Goal: Task Accomplishment & Management: Complete application form

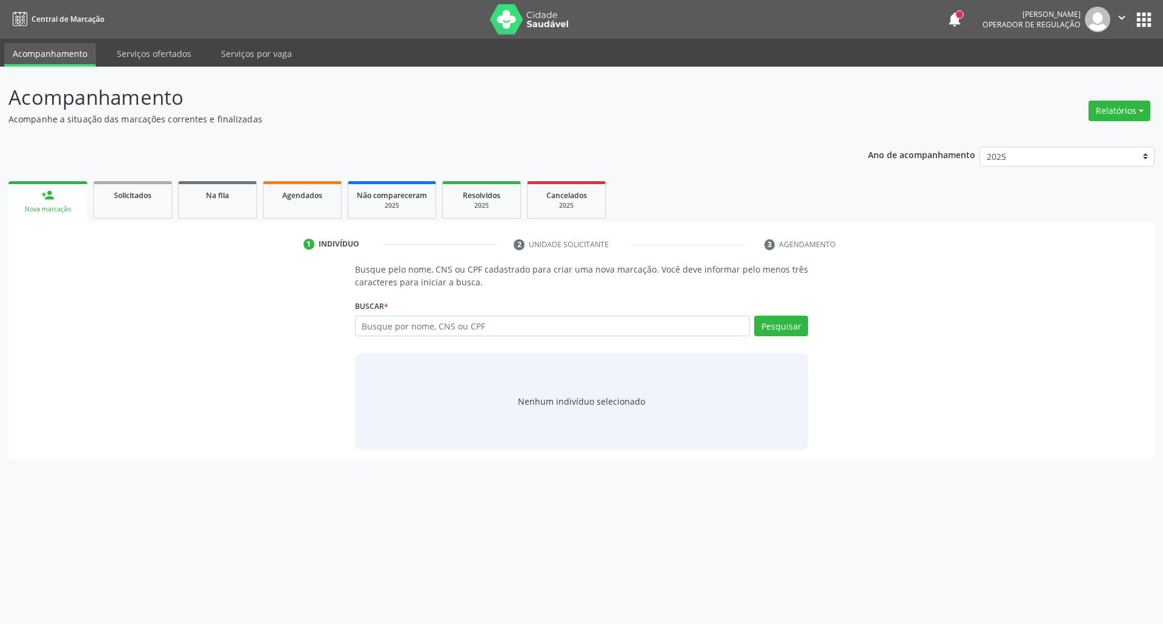
click at [413, 326] on input "text" at bounding box center [552, 326] width 395 height 21
type input "03316364412"
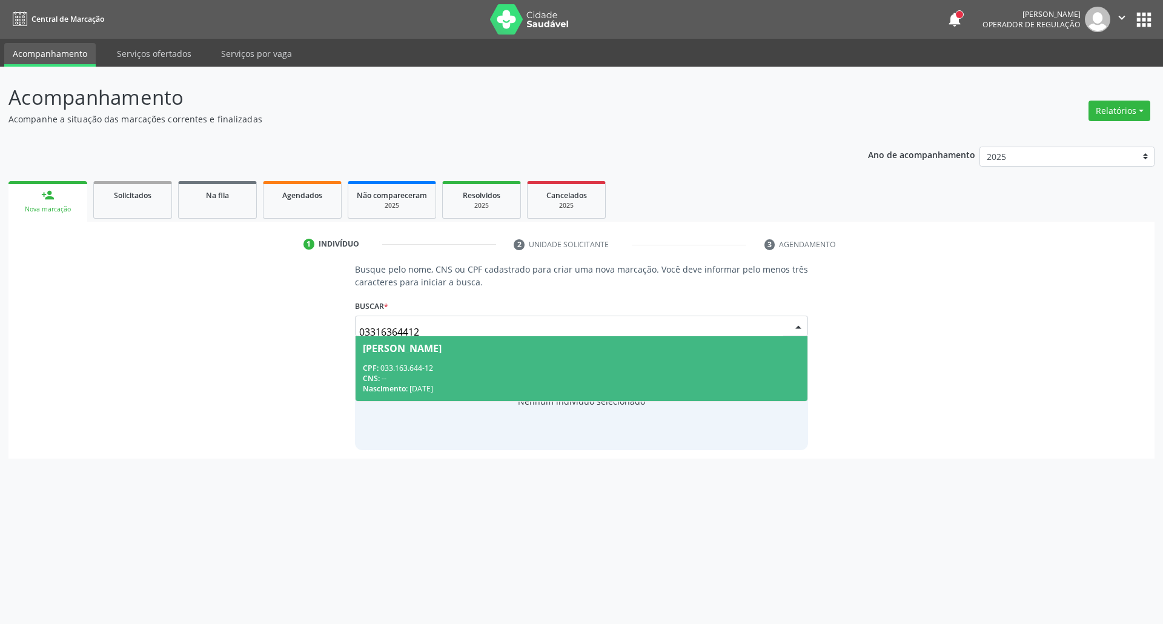
click at [481, 374] on div "CNS: --" at bounding box center [582, 378] width 438 height 10
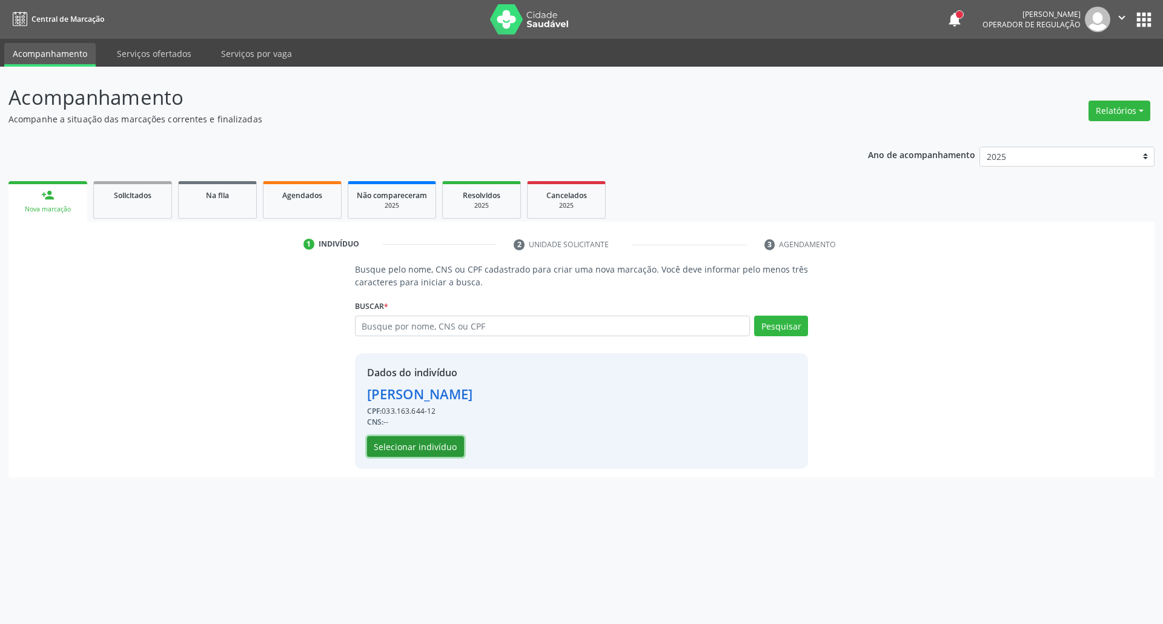
click at [419, 449] on button "Selecionar indivíduo" at bounding box center [415, 446] width 97 height 21
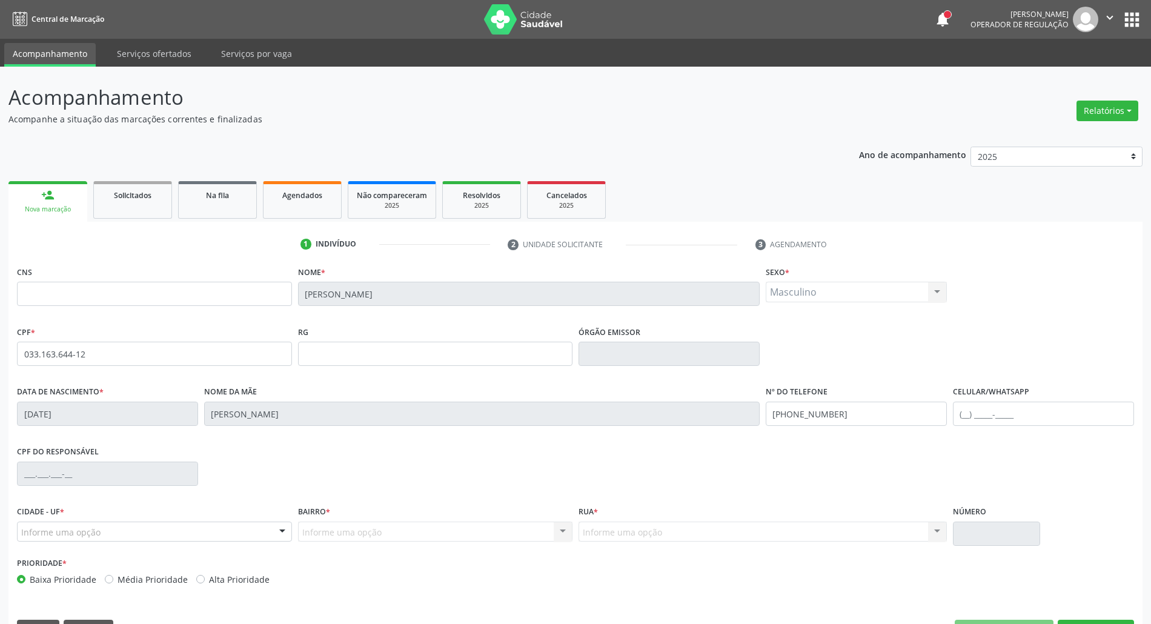
scroll to position [33, 0]
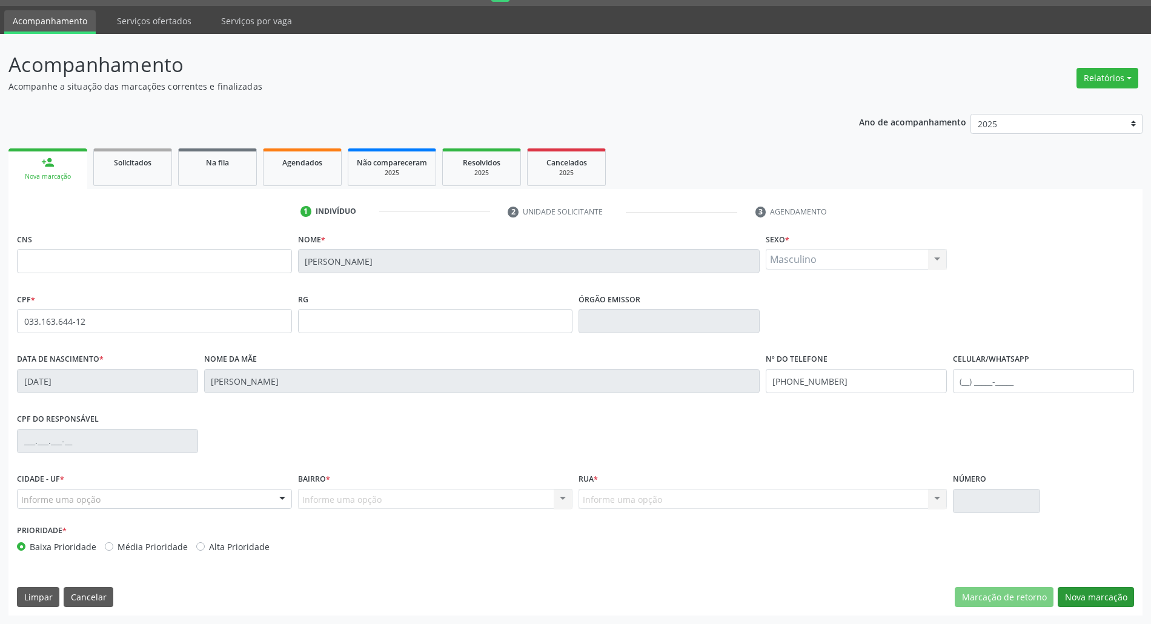
drag, startPoint x: 1108, startPoint y: 582, endPoint x: 1105, endPoint y: 592, distance: 10.2
click at [1108, 583] on div "CNS Nome * Romildo Adriano da Silva Sexo * Masculino Masculino Feminino Nenhum …" at bounding box center [575, 422] width 1134 height 385
click at [1105, 592] on button "Nova marcação" at bounding box center [1095, 597] width 76 height 21
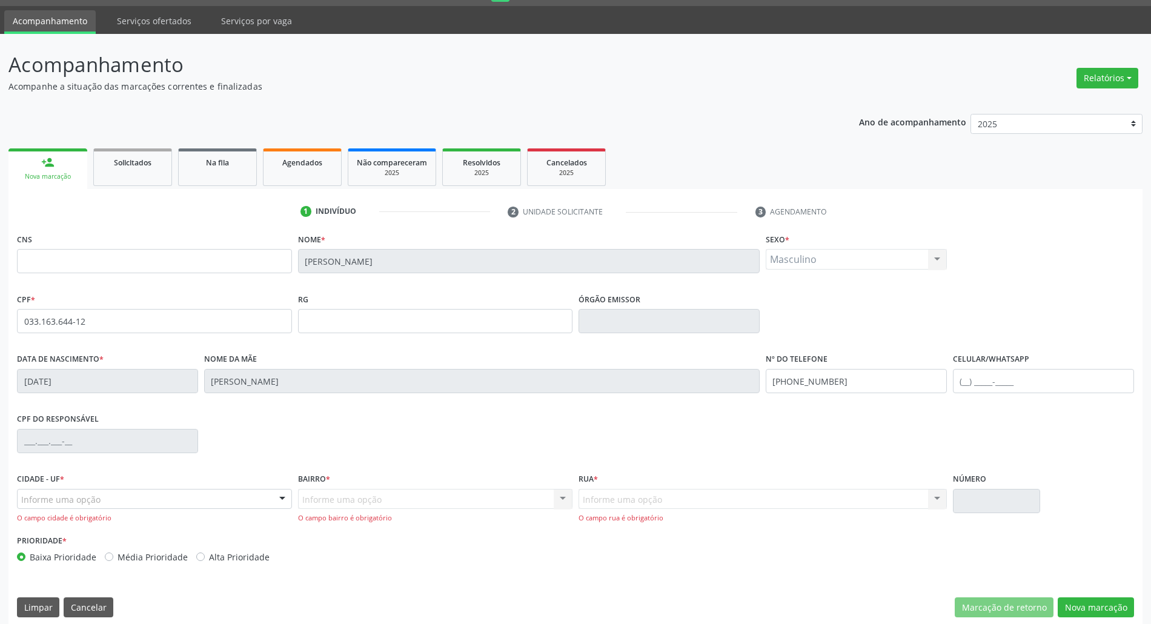
click at [228, 495] on div "Informe uma opção" at bounding box center [154, 499] width 275 height 21
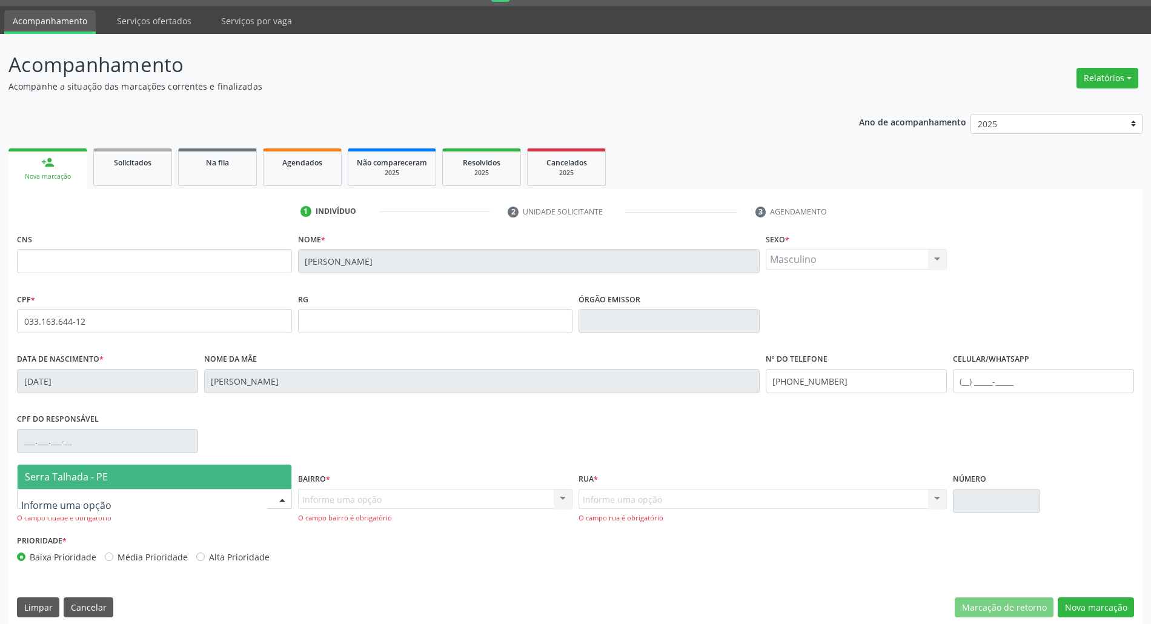
click at [229, 478] on span "Serra Talhada - PE" at bounding box center [155, 477] width 274 height 24
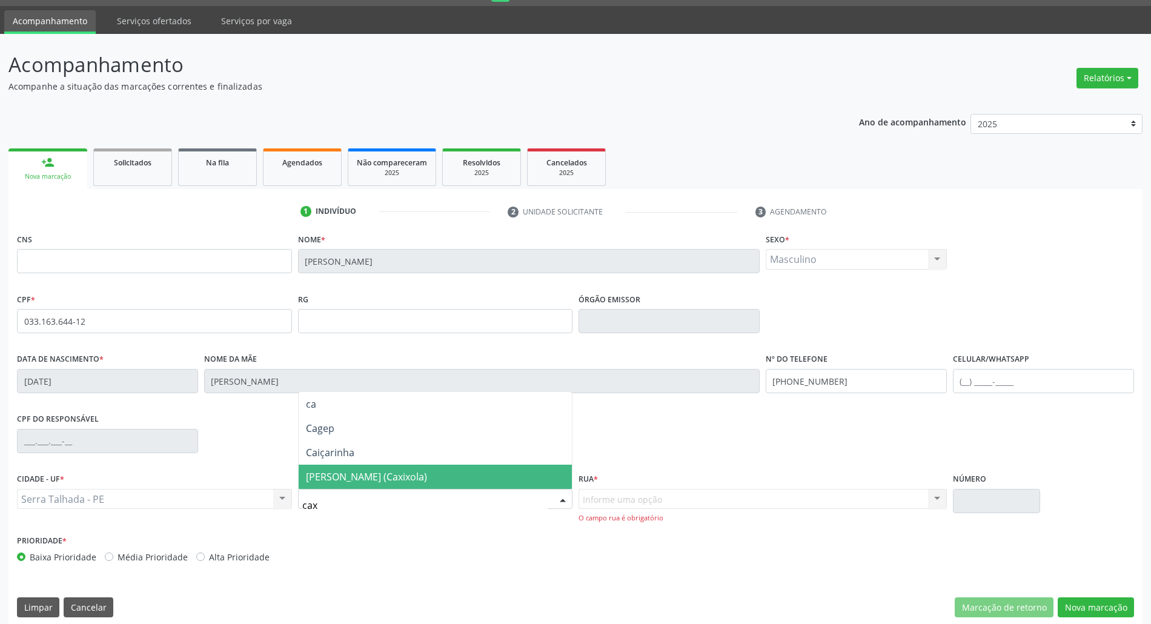
type input "caxi"
click at [359, 477] on span "[PERSON_NAME] (Caxixola)" at bounding box center [366, 476] width 121 height 13
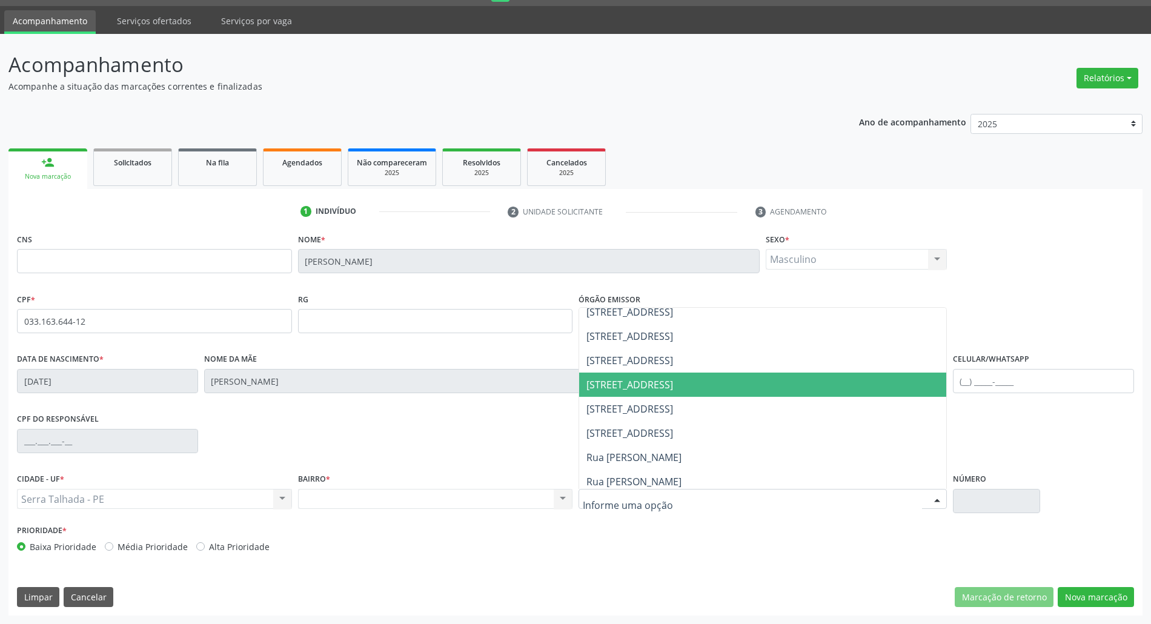
scroll to position [161, 0]
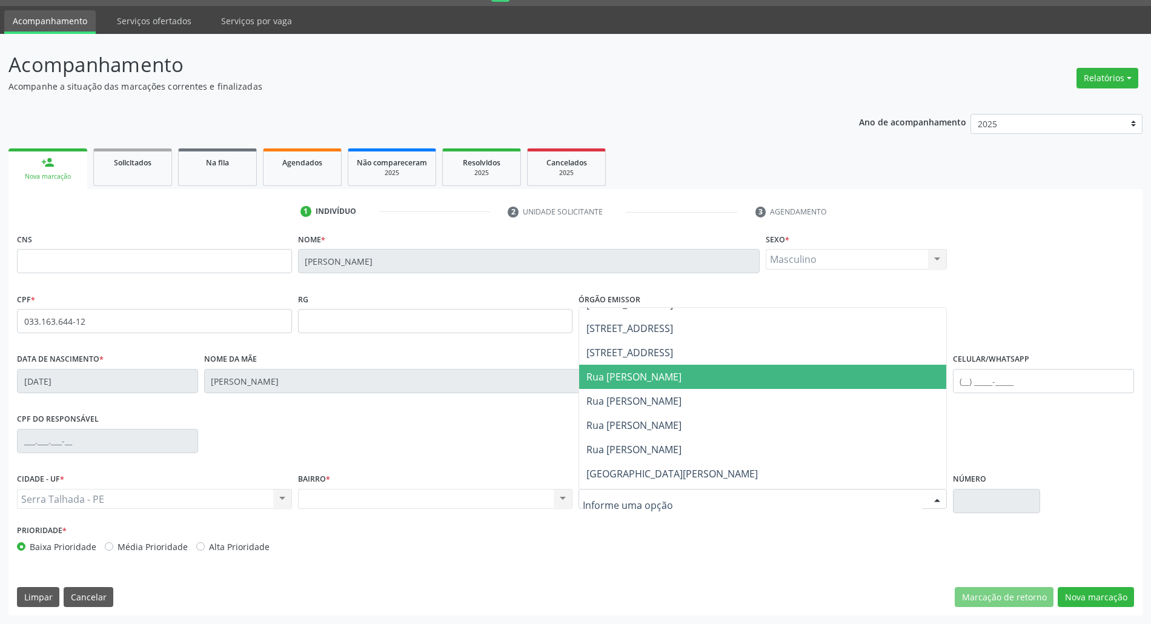
click at [681, 371] on span "Rua Maria Gomes de Souza" at bounding box center [633, 376] width 95 height 13
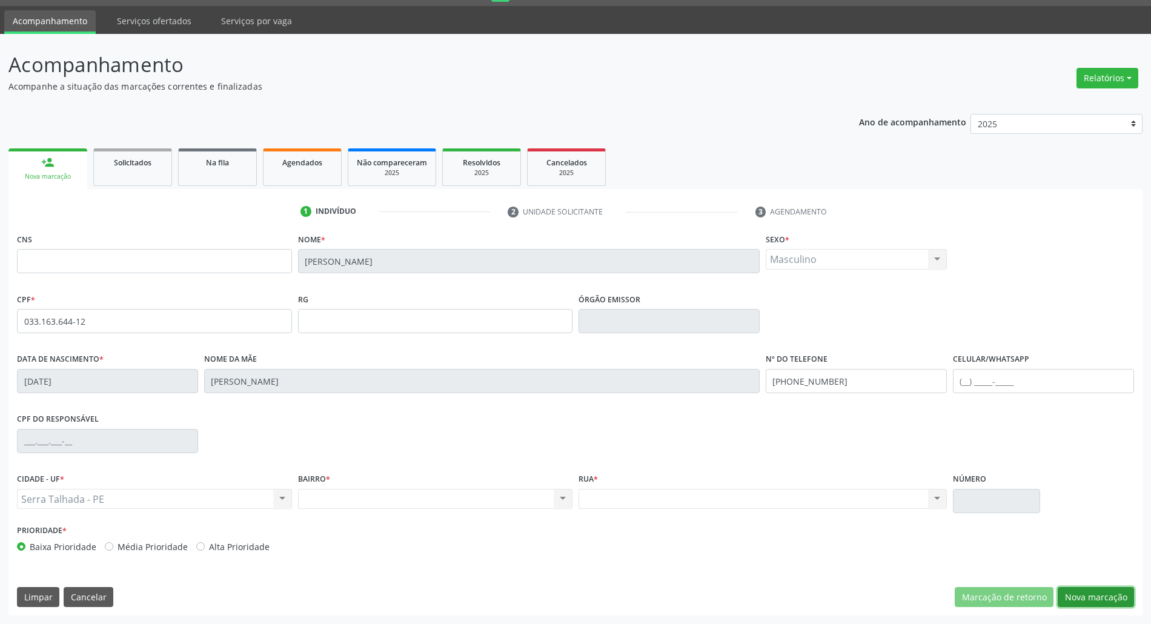
click at [1117, 590] on button "Nova marcação" at bounding box center [1095, 597] width 76 height 21
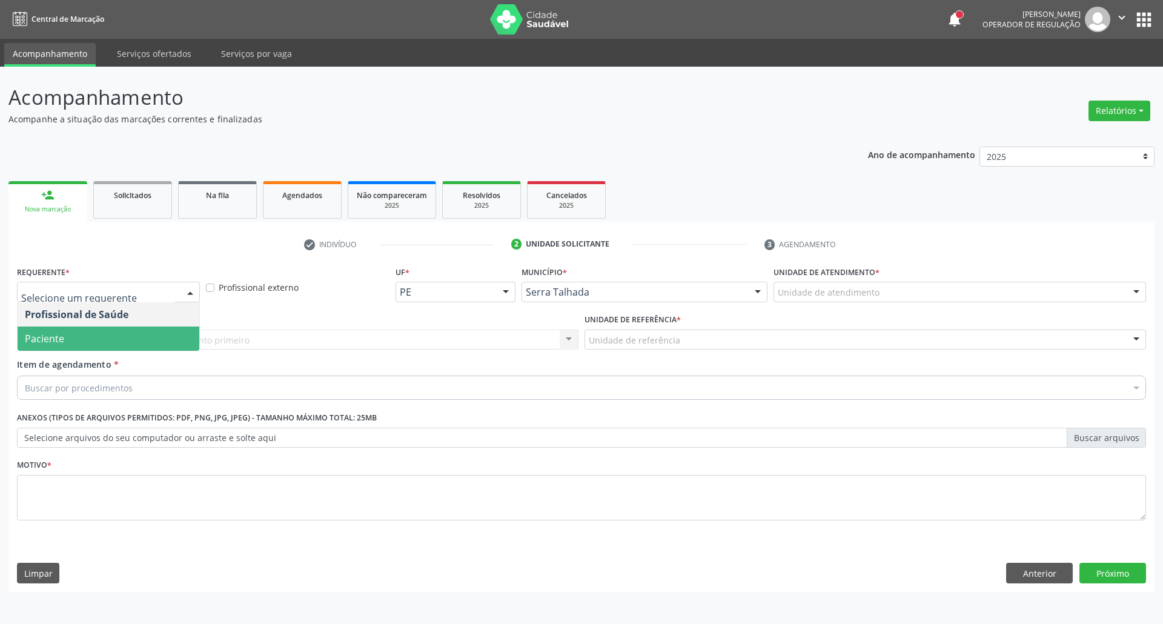
click at [143, 342] on span "Paciente" at bounding box center [109, 338] width 182 height 24
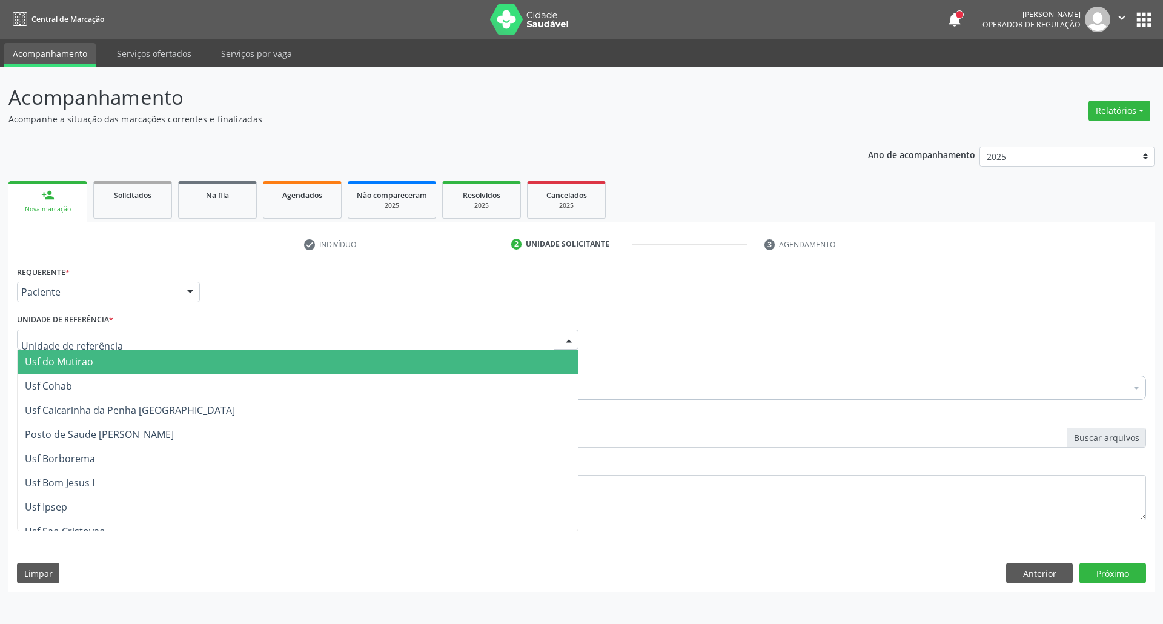
click at [381, 339] on div at bounding box center [297, 339] width 561 height 21
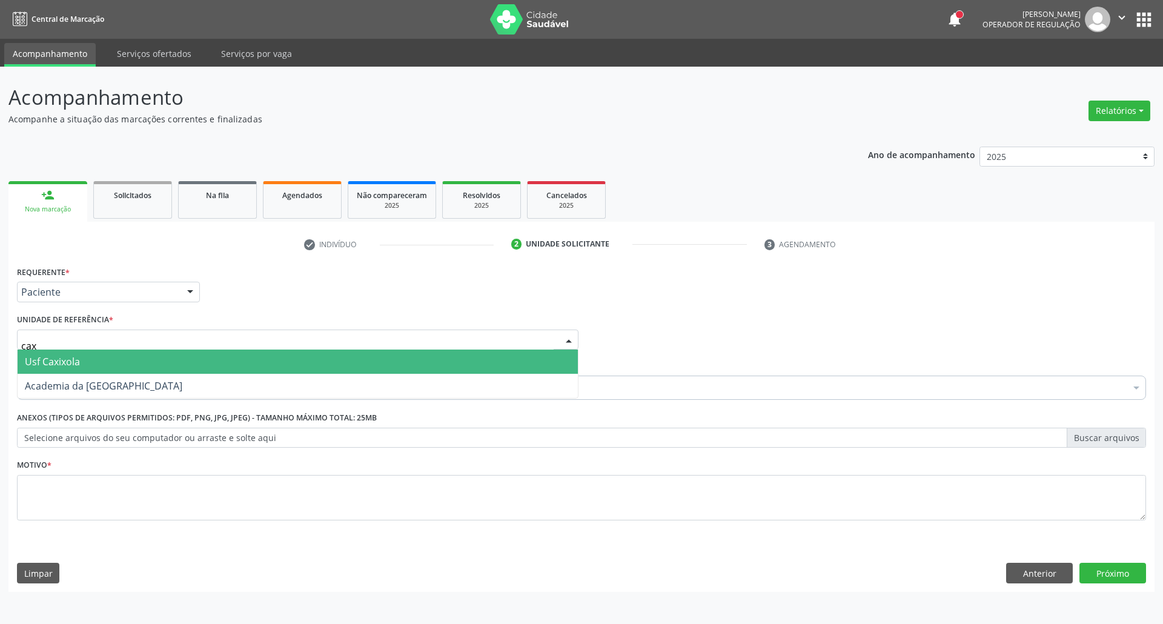
type input "caxi"
click at [378, 362] on span "Usf Caxixola" at bounding box center [298, 361] width 560 height 24
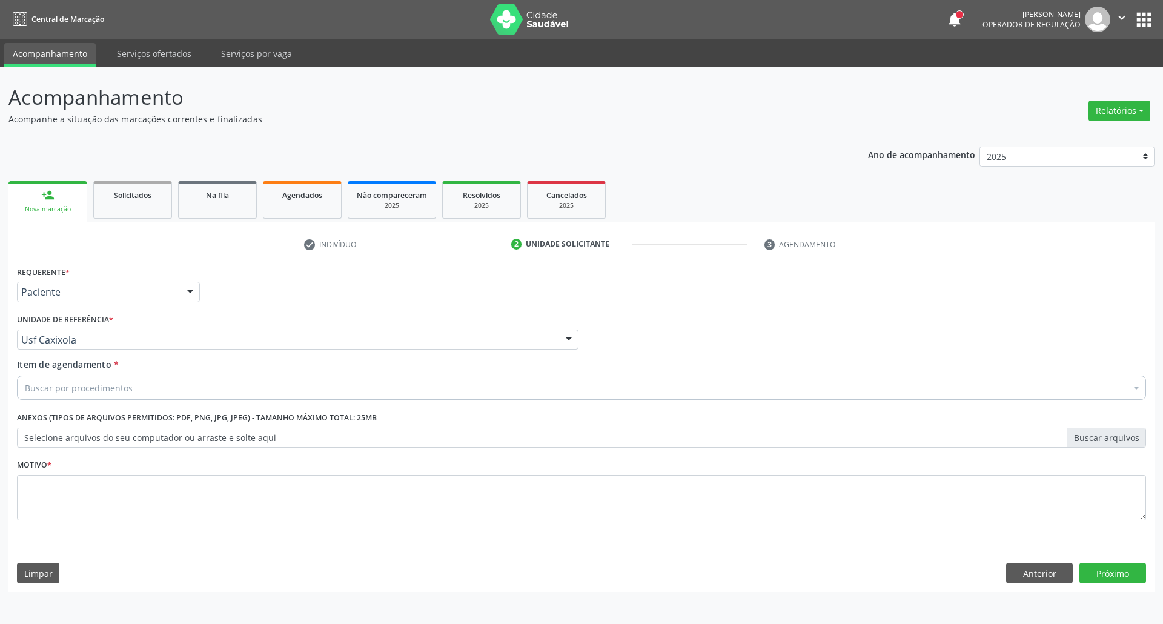
click at [343, 395] on div "Buscar por procedimentos" at bounding box center [581, 387] width 1129 height 24
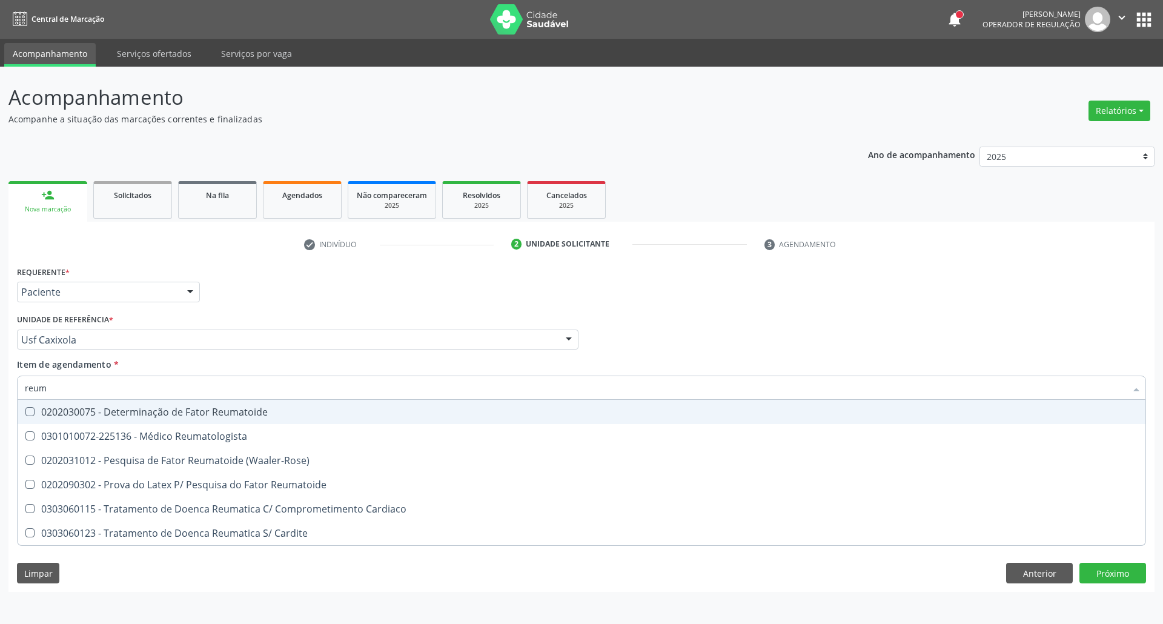
type input "reuma"
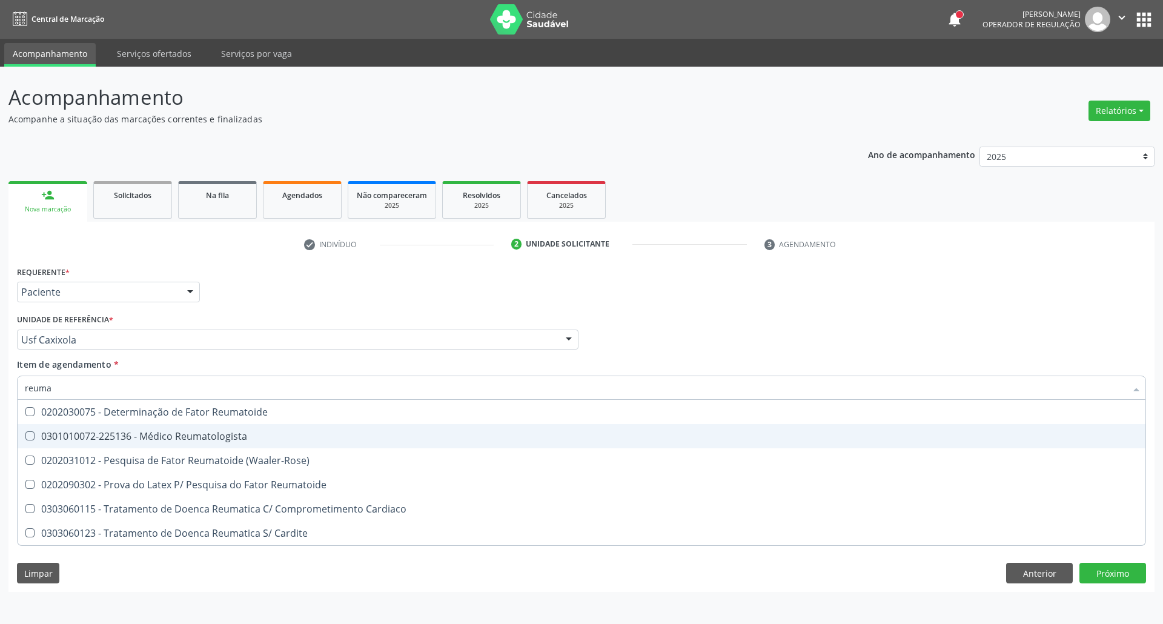
click at [194, 437] on div "0301010072-225136 - Médico Reumatologista" at bounding box center [581, 436] width 1113 height 10
checkbox Reumatologista "true"
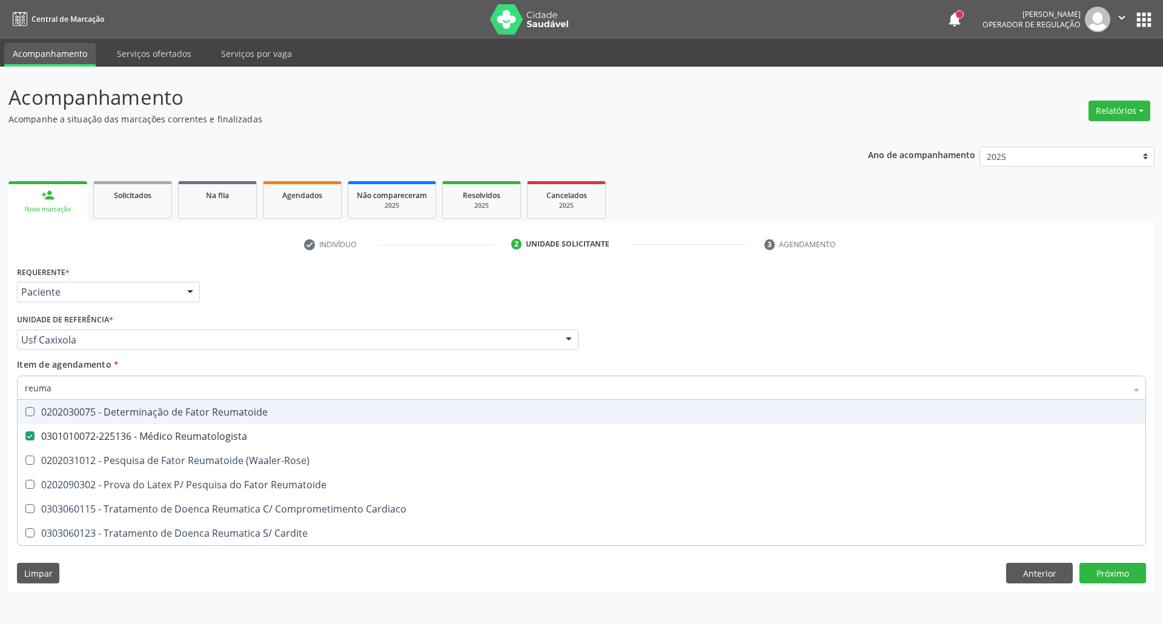
click at [650, 331] on div "Profissional Solicitante Por favor, selecione a Unidade de Atendimento primeiro…" at bounding box center [581, 334] width 1135 height 47
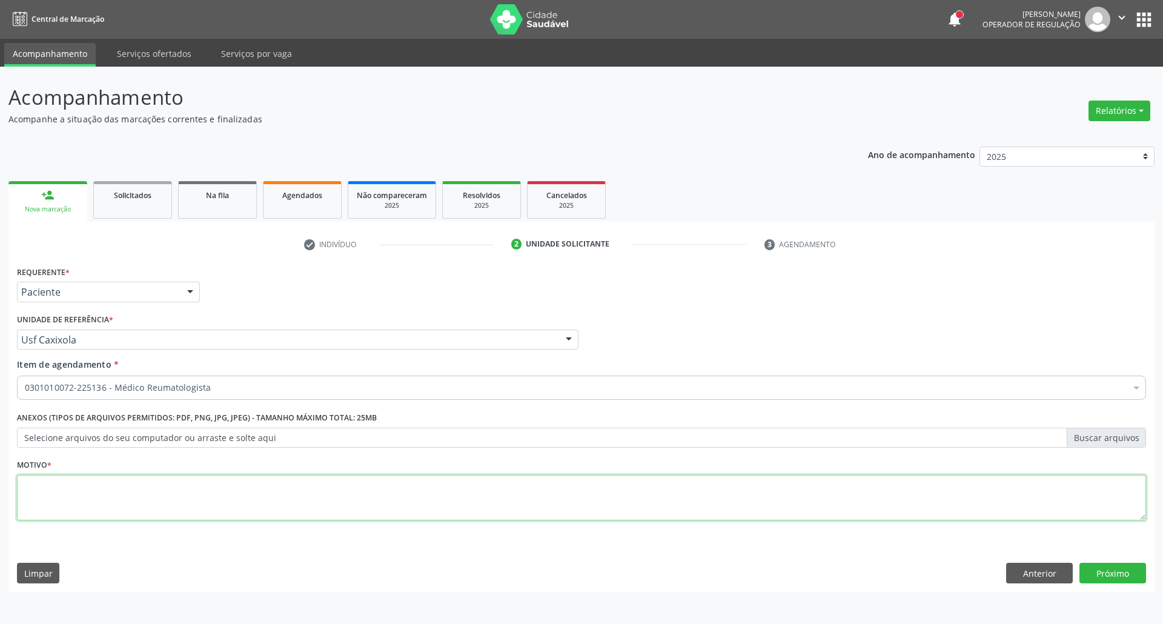
click at [236, 512] on textarea at bounding box center [581, 498] width 1129 height 46
type textarea "."
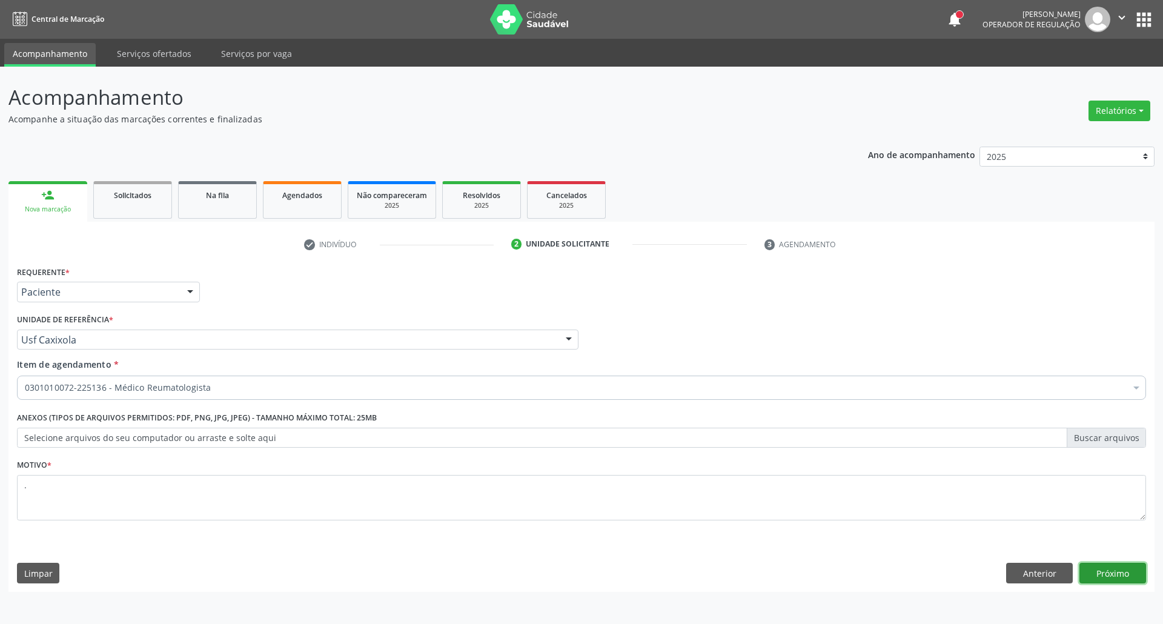
click at [1105, 574] on button "Próximo" at bounding box center [1112, 573] width 67 height 21
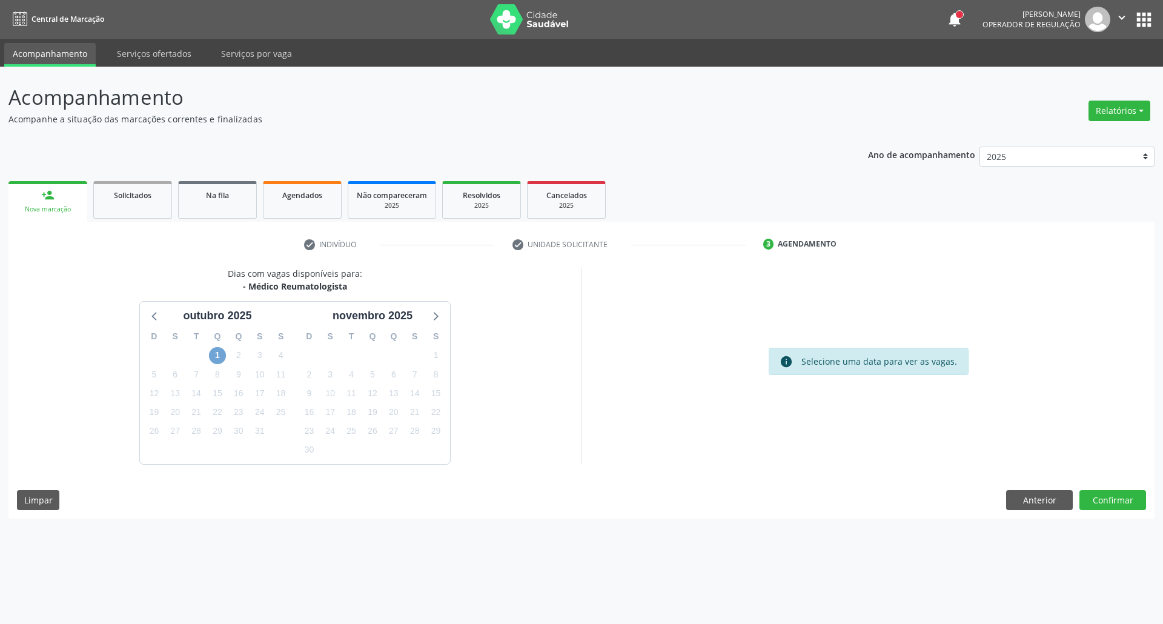
click at [221, 359] on span "1" at bounding box center [217, 355] width 17 height 17
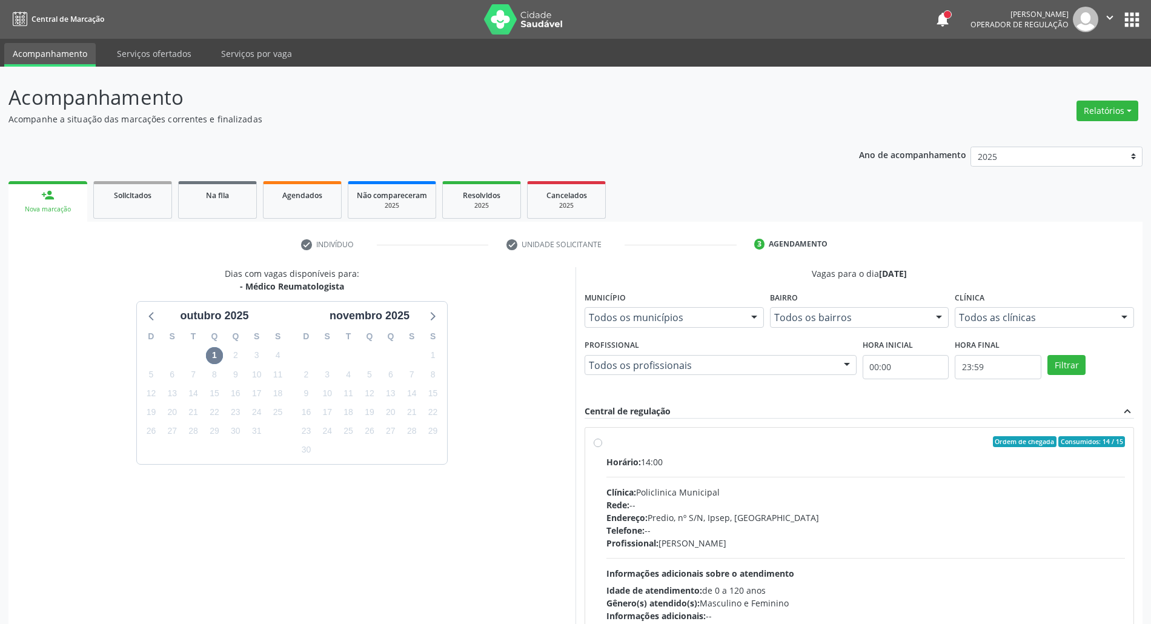
click at [782, 465] on div "Horário: 14:00" at bounding box center [865, 461] width 518 height 13
click at [602, 447] on input "Ordem de chegada Consumidos: 14 / 15 Horário: 14:00 Clínica: Policlinica Munici…" at bounding box center [598, 441] width 8 height 11
radio input "true"
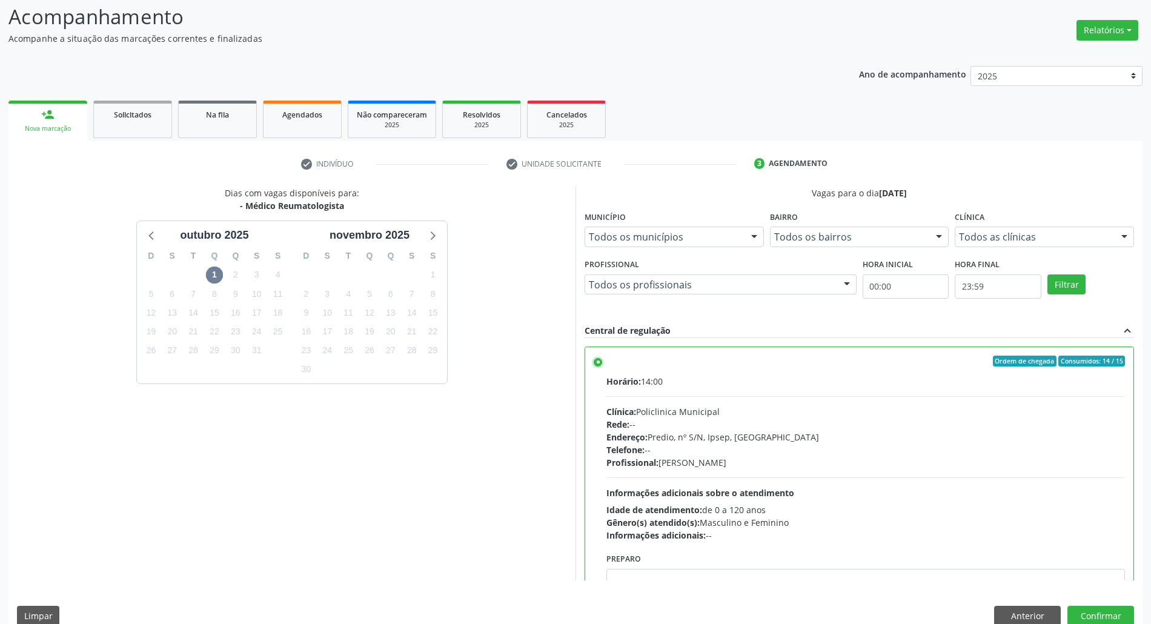
scroll to position [100, 0]
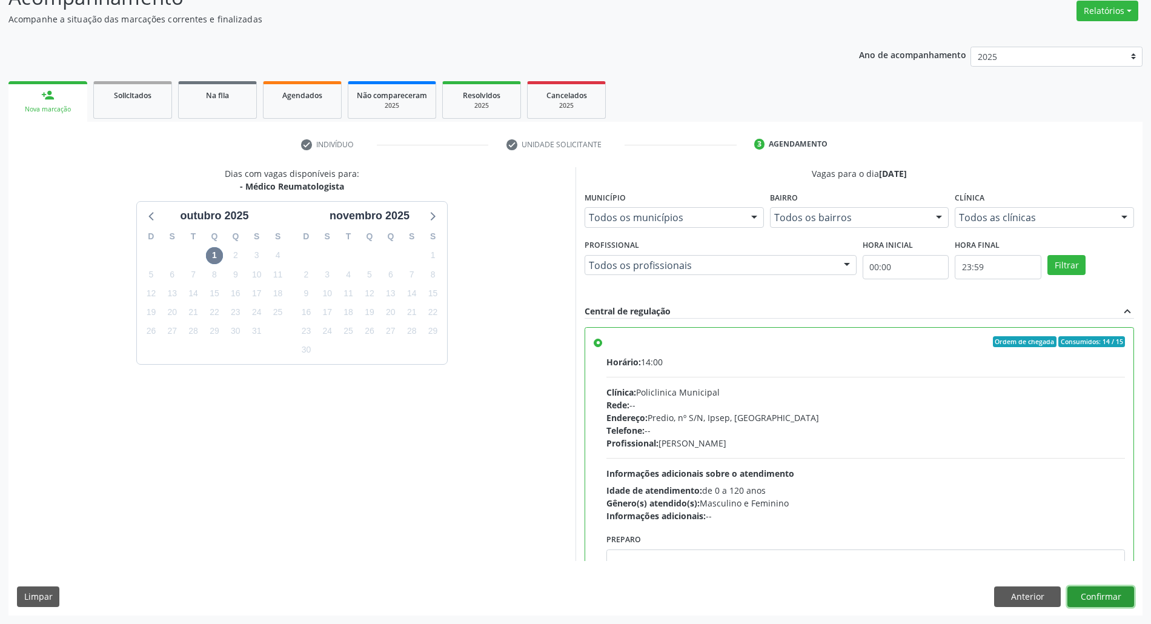
click at [1111, 594] on button "Confirmar" at bounding box center [1100, 596] width 67 height 21
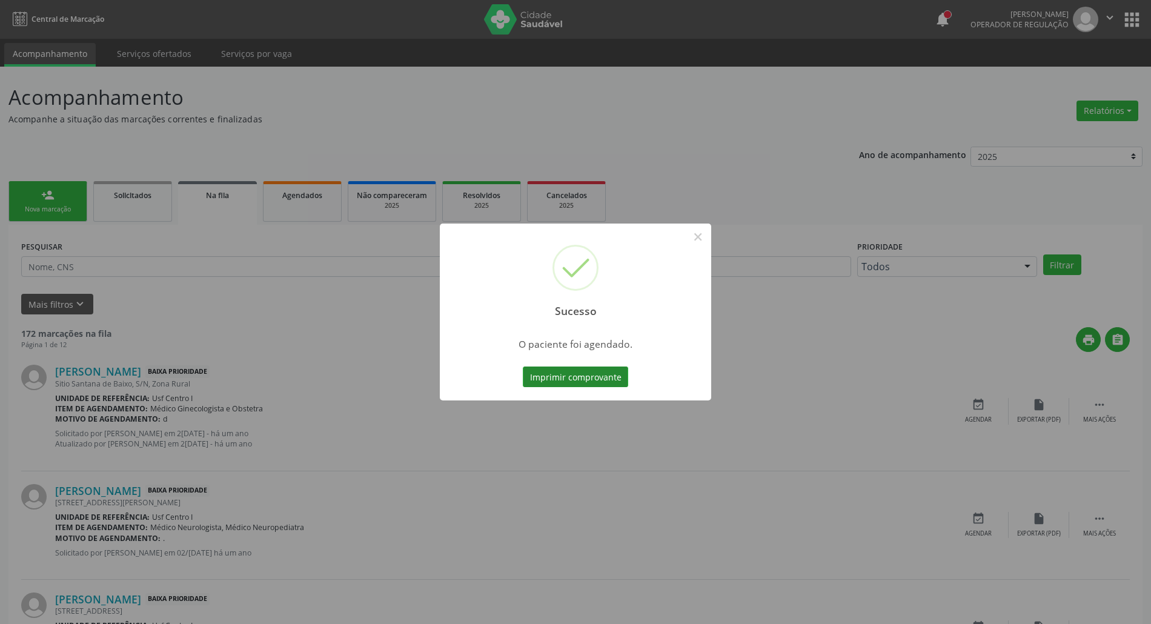
click at [551, 376] on button "Imprimir comprovante" at bounding box center [575, 376] width 105 height 21
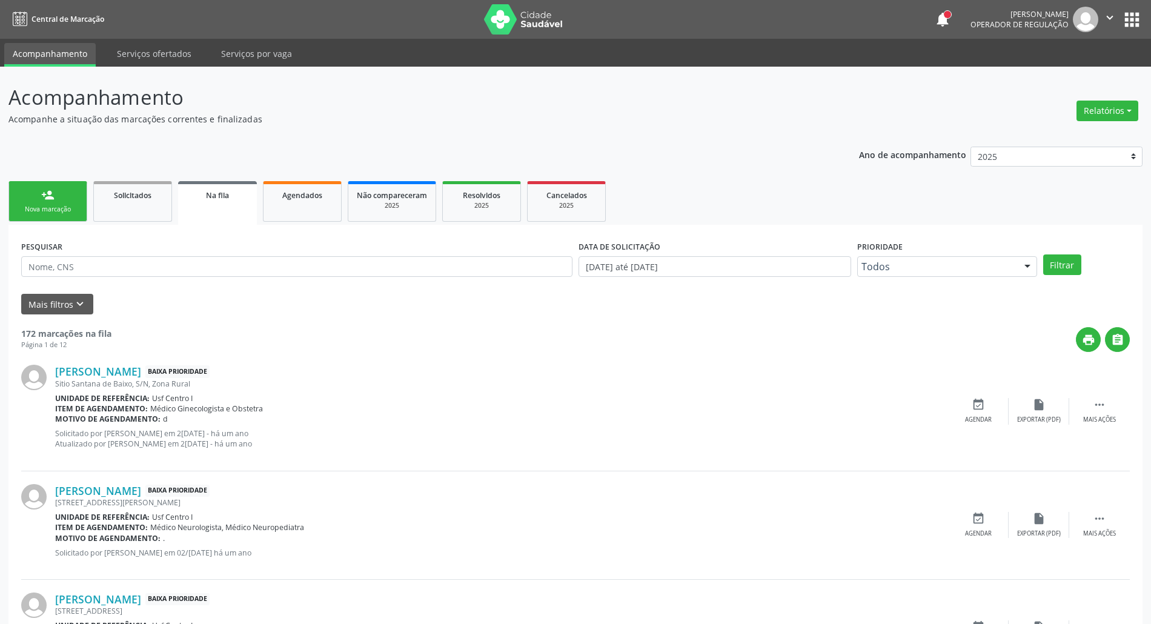
click at [64, 208] on div "Nova marcação" at bounding box center [48, 209] width 61 height 9
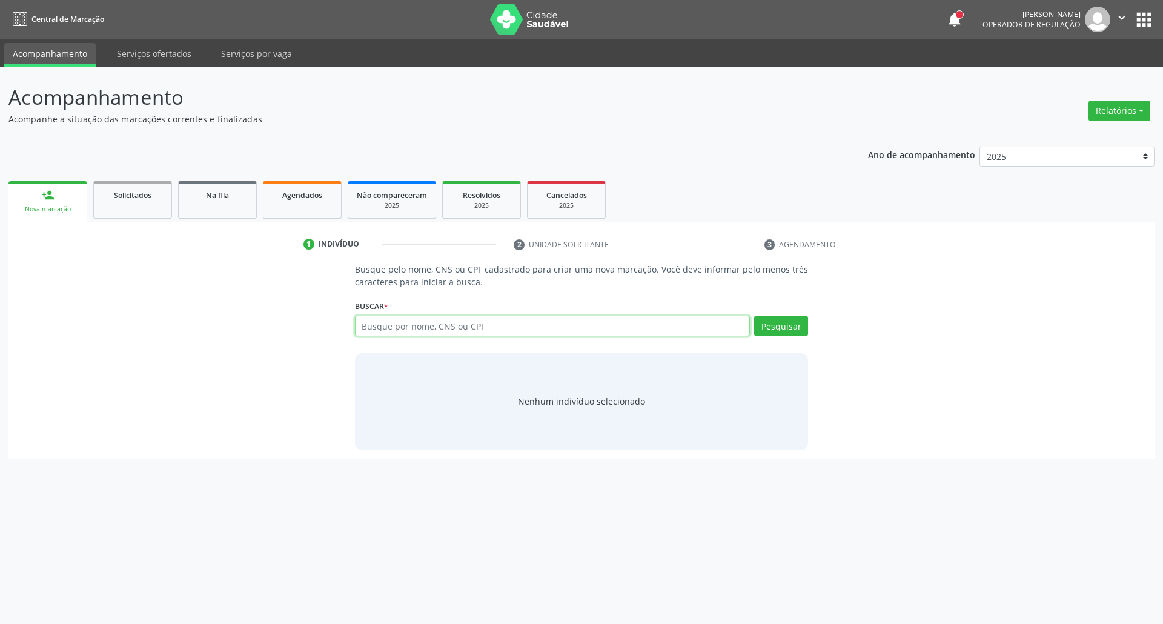
click at [518, 333] on input "text" at bounding box center [552, 326] width 395 height 21
click at [406, 319] on input "text" at bounding box center [552, 326] width 395 height 21
type input "04394034485"
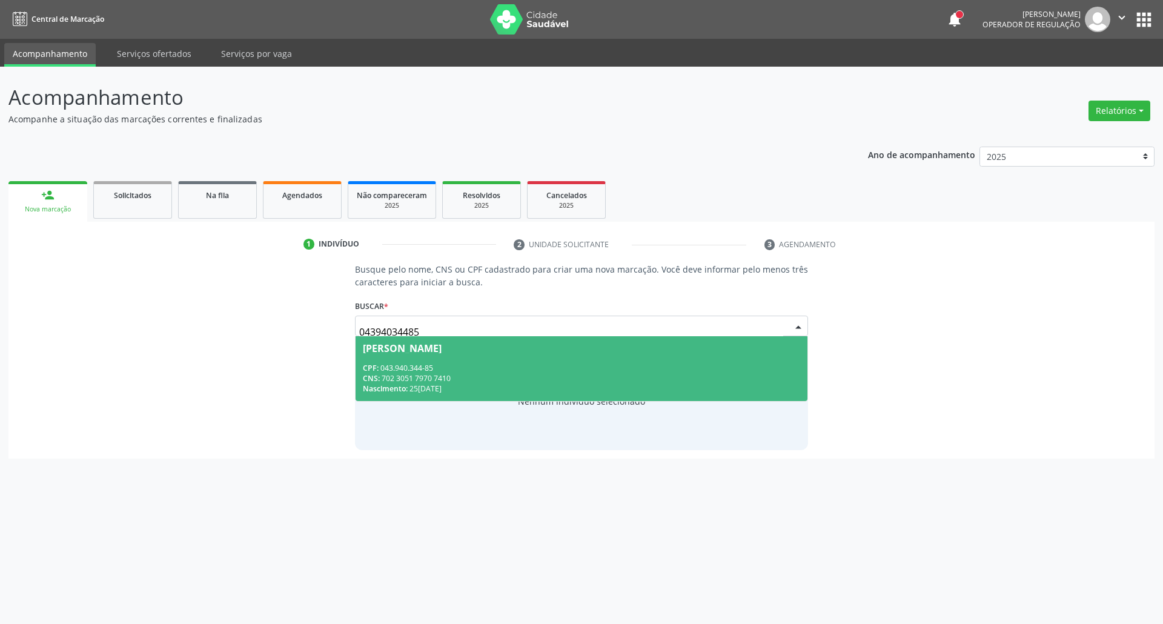
click at [454, 367] on div "CPF: 043.940.344-85" at bounding box center [582, 368] width 438 height 10
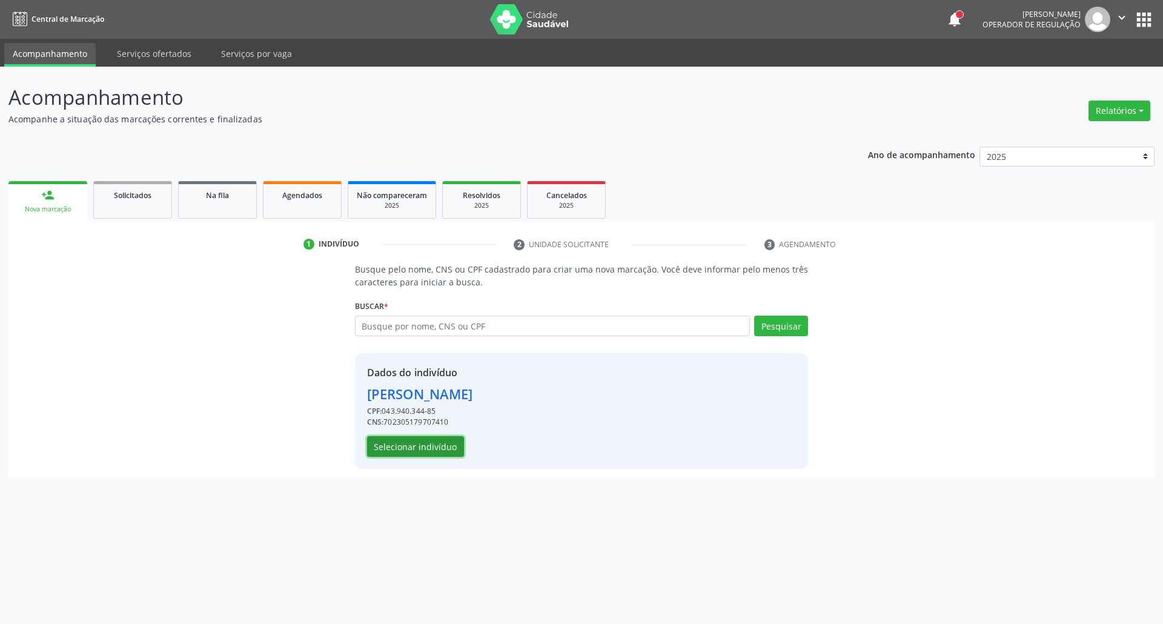
click at [403, 446] on button "Selecionar indivíduo" at bounding box center [415, 446] width 97 height 21
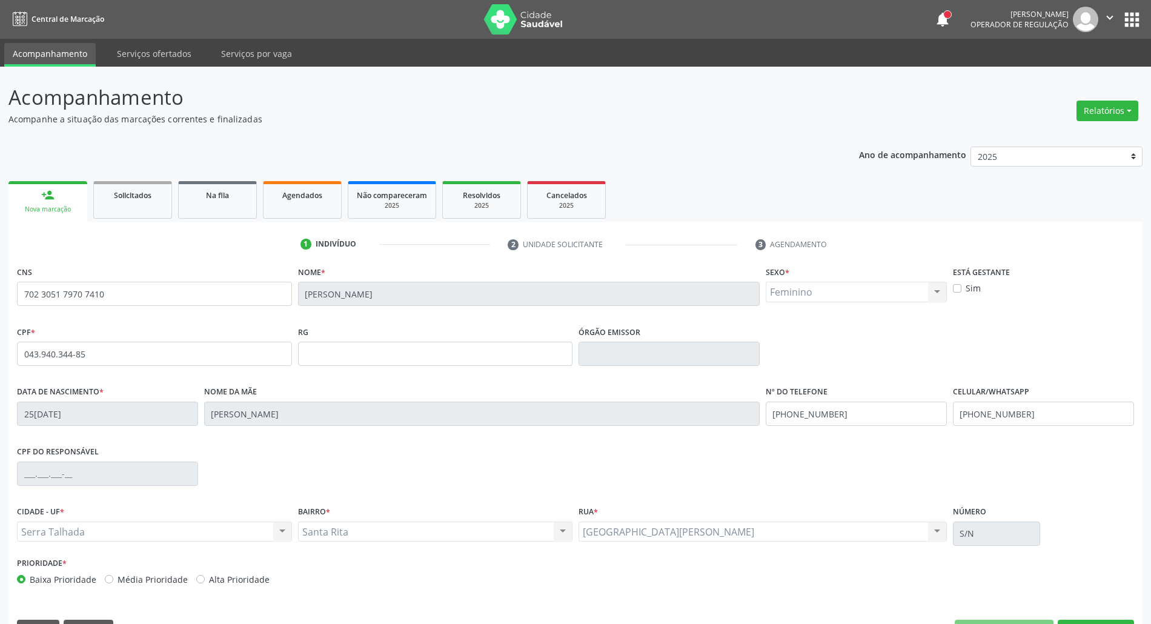
scroll to position [33, 0]
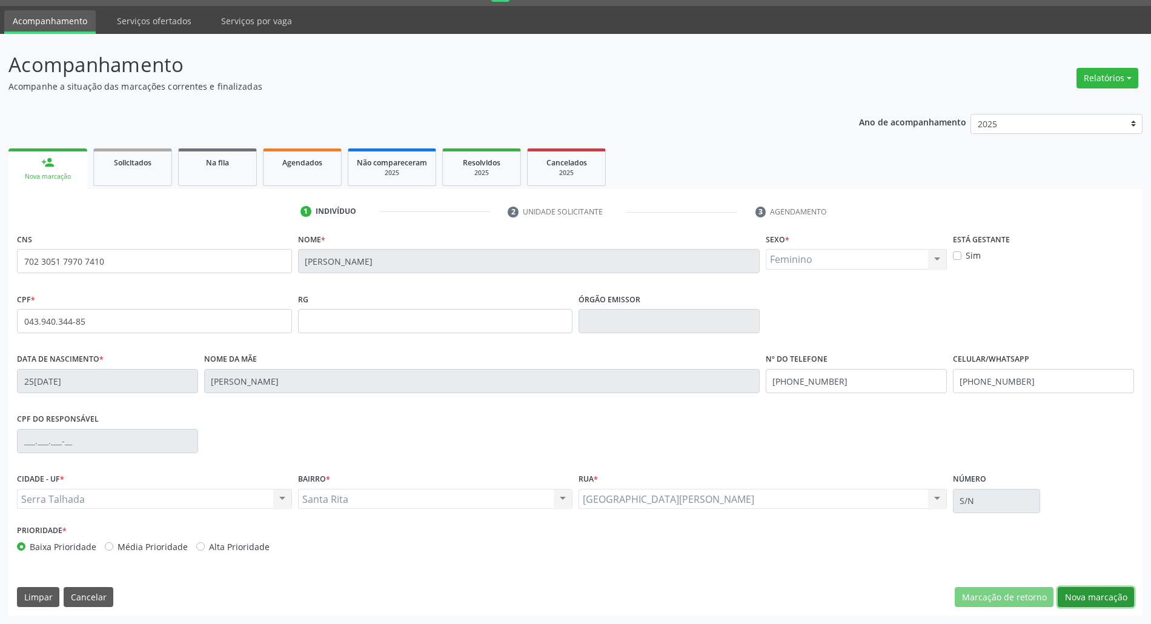
click at [1110, 595] on button "Nova marcação" at bounding box center [1095, 597] width 76 height 21
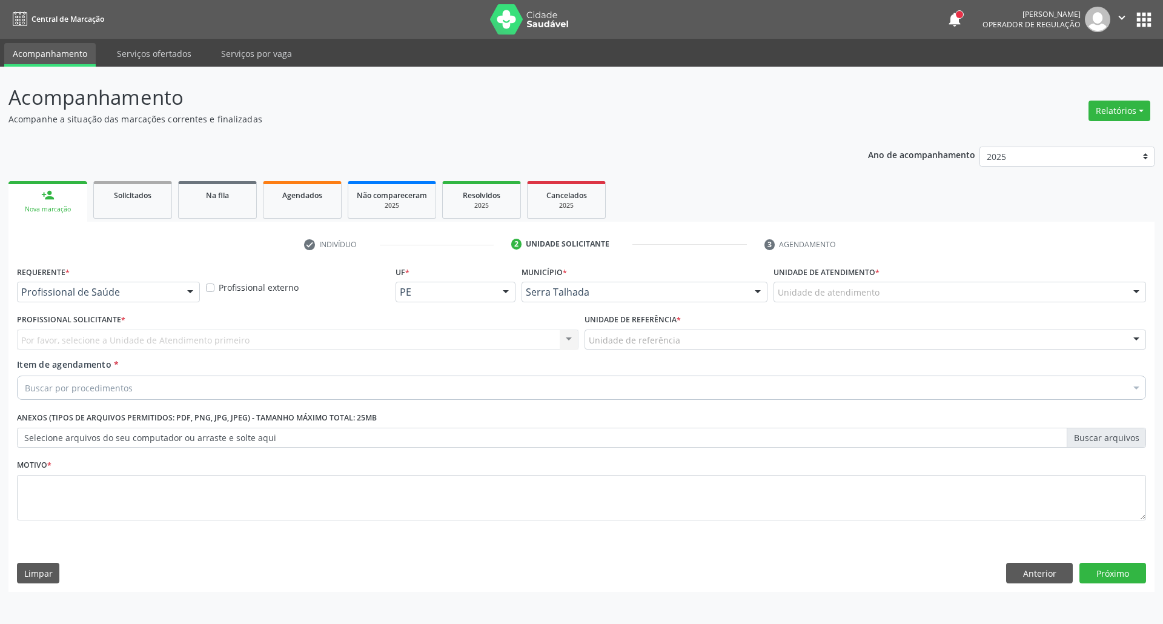
drag, startPoint x: 150, startPoint y: 293, endPoint x: 131, endPoint y: 338, distance: 48.8
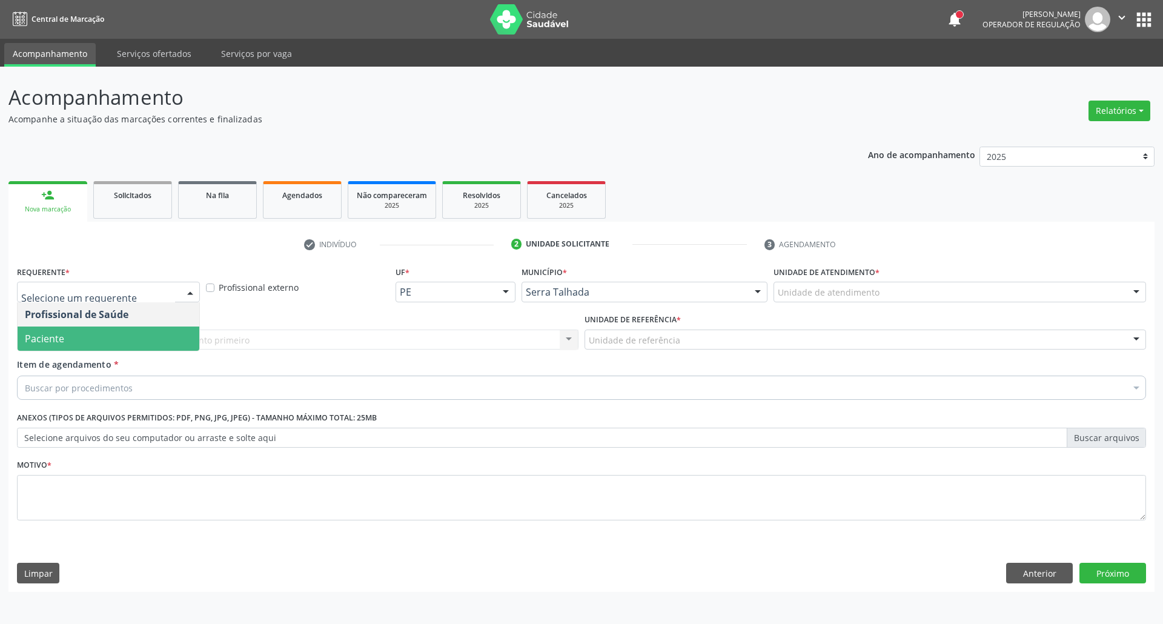
click at [121, 349] on span "Paciente" at bounding box center [109, 338] width 182 height 24
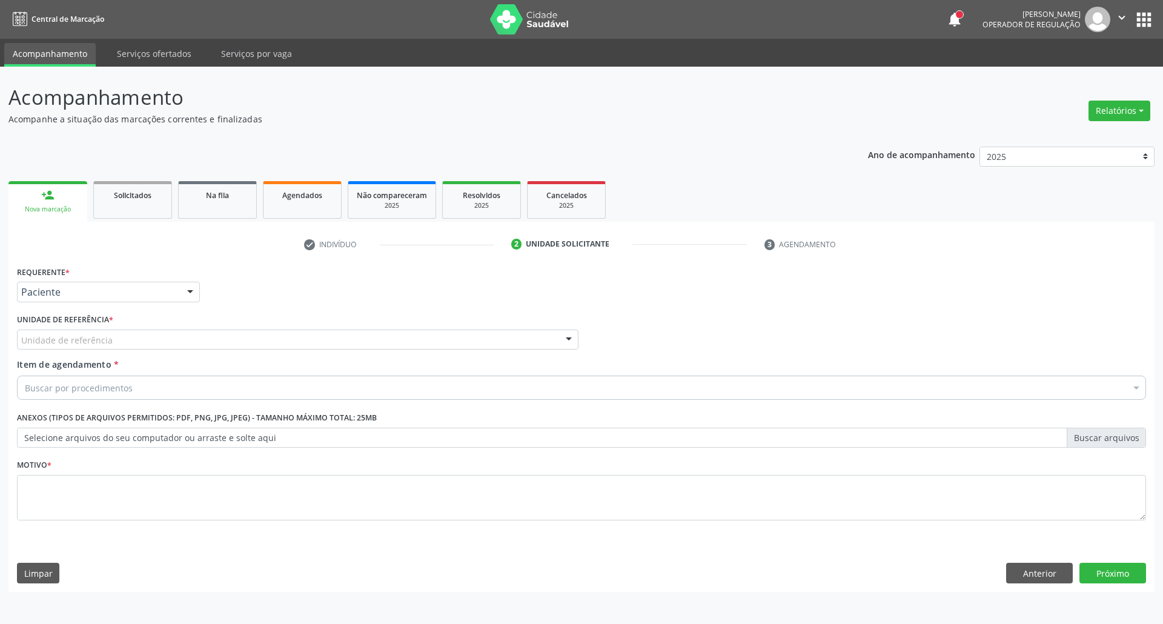
click at [124, 340] on div "Unidade de referência" at bounding box center [297, 339] width 561 height 21
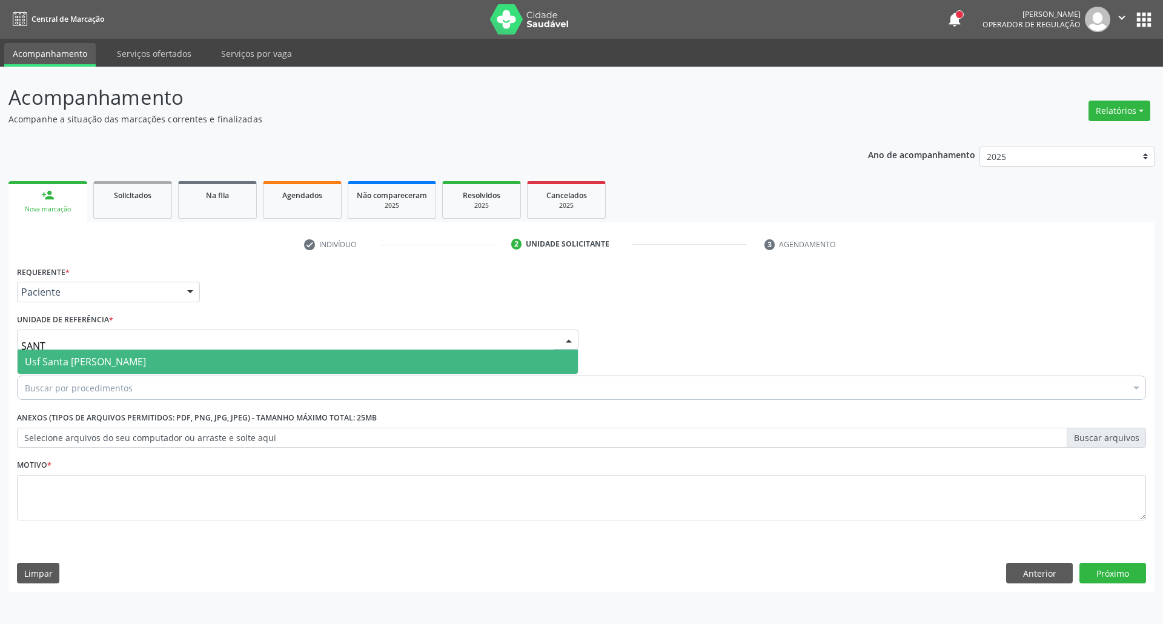
type input "SANTA"
click at [32, 362] on span "Usf Santa [PERSON_NAME]" at bounding box center [85, 361] width 121 height 13
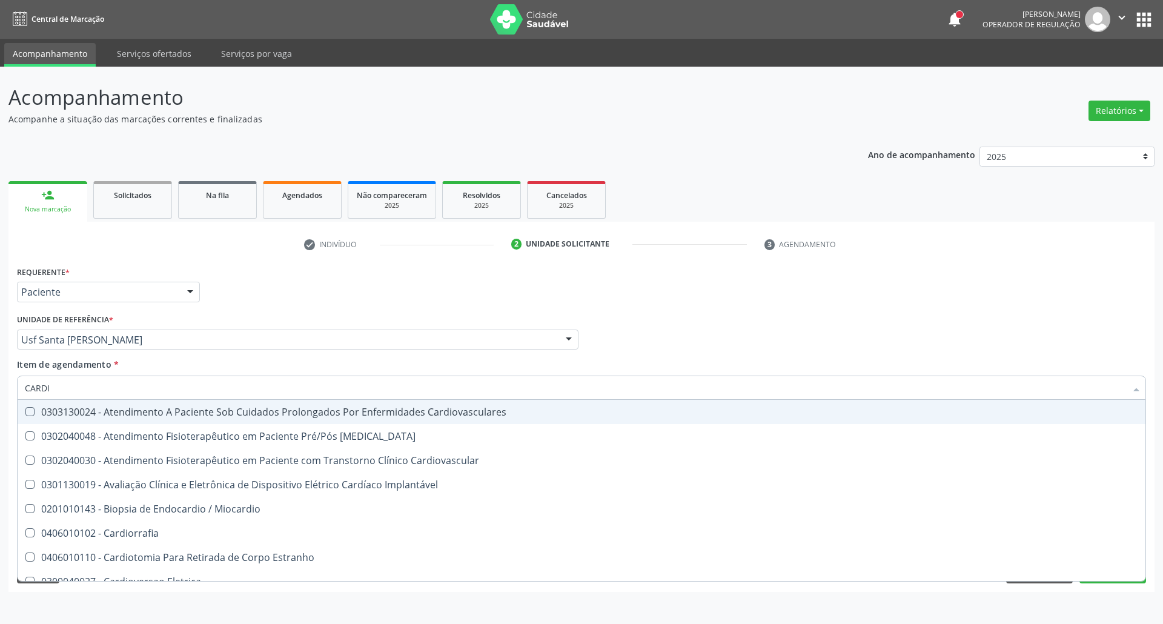
type input "CARDIO"
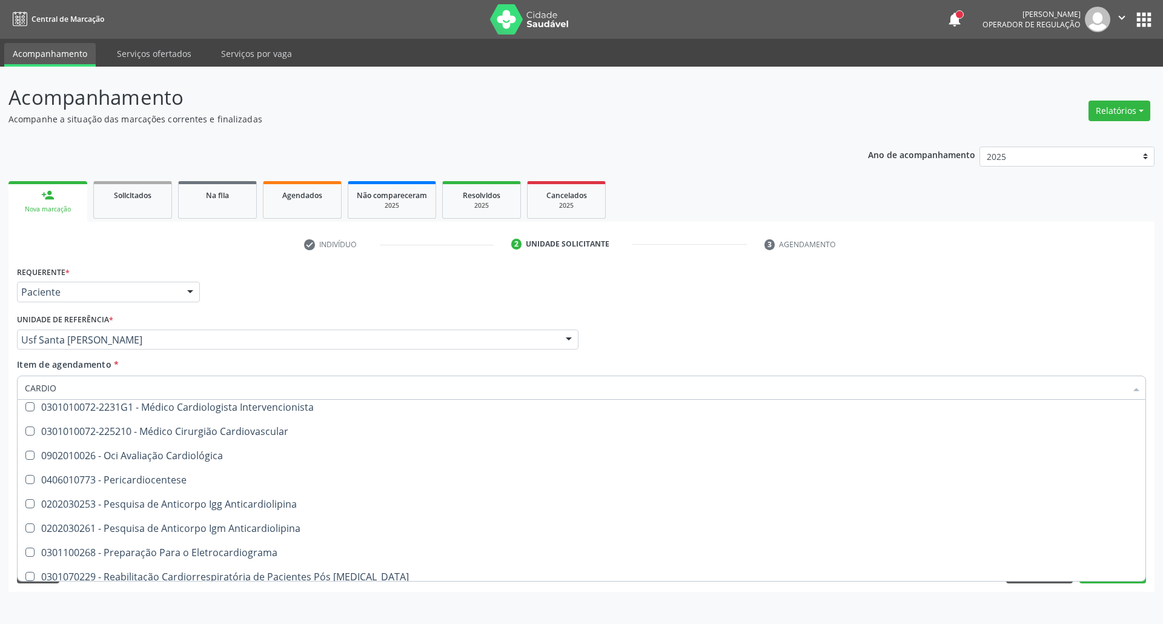
scroll to position [578, 0]
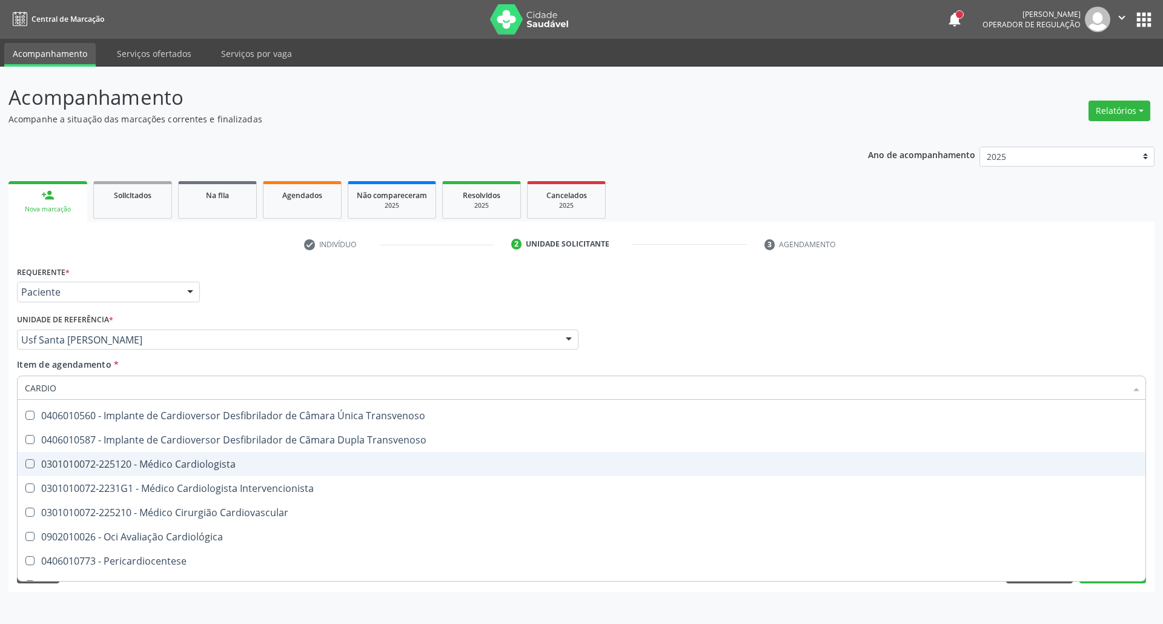
click at [179, 461] on div "0301010072-225120 - Médico Cardiologista" at bounding box center [581, 464] width 1113 height 10
checkbox Cardiologista "true"
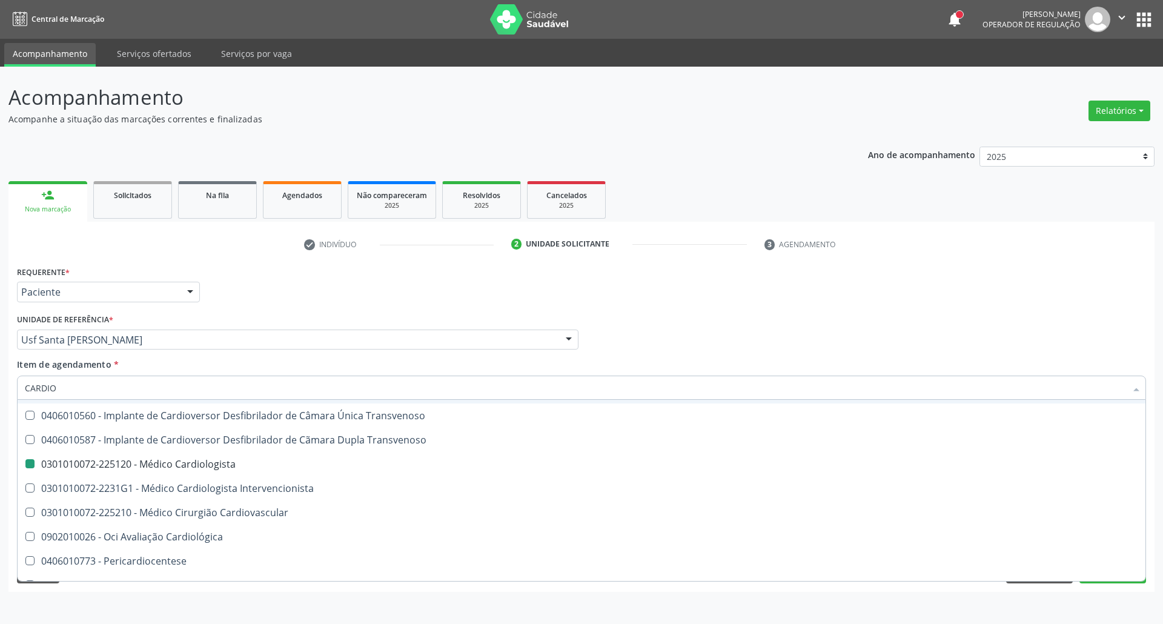
click at [724, 347] on div "Profissional Solicitante Por favor, selecione a Unidade de Atendimento primeiro…" at bounding box center [581, 334] width 1135 height 47
checkbox Cardiovascular "true"
checkbox Cardiologista "false"
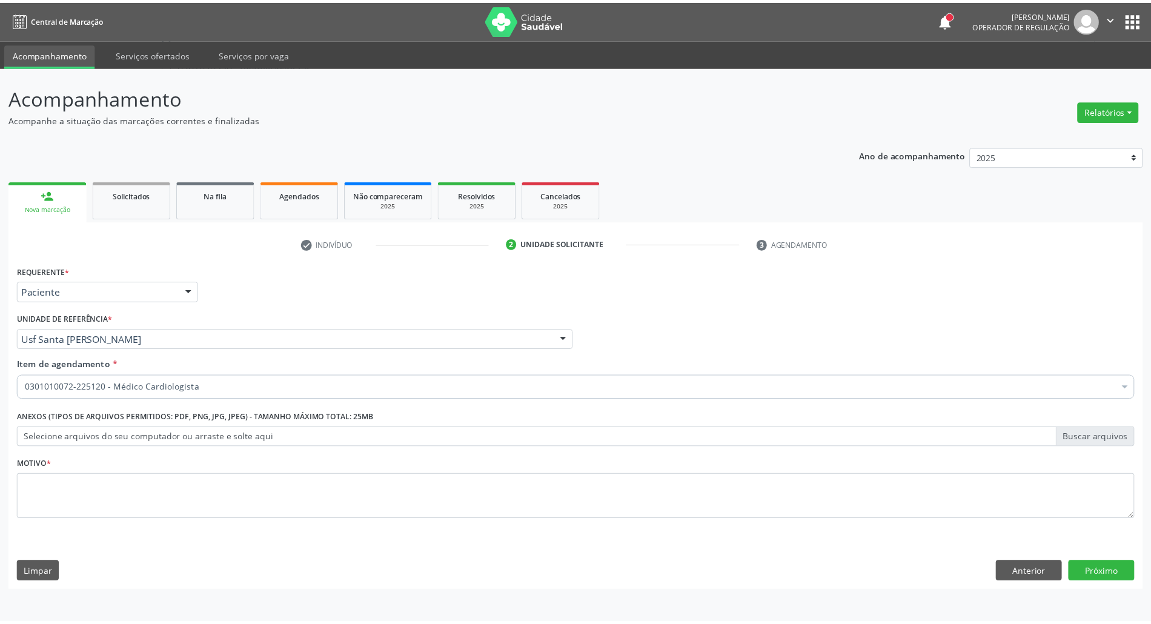
scroll to position [0, 0]
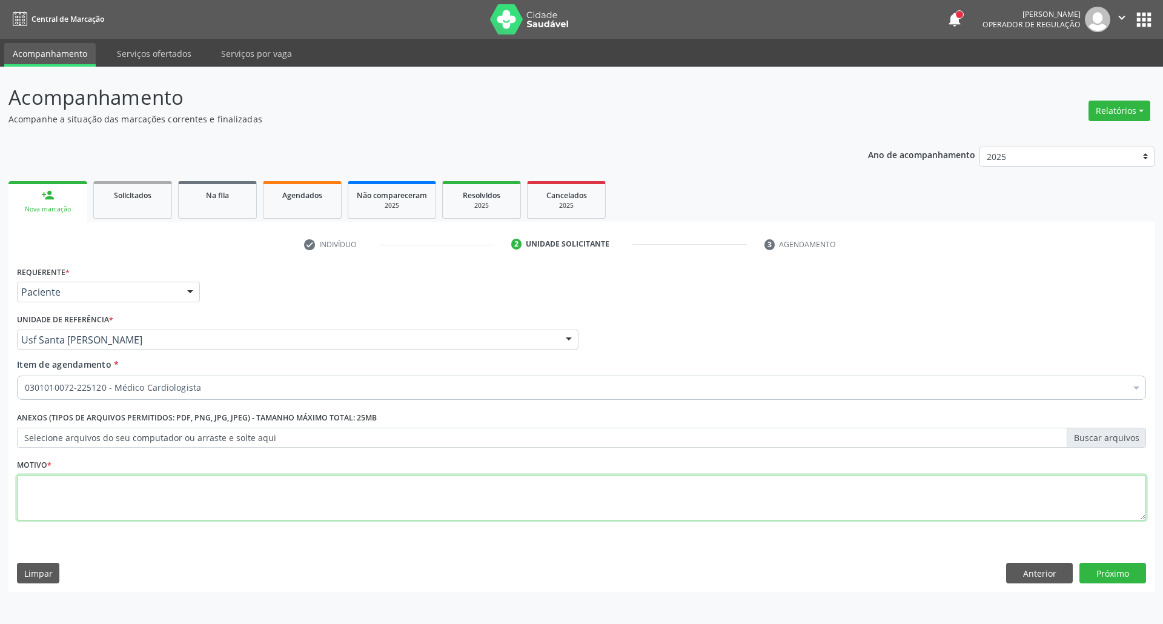
click at [219, 506] on textarea at bounding box center [581, 498] width 1129 height 46
type textarea "."
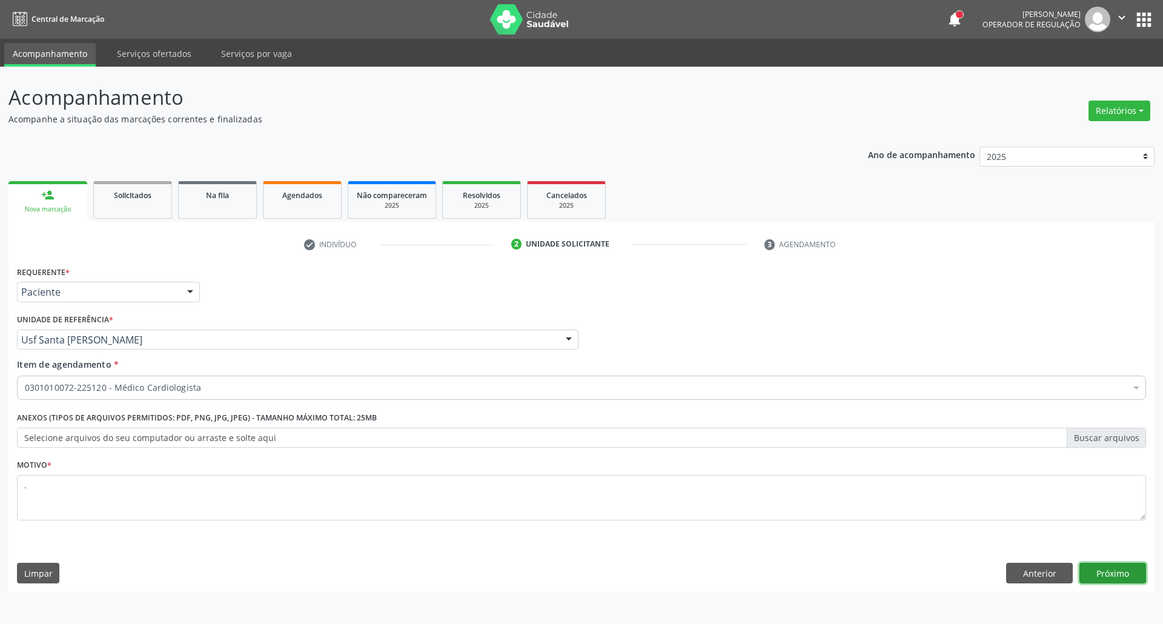
click at [1129, 574] on button "Próximo" at bounding box center [1112, 573] width 67 height 21
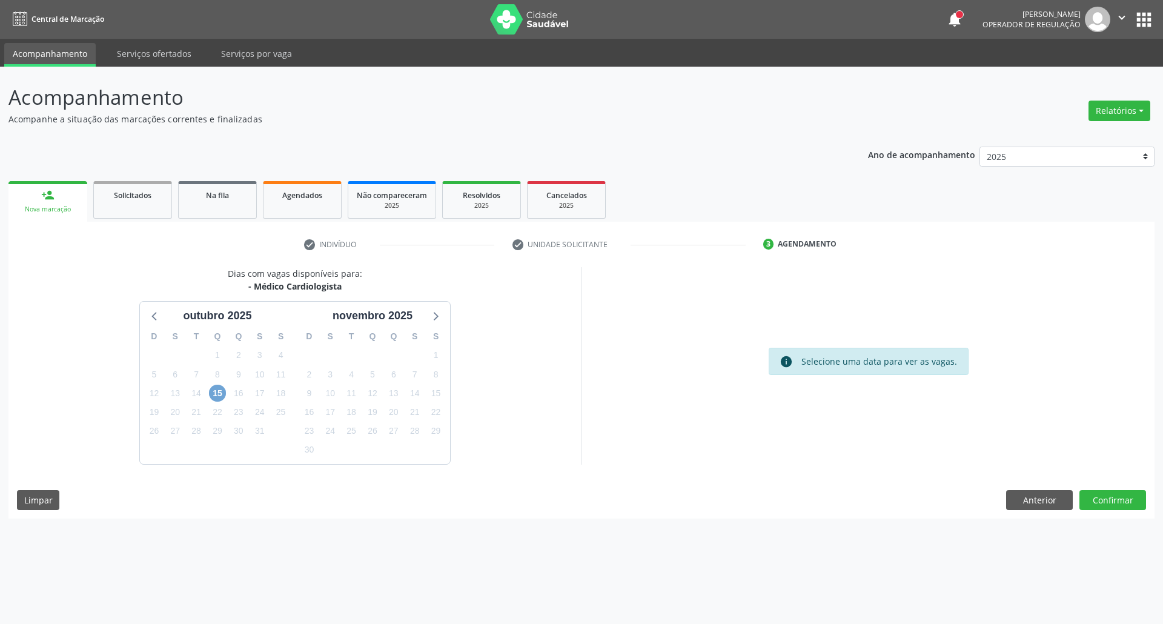
click at [211, 393] on span "15" at bounding box center [217, 393] width 17 height 17
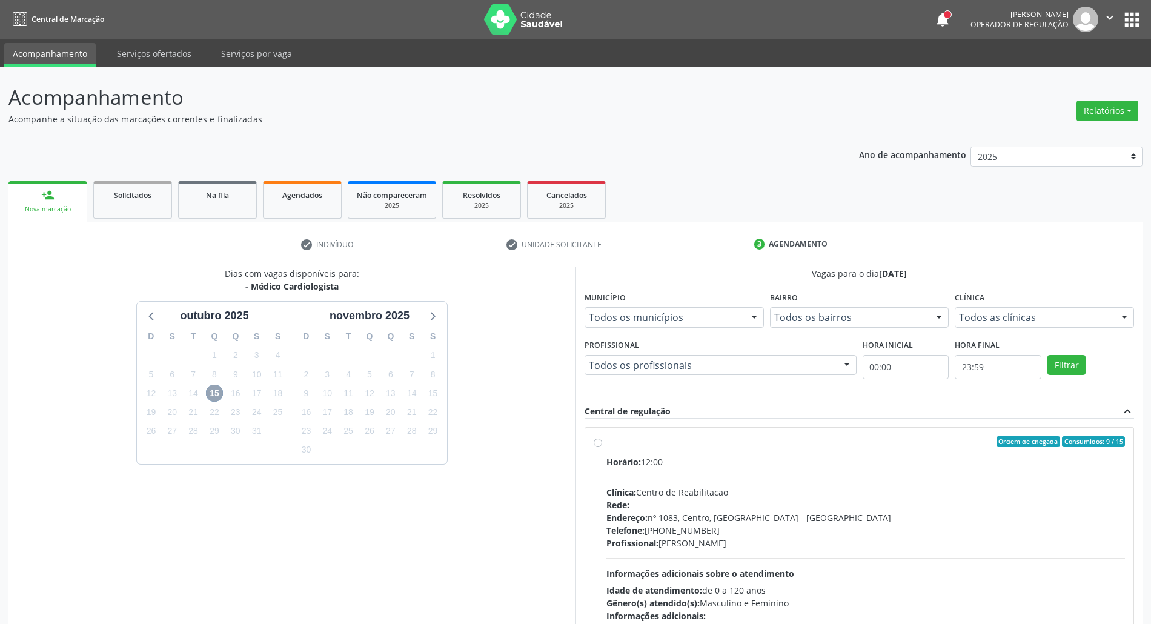
scroll to position [161, 0]
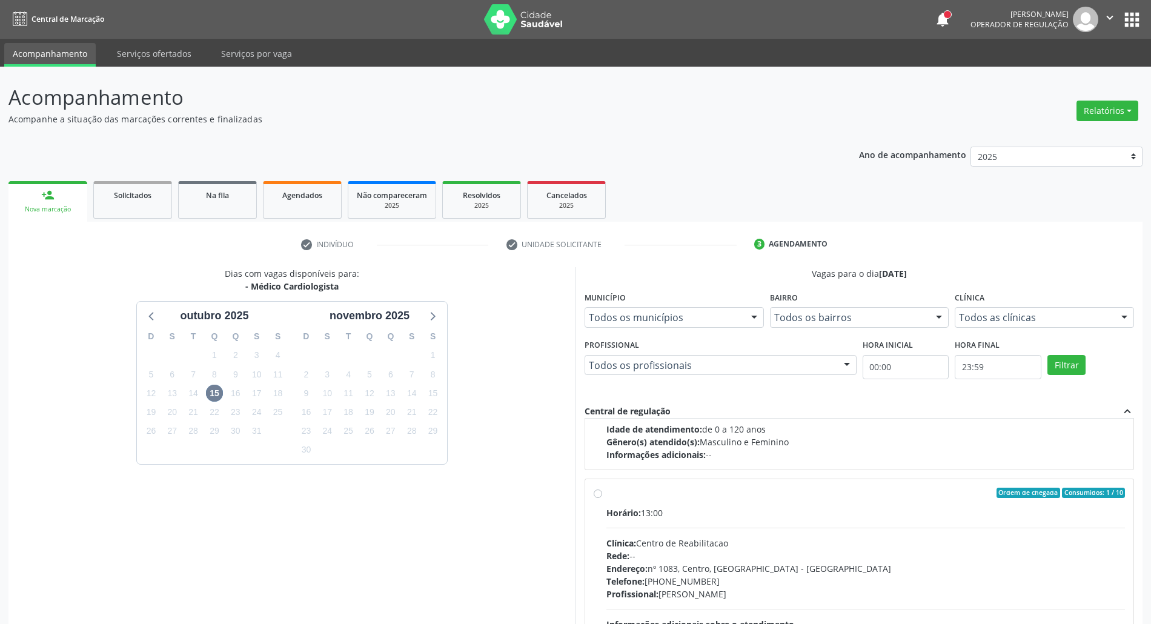
click at [784, 457] on div "Informações adicionais: --" at bounding box center [865, 454] width 518 height 13
click at [602, 286] on input "Ordem de chegada Consumidos: 9 / 15 Horário: 12:00 Clínica: Centro de Reabilita…" at bounding box center [598, 280] width 8 height 11
radio input "true"
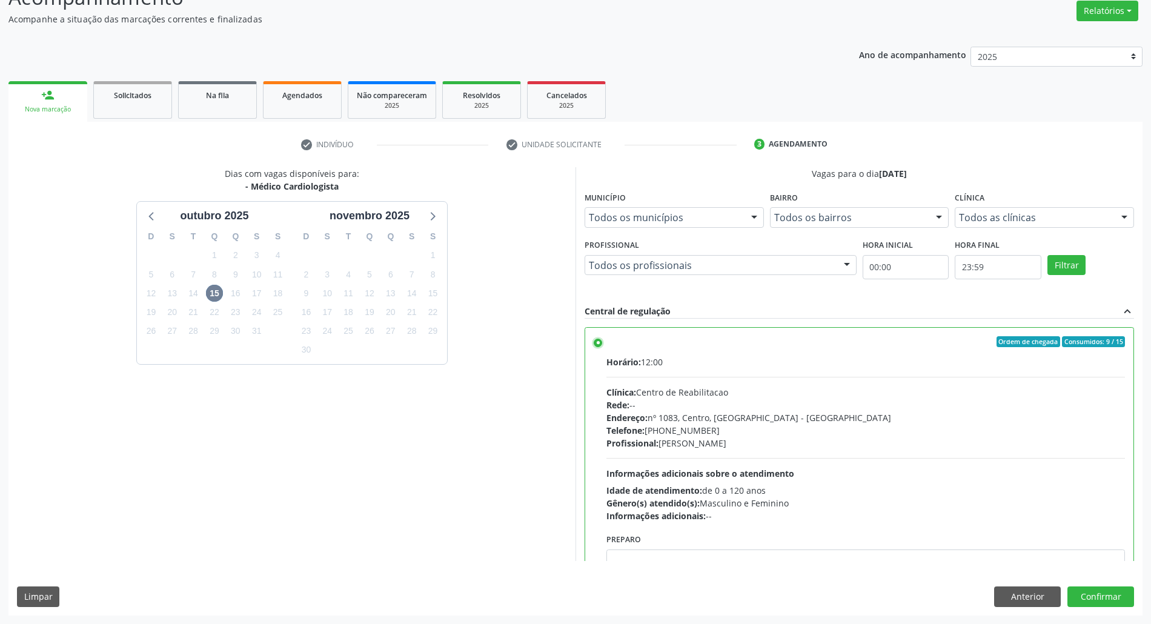
scroll to position [81, 0]
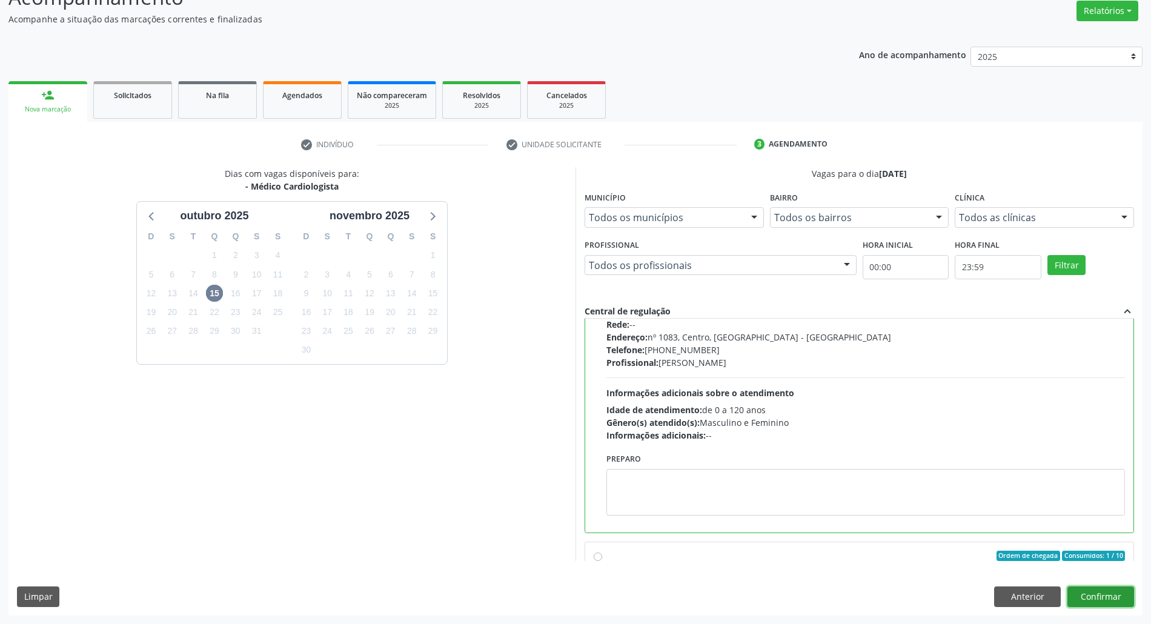
click at [1083, 592] on button "Confirmar" at bounding box center [1100, 596] width 67 height 21
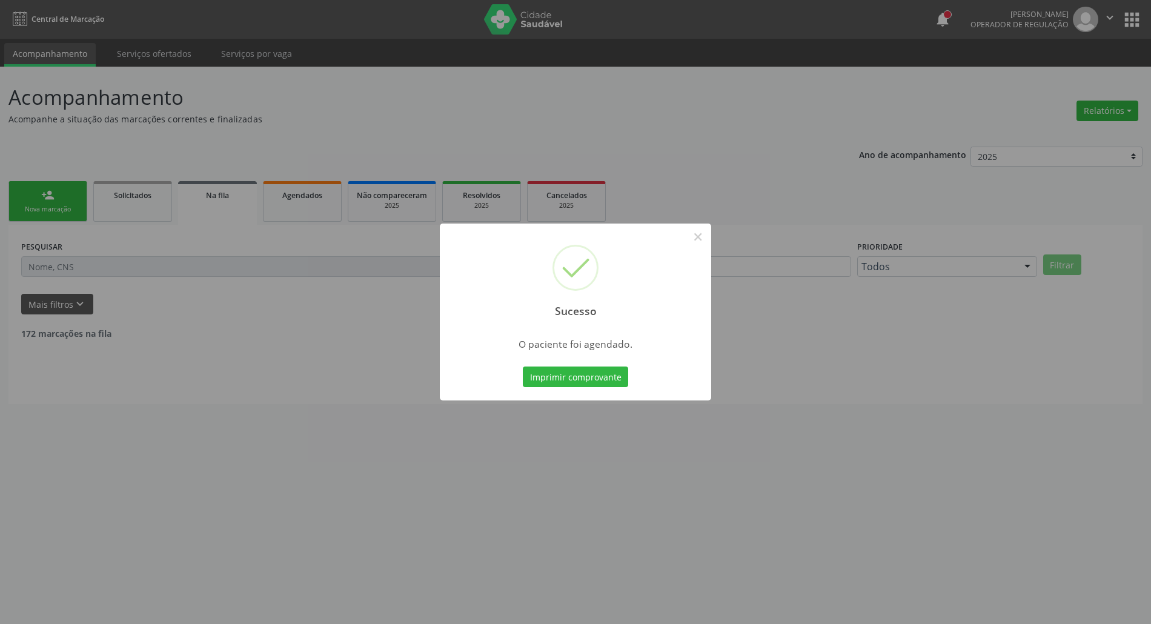
scroll to position [0, 0]
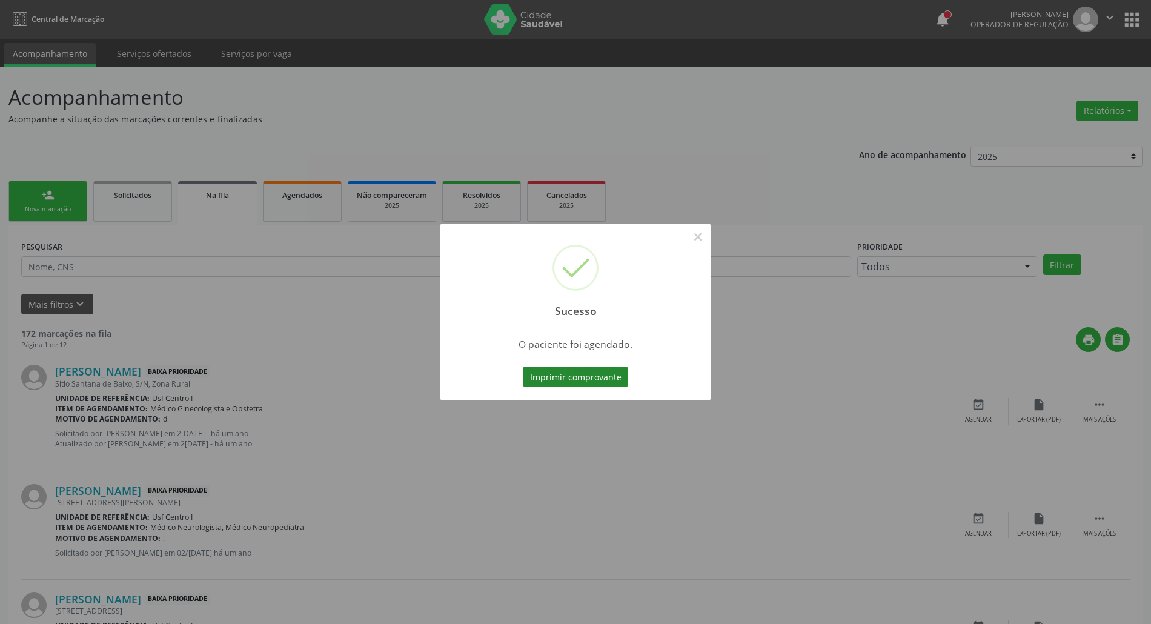
click at [560, 374] on button "Imprimir comprovante" at bounding box center [575, 376] width 105 height 21
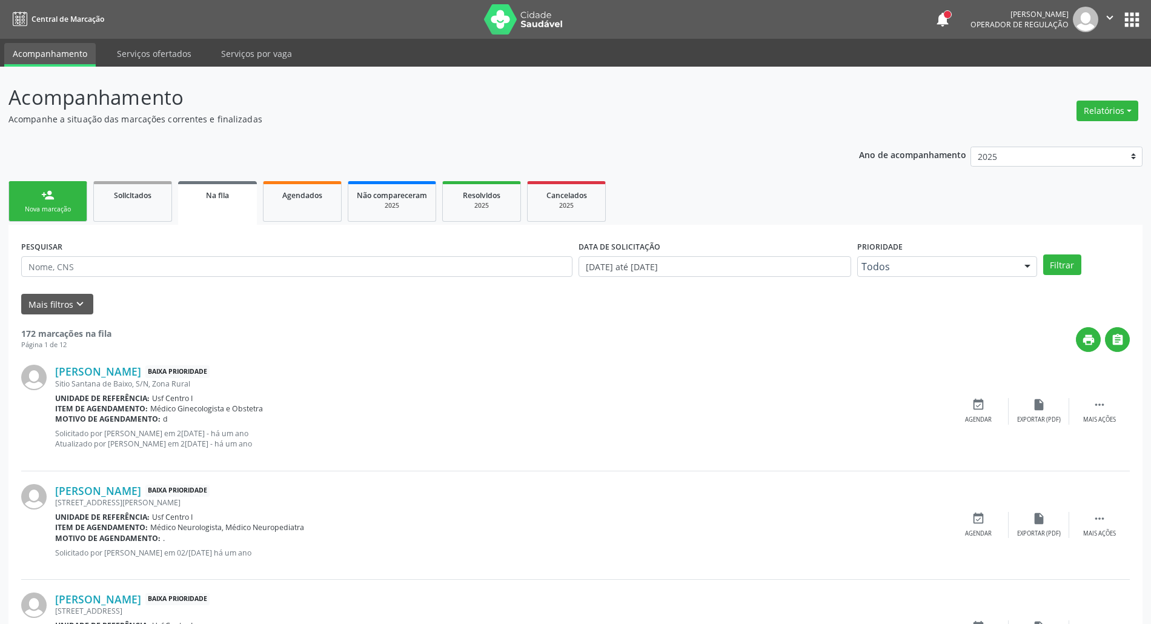
click at [56, 205] on div "Nova marcação" at bounding box center [48, 209] width 61 height 9
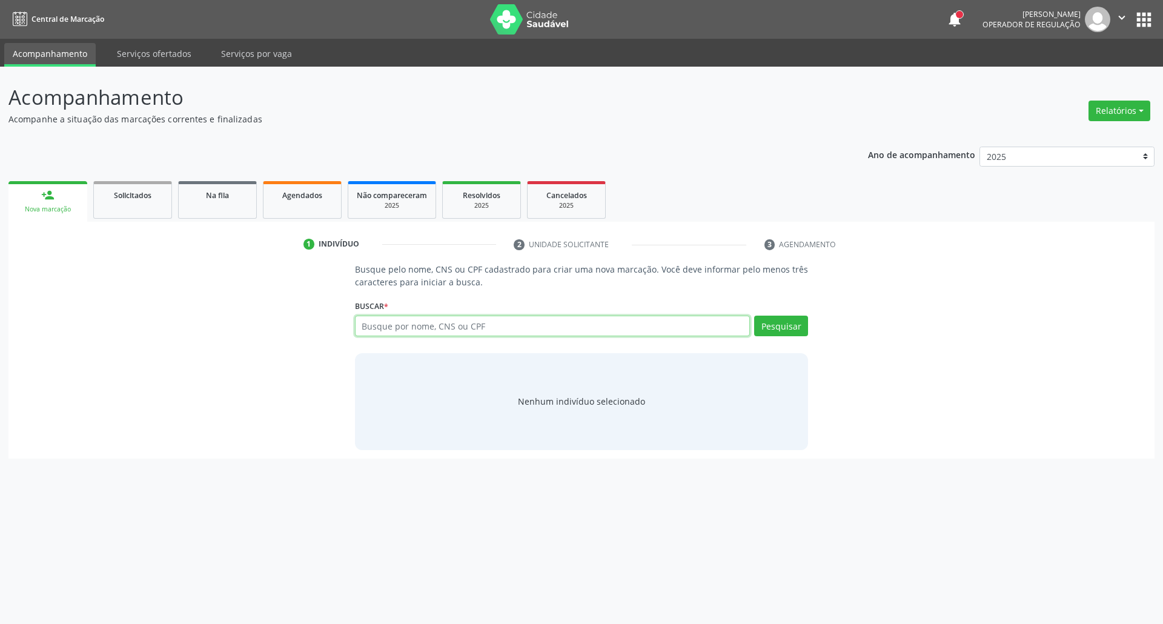
click at [478, 326] on input "text" at bounding box center [552, 326] width 395 height 21
type input "898004056750221"
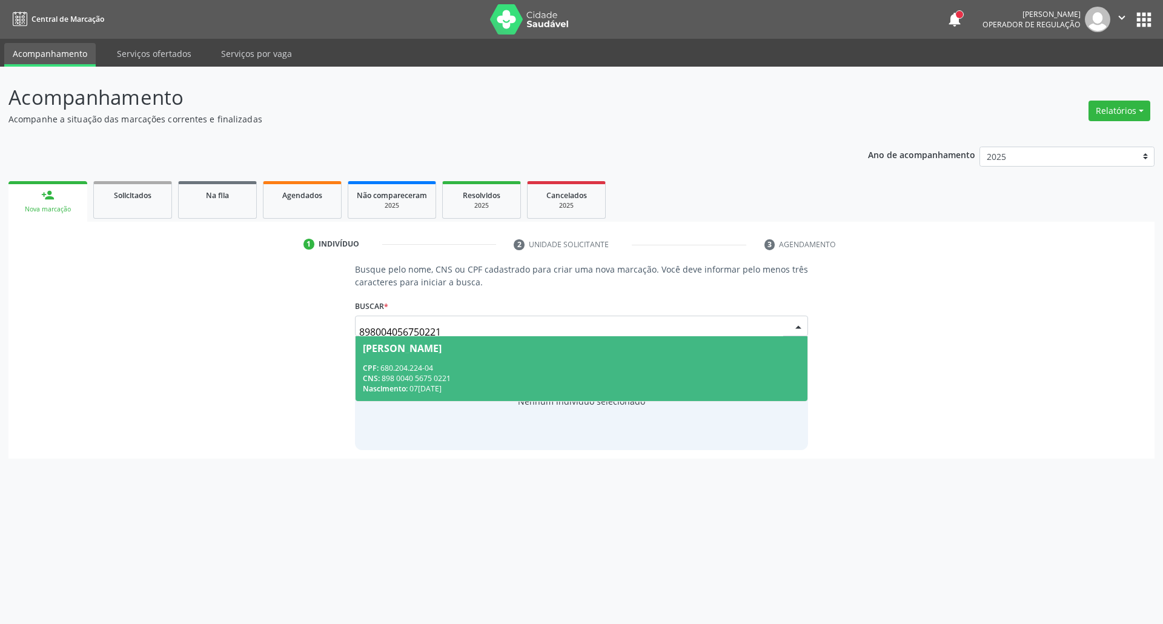
click at [436, 371] on div "CPF: 680.204.224-04" at bounding box center [582, 368] width 438 height 10
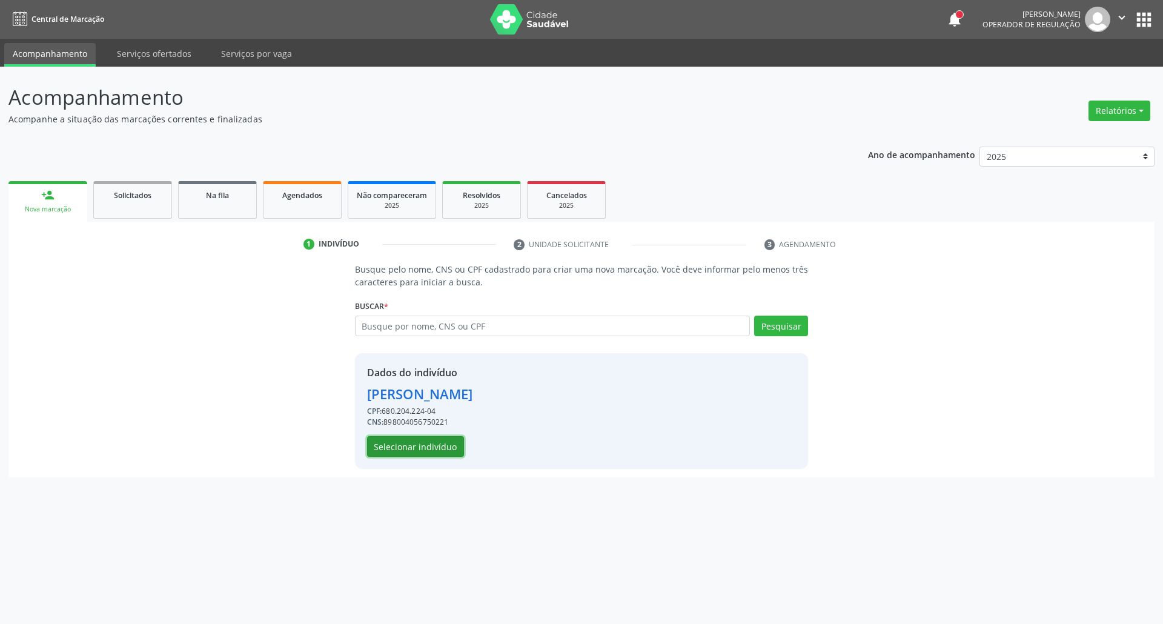
click at [400, 446] on button "Selecionar indivíduo" at bounding box center [415, 446] width 97 height 21
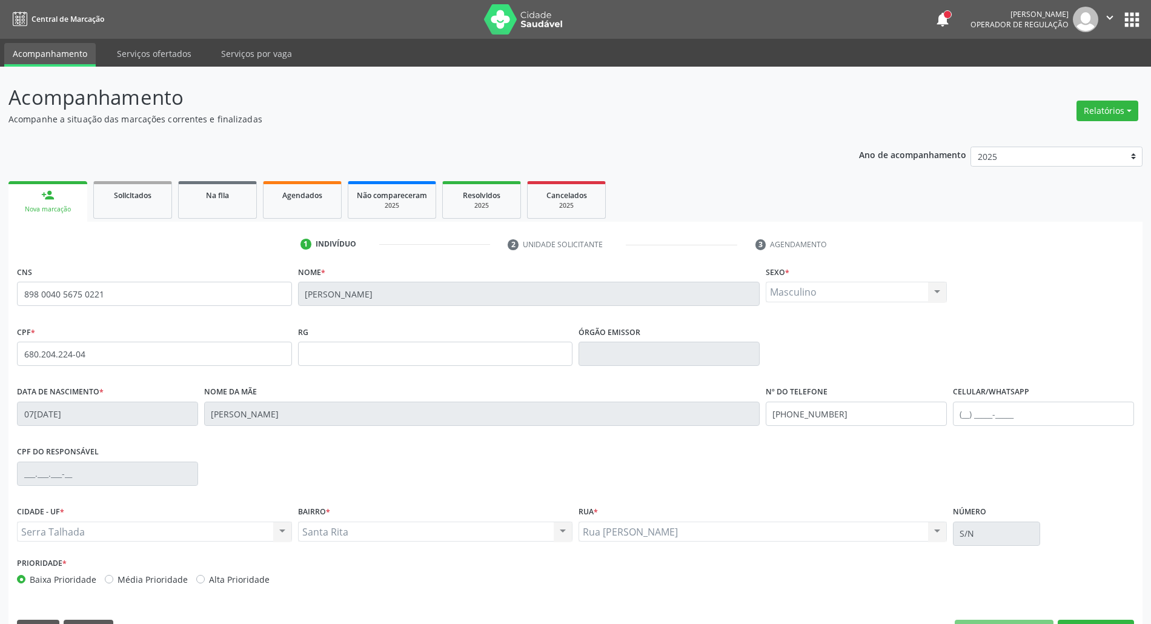
scroll to position [33, 0]
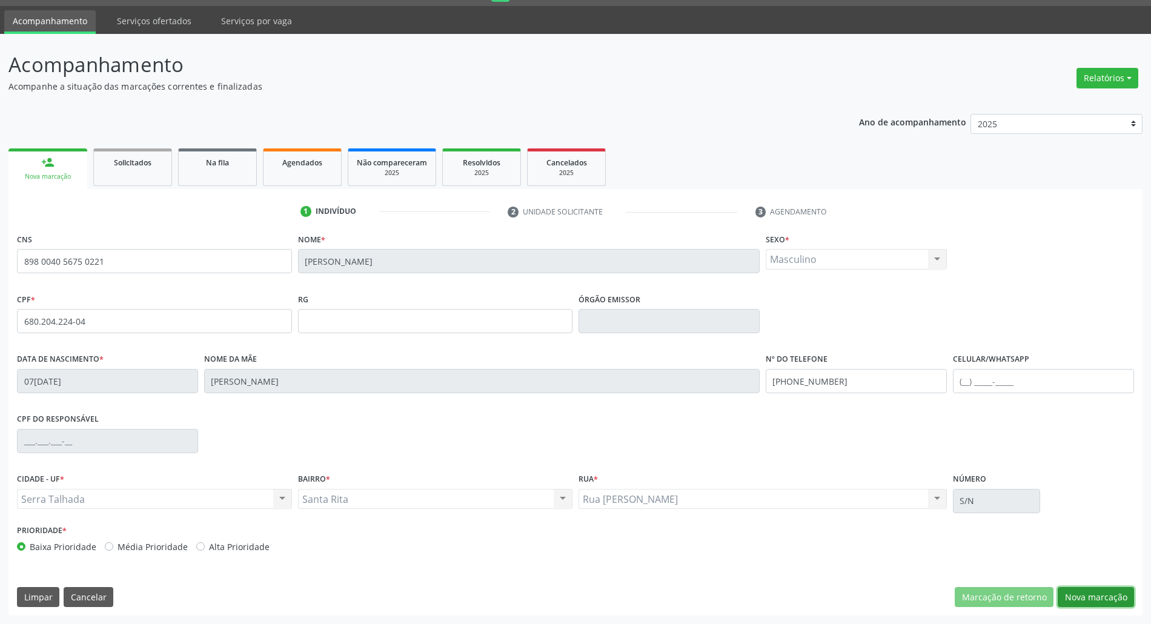
click at [1086, 592] on button "Nova marcação" at bounding box center [1095, 597] width 76 height 21
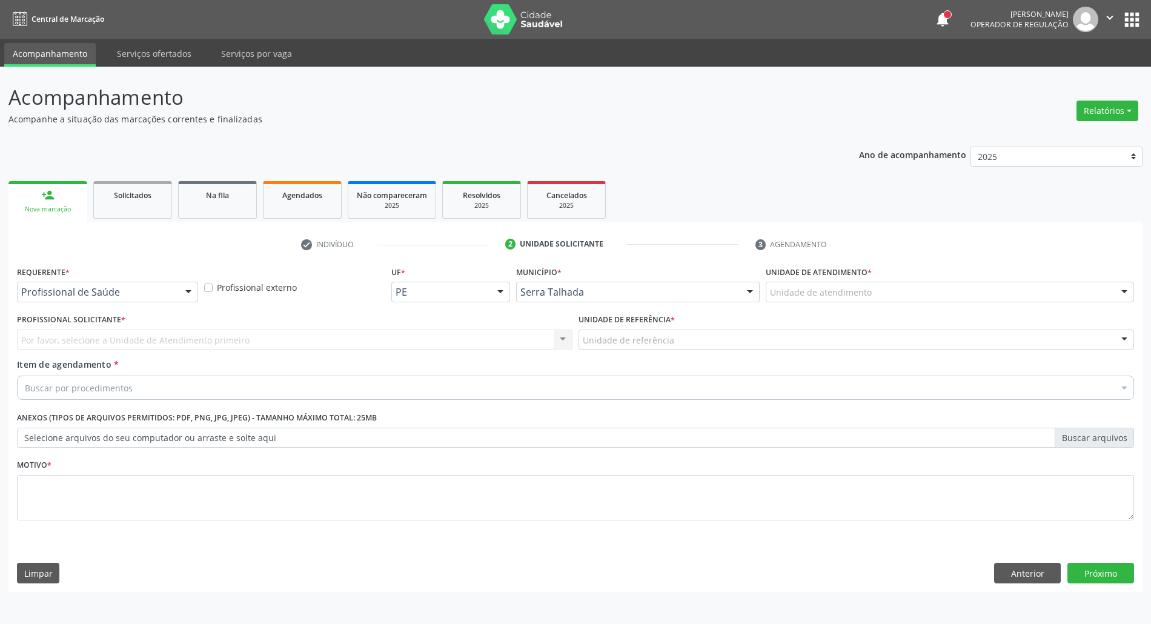
scroll to position [0, 0]
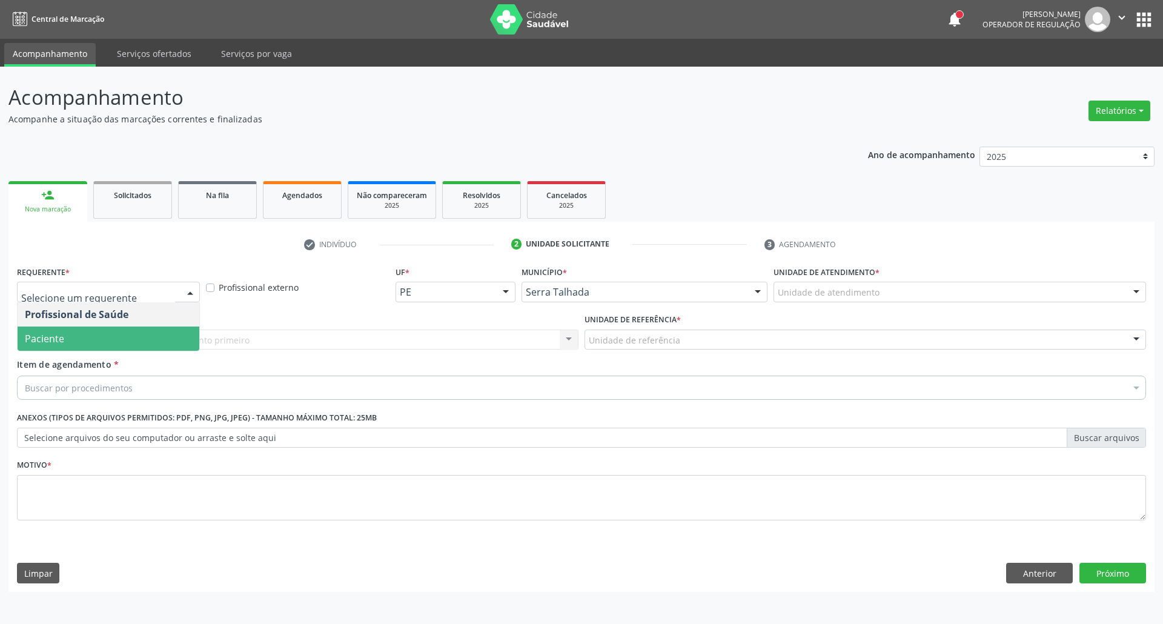
click at [116, 340] on span "Paciente" at bounding box center [109, 338] width 182 height 24
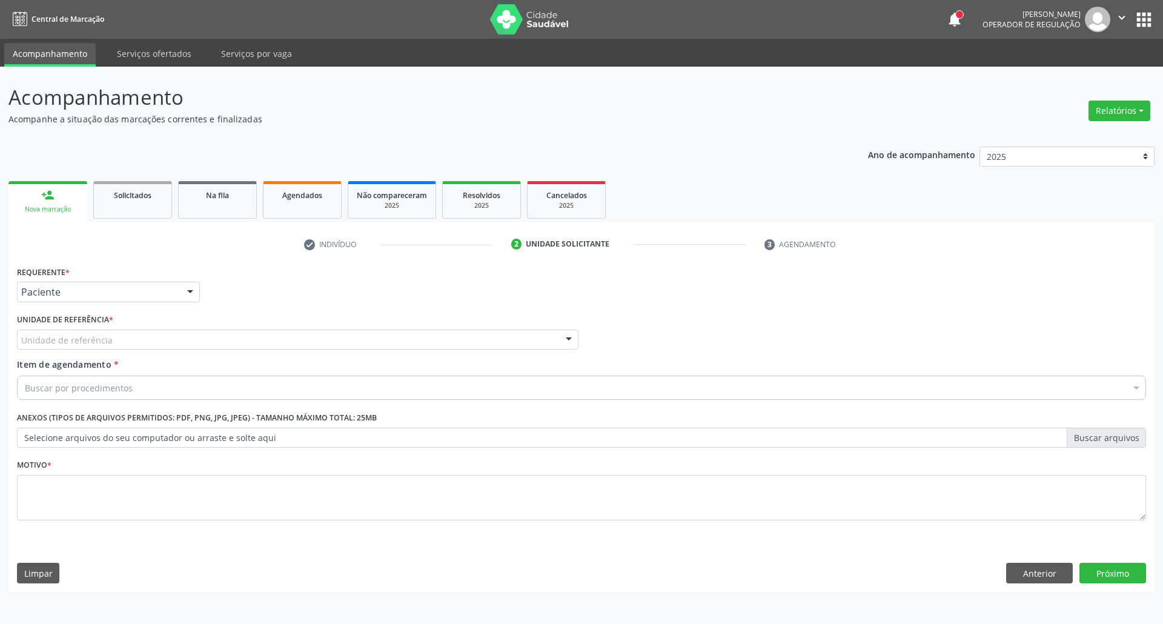
click at [116, 340] on div "Requerente * Paciente Profissional de Saúde Paciente Nenhum resultado encontrad…" at bounding box center [581, 400] width 1129 height 274
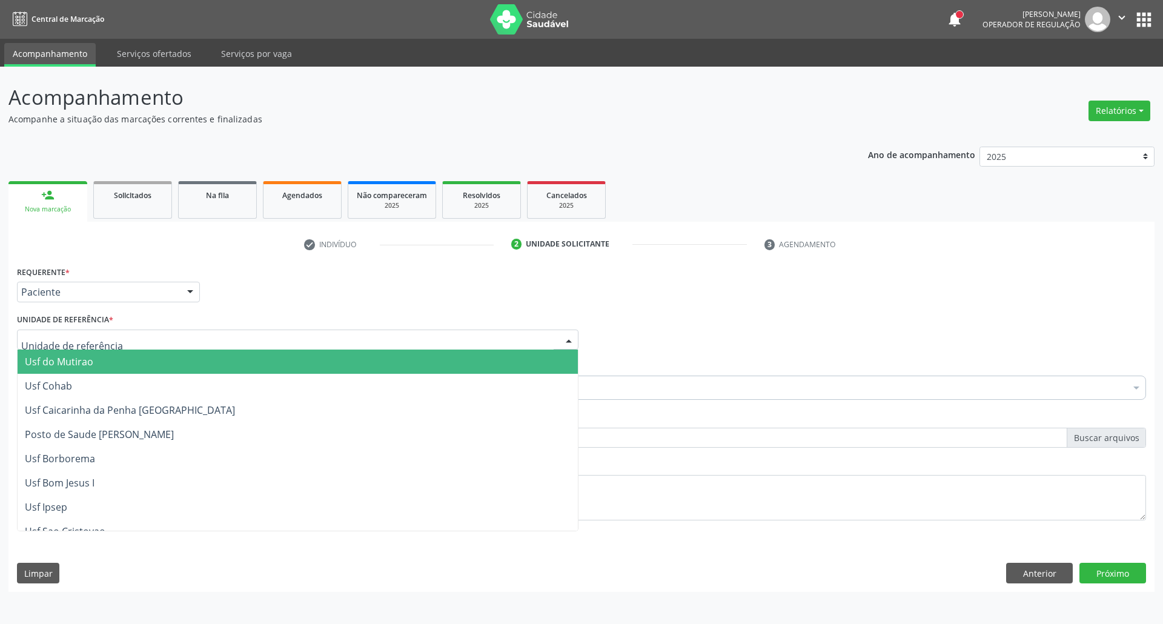
click at [114, 339] on div at bounding box center [297, 339] width 561 height 21
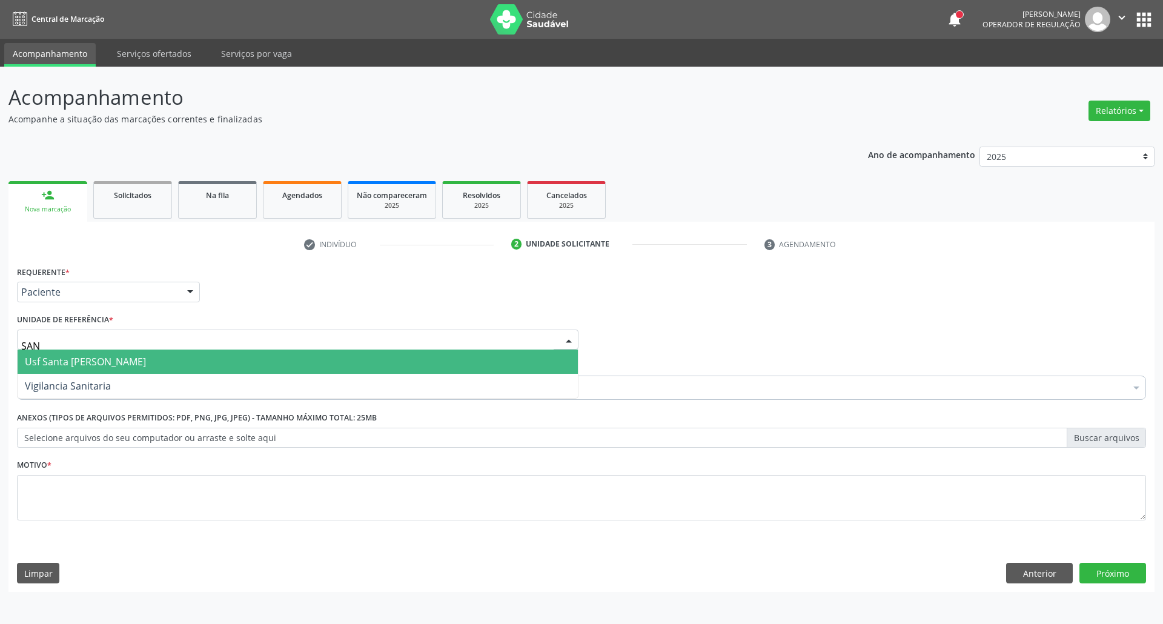
type input "SANT"
click at [114, 350] on span "Usf Santa [PERSON_NAME]" at bounding box center [298, 361] width 560 height 24
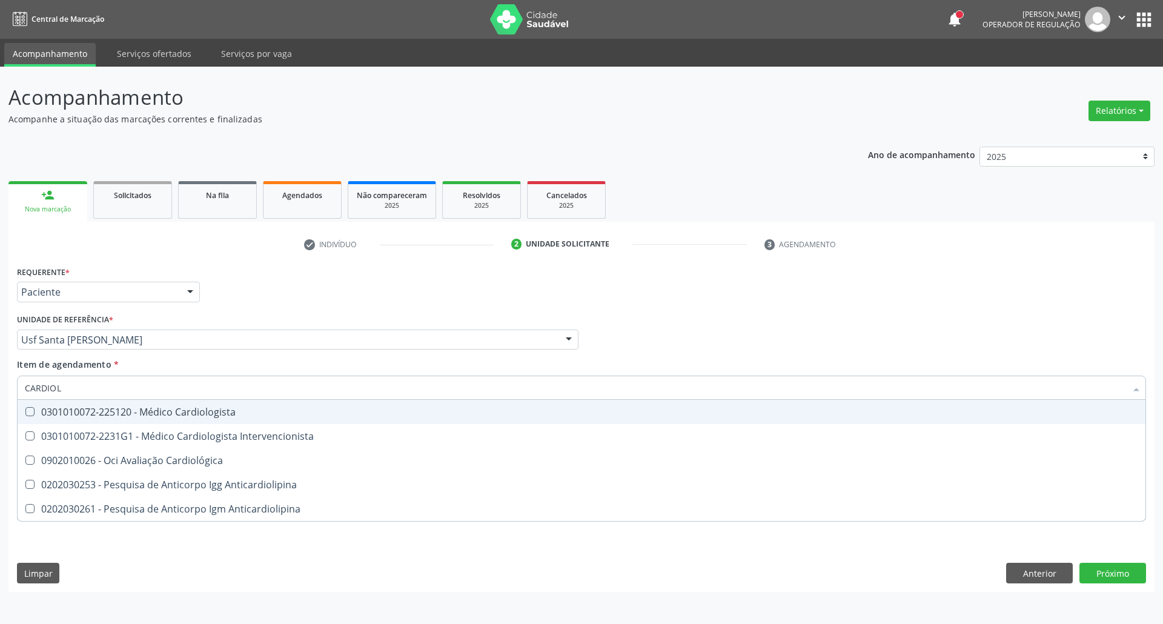
type input "CARDIOLO"
click at [86, 403] on span "0301010072-225120 - Médico Cardiologista" at bounding box center [582, 412] width 1128 height 24
checkbox Cardiologista "true"
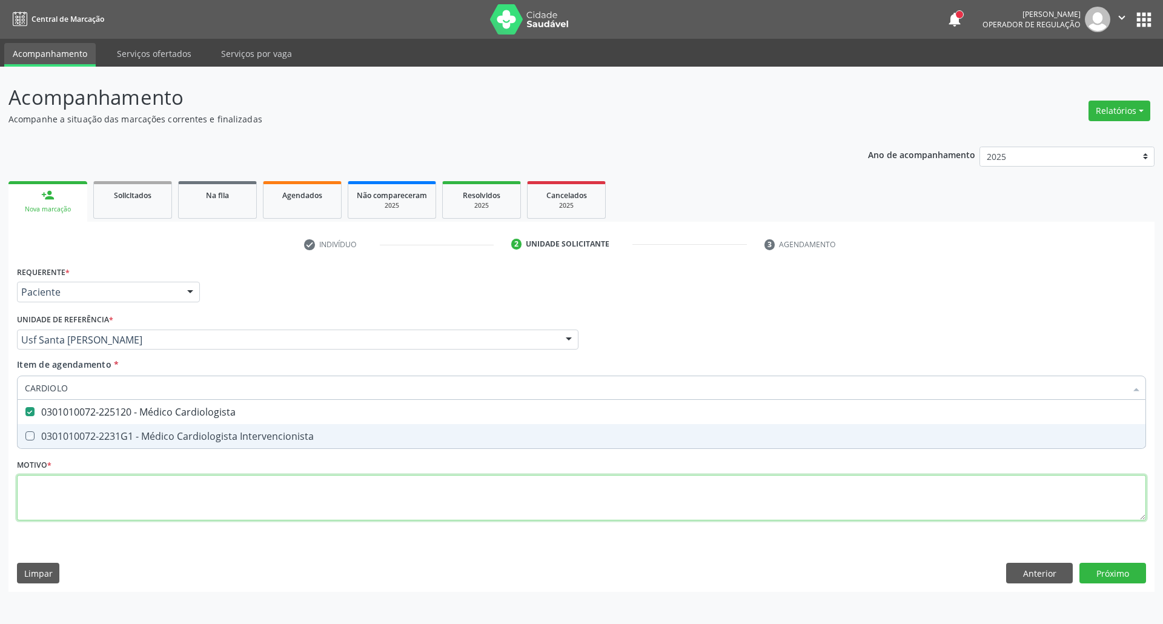
click at [100, 482] on div "Requerente * Paciente Profissional de Saúde Paciente Nenhum resultado encontrad…" at bounding box center [581, 400] width 1129 height 274
checkbox Intervencionista "true"
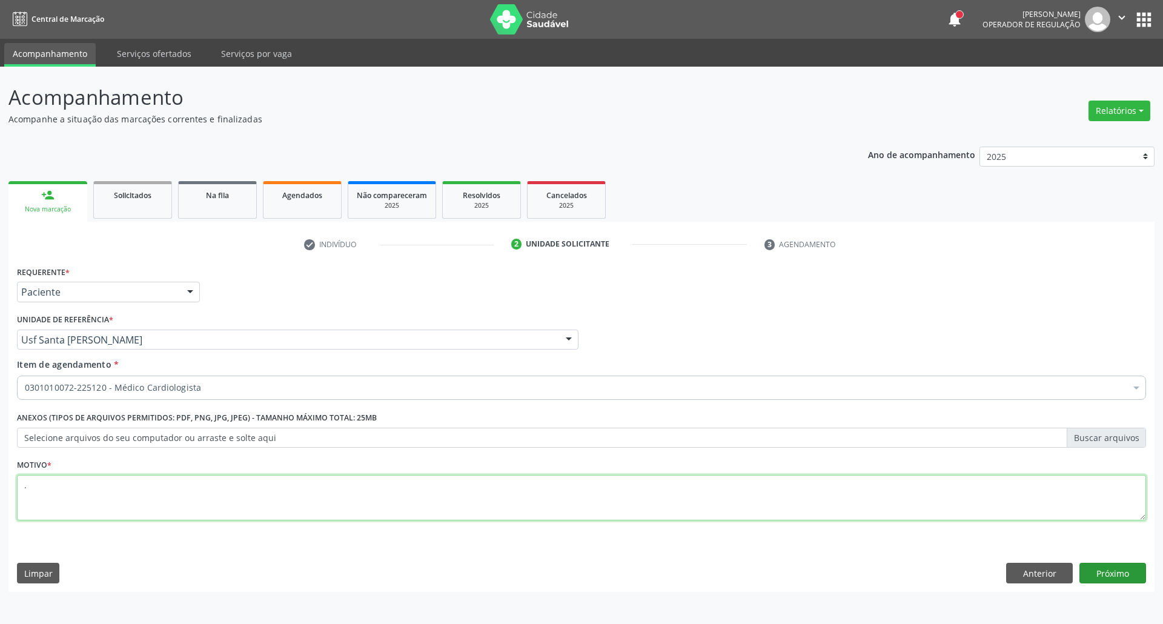
type textarea "."
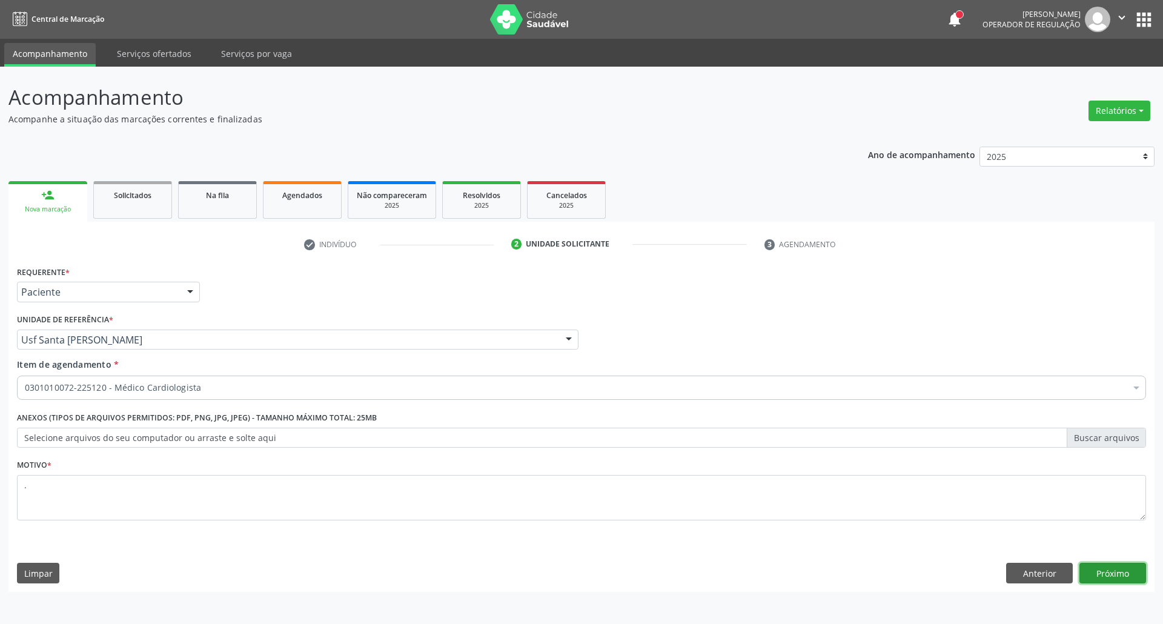
click at [1125, 577] on button "Próximo" at bounding box center [1112, 573] width 67 height 21
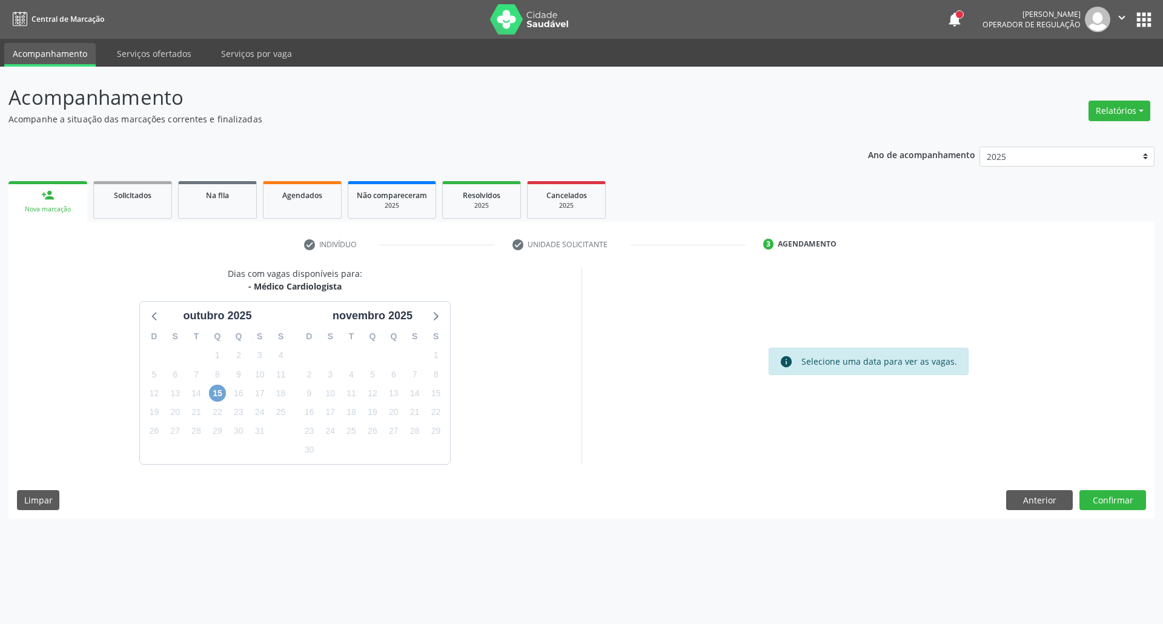
click at [219, 393] on span "15" at bounding box center [217, 393] width 17 height 17
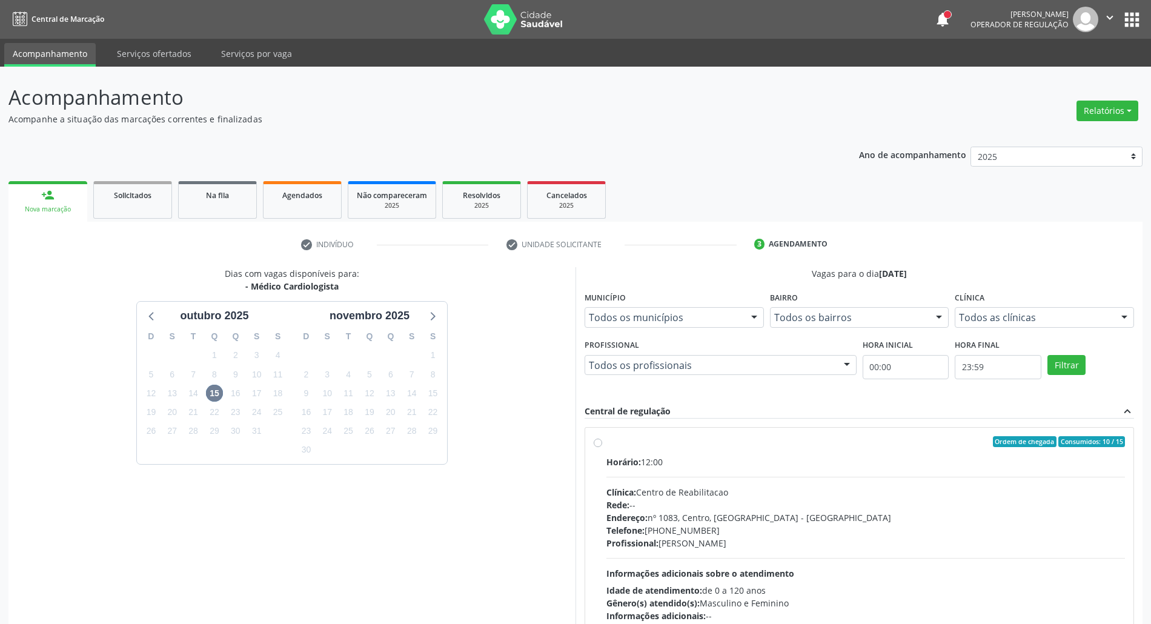
drag, startPoint x: 666, startPoint y: 471, endPoint x: 669, endPoint y: 460, distance: 10.7
click at [666, 470] on div "Horário: 12:00 Clínica: Centro de Reabilitacao Rede: -- Endereço: nº 1083, Cent…" at bounding box center [865, 538] width 518 height 167
click at [602, 447] on input "Ordem de chegada Consumidos: 10 / 15 Horário: 12:00 Clínica: Centro de Reabilit…" at bounding box center [598, 441] width 8 height 11
radio input "true"
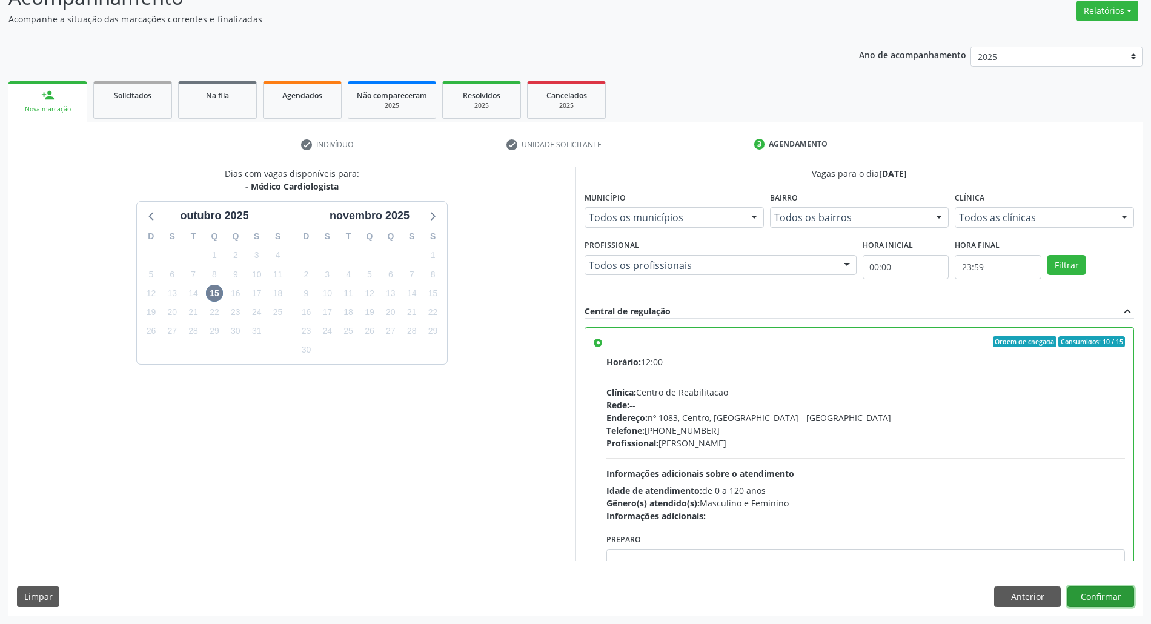
drag, startPoint x: 1082, startPoint y: 592, endPoint x: 1052, endPoint y: 585, distance: 30.4
click at [1081, 592] on button "Confirmar" at bounding box center [1100, 596] width 67 height 21
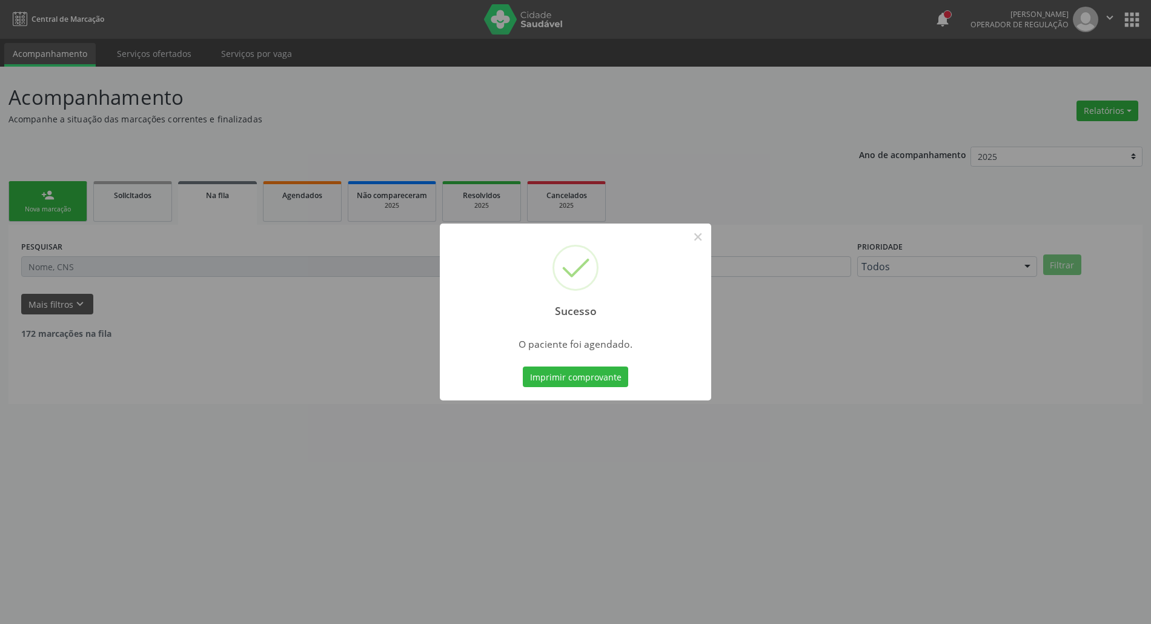
scroll to position [0, 0]
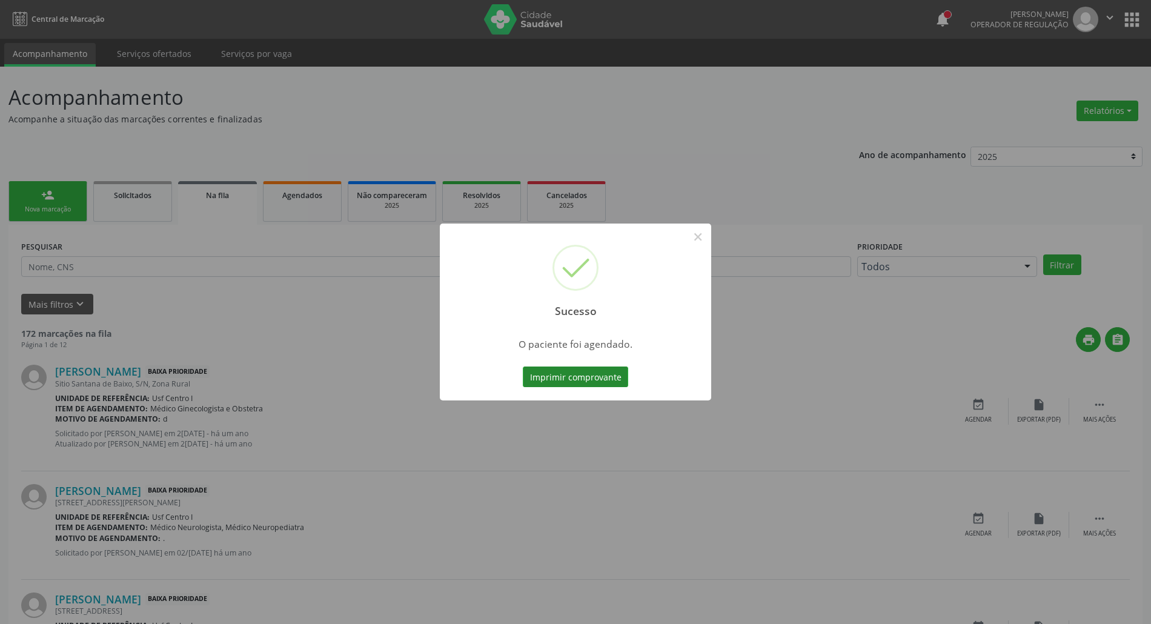
click at [600, 374] on button "Imprimir comprovante" at bounding box center [575, 376] width 105 height 21
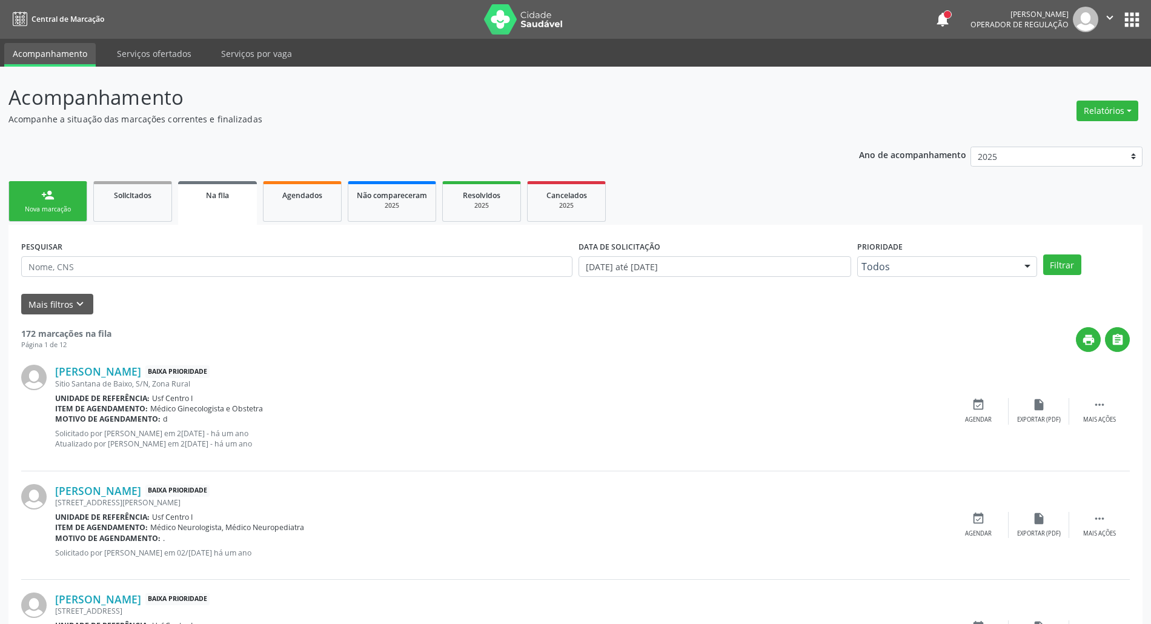
click at [39, 194] on link "person_add Nova marcação" at bounding box center [47, 201] width 79 height 41
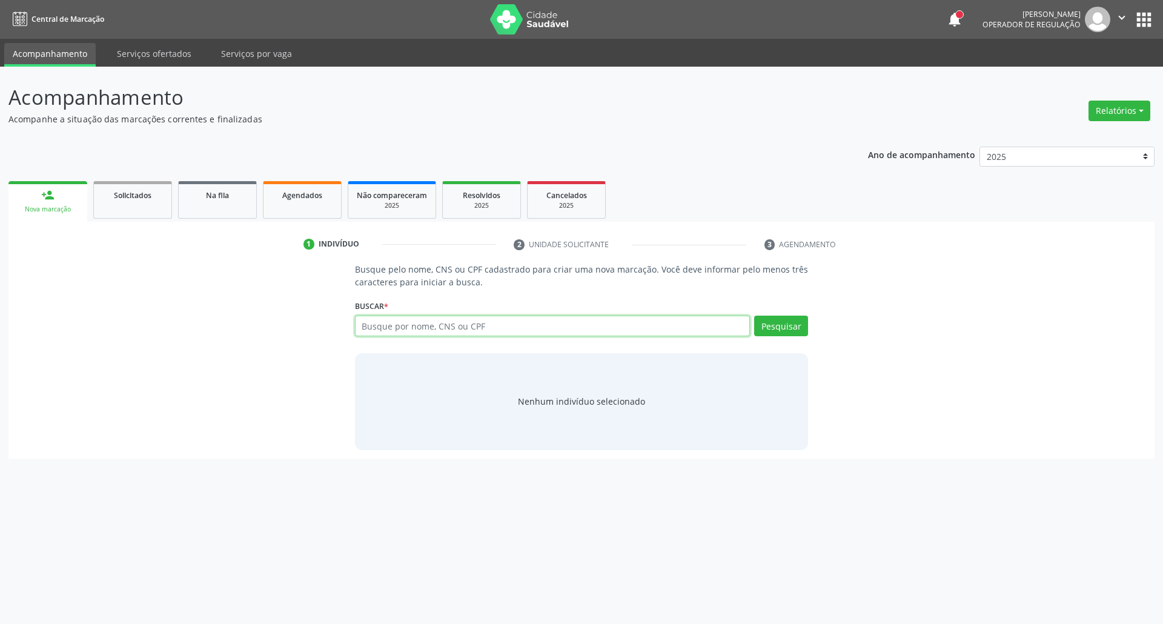
click at [546, 328] on input "text" at bounding box center [552, 326] width 395 height 21
type input "708405284543269"
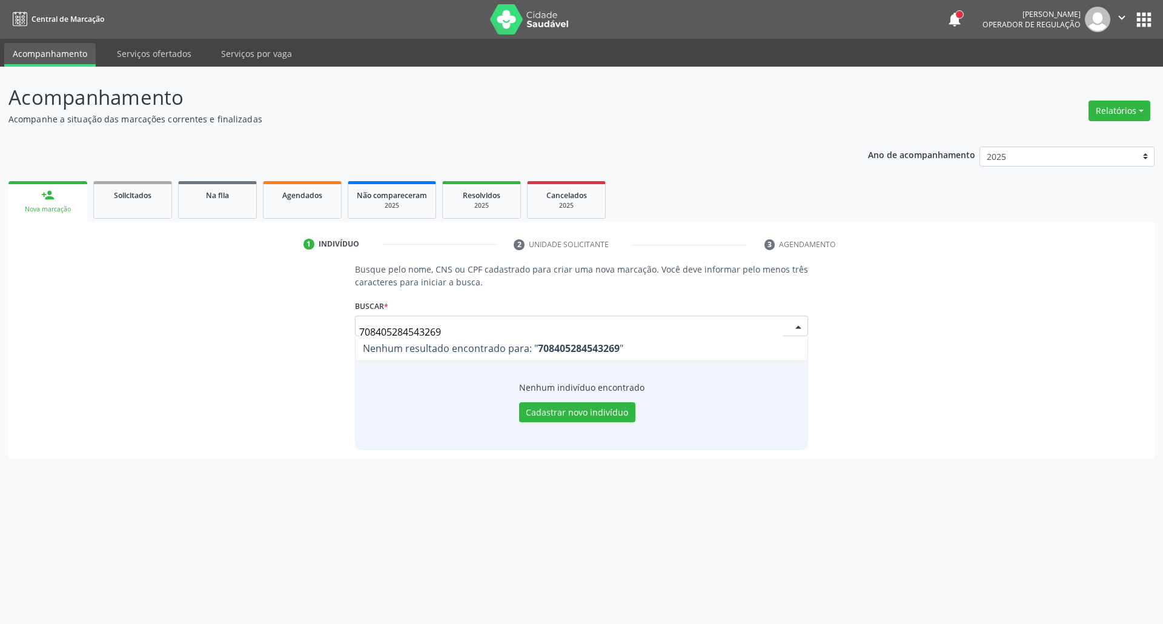
drag, startPoint x: 371, startPoint y: 340, endPoint x: 85, endPoint y: 334, distance: 285.9
click at [88, 336] on div "Busque pelo nome, CNS ou CPF cadastrado para criar uma nova marcação. Você deve…" at bounding box center [581, 356] width 1129 height 187
type input "SUELI MARIA DO NAS"
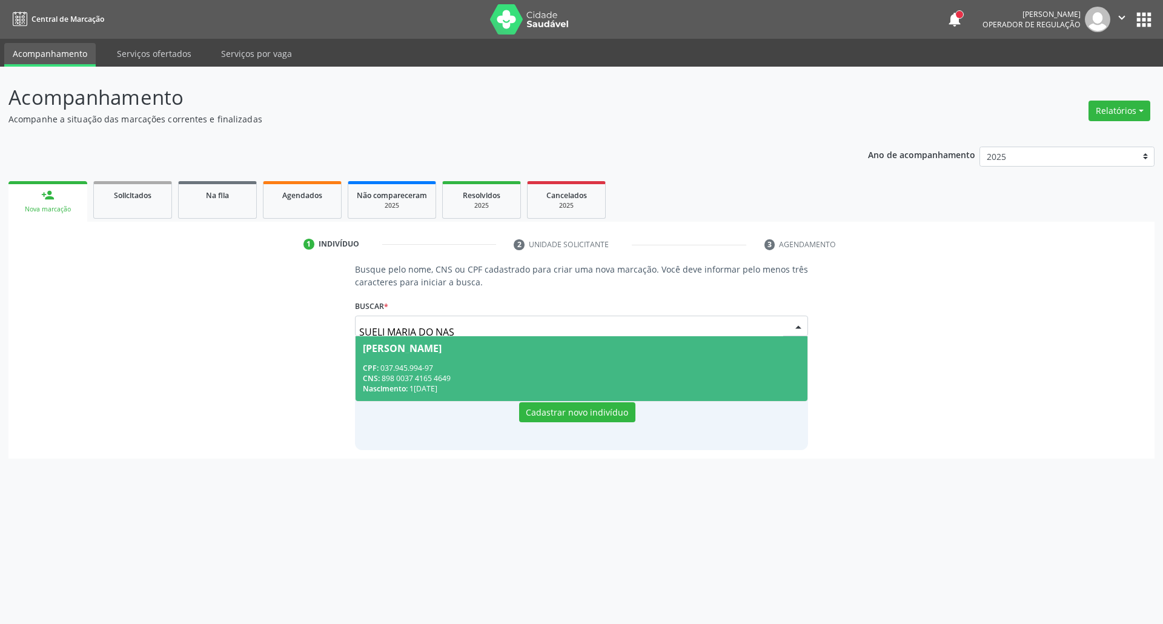
click at [524, 362] on span "Sueli Maria do Nascimento CPF: 037.945.994-97 CNS: 898 0037 4165 4649 Nasciment…" at bounding box center [581, 368] width 452 height 65
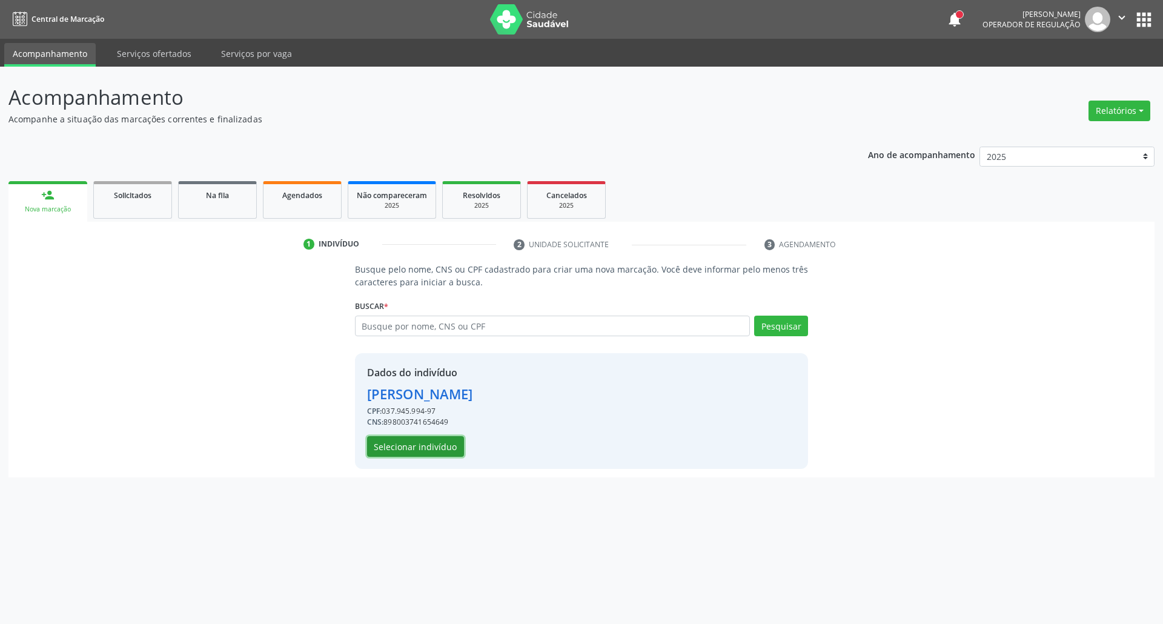
click at [418, 454] on button "Selecionar indivíduo" at bounding box center [415, 446] width 97 height 21
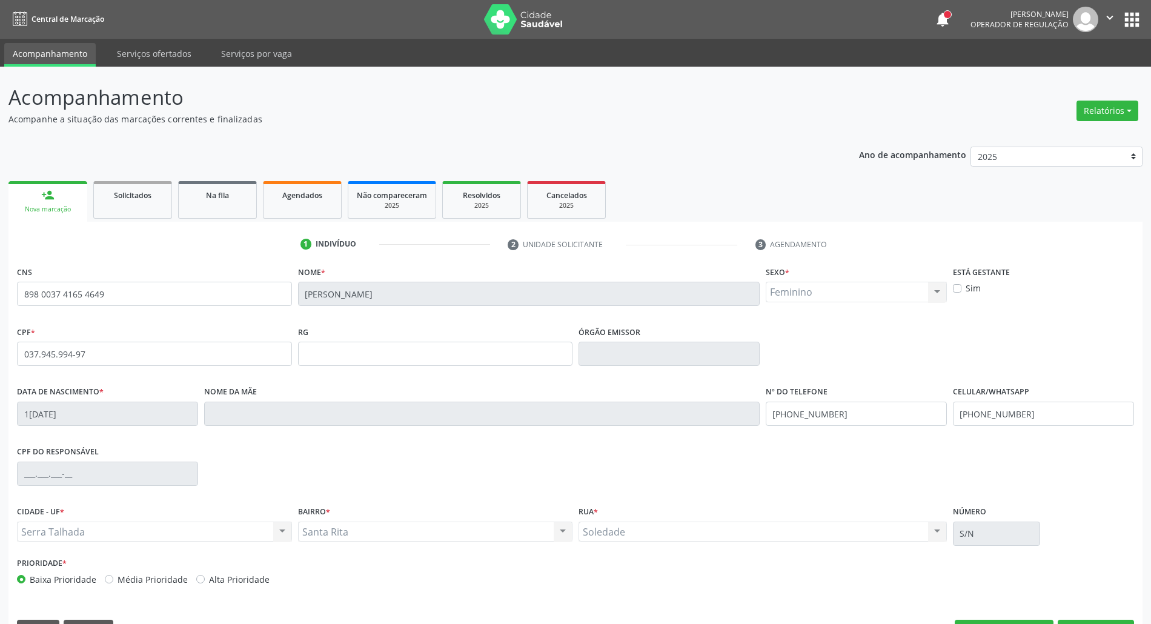
scroll to position [33, 0]
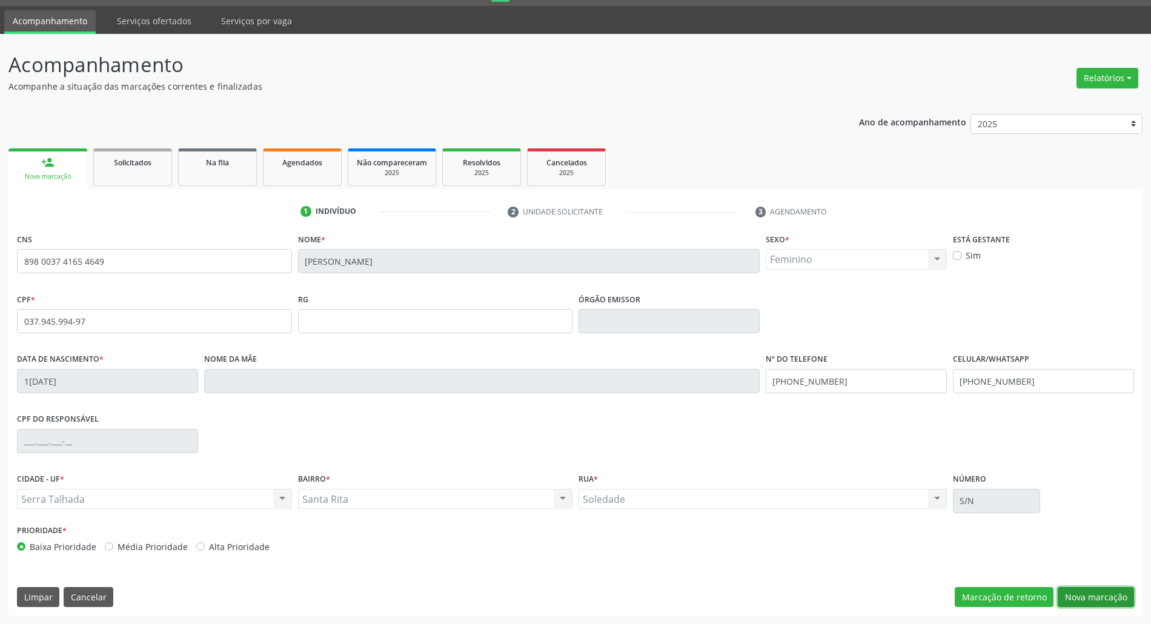
click at [1120, 589] on button "Nova marcação" at bounding box center [1095, 597] width 76 height 21
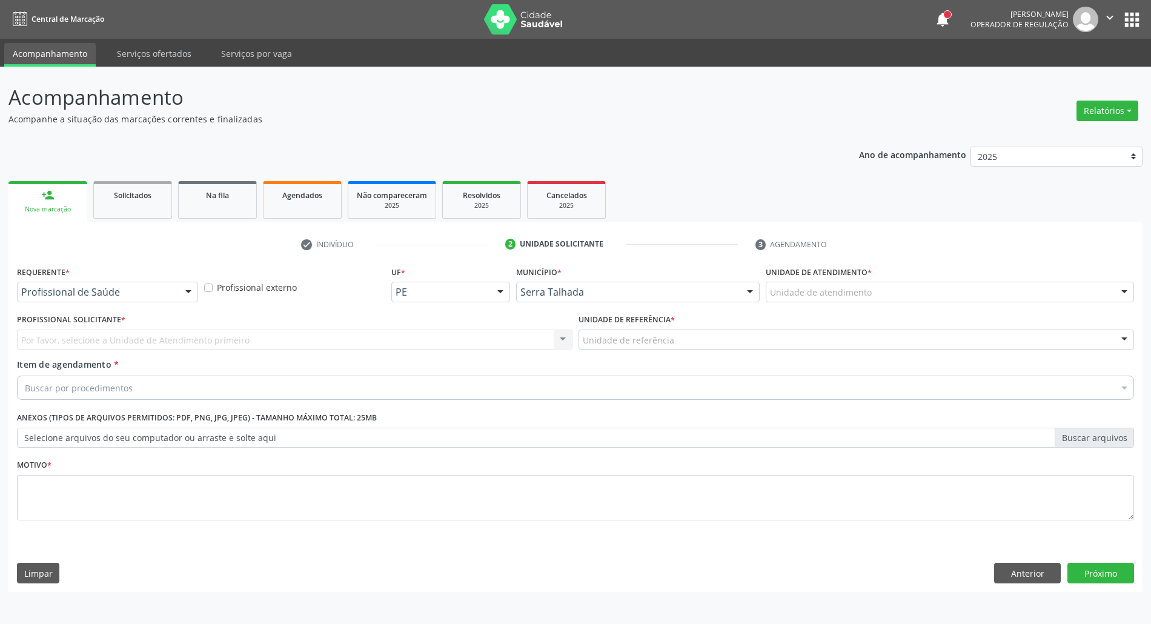
scroll to position [0, 0]
drag, startPoint x: 145, startPoint y: 298, endPoint x: 138, endPoint y: 310, distance: 14.1
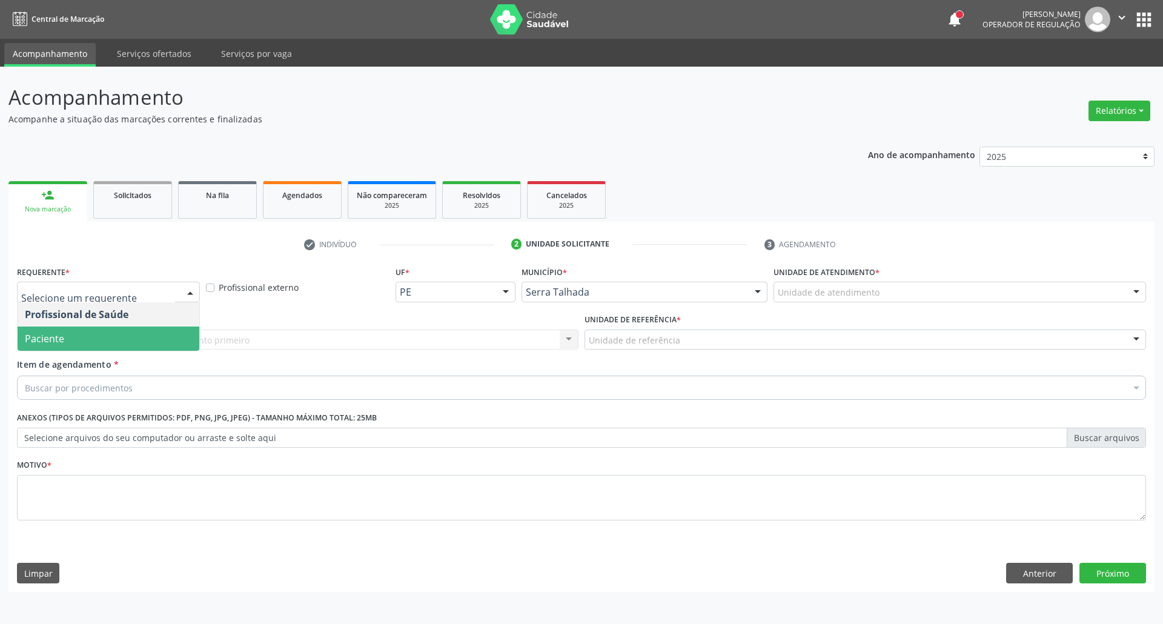
click at [107, 346] on span "Paciente" at bounding box center [109, 338] width 182 height 24
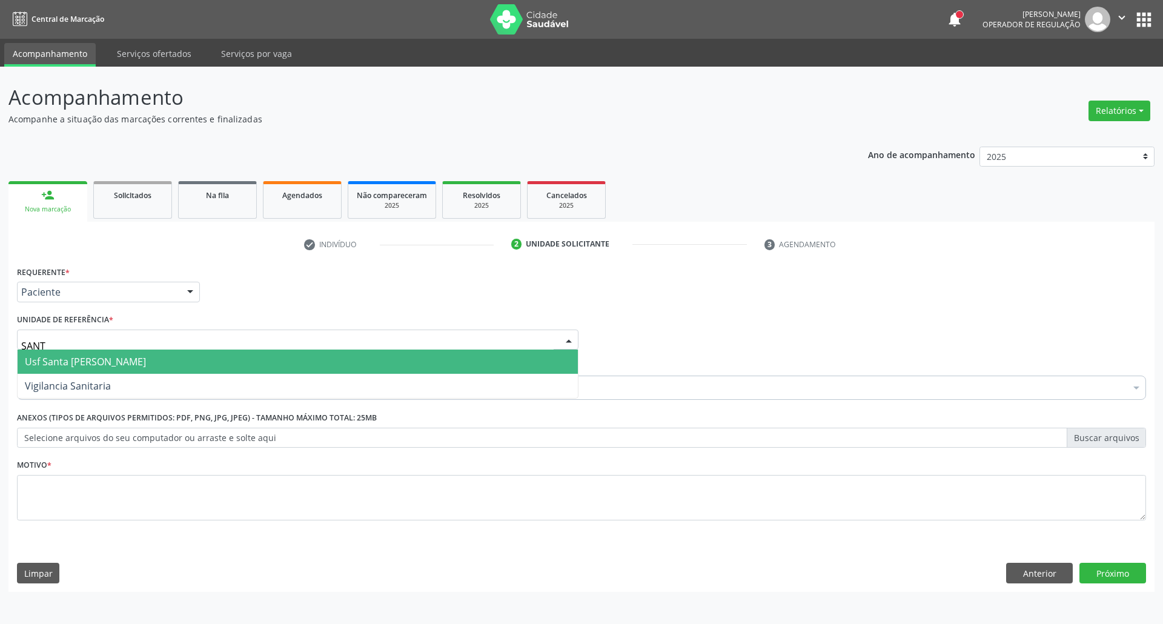
type input "SANTA"
click at [96, 362] on span "Usf Santa [PERSON_NAME]" at bounding box center [85, 361] width 121 height 13
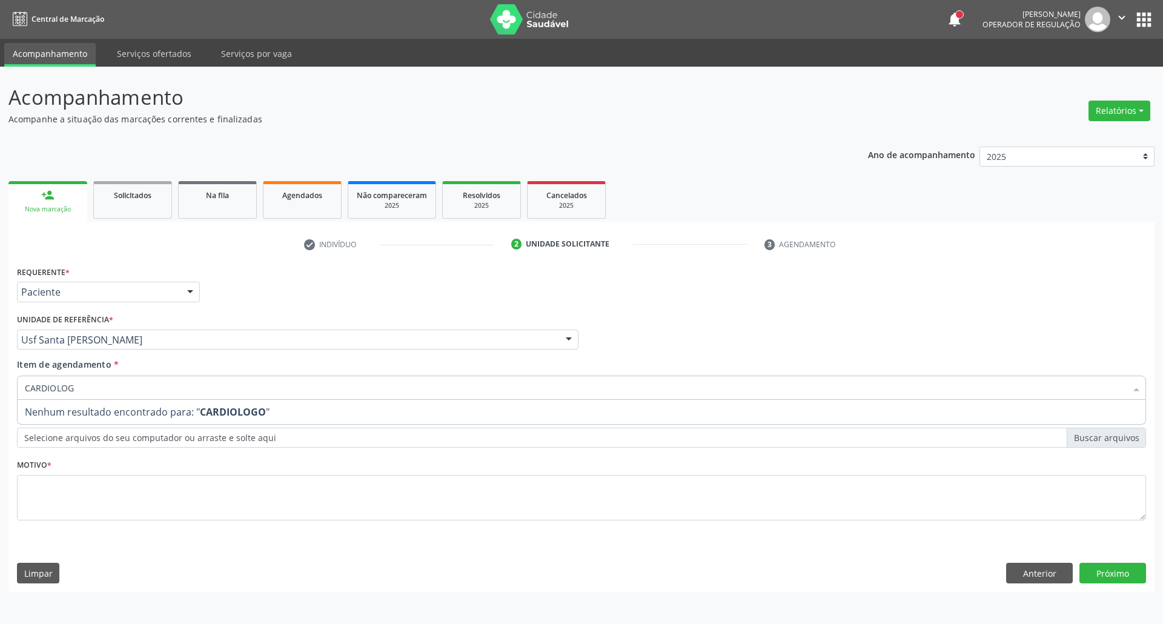
type input "CARDIOLO"
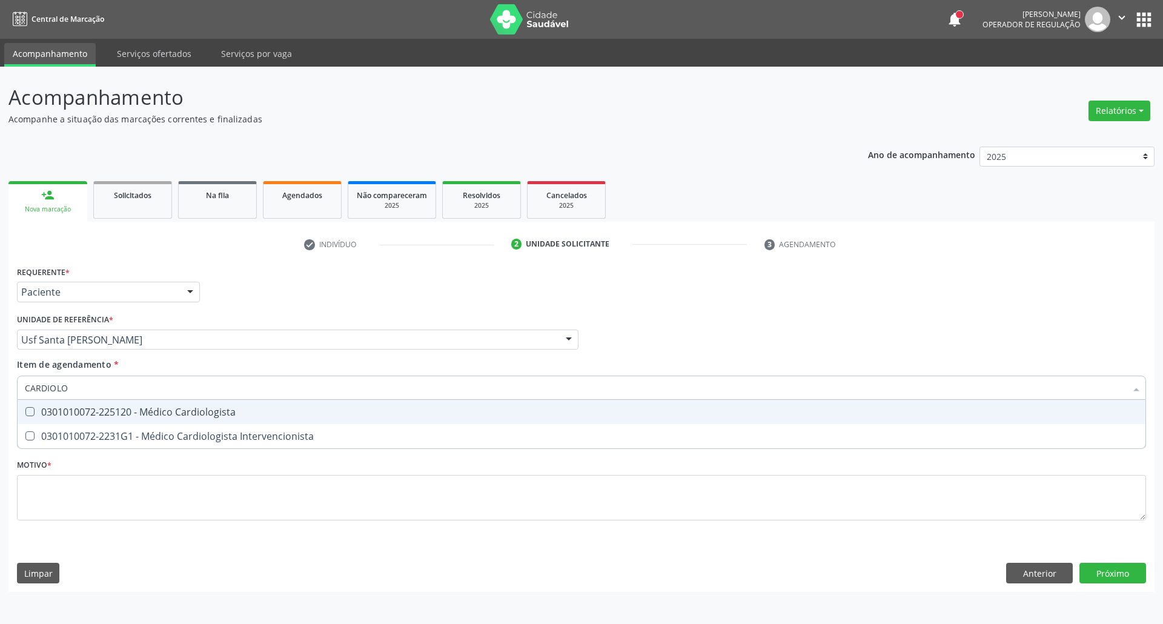
click at [82, 407] on div "0301010072-225120 - Médico Cardiologista" at bounding box center [581, 412] width 1113 height 10
checkbox Cardiologista "true"
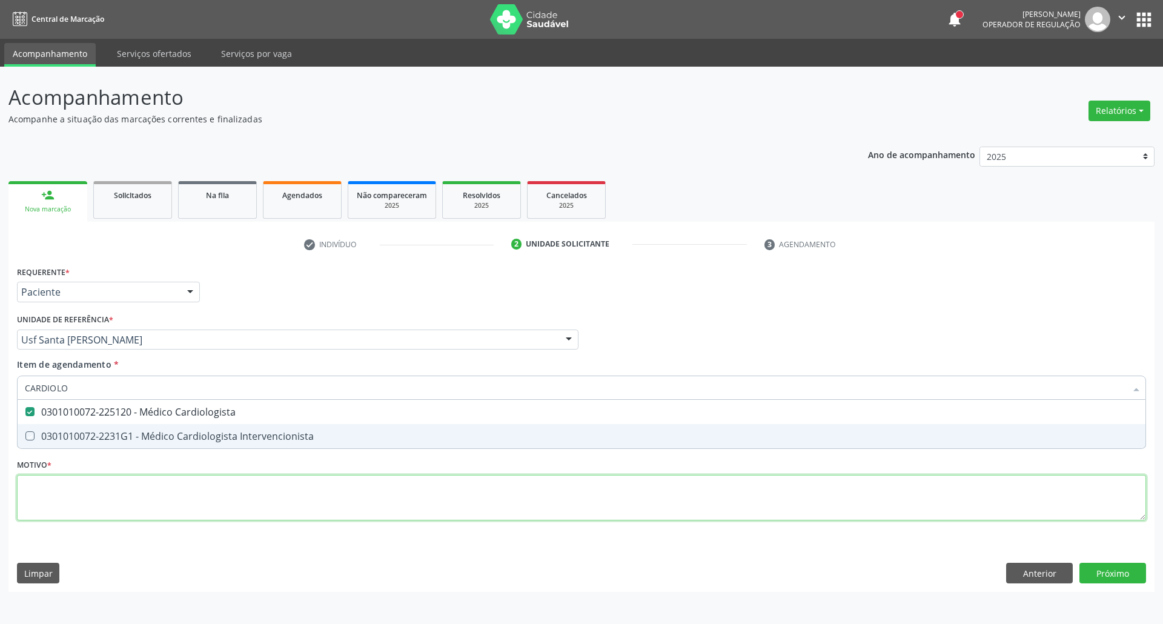
click at [70, 490] on div "Requerente * Paciente Profissional de Saúde Paciente Nenhum resultado encontrad…" at bounding box center [581, 400] width 1129 height 274
checkbox Intervencionista "true"
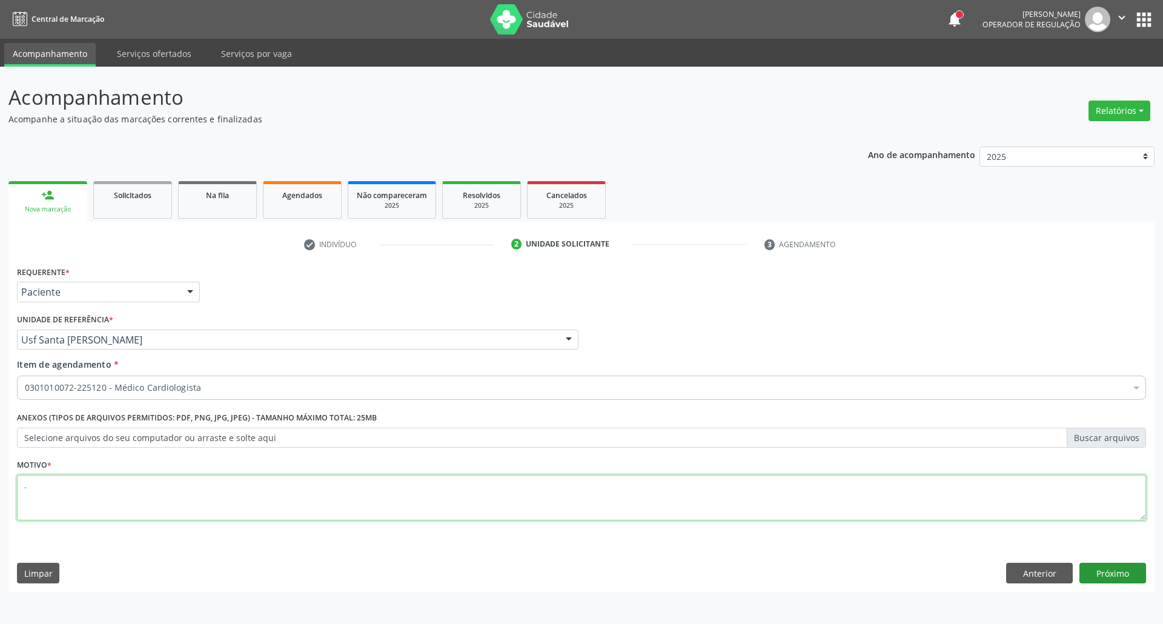
type textarea "."
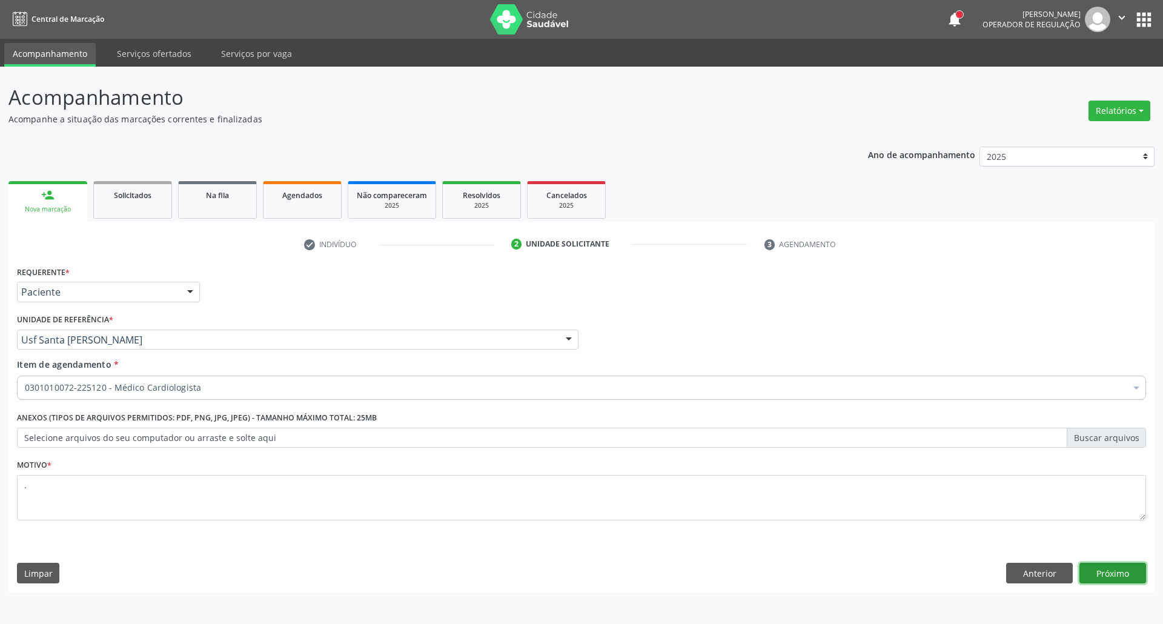
click at [1097, 568] on button "Próximo" at bounding box center [1112, 573] width 67 height 21
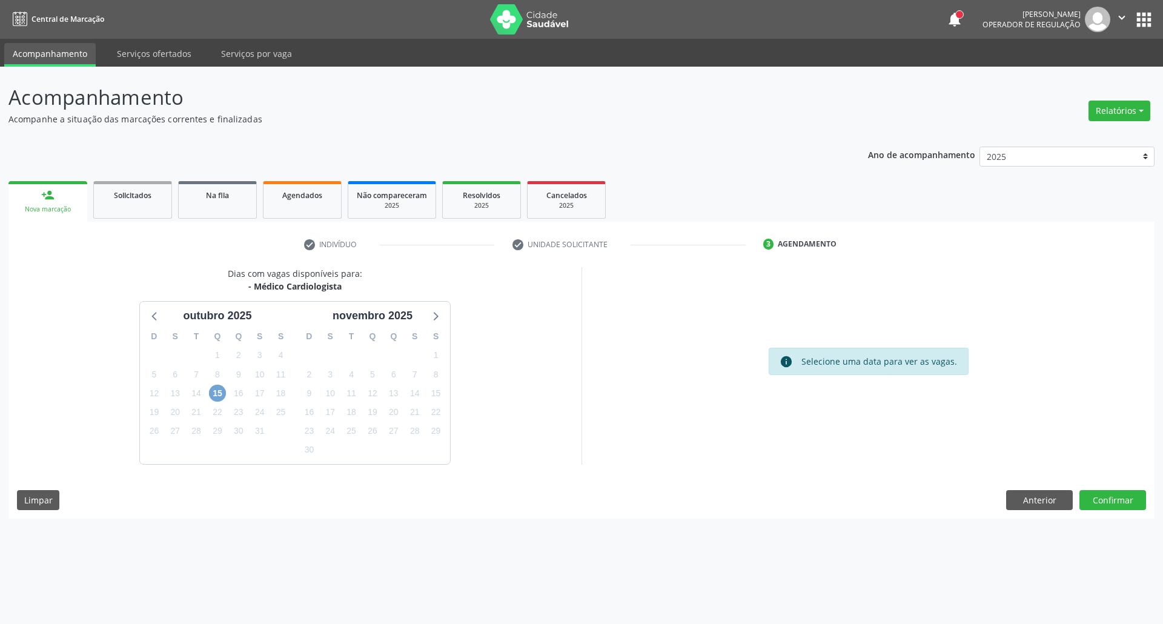
click at [216, 391] on span "15" at bounding box center [217, 393] width 17 height 17
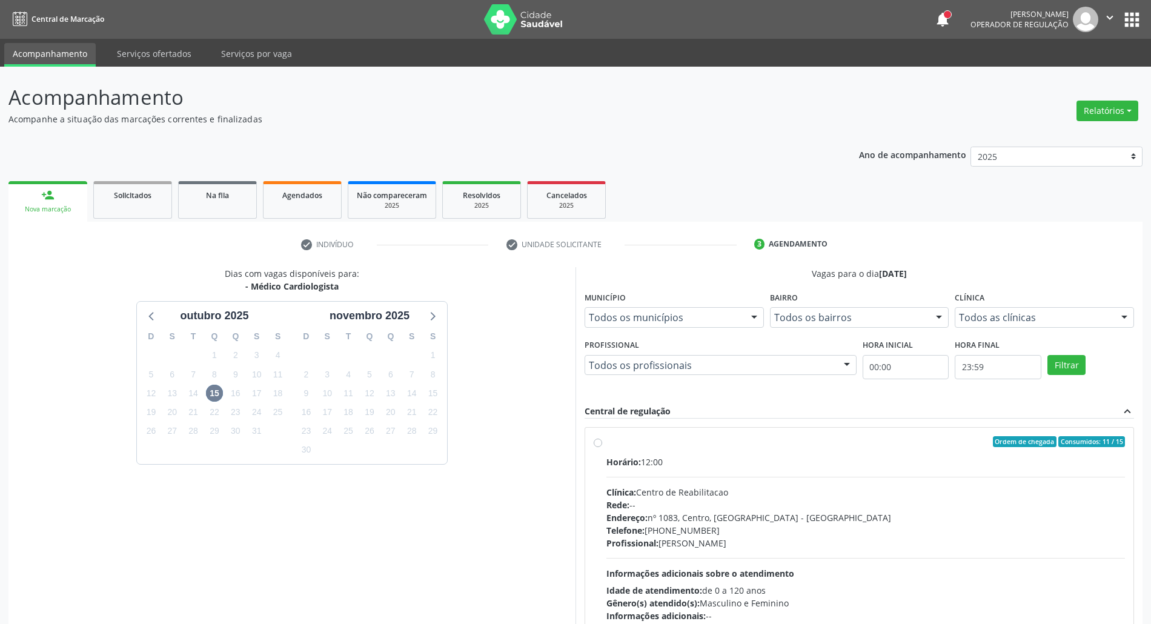
click at [884, 477] on div "Horário: 12:00 Clínica: Centro de Reabilitacao Rede: -- Endereço: nº 1083, Cent…" at bounding box center [865, 538] width 518 height 167
radio input "true"
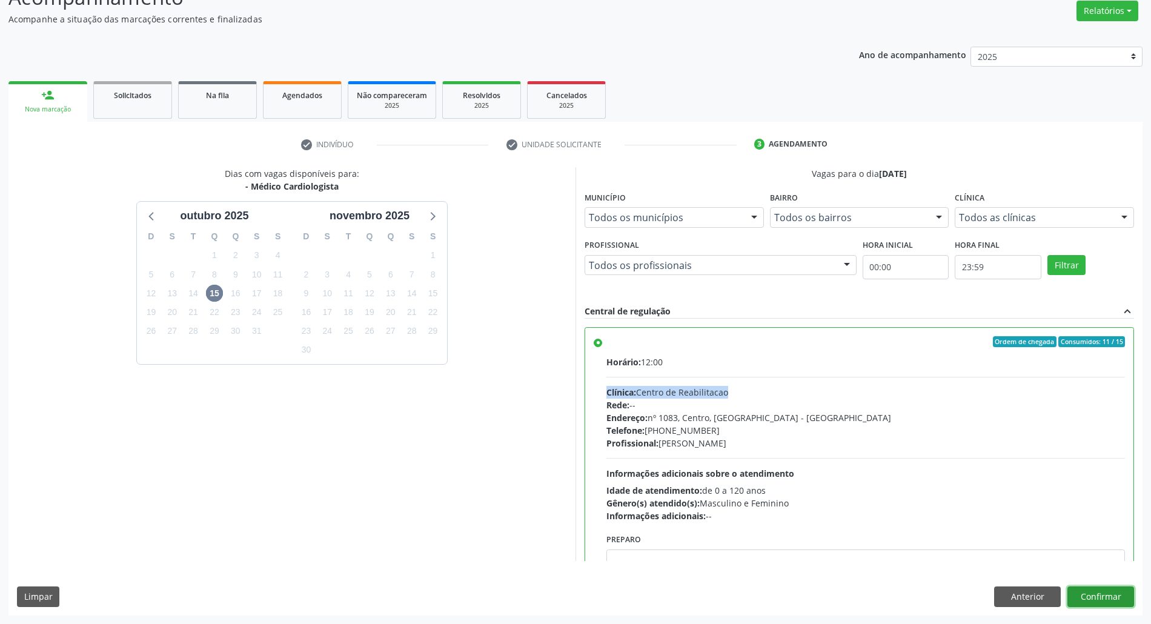
click at [1120, 594] on button "Confirmar" at bounding box center [1100, 596] width 67 height 21
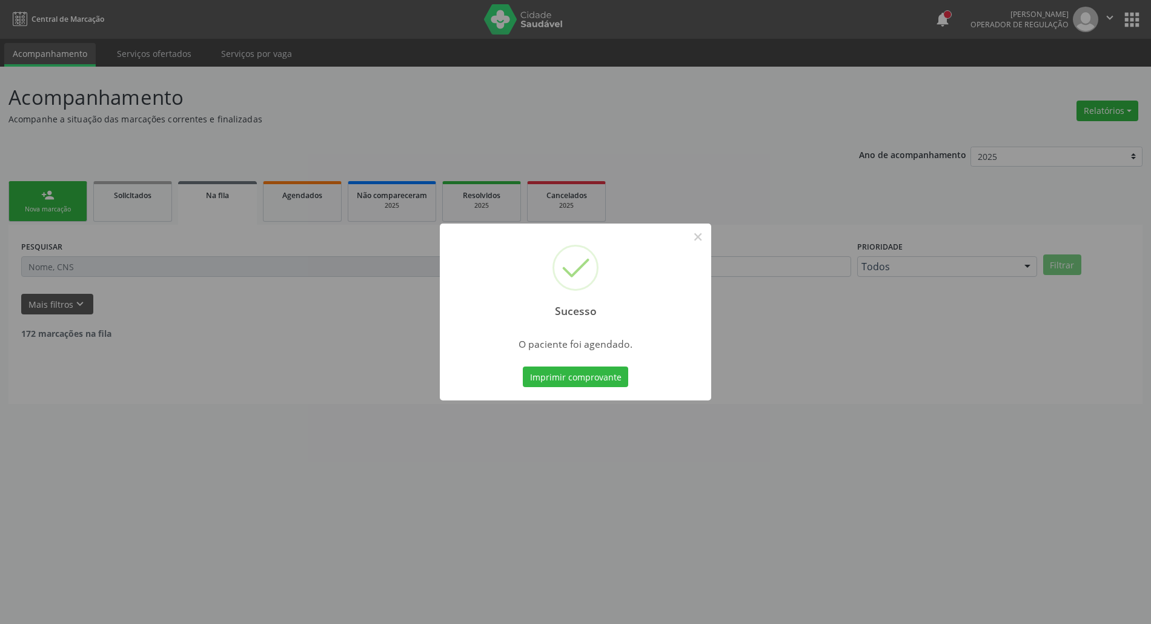
scroll to position [0, 0]
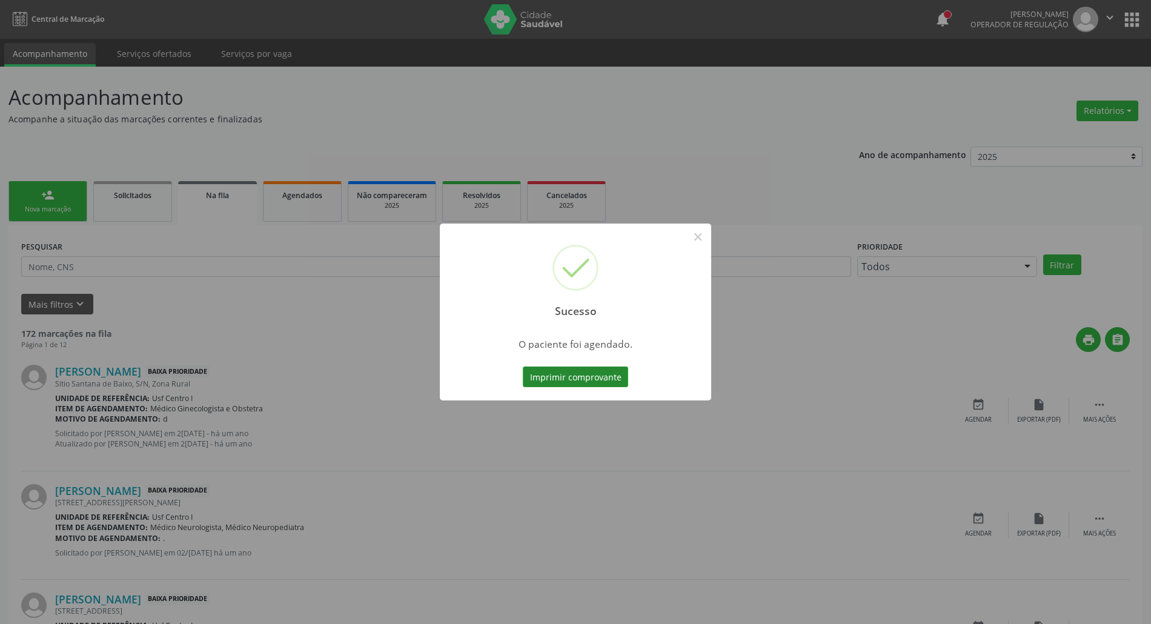
click at [592, 380] on button "Imprimir comprovante" at bounding box center [575, 376] width 105 height 21
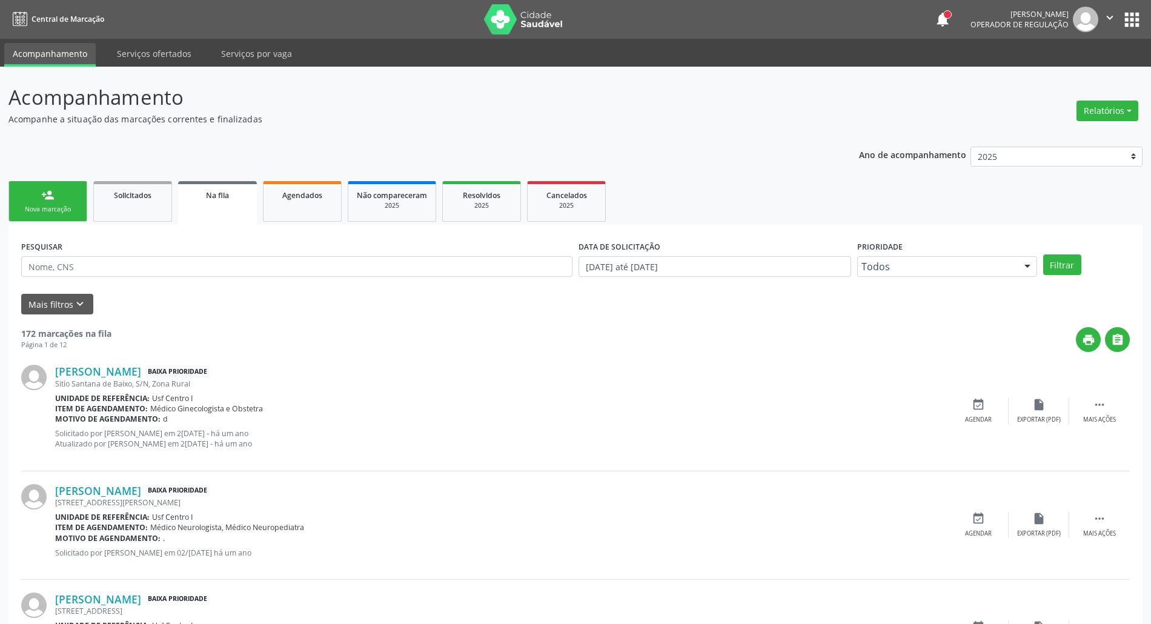
click at [40, 197] on link "person_add Nova marcação" at bounding box center [47, 201] width 79 height 41
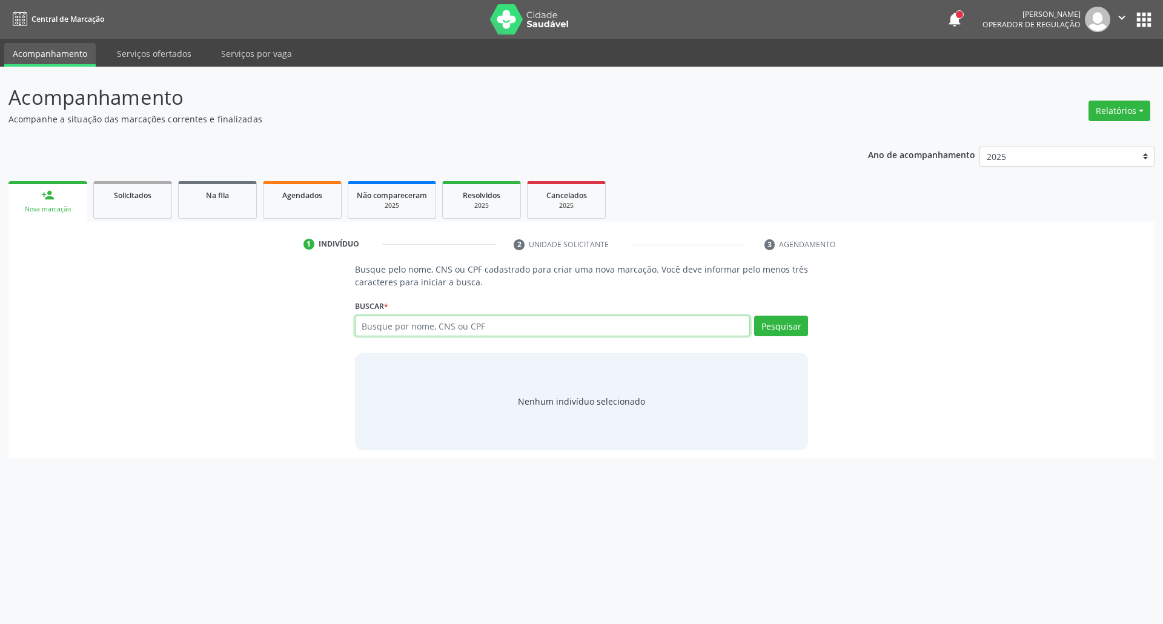
click at [373, 327] on input "text" at bounding box center [552, 326] width 395 height 21
type input "AURILIA MARQUES"
click at [778, 332] on button "Pesquisar" at bounding box center [781, 326] width 54 height 21
type input "AURILIA MARQUES"
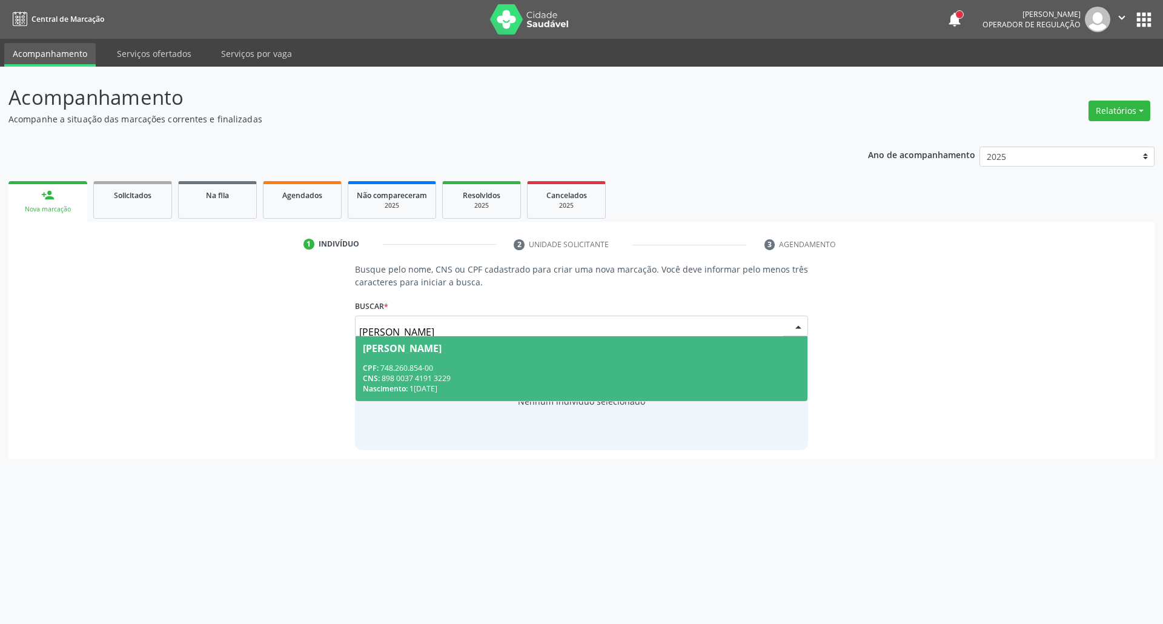
click at [458, 374] on div "CNS: 898 0037 4191 3229" at bounding box center [582, 378] width 438 height 10
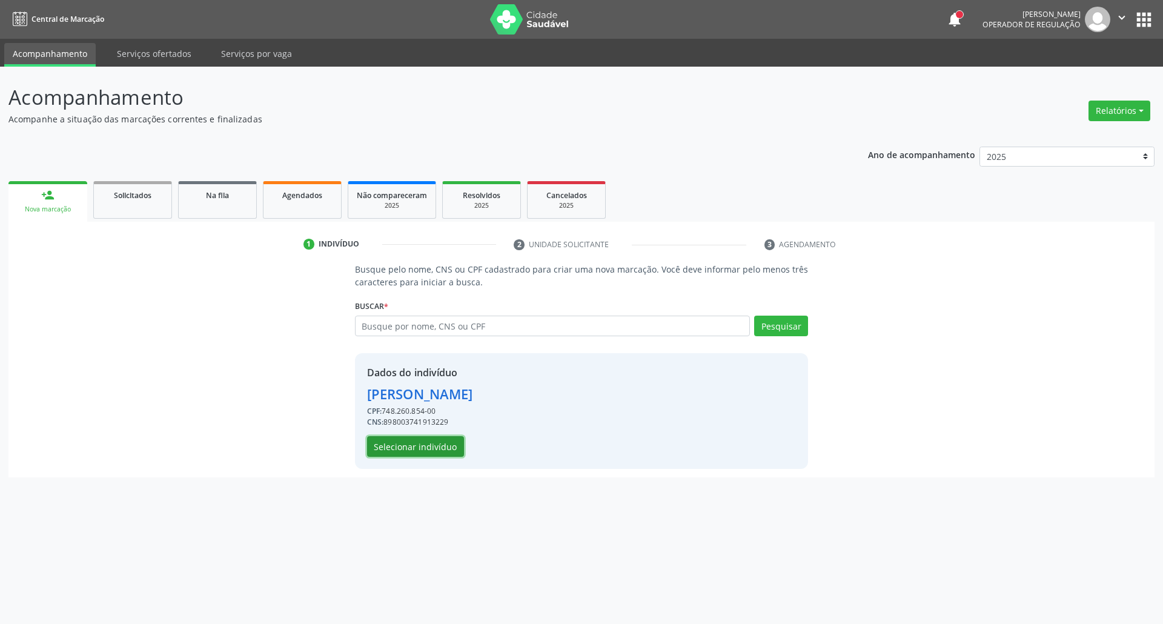
click at [429, 449] on button "Selecionar indivíduo" at bounding box center [415, 446] width 97 height 21
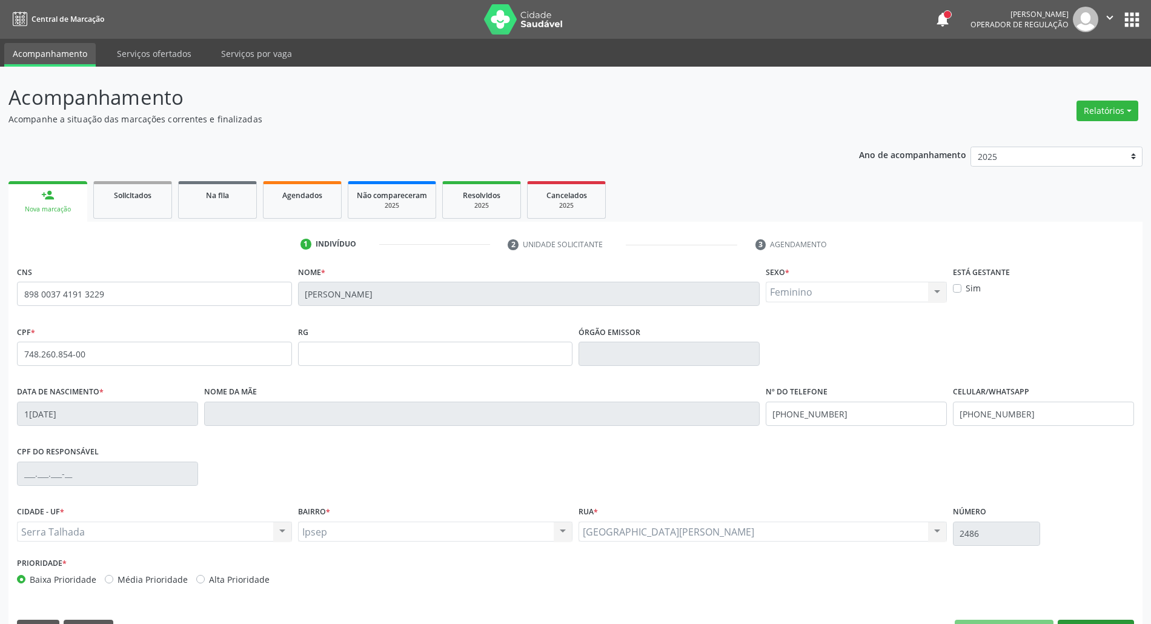
scroll to position [33, 0]
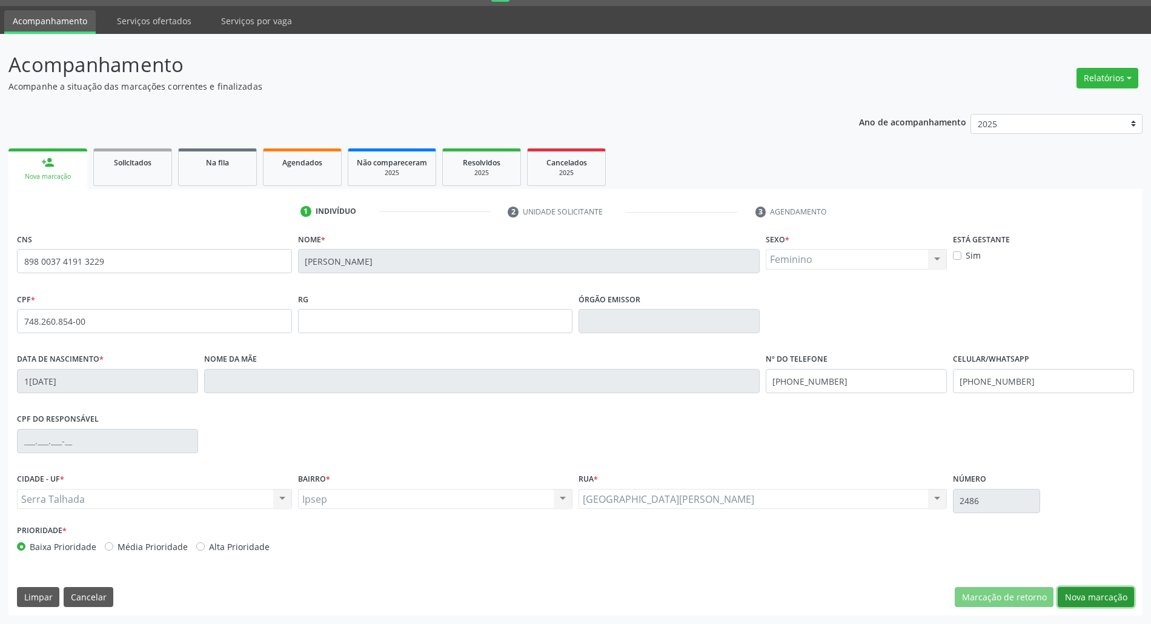
click at [1122, 592] on button "Nova marcação" at bounding box center [1095, 597] width 76 height 21
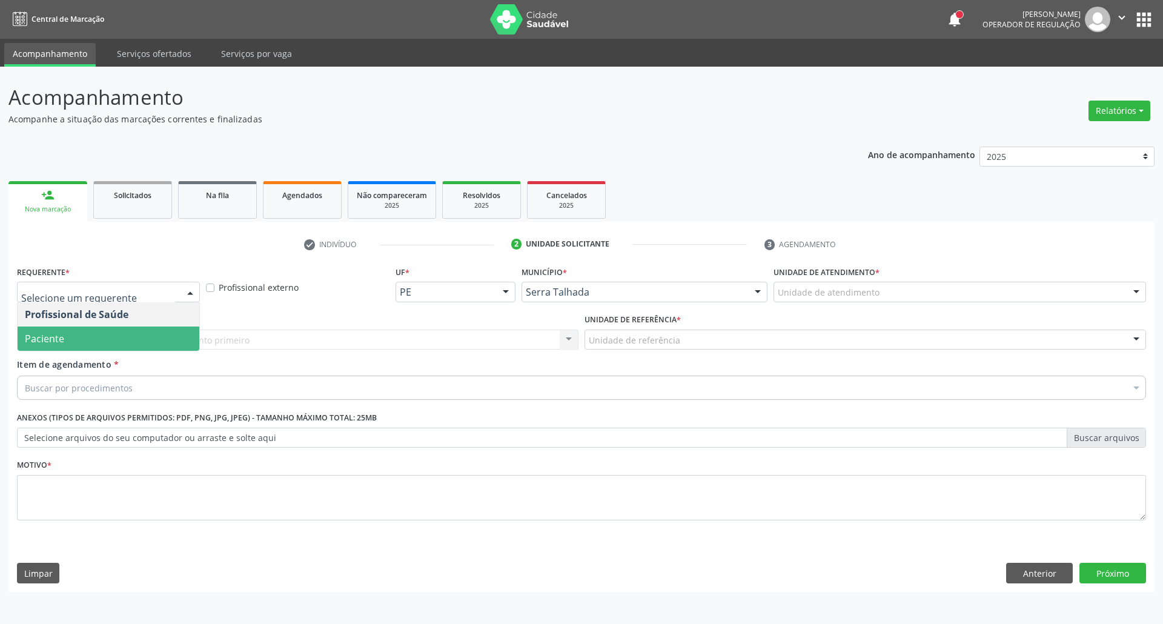
click at [82, 349] on span "Paciente" at bounding box center [109, 338] width 182 height 24
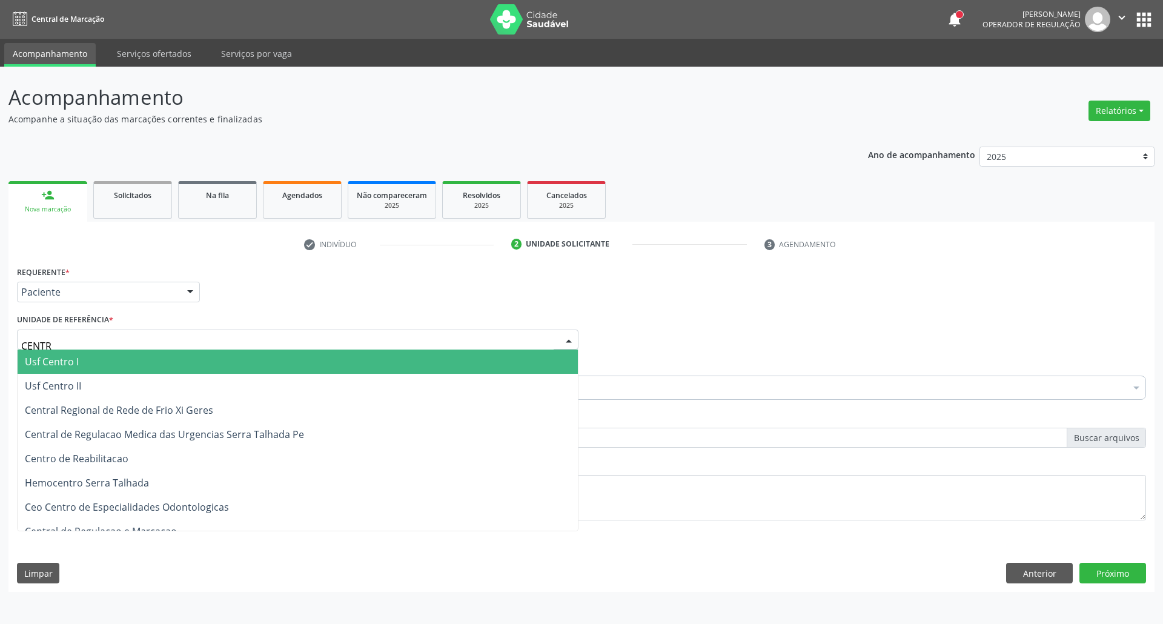
type input "CENTRO"
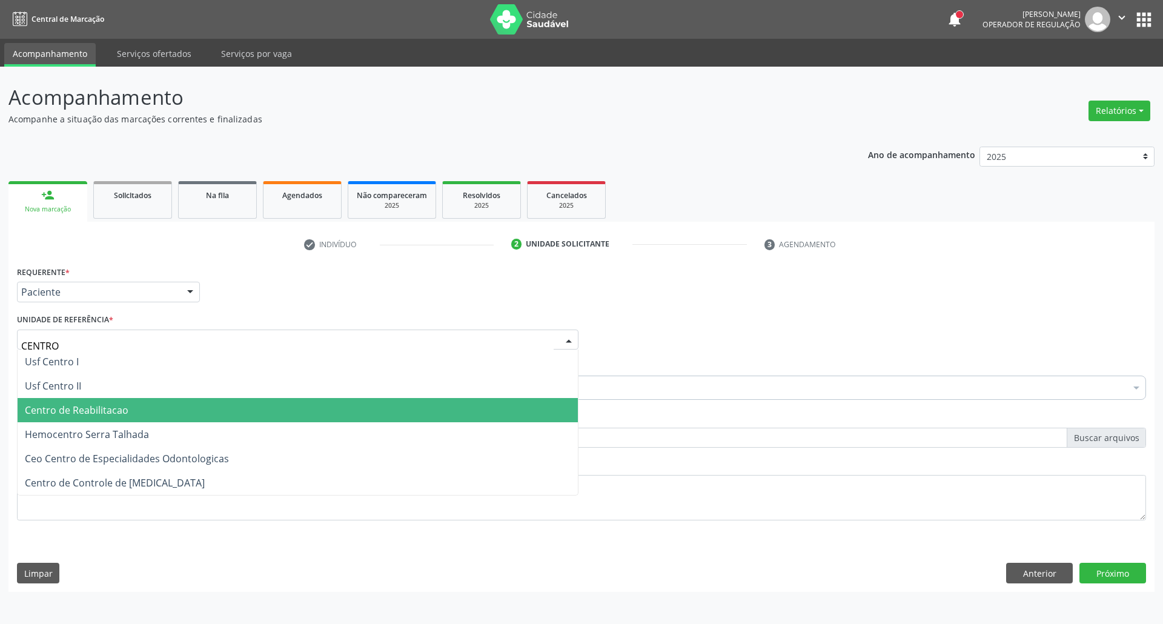
click at [88, 411] on span "Centro de Reabilitacao" at bounding box center [77, 409] width 104 height 13
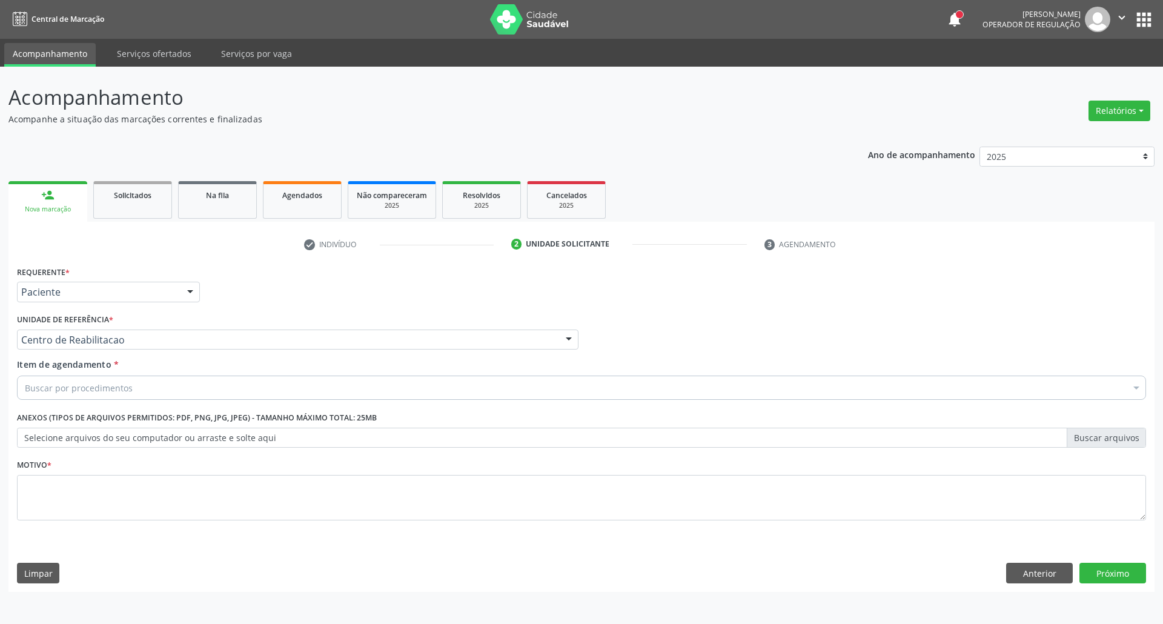
click at [150, 378] on div "Buscar por procedimentos" at bounding box center [581, 387] width 1129 height 24
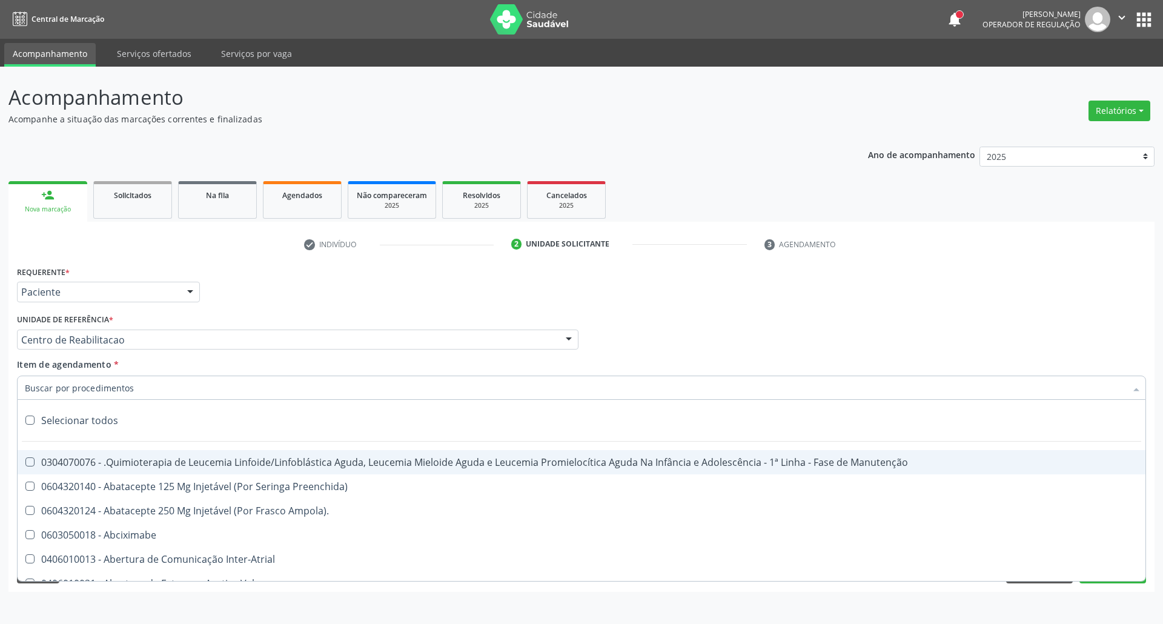
click at [155, 391] on input "Item de agendamento *" at bounding box center [575, 387] width 1101 height 24
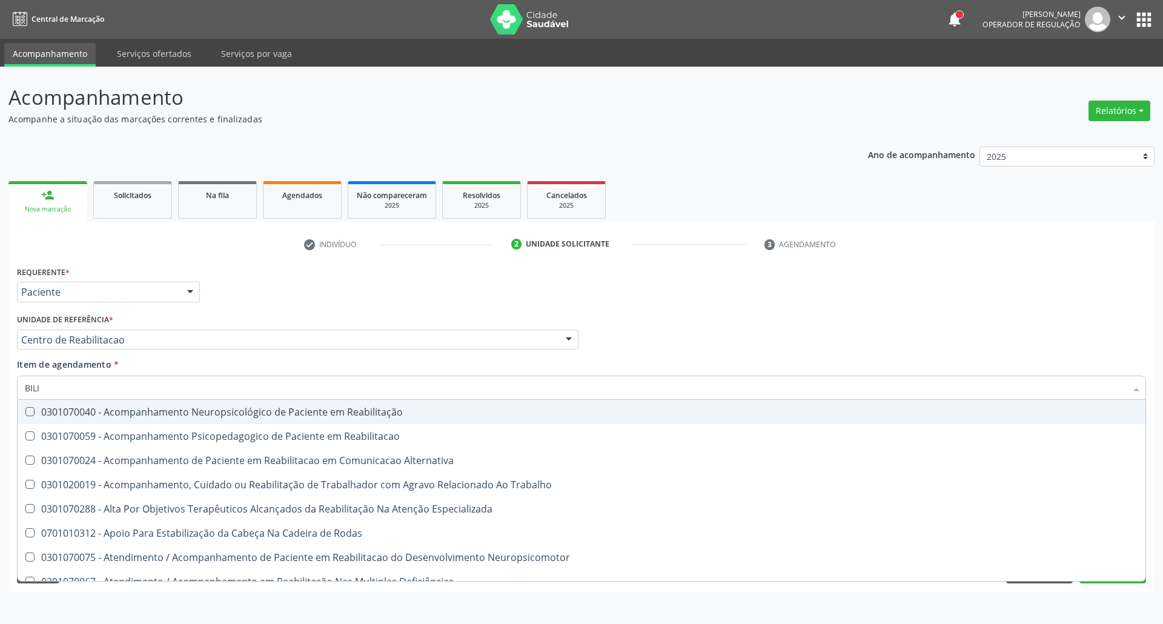
type input "BILIR"
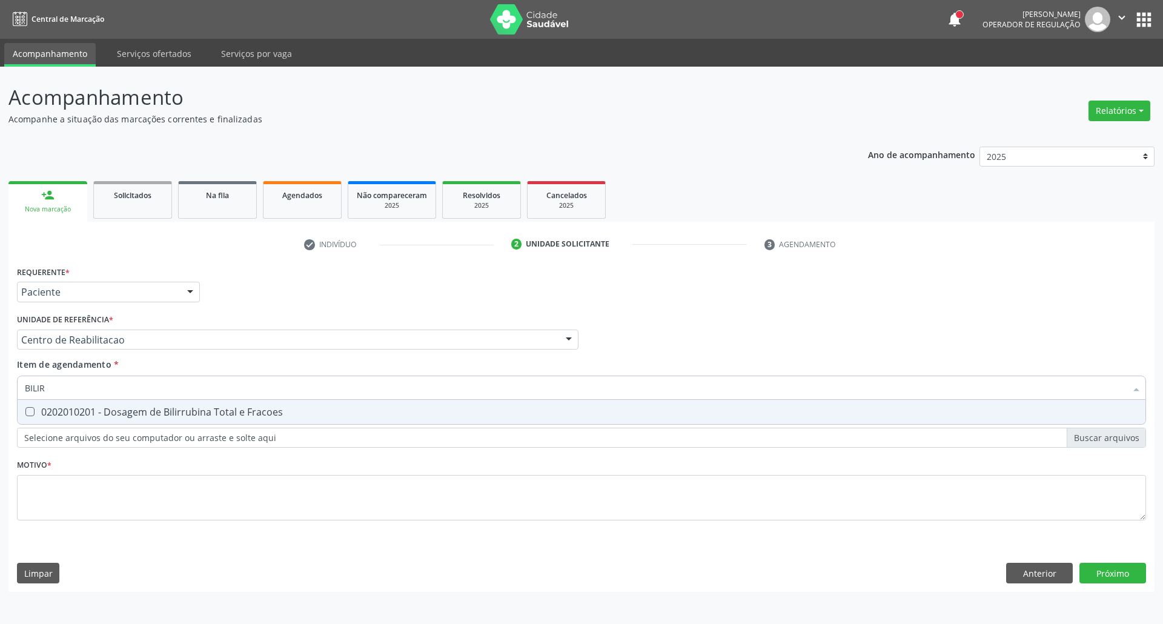
drag, startPoint x: 131, startPoint y: 420, endPoint x: 122, endPoint y: 393, distance: 28.7
click at [131, 417] on span "0202010201 - Dosagem de Bilirrubina Total e Fracoes" at bounding box center [582, 412] width 1128 height 24
checkbox Fracoes "true"
drag, startPoint x: 120, startPoint y: 388, endPoint x: 0, endPoint y: 371, distance: 121.1
click at [0, 372] on div "Acompanhamento Acompanhe a situação das marcações correntes e finalizadas Relat…" at bounding box center [581, 345] width 1163 height 557
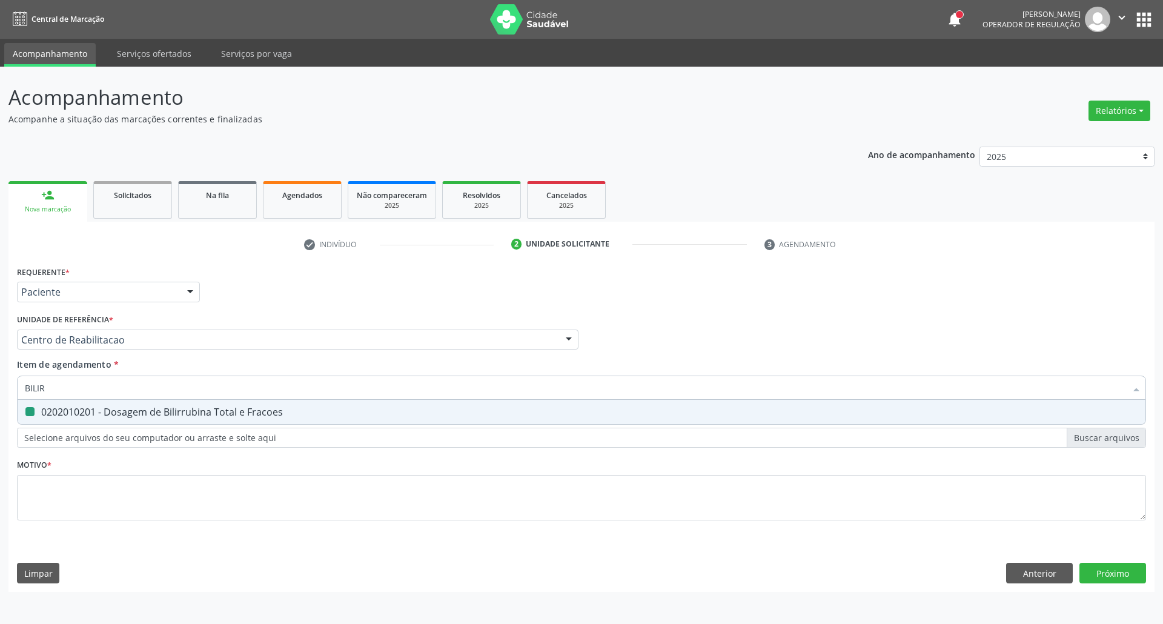
type input "T"
checkbox Fracoes "false"
type input "TG"
click at [42, 414] on div "0202010643 - Dosagem de Transaminase Glutamico-Oxalacetica (Tgo)" at bounding box center [581, 412] width 1113 height 10
checkbox \(Tgo\) "true"
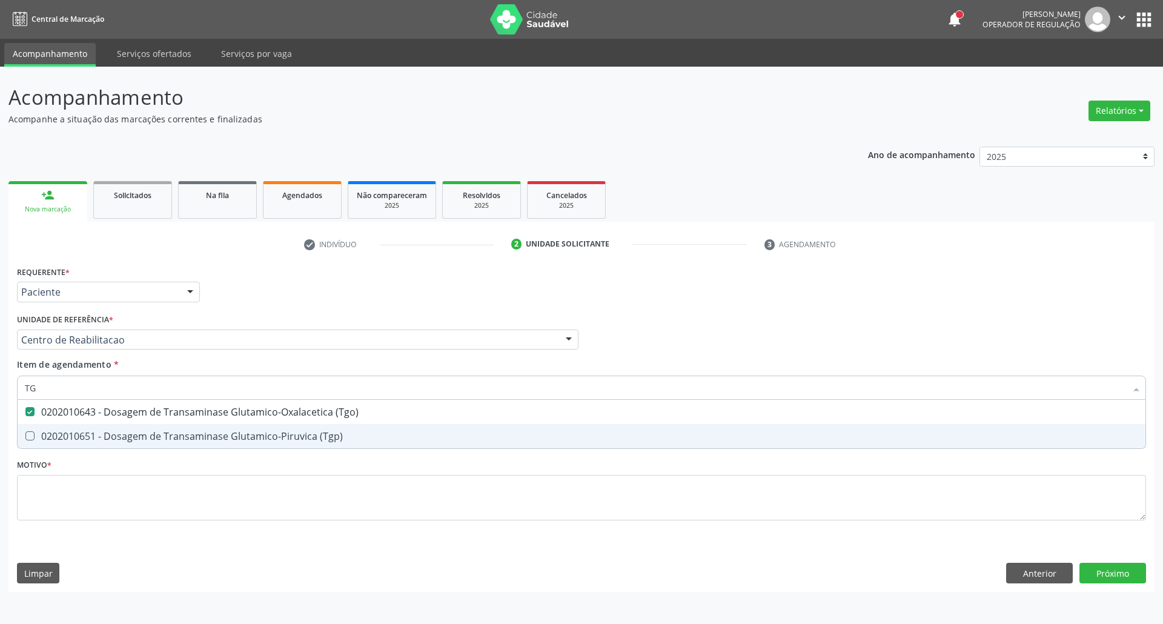
click at [42, 431] on div "0202010651 - Dosagem de Transaminase Glutamico-Piruvica (Tgp)" at bounding box center [581, 436] width 1113 height 10
checkbox \(Tgp\) "true"
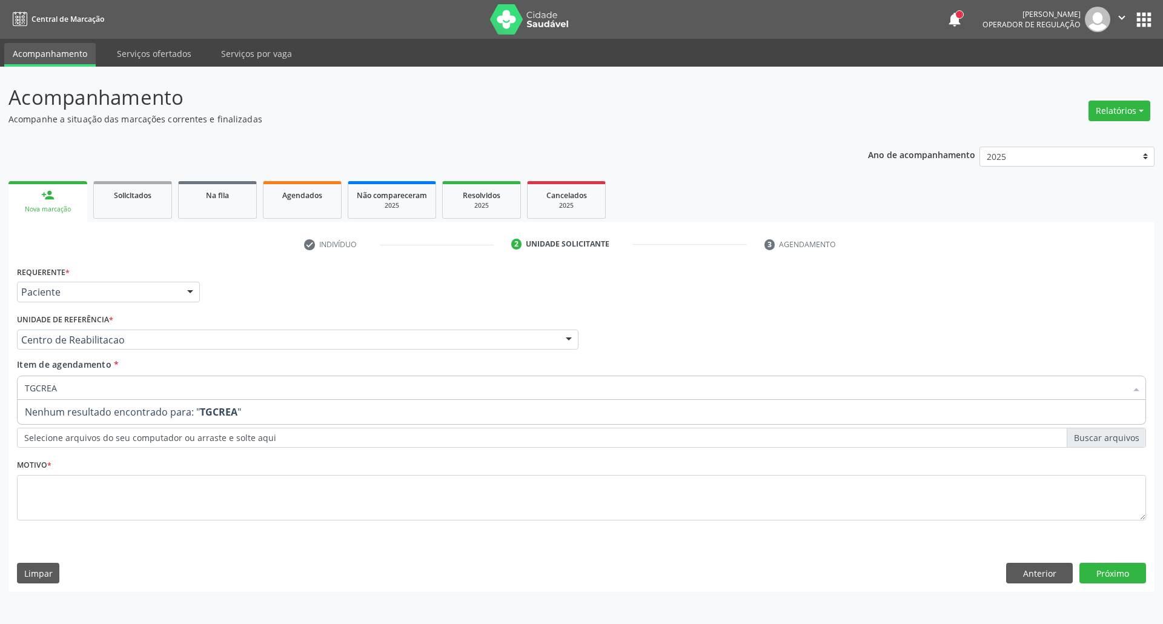
drag, startPoint x: 65, startPoint y: 383, endPoint x: 0, endPoint y: 384, distance: 65.4
click at [0, 384] on div "Acompanhamento Acompanhe a situação das marcações correntes e finalizadas Relat…" at bounding box center [581, 345] width 1163 height 557
type input "CREA"
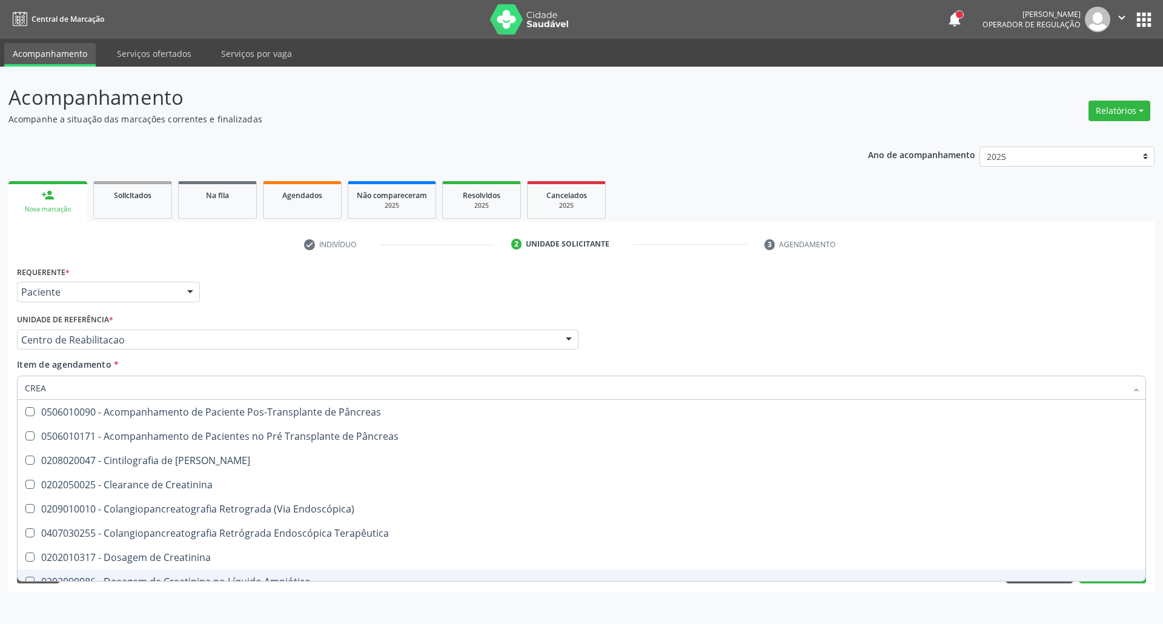
click at [75, 567] on span "0202010317 - Dosagem de Creatinina" at bounding box center [582, 557] width 1128 height 24
checkbox Creatinina "true"
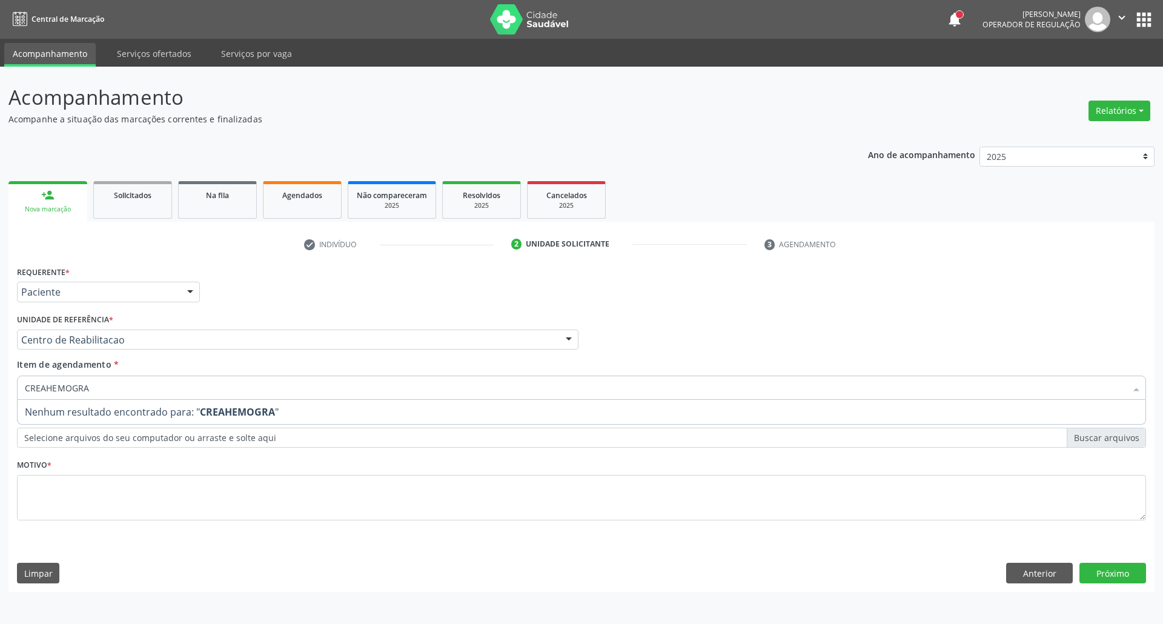
drag, startPoint x: 47, startPoint y: 383, endPoint x: 0, endPoint y: 398, distance: 49.6
click at [0, 398] on div "Acompanhamento Acompanhe a situação das marcações correntes e finalizadas Relat…" at bounding box center [581, 345] width 1163 height 557
type input "HEMOGRA"
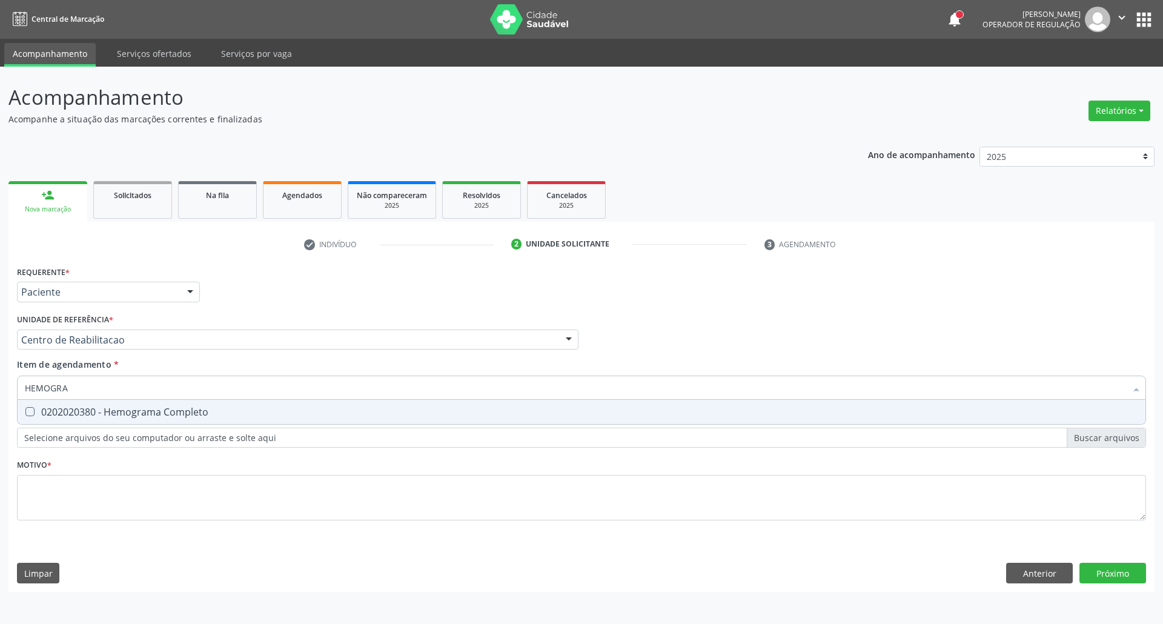
click at [102, 407] on div "0202020380 - Hemograma Completo" at bounding box center [581, 412] width 1113 height 10
checkbox Completo "true"
drag, startPoint x: 0, startPoint y: 384, endPoint x: 0, endPoint y: 354, distance: 30.3
click at [0, 363] on div "Acompanhamento Acompanhe a situação das marcações correntes e finalizadas Relat…" at bounding box center [581, 345] width 1163 height 557
type input "UR"
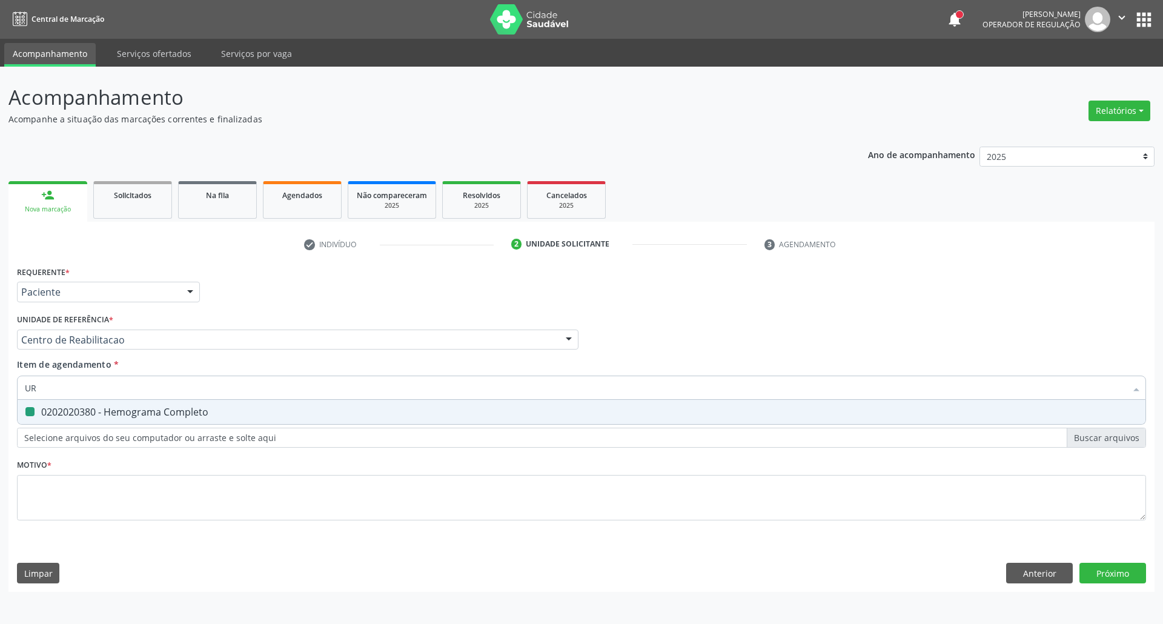
checkbox Completo "false"
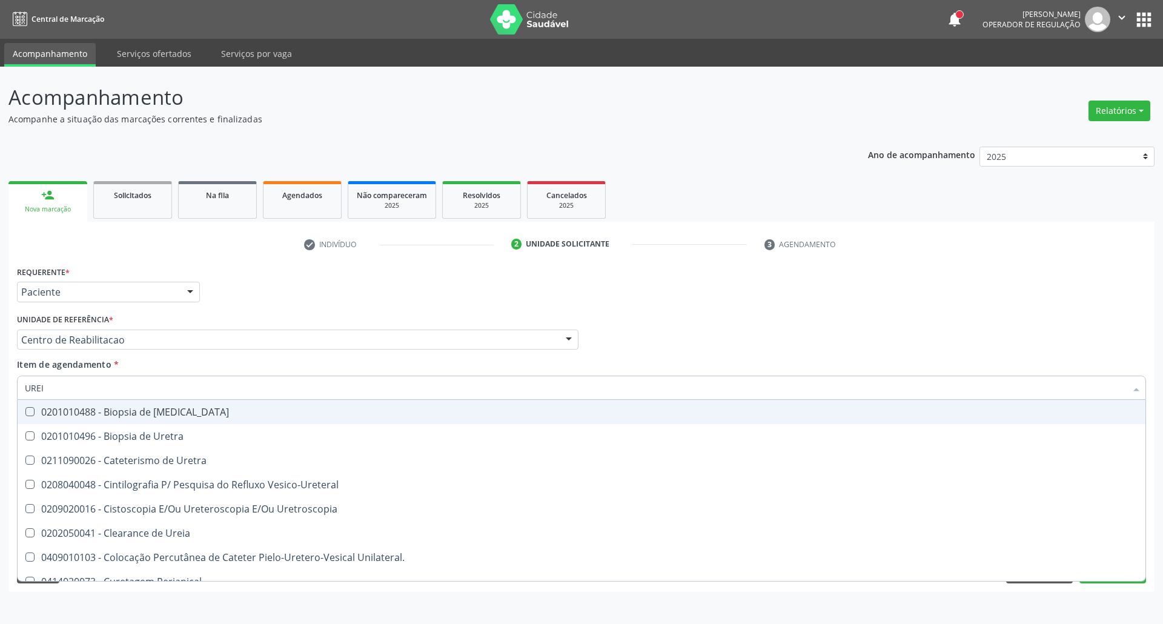
type input "UREIA"
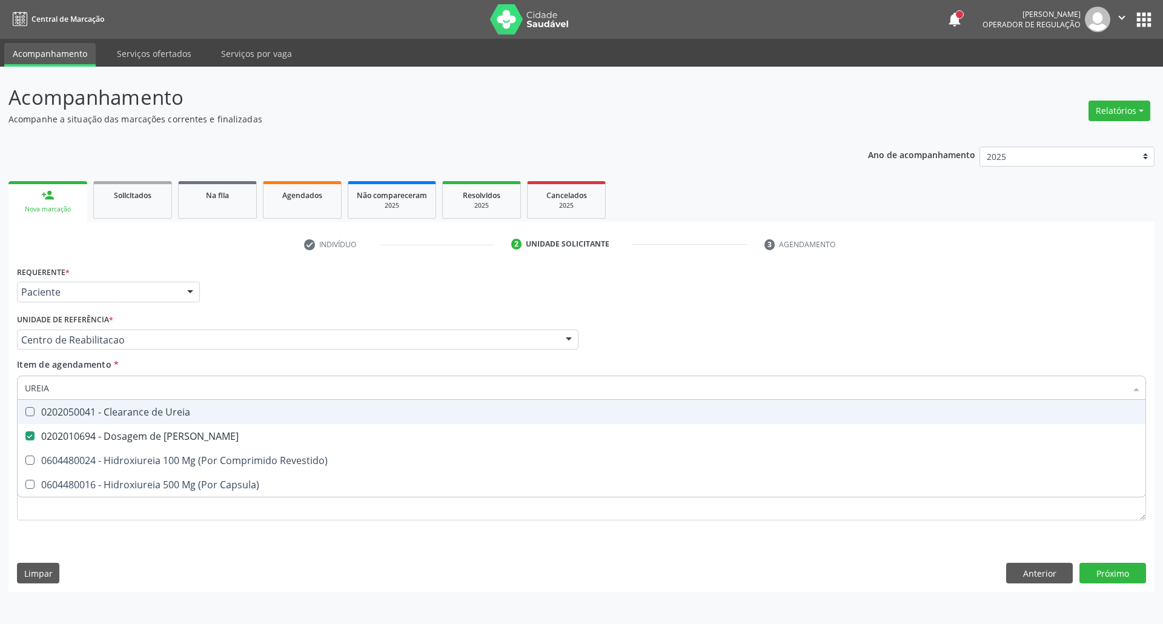
drag, startPoint x: 0, startPoint y: 372, endPoint x: 0, endPoint y: 356, distance: 15.7
click at [0, 359] on div "Acompanhamento Acompanhe a situação das marcações correntes e finalizadas Relat…" at bounding box center [581, 345] width 1163 height 557
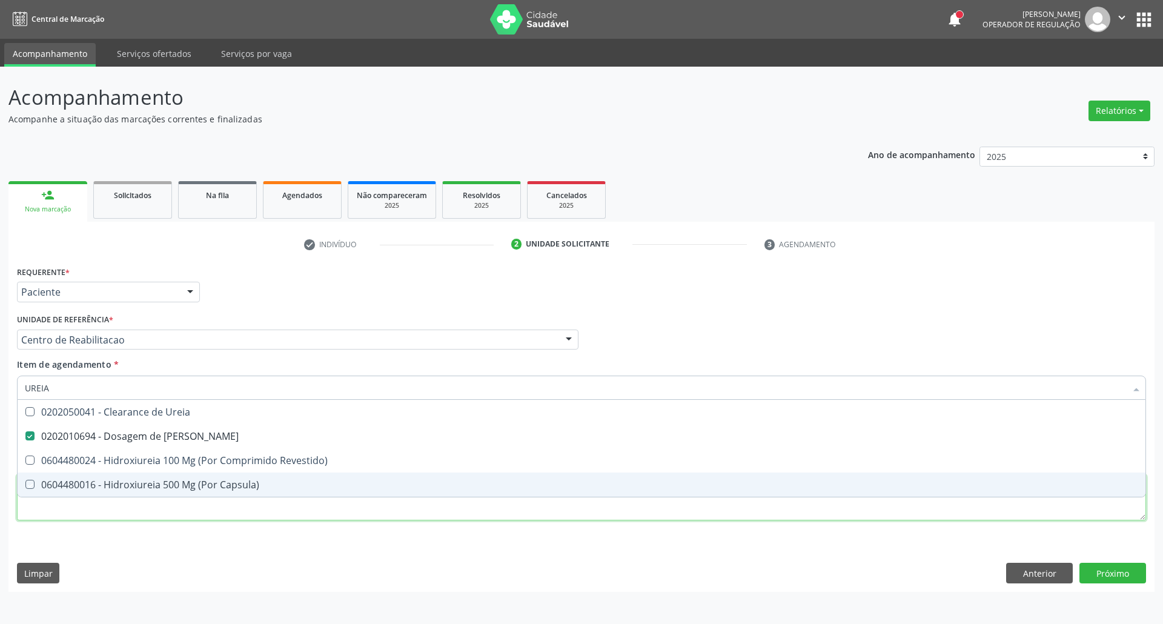
click at [406, 511] on div "Requerente * Paciente Profissional de Saúde Paciente Nenhum resultado encontrad…" at bounding box center [581, 400] width 1129 height 274
checkbox Revestido\) "true"
checkbox Capsula\) "true"
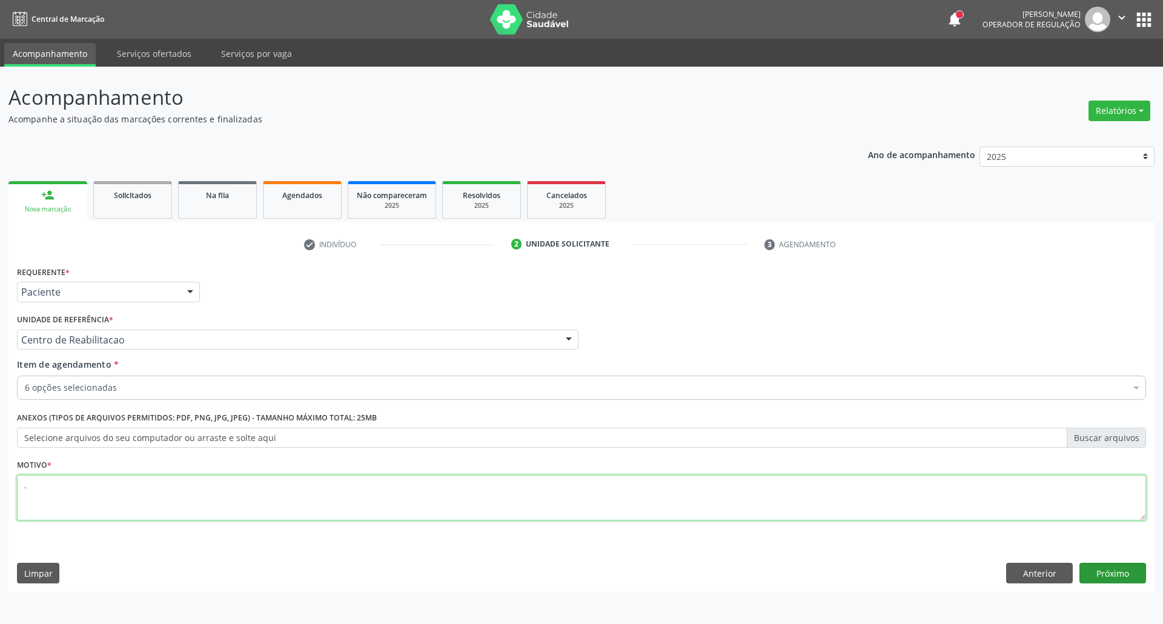
type textarea "."
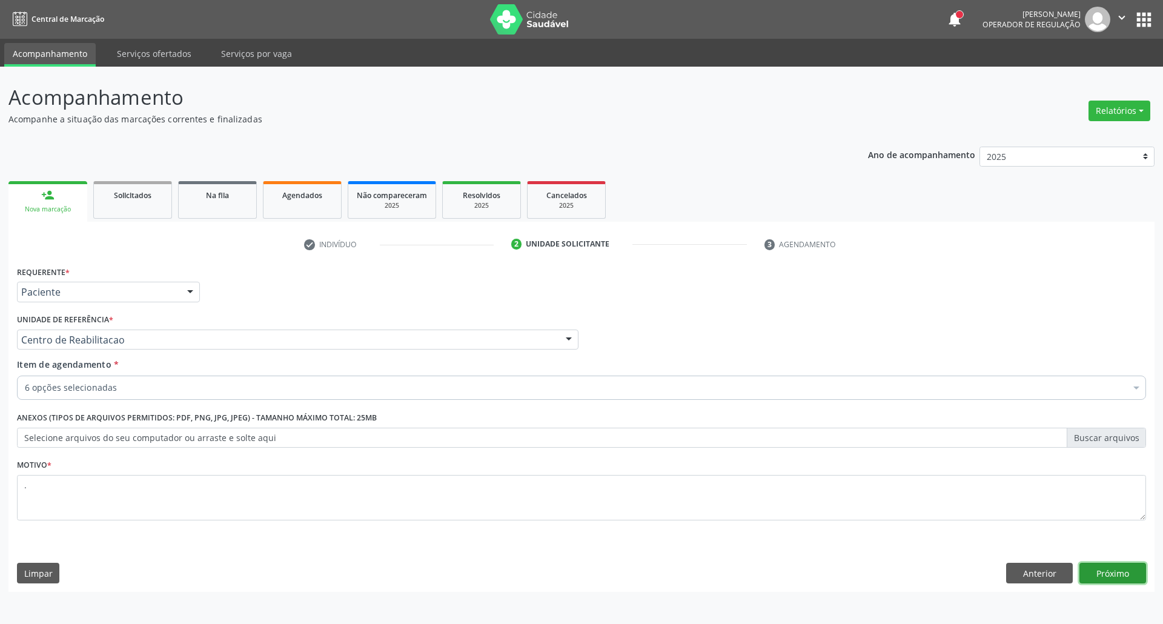
click at [1124, 577] on button "Próximo" at bounding box center [1112, 573] width 67 height 21
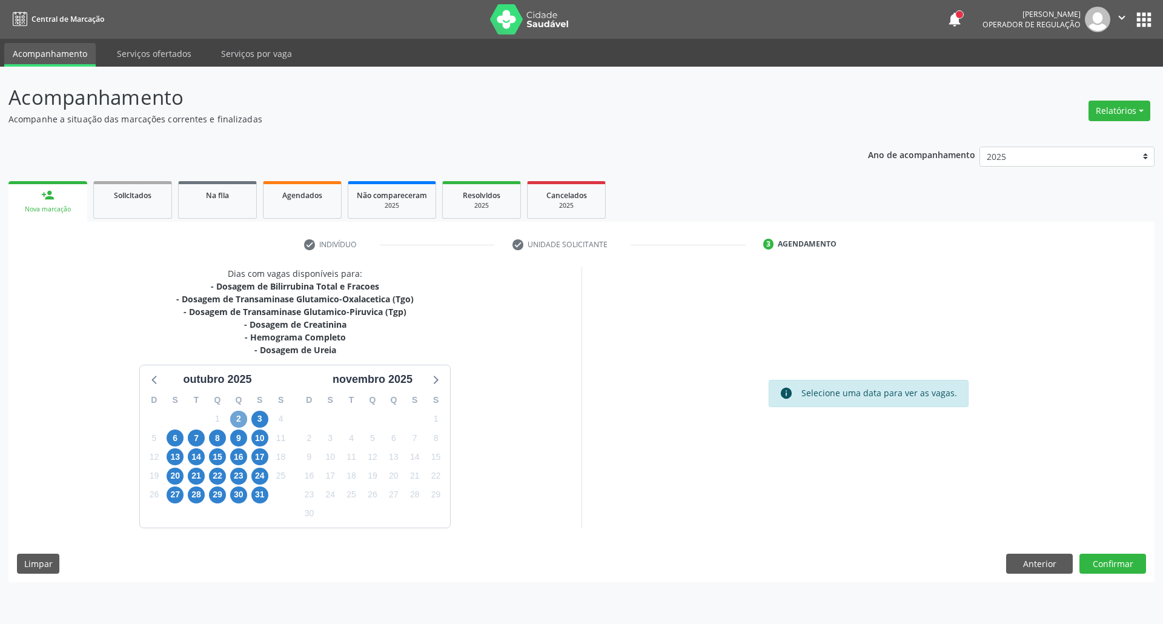
click at [241, 415] on span "2" at bounding box center [238, 419] width 17 height 17
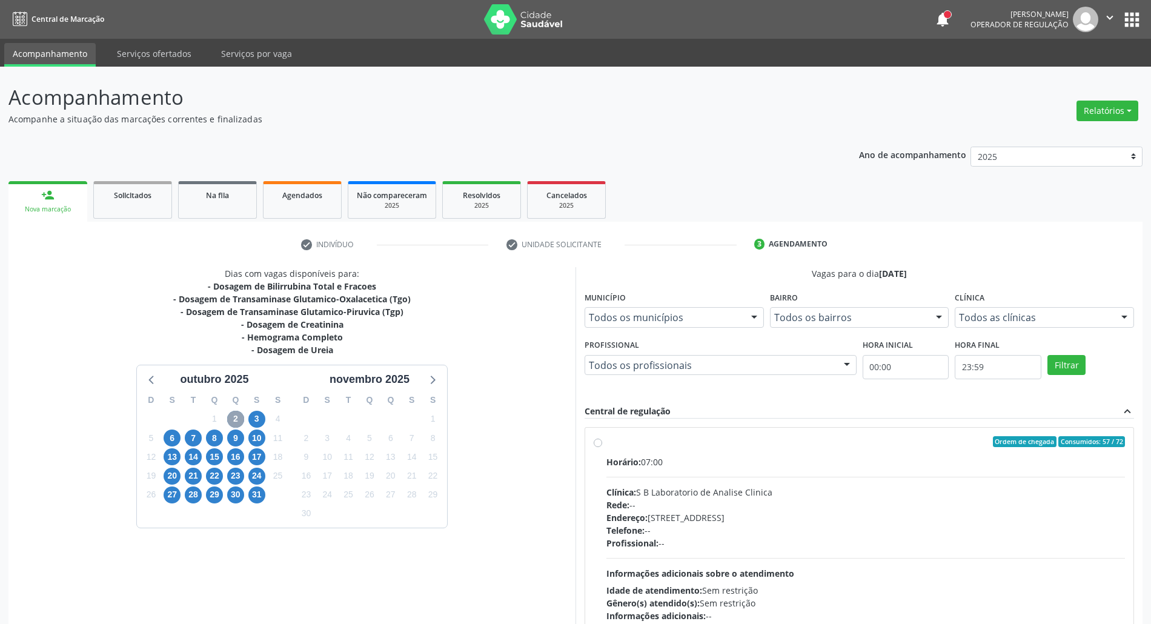
scroll to position [80, 0]
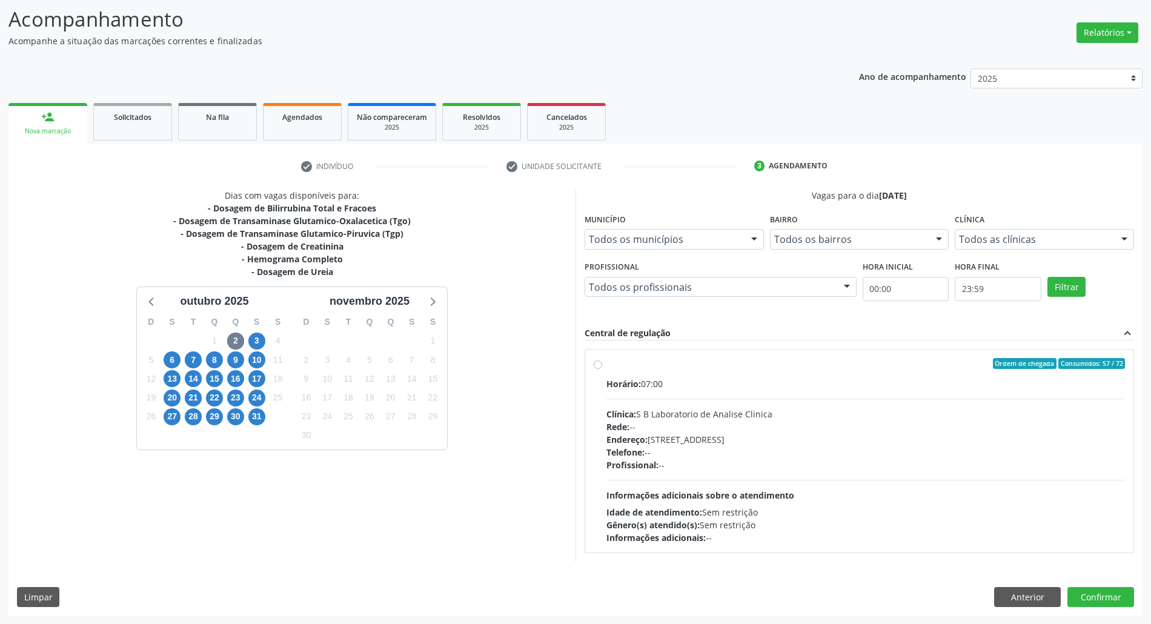
click at [871, 398] on div "Horário: 07:00 Clínica: S B Laboratorio de Analise Clinica Rede: -- Endereço: […" at bounding box center [865, 460] width 518 height 167
click at [602, 369] on input "Ordem de chegada Consumidos: 57 / 72 Horário: 07:00 Clínica: S B Laboratorio de…" at bounding box center [598, 363] width 8 height 11
radio input "true"
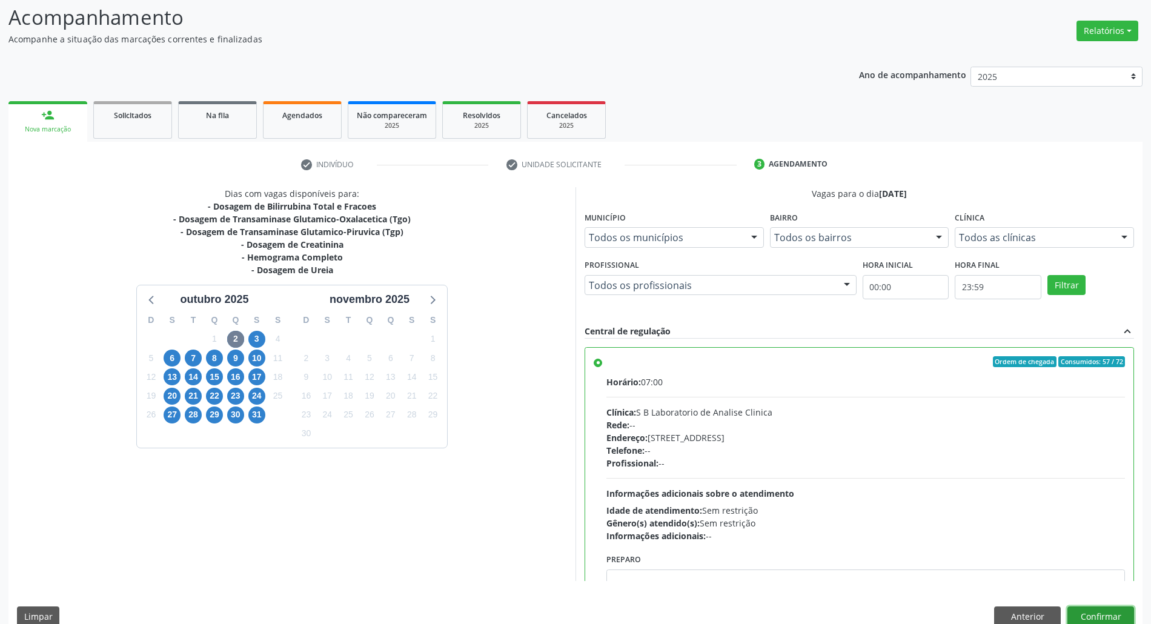
click at [1100, 606] on button "Confirmar" at bounding box center [1100, 616] width 67 height 21
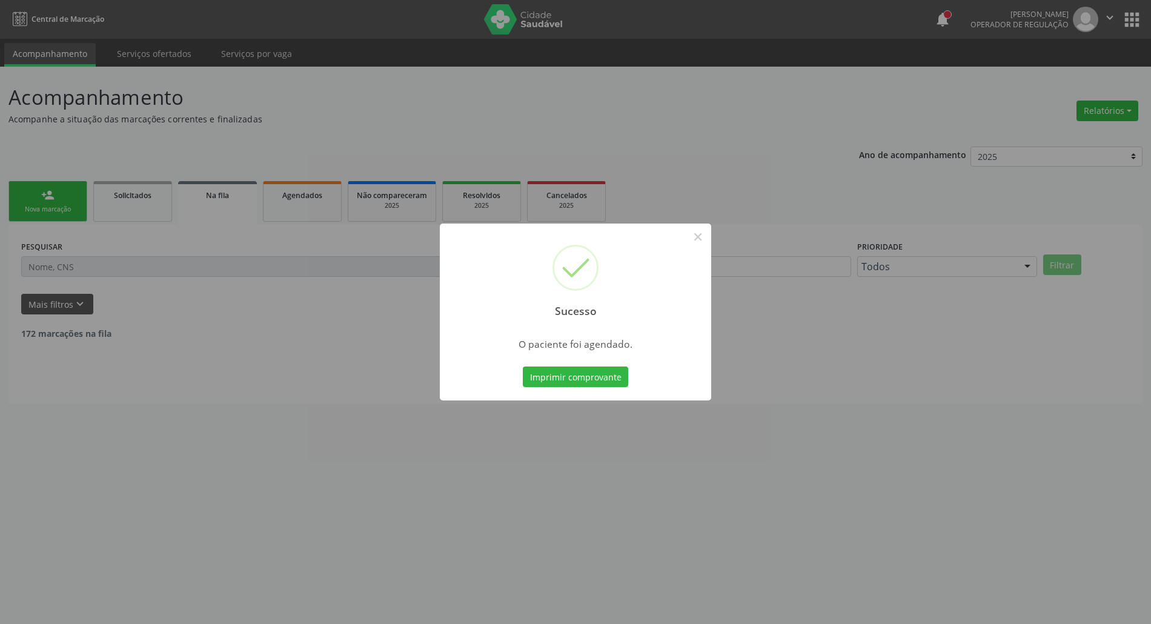
scroll to position [0, 0]
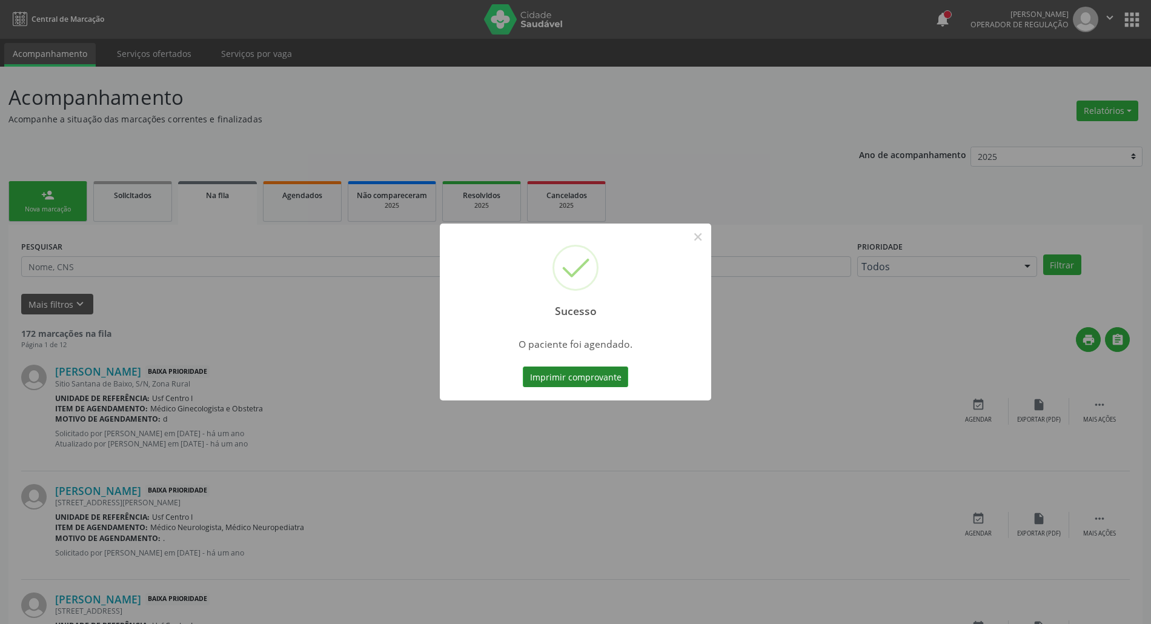
click at [567, 378] on button "Imprimir comprovante" at bounding box center [575, 376] width 105 height 21
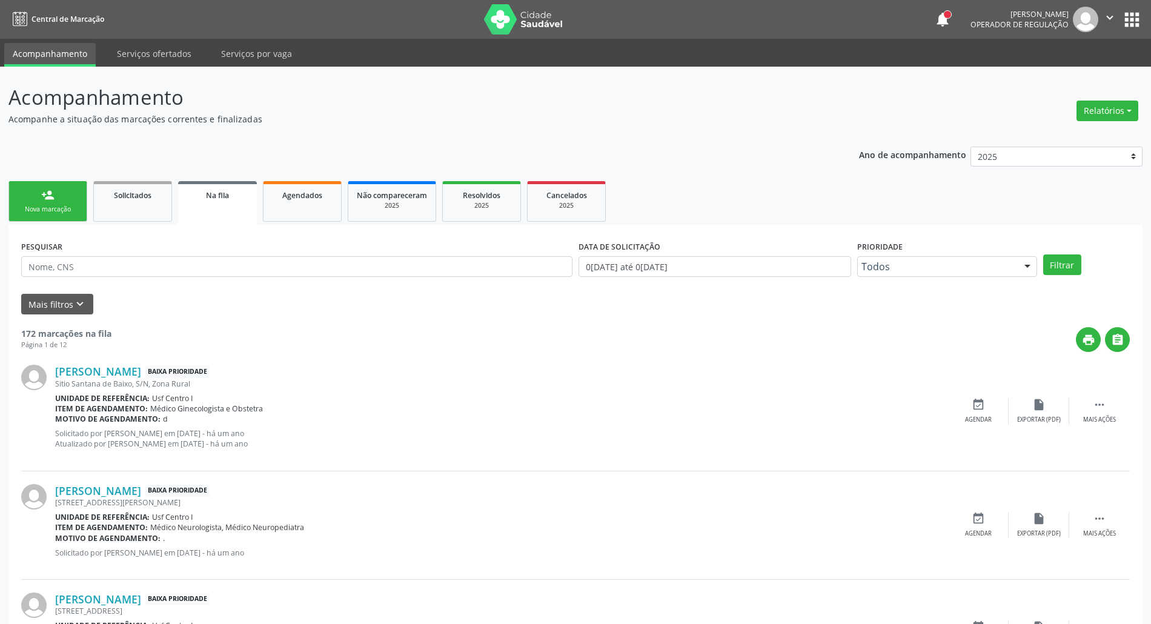
click at [59, 196] on link "person_add Nova marcação" at bounding box center [47, 201] width 79 height 41
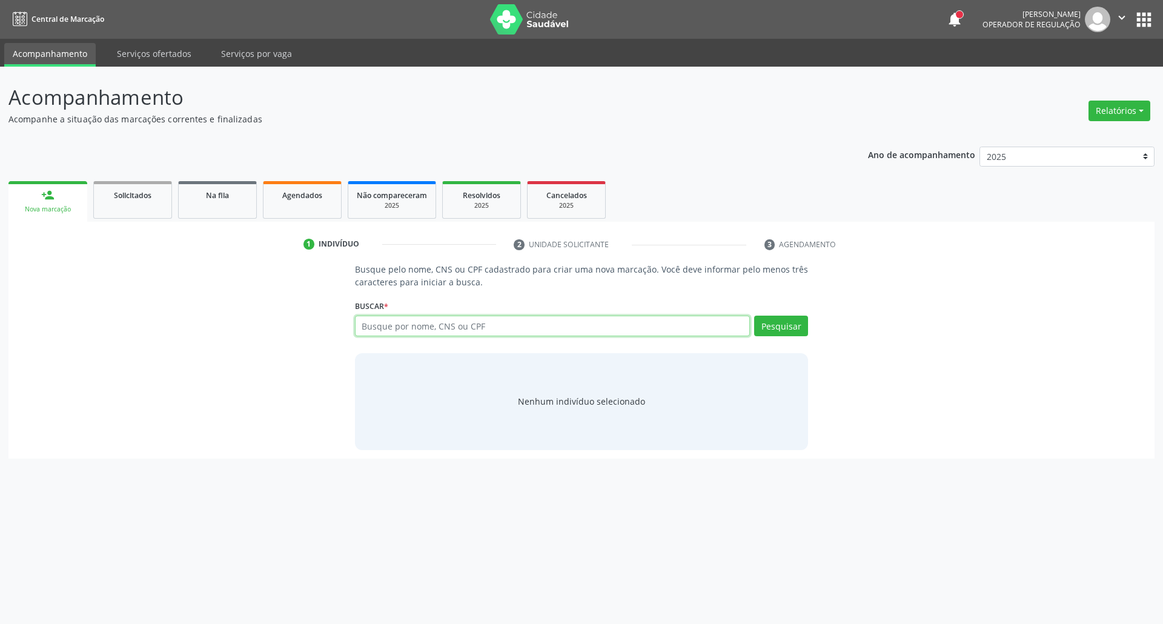
click at [372, 325] on input "text" at bounding box center [552, 326] width 395 height 21
type input "898005898540522"
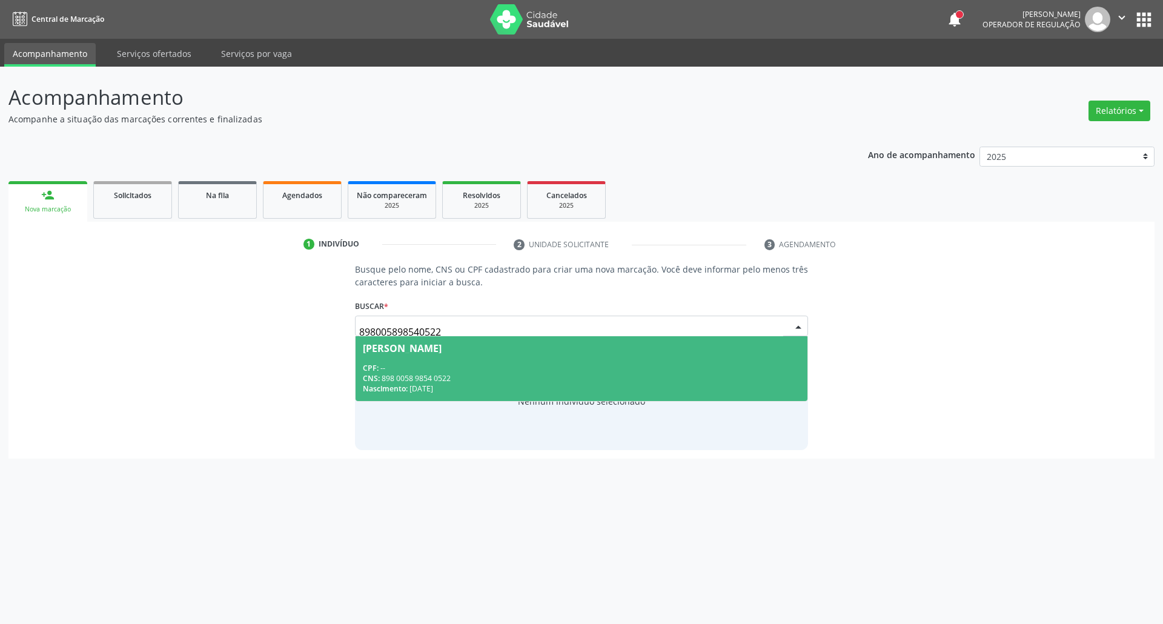
click at [471, 366] on div "CPF: --" at bounding box center [582, 368] width 438 height 10
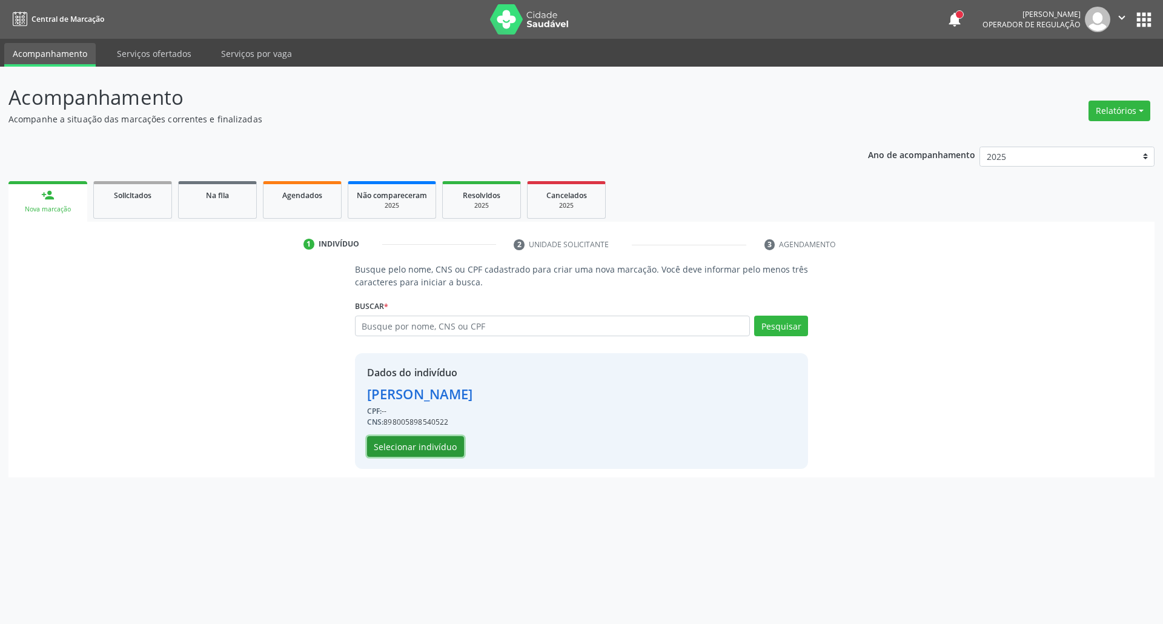
click at [432, 451] on button "Selecionar indivíduo" at bounding box center [415, 446] width 97 height 21
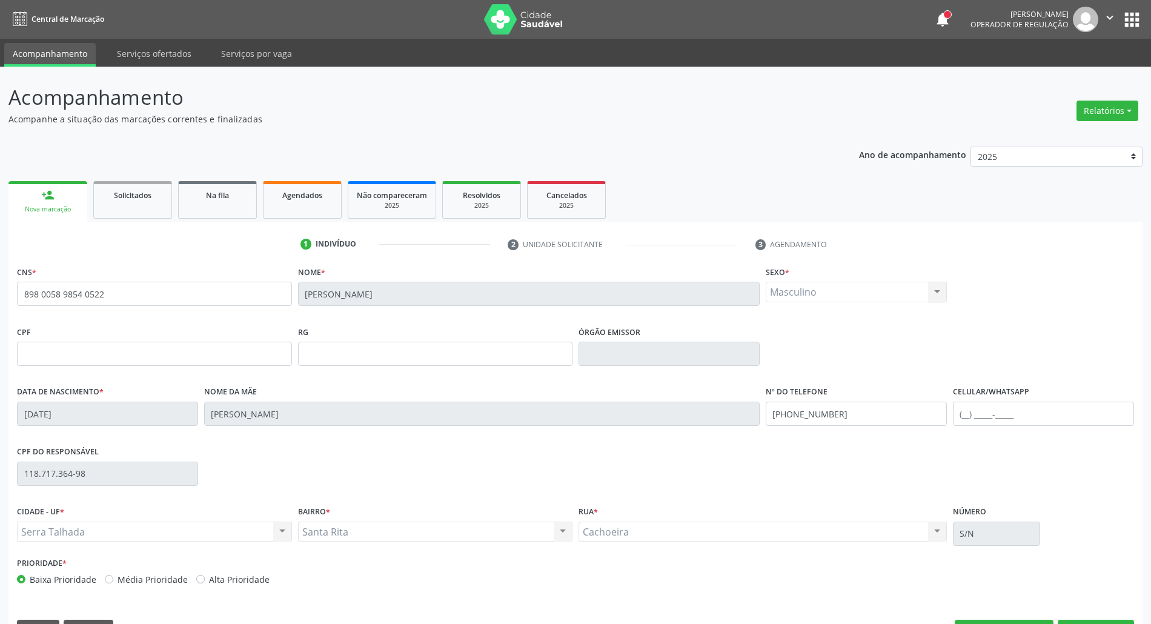
scroll to position [33, 0]
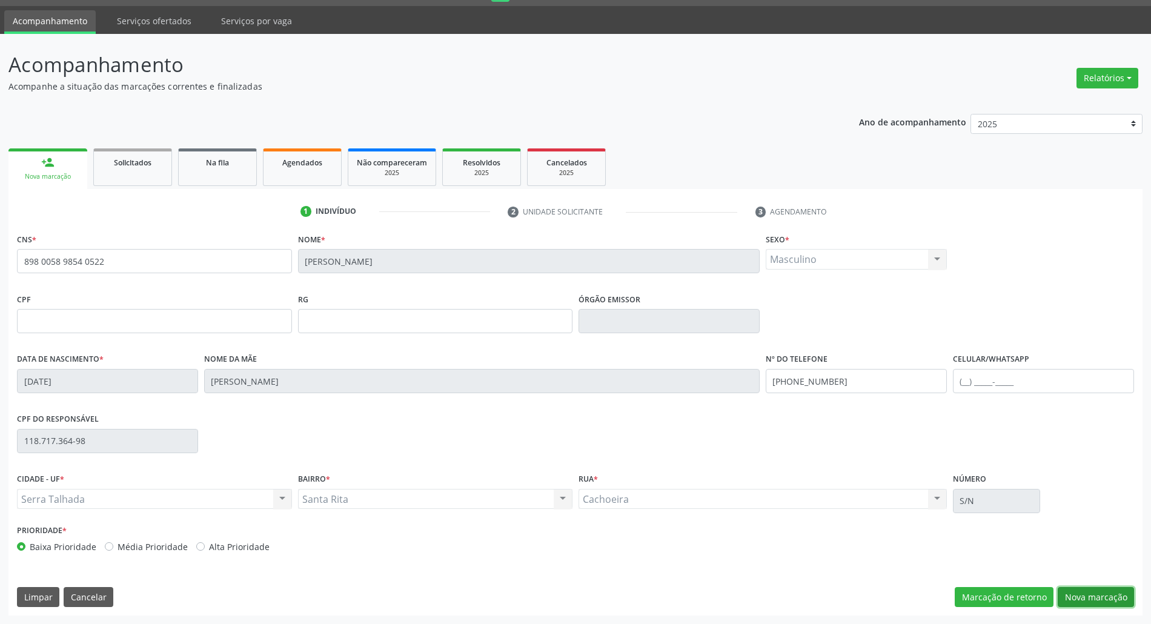
click at [1071, 597] on button "Nova marcação" at bounding box center [1095, 597] width 76 height 21
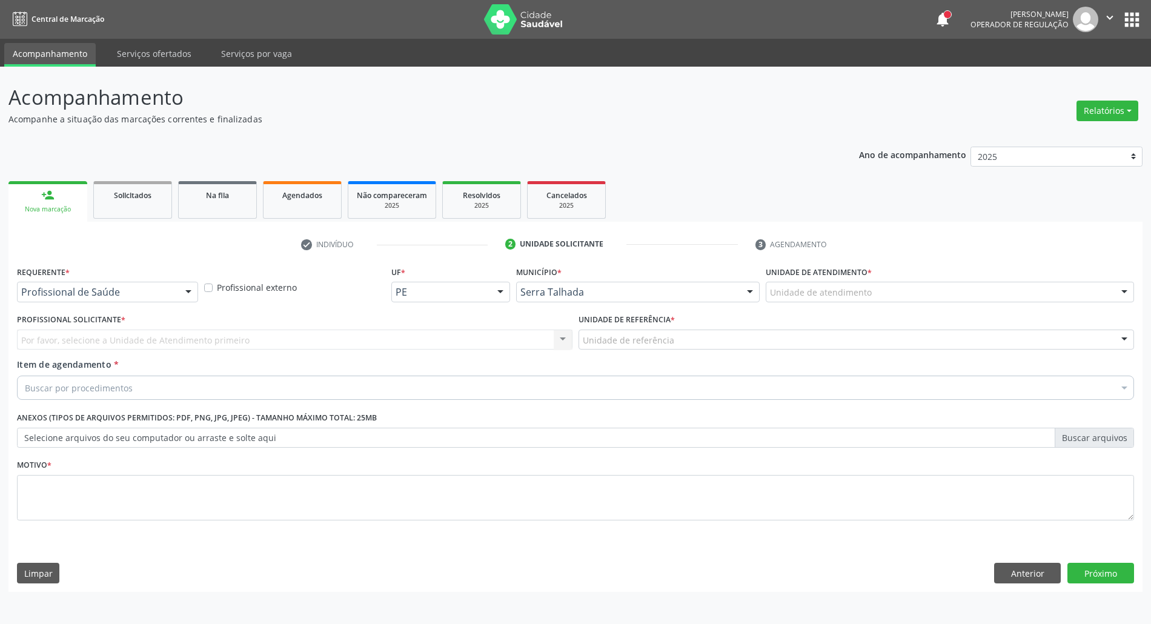
scroll to position [0, 0]
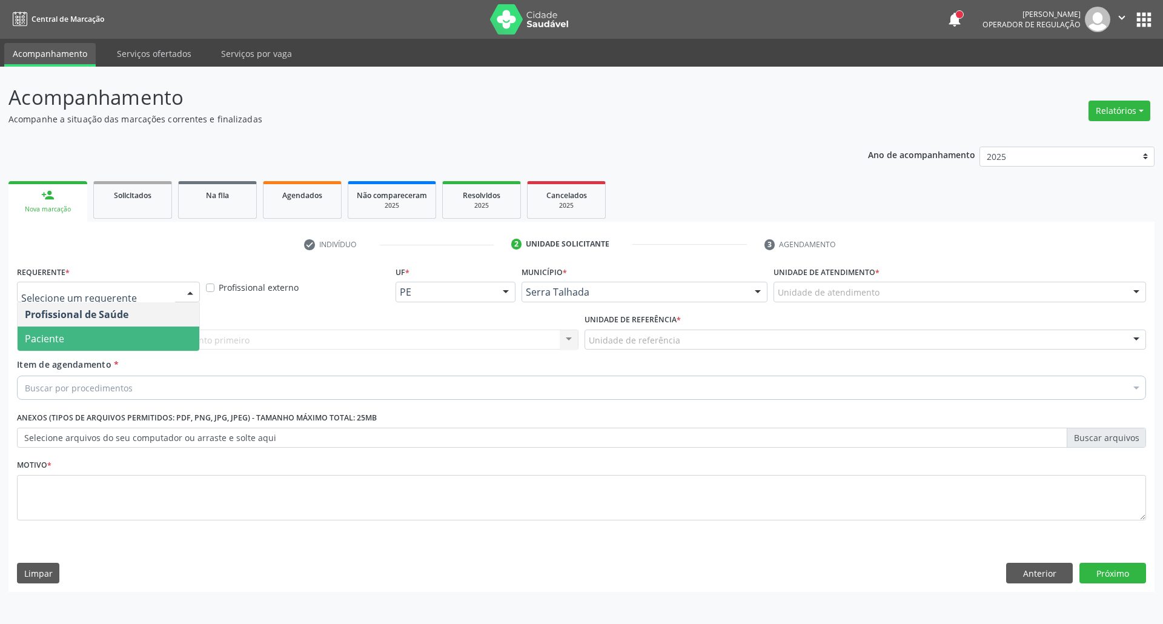
click at [65, 333] on span "Paciente" at bounding box center [109, 338] width 182 height 24
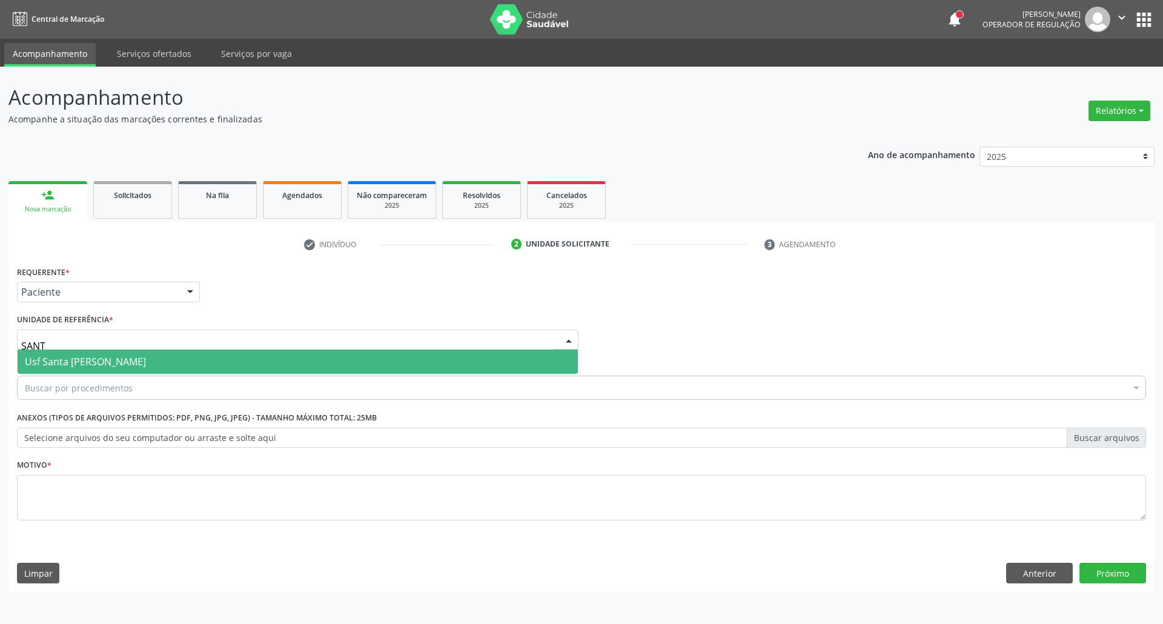
type input "SANTA"
click at [97, 359] on span "Usf Santa [PERSON_NAME]" at bounding box center [85, 361] width 121 height 13
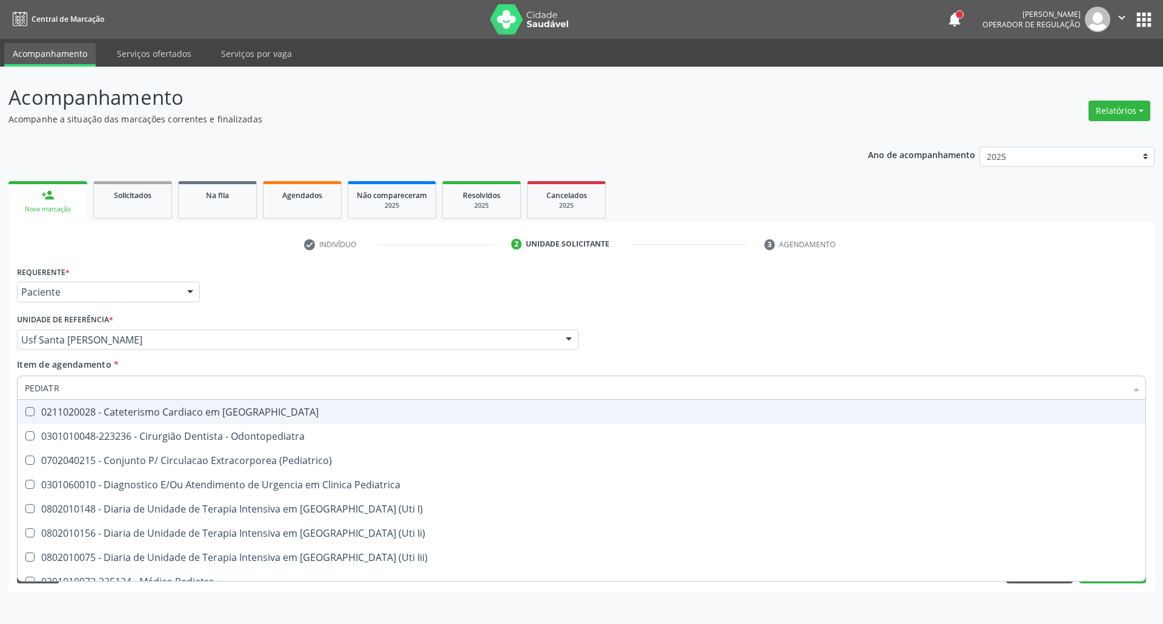
type input "PEDIATRA"
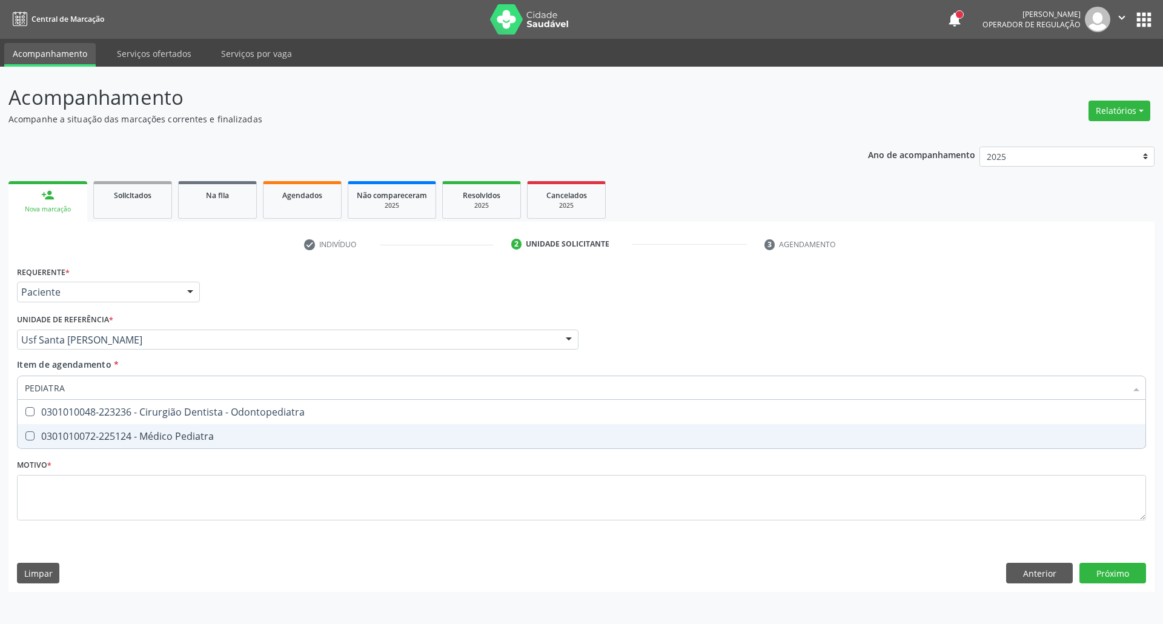
drag, startPoint x: 78, startPoint y: 438, endPoint x: 75, endPoint y: 446, distance: 8.2
click at [78, 437] on div "0301010072-225124 - Médico Pediatra" at bounding box center [581, 436] width 1113 height 10
checkbox Pediatra "true"
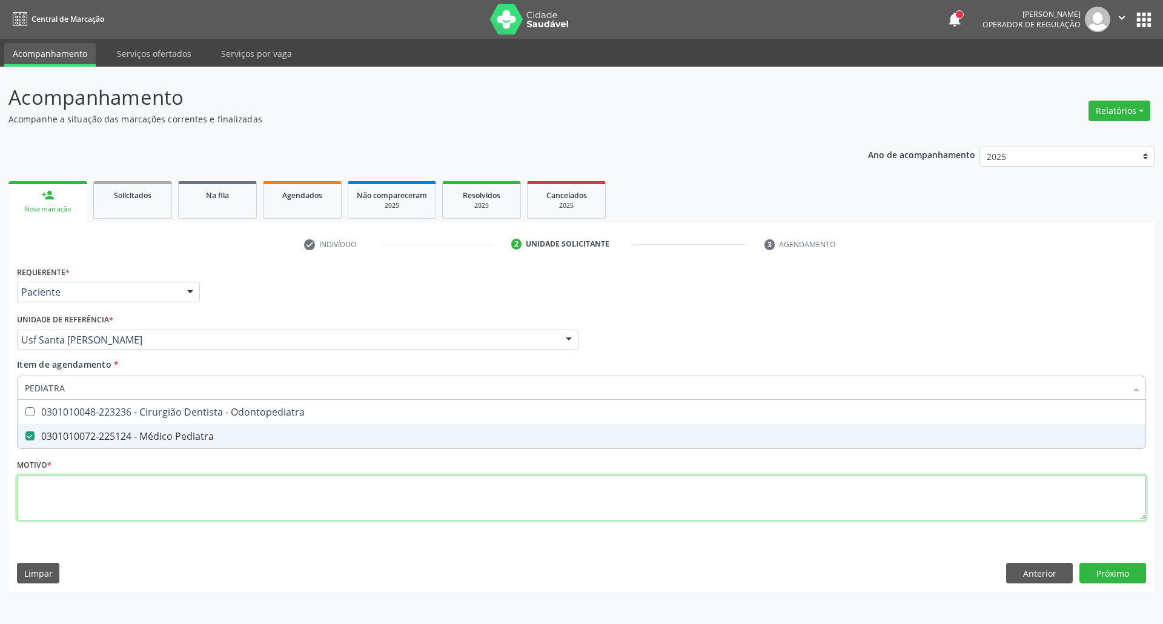
click at [71, 495] on div "Requerente * Paciente Profissional de Saúde Paciente Nenhum resultado encontrad…" at bounding box center [581, 400] width 1129 height 274
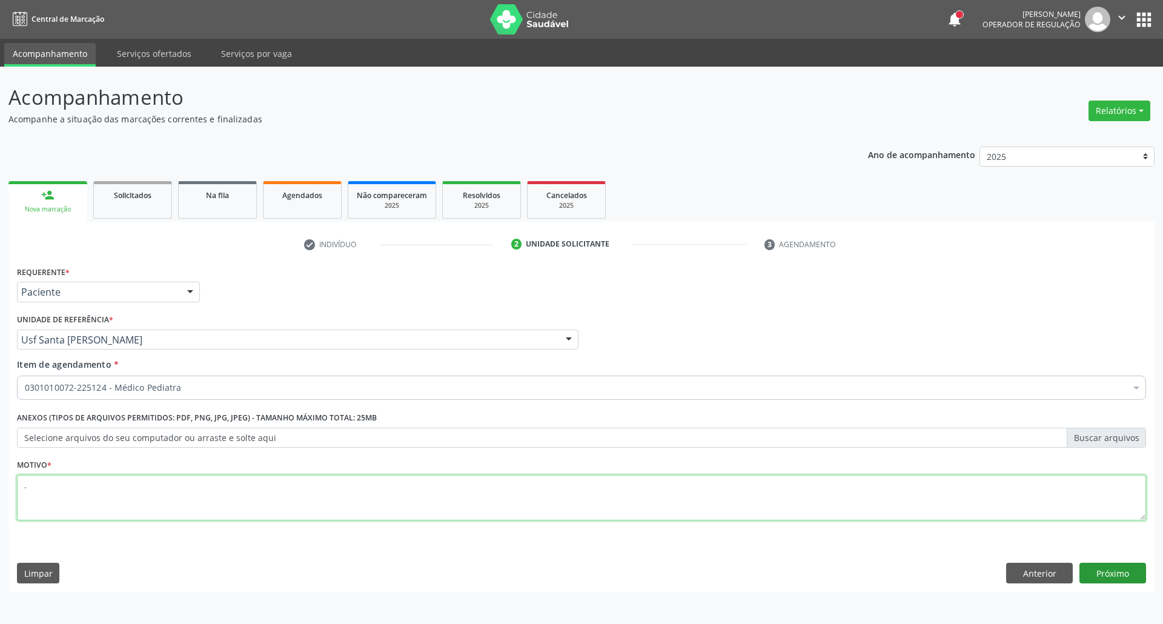
type textarea "."
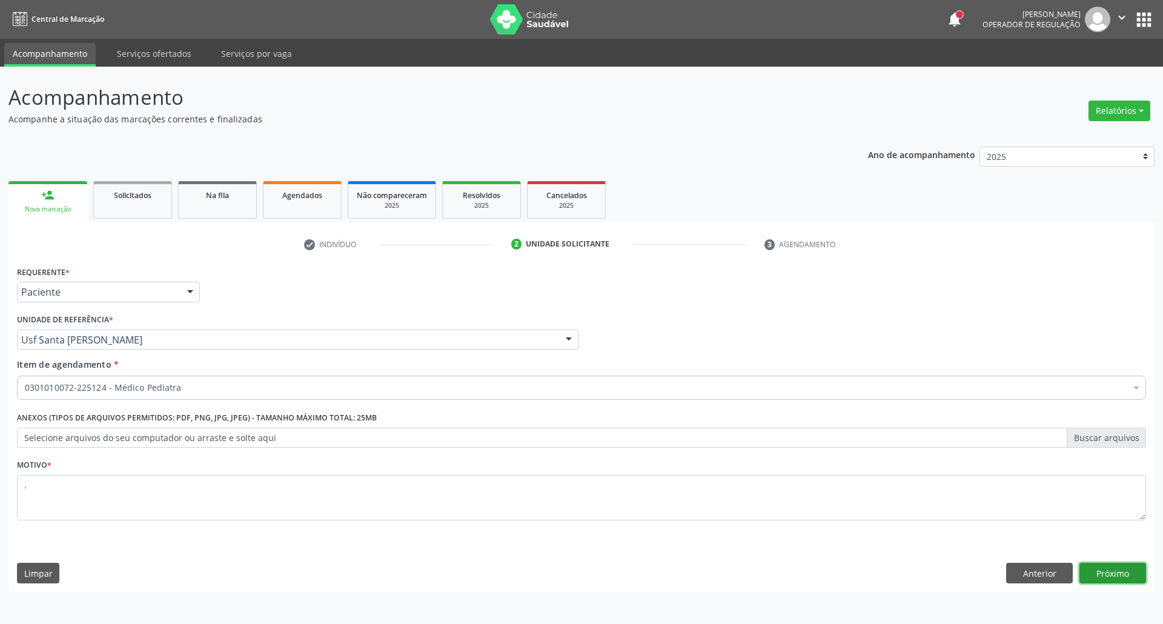
click at [1097, 567] on button "Próximo" at bounding box center [1112, 573] width 67 height 21
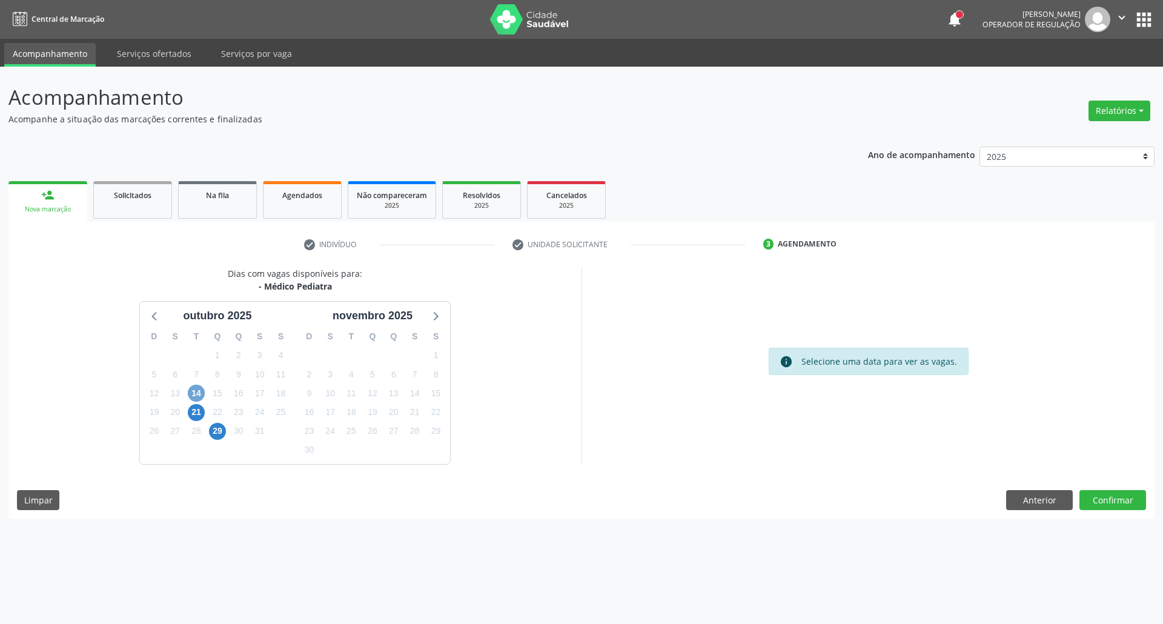
click at [193, 389] on span "14" at bounding box center [196, 393] width 17 height 17
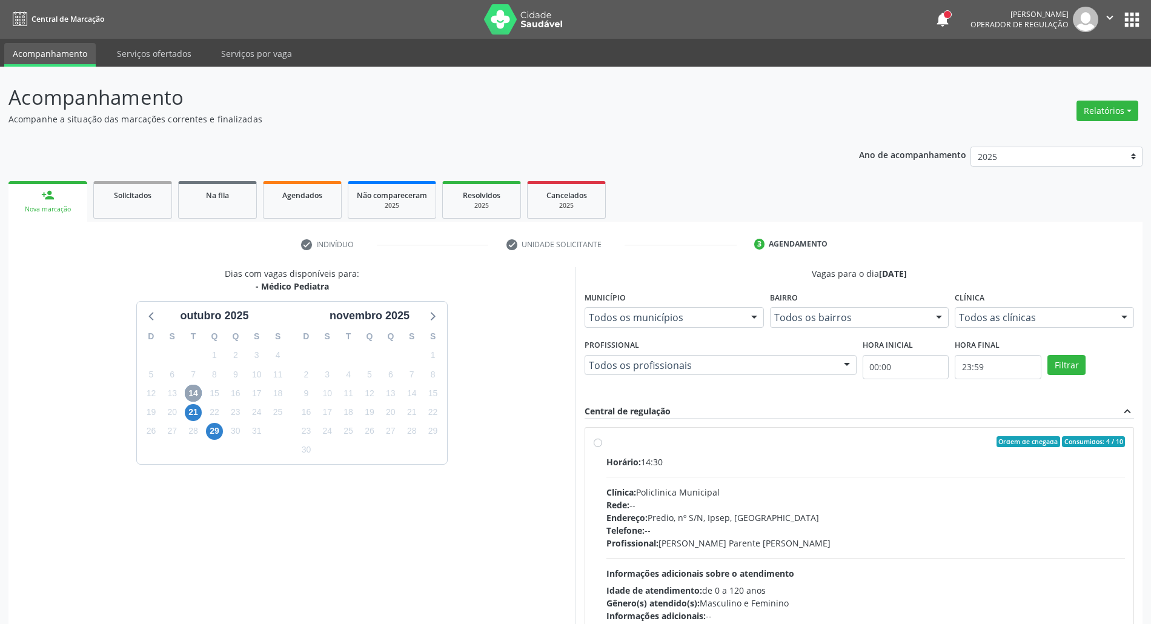
scroll to position [80, 0]
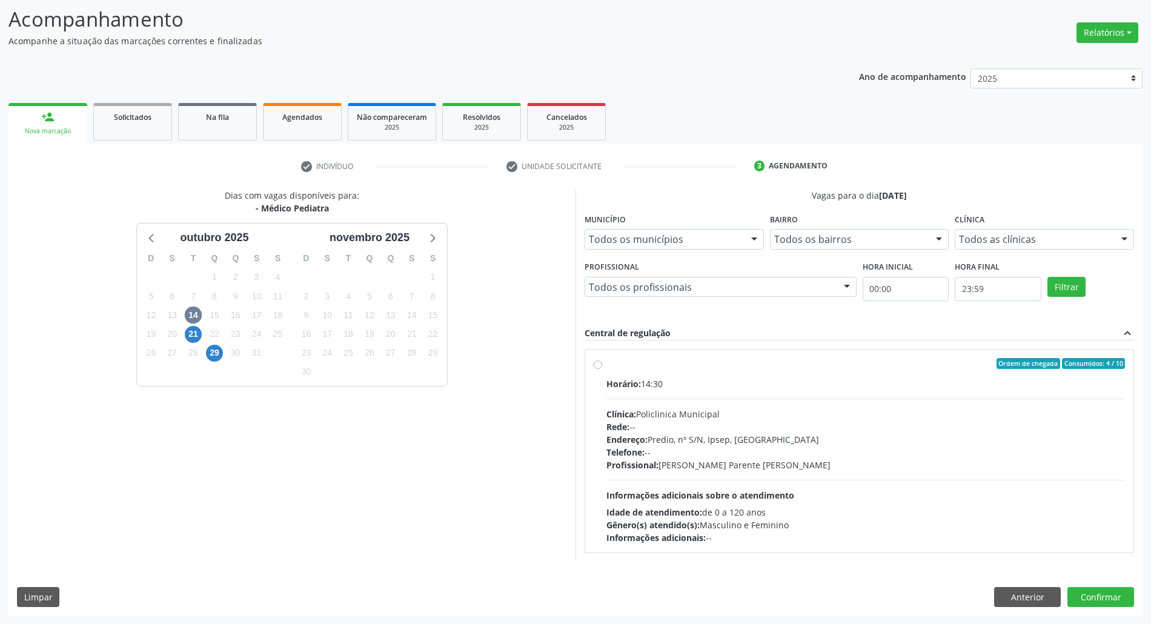
click at [850, 381] on div "Horário: 14:30" at bounding box center [865, 383] width 518 height 13
click at [602, 369] on input "Ordem de chegada Consumidos: 4 / 10 Horário: 14:30 Clínica: Policlinica Municip…" at bounding box center [598, 363] width 8 height 11
radio input "true"
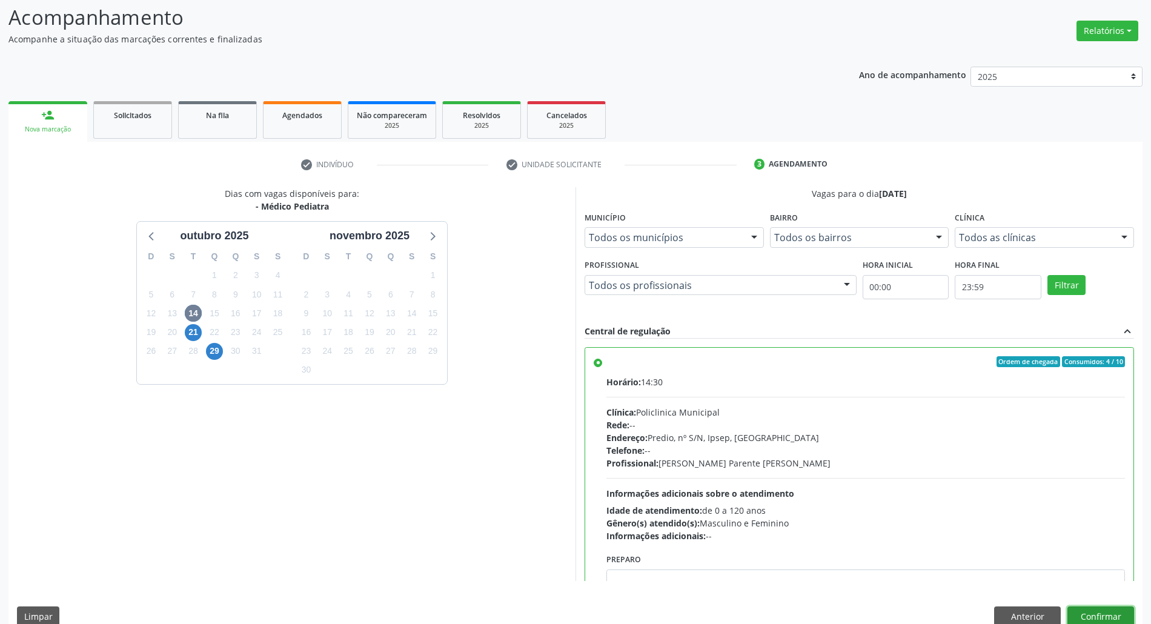
click at [1119, 617] on button "Confirmar" at bounding box center [1100, 616] width 67 height 21
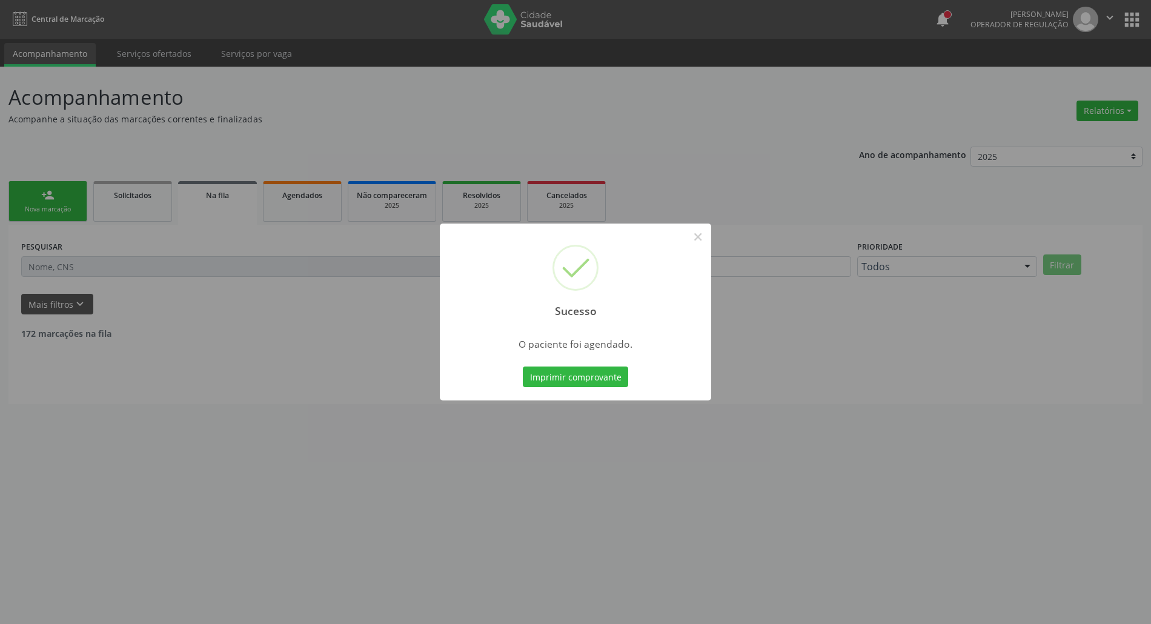
scroll to position [0, 0]
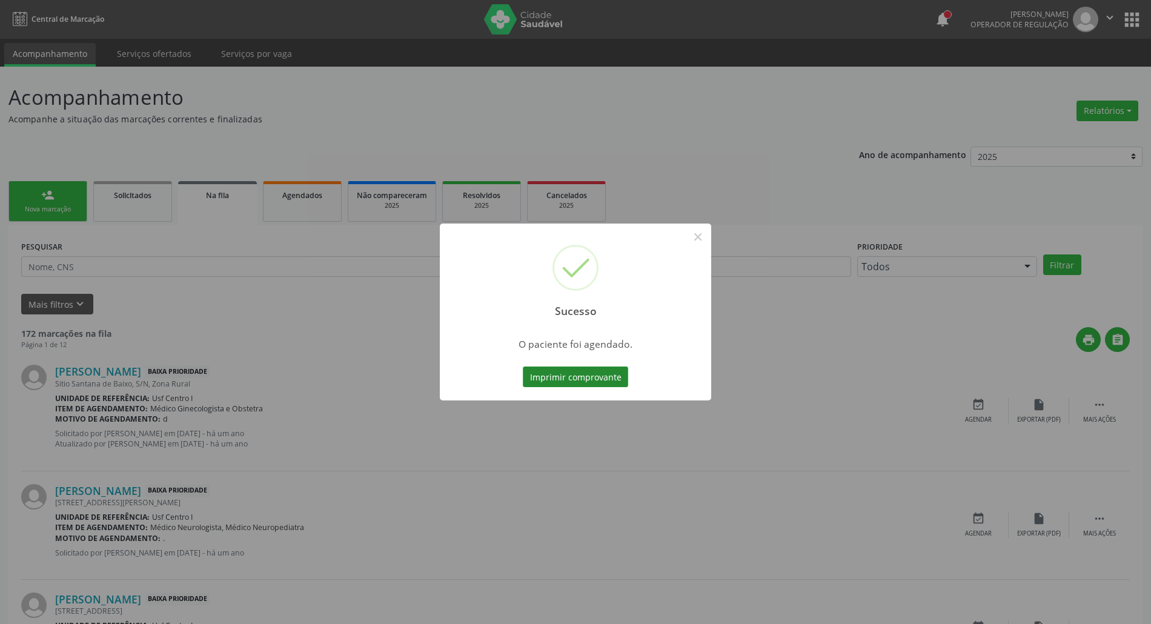
click at [557, 379] on button "Imprimir comprovante" at bounding box center [575, 376] width 105 height 21
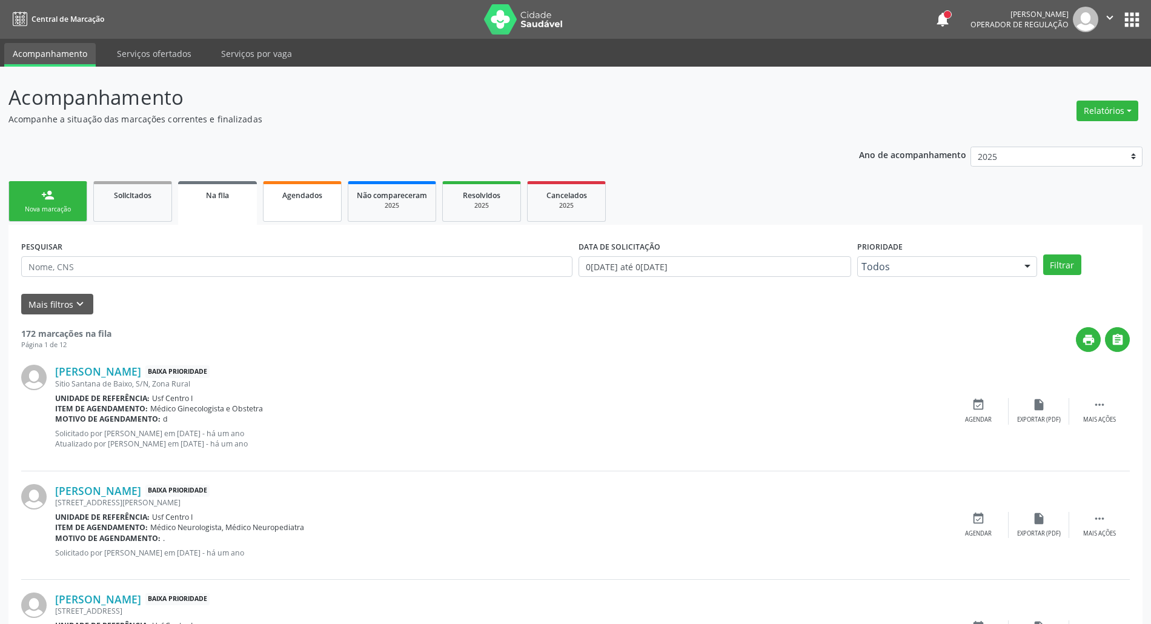
click at [282, 205] on link "Agendados" at bounding box center [302, 201] width 79 height 41
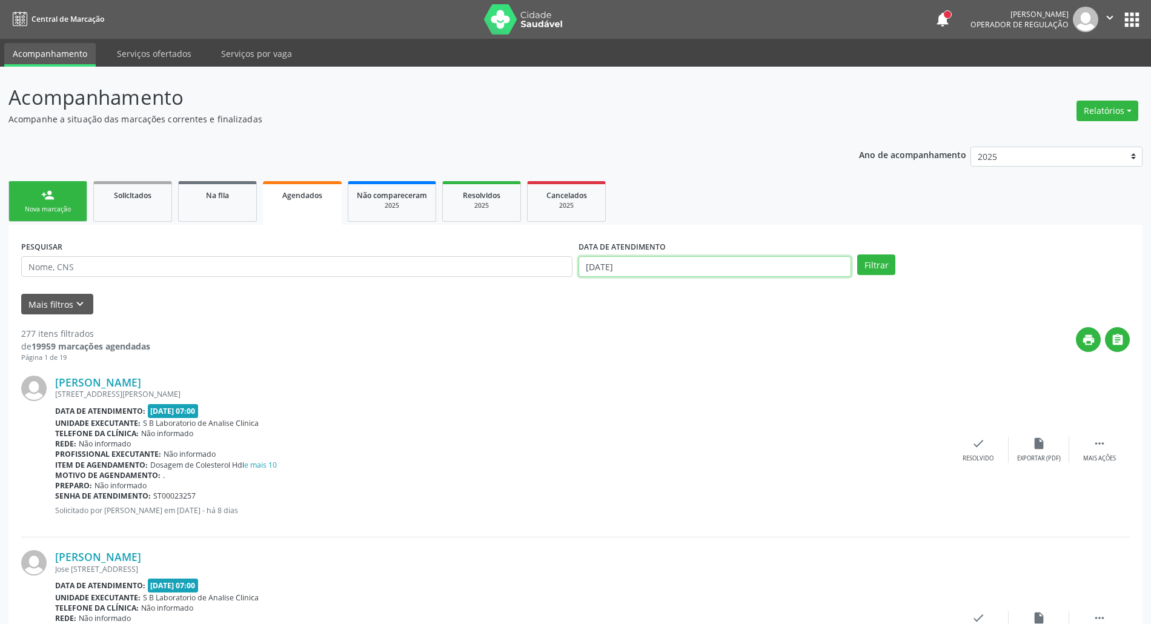
click at [647, 265] on input "[DATE]" at bounding box center [714, 266] width 273 height 21
click at [61, 306] on button "Mais filtros keyboard_arrow_down" at bounding box center [57, 304] width 72 height 21
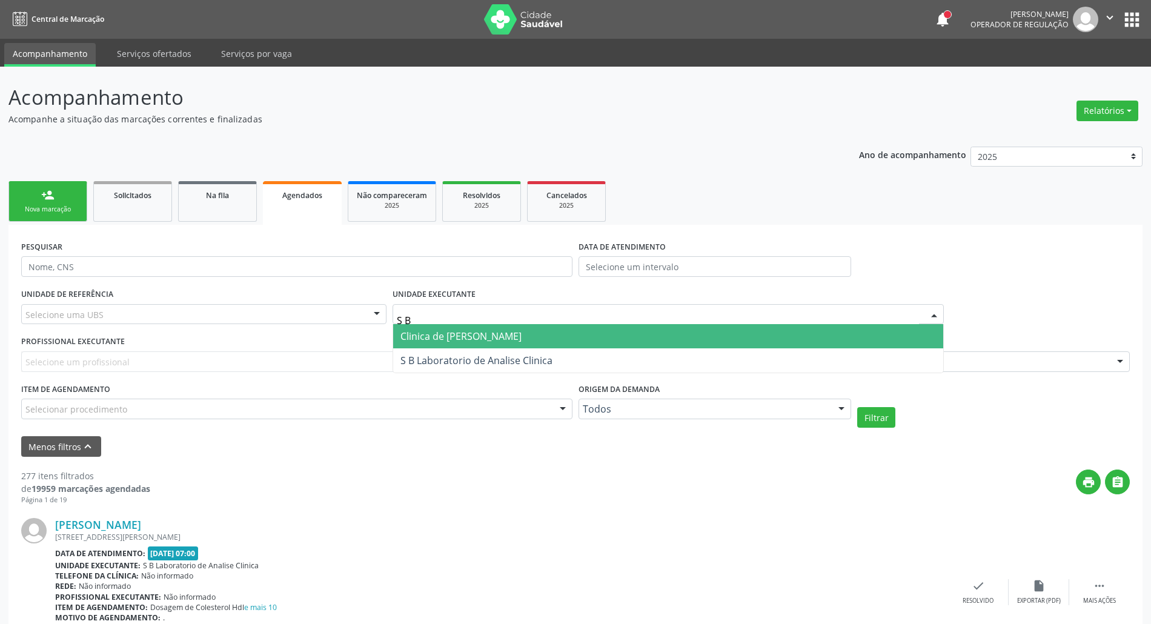
type input "S B"
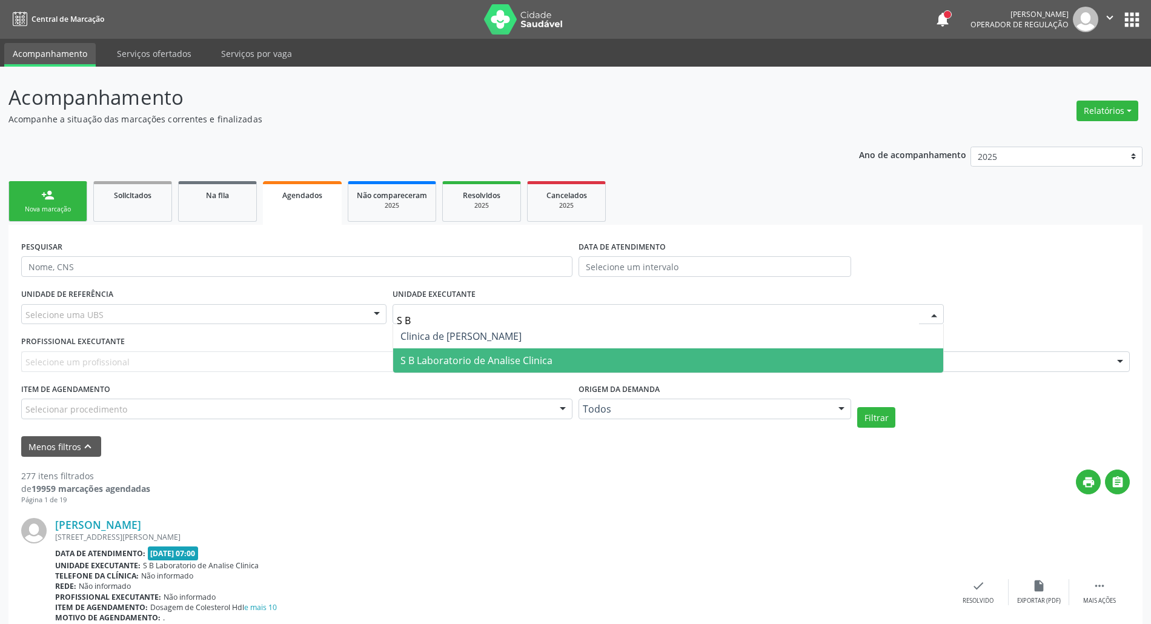
click at [427, 354] on span "S B Laboratorio de Analise Clinica" at bounding box center [476, 360] width 152 height 13
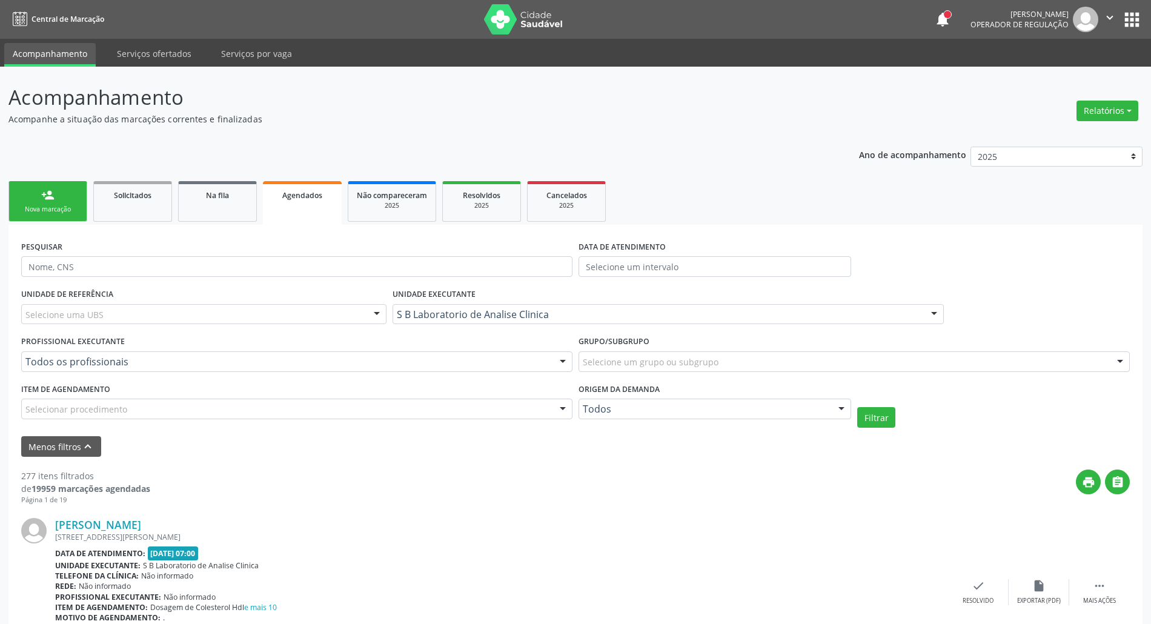
click at [199, 313] on div "Selecione uma UBS" at bounding box center [203, 314] width 365 height 21
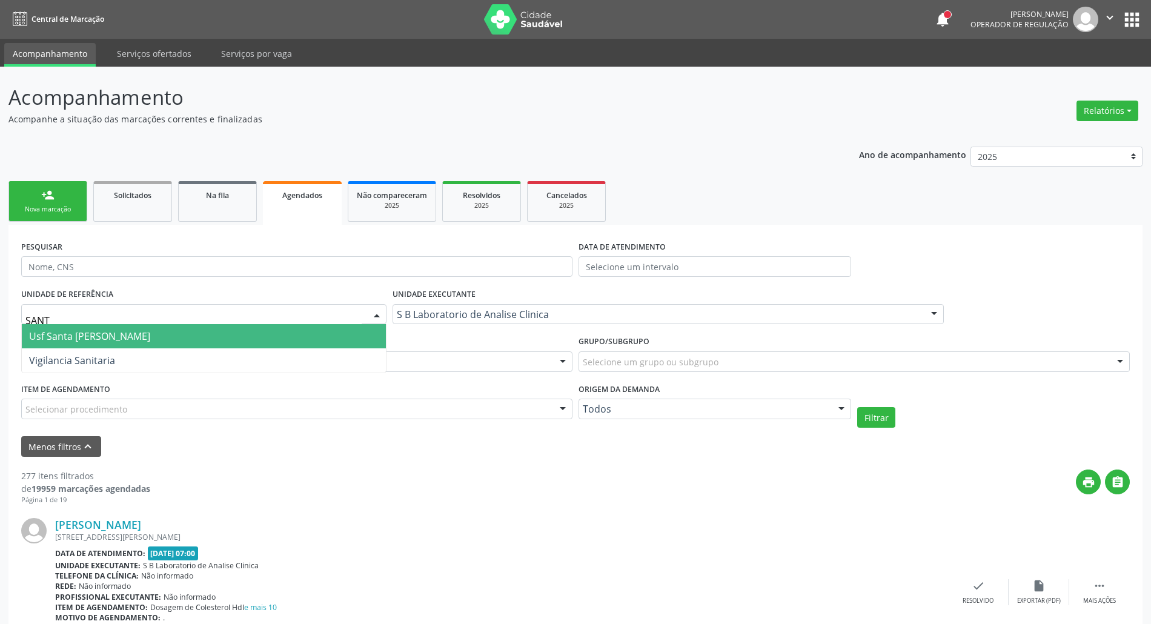
type input "SANTA"
click at [180, 331] on span "Usf Santa [PERSON_NAME]" at bounding box center [204, 336] width 364 height 24
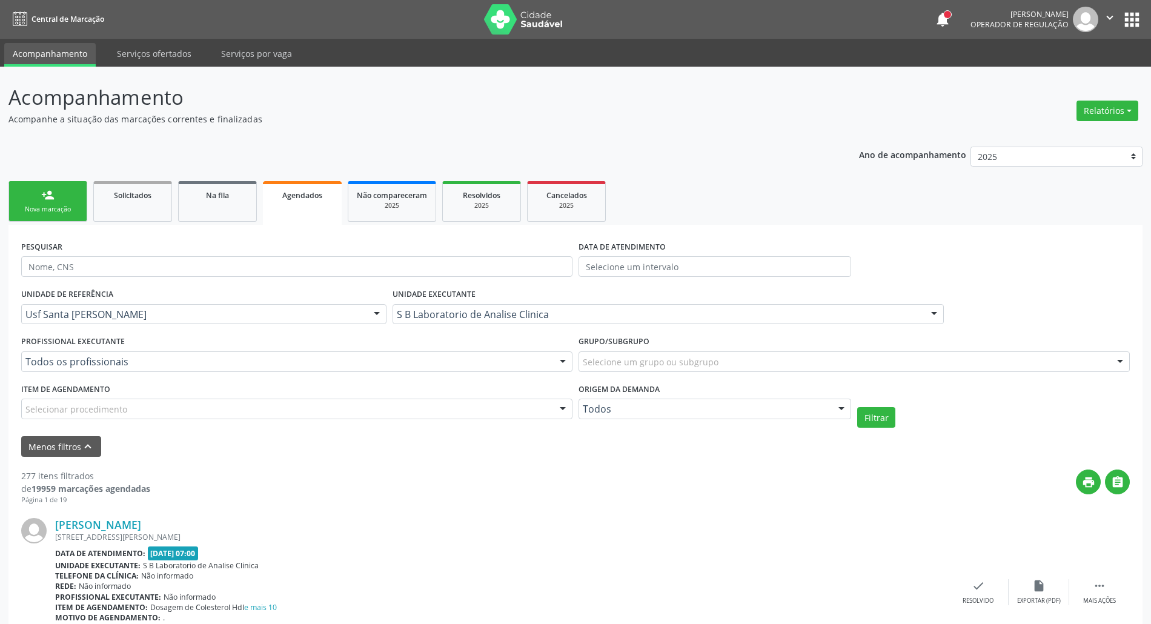
click at [315, 407] on div "Selecionar procedimento" at bounding box center [296, 408] width 551 height 21
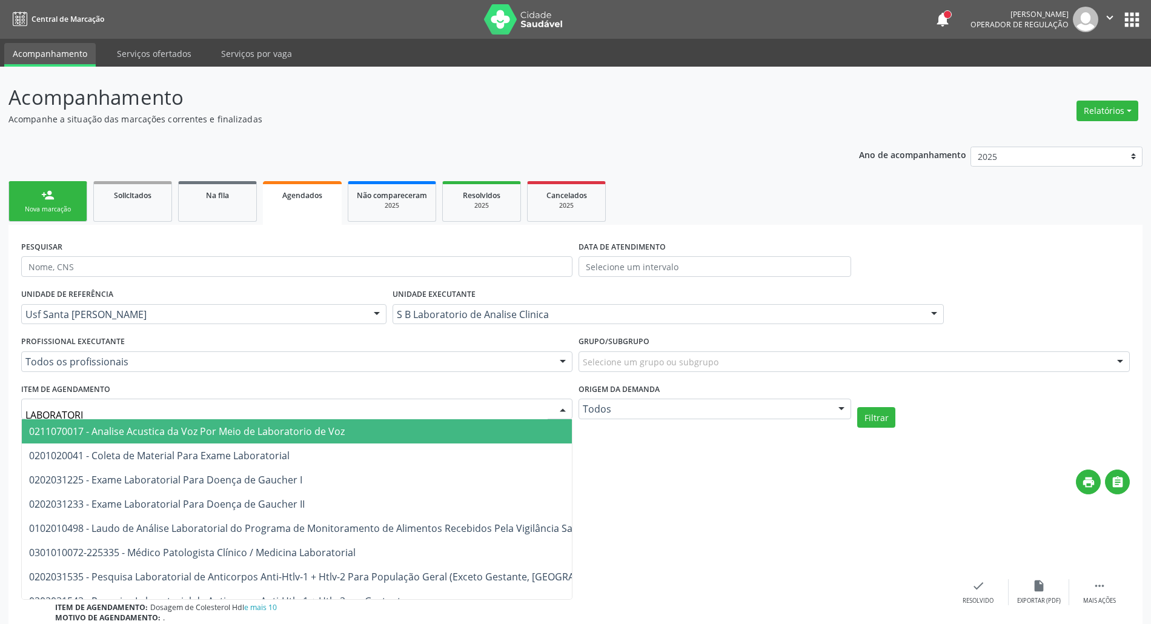
type input "LABORATORIO"
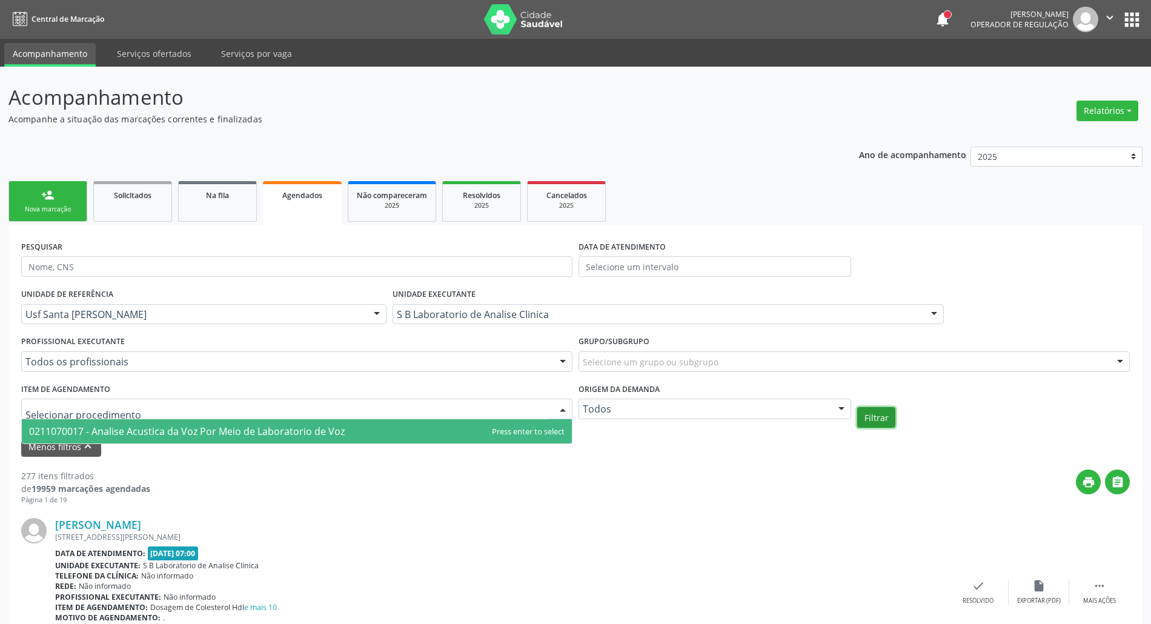
click at [865, 414] on button "Filtrar" at bounding box center [876, 417] width 38 height 21
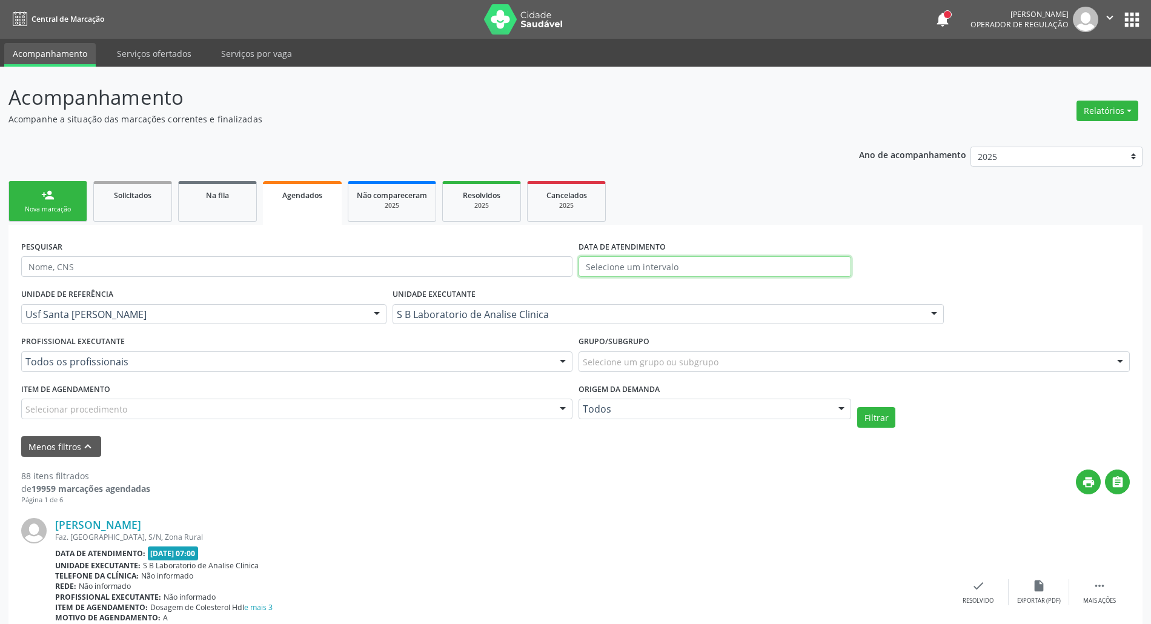
click at [633, 267] on input "text" at bounding box center [714, 266] width 273 height 21
click at [704, 327] on span "2" at bounding box center [698, 328] width 24 height 24
type input "[DATE]"
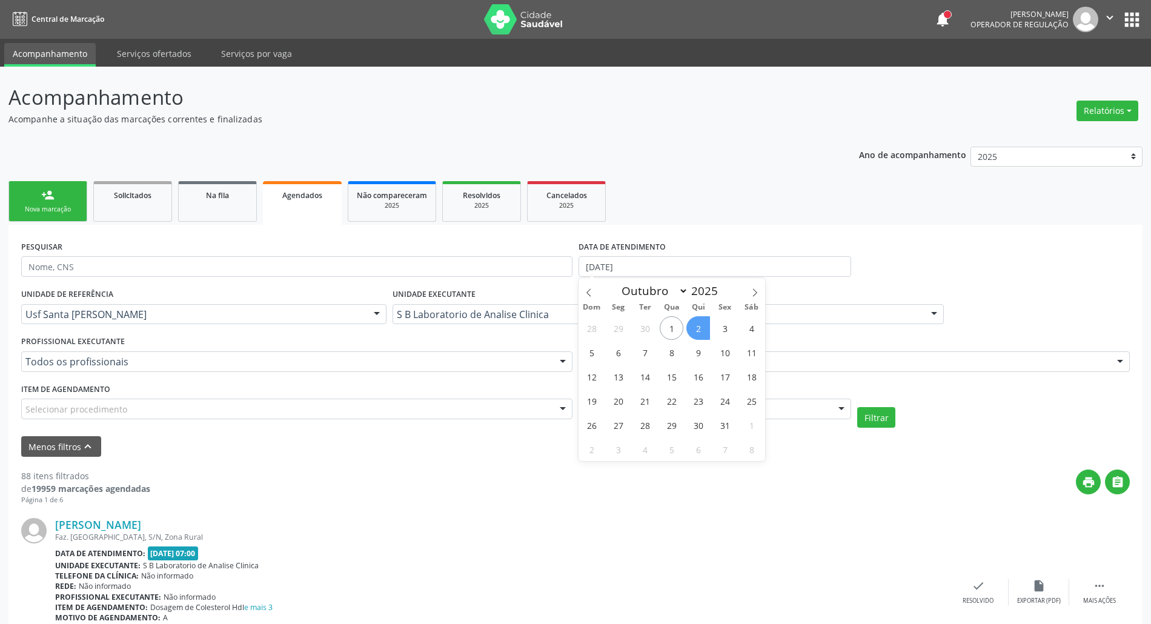
click at [704, 327] on span "2" at bounding box center [698, 328] width 24 height 24
click at [704, 327] on div "UNIDADE EXECUTANTE S B Laboratorio de Analise Clinica Todos as unidades 3 Grupa…" at bounding box center [667, 308] width 557 height 47
click at [878, 422] on button "Filtrar" at bounding box center [876, 417] width 38 height 21
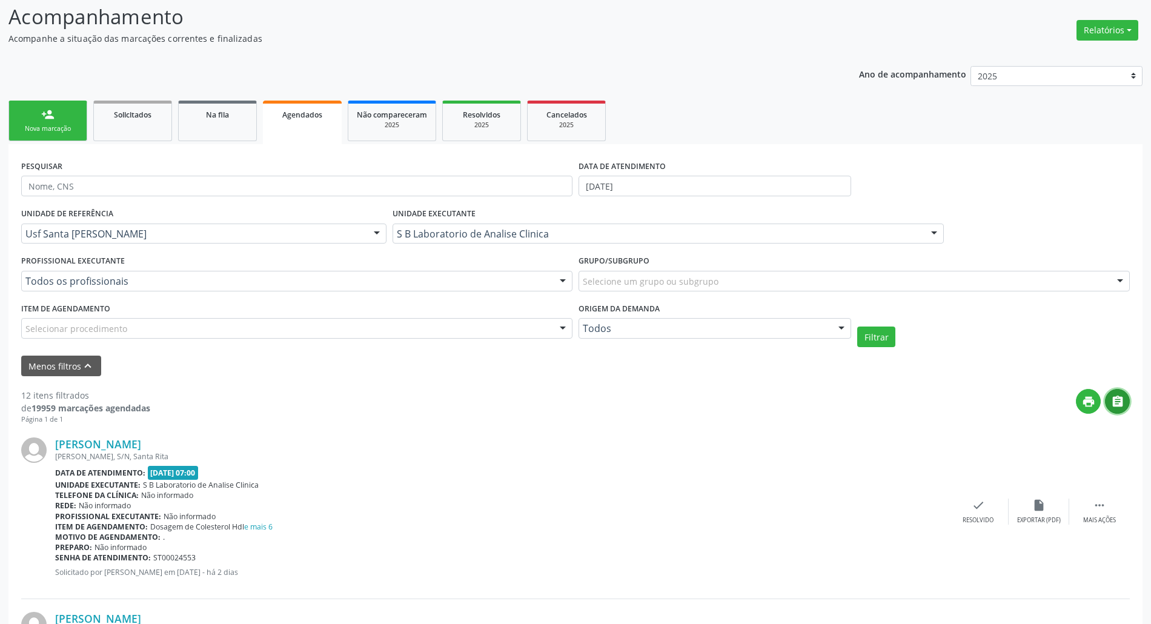
click at [1120, 396] on icon "" at bounding box center [1117, 401] width 13 height 13
click at [53, 110] on div "person_add" at bounding box center [47, 114] width 13 height 13
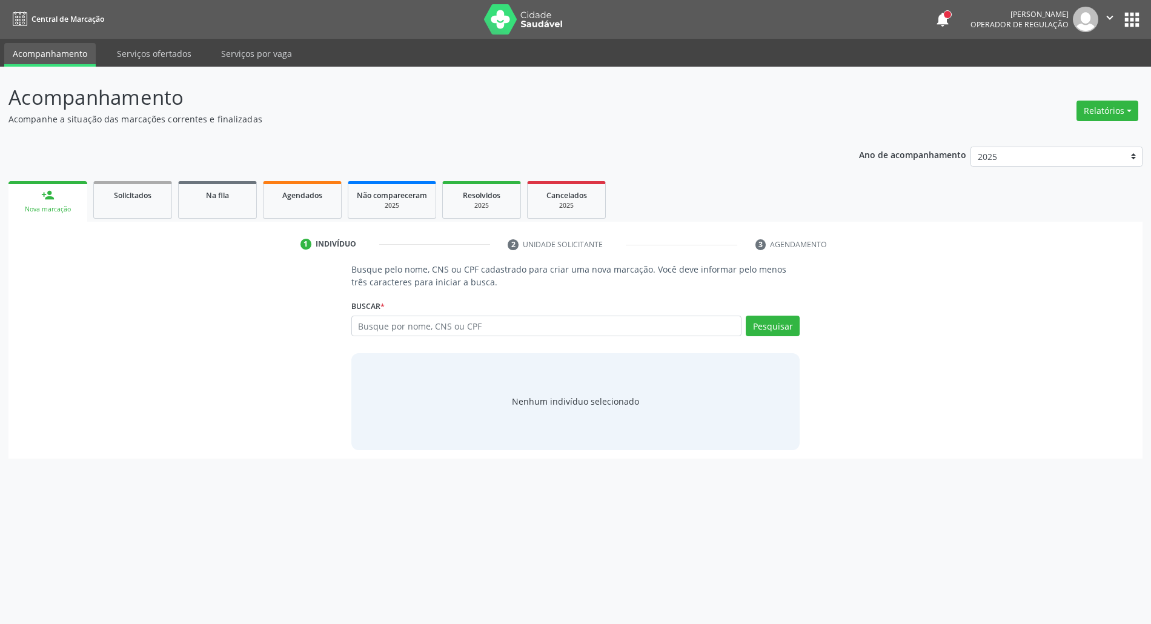
scroll to position [0, 0]
click at [500, 323] on input "text" at bounding box center [552, 326] width 395 height 21
click at [490, 327] on input "text" at bounding box center [552, 326] width 395 height 21
type input "11858976405"
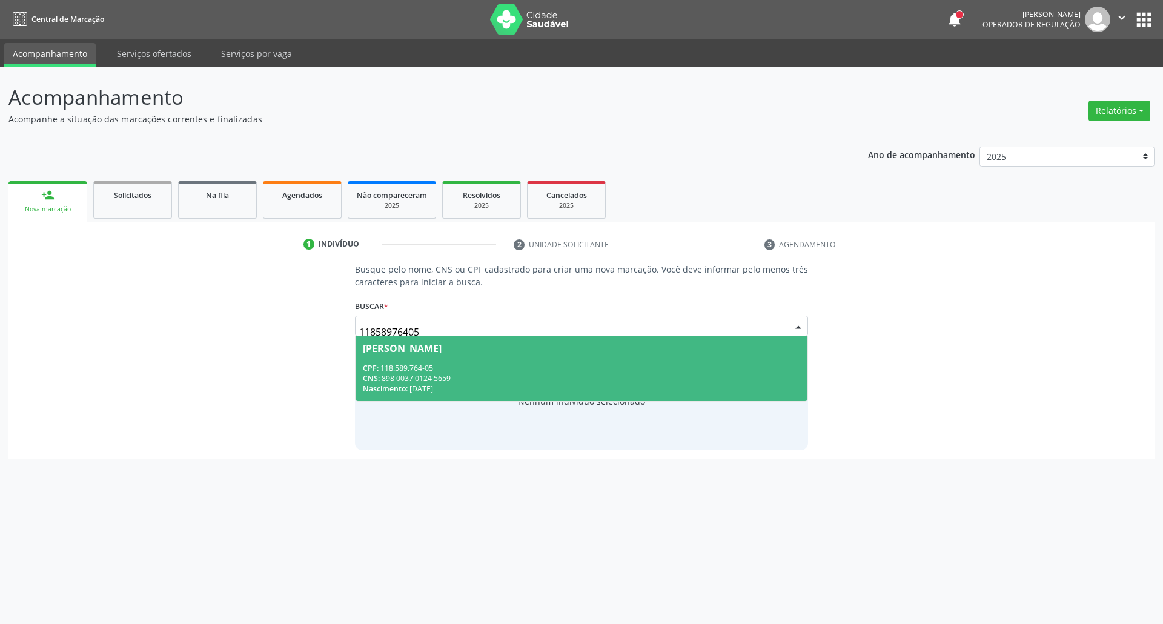
click at [487, 366] on div "CPF: 118.589.764-05" at bounding box center [582, 368] width 438 height 10
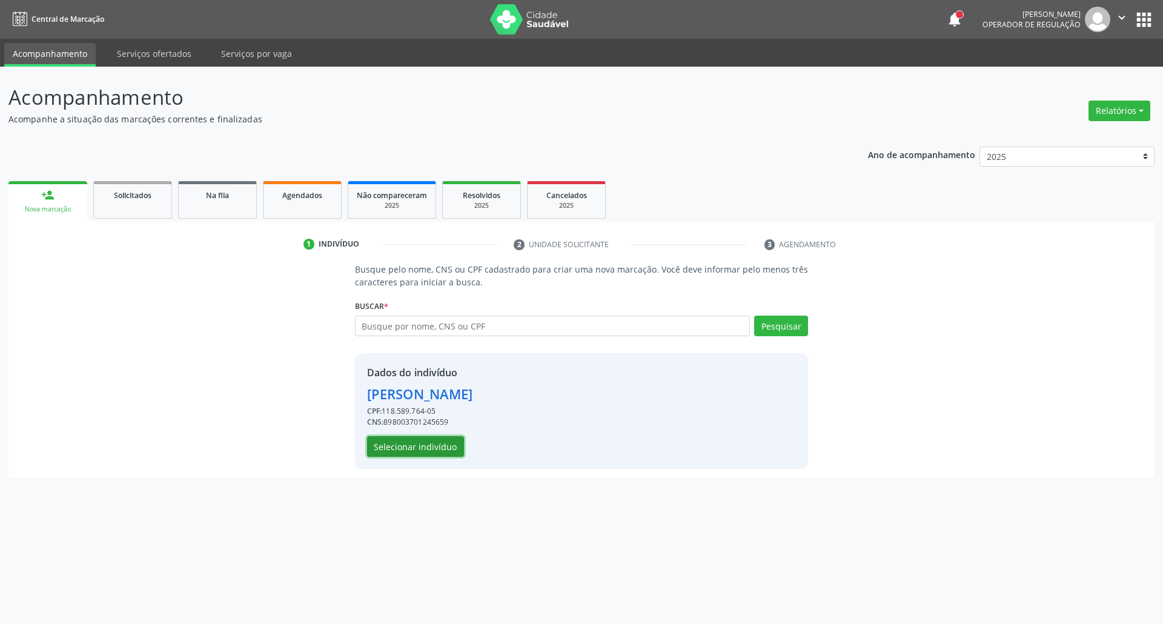
click at [392, 444] on button "Selecionar indivíduo" at bounding box center [415, 446] width 97 height 21
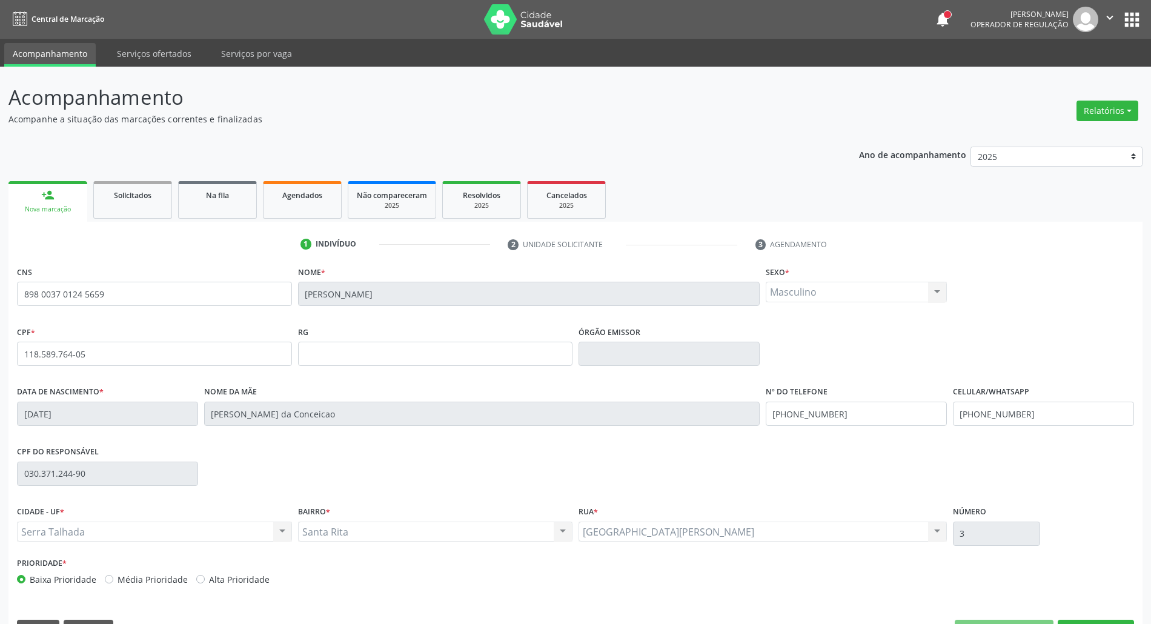
scroll to position [33, 0]
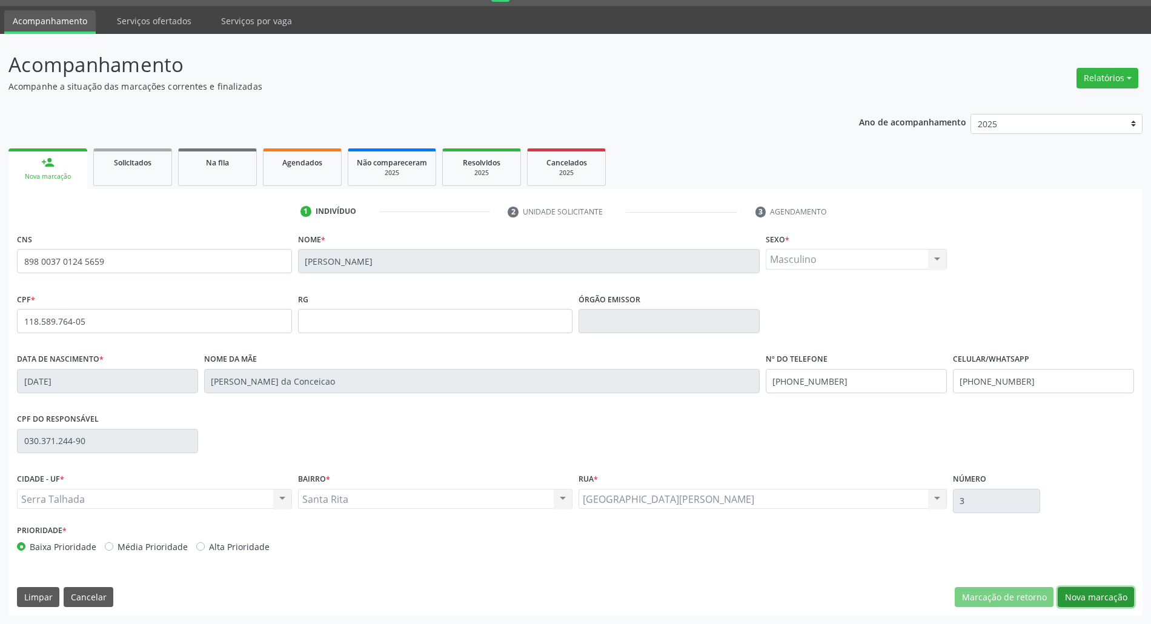
click at [1091, 587] on button "Nova marcação" at bounding box center [1095, 597] width 76 height 21
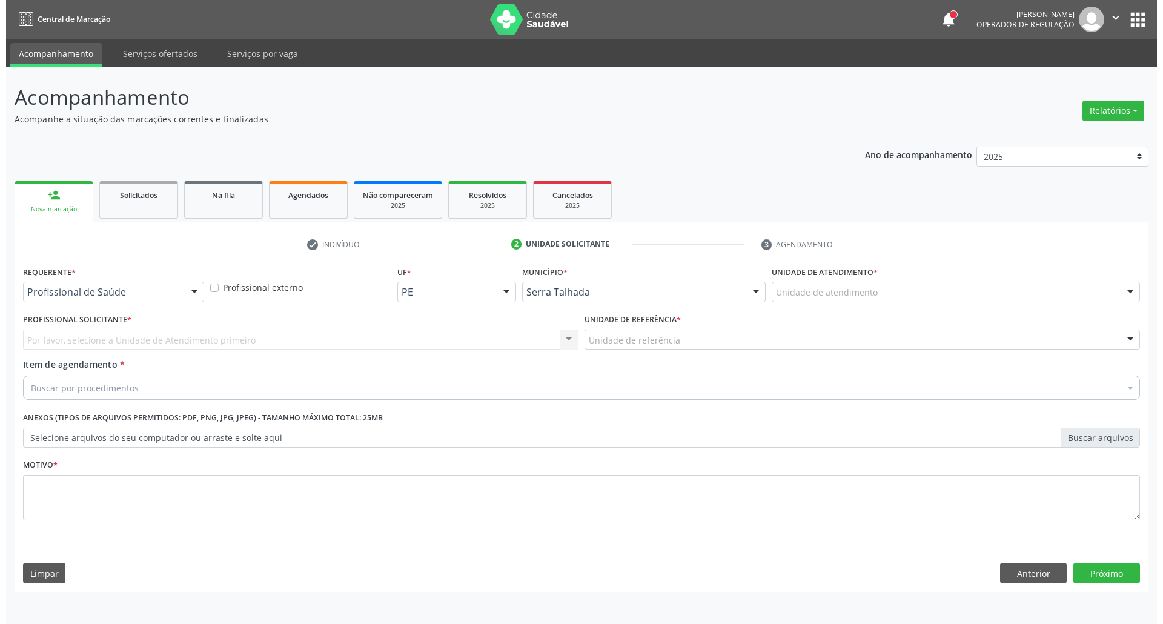
scroll to position [0, 0]
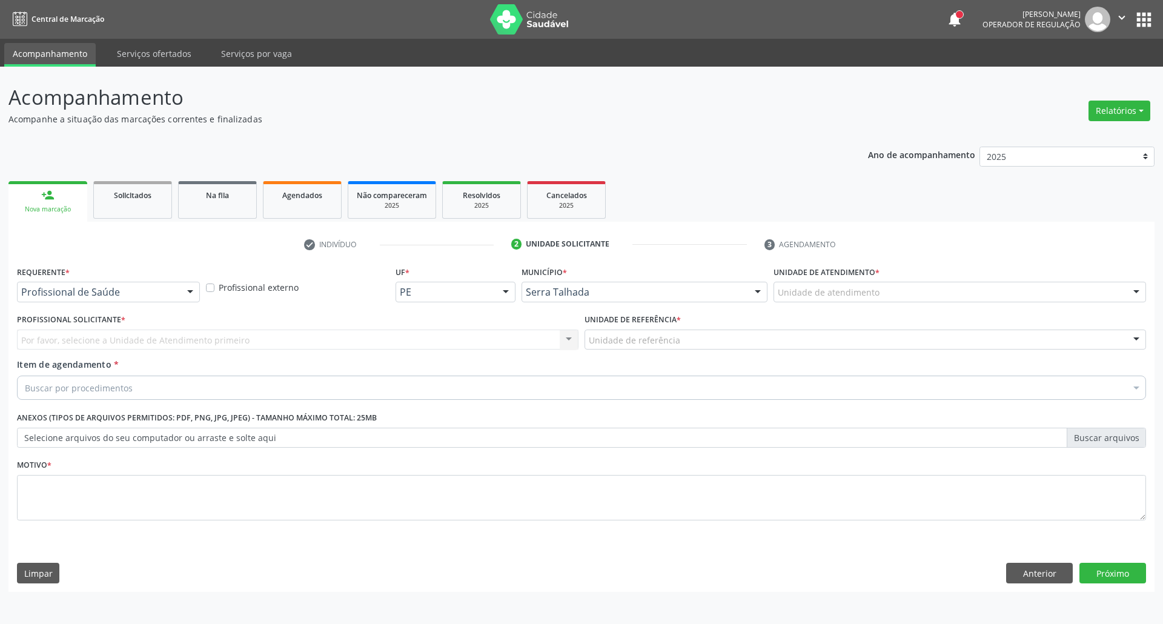
click at [159, 300] on div "Profissional de Saúde" at bounding box center [108, 292] width 183 height 21
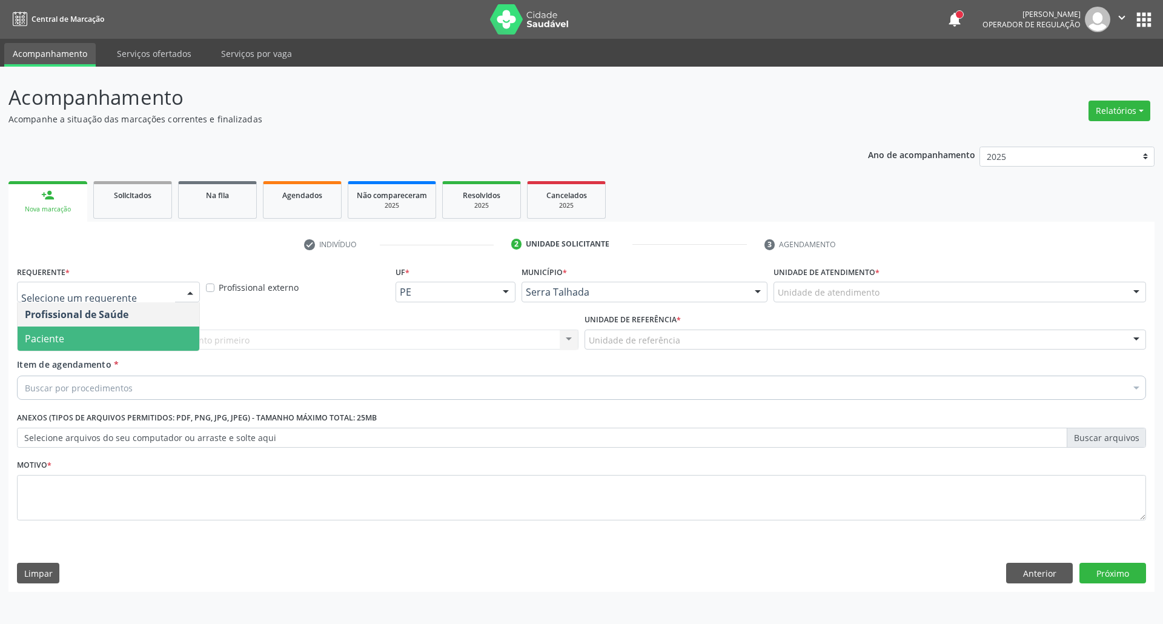
click at [148, 331] on span "Paciente" at bounding box center [109, 338] width 182 height 24
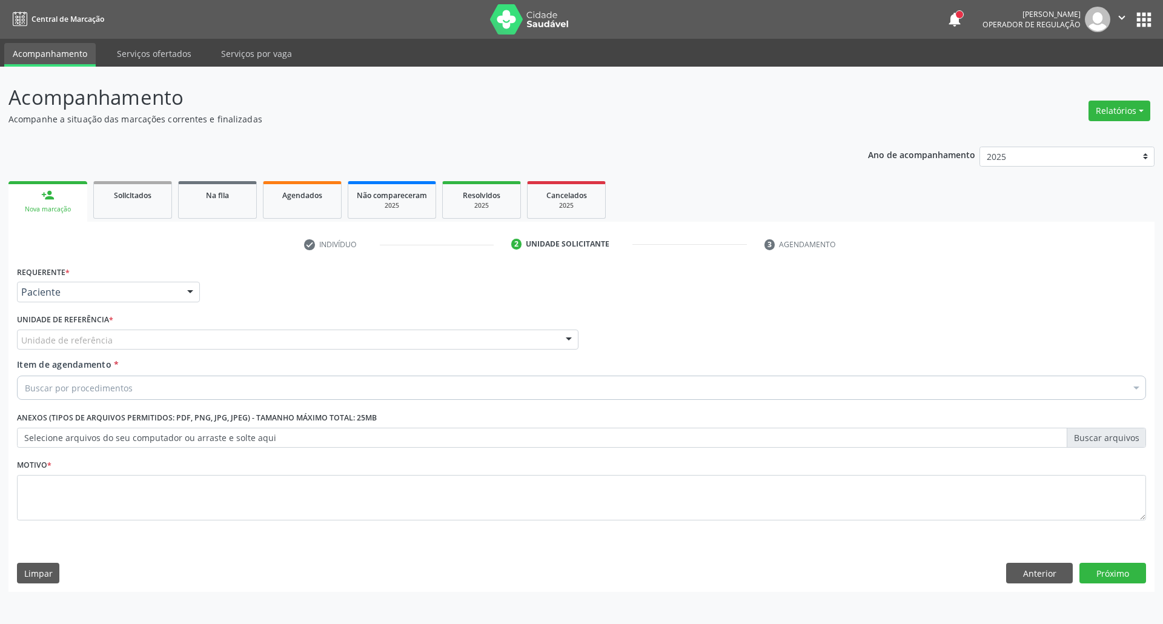
click at [148, 331] on div "Unidade de referência" at bounding box center [297, 339] width 561 height 21
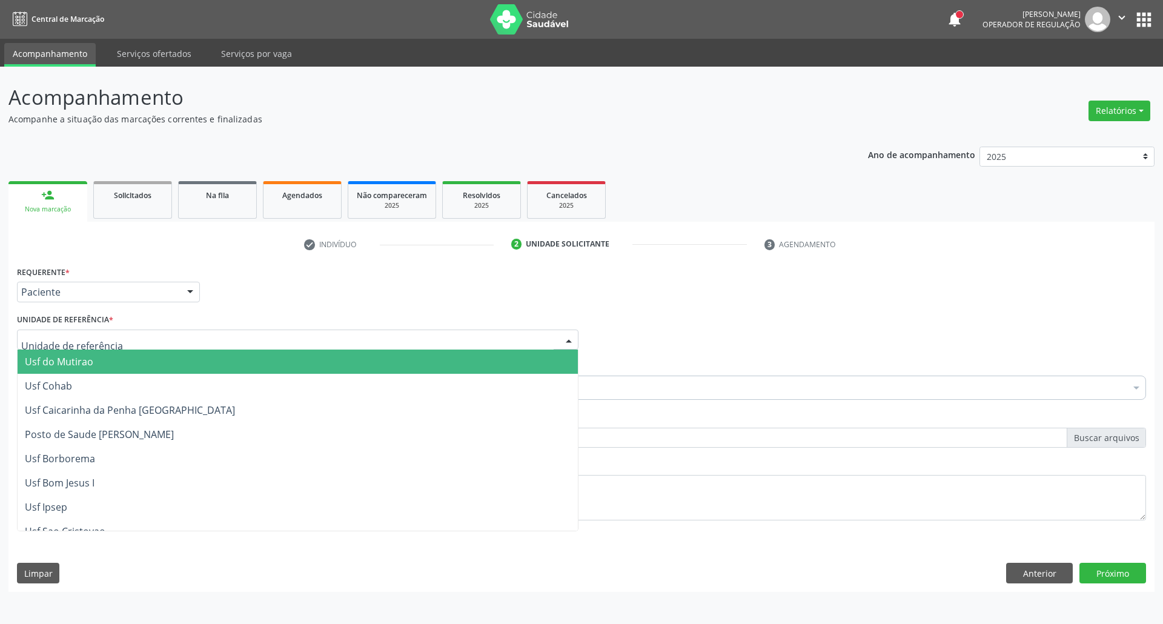
type input "A"
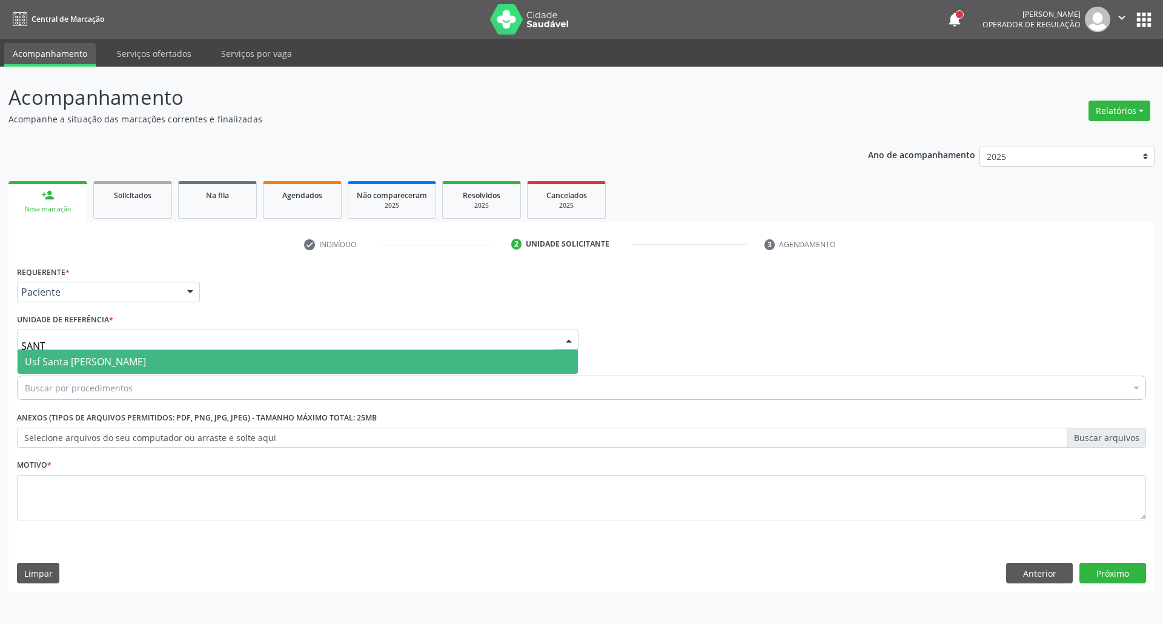
type input "SANTA"
click at [119, 357] on span "Usf Santa [PERSON_NAME]" at bounding box center [85, 361] width 121 height 13
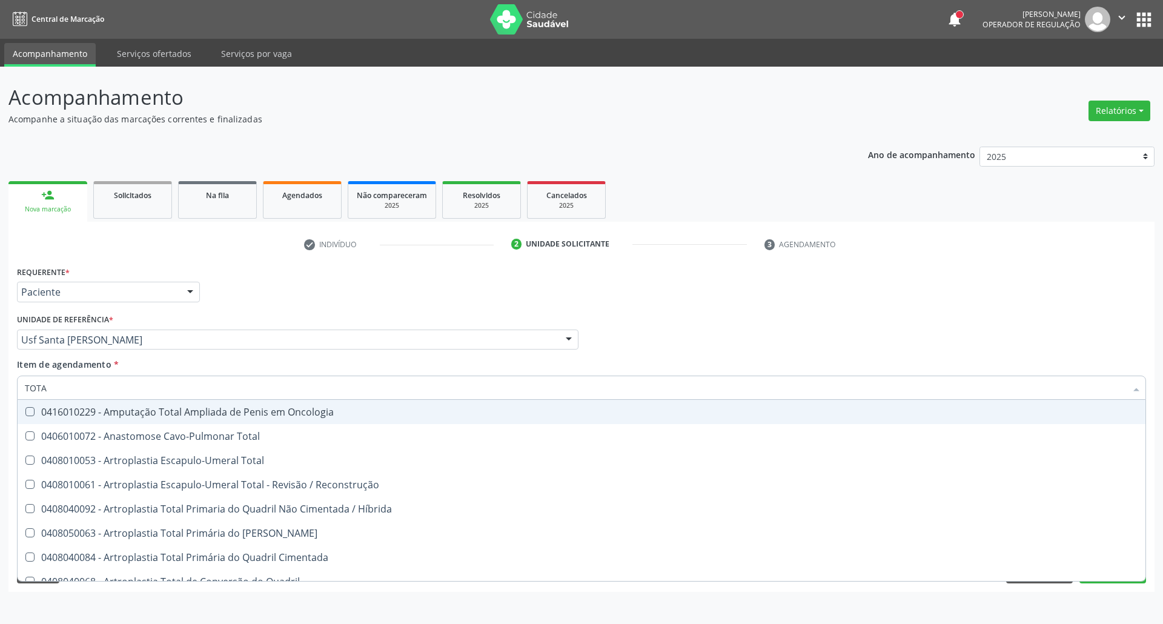
type input "TOTAL"
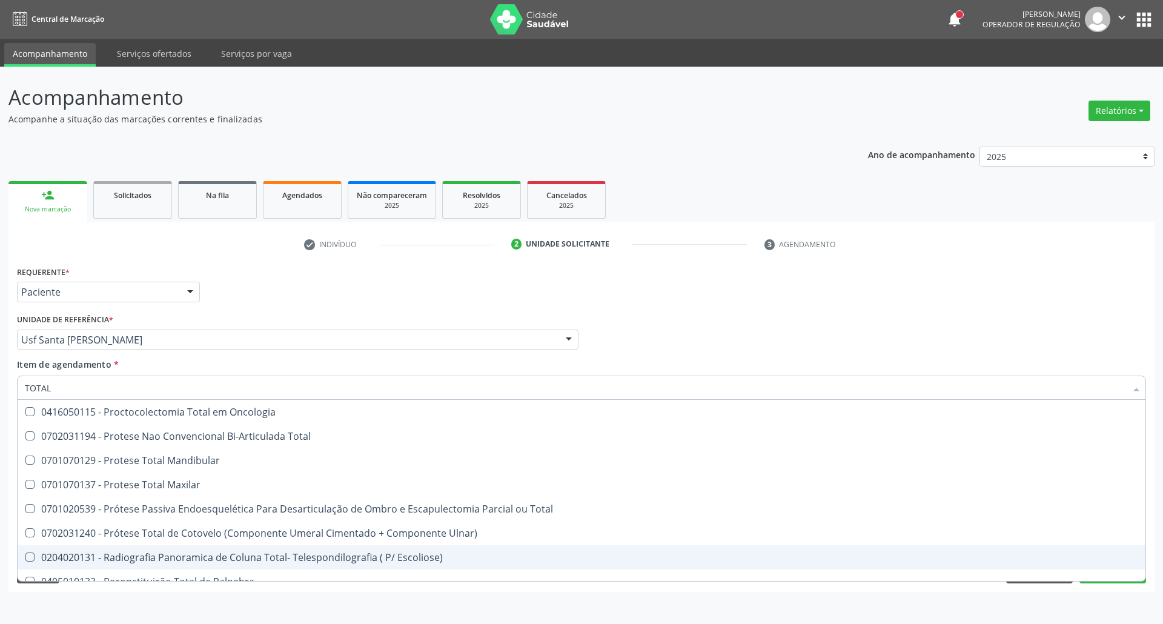
scroll to position [1999, 0]
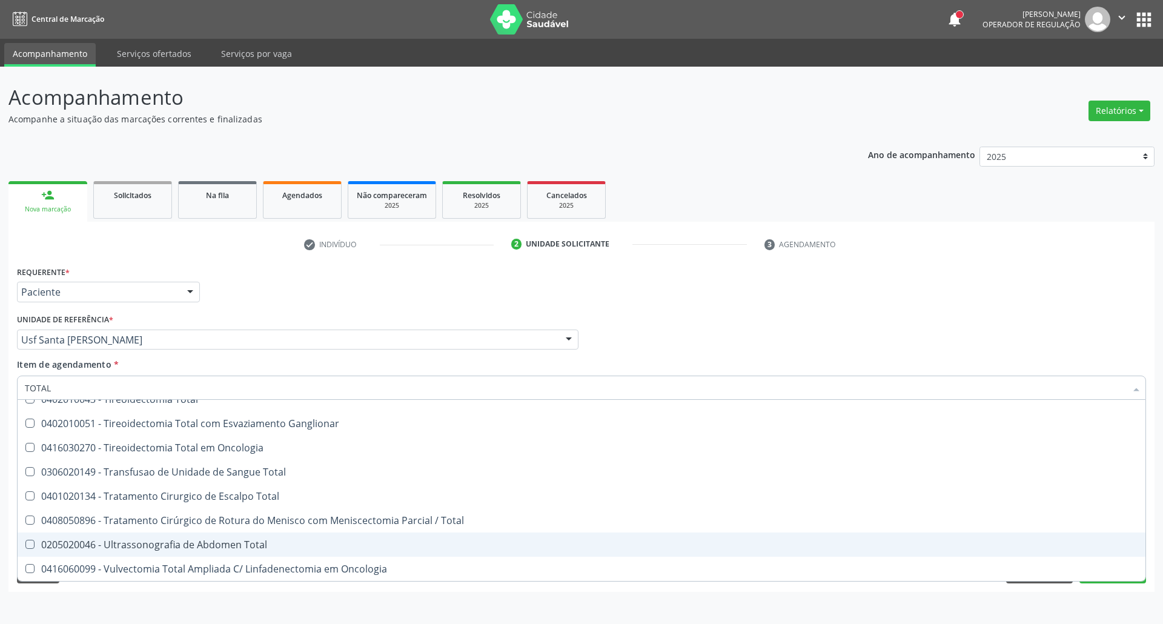
click at [207, 537] on span "0205020046 - Ultrassonografia de Abdomen Total" at bounding box center [582, 544] width 1128 height 24
checkbox Total "true"
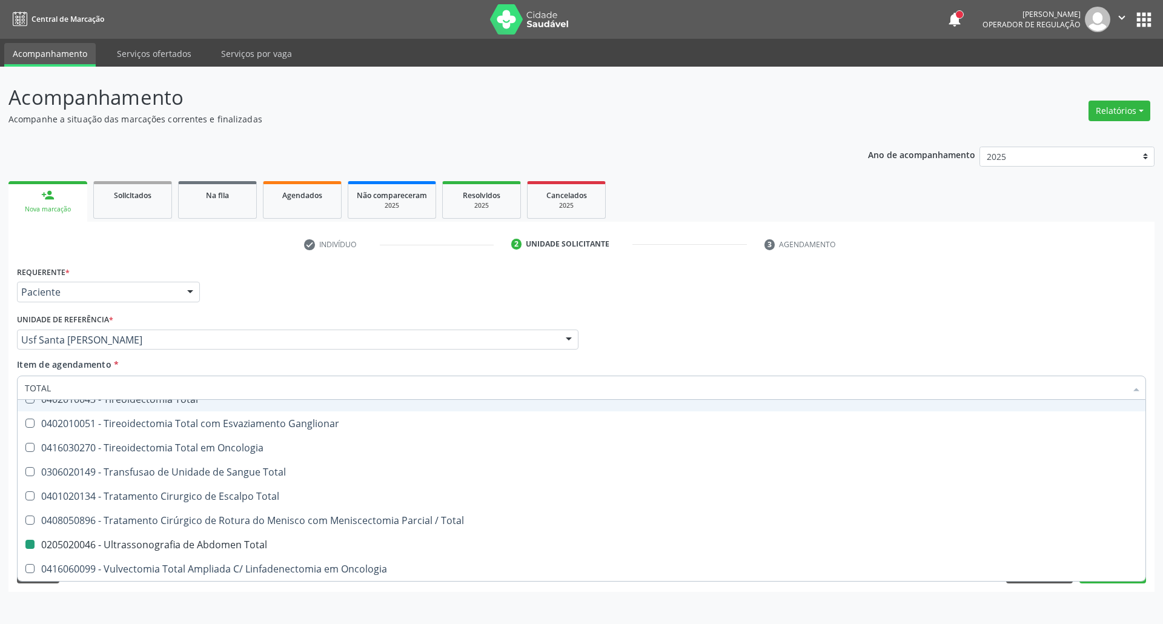
drag, startPoint x: 680, startPoint y: 314, endPoint x: 548, endPoint y: 427, distance: 173.5
click at [677, 315] on div "Profissional Solicitante Por favor, selecione a Unidade de Atendimento primeiro…" at bounding box center [581, 334] width 1135 height 47
checkbox Total "true"
checkbox Total "false"
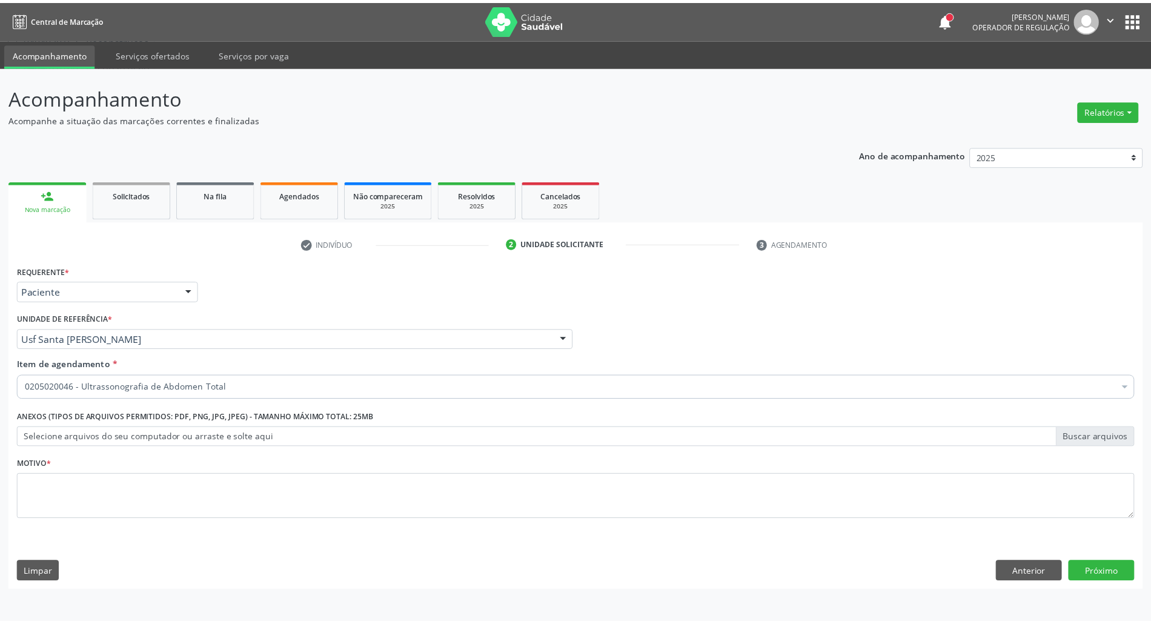
scroll to position [0, 0]
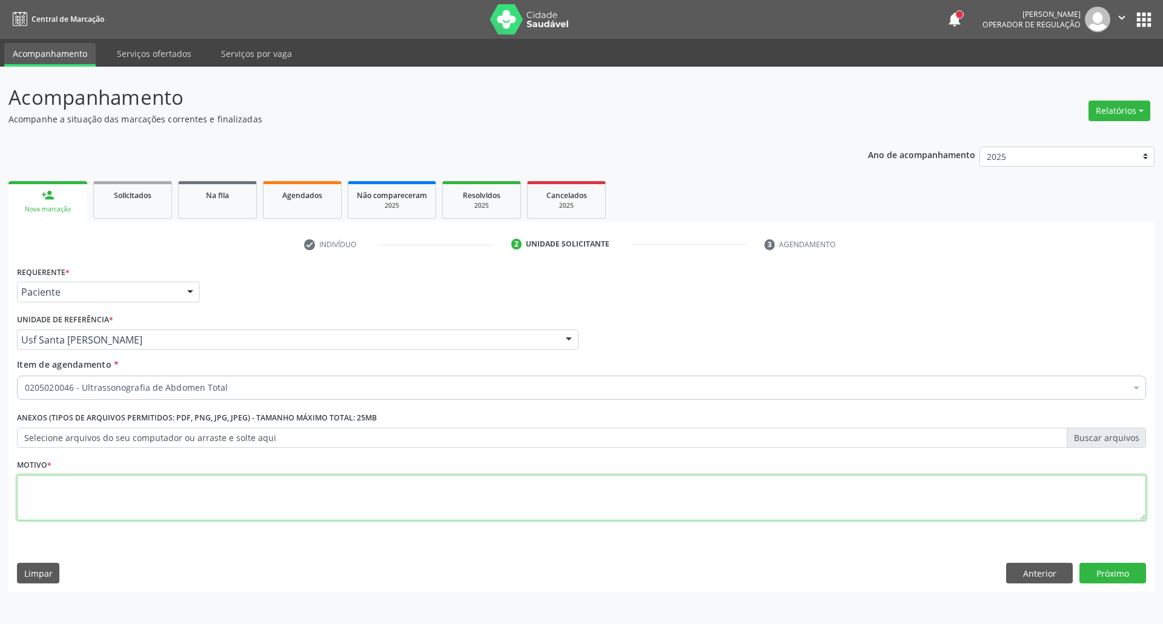
click at [262, 492] on textarea at bounding box center [581, 498] width 1129 height 46
type textarea "."
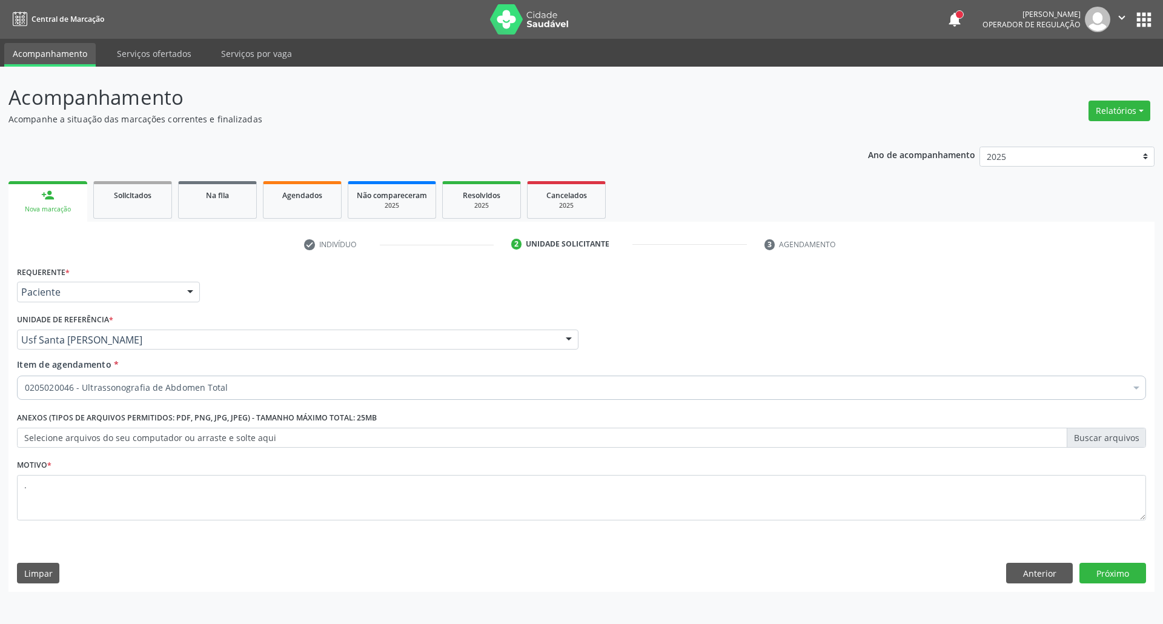
click at [1127, 587] on div "Requerente * Paciente Profissional de Saúde Paciente Nenhum resultado encontrad…" at bounding box center [581, 427] width 1146 height 329
click at [1114, 577] on button "Próximo" at bounding box center [1112, 573] width 67 height 21
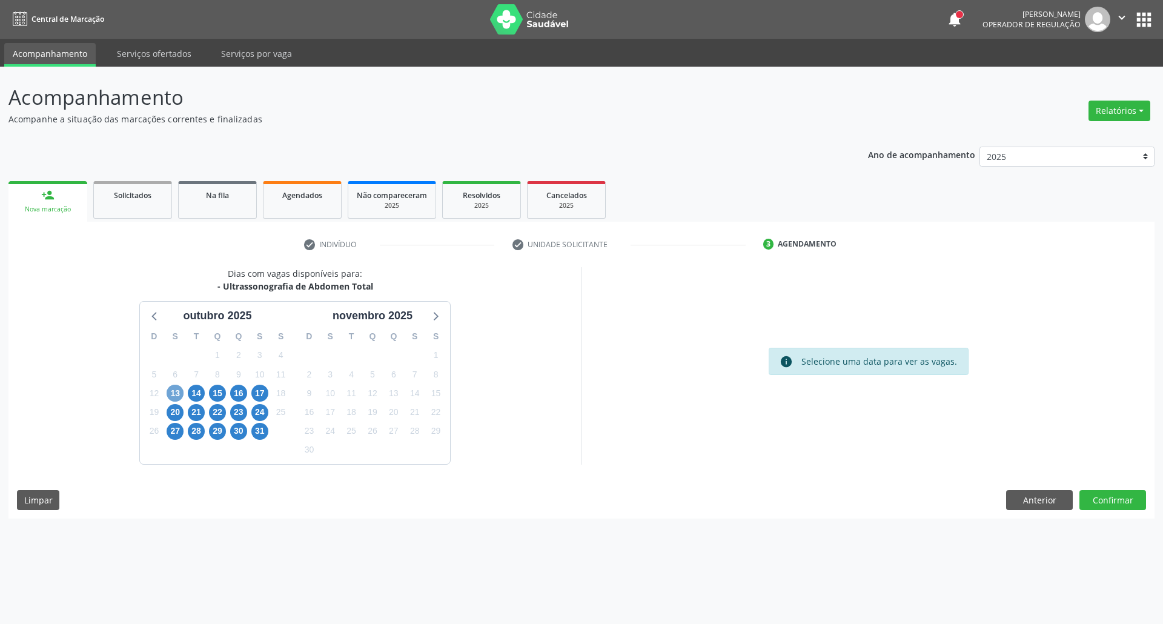
click at [175, 396] on span "13" at bounding box center [175, 393] width 17 height 17
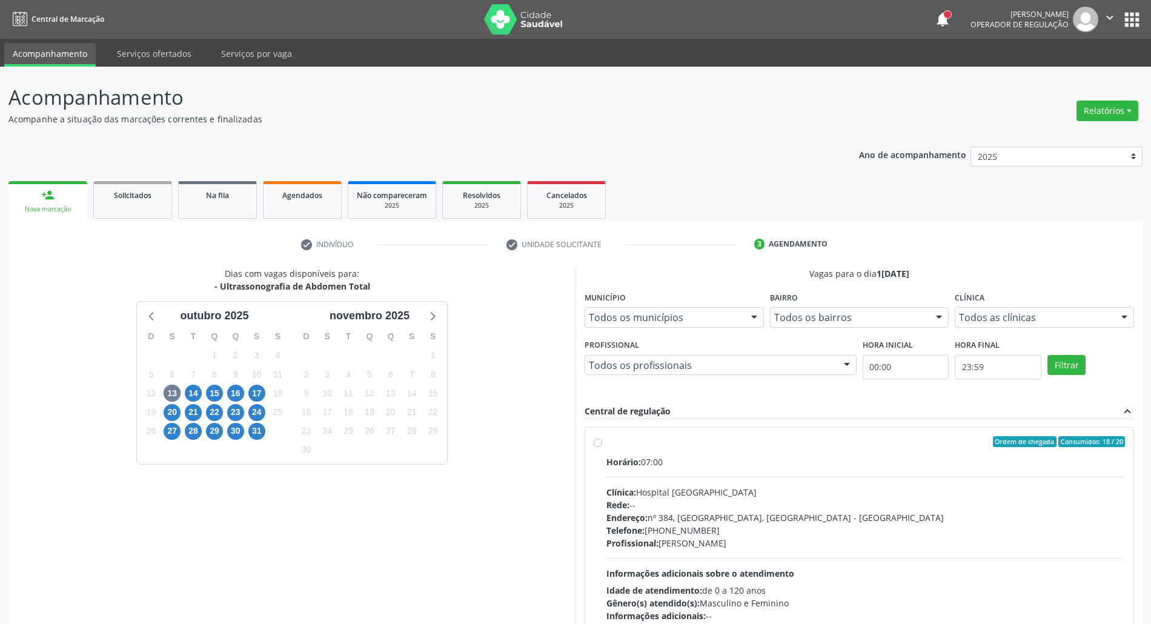
drag, startPoint x: 719, startPoint y: 451, endPoint x: 839, endPoint y: 354, distance: 153.7
click at [721, 449] on label "Ordem de chegada Consumidos: 18 / 20 Horário: 07:00 Clínica: Hospital [GEOGRAPH…" at bounding box center [865, 529] width 518 height 186
click at [602, 447] on input "Ordem de chegada Consumidos: 18 / 20 Horário: 07:00 Clínica: Hospital [GEOGRAPH…" at bounding box center [598, 441] width 8 height 11
radio input "true"
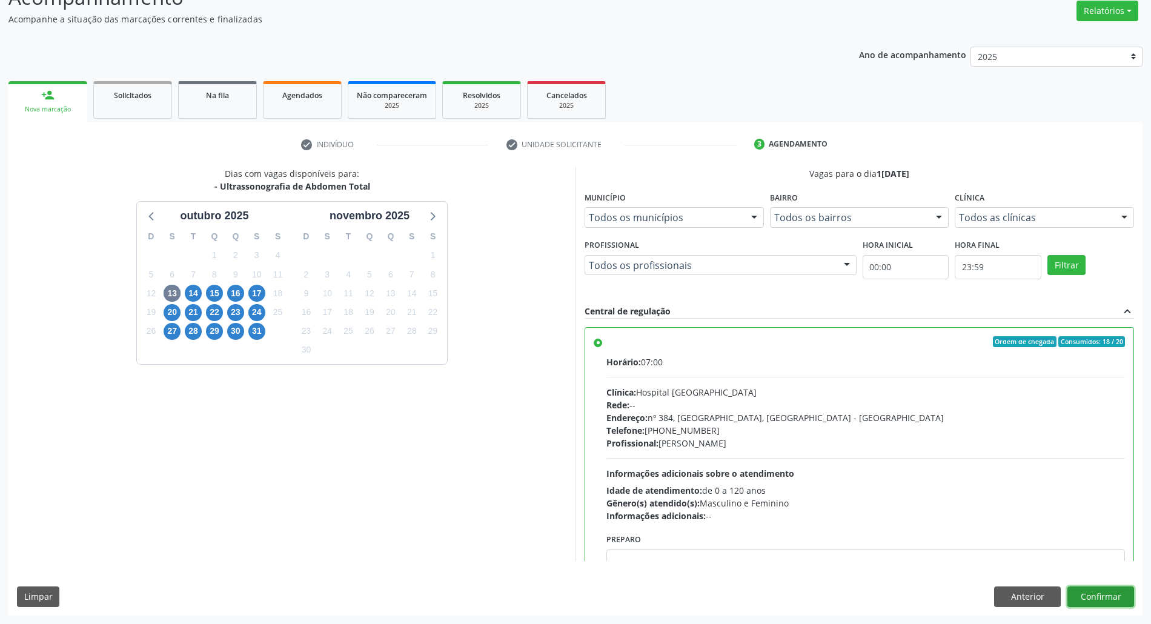
drag, startPoint x: 1084, startPoint y: 592, endPoint x: 1043, endPoint y: 580, distance: 42.9
click at [1080, 592] on button "Confirmar" at bounding box center [1100, 596] width 67 height 21
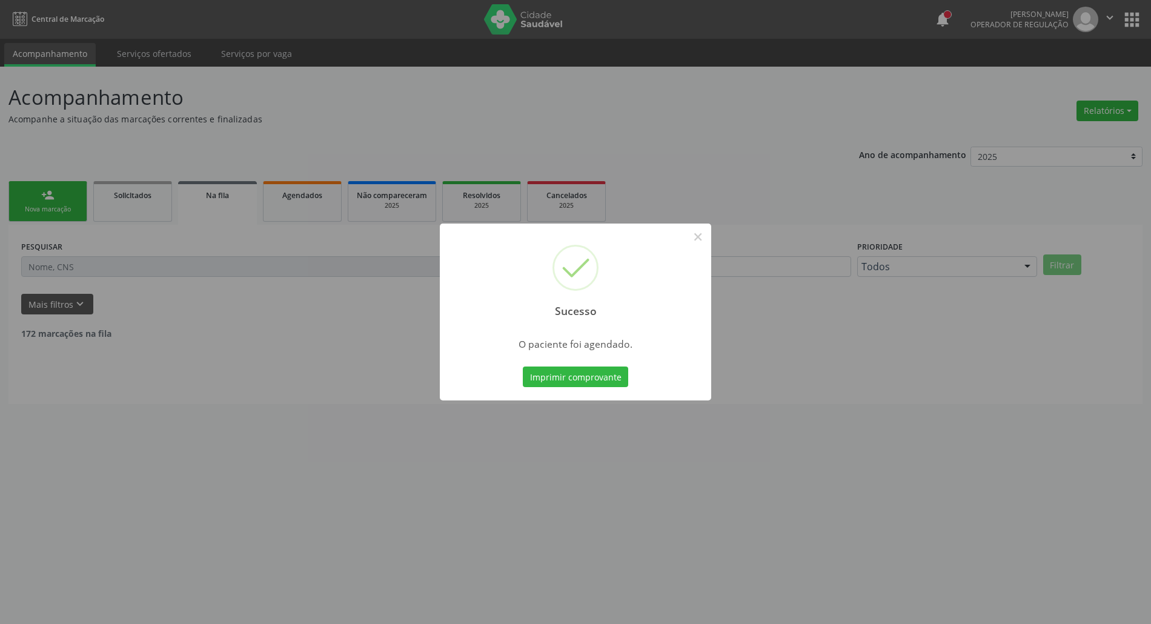
scroll to position [0, 0]
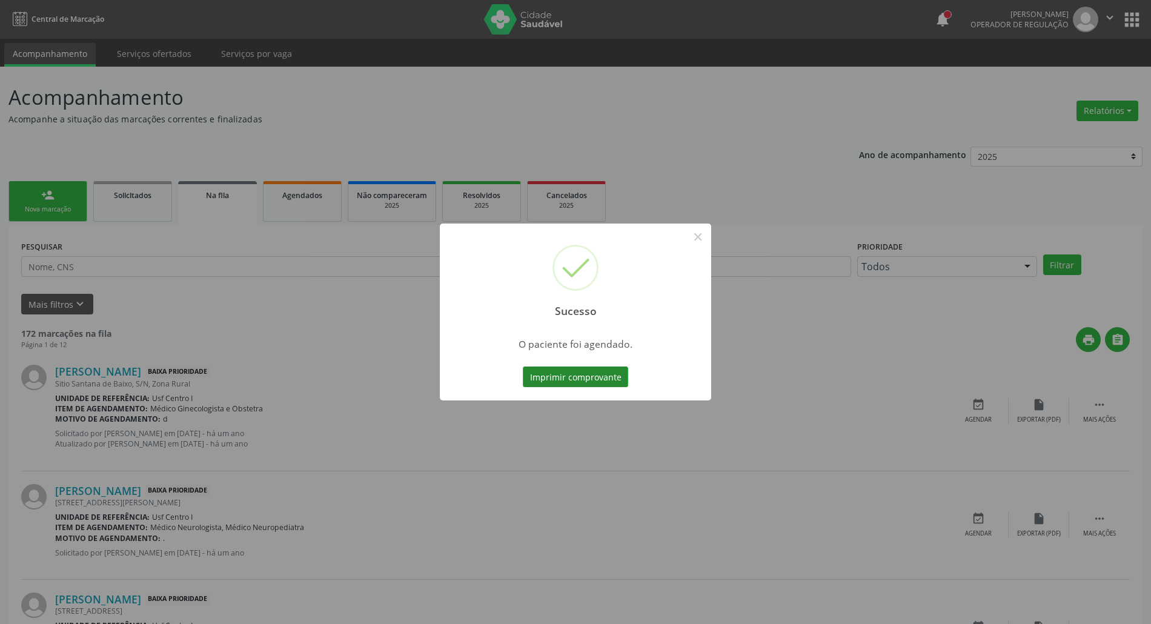
click at [601, 379] on button "Imprimir comprovante" at bounding box center [575, 376] width 105 height 21
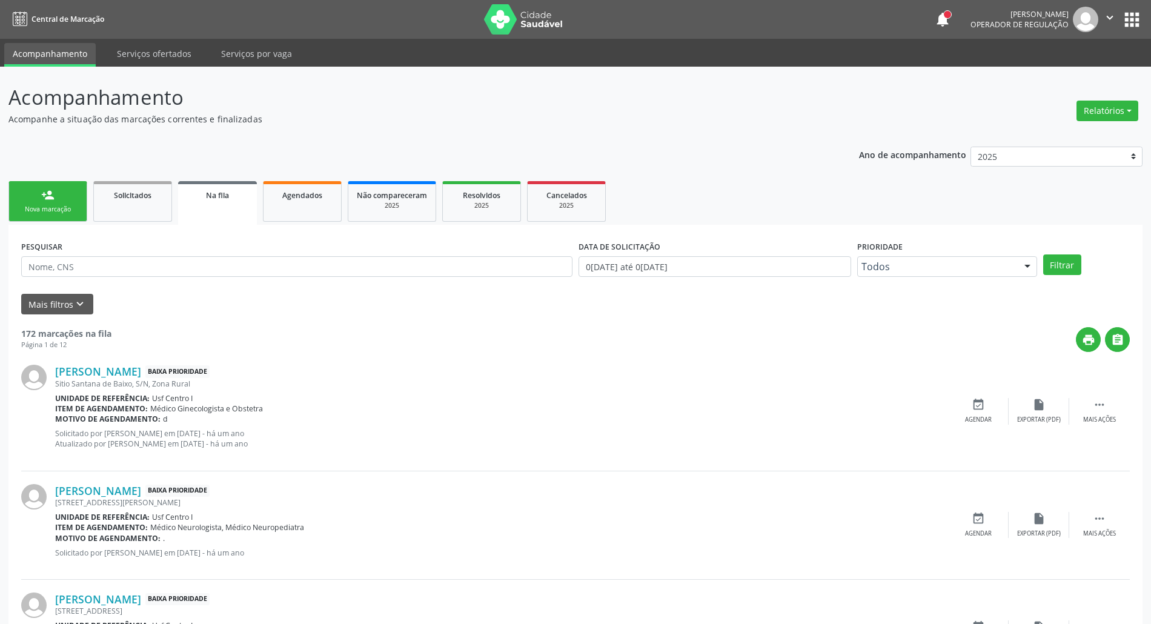
click at [59, 189] on link "person_add Nova marcação" at bounding box center [47, 201] width 79 height 41
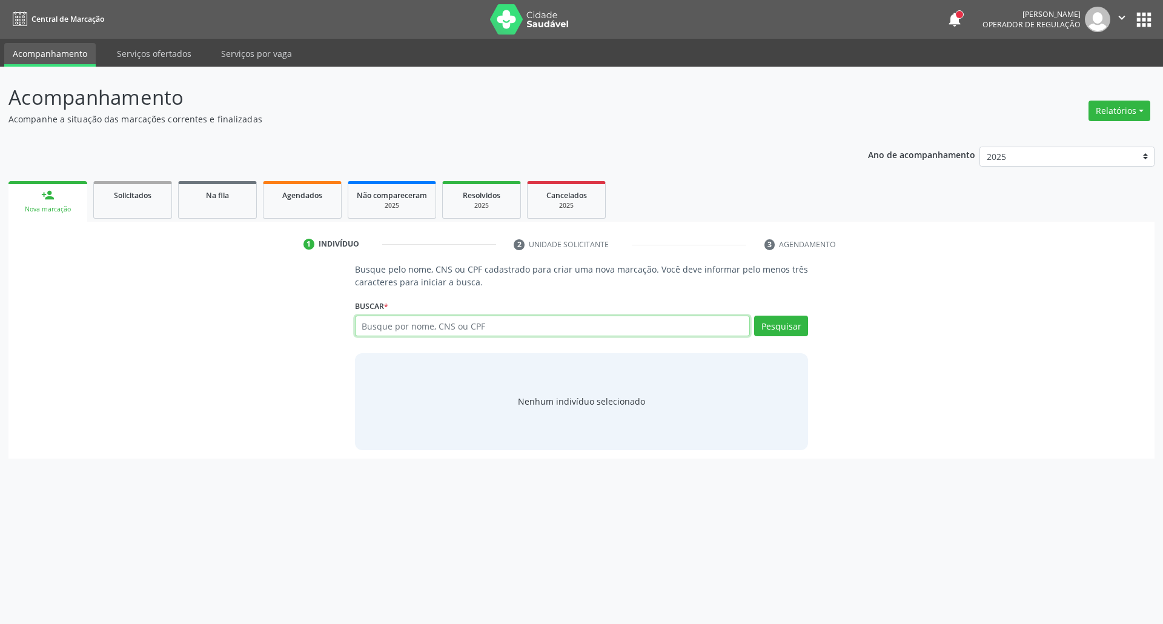
drag, startPoint x: 369, startPoint y: 321, endPoint x: 359, endPoint y: 320, distance: 10.4
click at [369, 321] on input "text" at bounding box center [552, 326] width 395 height 21
type input "15383239405"
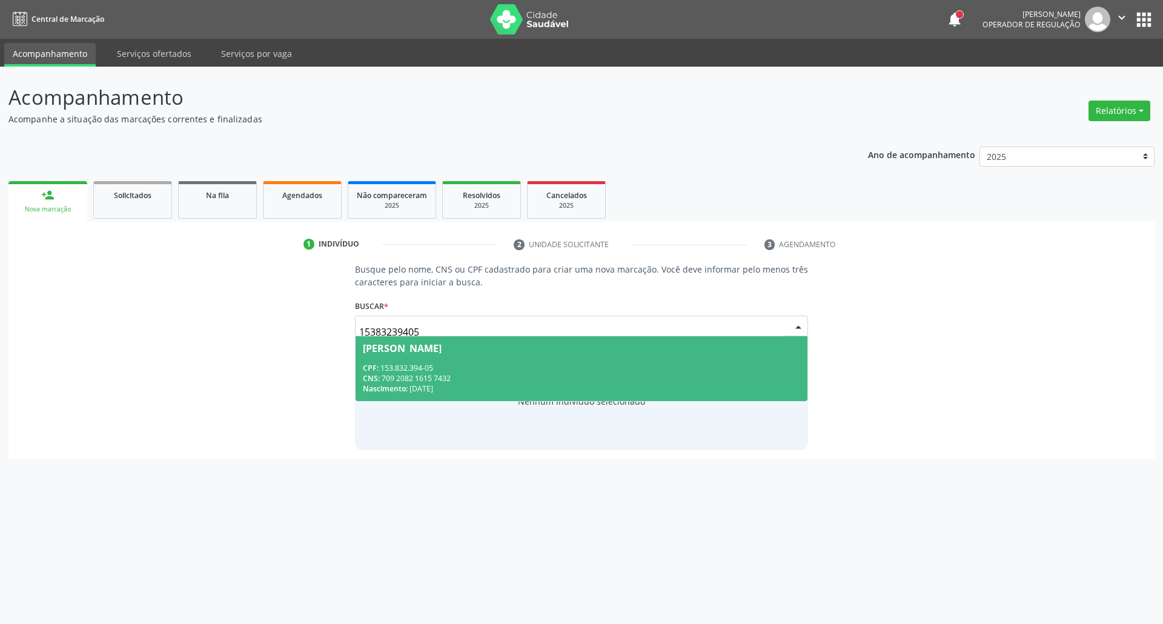
click at [475, 362] on span "[PERSON_NAME] CPF: 153.832.394-05 CNS: 709 2082 1615 7432 Nascimento: [DATE]" at bounding box center [581, 368] width 452 height 65
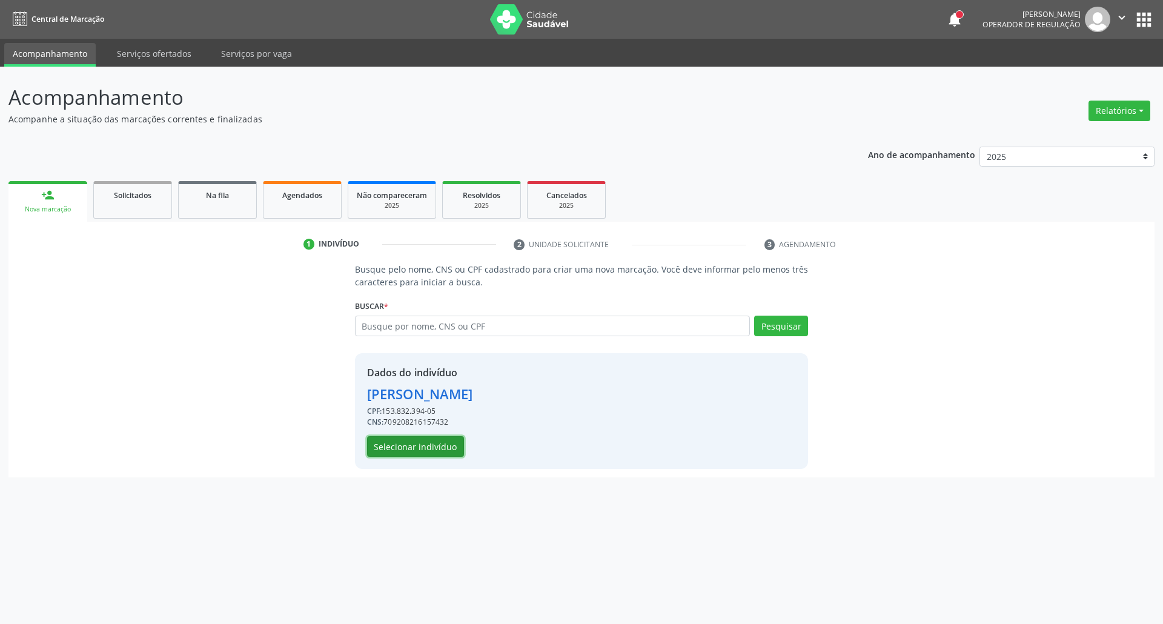
click at [428, 446] on button "Selecionar indivíduo" at bounding box center [415, 446] width 97 height 21
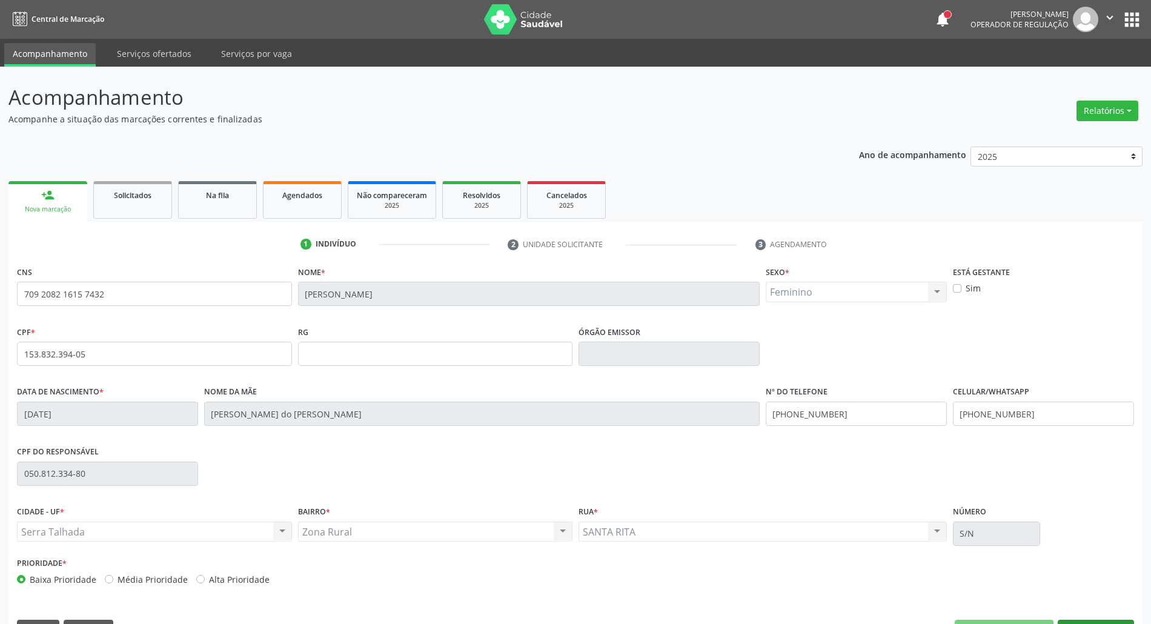
scroll to position [33, 0]
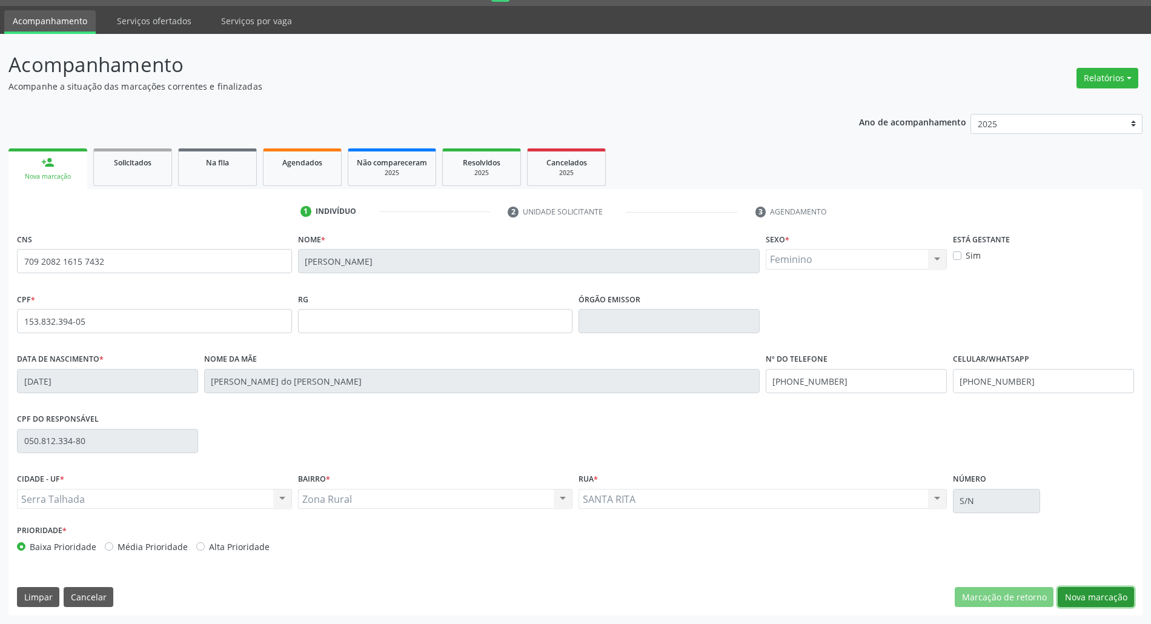
click at [1114, 595] on button "Nova marcação" at bounding box center [1095, 597] width 76 height 21
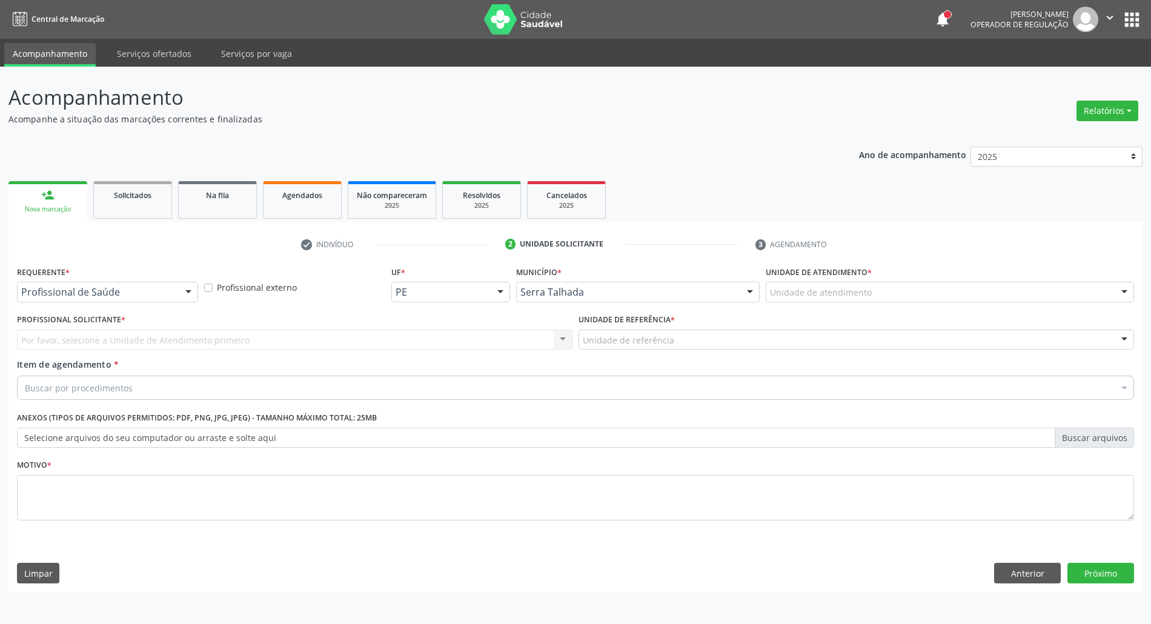
scroll to position [0, 0]
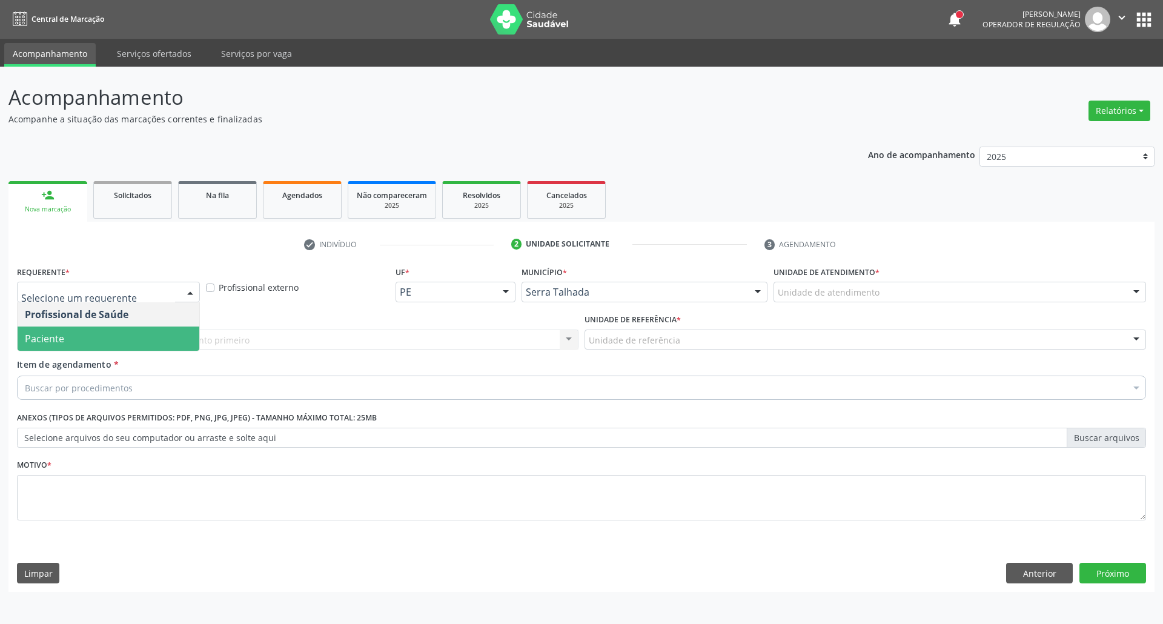
click at [130, 338] on span "Paciente" at bounding box center [109, 338] width 182 height 24
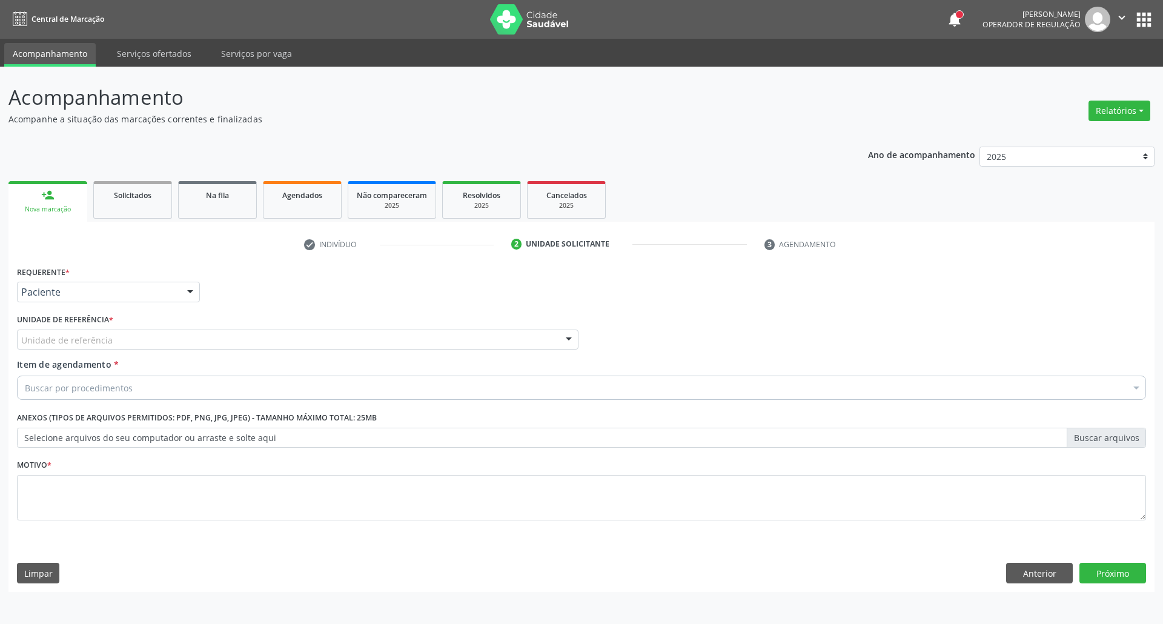
click at [124, 336] on div "Unidade de referência" at bounding box center [297, 339] width 561 height 21
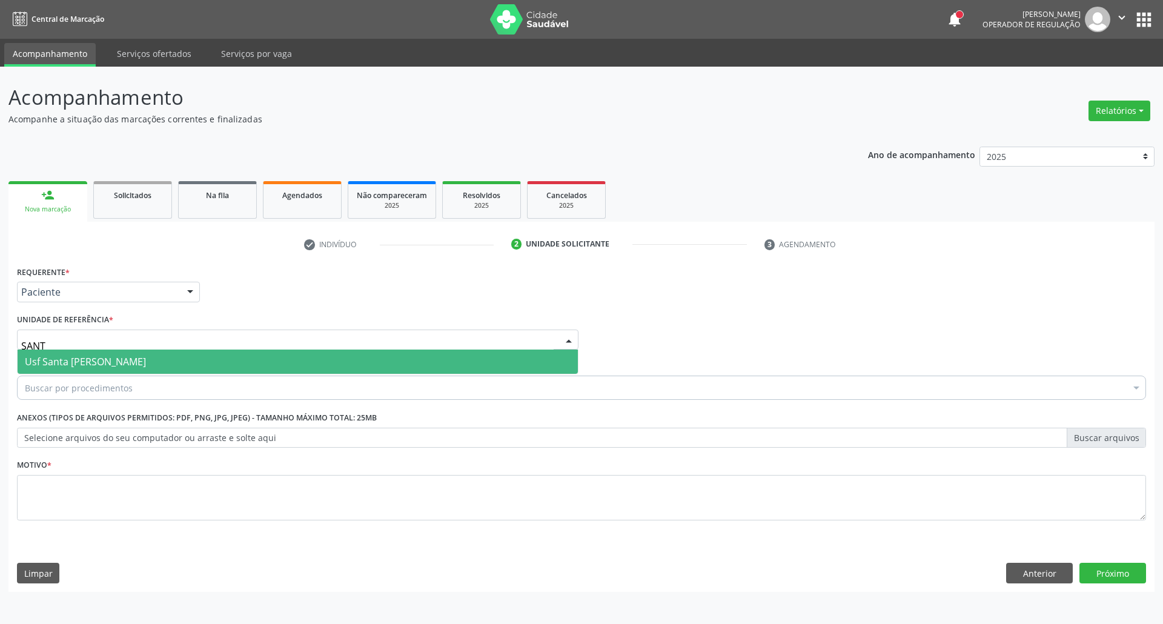
type input "SANTA"
drag, startPoint x: 130, startPoint y: 359, endPoint x: 130, endPoint y: 369, distance: 10.9
click at [131, 359] on span "Usf Santa [PERSON_NAME]" at bounding box center [85, 361] width 121 height 13
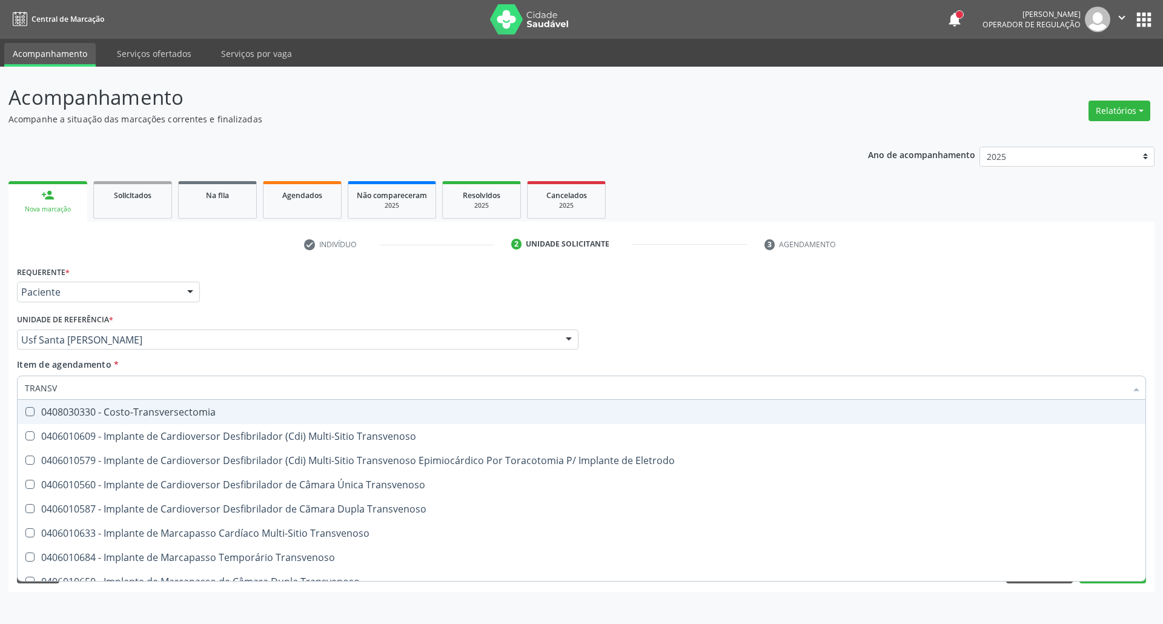
type input "TRANSVA"
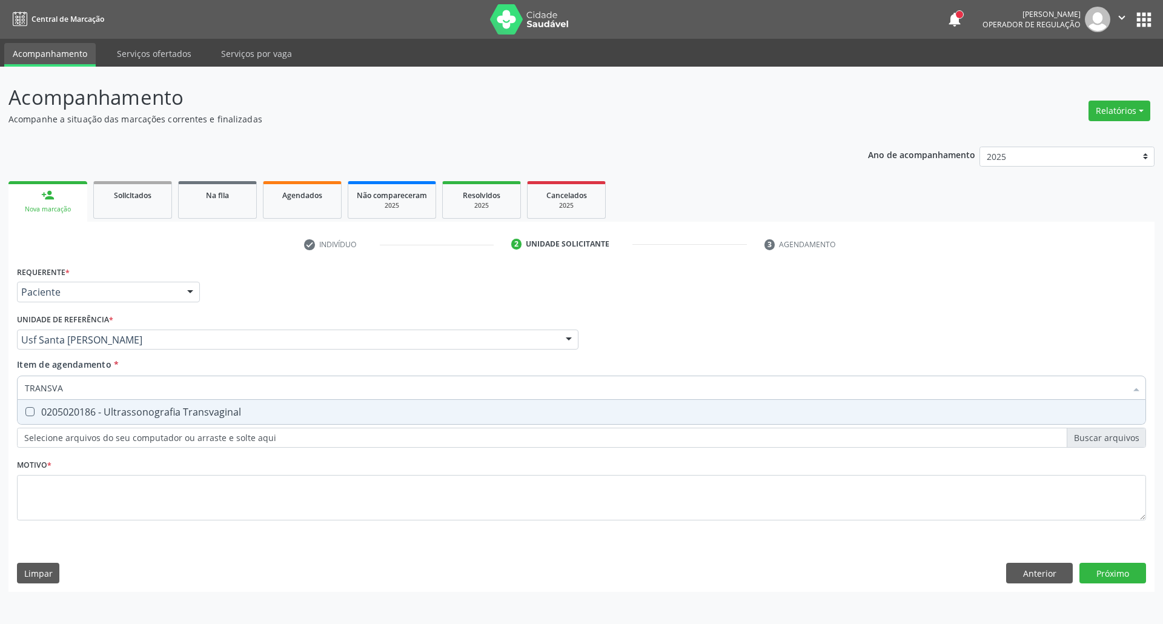
drag, startPoint x: 110, startPoint y: 405, endPoint x: 114, endPoint y: 437, distance: 33.0
click at [109, 409] on span "0205020186 - Ultrassonografia Transvaginal" at bounding box center [582, 412] width 1128 height 24
checkbox Transvaginal "true"
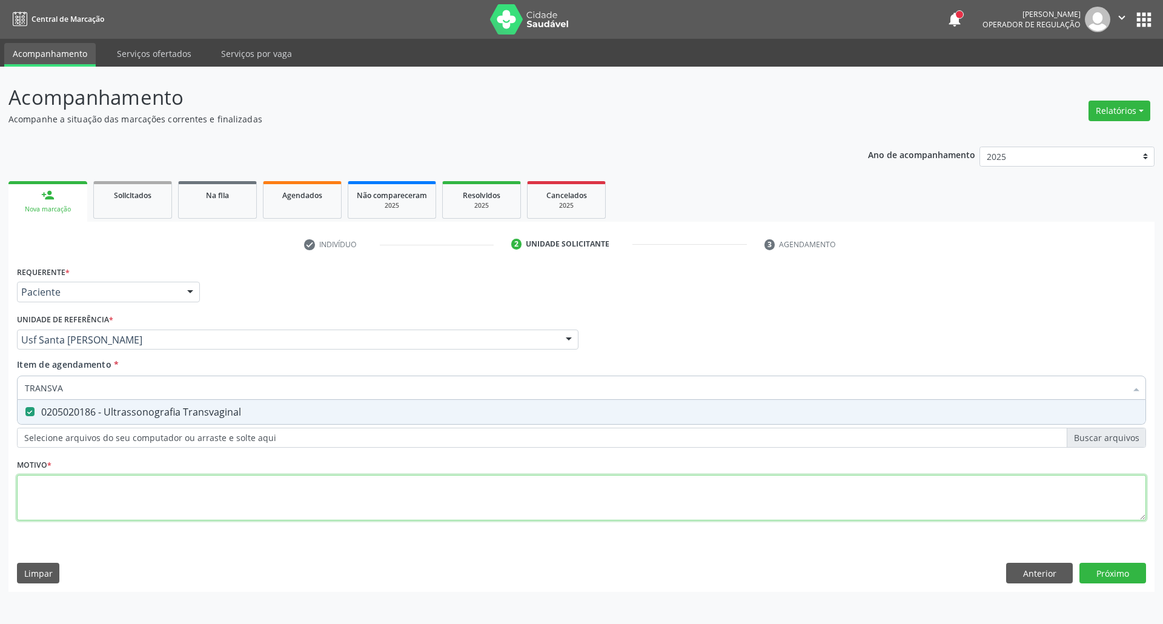
click at [130, 499] on div "Requerente * Paciente Profissional de Saúde Paciente Nenhum resultado encontrad…" at bounding box center [581, 400] width 1129 height 274
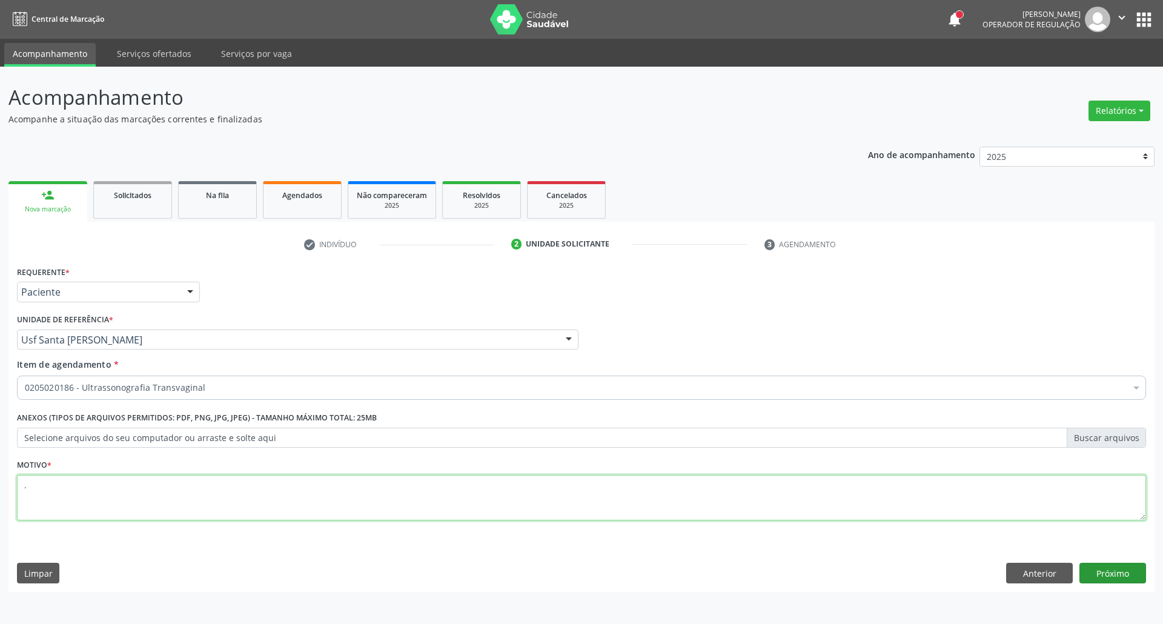
type textarea "."
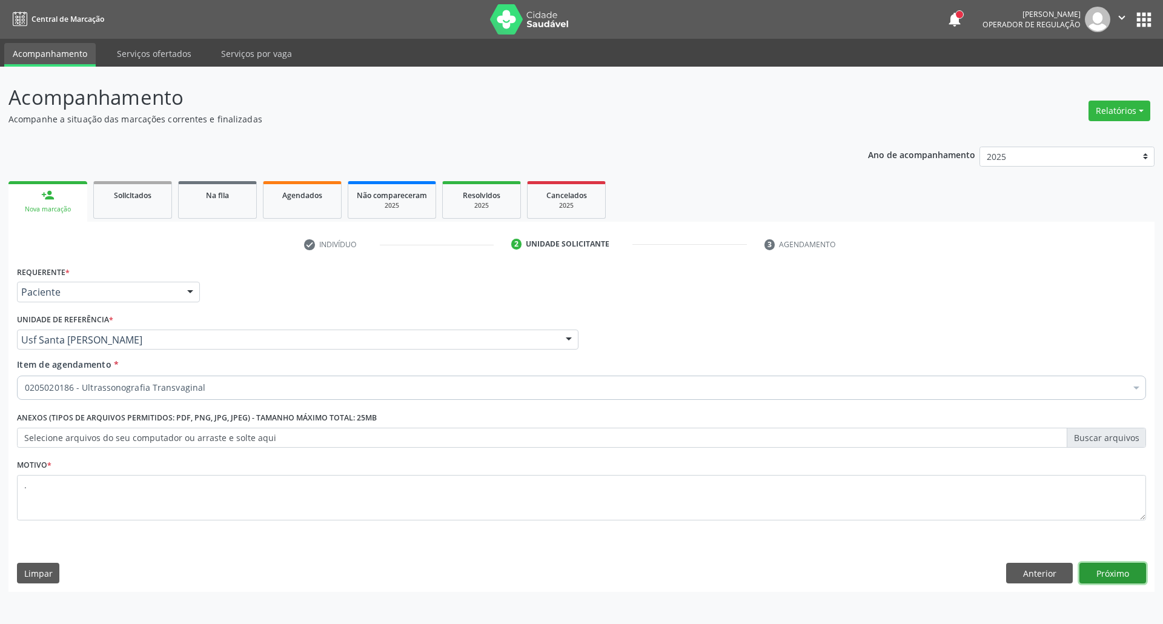
drag, startPoint x: 1091, startPoint y: 577, endPoint x: 1002, endPoint y: 600, distance: 91.8
click at [1082, 577] on button "Próximo" at bounding box center [1112, 573] width 67 height 21
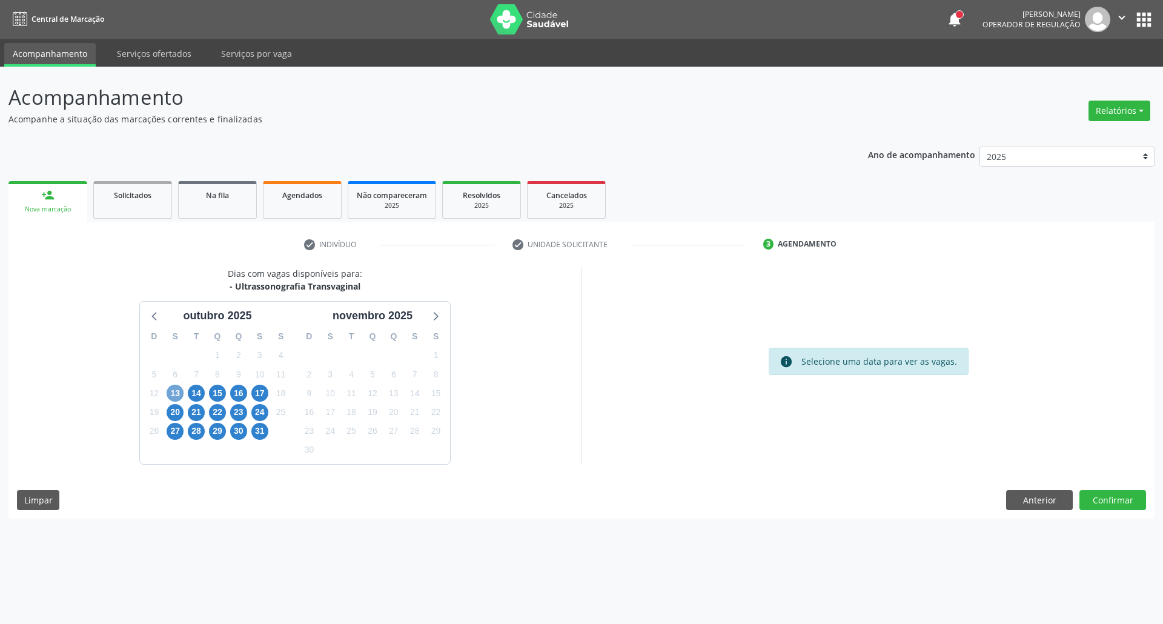
click at [178, 388] on span "13" at bounding box center [175, 393] width 17 height 17
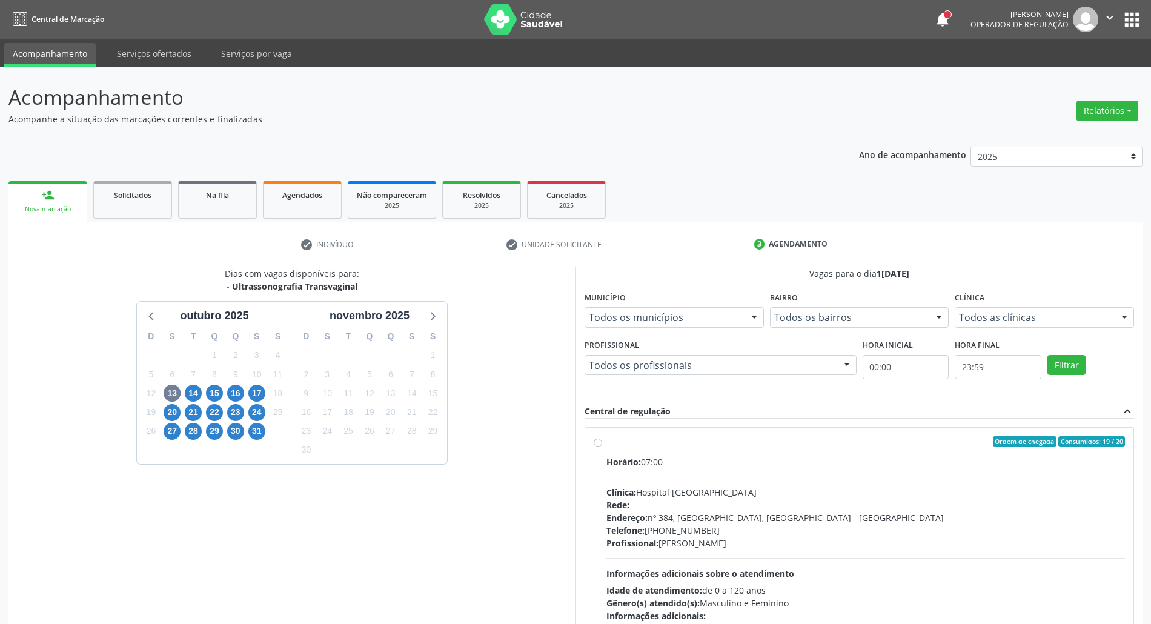
drag, startPoint x: 872, startPoint y: 493, endPoint x: 926, endPoint y: 352, distance: 150.5
click at [871, 492] on div "Clínica: Hospital [GEOGRAPHIC_DATA]" at bounding box center [865, 492] width 518 height 13
click at [602, 447] on input "Ordem de chegada Consumidos: 19 / 20 Horário: 07:00 Clínica: Hospital [GEOGRAPH…" at bounding box center [598, 441] width 8 height 11
radio input "true"
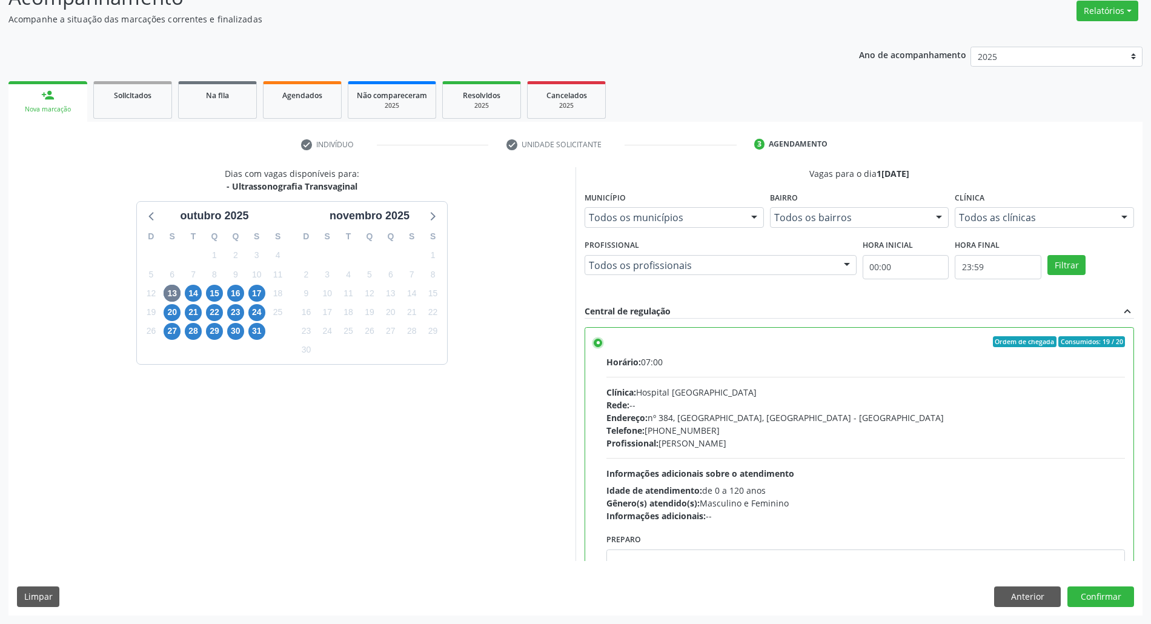
scroll to position [61, 0]
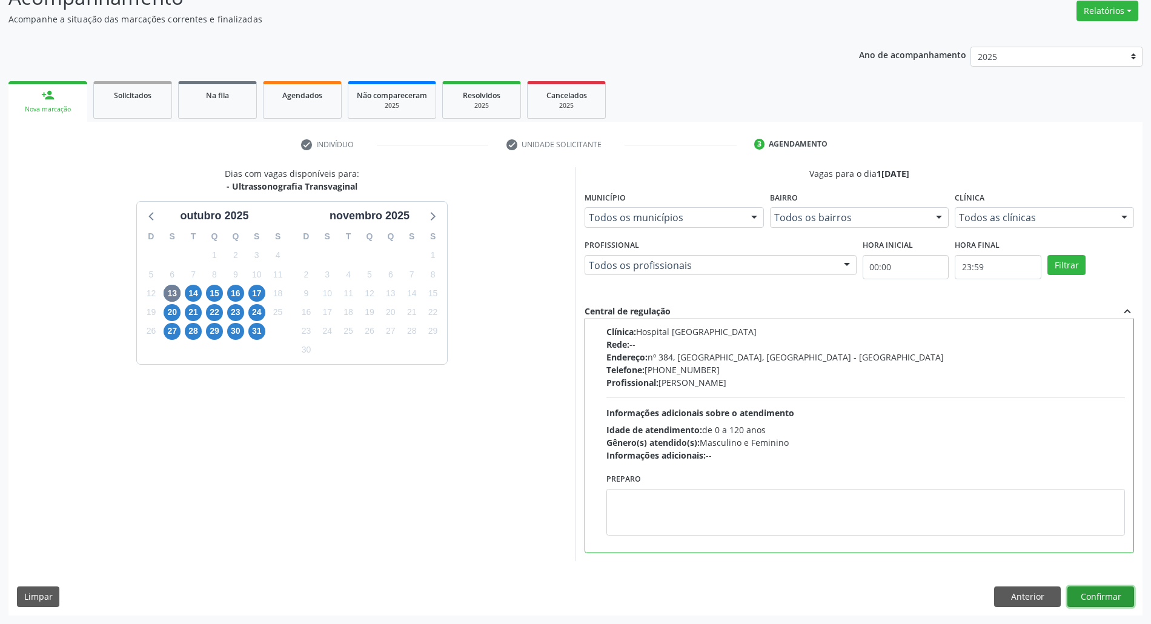
click at [1079, 597] on button "Confirmar" at bounding box center [1100, 596] width 67 height 21
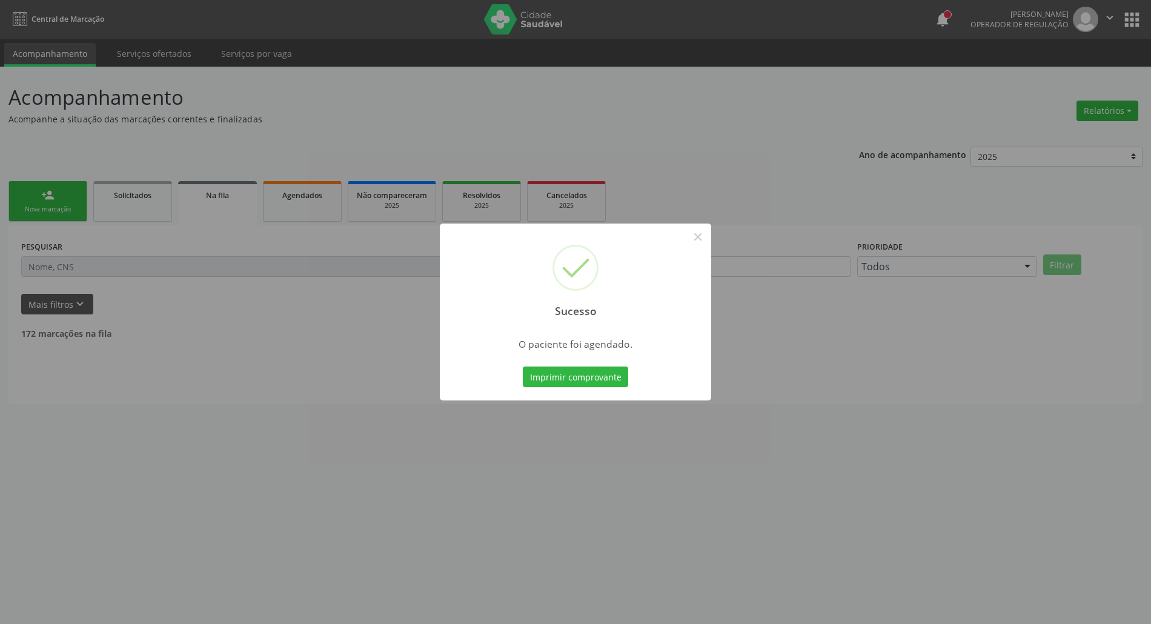
scroll to position [0, 0]
click at [587, 376] on button "Imprimir comprovante" at bounding box center [581, 376] width 105 height 21
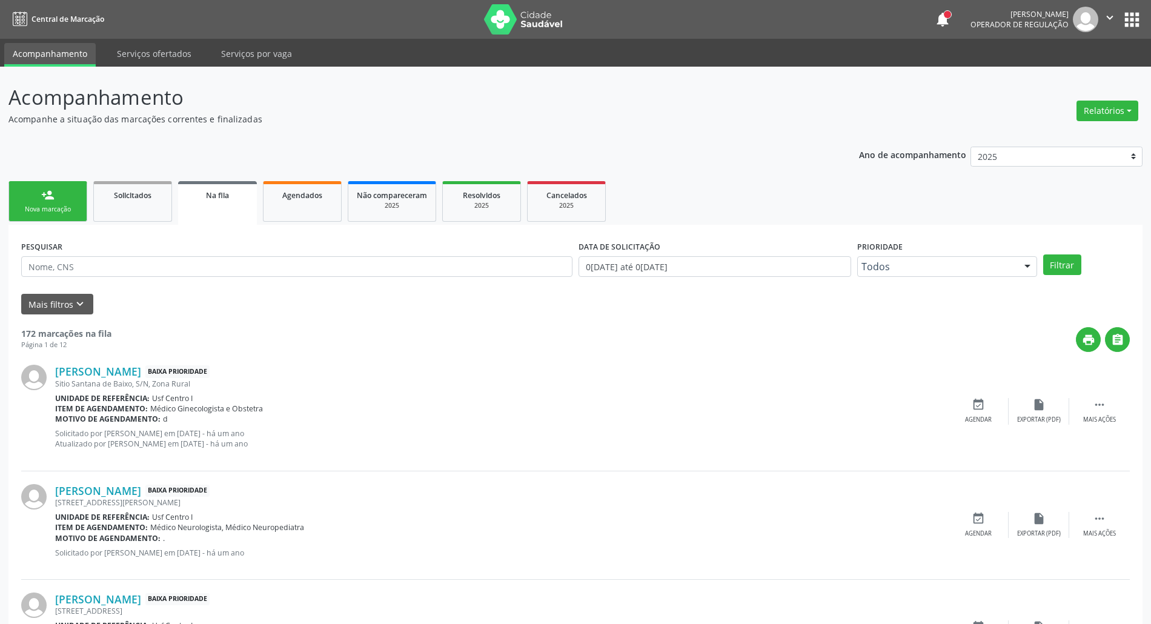
click at [38, 191] on link "person_add Nova marcação" at bounding box center [47, 201] width 79 height 41
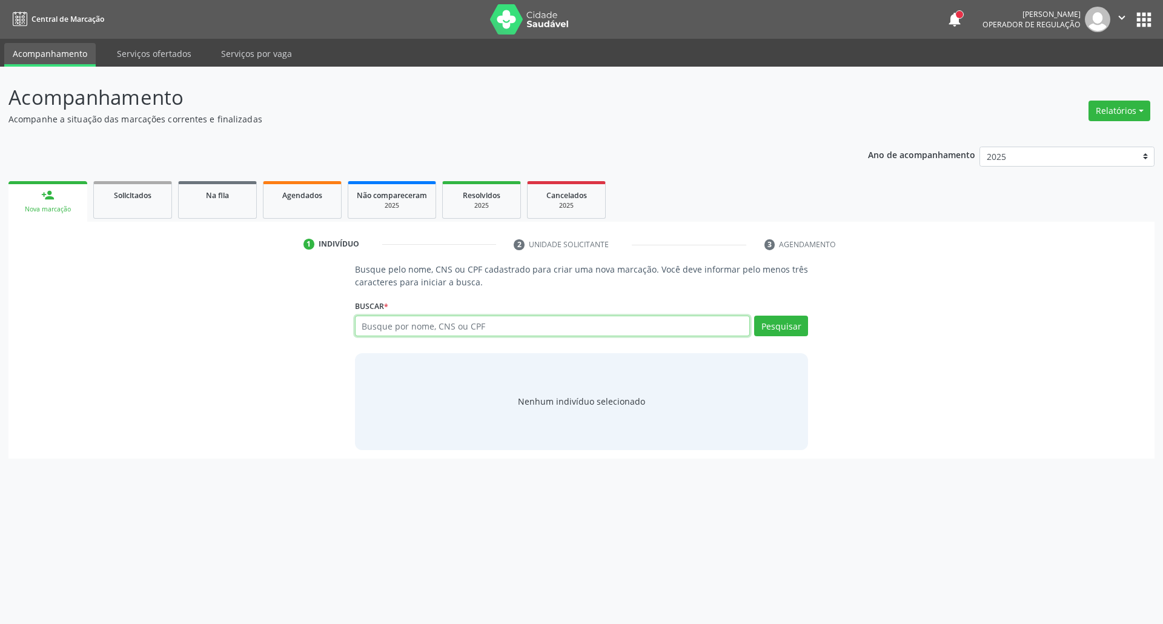
click at [563, 331] on input "text" at bounding box center [552, 326] width 395 height 21
type input "15636230486"
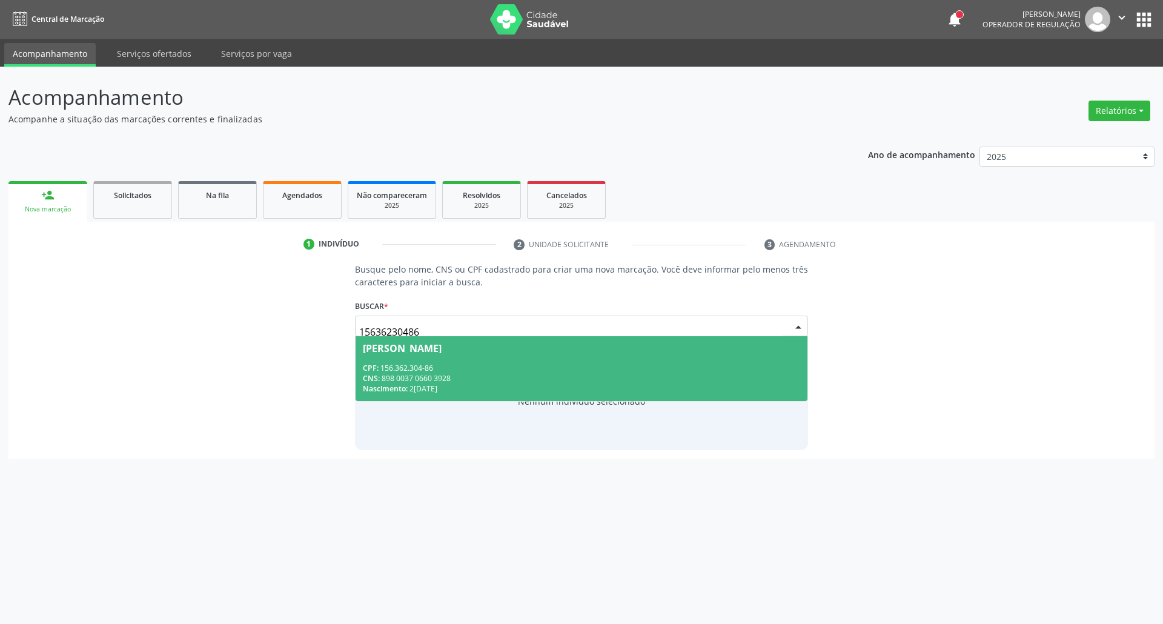
click at [458, 363] on div "CPF: 156.362.304-86" at bounding box center [582, 368] width 438 height 10
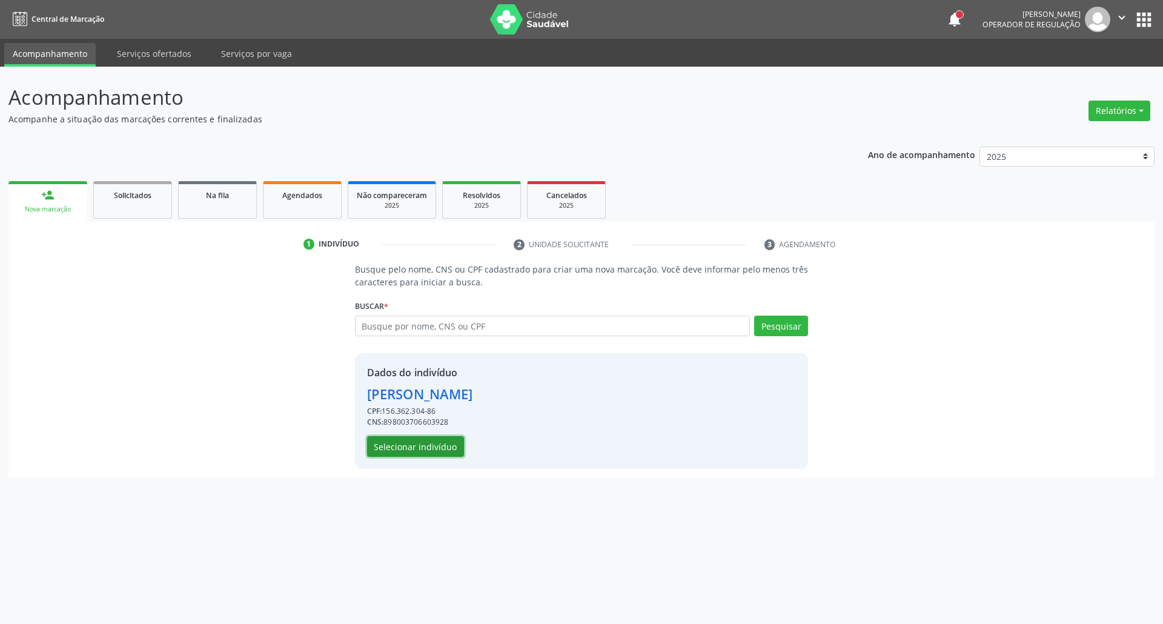
click at [431, 442] on button "Selecionar indivíduo" at bounding box center [415, 446] width 97 height 21
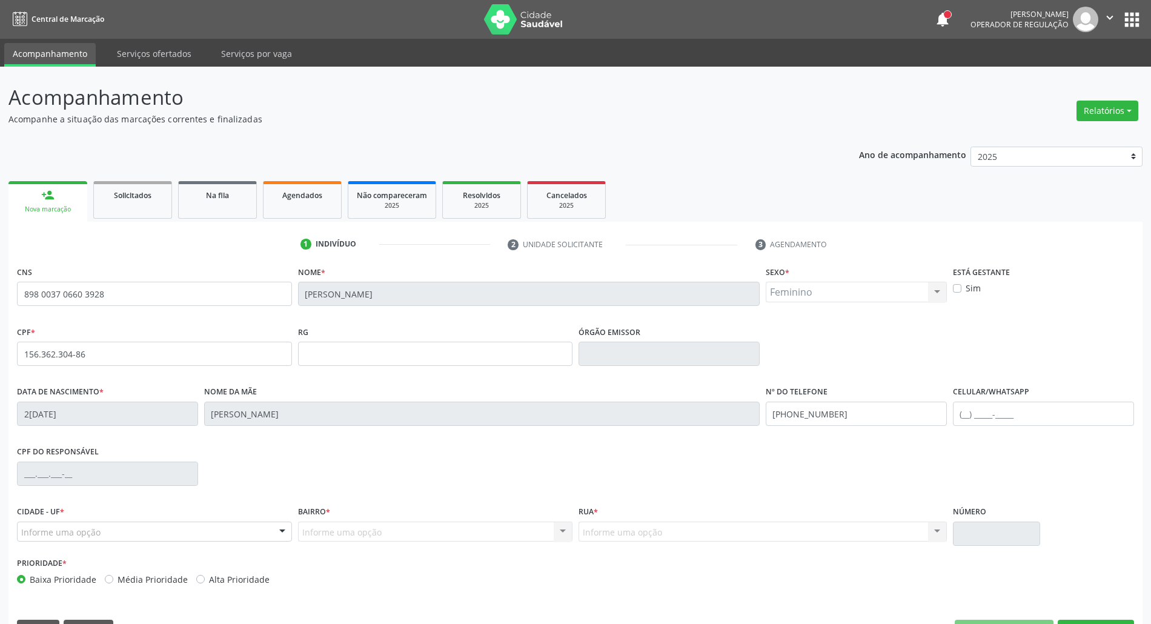
scroll to position [33, 0]
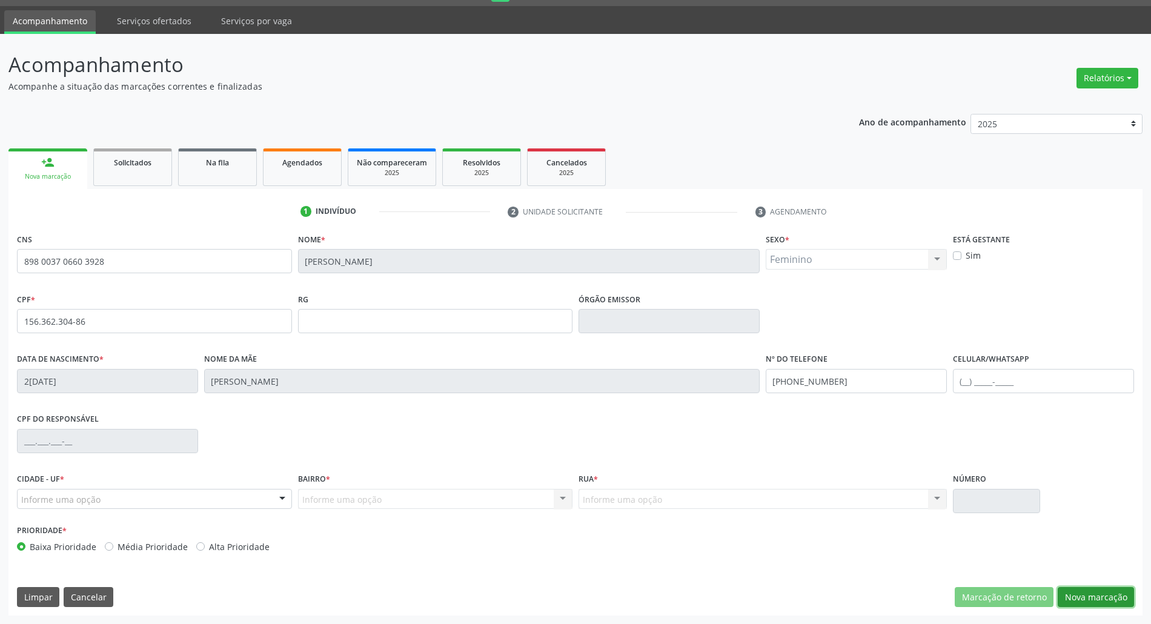
drag, startPoint x: 1101, startPoint y: 597, endPoint x: 944, endPoint y: 561, distance: 161.6
click at [1099, 597] on button "Nova marcação" at bounding box center [1095, 597] width 76 height 21
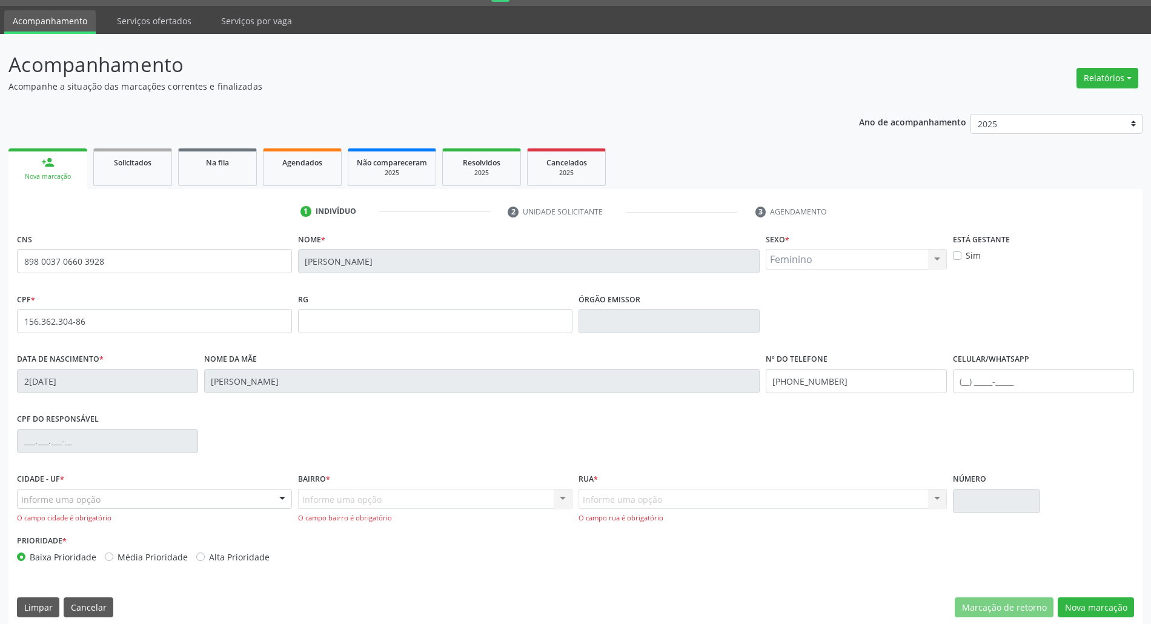
click at [201, 495] on div "Informe uma opção" at bounding box center [154, 499] width 275 height 21
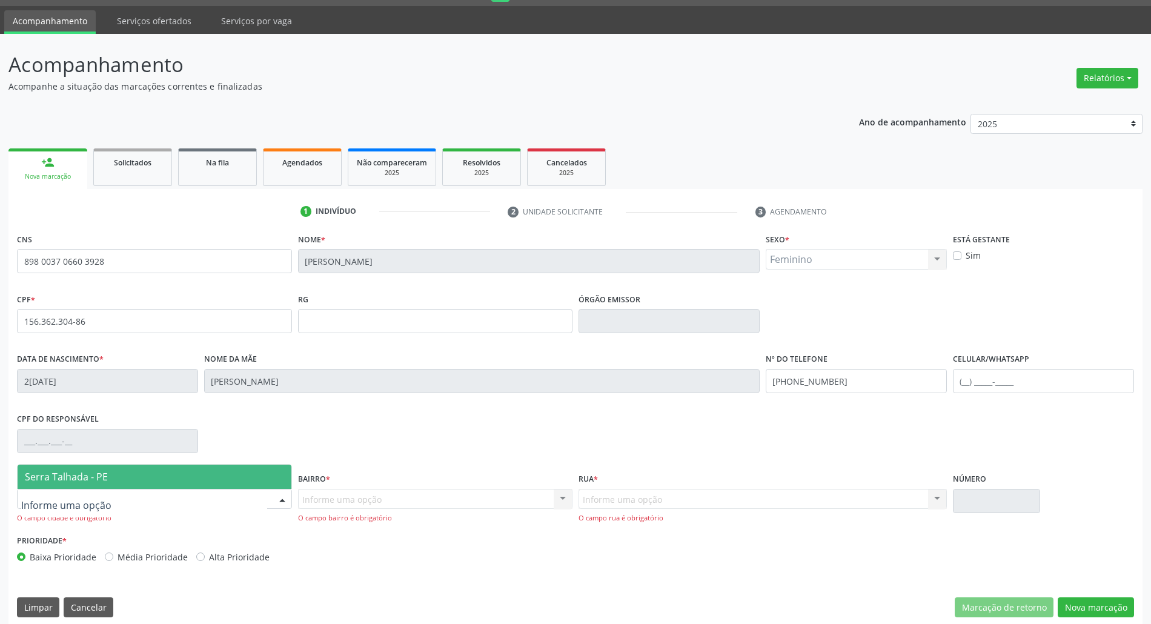
click at [133, 475] on span "Serra Talhada - PE" at bounding box center [155, 477] width 274 height 24
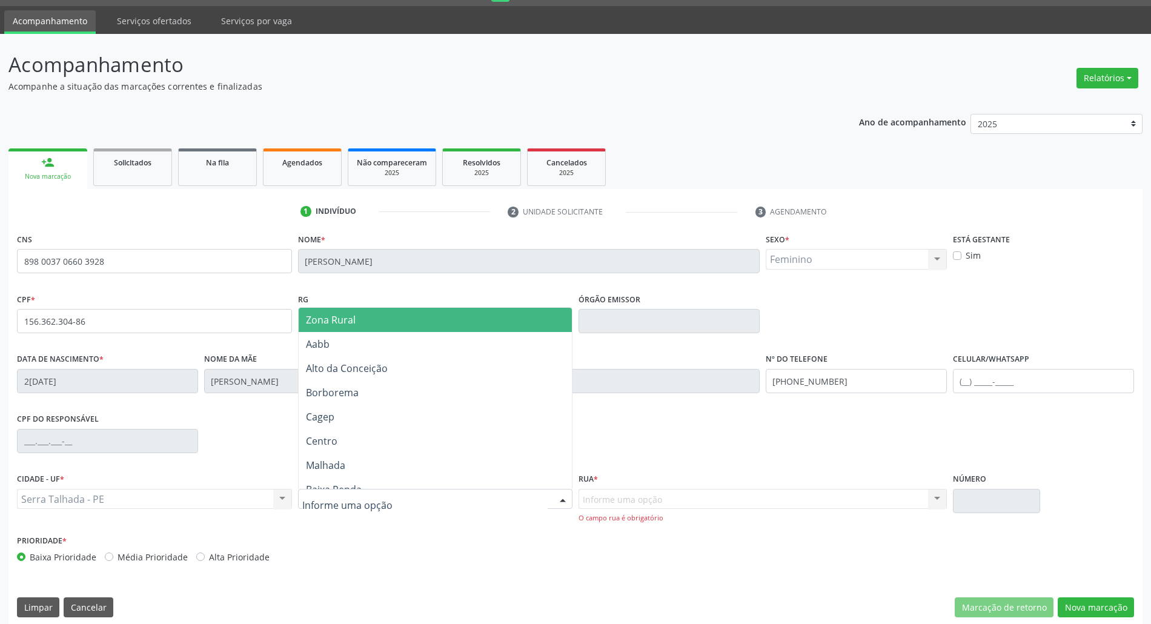
drag, startPoint x: 392, startPoint y: 319, endPoint x: 548, endPoint y: 407, distance: 179.0
click at [393, 319] on span "Zona Rural" at bounding box center [436, 320] width 274 height 24
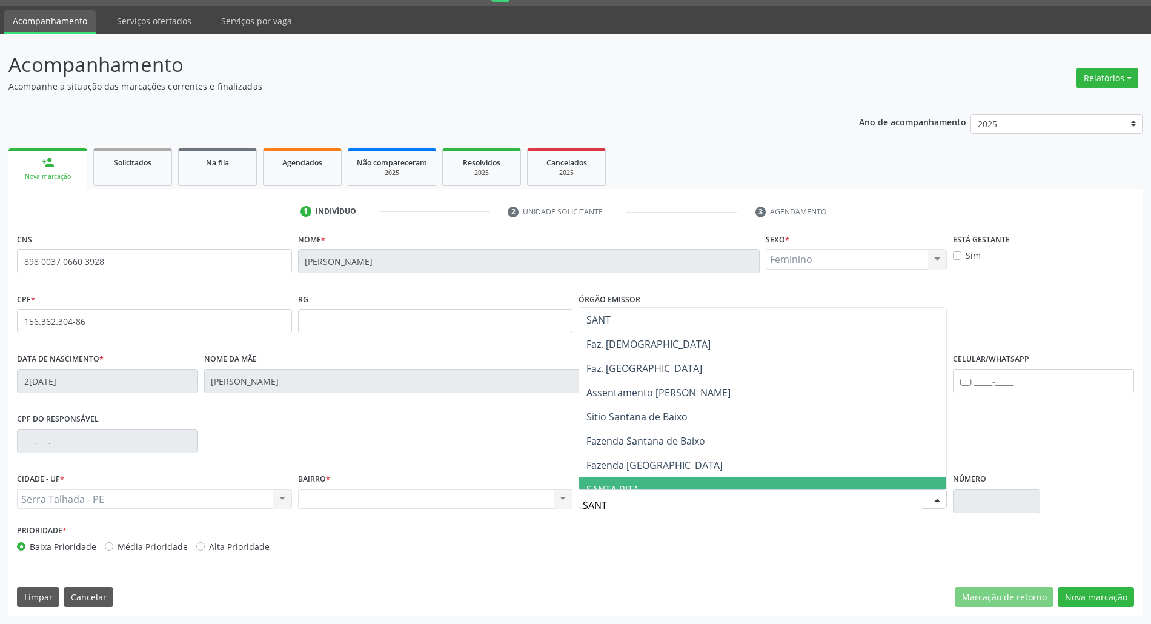
type input "SANTA"
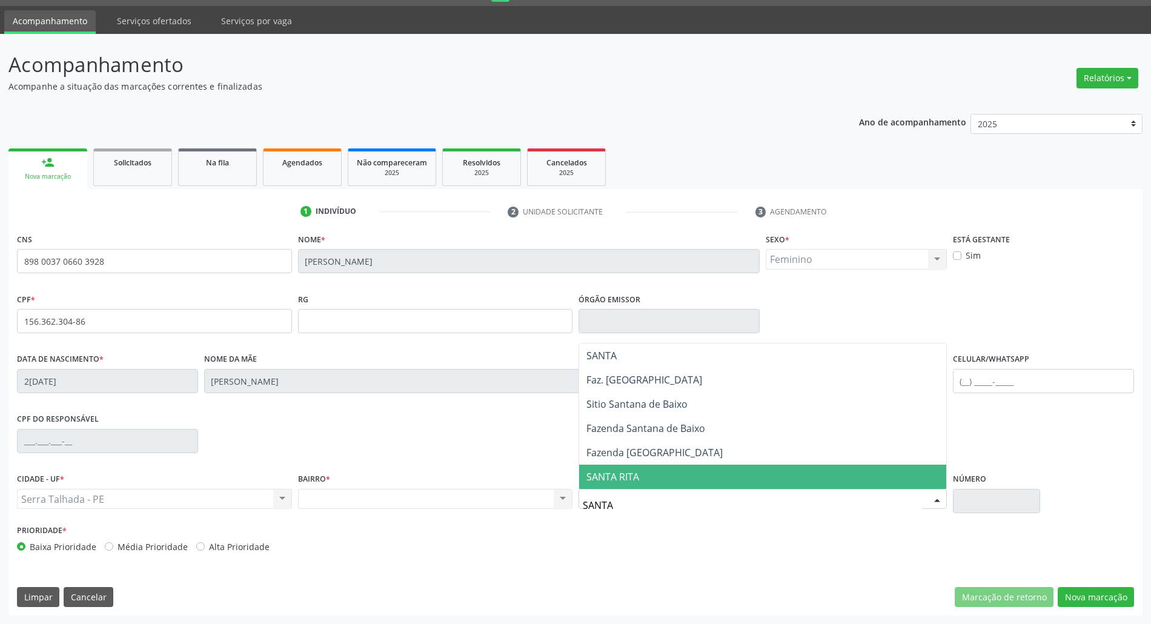
click at [611, 482] on span "SANTA RITA" at bounding box center [612, 476] width 53 height 13
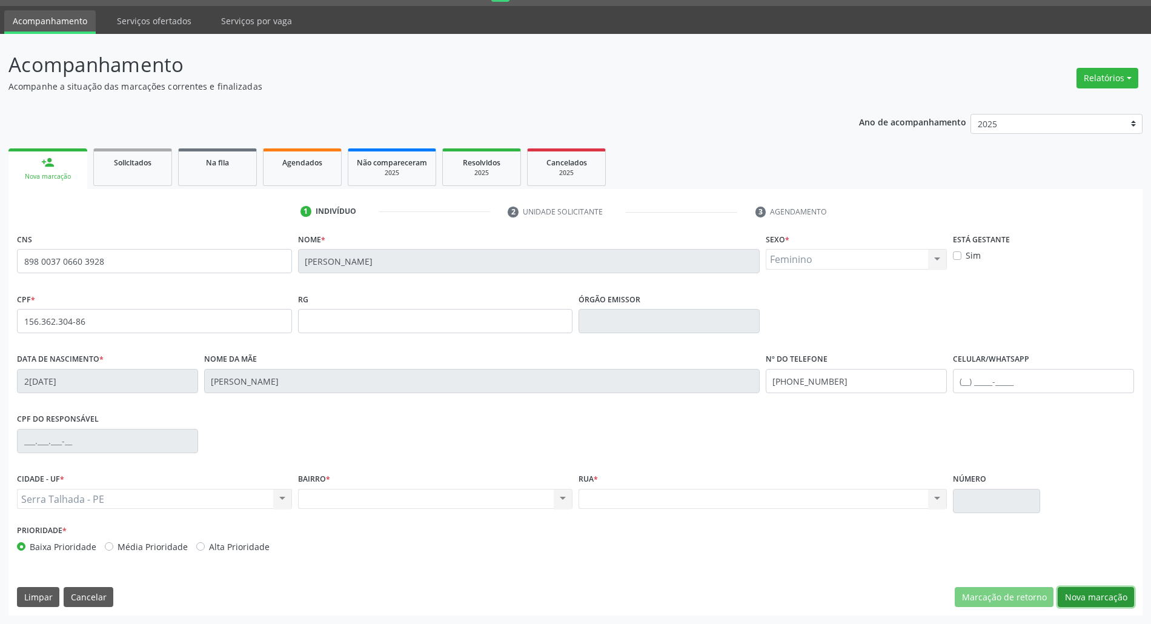
click at [1093, 598] on button "Nova marcação" at bounding box center [1095, 597] width 76 height 21
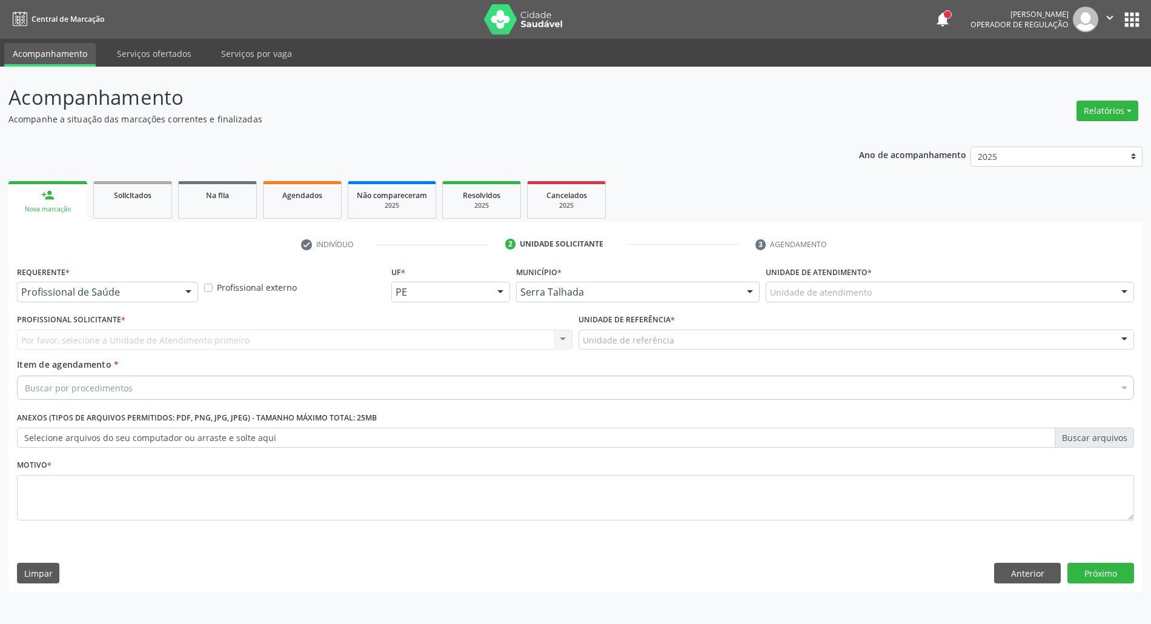
scroll to position [0, 0]
drag, startPoint x: 124, startPoint y: 286, endPoint x: 124, endPoint y: 293, distance: 7.3
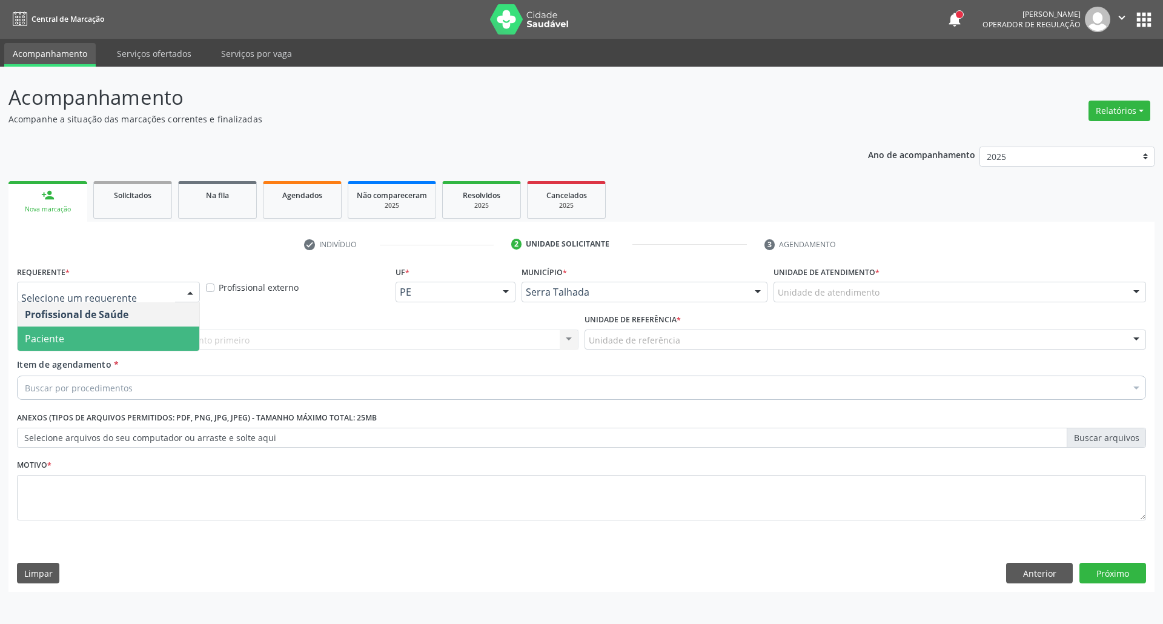
click at [119, 340] on span "Paciente" at bounding box center [109, 338] width 182 height 24
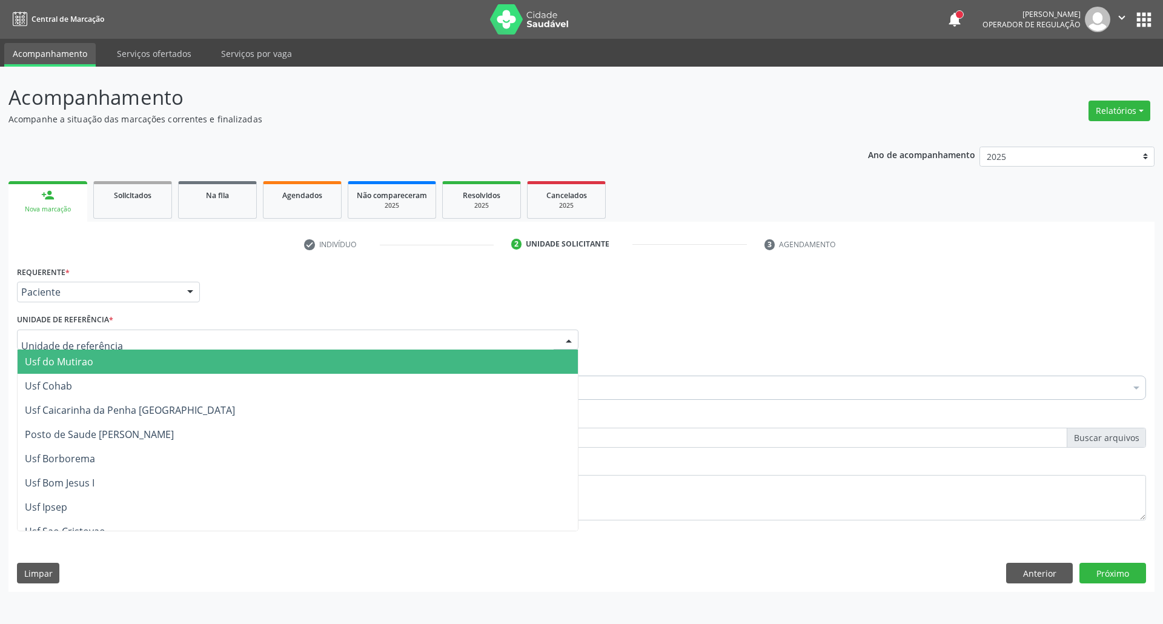
click at [119, 340] on div at bounding box center [297, 339] width 561 height 21
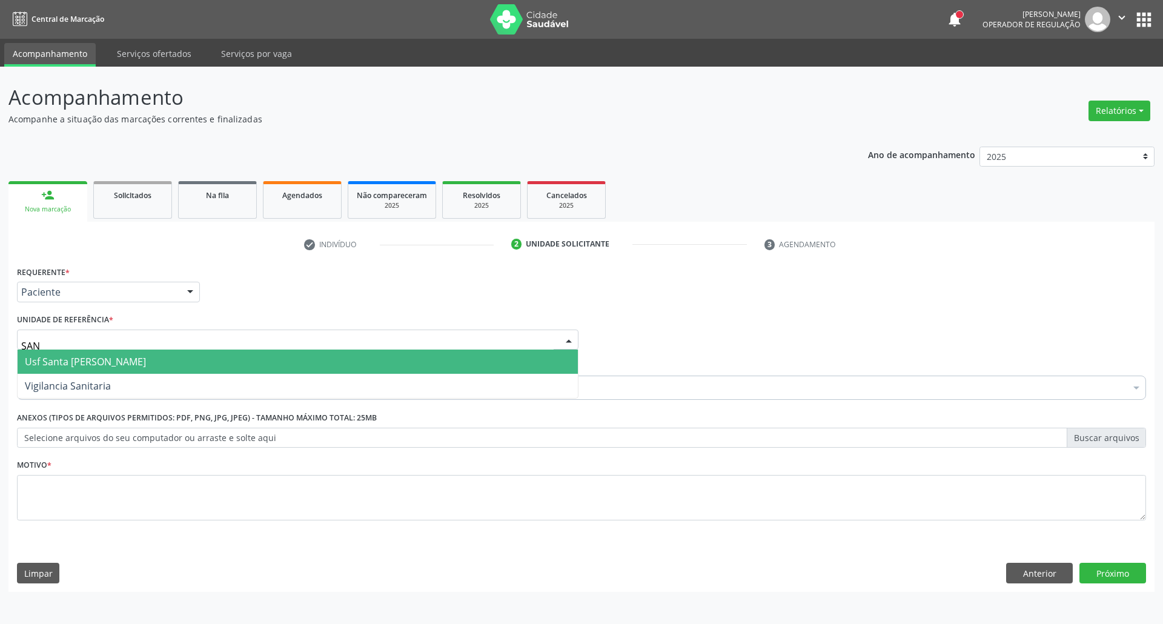
type input "SANT"
click at [129, 366] on span "Usf Santa [PERSON_NAME]" at bounding box center [85, 361] width 121 height 13
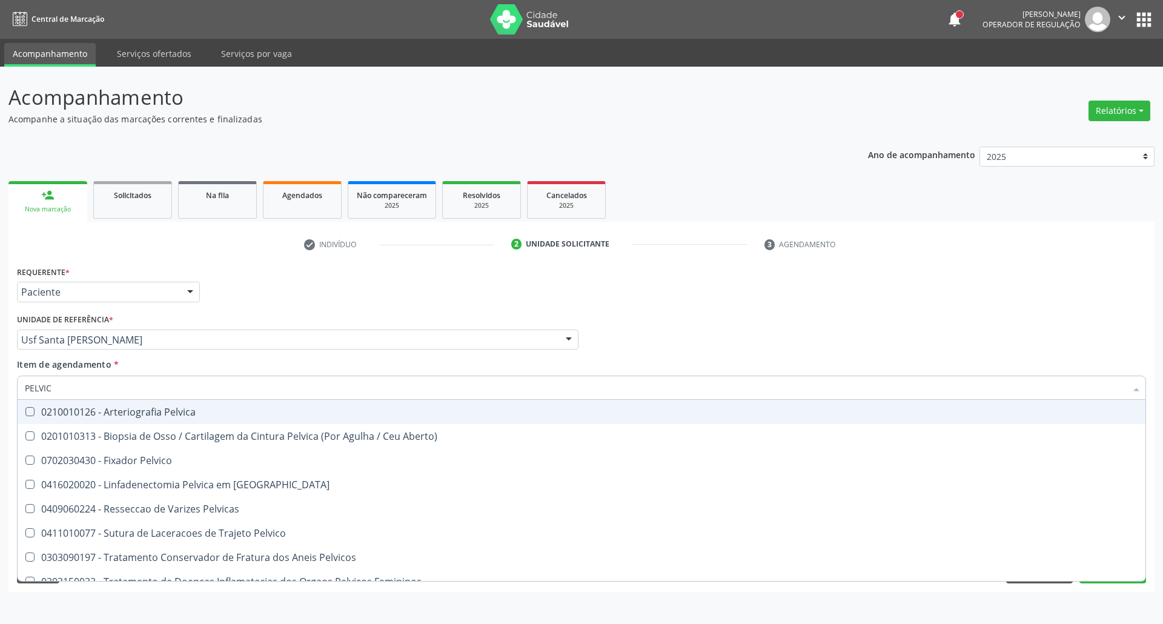
type input "PELVICA"
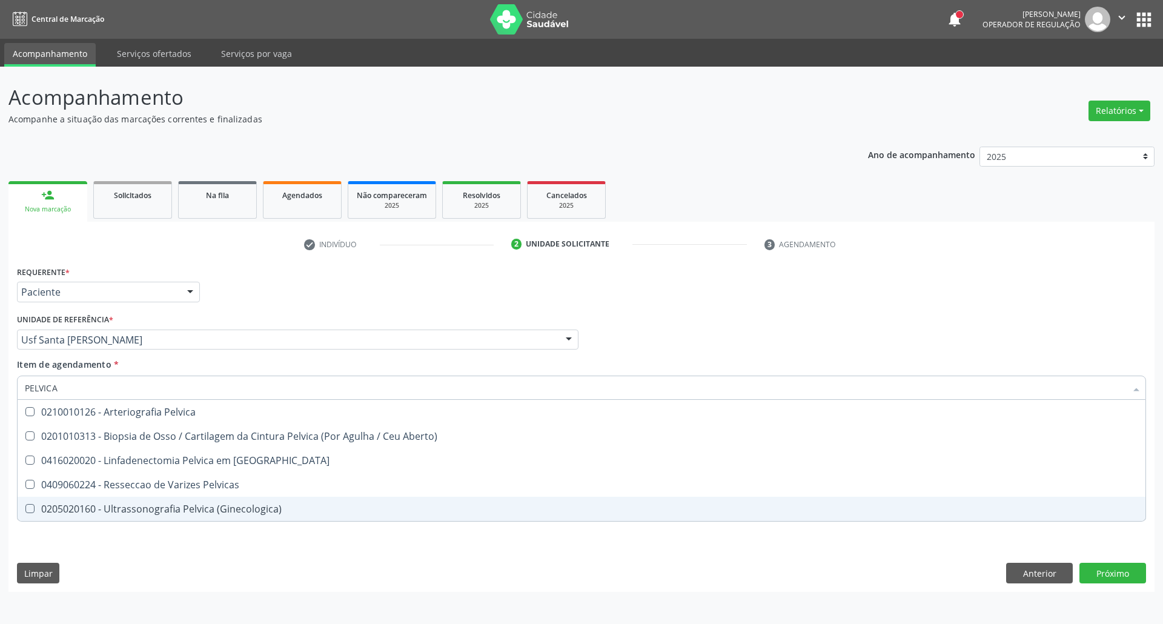
click at [86, 508] on div "0205020160 - Ultrassonografia Pelvica (Ginecologica)" at bounding box center [581, 509] width 1113 height 10
checkbox \(Ginecologica\) "true"
click at [153, 564] on div "Requerente * Paciente Profissional de Saúde Paciente Nenhum resultado encontrad…" at bounding box center [581, 427] width 1146 height 329
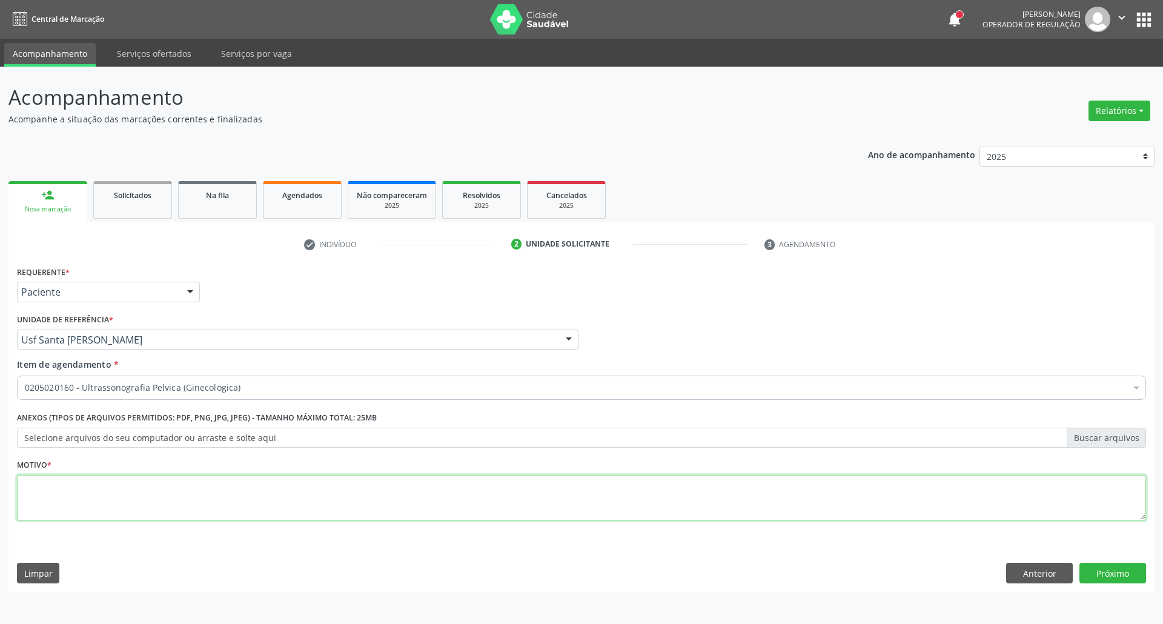
drag, startPoint x: 134, startPoint y: 487, endPoint x: 127, endPoint y: 487, distance: 7.3
click at [133, 488] on textarea at bounding box center [581, 498] width 1129 height 46
type textarea "."
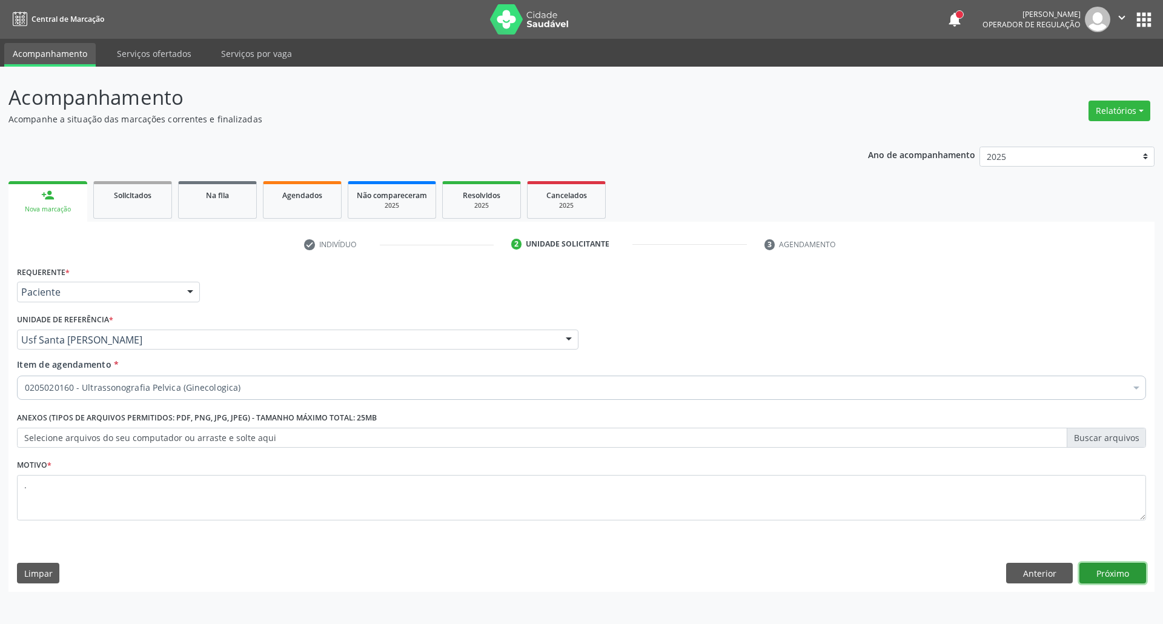
drag, startPoint x: 1097, startPoint y: 579, endPoint x: 1066, endPoint y: 580, distance: 31.5
click at [1096, 580] on button "Próximo" at bounding box center [1112, 573] width 67 height 21
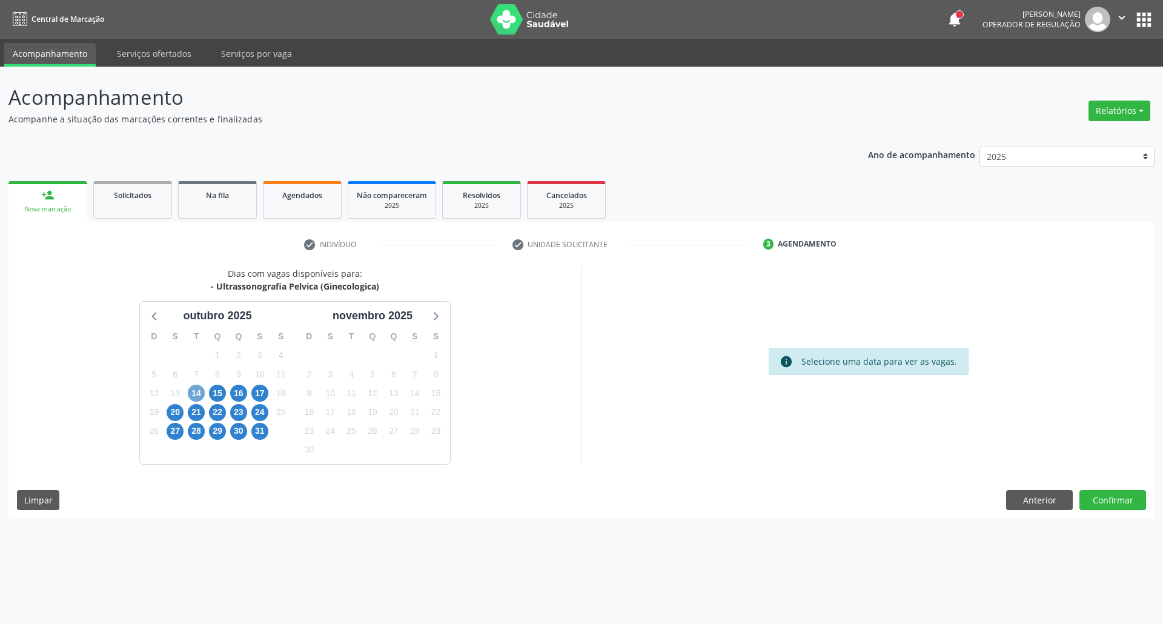
click at [192, 392] on span "14" at bounding box center [196, 393] width 17 height 17
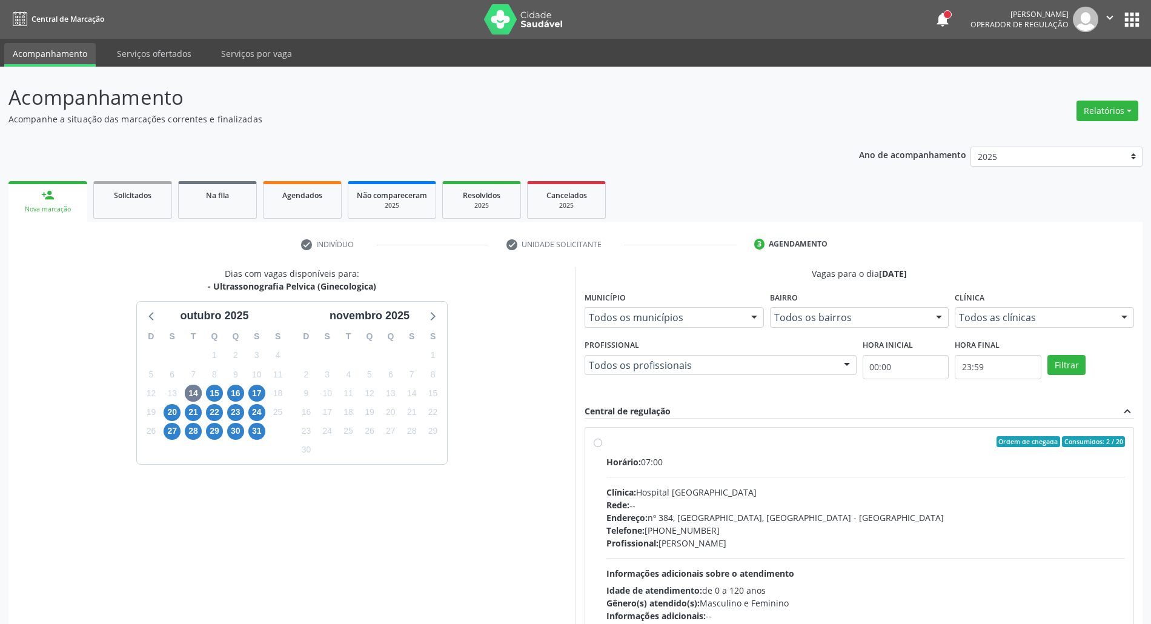
click at [696, 495] on div "Clínica: Hospital [GEOGRAPHIC_DATA]" at bounding box center [865, 492] width 518 height 13
click at [602, 447] on input "Ordem de chegada Consumidos: 2 / 20 Horário: 07:00 Clínica: Hospital Sao Franci…" at bounding box center [598, 441] width 8 height 11
radio input "true"
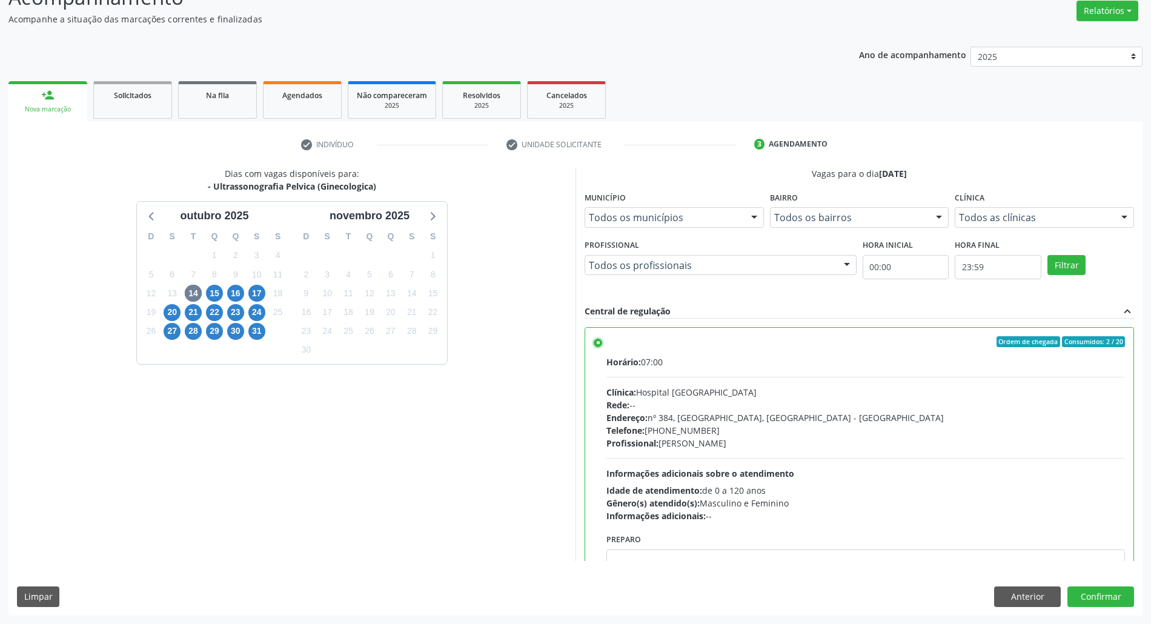
scroll to position [61, 0]
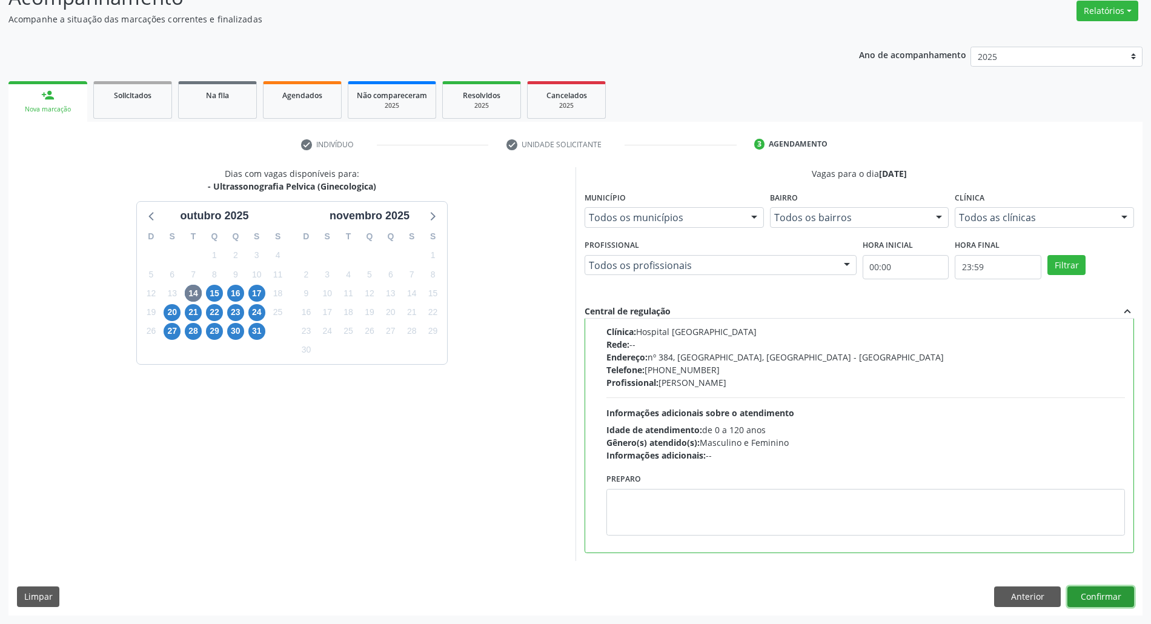
click at [1084, 595] on button "Confirmar" at bounding box center [1100, 596] width 67 height 21
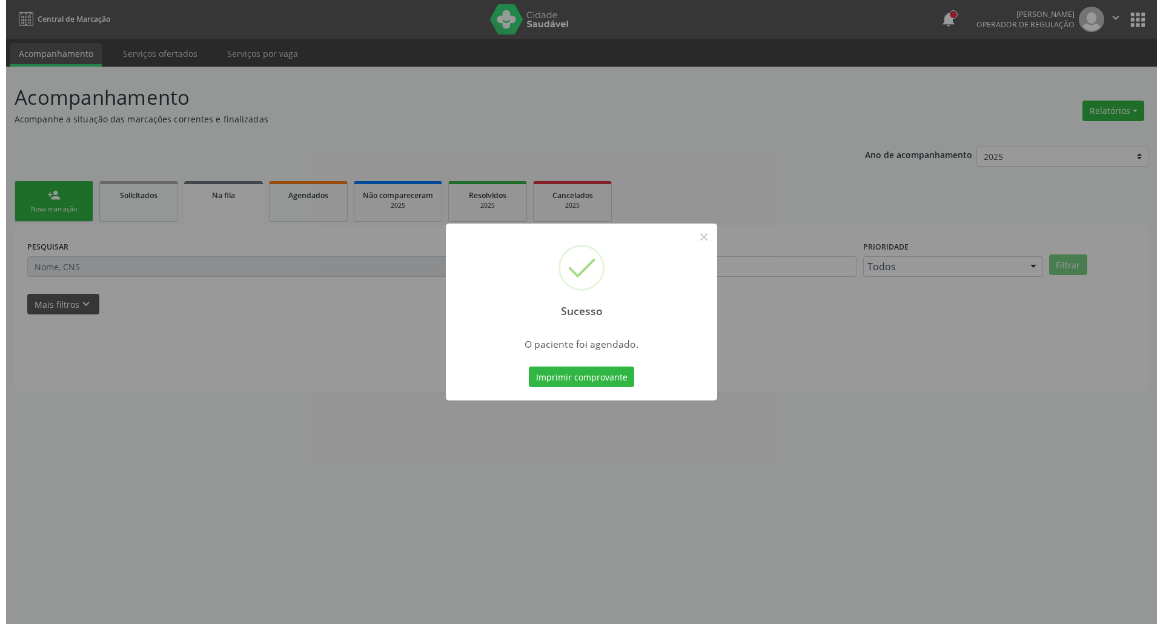
scroll to position [0, 0]
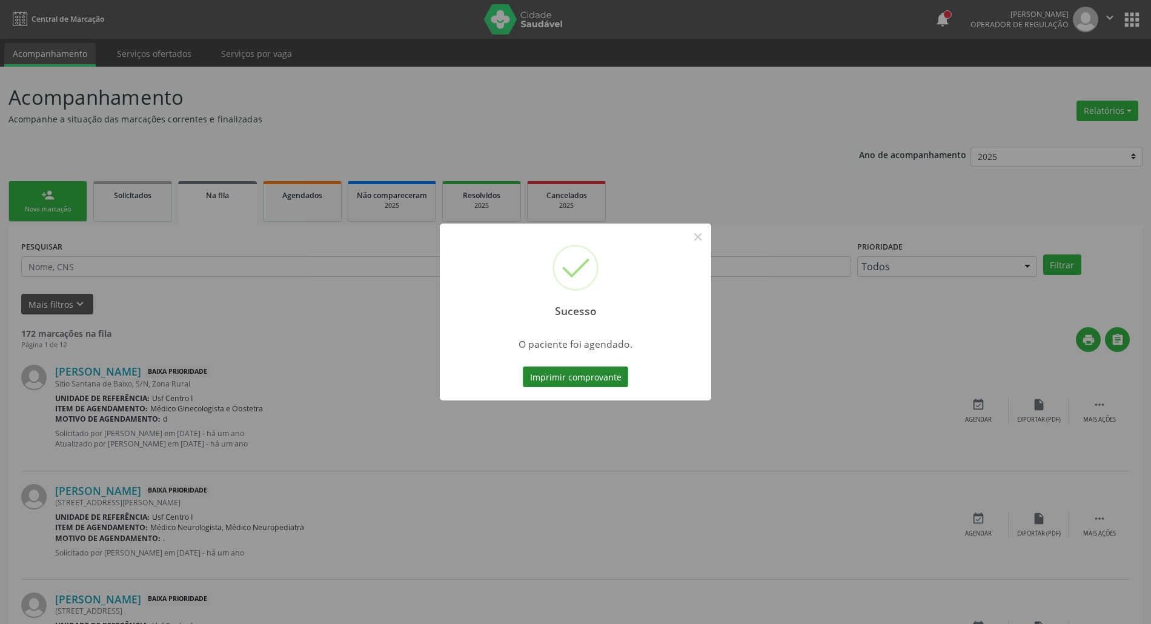
click at [570, 374] on button "Imprimir comprovante" at bounding box center [575, 376] width 105 height 21
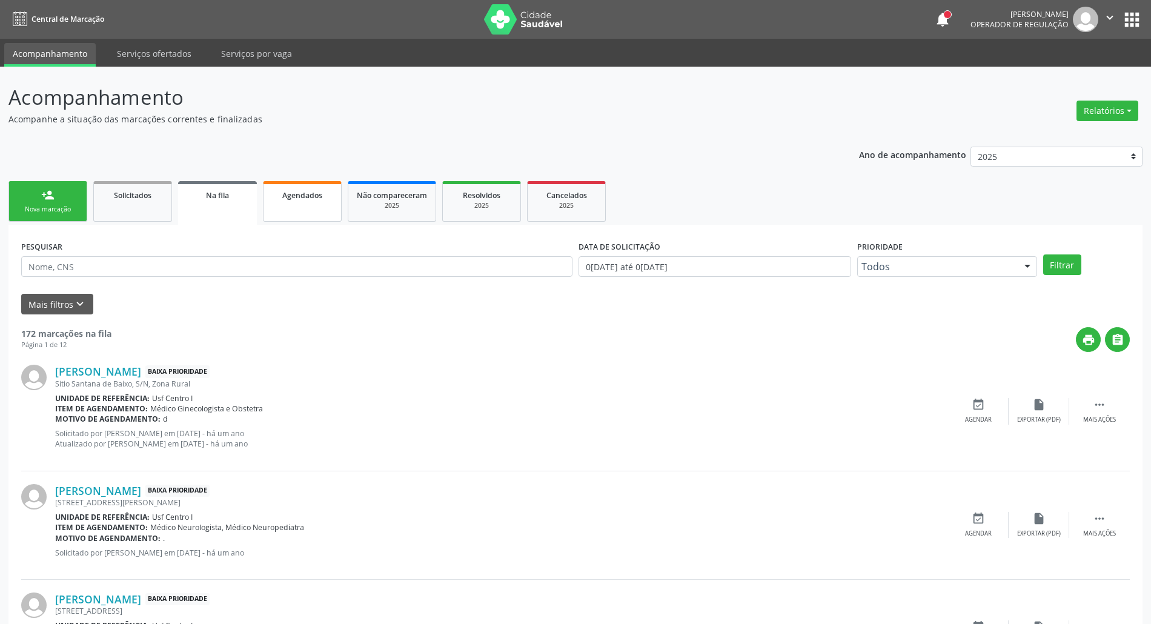
click at [316, 212] on link "Agendados" at bounding box center [302, 201] width 79 height 41
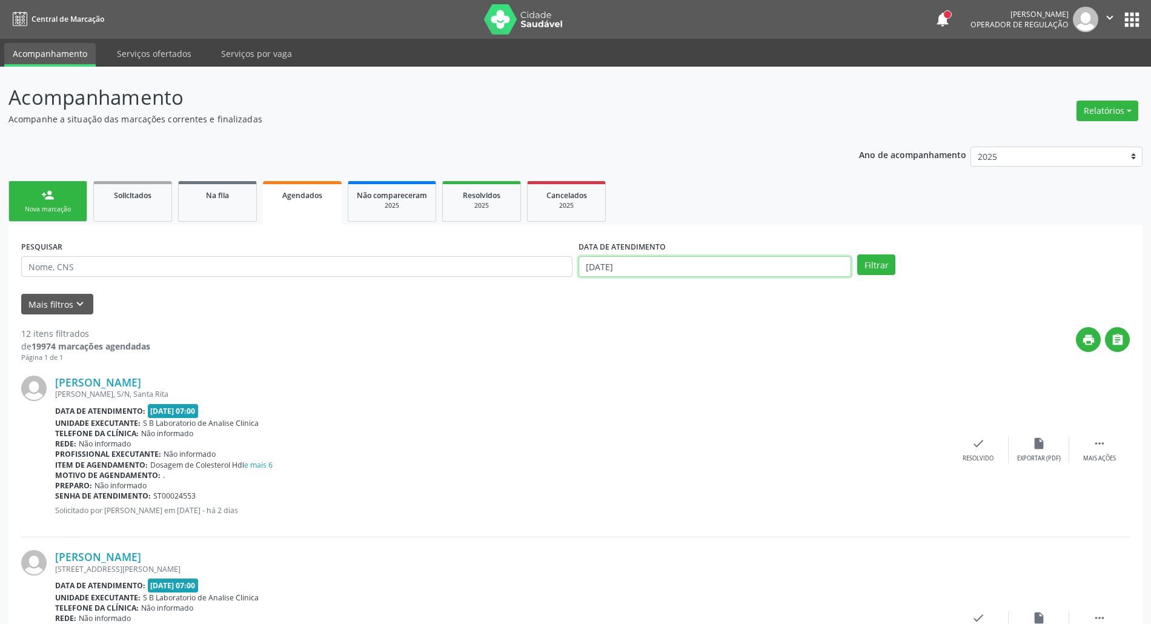
click at [724, 271] on input "[DATE]" at bounding box center [714, 266] width 273 height 21
click at [726, 269] on input "[DATE]" at bounding box center [714, 266] width 273 height 21
click at [727, 269] on input "[DATE]" at bounding box center [714, 266] width 273 height 21
click at [437, 273] on input "text" at bounding box center [296, 266] width 551 height 21
type input "15636230486"
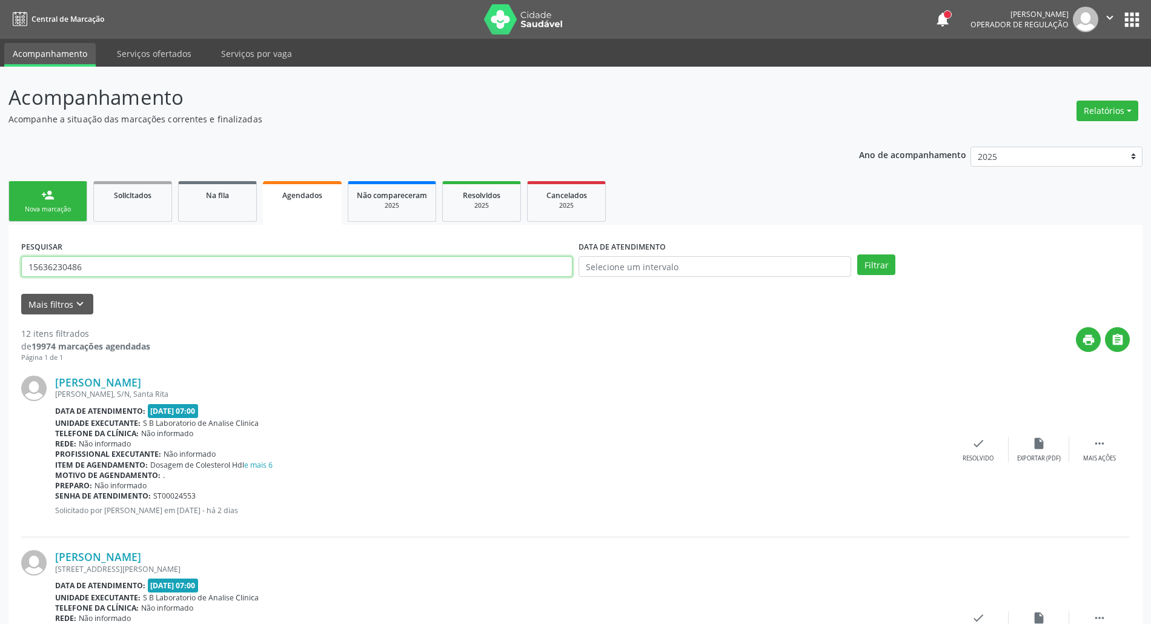
click at [857, 254] on button "Filtrar" at bounding box center [876, 264] width 38 height 21
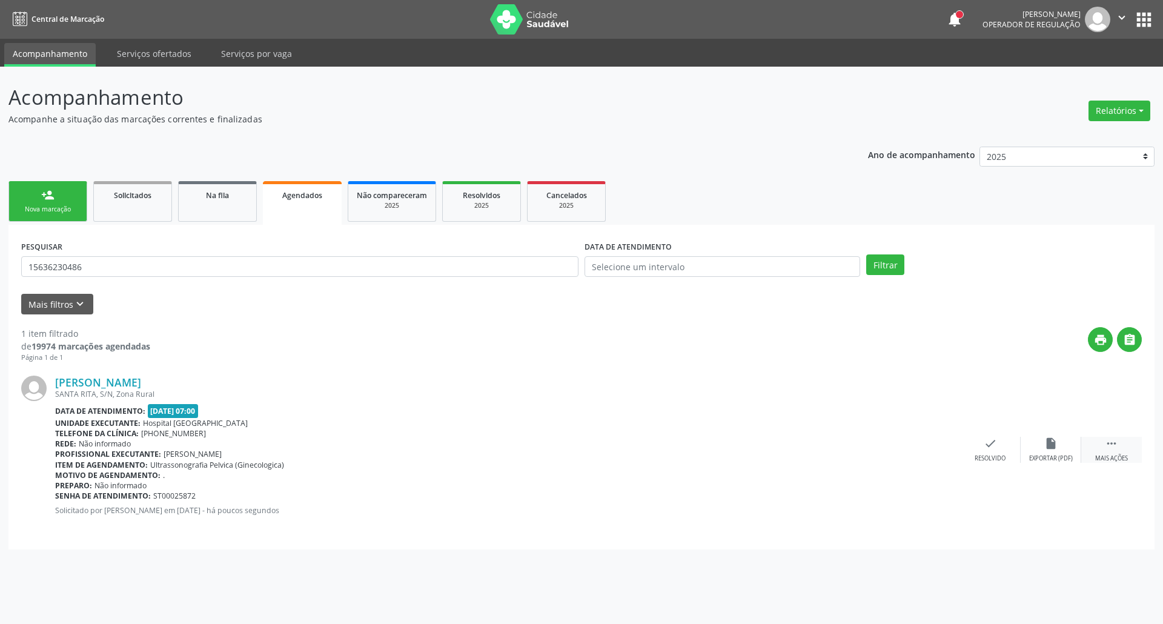
drag, startPoint x: 1114, startPoint y: 441, endPoint x: 1097, endPoint y: 441, distance: 17.0
click at [1106, 441] on icon "" at bounding box center [1111, 443] width 13 height 13
click at [873, 441] on icon "print" at bounding box center [868, 443] width 13 height 13
click at [64, 202] on link "person_add Nova marcação" at bounding box center [47, 201] width 79 height 41
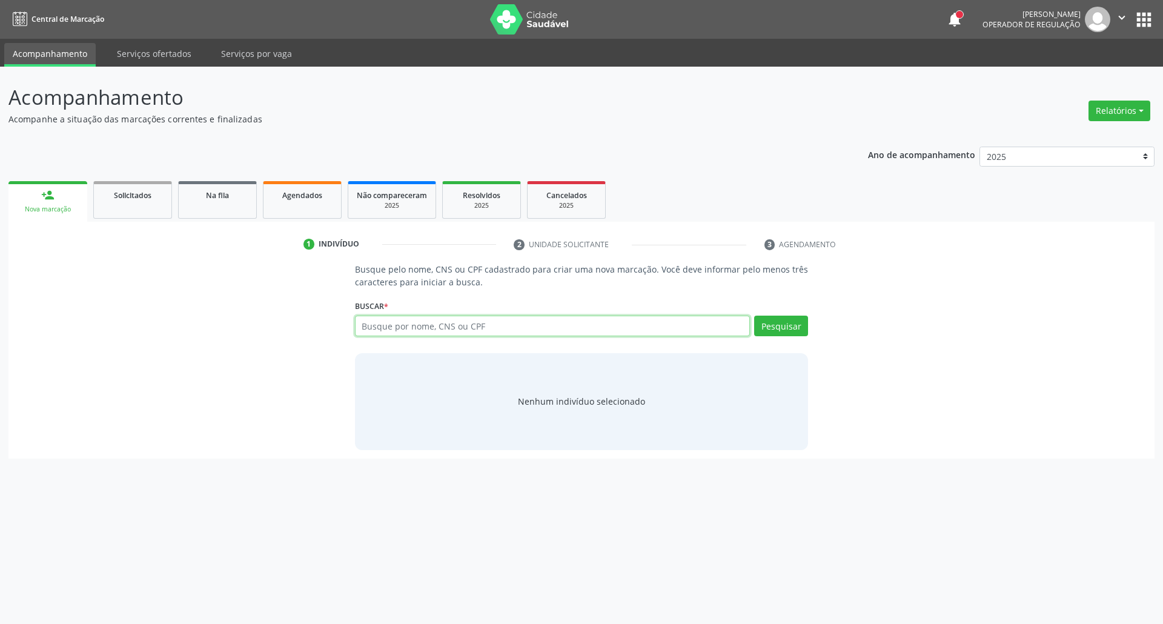
click at [446, 323] on input "text" at bounding box center [552, 326] width 395 height 21
type input "98923200425"
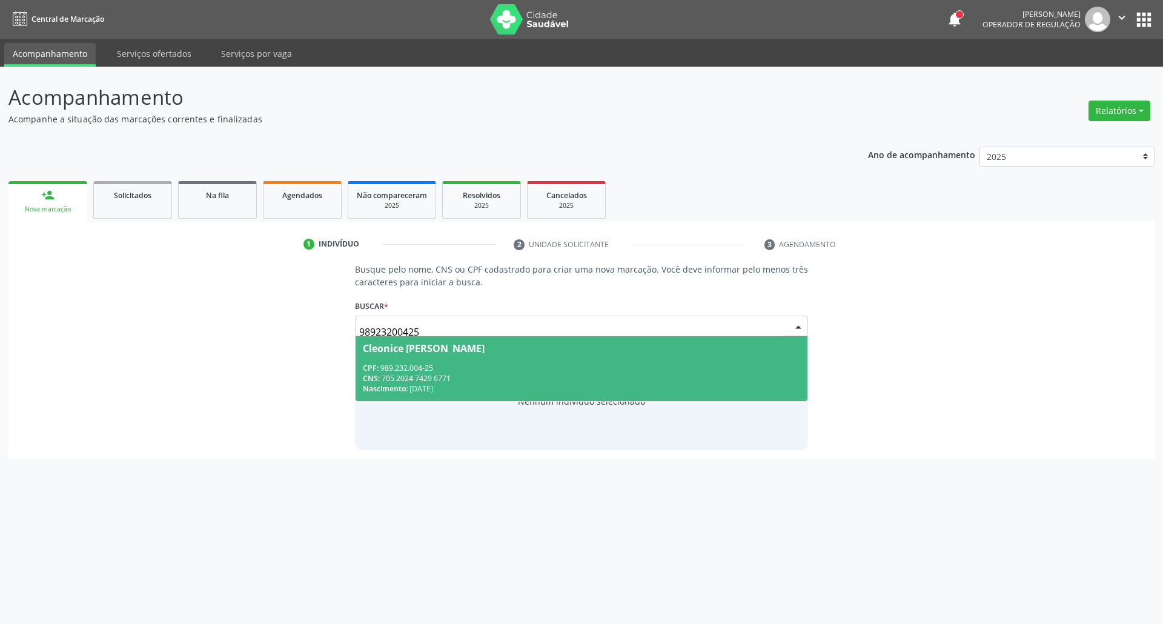
click at [482, 376] on div "CNS: 705 2024 7429 6771" at bounding box center [582, 378] width 438 height 10
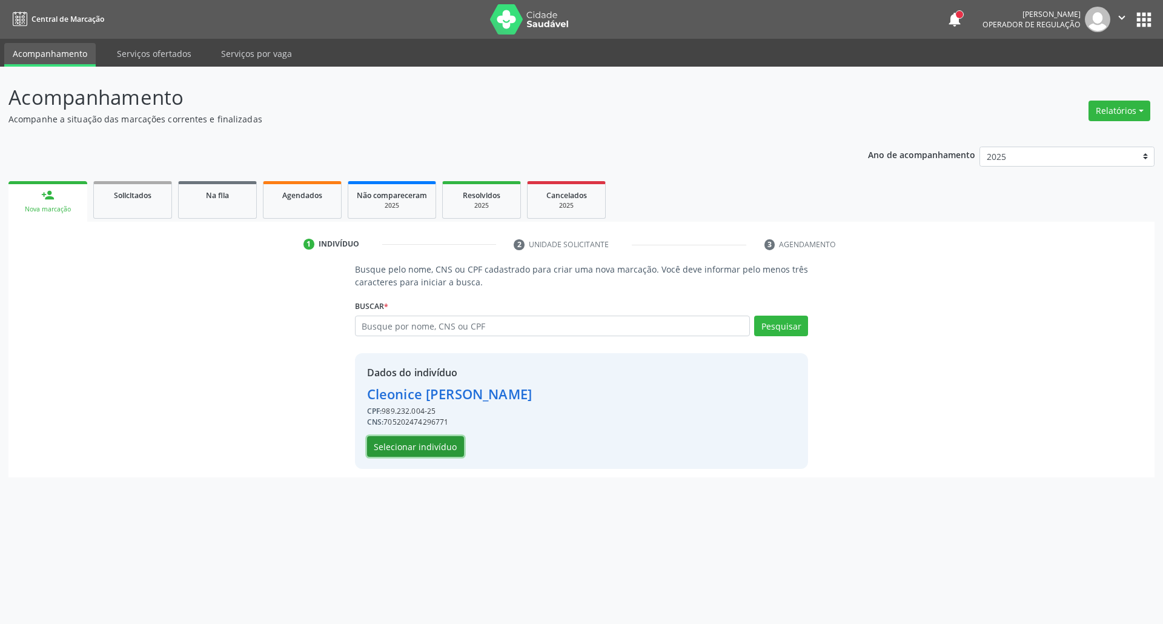
click at [432, 442] on button "Selecionar indivíduo" at bounding box center [415, 446] width 97 height 21
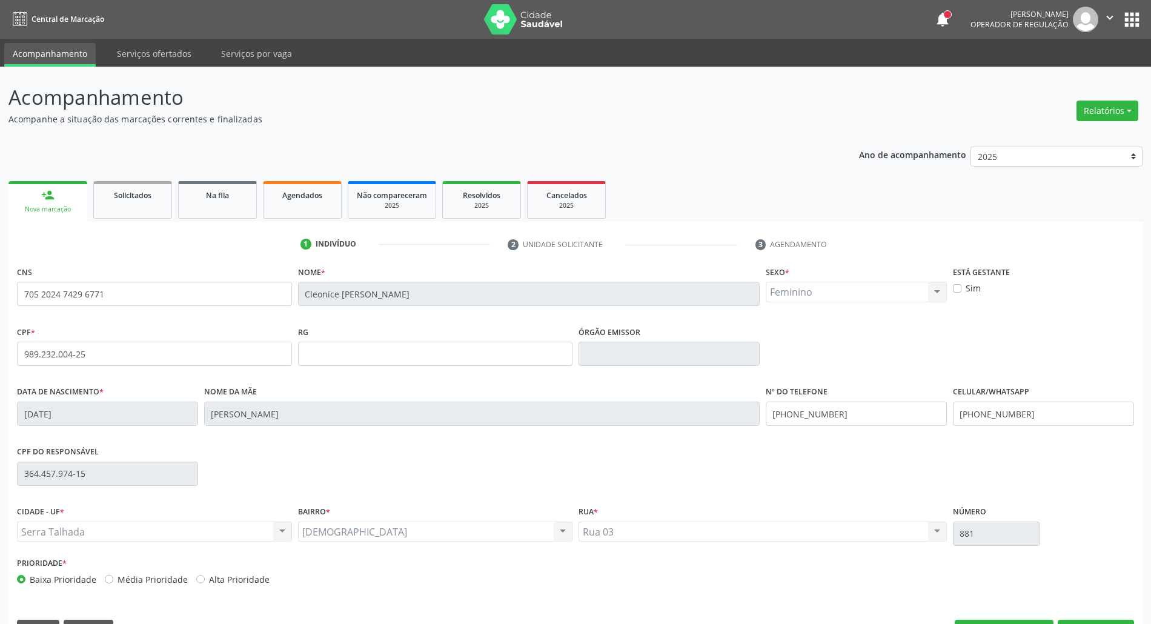
scroll to position [33, 0]
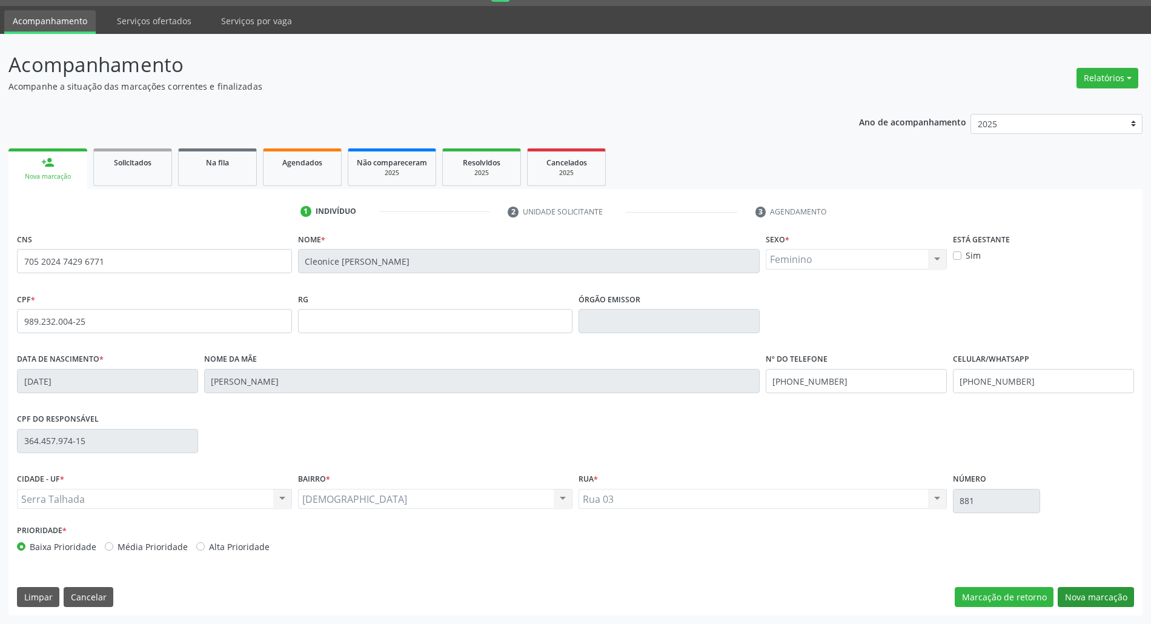
drag, startPoint x: 1100, startPoint y: 584, endPoint x: 1085, endPoint y: 587, distance: 15.3
click at [1088, 586] on div "CNS 705 2024 7429 6771 Nome * Cleonice Maria de Melo Silva Sexo * Feminino Masc…" at bounding box center [575, 422] width 1134 height 385
click at [1088, 598] on button "Nova marcação" at bounding box center [1095, 597] width 76 height 21
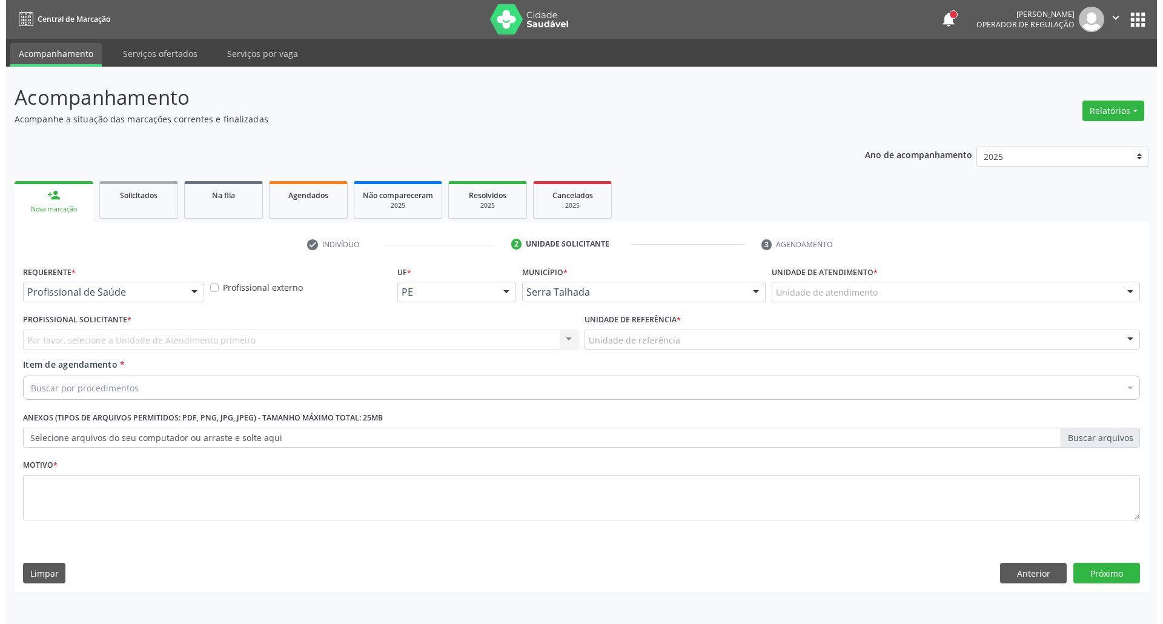
scroll to position [0, 0]
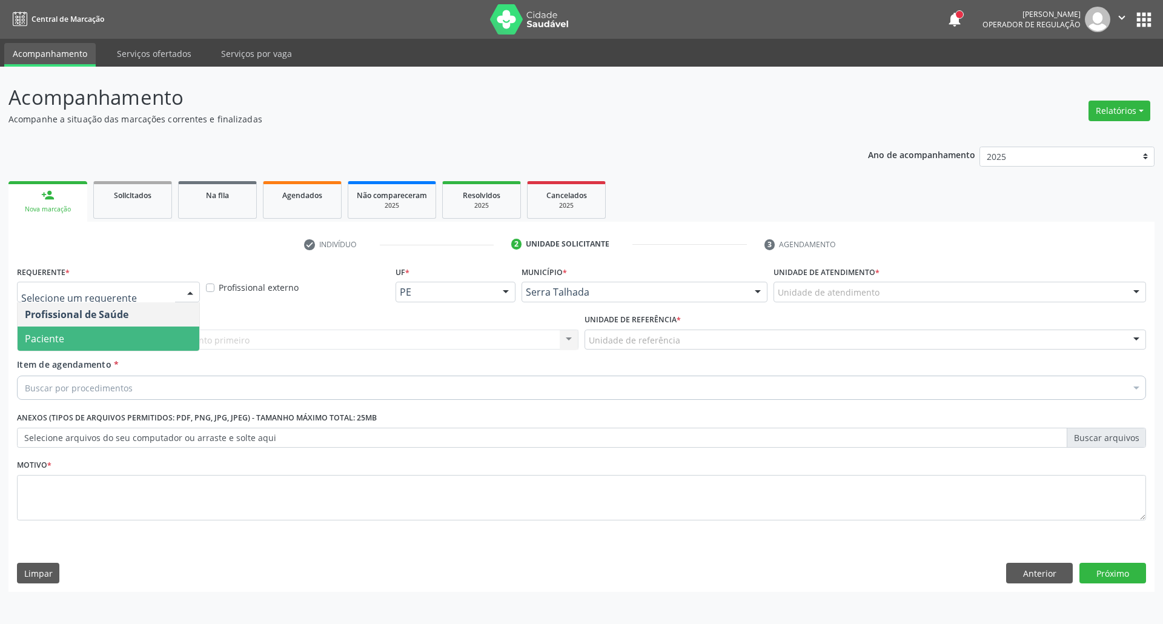
click at [119, 334] on span "Paciente" at bounding box center [109, 338] width 182 height 24
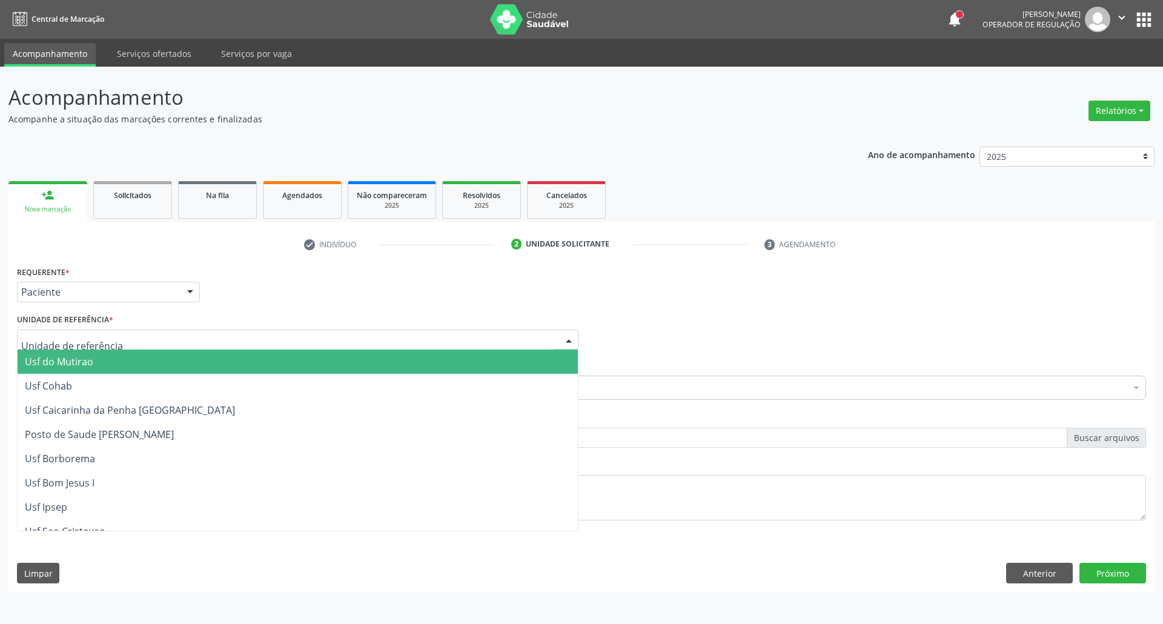
click at [125, 335] on div at bounding box center [297, 339] width 561 height 21
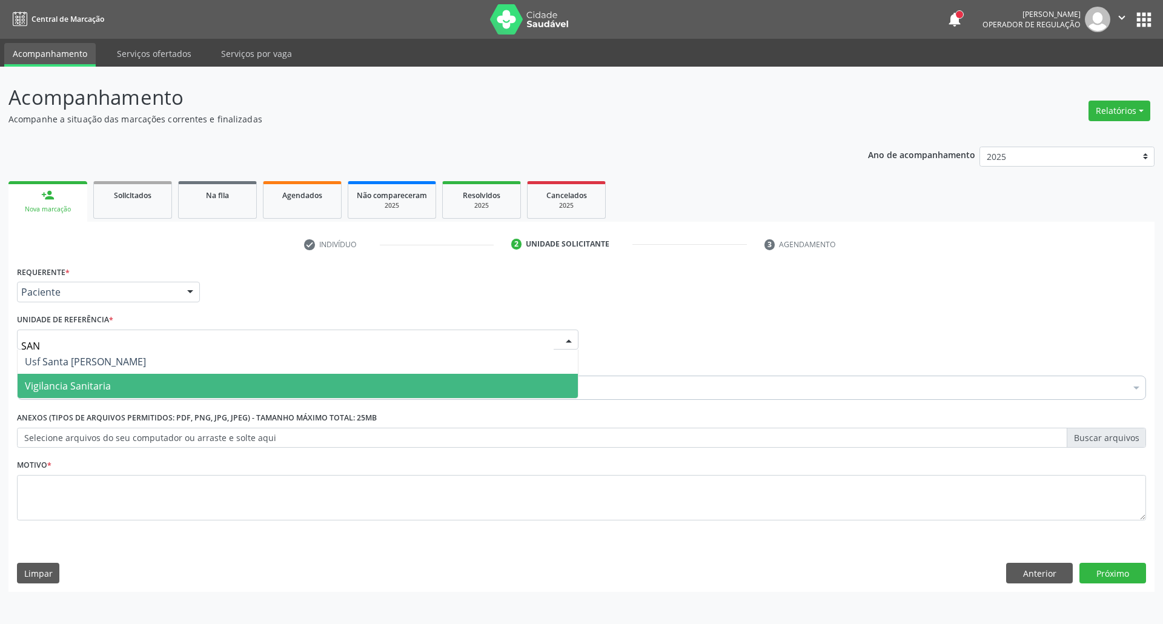
type input "SANT"
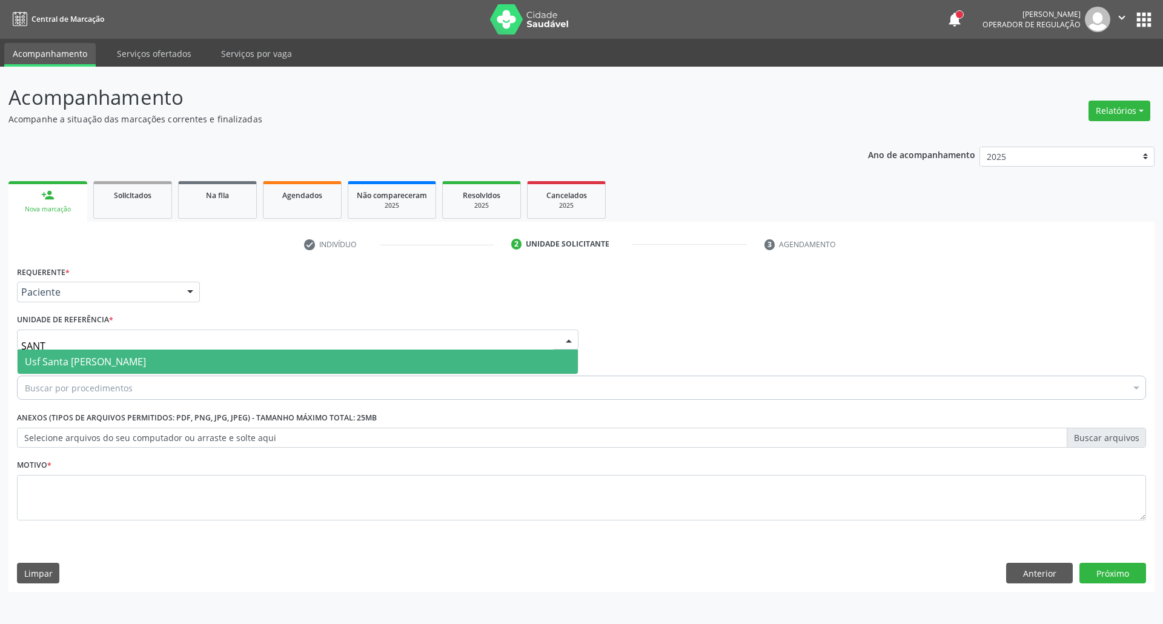
drag, startPoint x: 117, startPoint y: 360, endPoint x: 115, endPoint y: 373, distance: 13.4
click at [116, 359] on span "Usf Santa [PERSON_NAME]" at bounding box center [85, 361] width 121 height 13
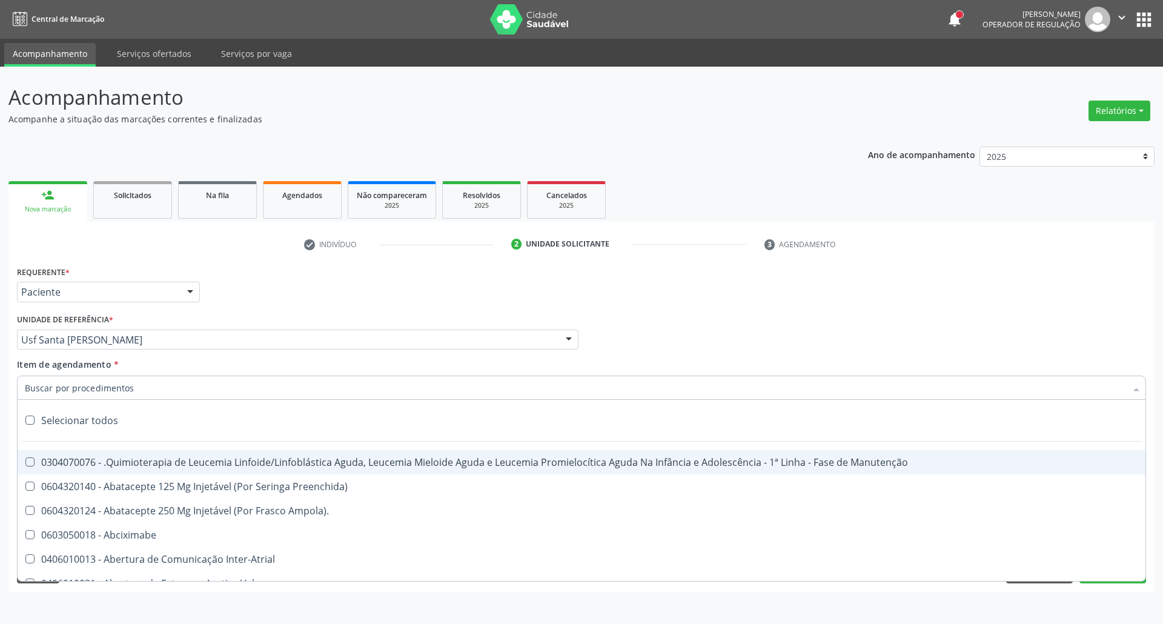
click at [167, 383] on input "Item de agendamento *" at bounding box center [575, 387] width 1101 height 24
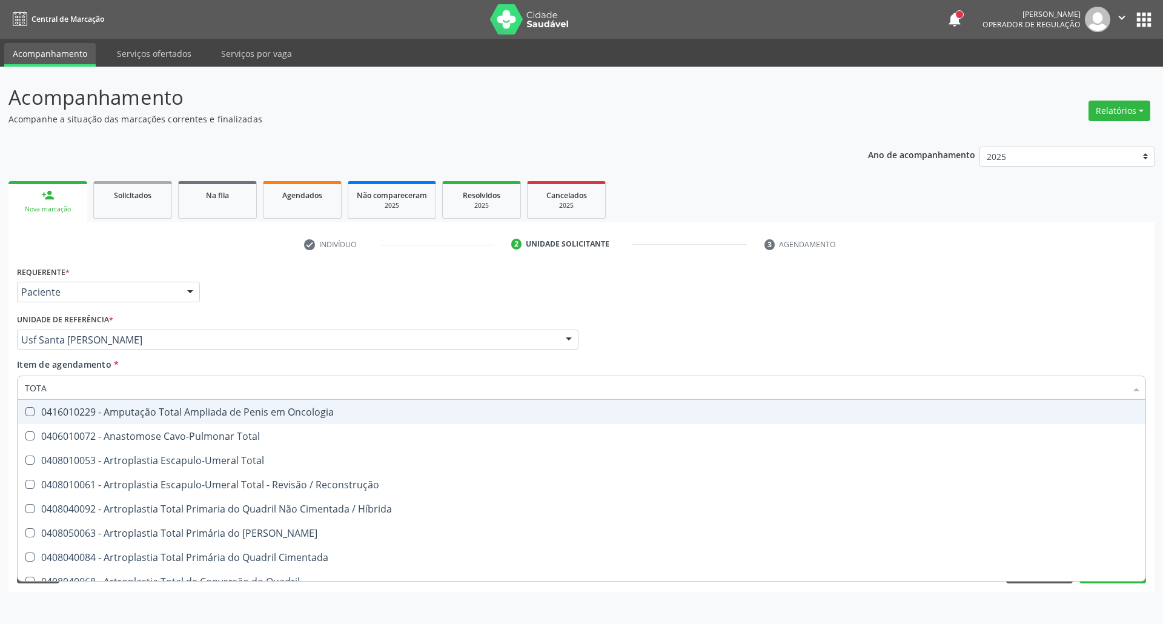
type input "TOTAL"
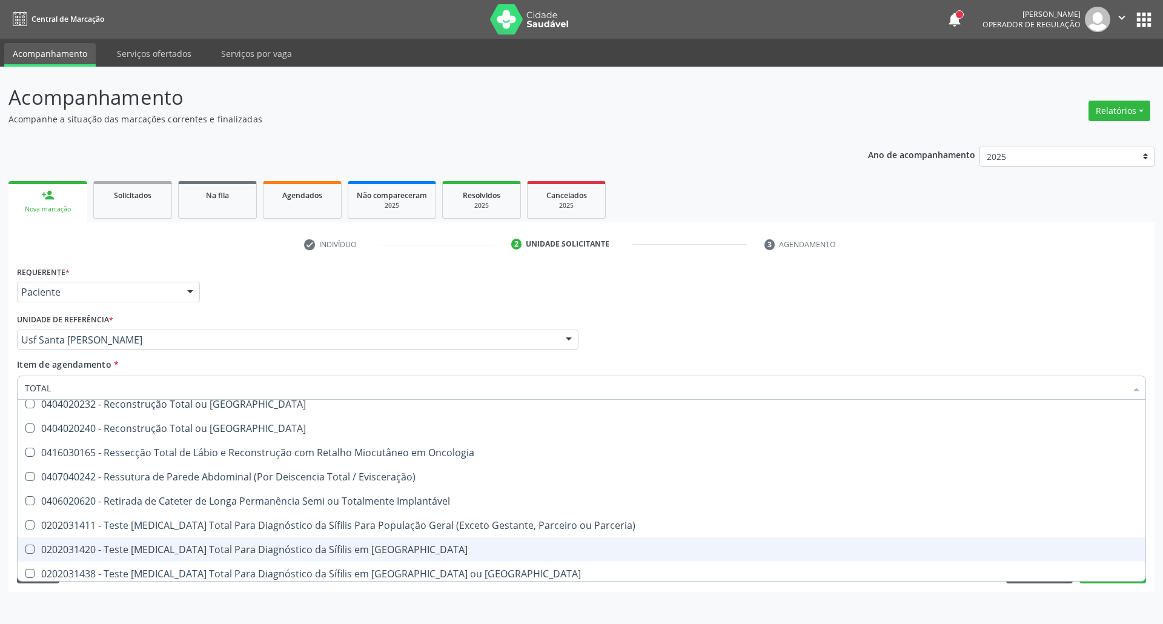
scroll to position [1999, 0]
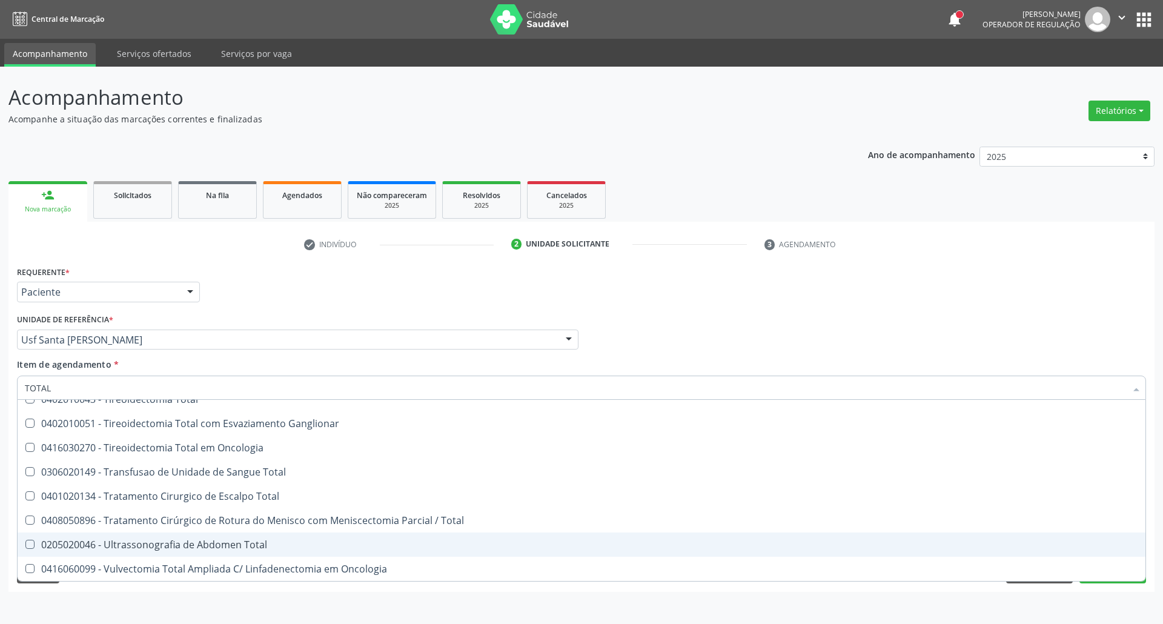
click at [149, 548] on div "0205020046 - Ultrassonografia de Abdomen Total" at bounding box center [581, 545] width 1113 height 10
checkbox Total "true"
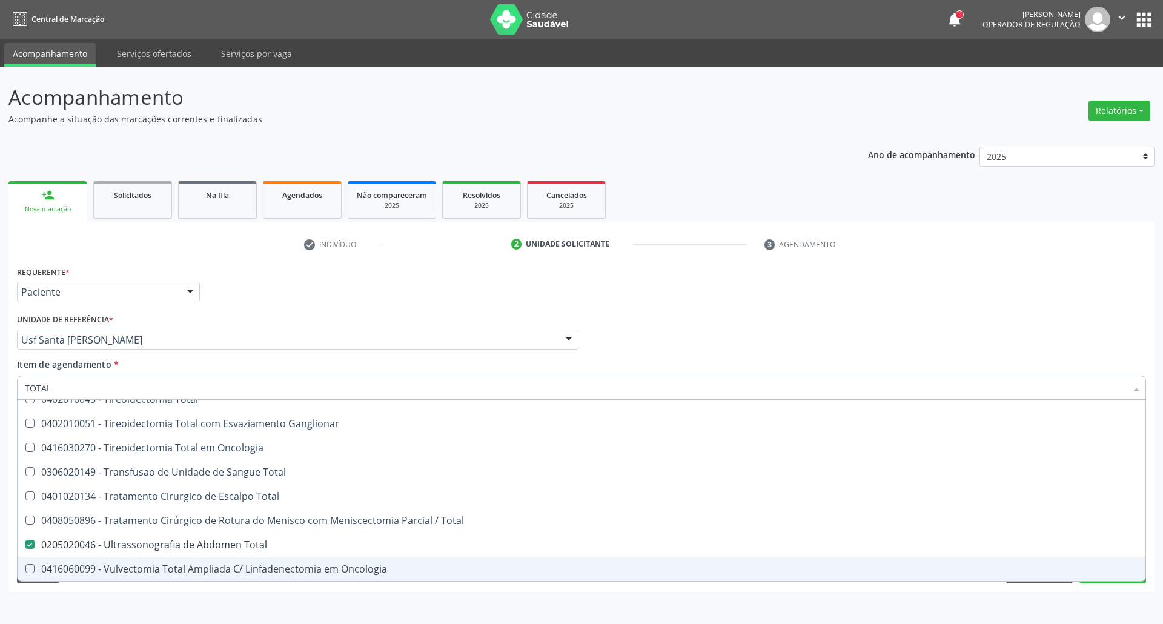
click at [0, 526] on div "Acompanhamento Acompanhe a situação das marcações correntes e finalizadas Relat…" at bounding box center [581, 345] width 1163 height 557
checkbox Total "true"
checkbox Total "false"
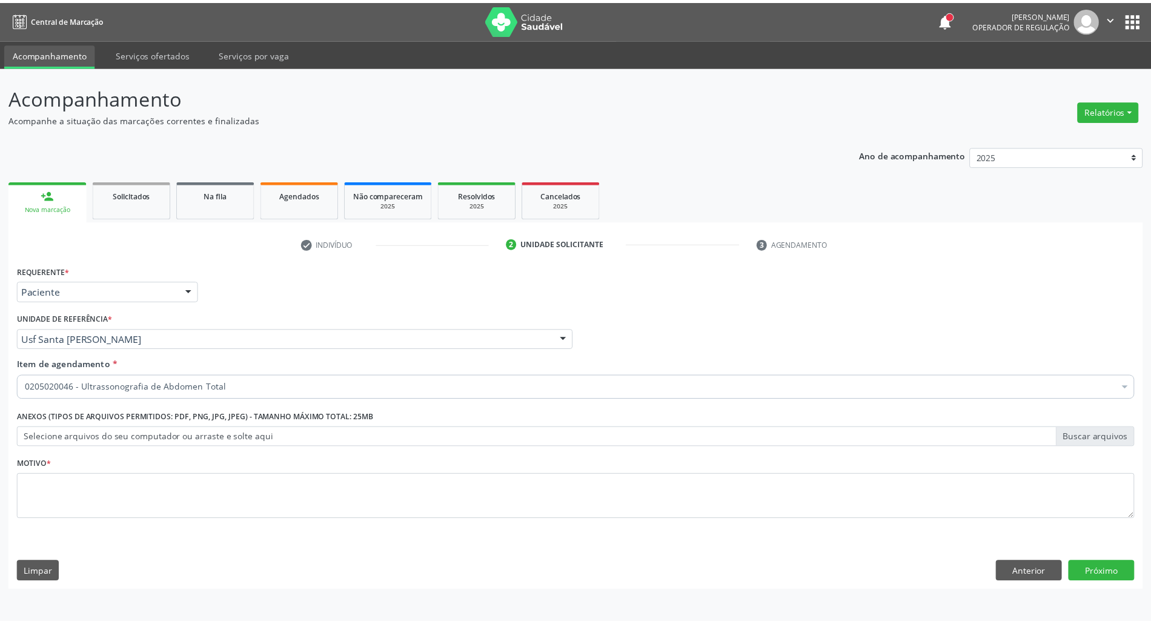
scroll to position [0, 0]
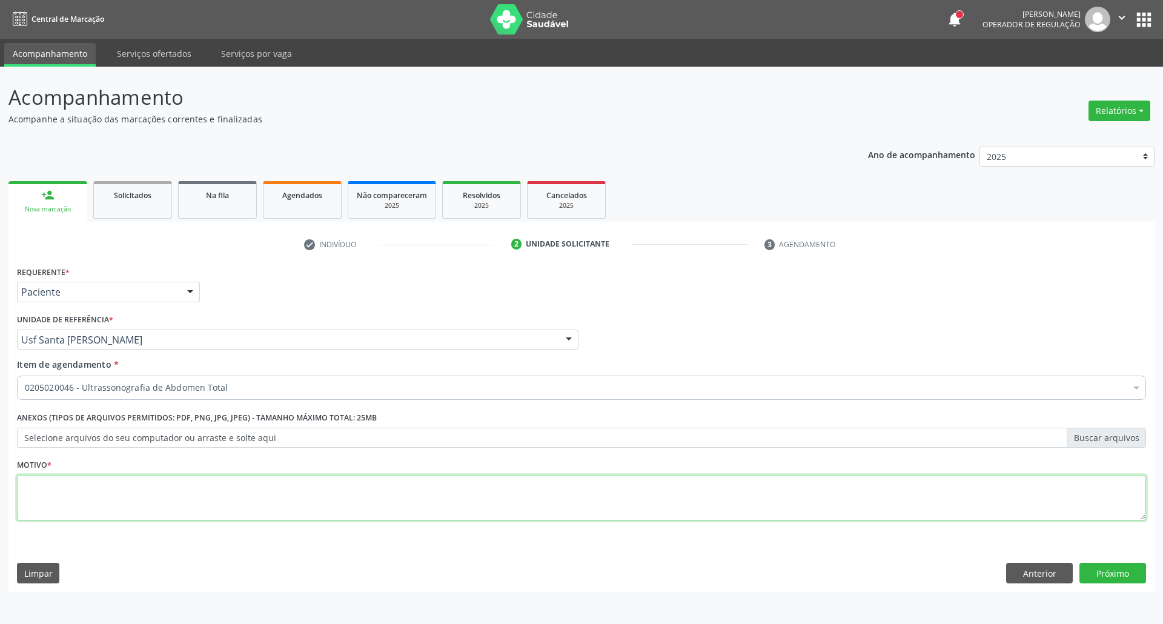
drag, startPoint x: 56, startPoint y: 503, endPoint x: 51, endPoint y: 490, distance: 13.4
click at [56, 501] on textarea at bounding box center [581, 498] width 1129 height 46
type textarea "."
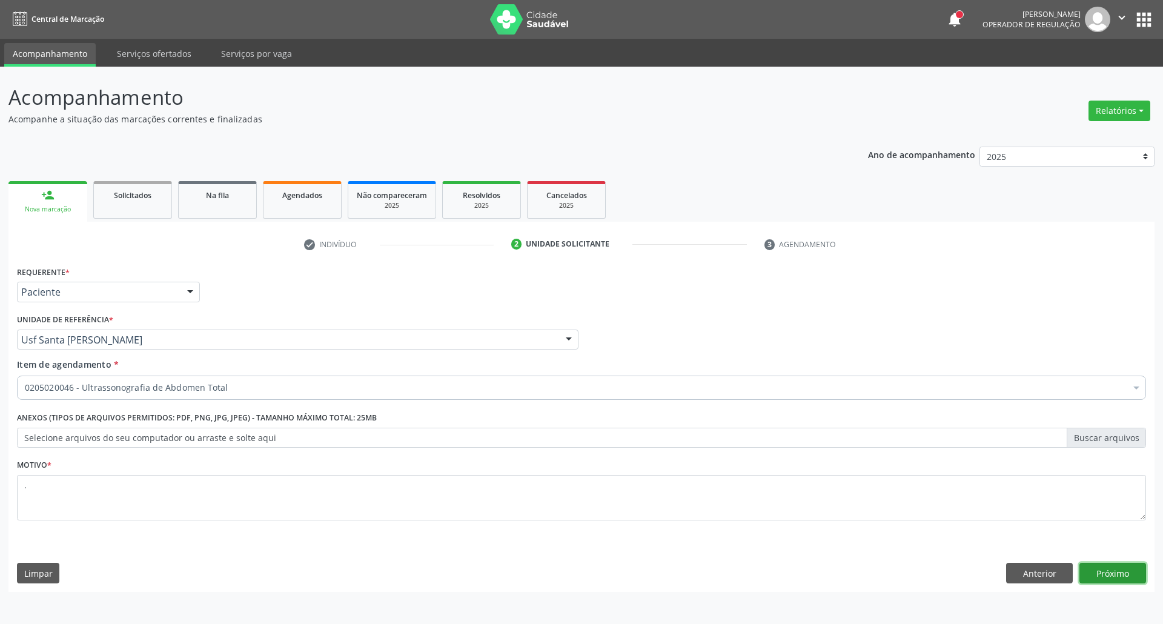
click at [1119, 573] on button "Próximo" at bounding box center [1112, 573] width 67 height 21
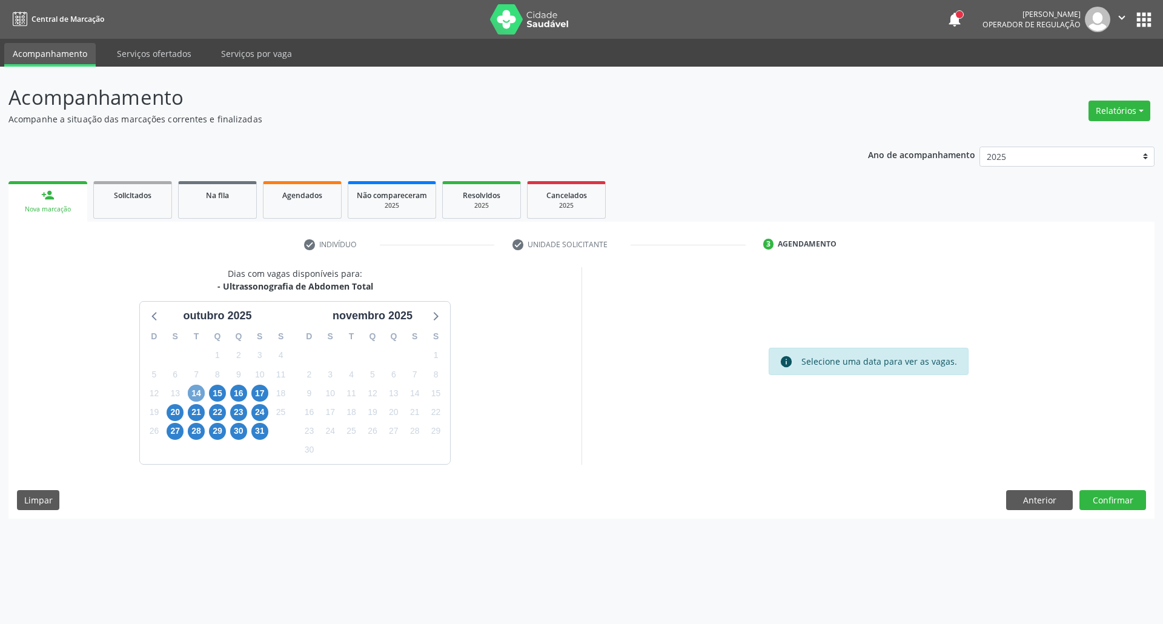
click at [195, 391] on span "14" at bounding box center [196, 393] width 17 height 17
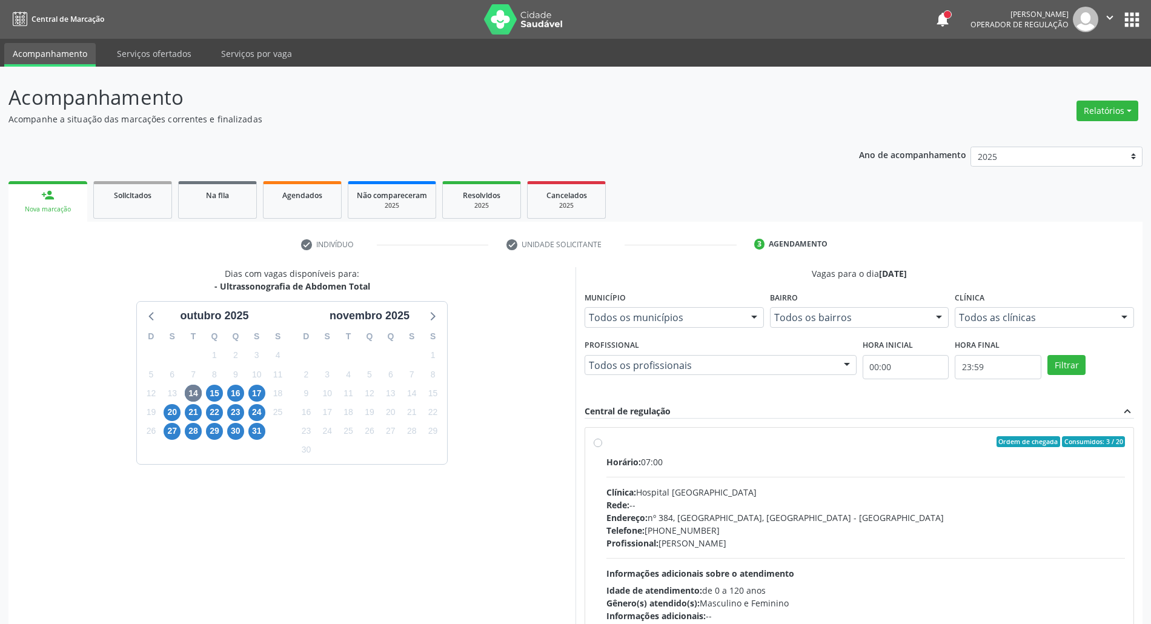
click at [741, 461] on div "Horário: 07:00" at bounding box center [865, 461] width 518 height 13
click at [602, 447] on input "Ordem de chegada Consumidos: 3 / 20 Horário: 07:00 Clínica: Hospital Sao Franci…" at bounding box center [598, 441] width 8 height 11
radio input "true"
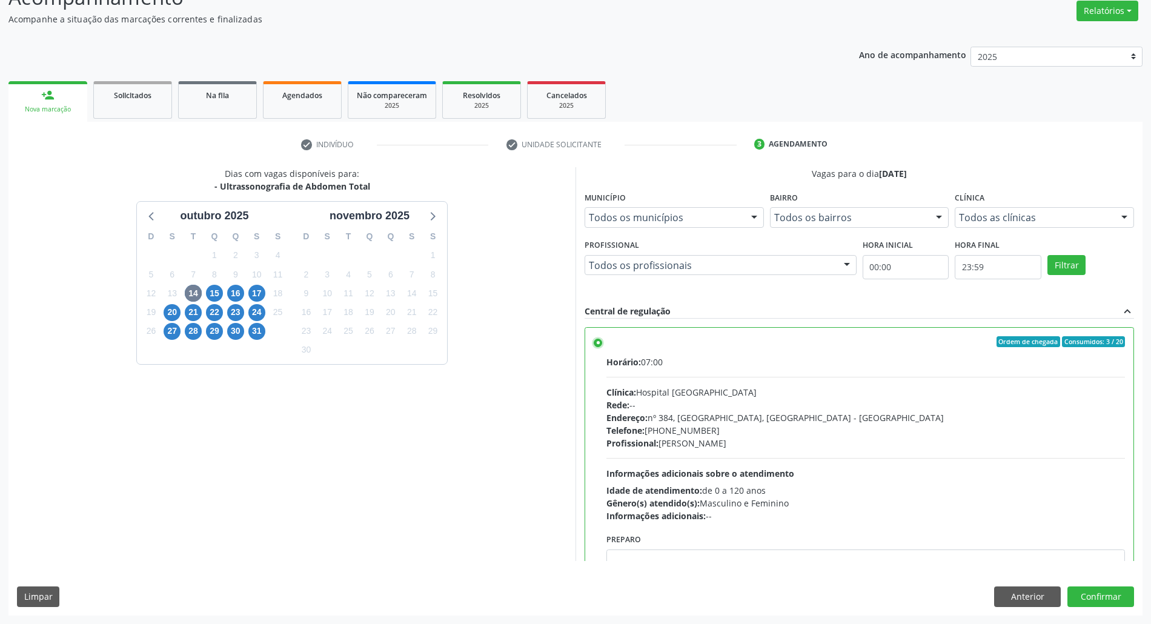
scroll to position [61, 0]
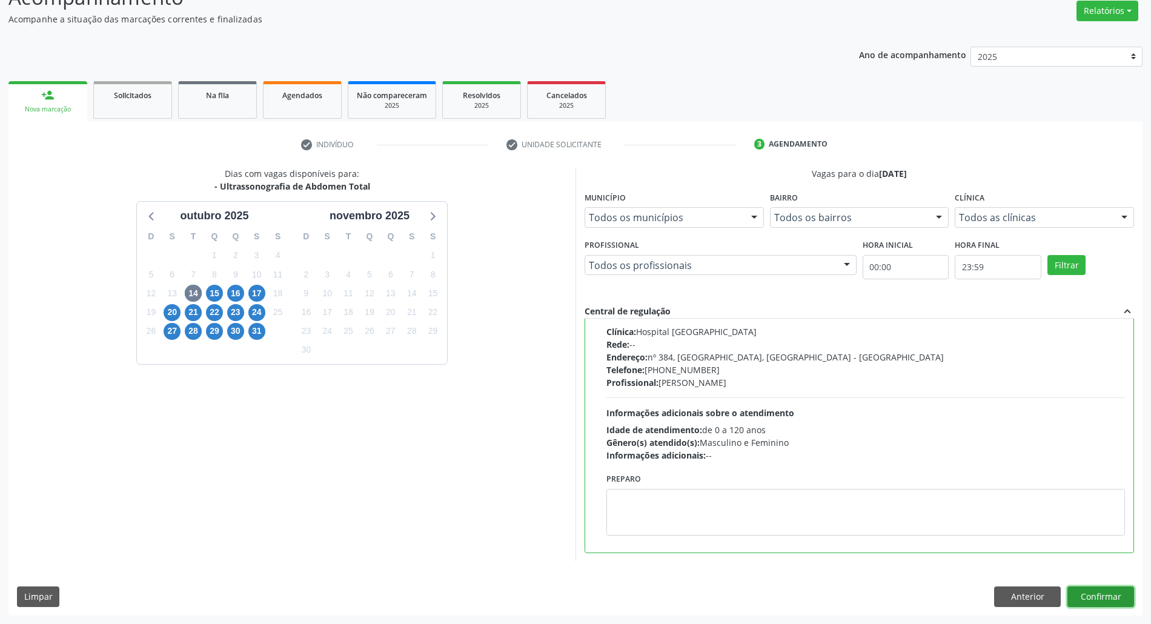
click at [1105, 598] on button "Confirmar" at bounding box center [1100, 596] width 67 height 21
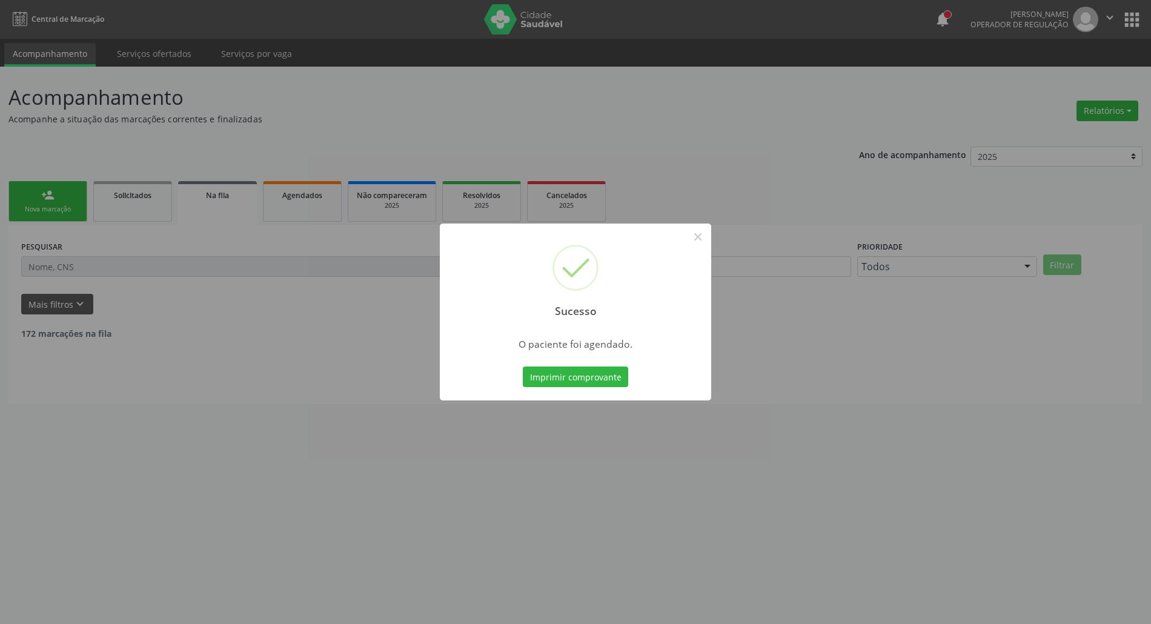
scroll to position [0, 0]
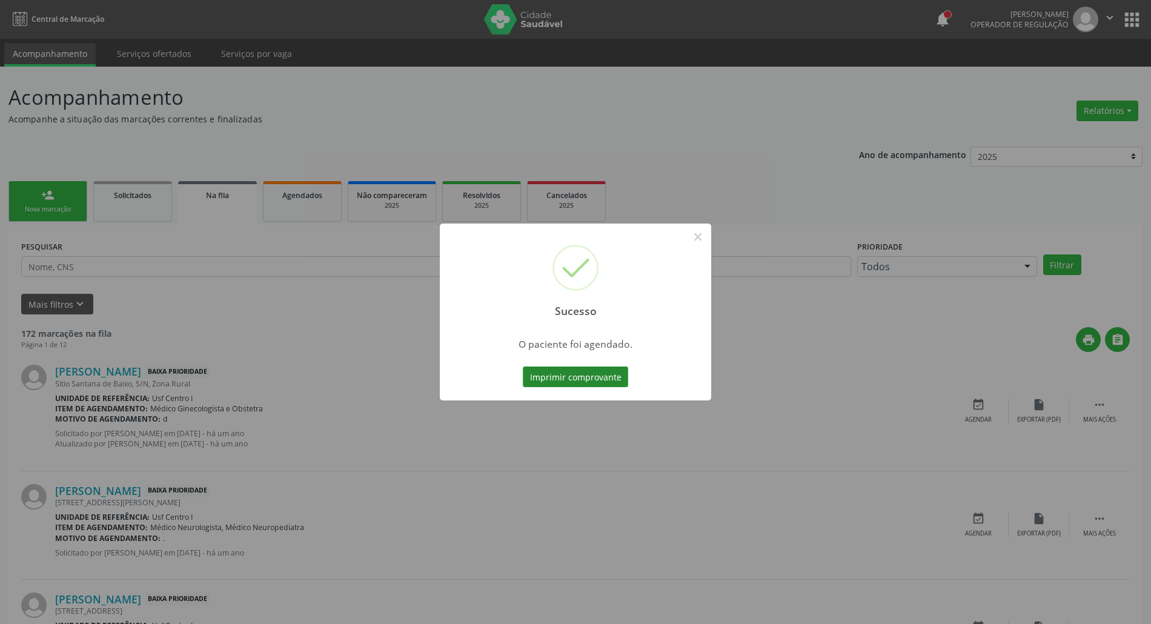
click at [579, 378] on button "Imprimir comprovante" at bounding box center [575, 376] width 105 height 21
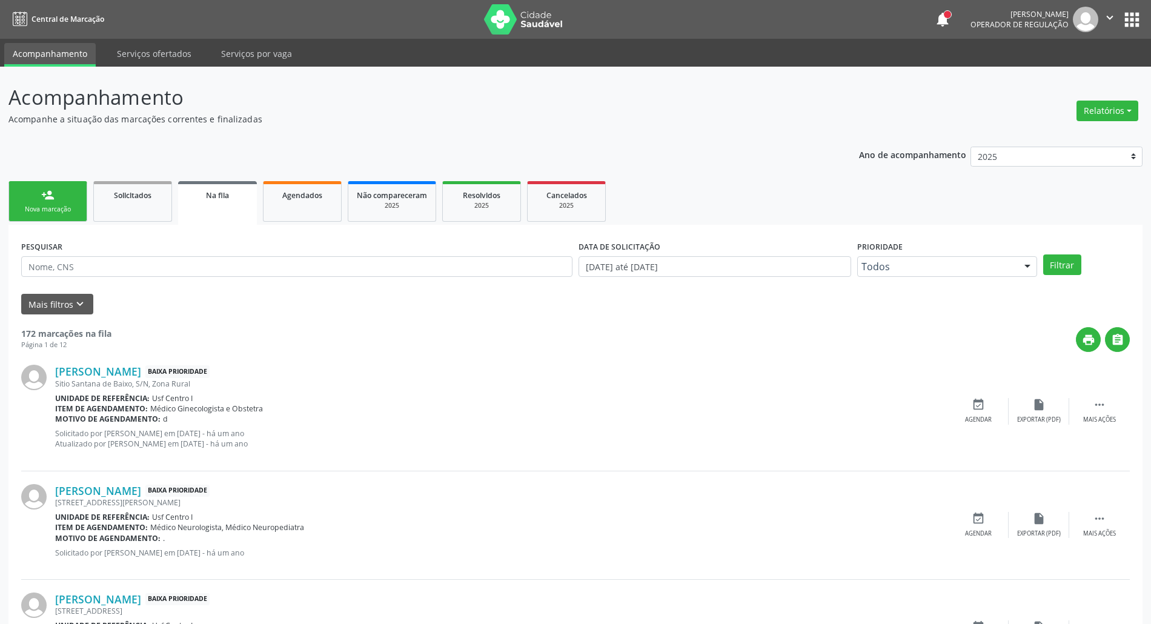
click at [46, 193] on div "person_add" at bounding box center [47, 194] width 13 height 13
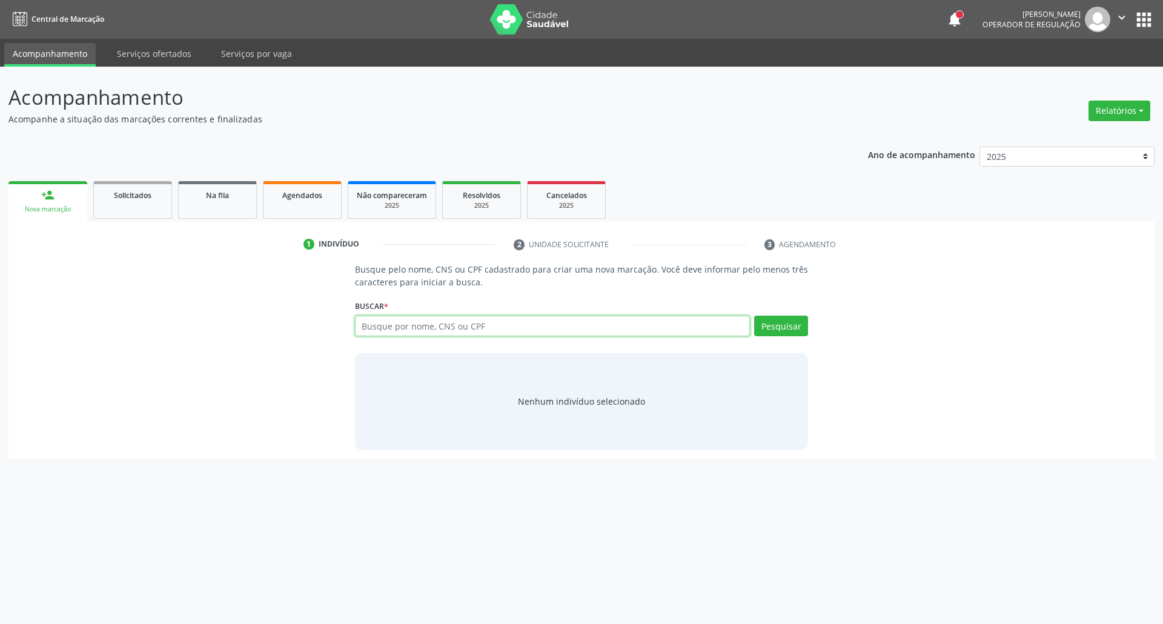
click at [626, 321] on input "text" at bounding box center [552, 326] width 395 height 21
type input "09688475440"
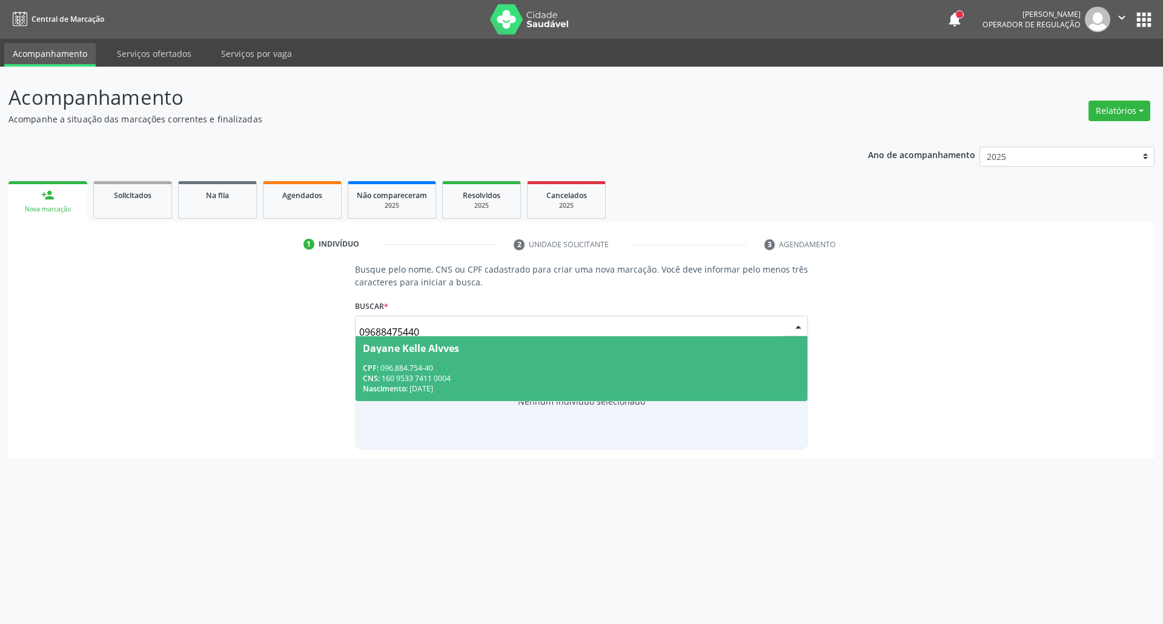
drag, startPoint x: 567, startPoint y: 388, endPoint x: 507, endPoint y: 405, distance: 62.3
click at [566, 388] on div "Nascimento: 02/05/1990" at bounding box center [582, 388] width 438 height 10
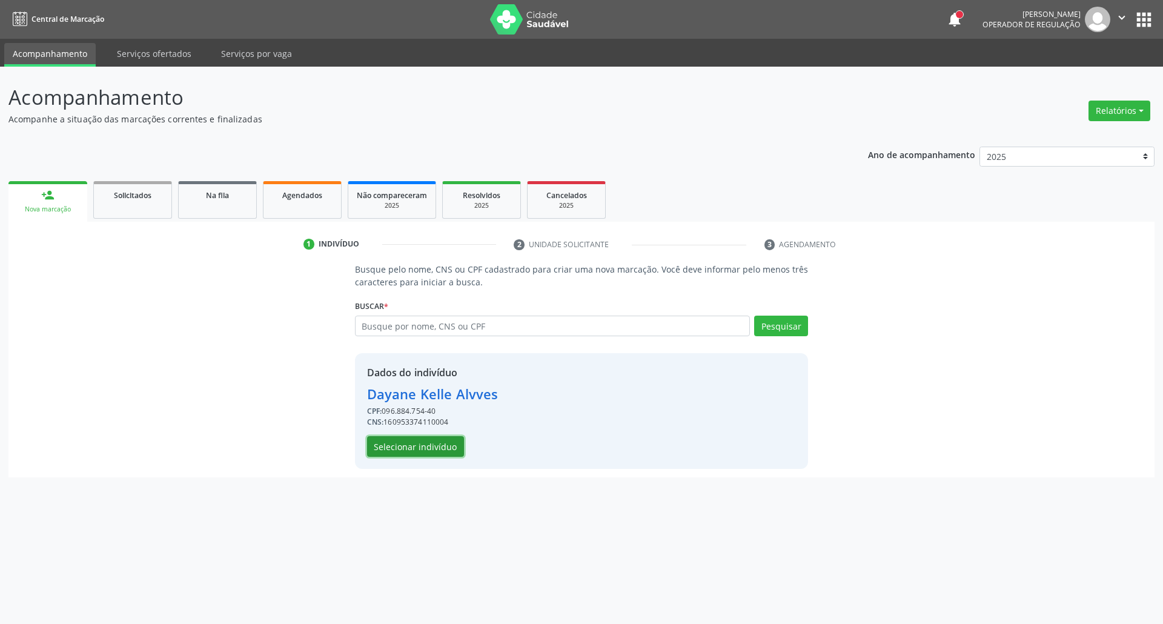
click at [386, 445] on button "Selecionar indivíduo" at bounding box center [415, 446] width 97 height 21
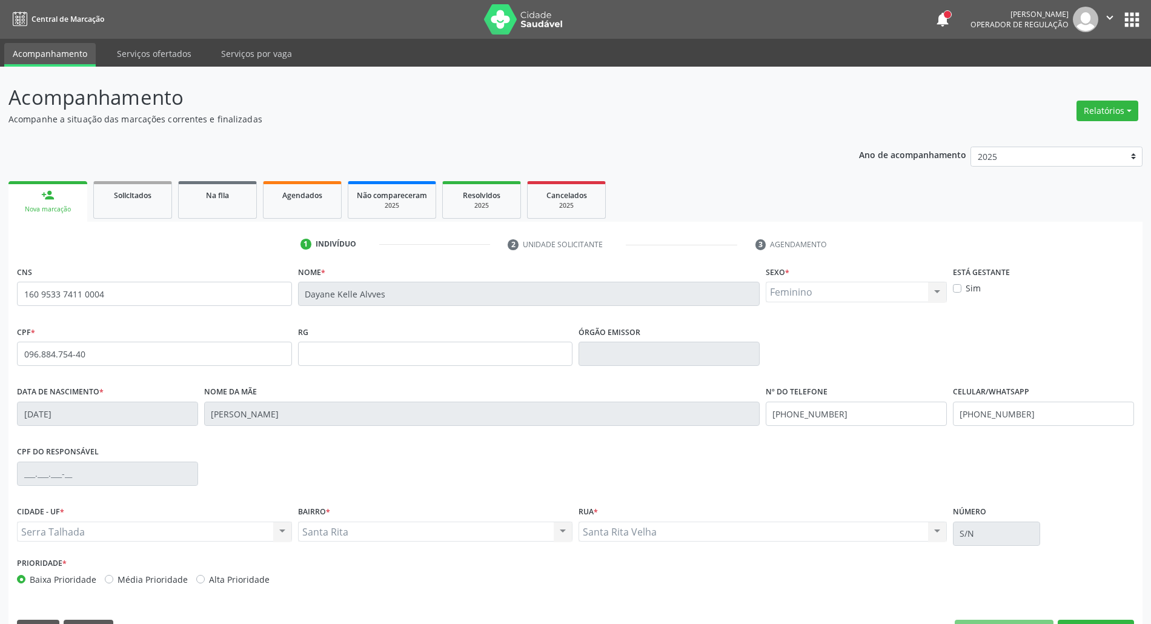
scroll to position [33, 0]
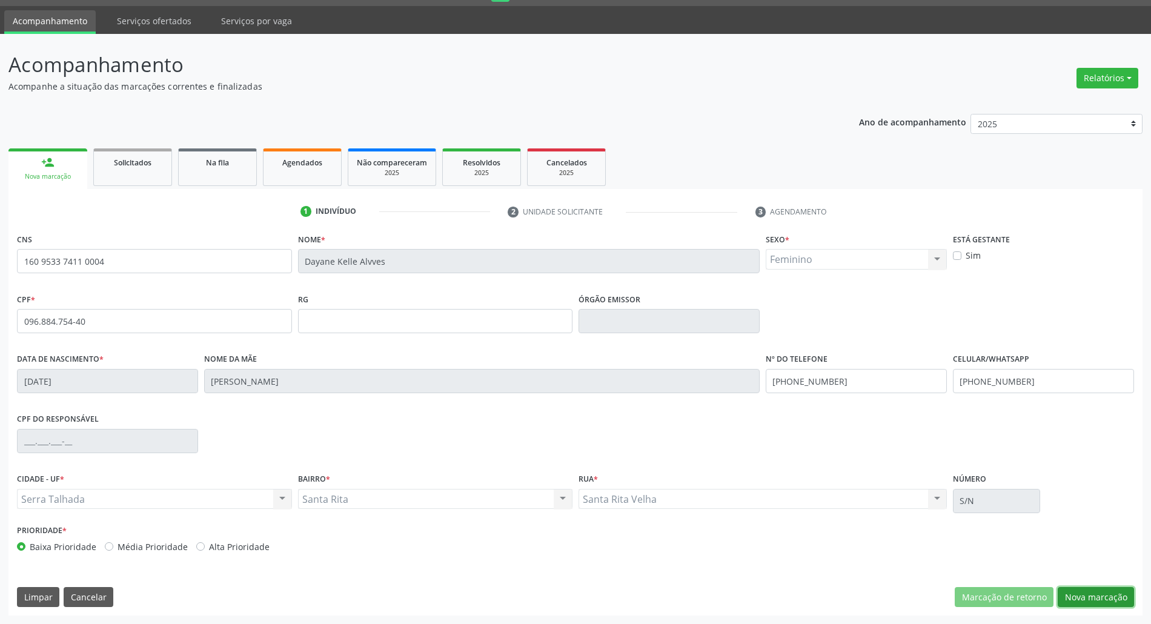
drag, startPoint x: 1109, startPoint y: 599, endPoint x: 1081, endPoint y: 586, distance: 31.2
click at [1103, 597] on button "Nova marcação" at bounding box center [1095, 597] width 76 height 21
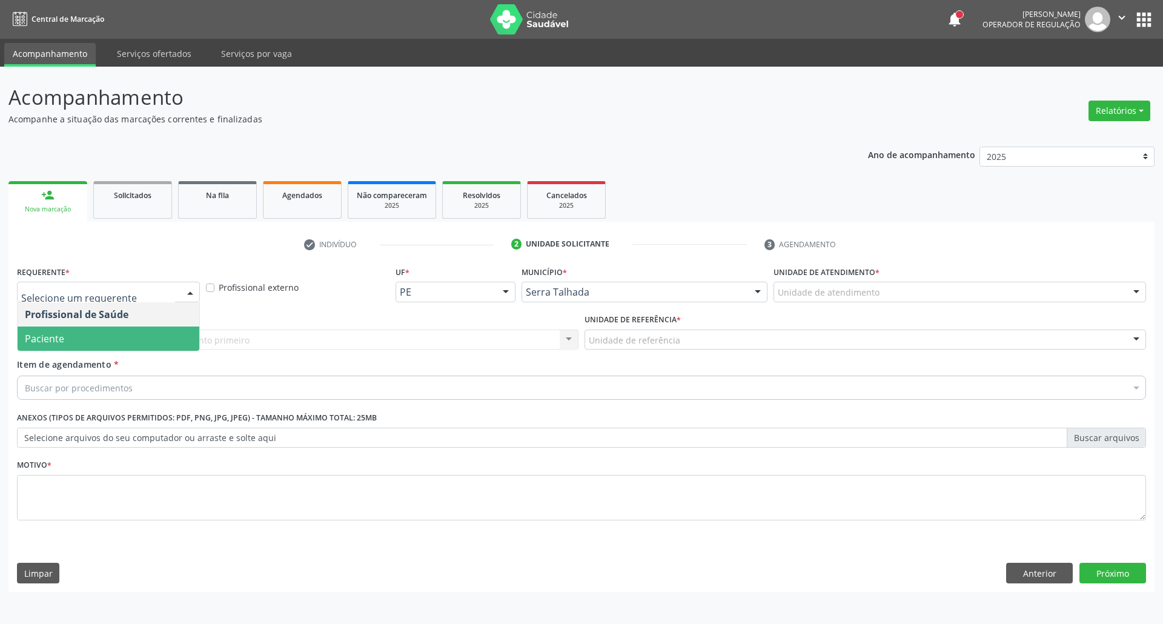
click at [121, 340] on span "Paciente" at bounding box center [109, 338] width 182 height 24
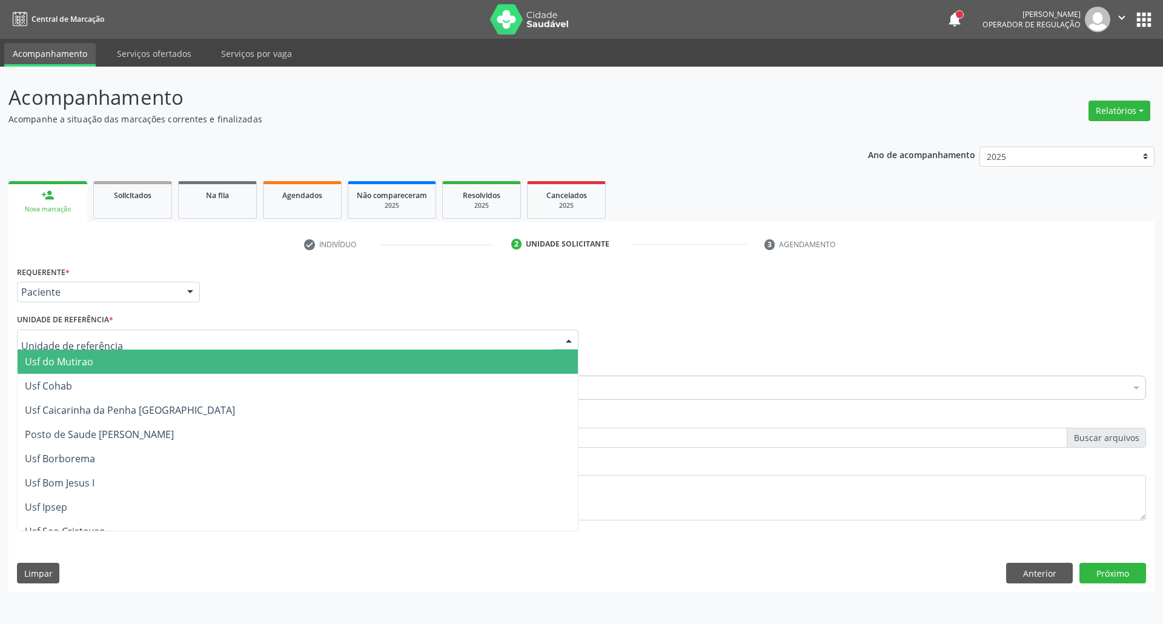
click at [162, 337] on div at bounding box center [297, 339] width 561 height 21
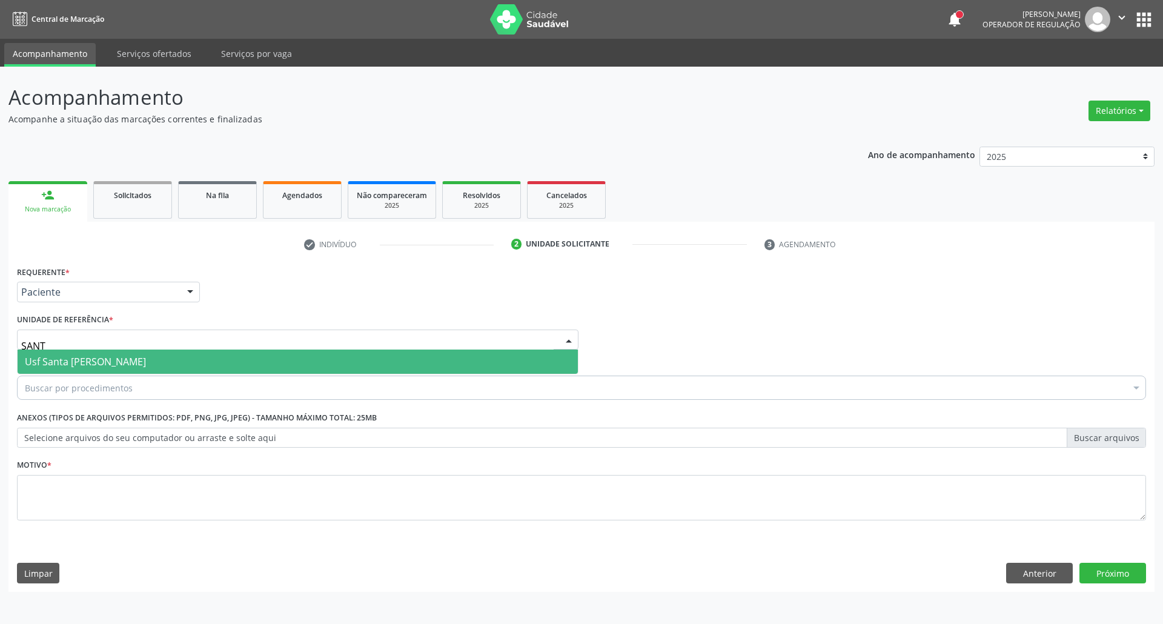
type input "SANTA"
click at [133, 361] on span "Usf Santa [PERSON_NAME]" at bounding box center [85, 361] width 121 height 13
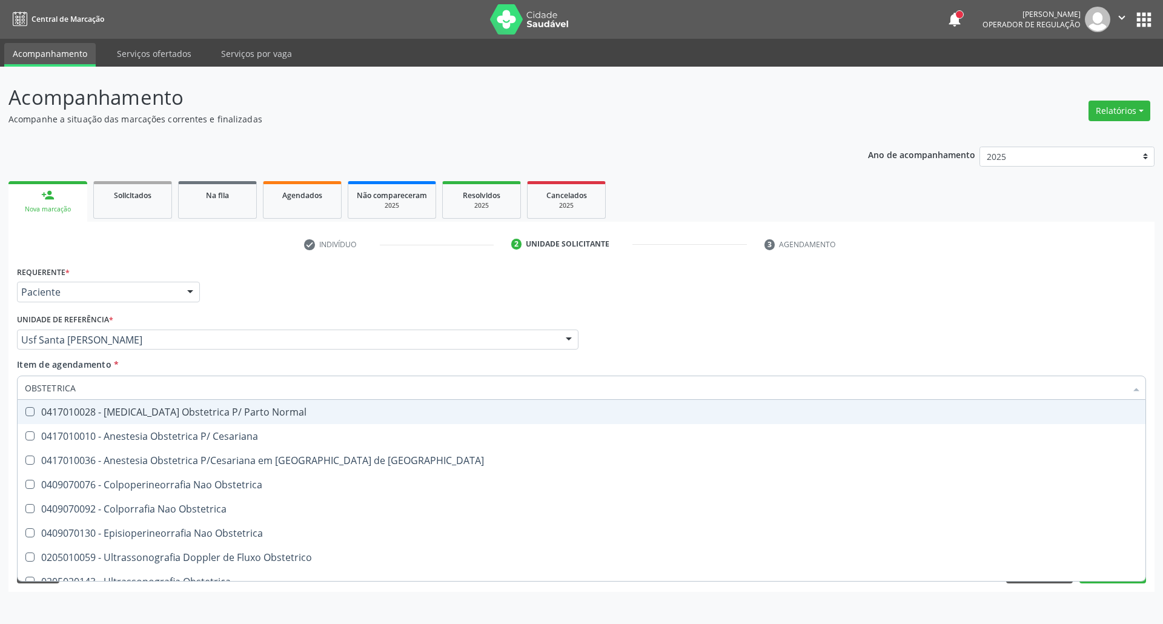
type input "OBSTETRICA"
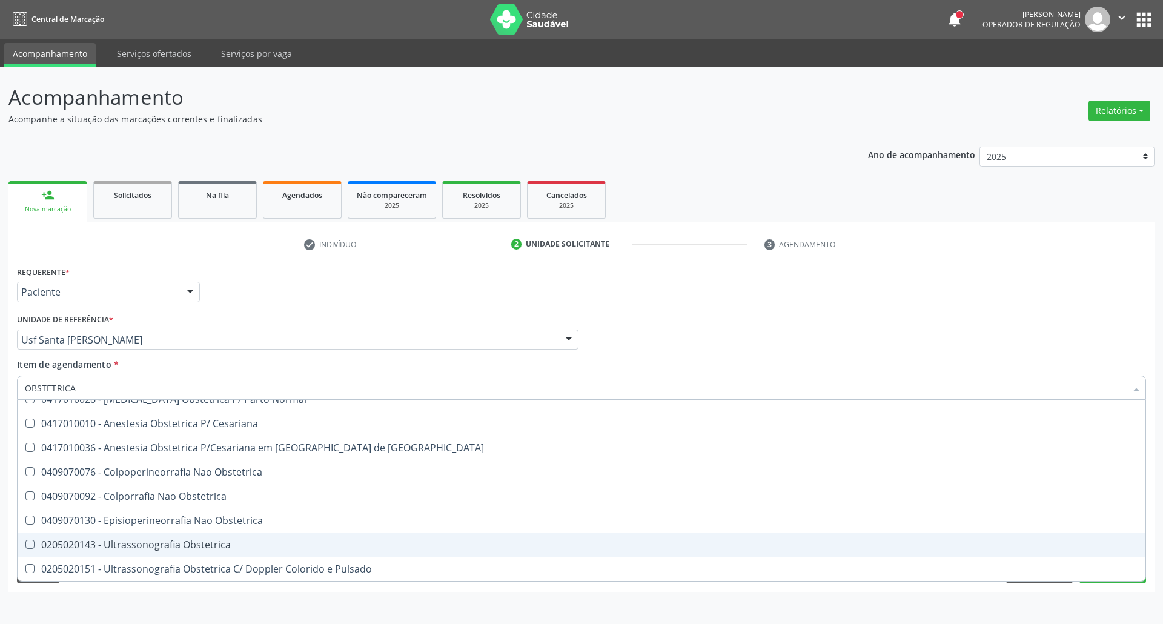
click at [117, 547] on div "0205020143 - Ultrassonografia Obstetrica" at bounding box center [581, 545] width 1113 height 10
checkbox Obstetrica "true"
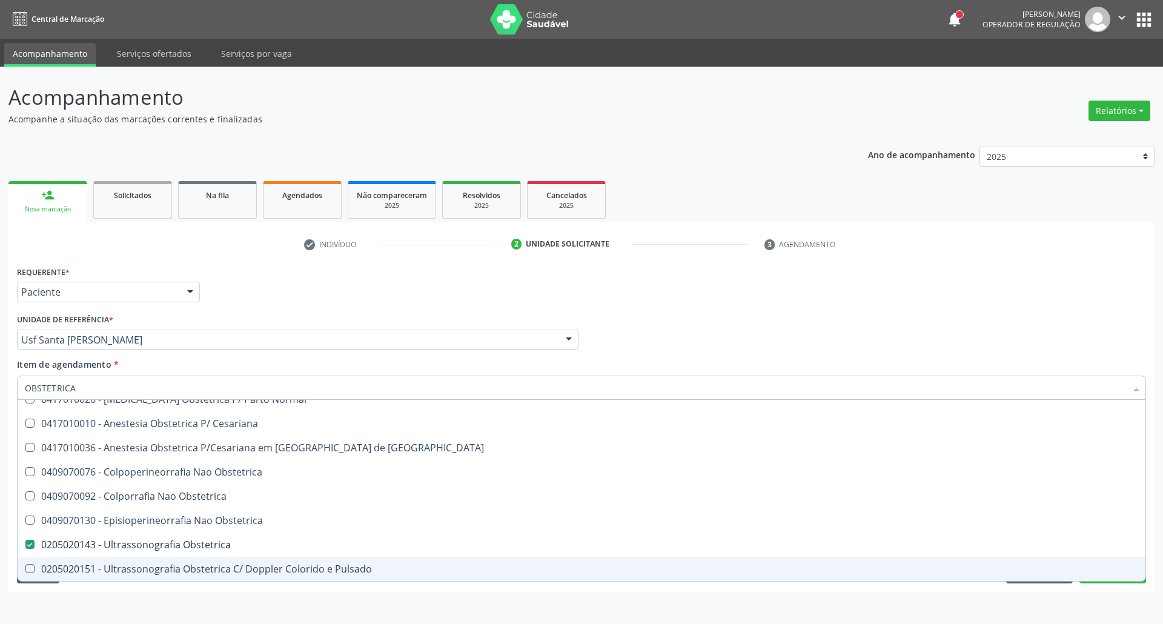
click at [0, 521] on div "Acompanhamento Acompanhe a situação das marcações correntes e finalizadas Relat…" at bounding box center [581, 345] width 1163 height 557
checkbox Cesariana "true"
checkbox Obstetrica "false"
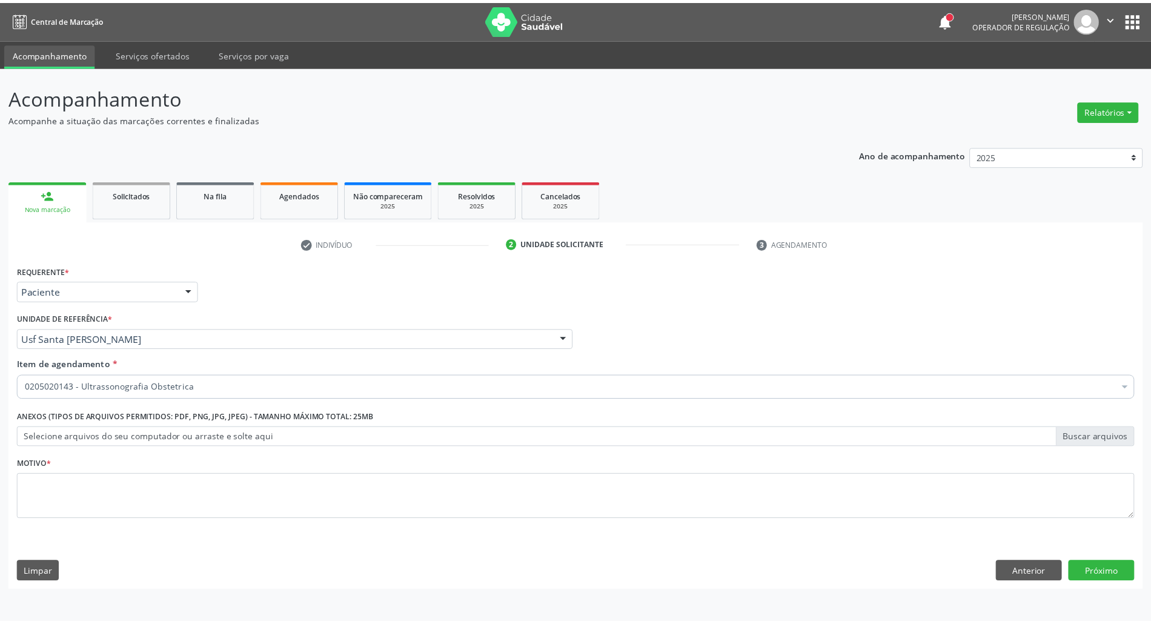
scroll to position [0, 0]
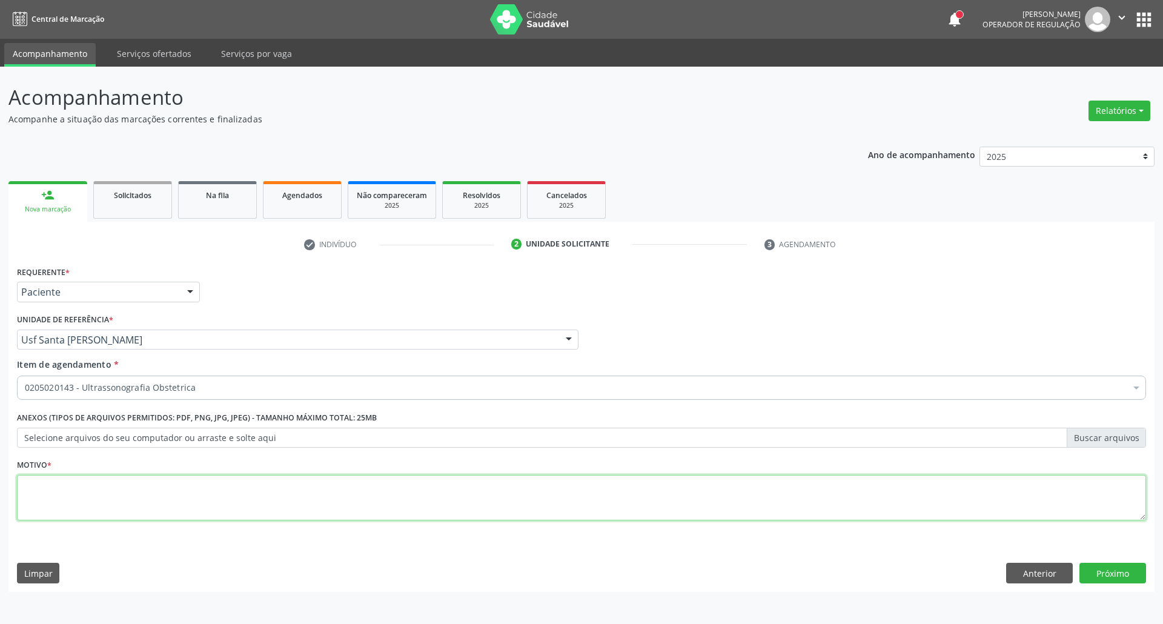
drag, startPoint x: 74, startPoint y: 498, endPoint x: 81, endPoint y: 498, distance: 7.3
click at [80, 497] on textarea at bounding box center [581, 498] width 1129 height 46
type textarea "."
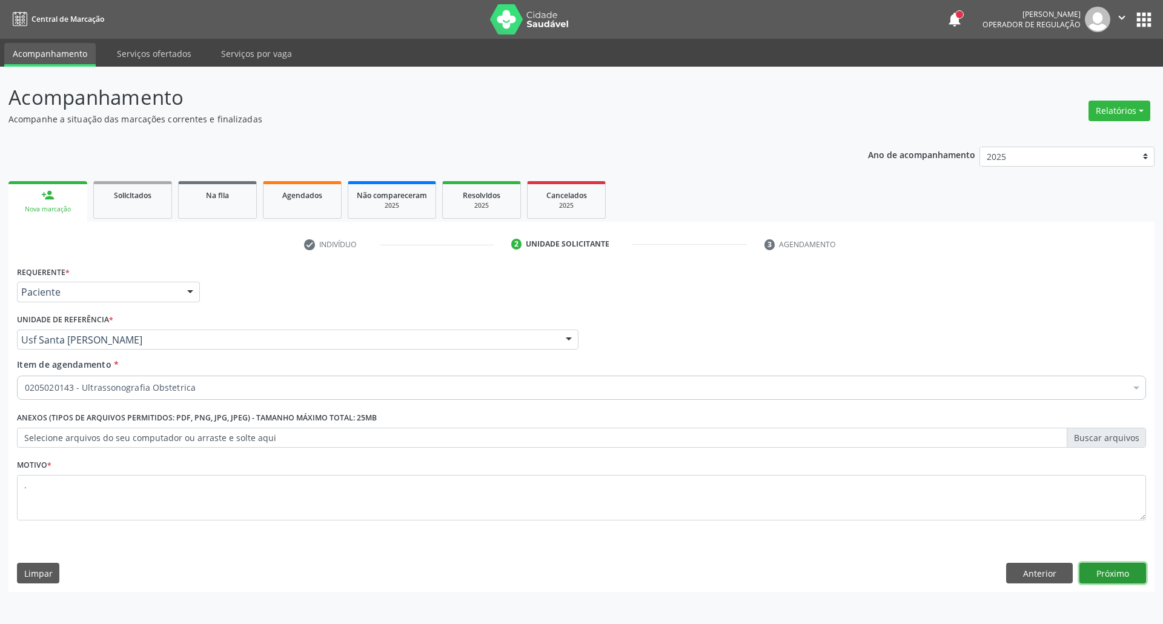
drag, startPoint x: 1110, startPoint y: 572, endPoint x: 1031, endPoint y: 554, distance: 81.4
click at [1105, 570] on button "Próximo" at bounding box center [1112, 573] width 67 height 21
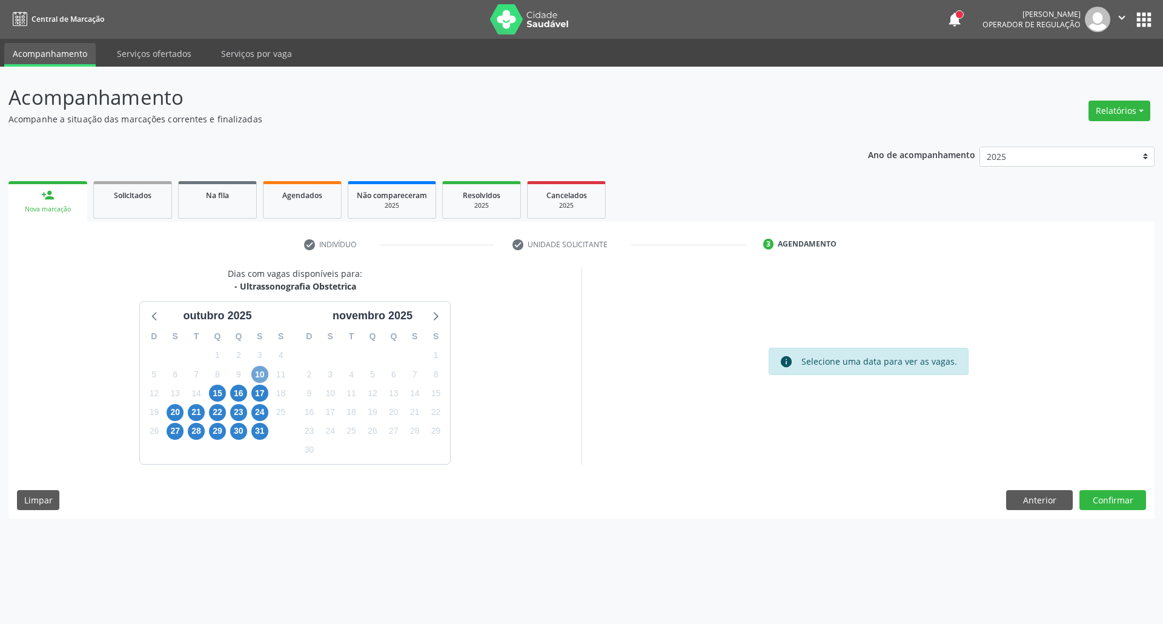
click at [267, 374] on span "10" at bounding box center [259, 374] width 17 height 17
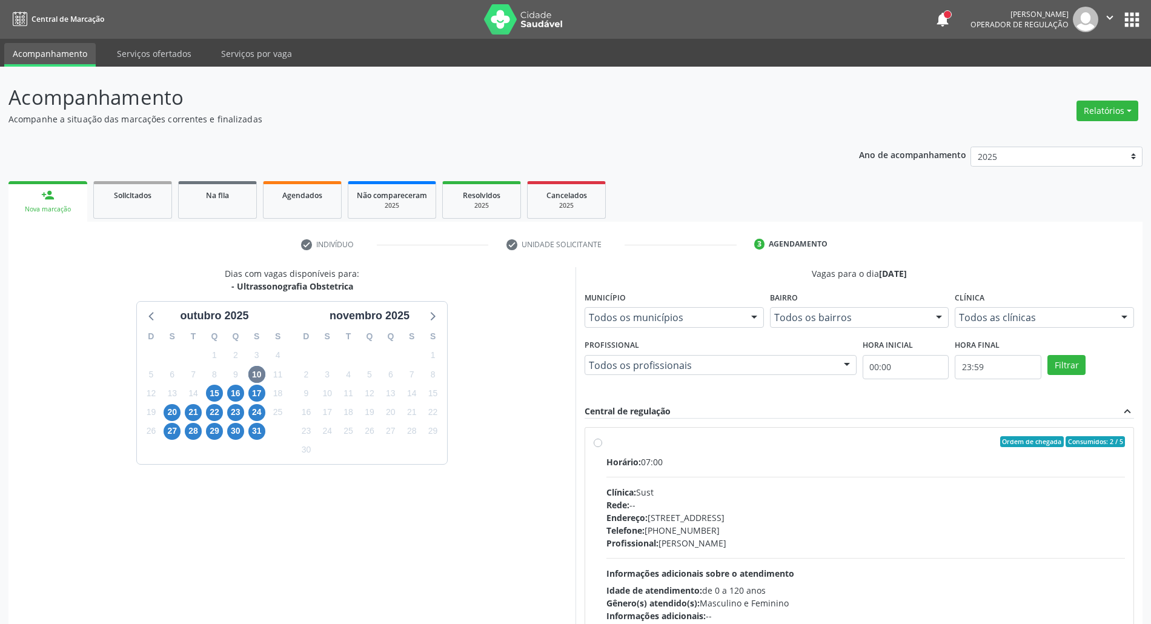
drag, startPoint x: 813, startPoint y: 456, endPoint x: 809, endPoint y: 420, distance: 35.9
click at [812, 454] on label "Ordem de chegada Consumidos: 2 / 5 Horário: 07:00 Clínica: Sust Rede: -- Endere…" at bounding box center [865, 529] width 518 height 186
click at [602, 447] on input "Ordem de chegada Consumidos: 2 / 5 Horário: 07:00 Clínica: Sust Rede: -- Endere…" at bounding box center [598, 441] width 8 height 11
radio input "true"
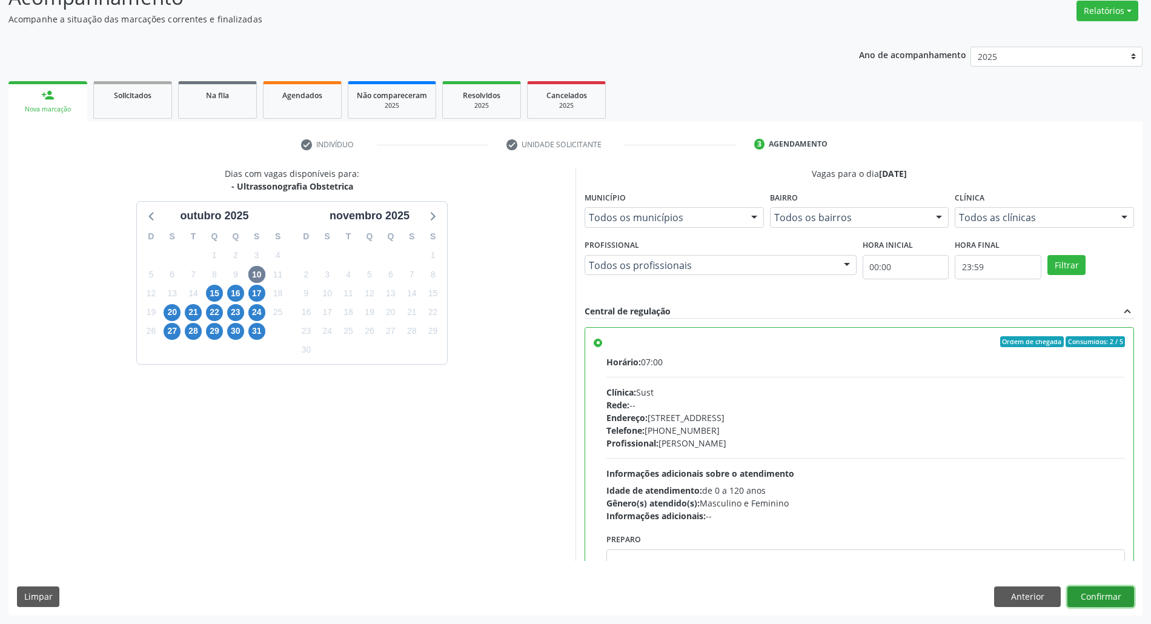
click at [1097, 597] on button "Confirmar" at bounding box center [1100, 596] width 67 height 21
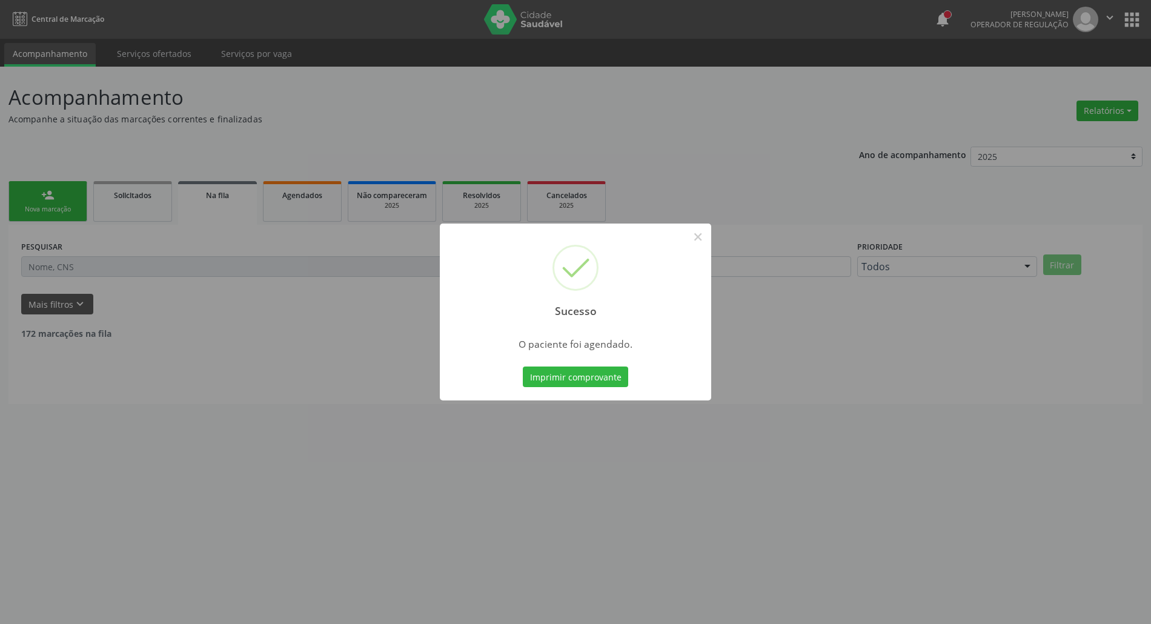
scroll to position [0, 0]
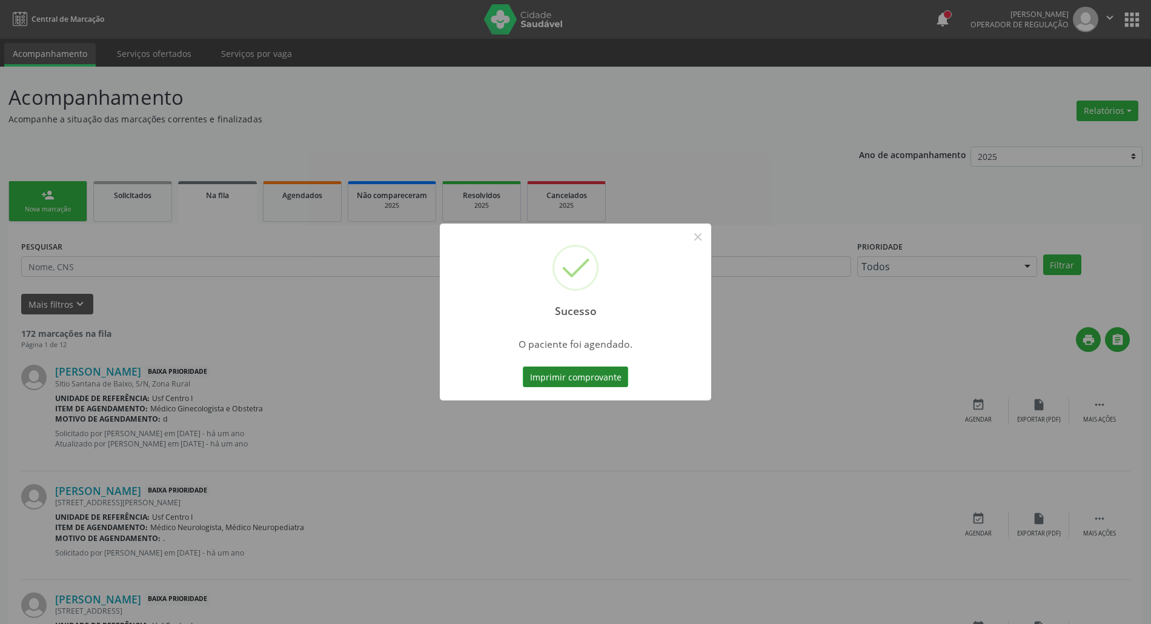
click at [569, 383] on button "Imprimir comprovante" at bounding box center [575, 376] width 105 height 21
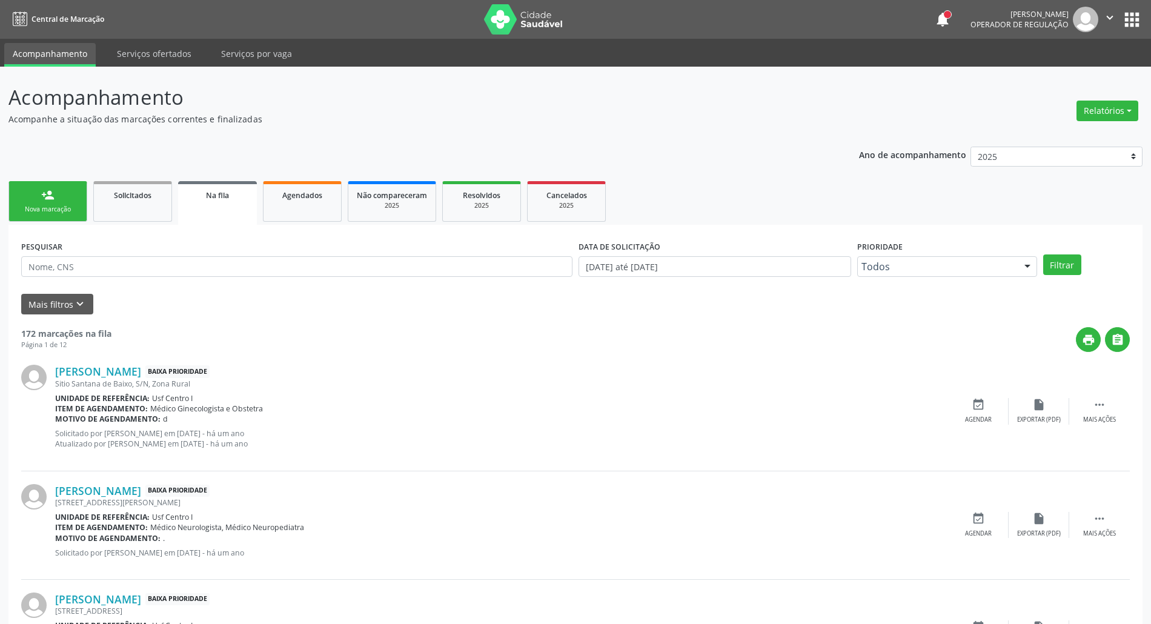
click at [70, 199] on link "person_add Nova marcação" at bounding box center [47, 201] width 79 height 41
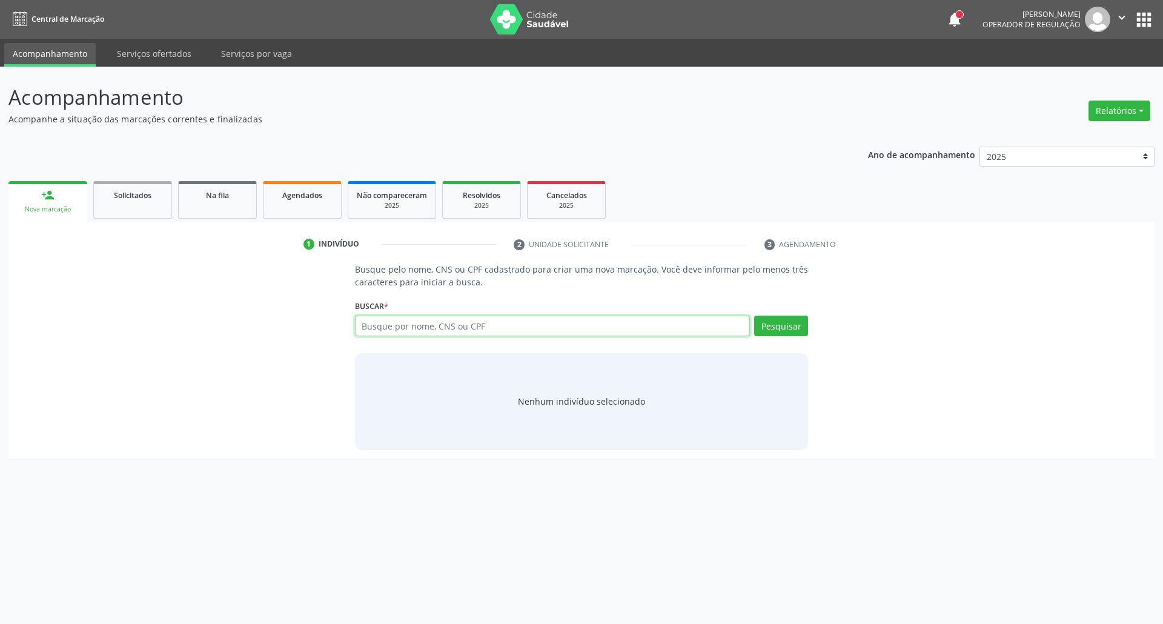
click at [563, 327] on input "text" at bounding box center [552, 326] width 395 height 21
type input "07543479700"
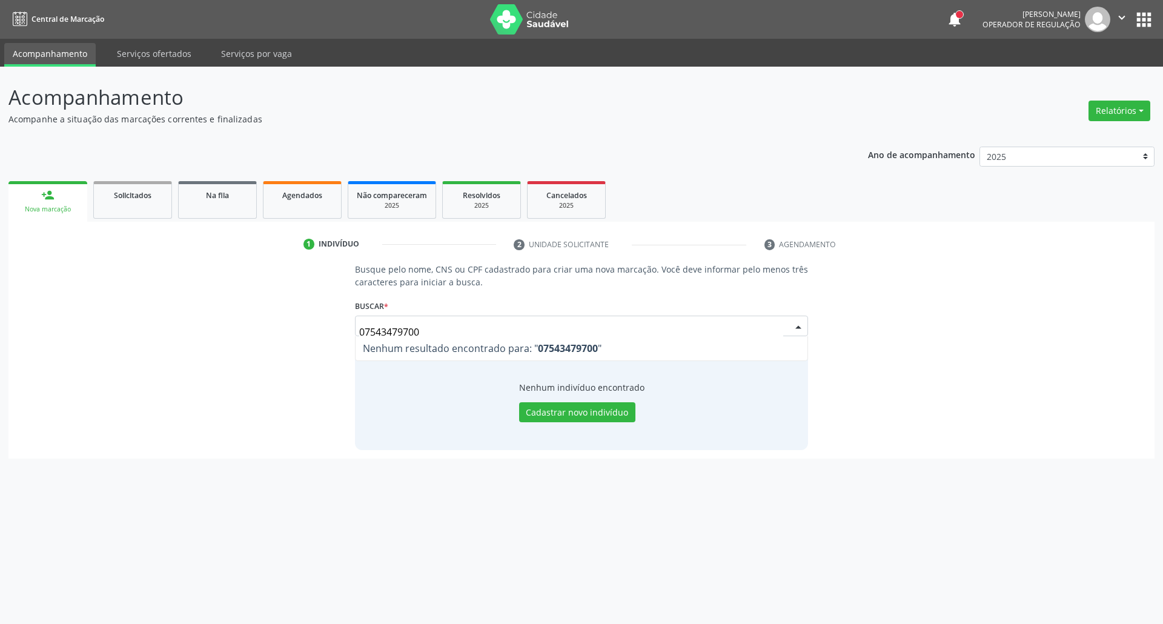
click at [546, 328] on input "07543479700" at bounding box center [571, 332] width 425 height 24
type input "898003734086142"
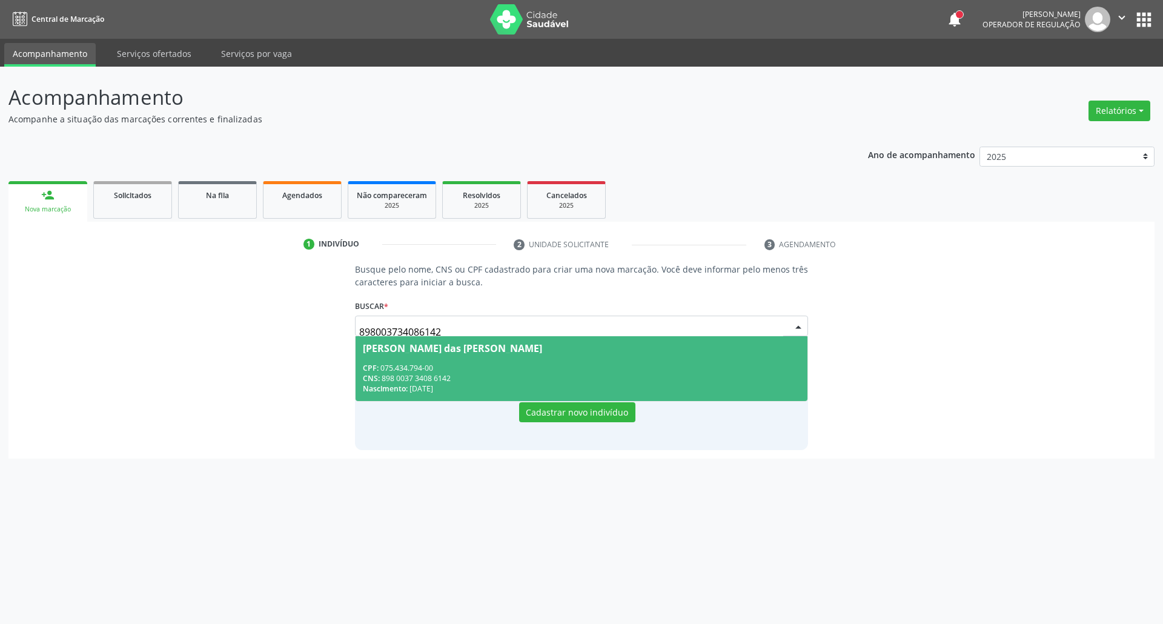
click at [498, 363] on div "CPF: 075.434.794-00" at bounding box center [582, 368] width 438 height 10
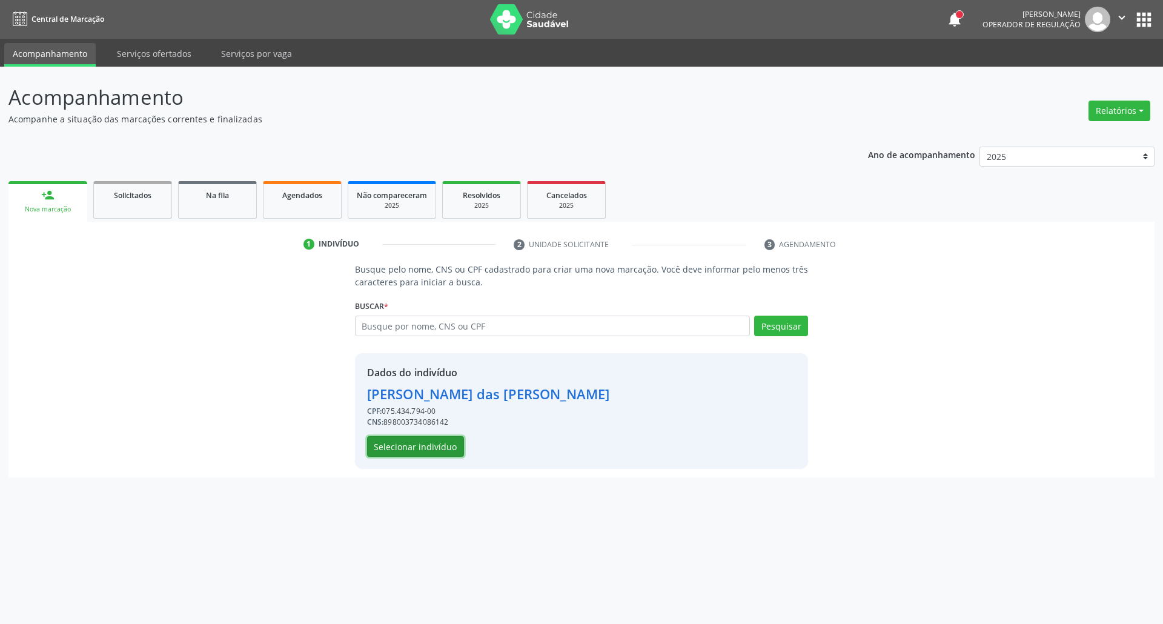
click at [423, 438] on button "Selecionar indivíduo" at bounding box center [415, 446] width 97 height 21
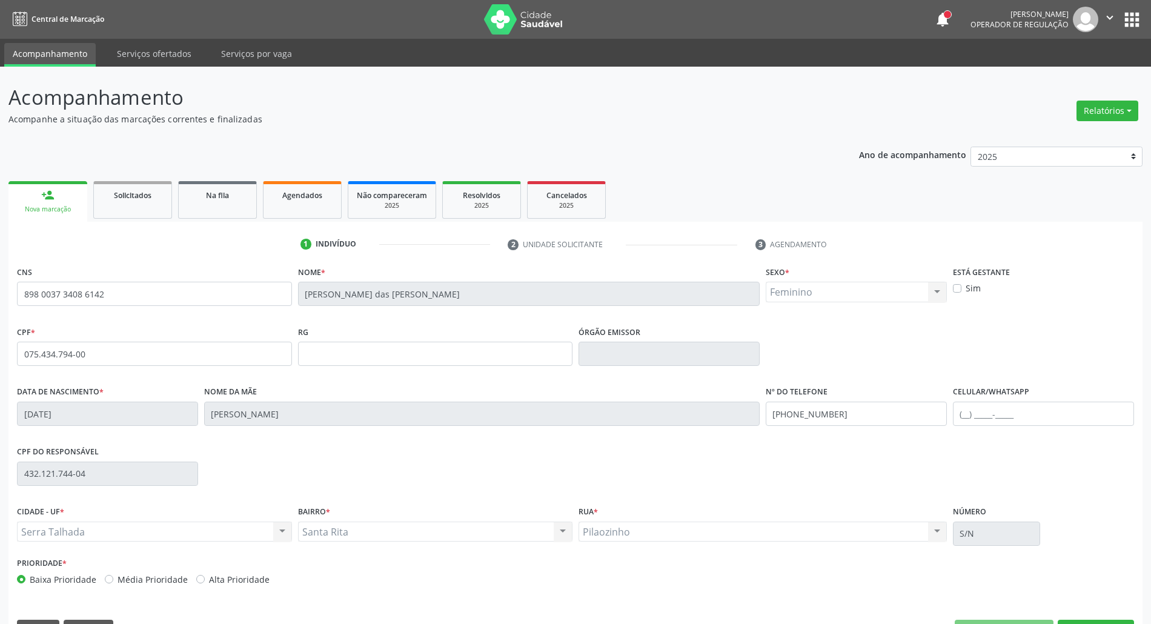
scroll to position [33, 0]
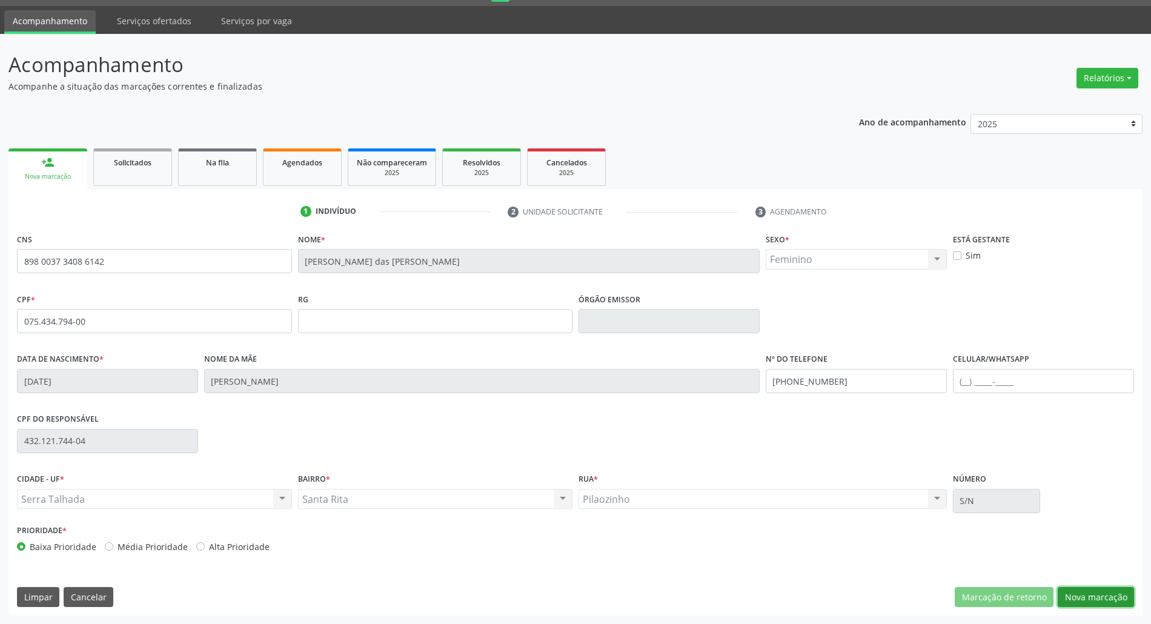
drag, startPoint x: 1108, startPoint y: 595, endPoint x: 912, endPoint y: 511, distance: 212.7
click at [1102, 592] on button "Nova marcação" at bounding box center [1095, 597] width 76 height 21
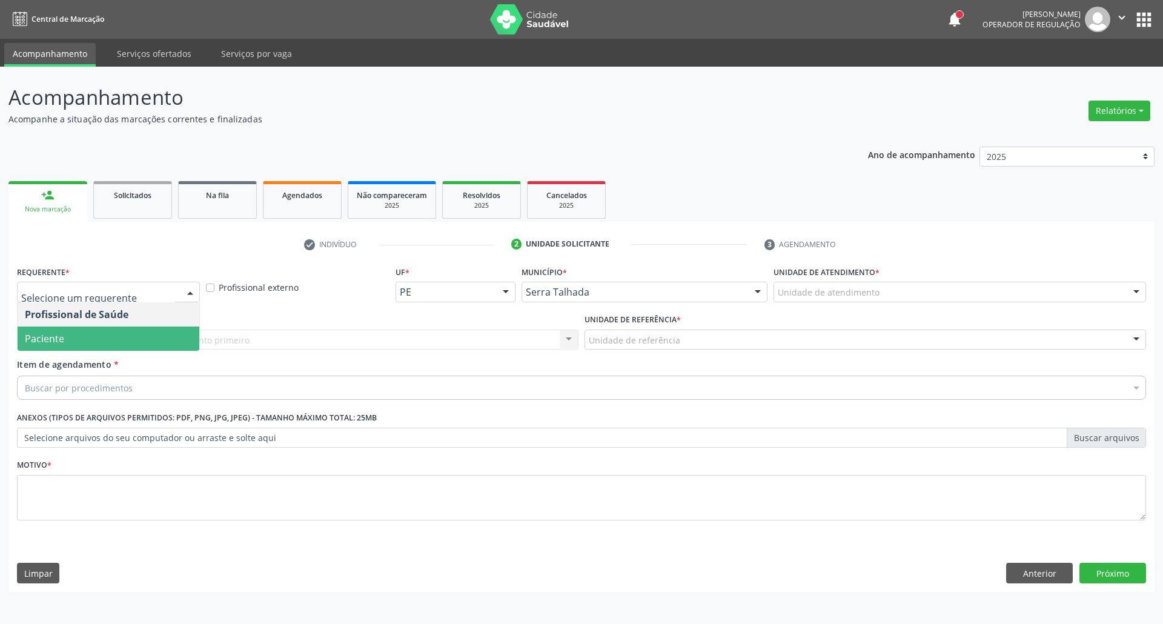
click at [80, 331] on span "Paciente" at bounding box center [109, 338] width 182 height 24
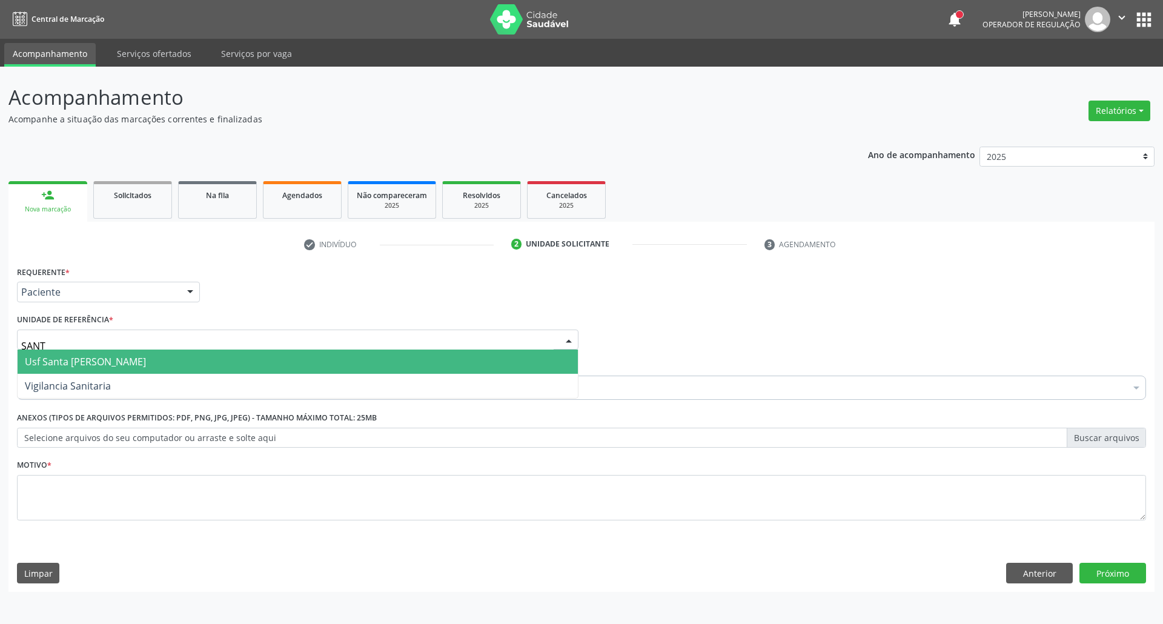
type input "SANTA"
click at [34, 357] on span "Usf Santa [PERSON_NAME]" at bounding box center [85, 361] width 121 height 13
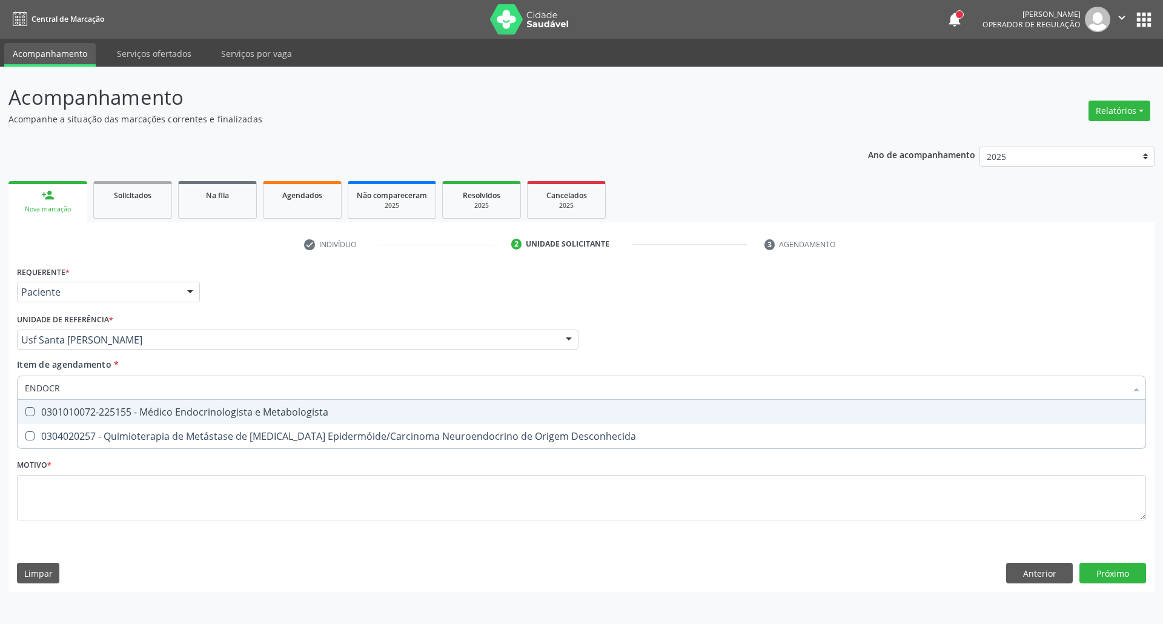
type input "ENDOCRI"
drag, startPoint x: 54, startPoint y: 406, endPoint x: 53, endPoint y: 412, distance: 6.7
click at [54, 407] on div "0301010072-225155 - Médico Endocrinologista e Metabologista" at bounding box center [581, 412] width 1113 height 10
checkbox Metabologista "true"
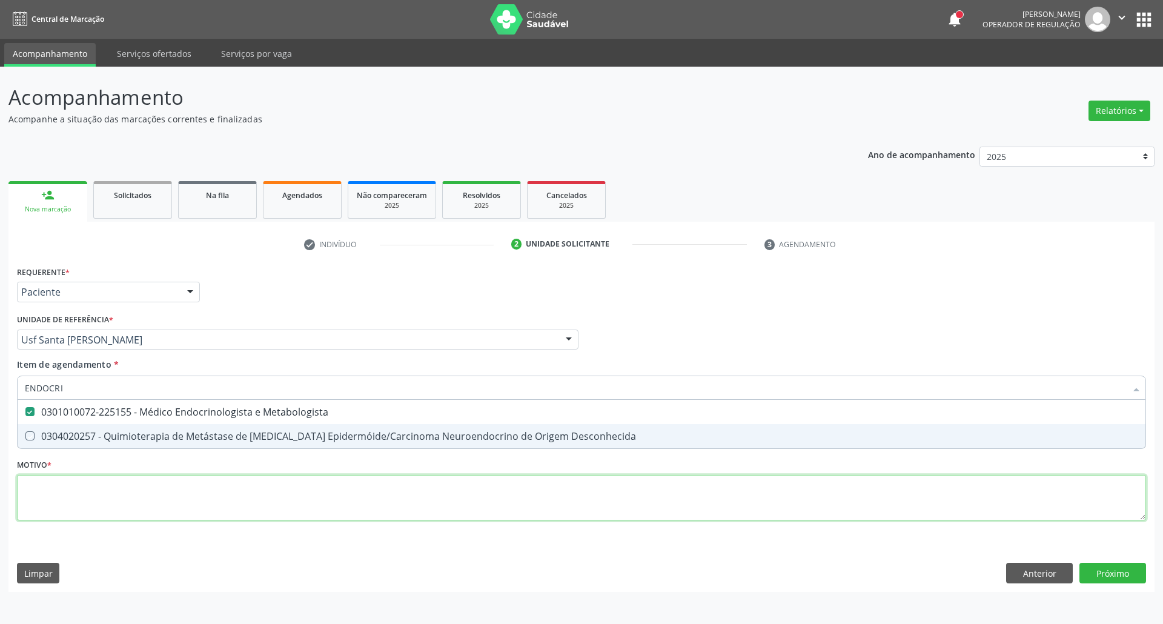
click at [62, 477] on div "Requerente * Paciente Profissional de Saúde Paciente Nenhum resultado encontrad…" at bounding box center [581, 400] width 1129 height 274
checkbox Desconhecida "true"
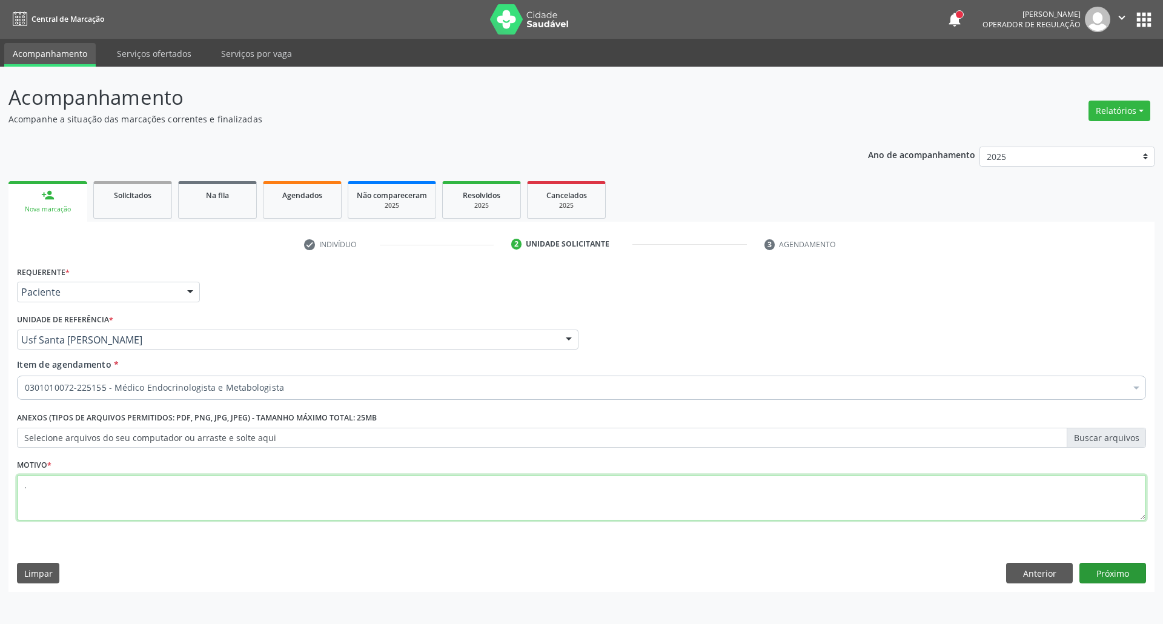
type textarea "."
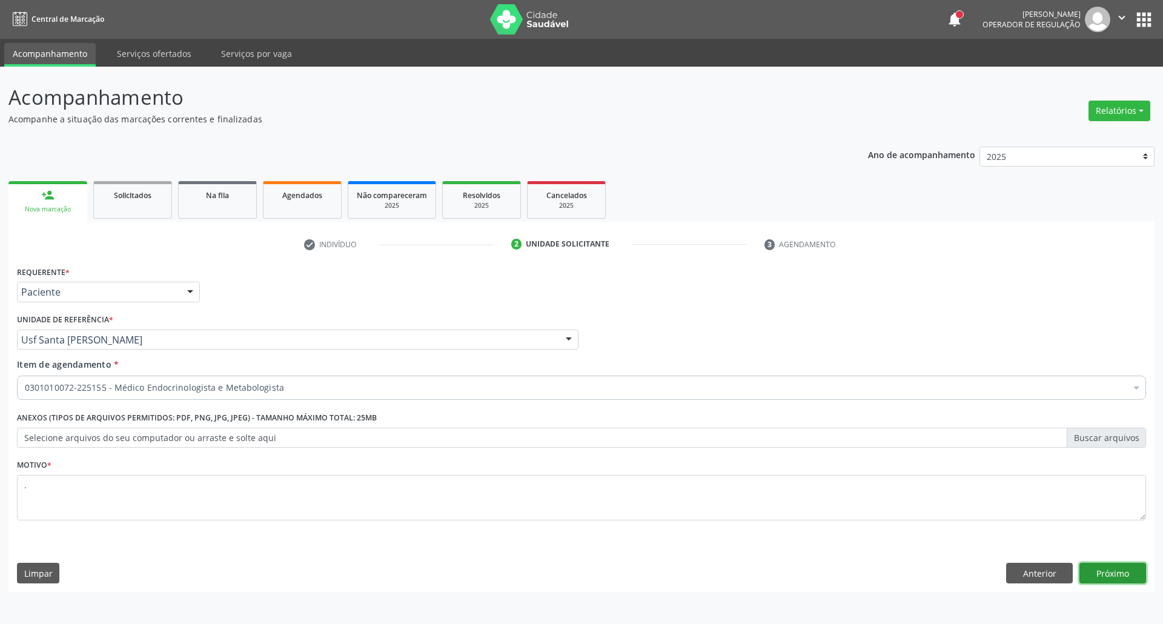
click at [1106, 580] on button "Próximo" at bounding box center [1112, 573] width 67 height 21
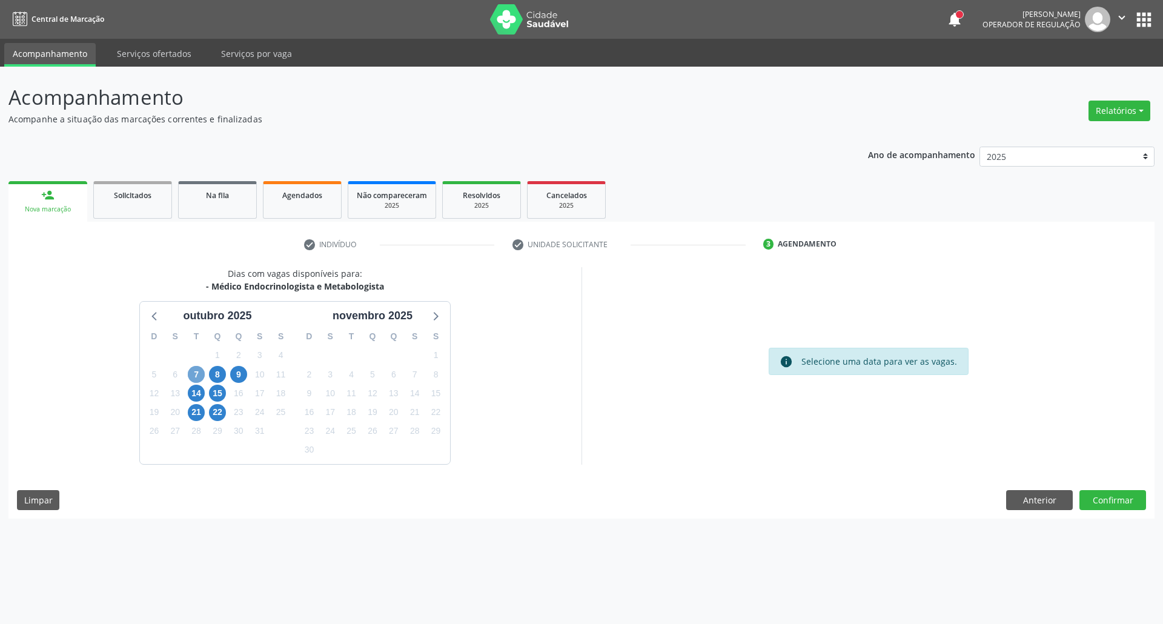
click at [200, 380] on span "7" at bounding box center [196, 374] width 17 height 17
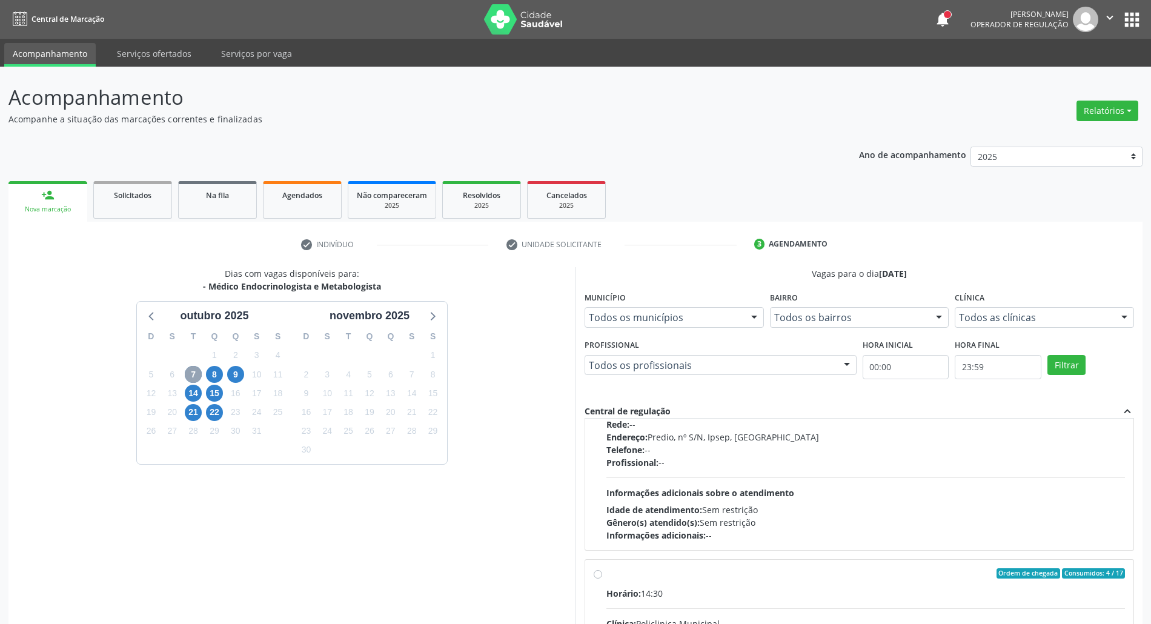
scroll to position [161, 0]
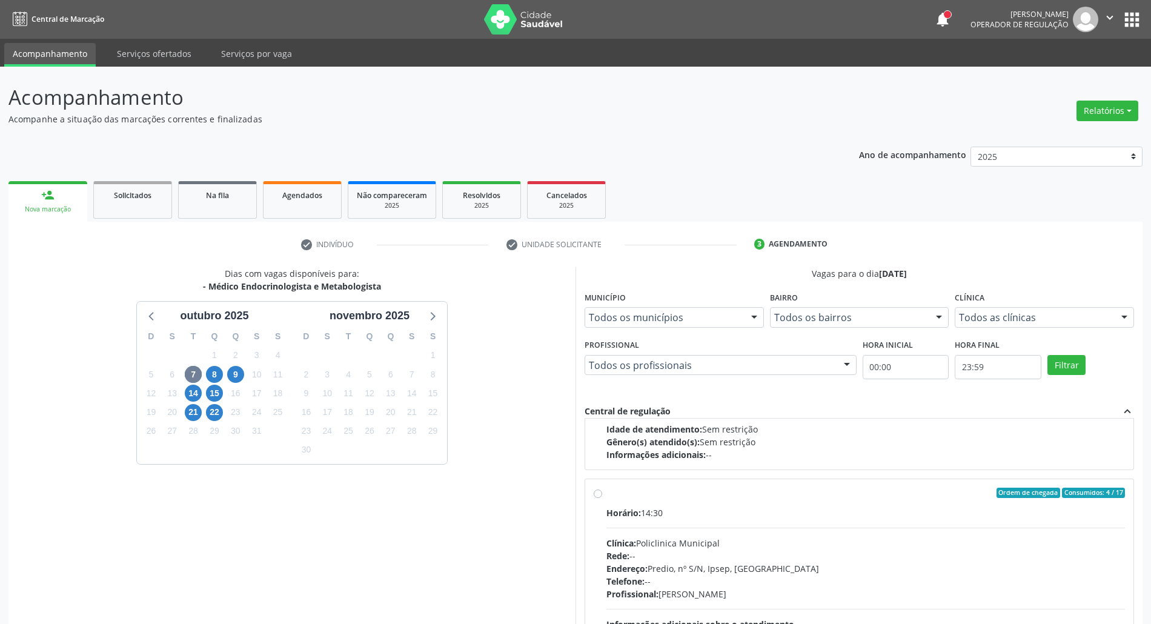
click at [752, 455] on div "Informações adicionais: --" at bounding box center [865, 454] width 518 height 13
click at [602, 286] on input "Ordem de chegada Consumidos: 9 / 10 Horário: 14:30 Clínica: Policlinica Municip…" at bounding box center [598, 280] width 8 height 11
radio input "true"
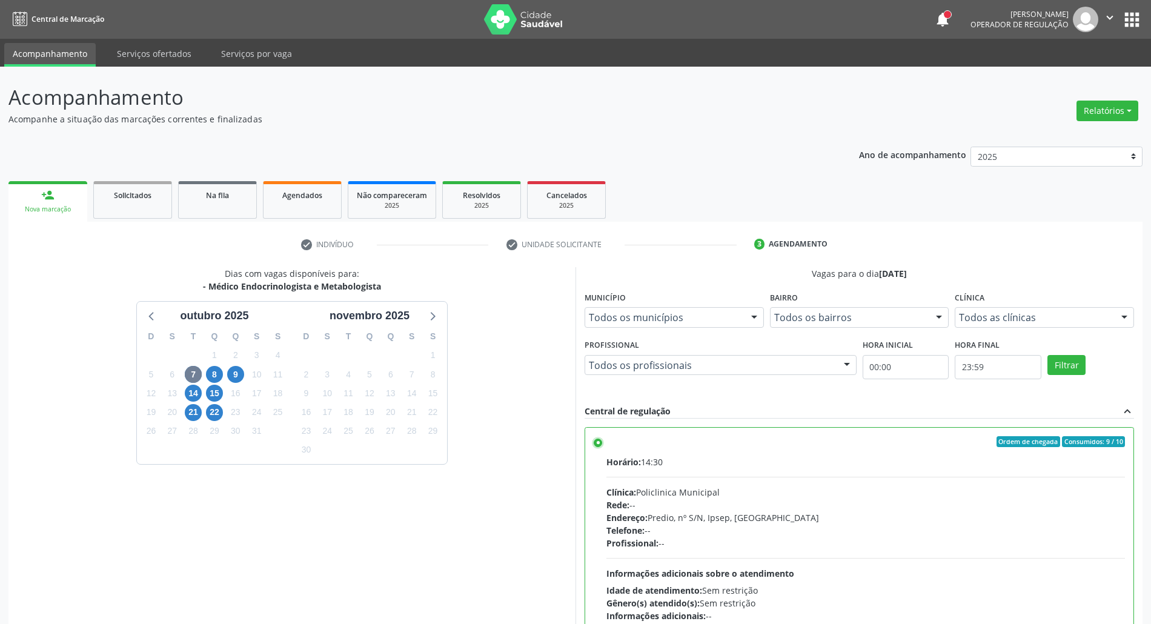
scroll to position [100, 0]
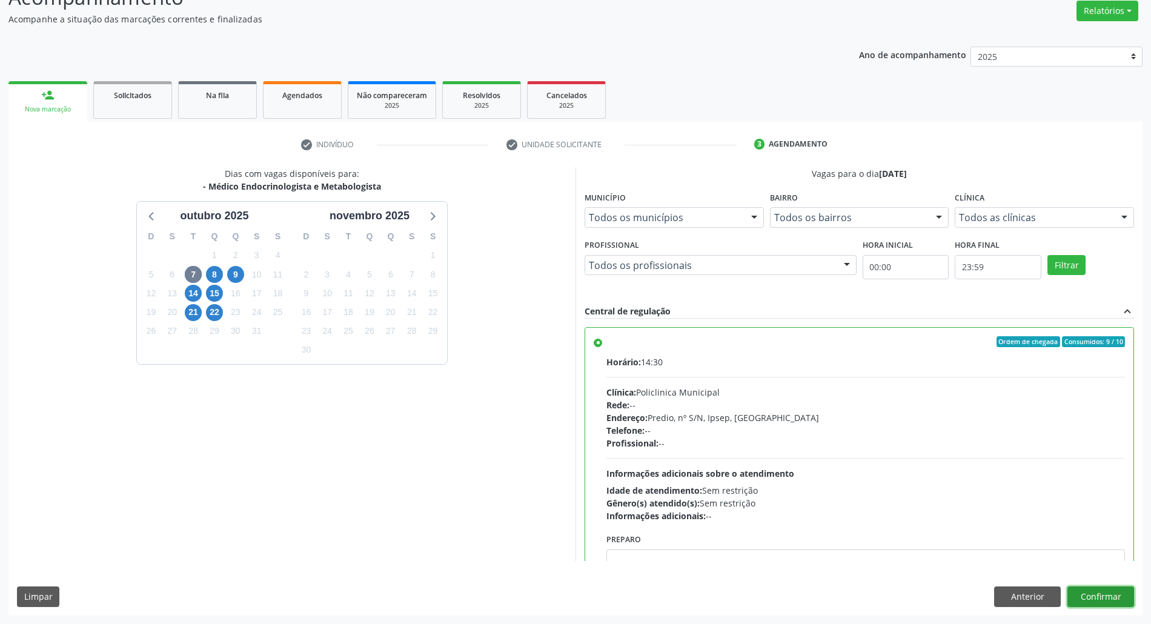
click at [1120, 596] on button "Confirmar" at bounding box center [1100, 596] width 67 height 21
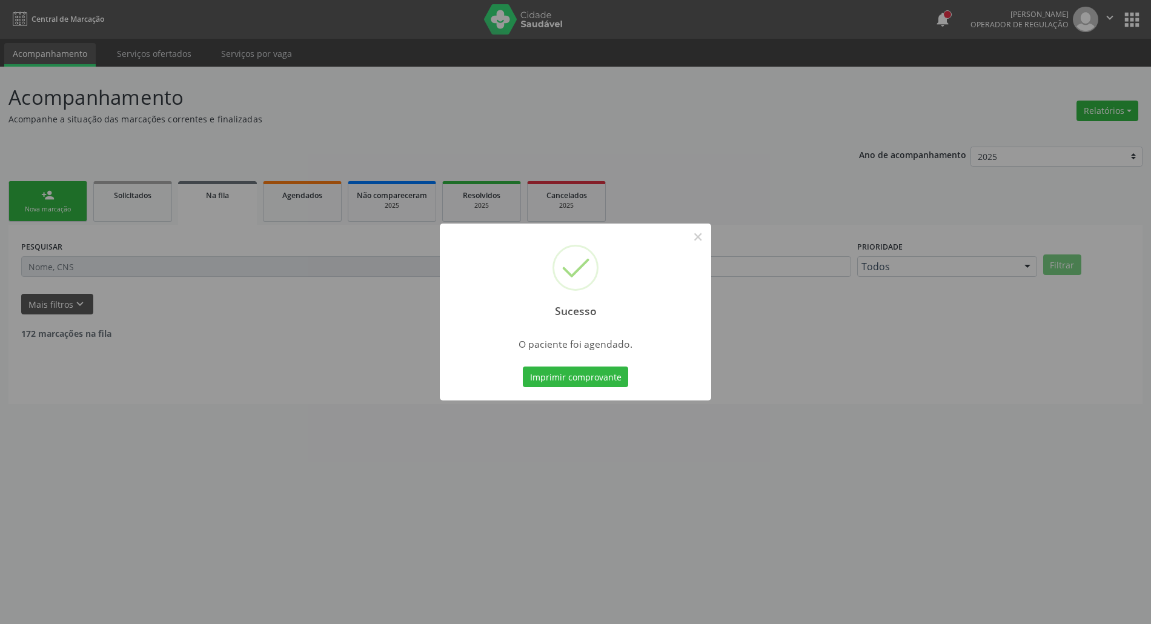
scroll to position [0, 0]
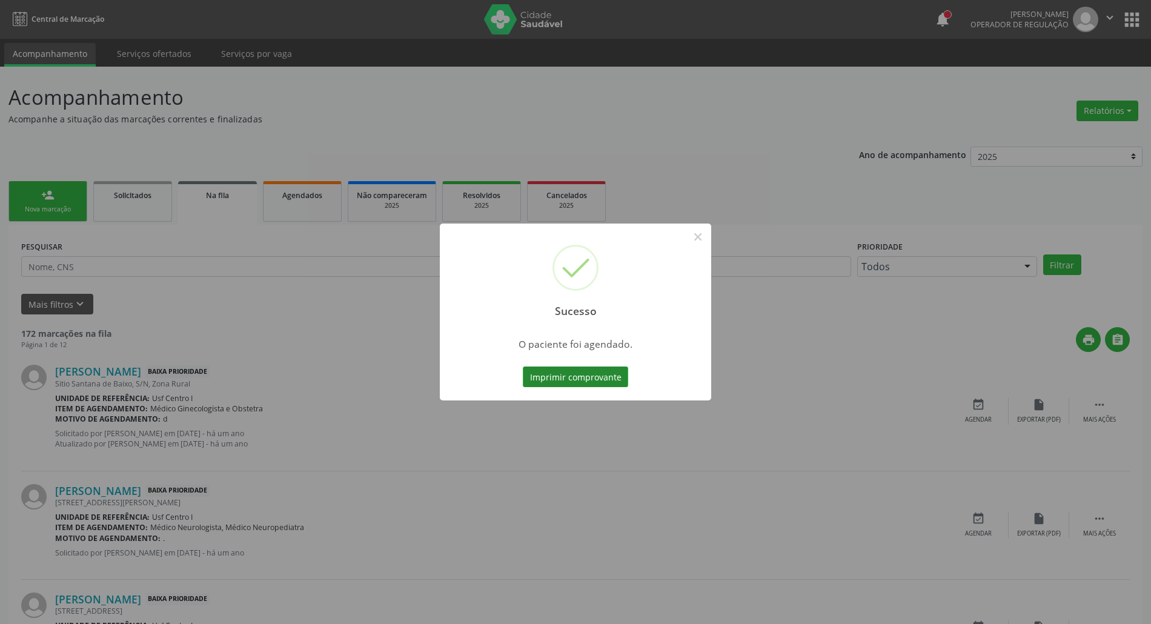
click at [541, 376] on button "Imprimir comprovante" at bounding box center [575, 376] width 105 height 21
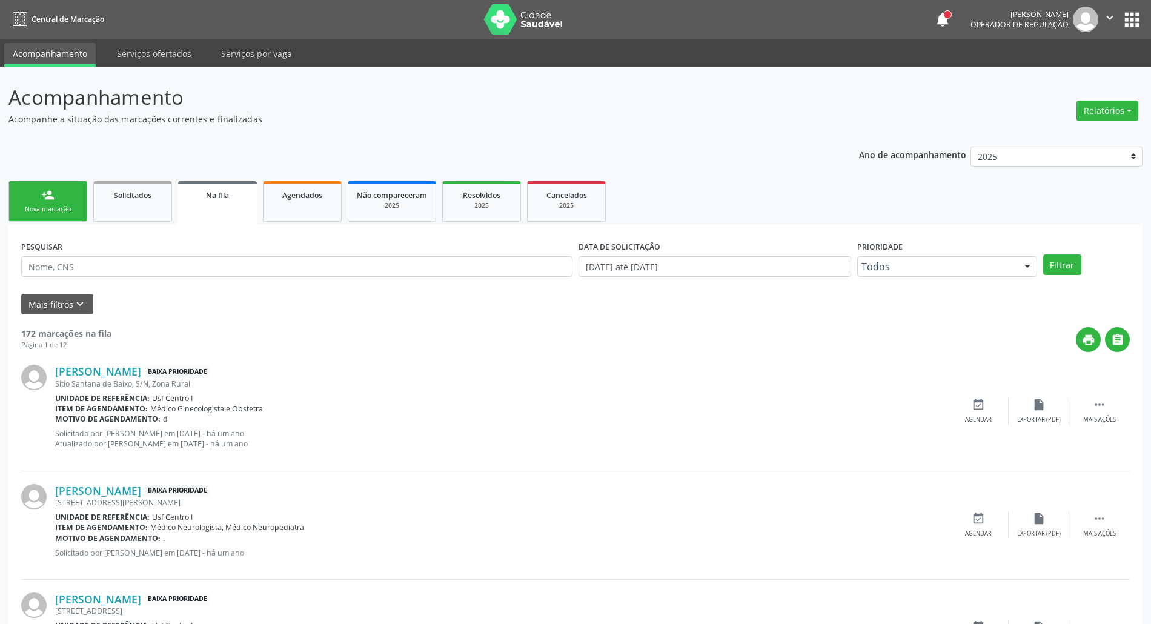
click at [50, 194] on div "person_add" at bounding box center [47, 194] width 13 height 13
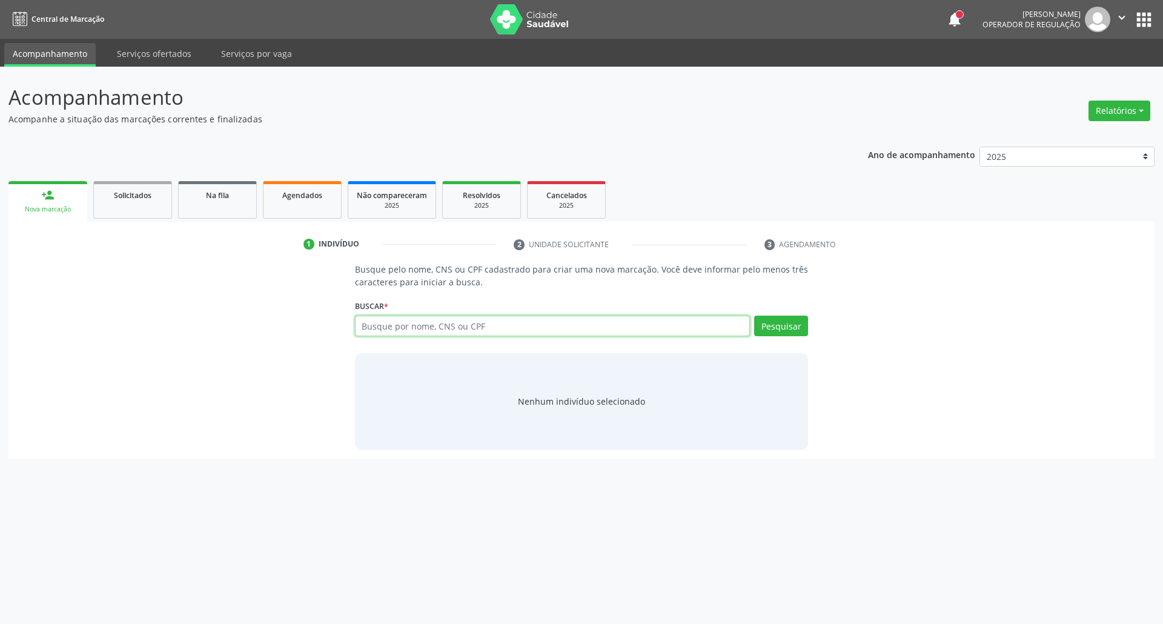
click at [369, 320] on input "text" at bounding box center [552, 326] width 395 height 21
type input "04394034485"
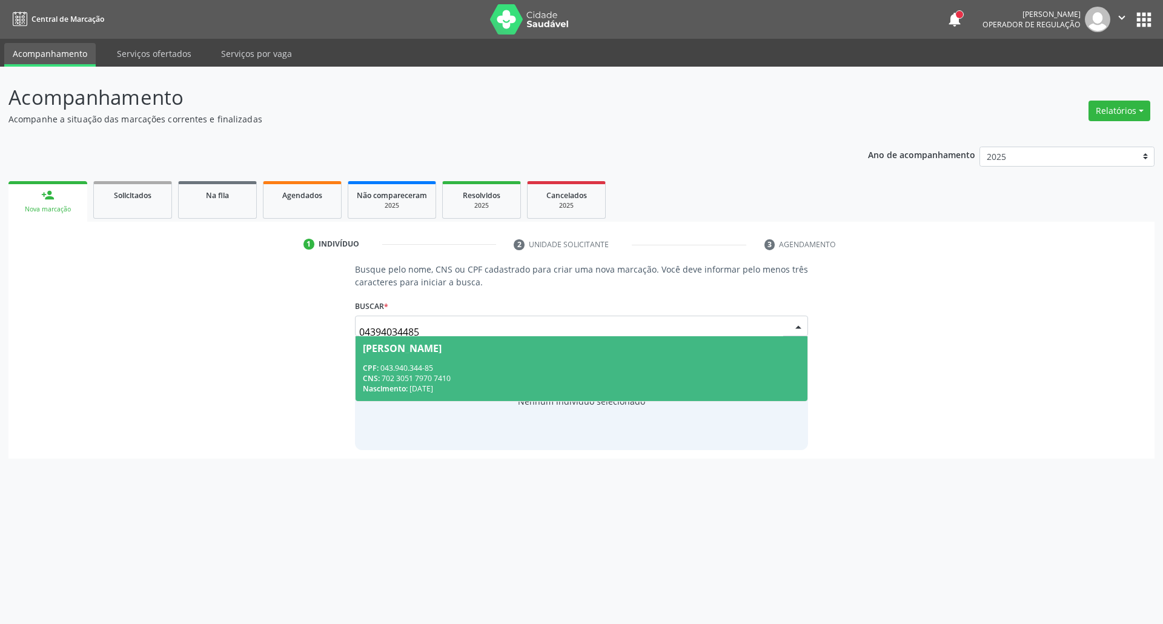
click at [537, 372] on div "CPF: 043.940.344-85" at bounding box center [582, 368] width 438 height 10
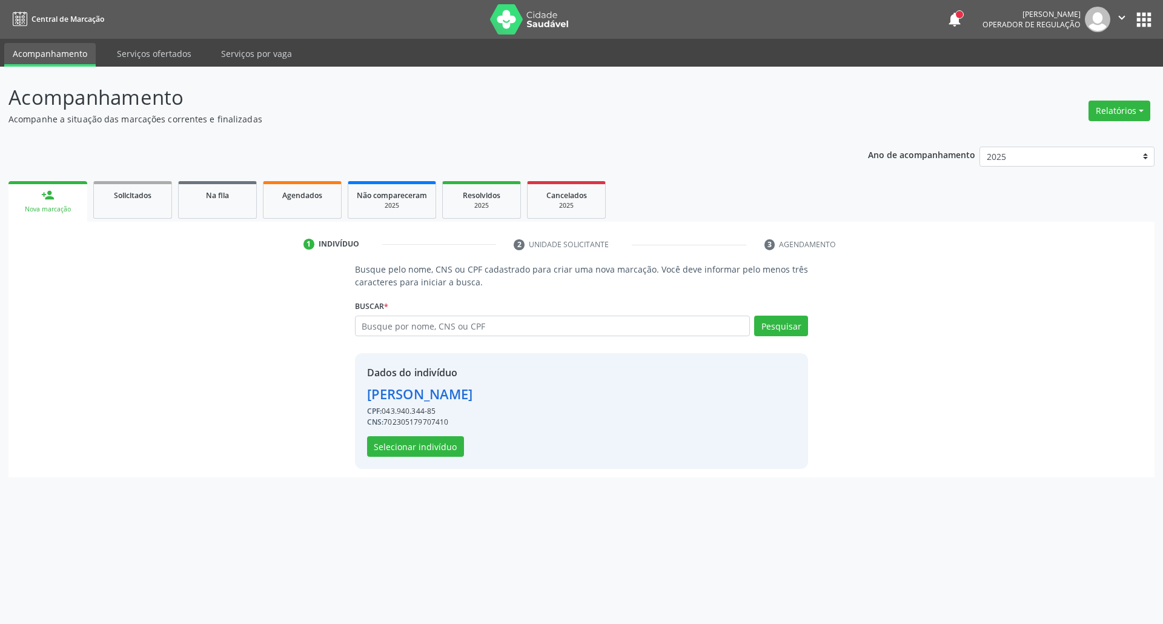
click at [461, 446] on div "Dados do indivíduo Margarida de Souza Silva CPF: 043.940.344-85 CNS: 7023051797…" at bounding box center [420, 410] width 106 height 91
click at [437, 449] on button "Selecionar indivíduo" at bounding box center [415, 446] width 97 height 21
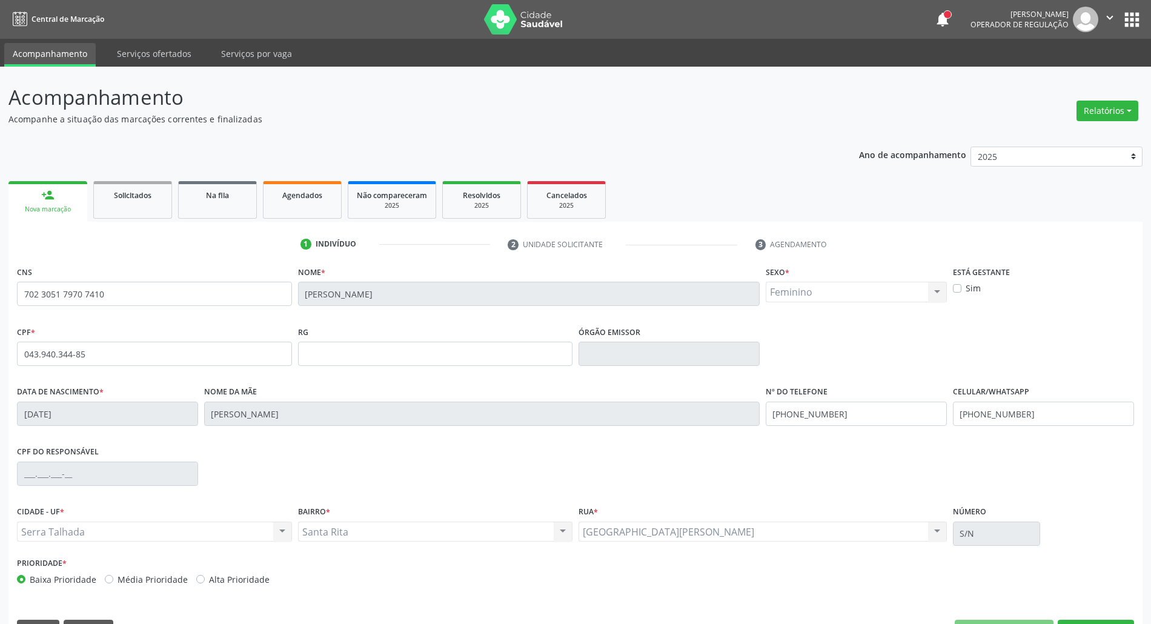
scroll to position [33, 0]
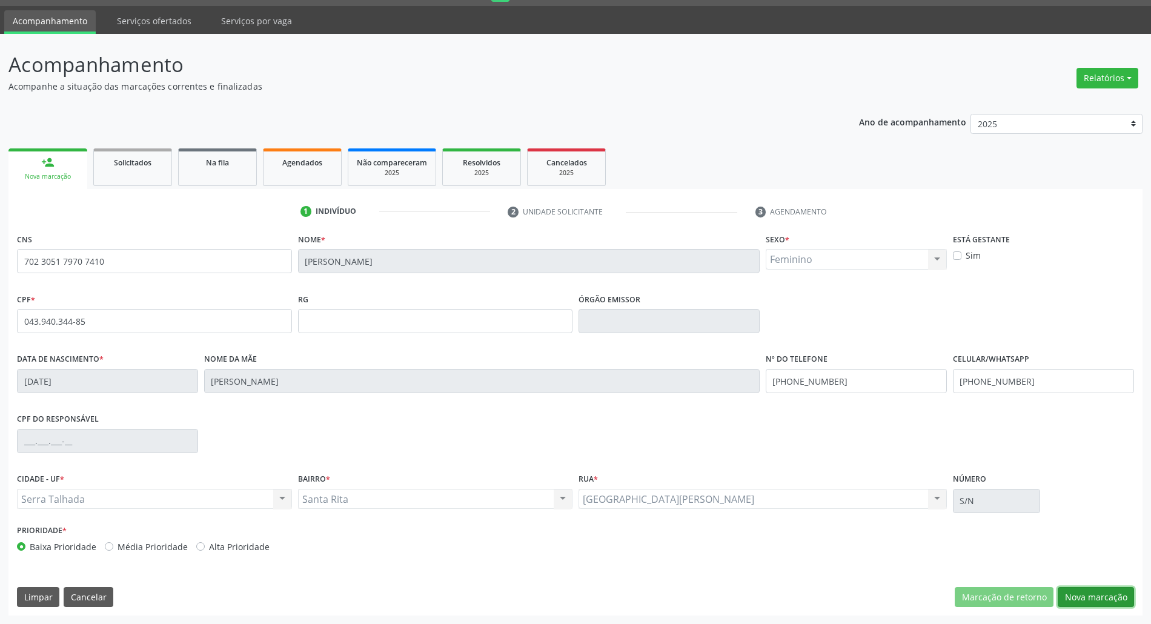
click at [1096, 597] on button "Nova marcação" at bounding box center [1095, 597] width 76 height 21
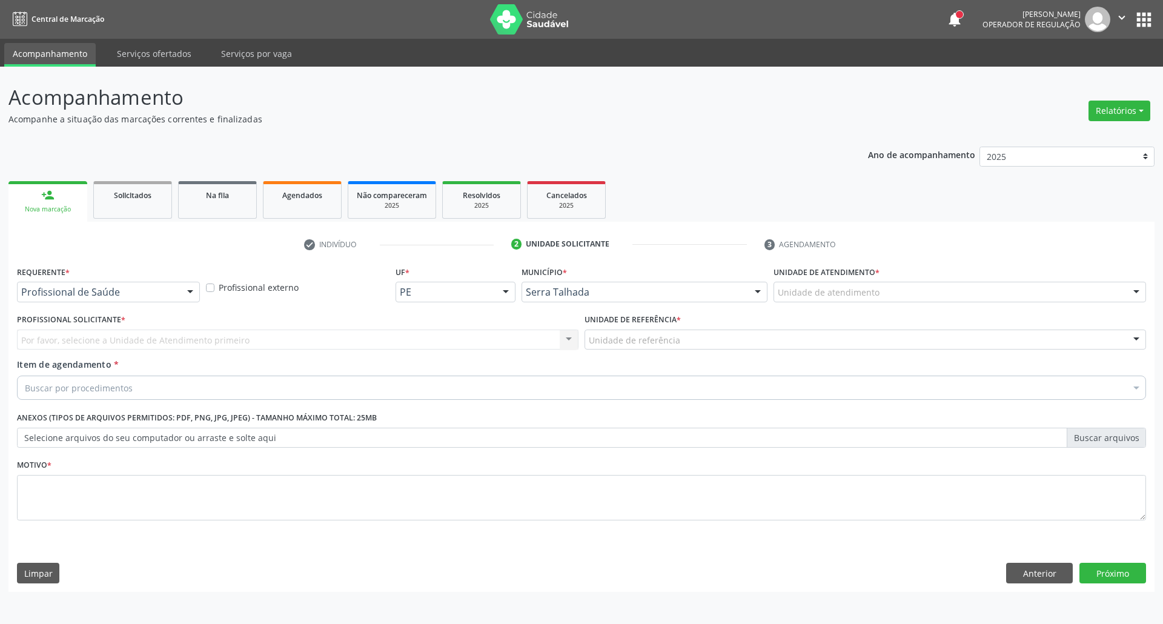
drag, startPoint x: 146, startPoint y: 289, endPoint x: 145, endPoint y: 297, distance: 7.3
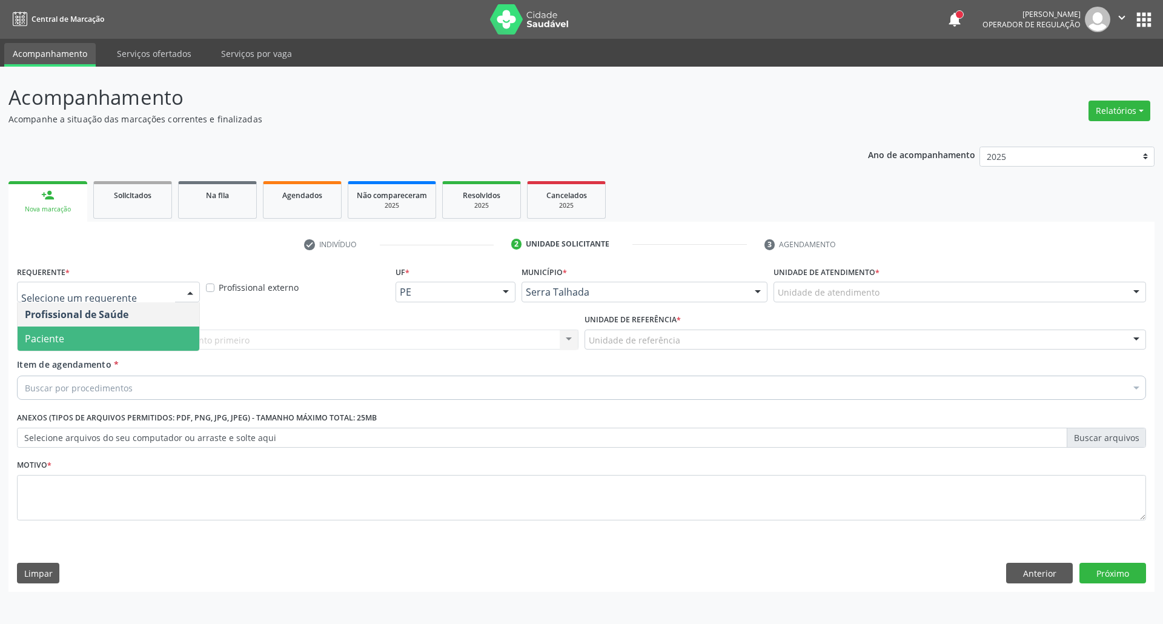
click at [125, 349] on span "Paciente" at bounding box center [109, 338] width 182 height 24
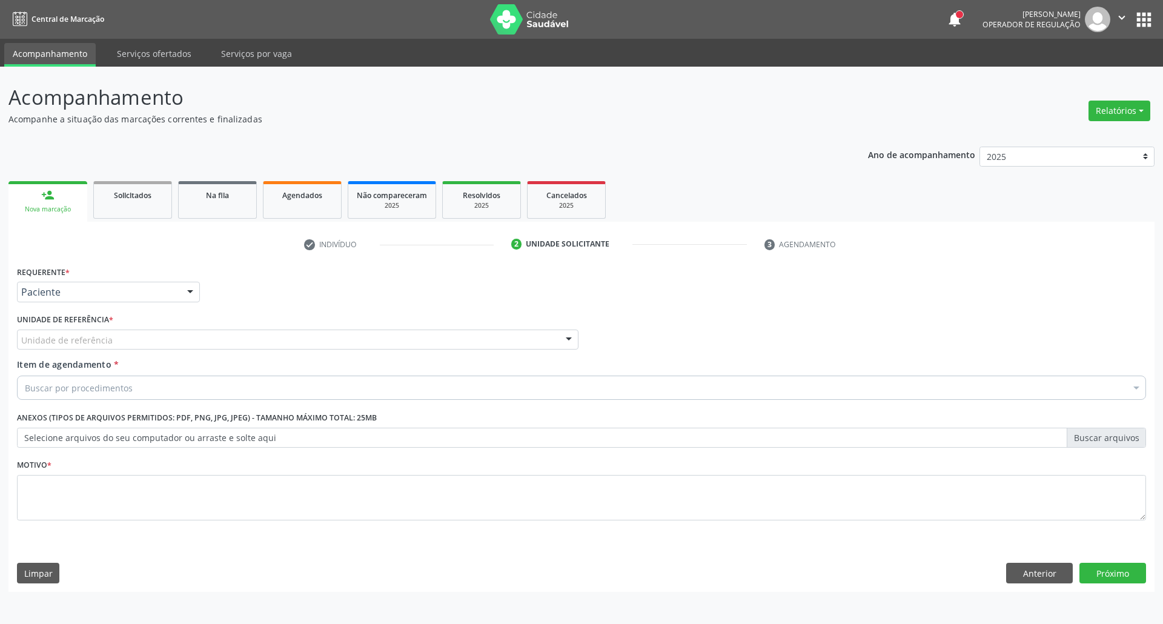
click at [128, 338] on div "Unidade de referência" at bounding box center [297, 339] width 561 height 21
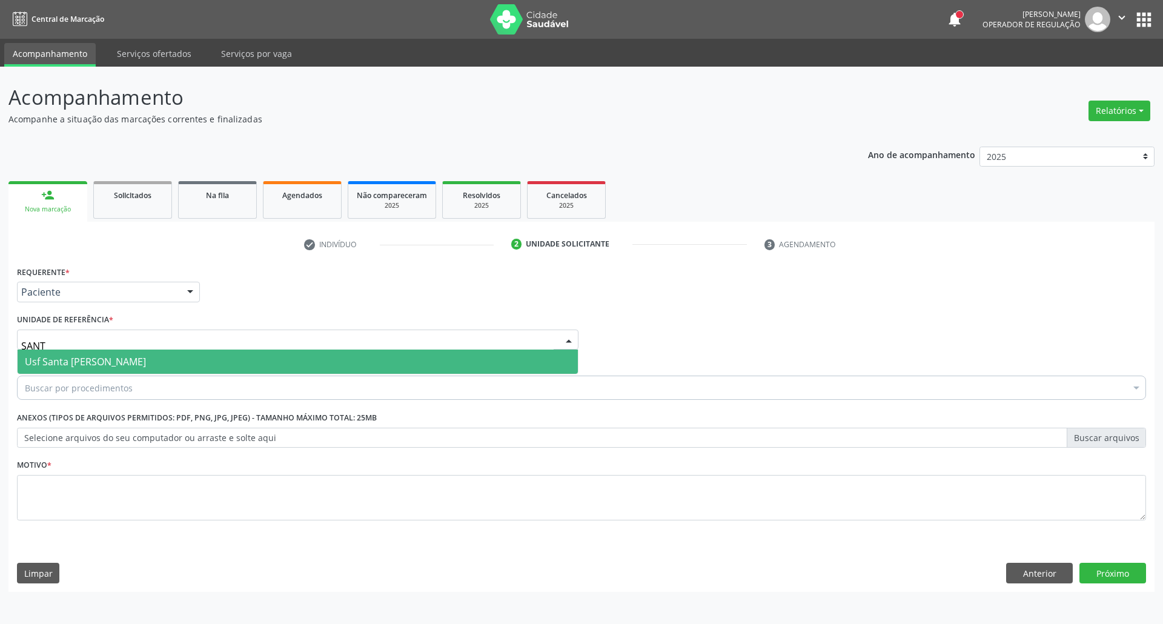
type input "SANTA"
click at [126, 360] on span "Usf Santa [PERSON_NAME]" at bounding box center [85, 361] width 121 height 13
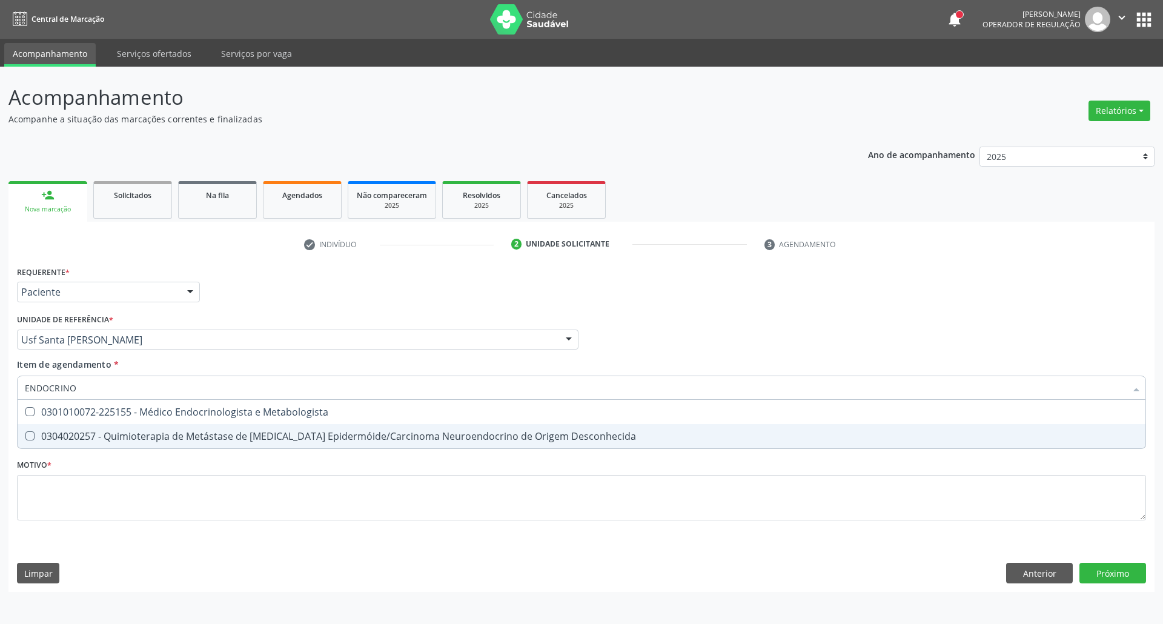
type input "ENDOCRINOL"
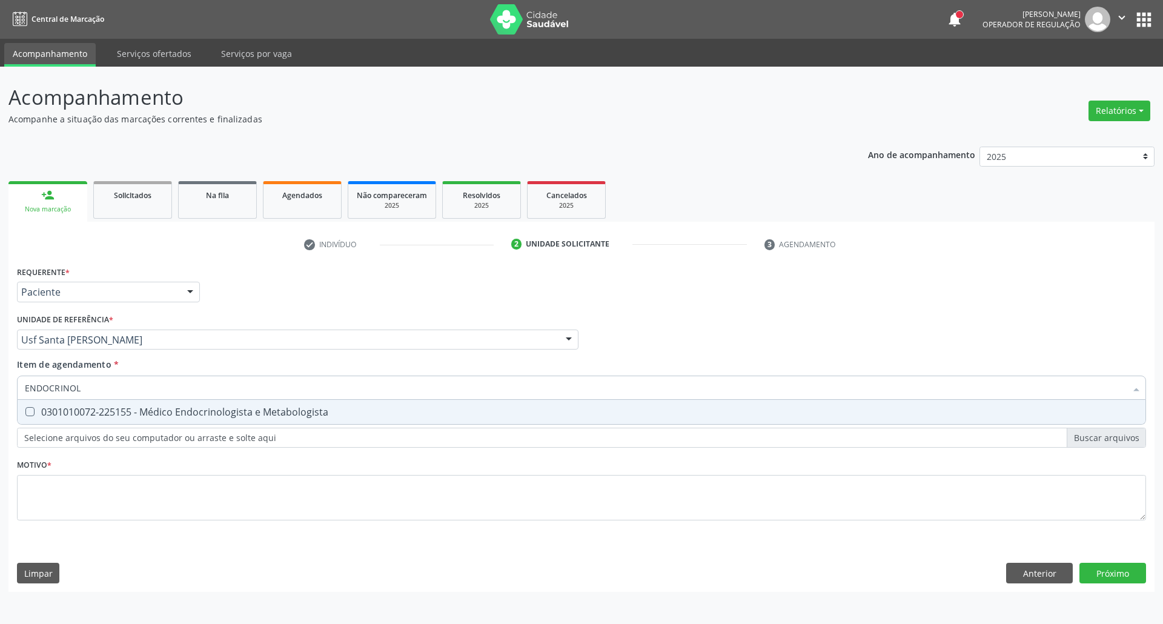
drag, startPoint x: 177, startPoint y: 413, endPoint x: 153, endPoint y: 438, distance: 35.1
click at [171, 417] on div "0301010072-225155 - Médico Endocrinologista e Metabologista" at bounding box center [581, 412] width 1113 height 10
checkbox Metabologista "true"
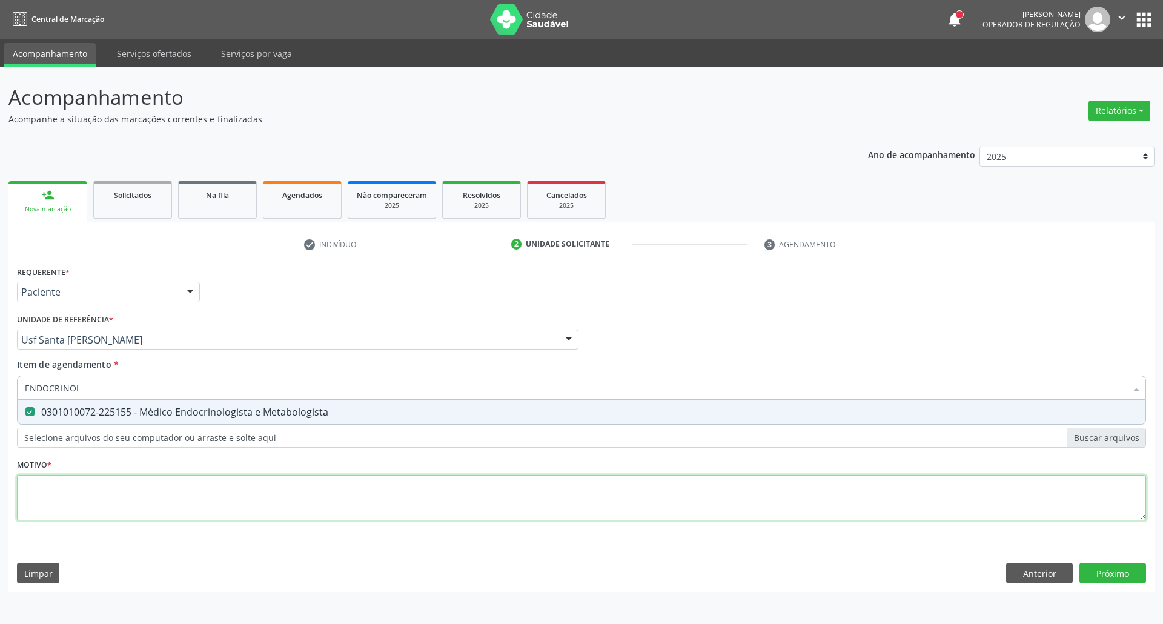
click at [143, 493] on div "Requerente * Paciente Profissional de Saúde Paciente Nenhum resultado encontrad…" at bounding box center [581, 400] width 1129 height 274
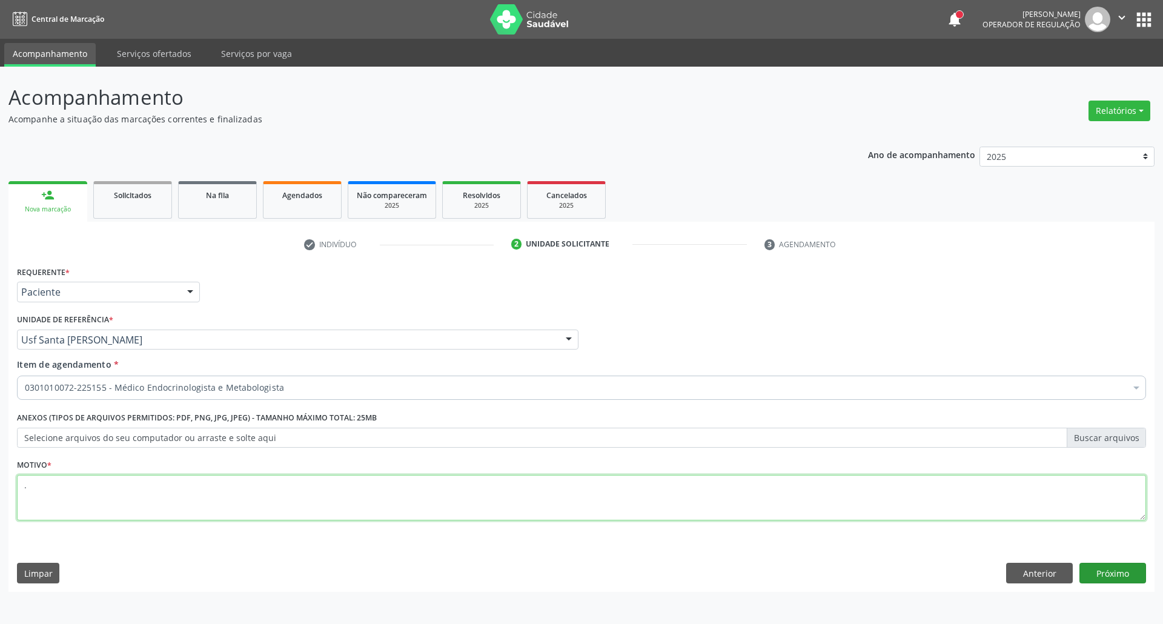
type textarea "."
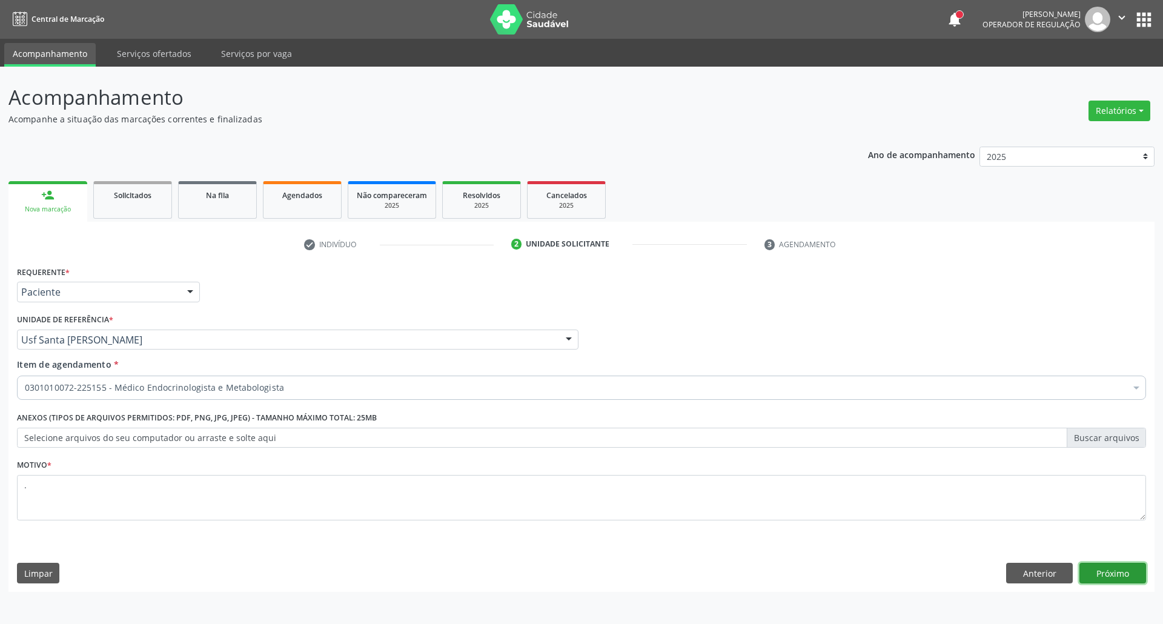
click at [1102, 575] on button "Próximo" at bounding box center [1112, 573] width 67 height 21
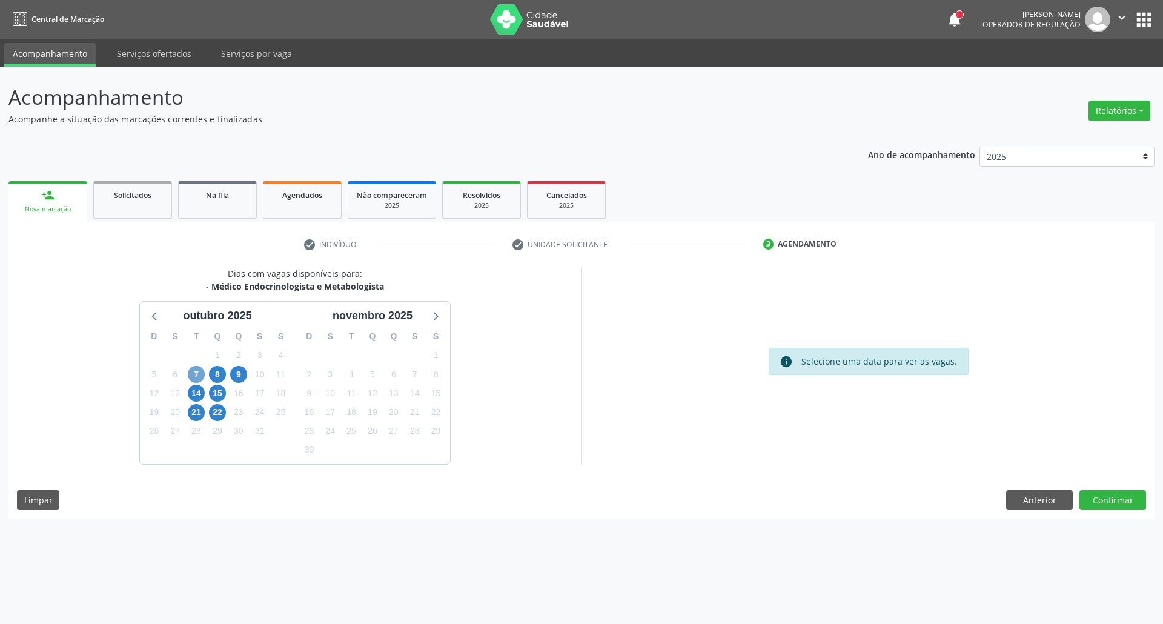
click at [200, 371] on span "7" at bounding box center [196, 374] width 17 height 17
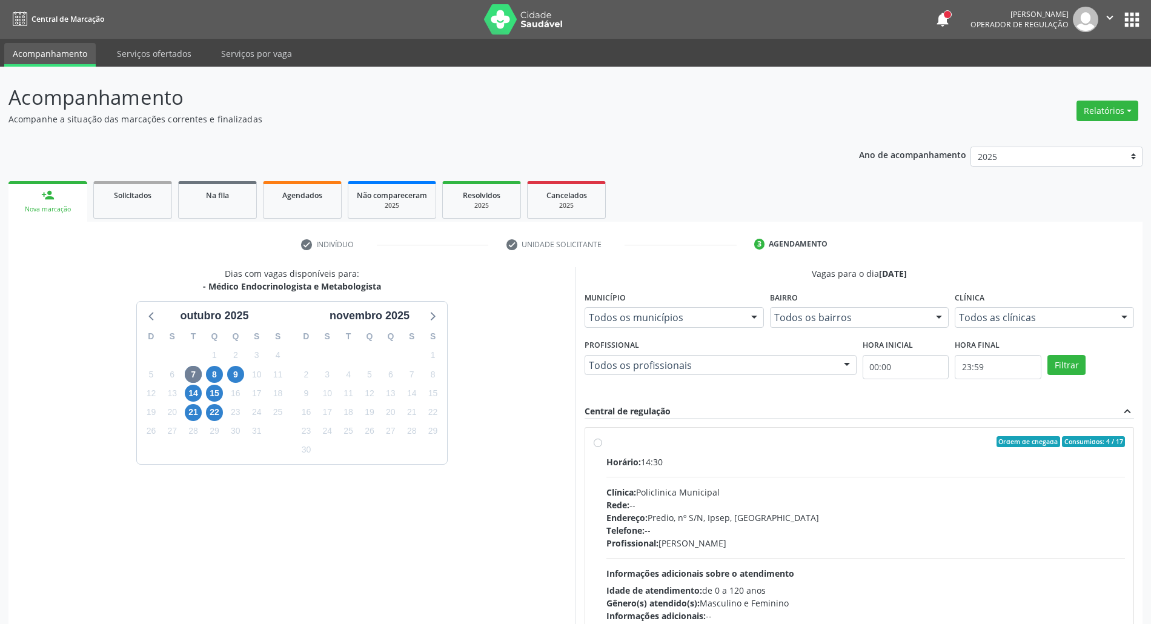
click at [812, 527] on div "Telefone: --" at bounding box center [865, 530] width 518 height 13
click at [602, 447] on input "Ordem de chegada Consumidos: 4 / 17 Horário: 14:30 Clínica: Policlinica Municip…" at bounding box center [598, 441] width 8 height 11
radio input "true"
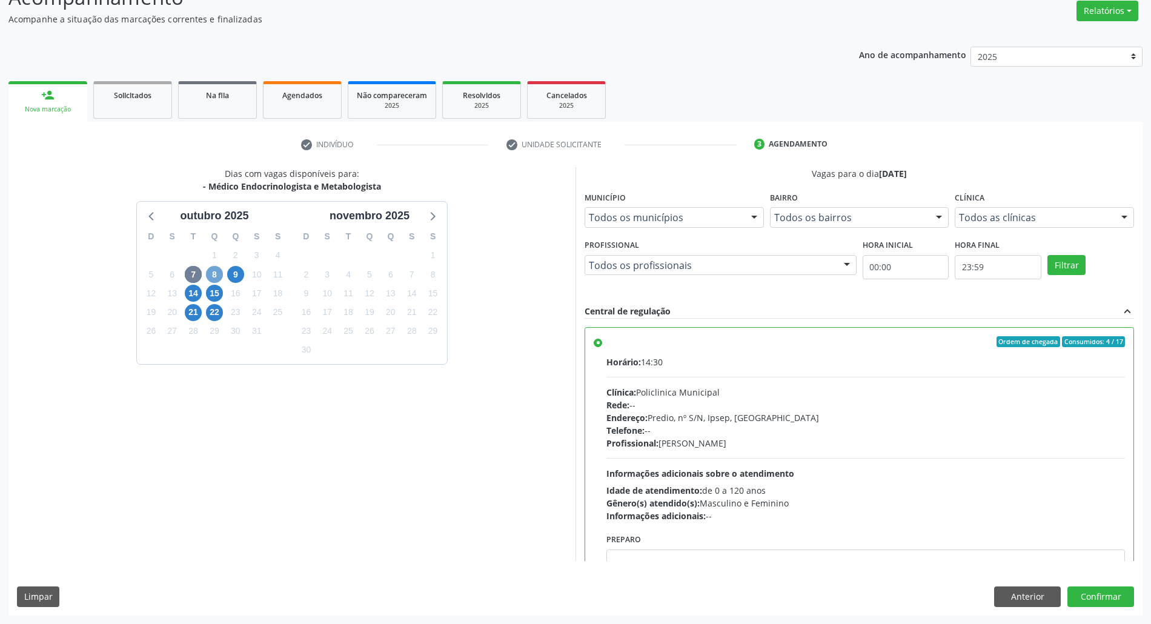
click at [216, 274] on span "8" at bounding box center [214, 274] width 17 height 17
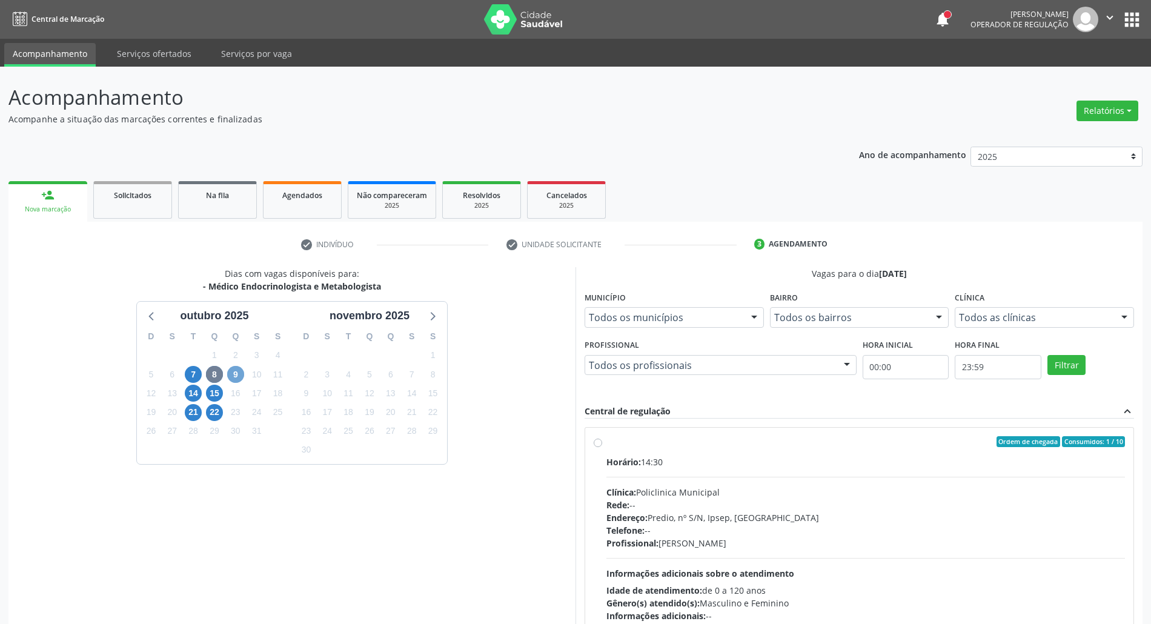
click at [236, 372] on span "9" at bounding box center [235, 374] width 17 height 17
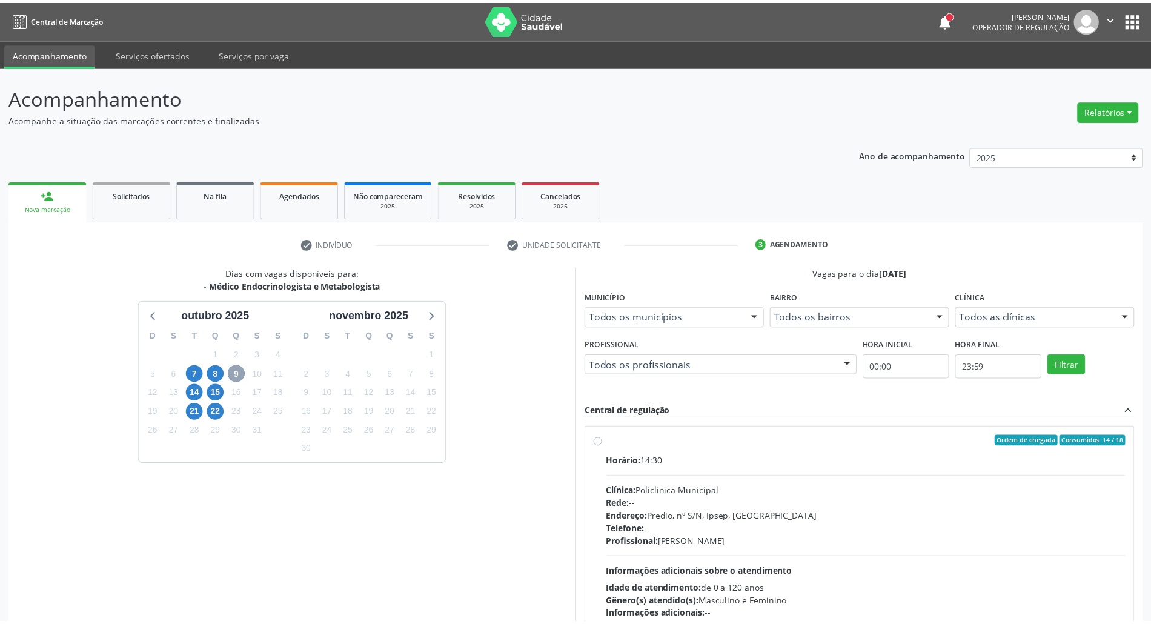
scroll to position [80, 0]
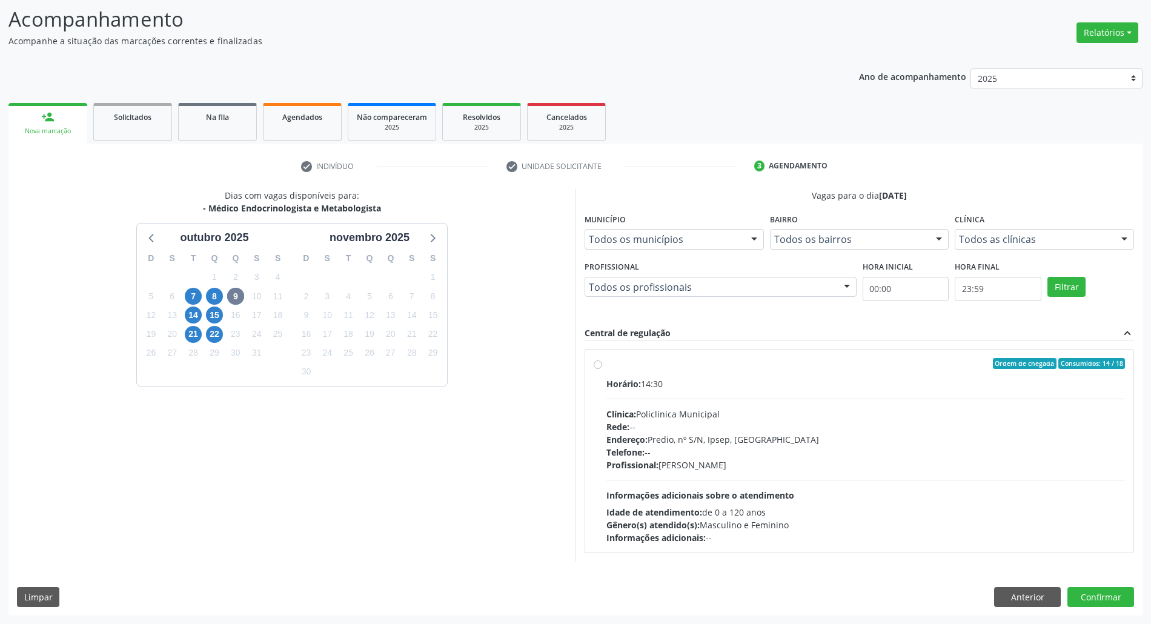
click at [793, 420] on div "Rede: --" at bounding box center [865, 426] width 518 height 13
click at [602, 369] on input "Ordem de chegada Consumidos: 14 / 18 Horário: 14:30 Clínica: Policlinica Munici…" at bounding box center [598, 363] width 8 height 11
radio input "true"
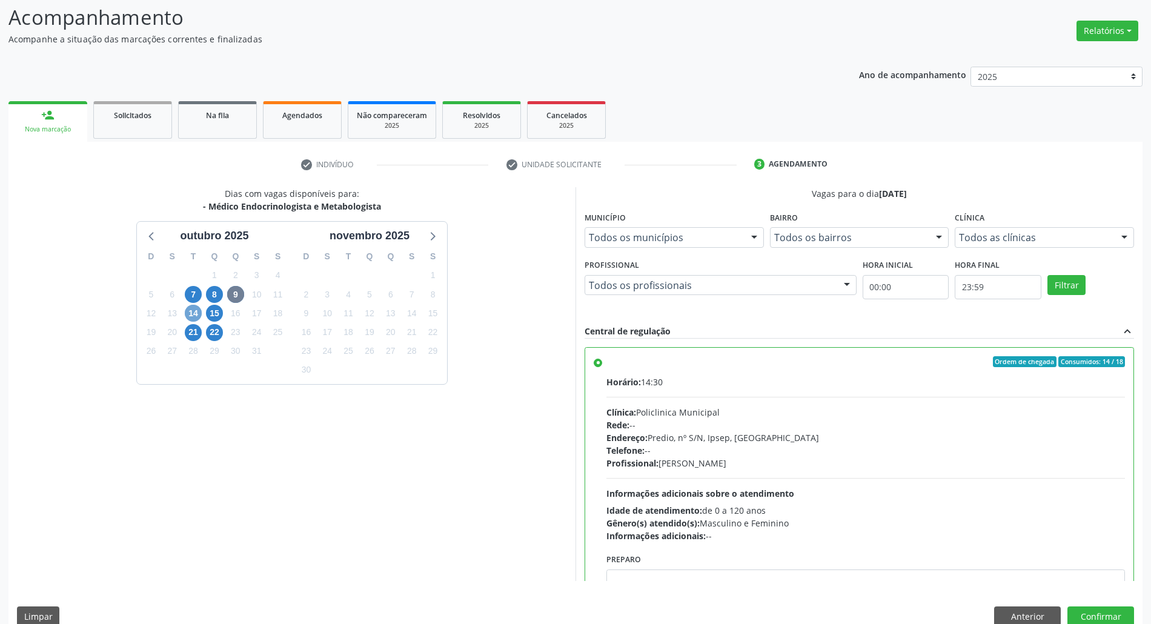
click at [197, 316] on span "14" at bounding box center [193, 313] width 17 height 17
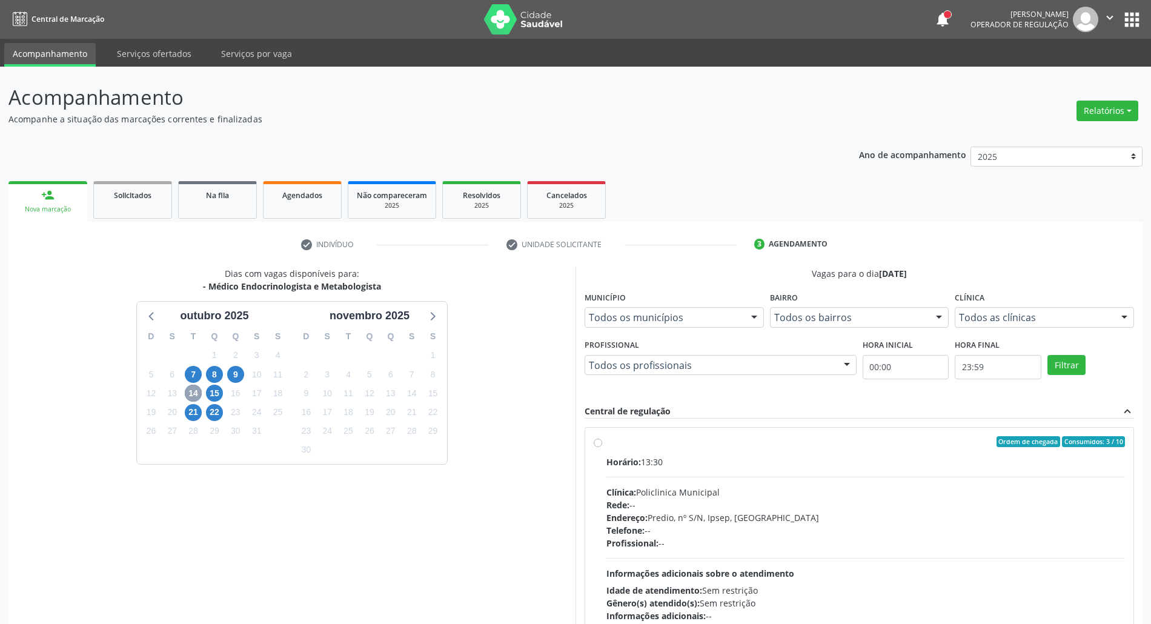
scroll to position [100, 0]
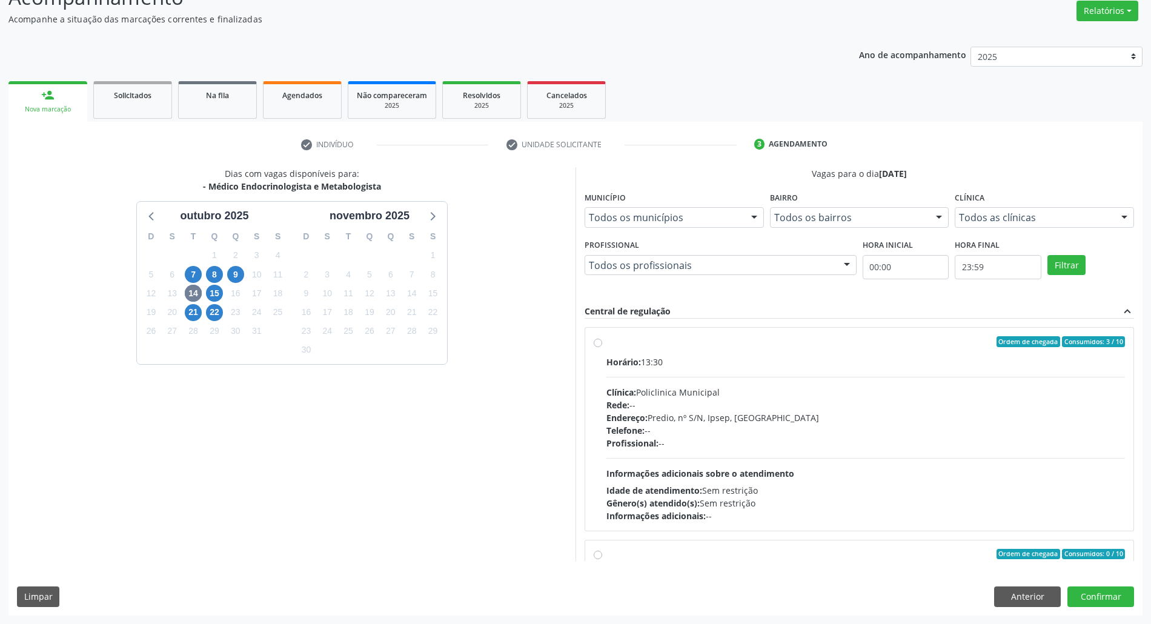
click at [659, 398] on div "Clínica: Policlinica Municipal" at bounding box center [865, 392] width 518 height 13
click at [602, 347] on input "Ordem de chegada Consumidos: 3 / 10 Horário: 13:30 Clínica: Policlinica Municip…" at bounding box center [598, 341] width 8 height 11
radio input "true"
click at [1112, 590] on button "Confirmar" at bounding box center [1100, 596] width 67 height 21
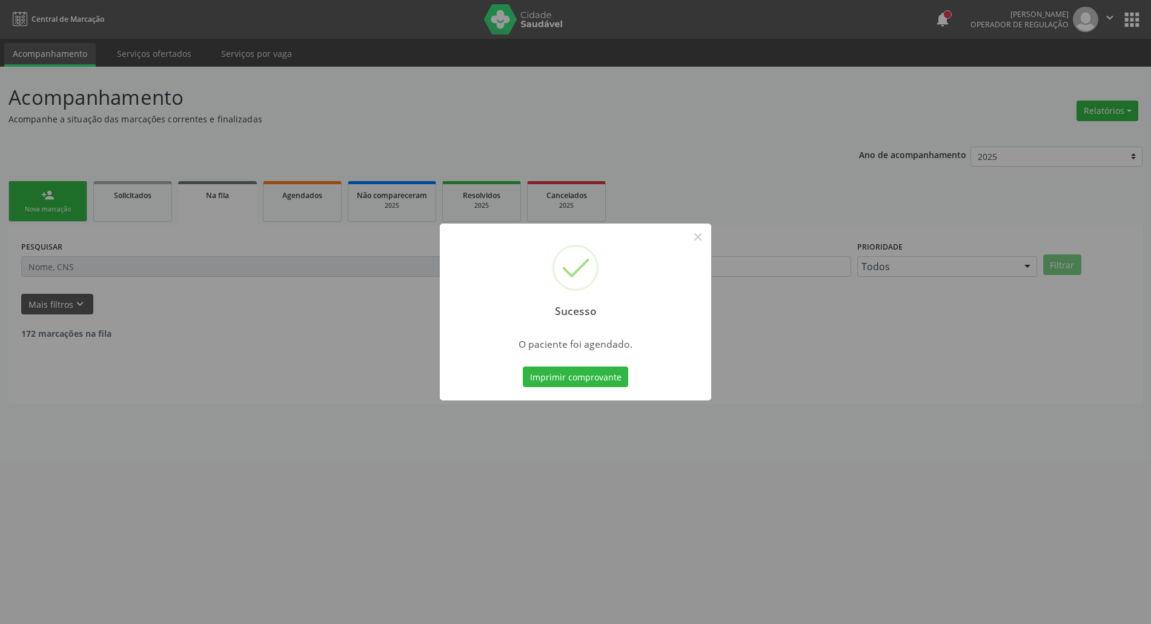
scroll to position [0, 0]
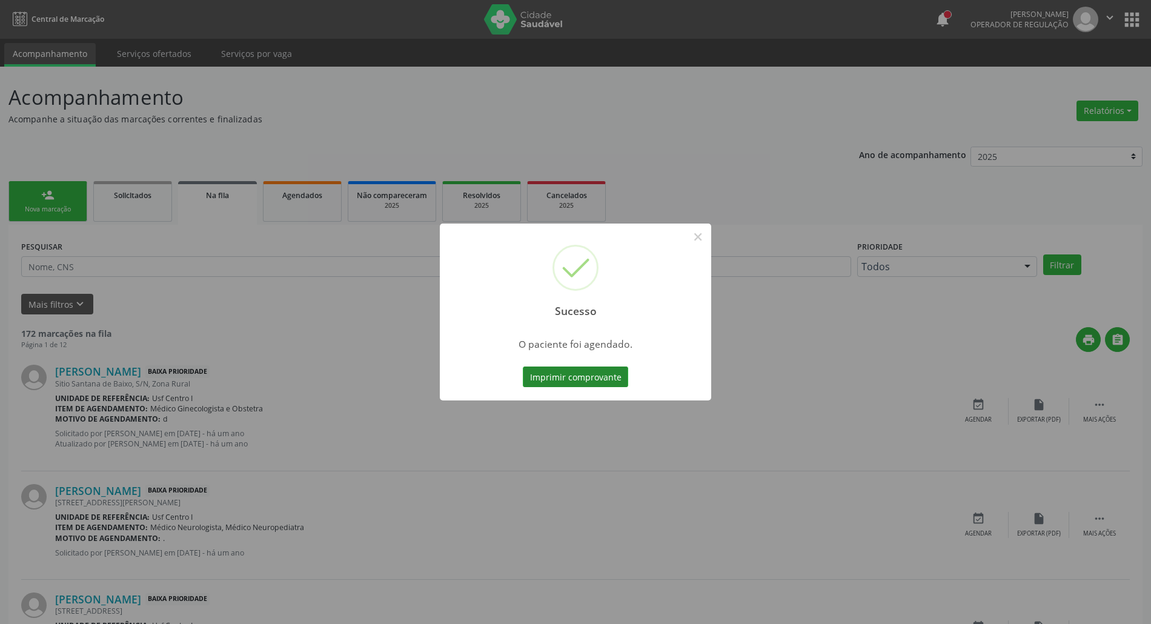
click at [587, 375] on button "Imprimir comprovante" at bounding box center [575, 376] width 105 height 21
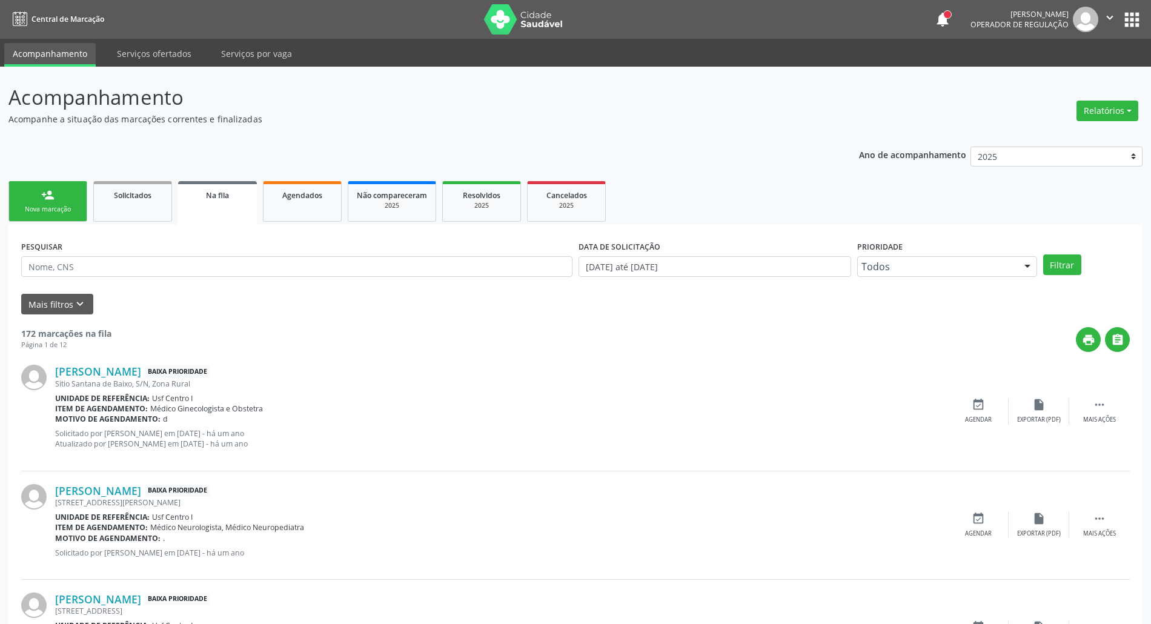
click at [35, 196] on link "person_add Nova marcação" at bounding box center [47, 201] width 79 height 41
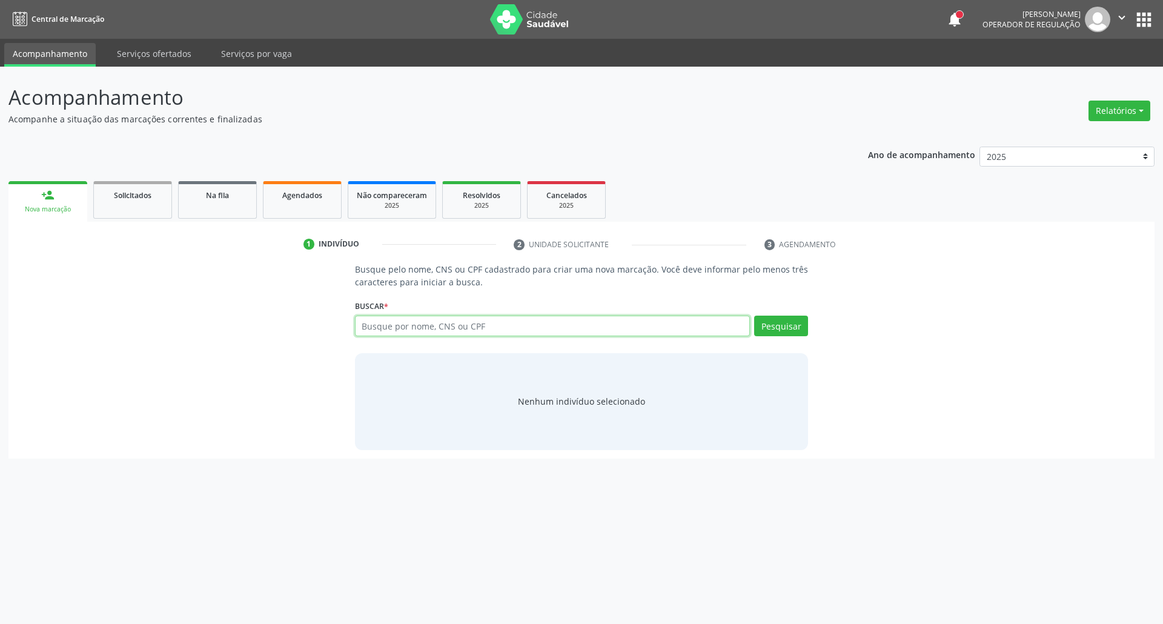
click at [560, 332] on input "text" at bounding box center [552, 326] width 395 height 21
type input "04152126426"
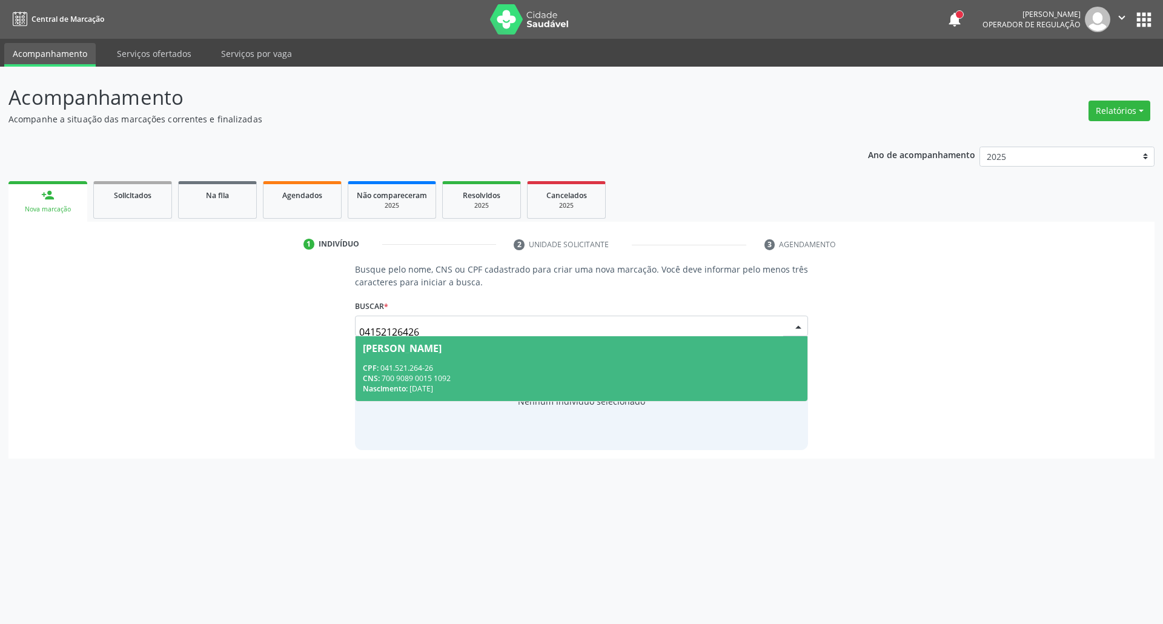
click at [557, 363] on div "CPF: 041.521.264-26" at bounding box center [582, 368] width 438 height 10
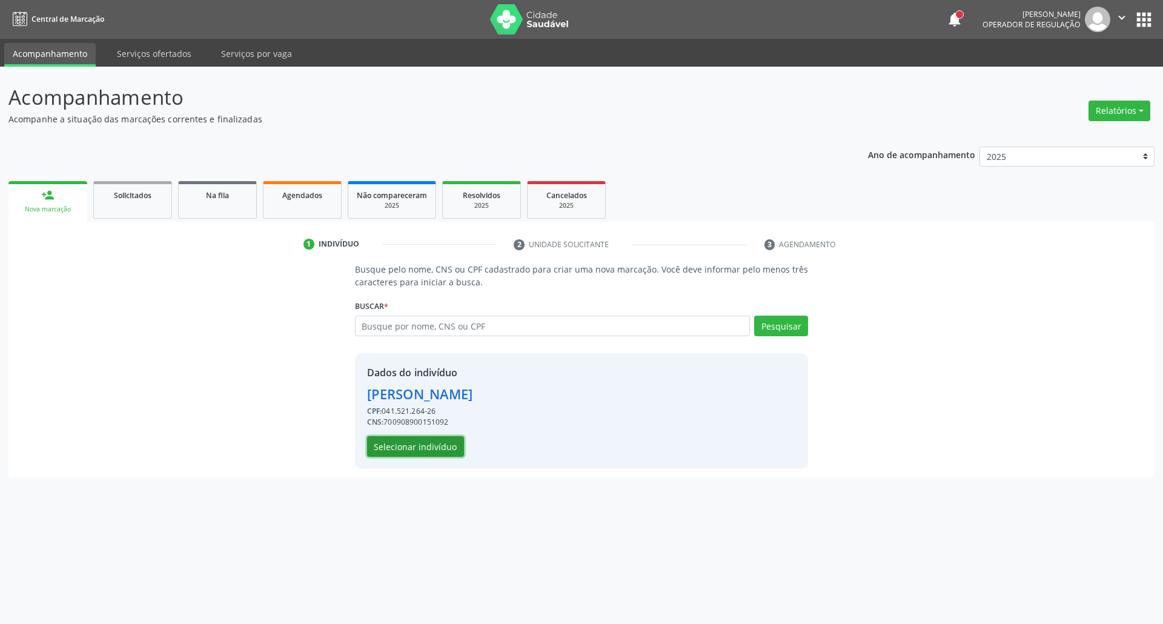
click at [408, 443] on button "Selecionar indivíduo" at bounding box center [415, 446] width 97 height 21
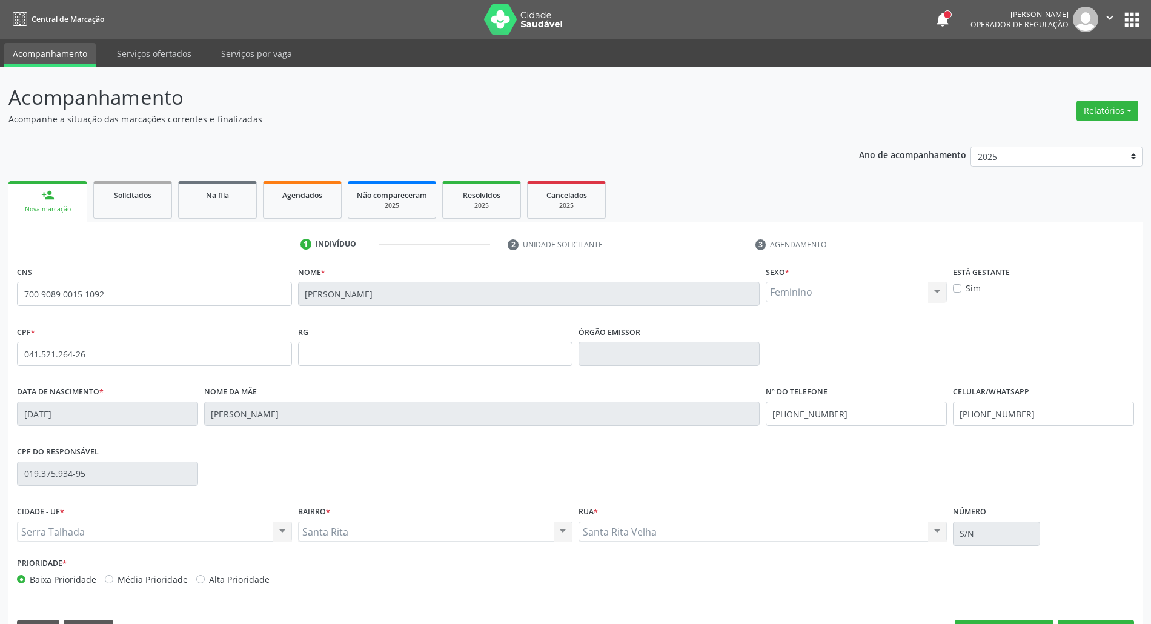
scroll to position [33, 0]
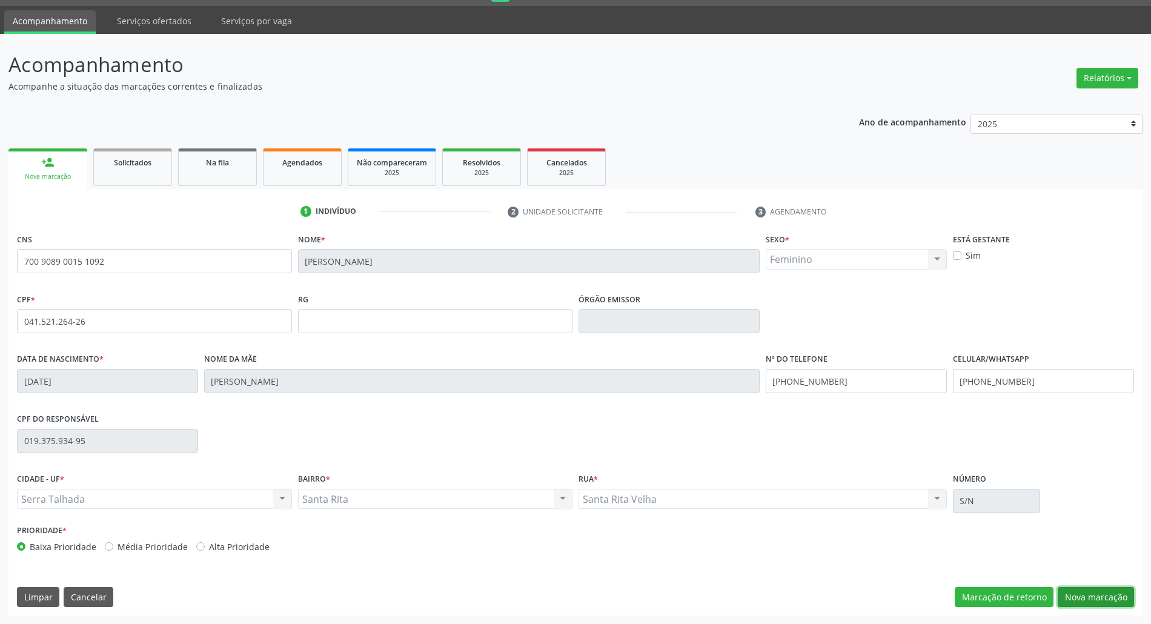
drag, startPoint x: 1086, startPoint y: 596, endPoint x: 844, endPoint y: 501, distance: 260.0
click at [1081, 595] on button "Nova marcação" at bounding box center [1095, 597] width 76 height 21
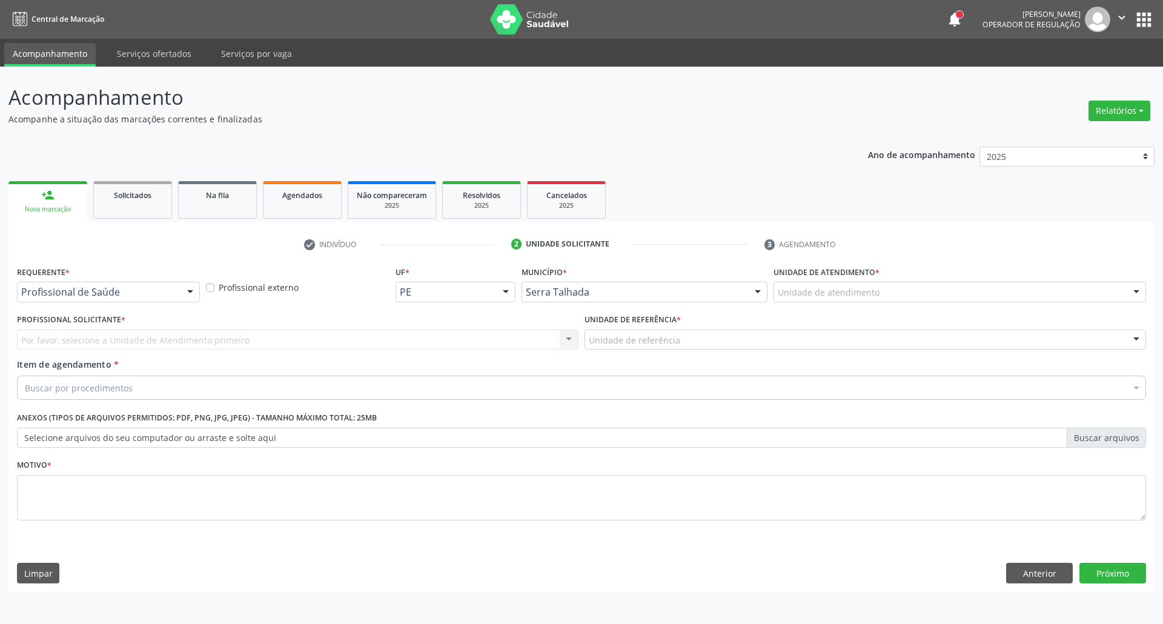
drag, startPoint x: 180, startPoint y: 289, endPoint x: 168, endPoint y: 316, distance: 29.8
click at [181, 289] on div at bounding box center [190, 292] width 18 height 21
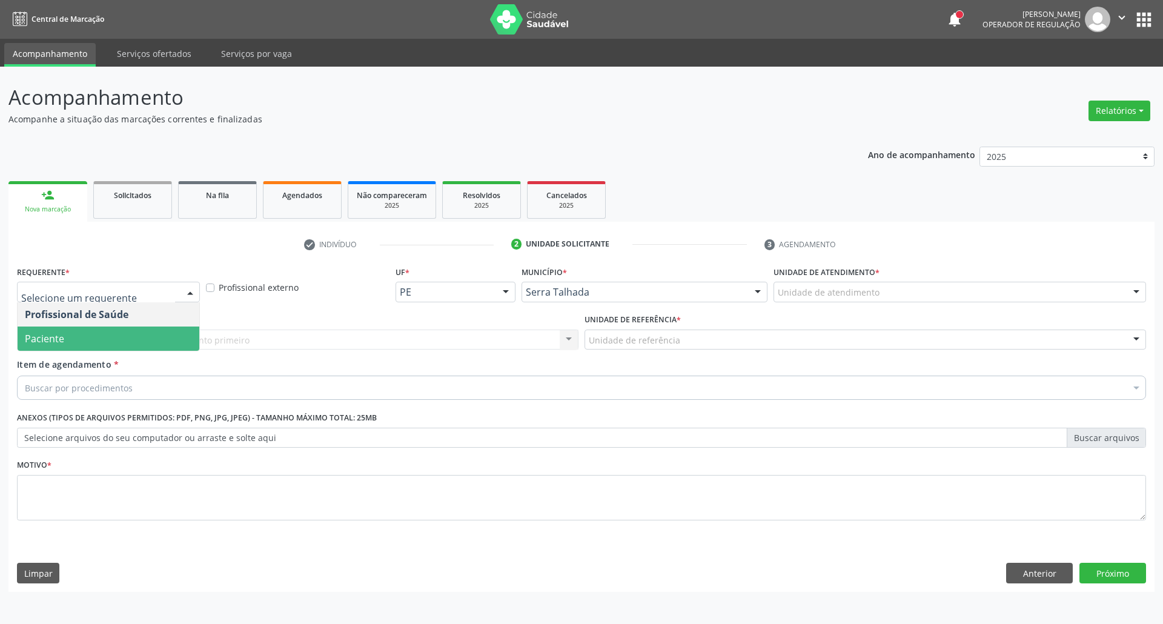
click at [150, 336] on span "Paciente" at bounding box center [109, 338] width 182 height 24
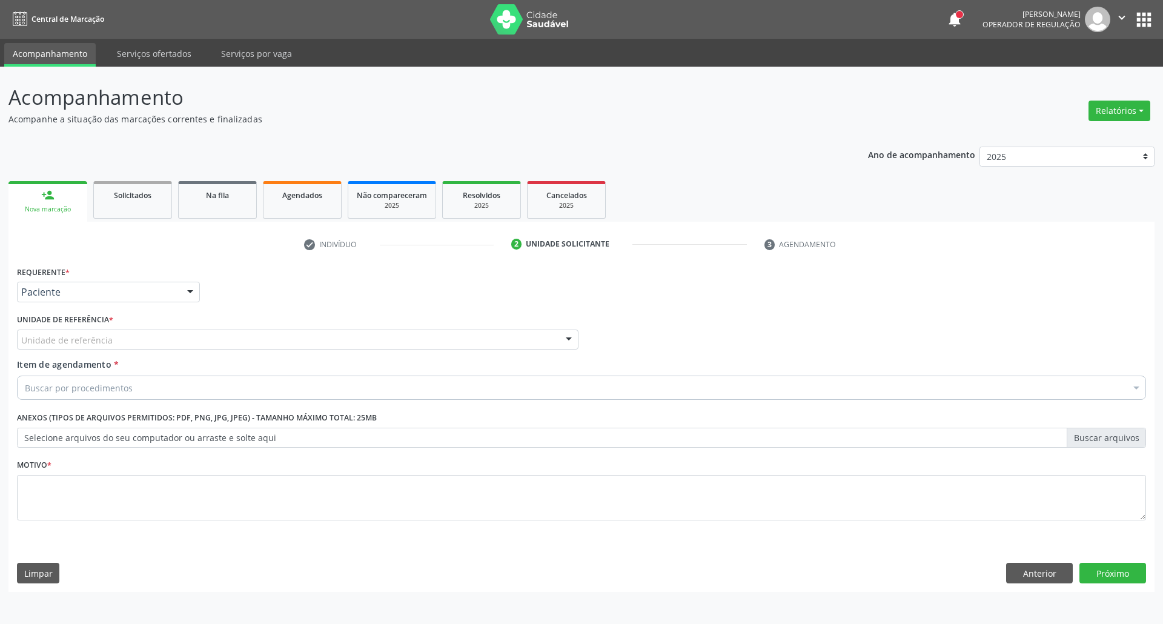
click at [150, 336] on div "Unidade de referência" at bounding box center [297, 339] width 561 height 21
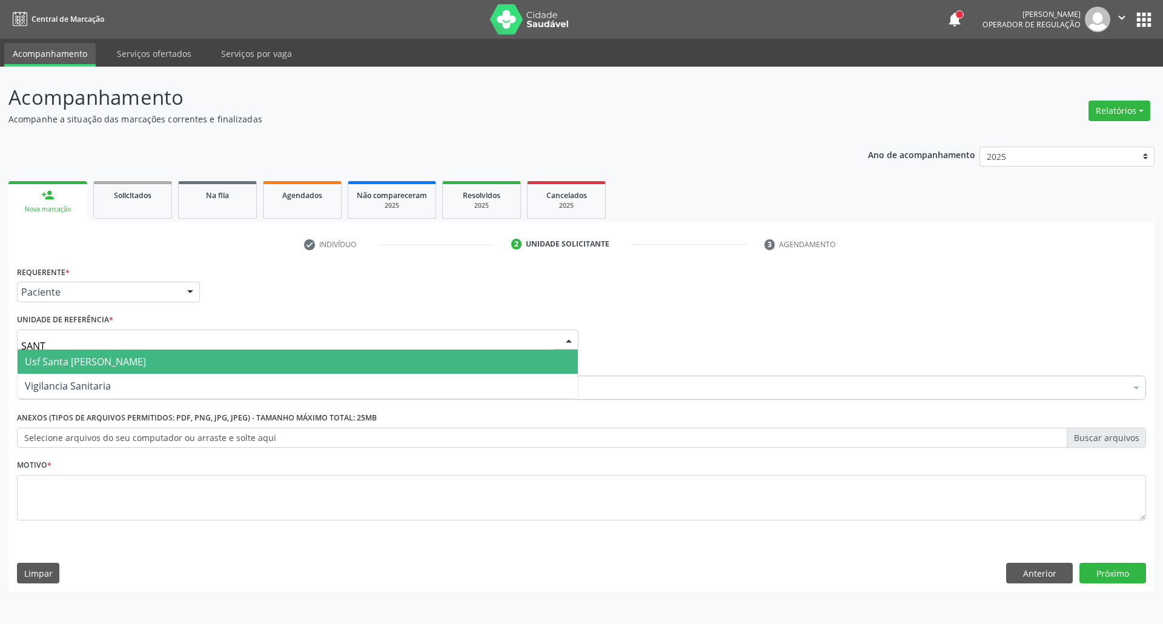
type input "SANTA"
click at [119, 355] on span "Usf Santa [PERSON_NAME]" at bounding box center [85, 361] width 121 height 13
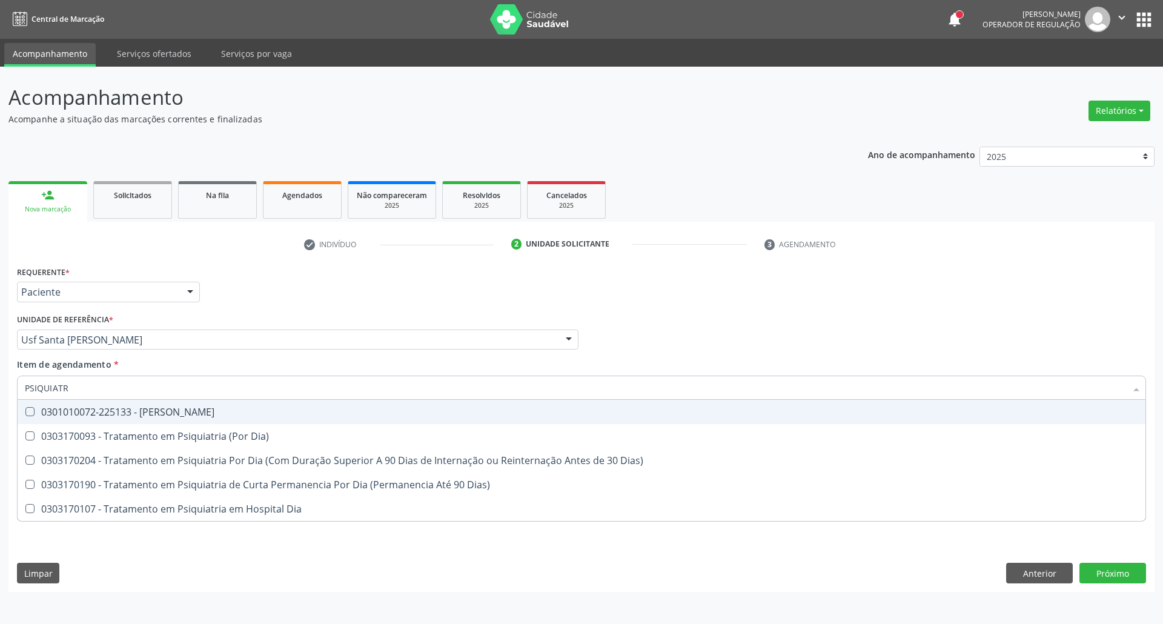
type input "PSIQUIATRA"
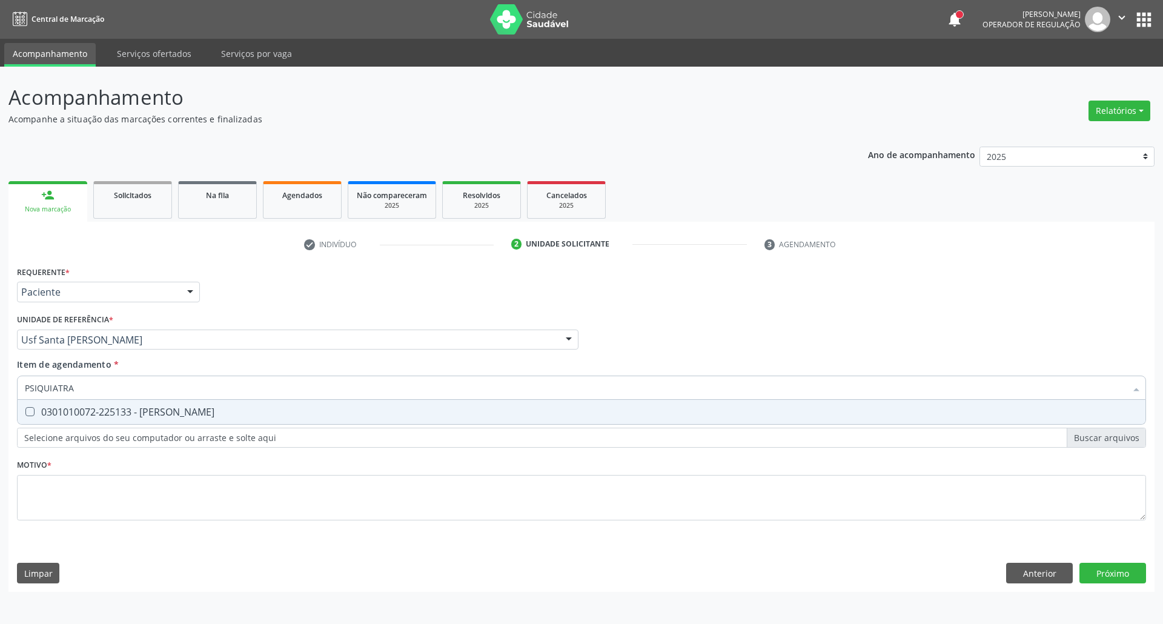
click at [190, 409] on div "0301010072-225133 - Médico Psiquiatra" at bounding box center [581, 412] width 1113 height 10
checkbox Psiquiatra "true"
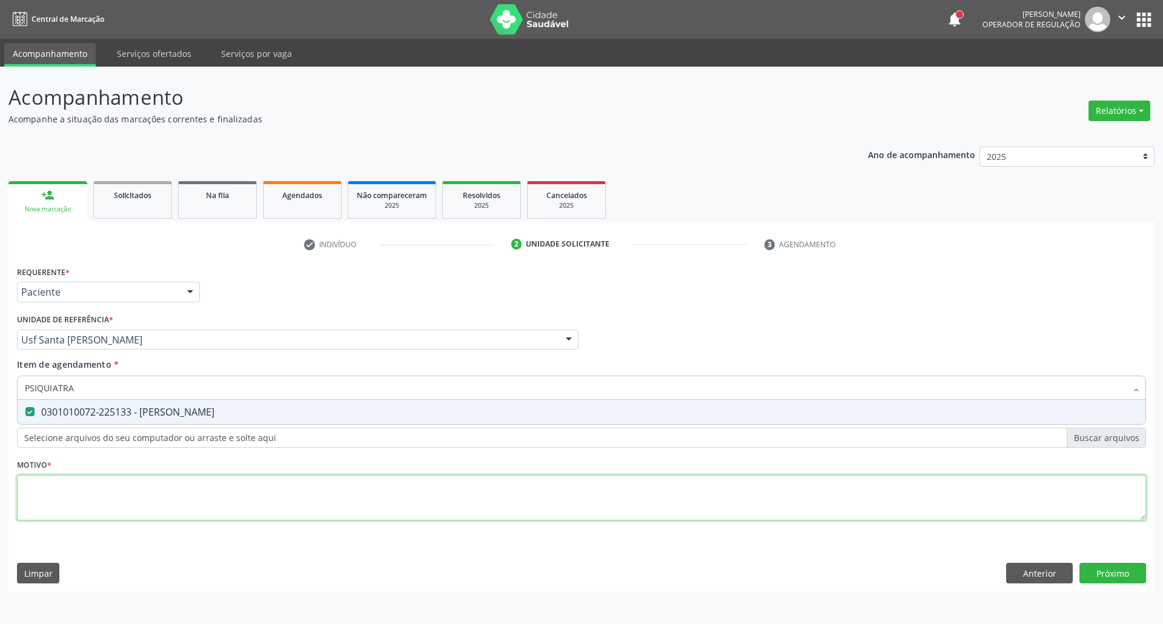
click at [171, 495] on div "Requerente * Paciente Profissional de Saúde Paciente Nenhum resultado encontrad…" at bounding box center [581, 400] width 1129 height 274
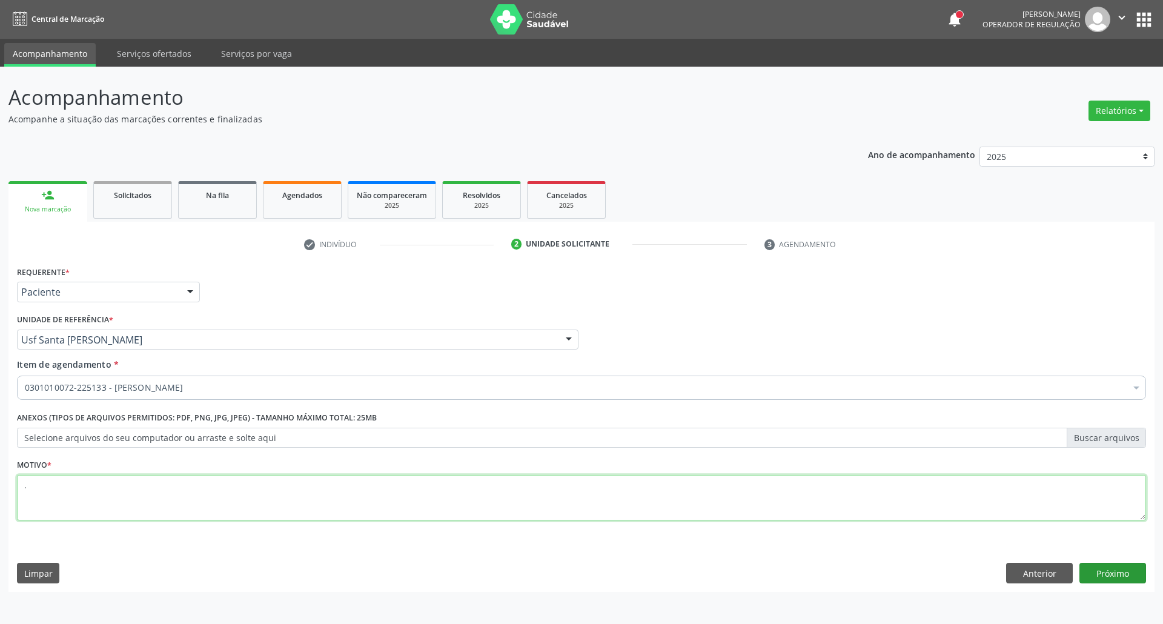
type textarea "."
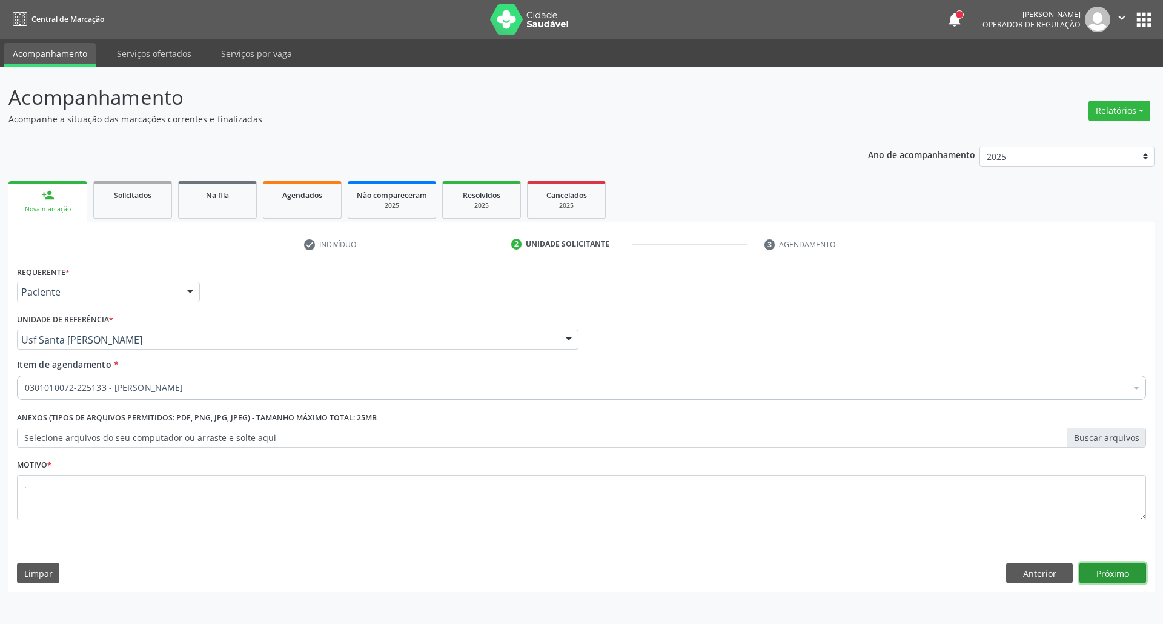
click at [1125, 575] on button "Próximo" at bounding box center [1112, 573] width 67 height 21
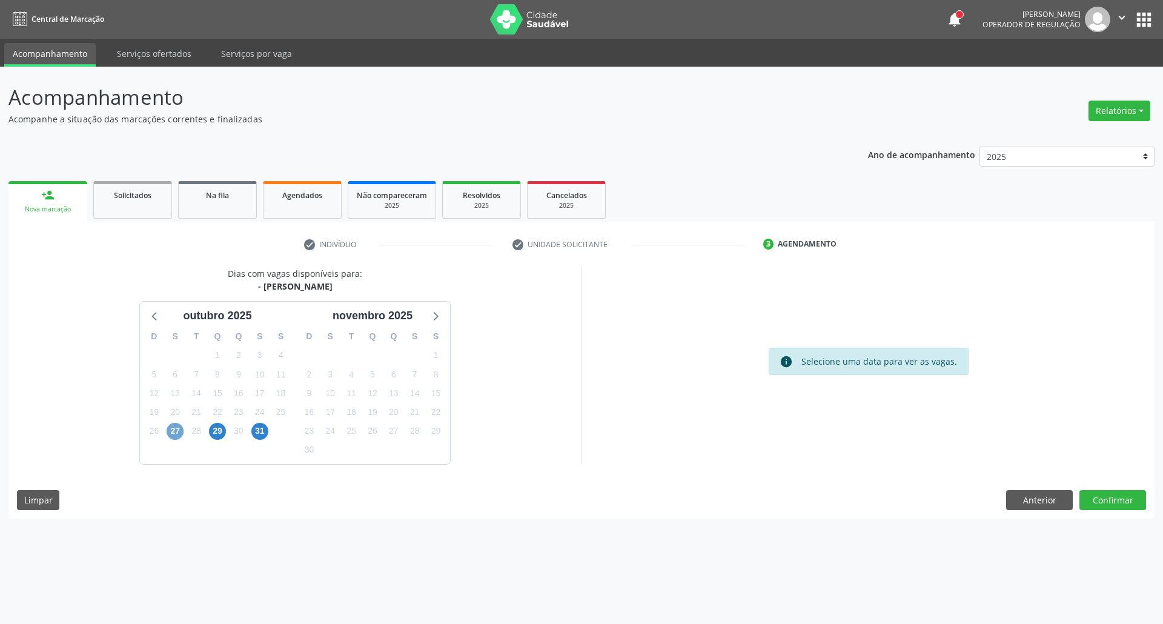
click at [171, 432] on span "27" at bounding box center [175, 431] width 17 height 17
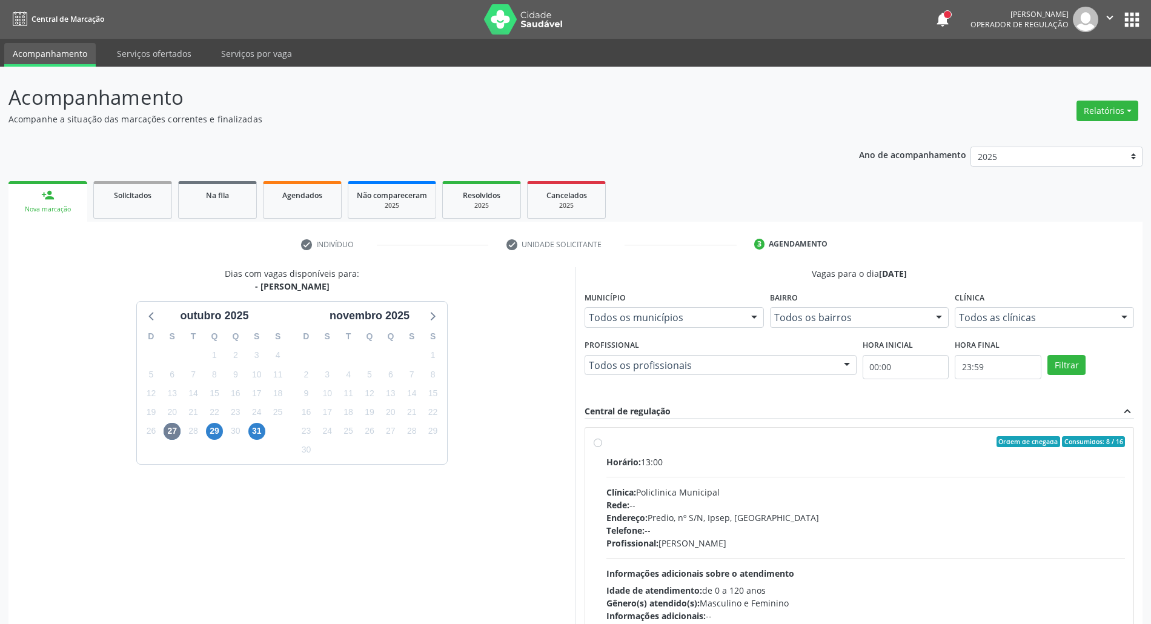
click at [759, 507] on div "Rede: --" at bounding box center [865, 504] width 518 height 13
click at [602, 447] on input "Ordem de chegada Consumidos: 8 / 16 Horário: 13:00 Clínica: Policlinica Municip…" at bounding box center [598, 441] width 8 height 11
radio input "true"
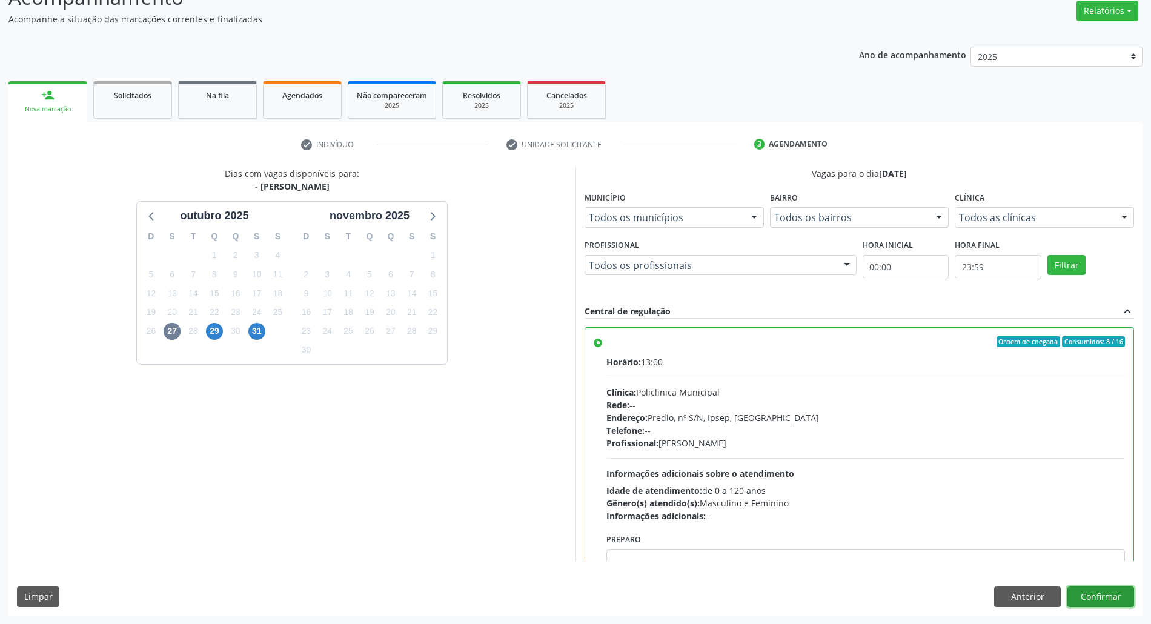
drag, startPoint x: 1080, startPoint y: 597, endPoint x: 982, endPoint y: 585, distance: 98.8
click at [1079, 597] on button "Confirmar" at bounding box center [1100, 596] width 67 height 21
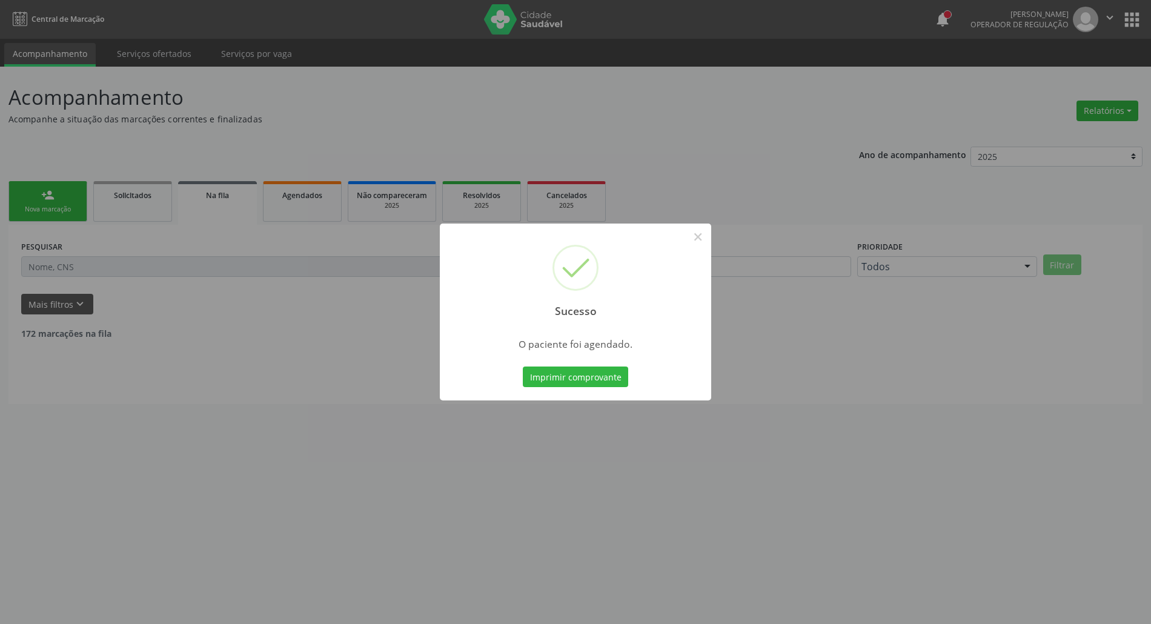
scroll to position [0, 0]
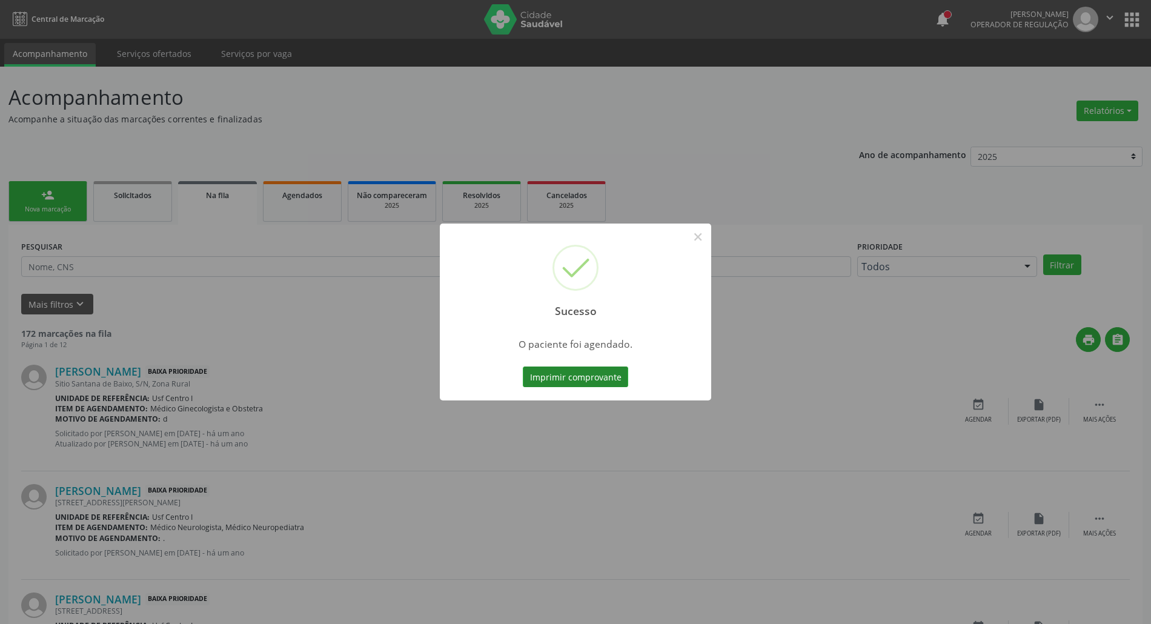
click at [582, 377] on button "Imprimir comprovante" at bounding box center [575, 376] width 105 height 21
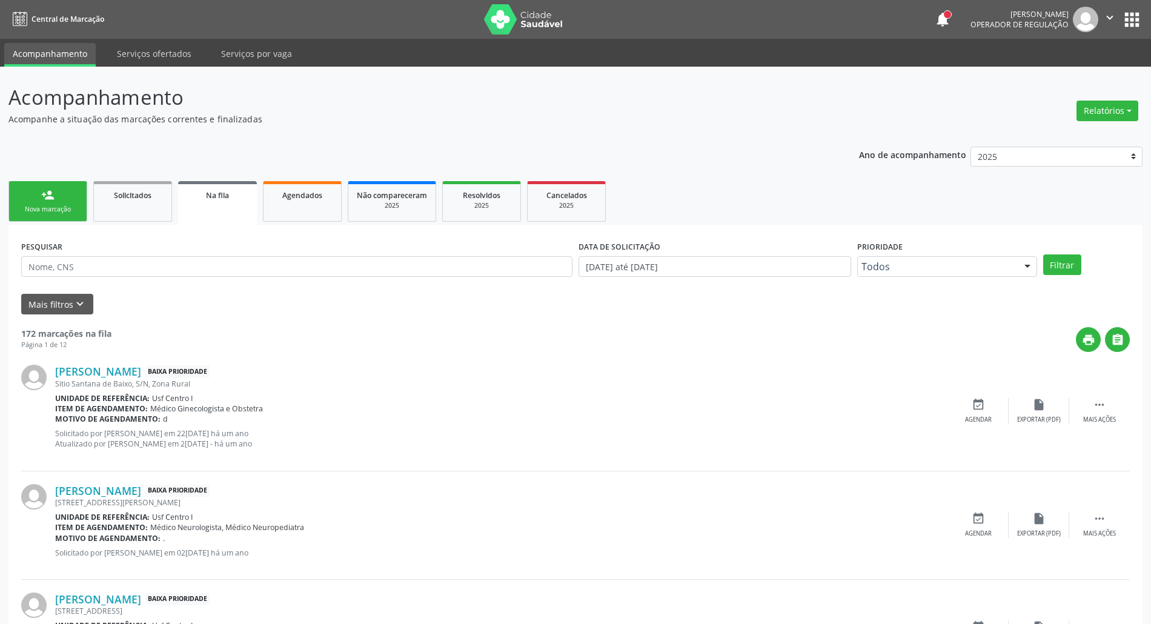
click at [44, 200] on div "person_add" at bounding box center [47, 194] width 13 height 13
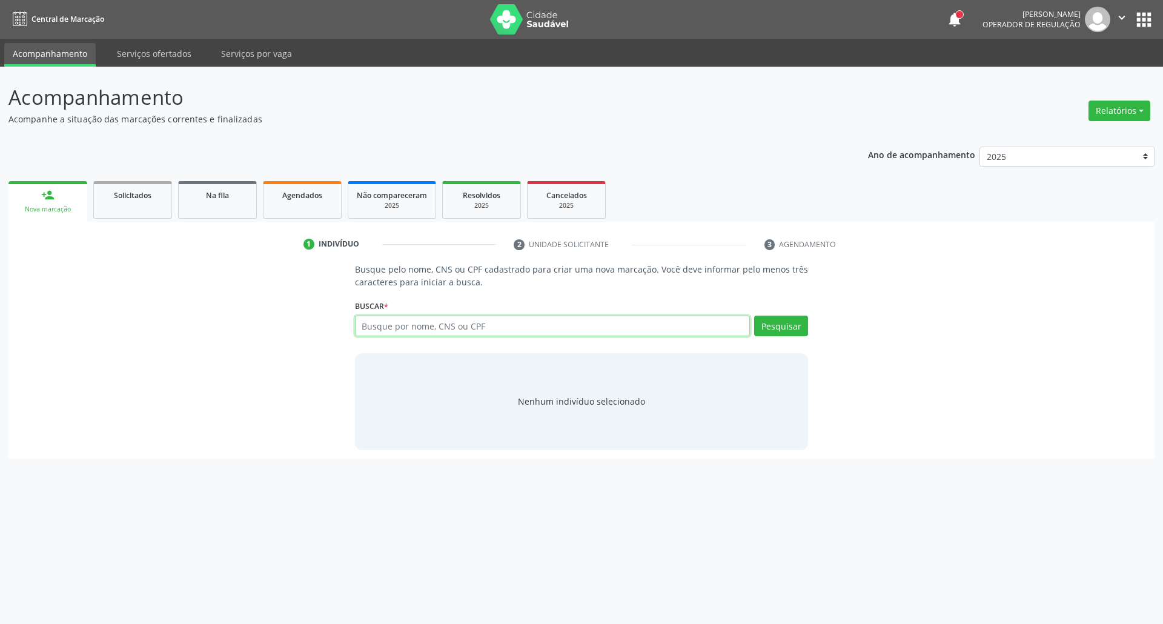
click at [443, 323] on input "text" at bounding box center [552, 326] width 395 height 21
type input "04472003481"
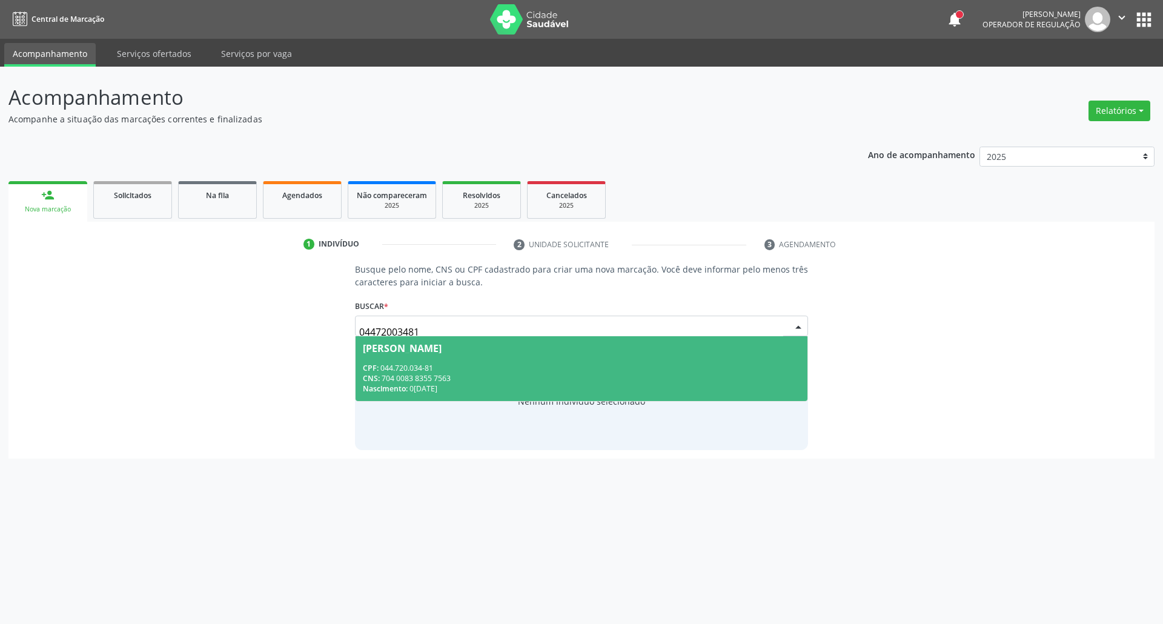
click at [516, 364] on div "CPF: 044.720.034-81" at bounding box center [582, 368] width 438 height 10
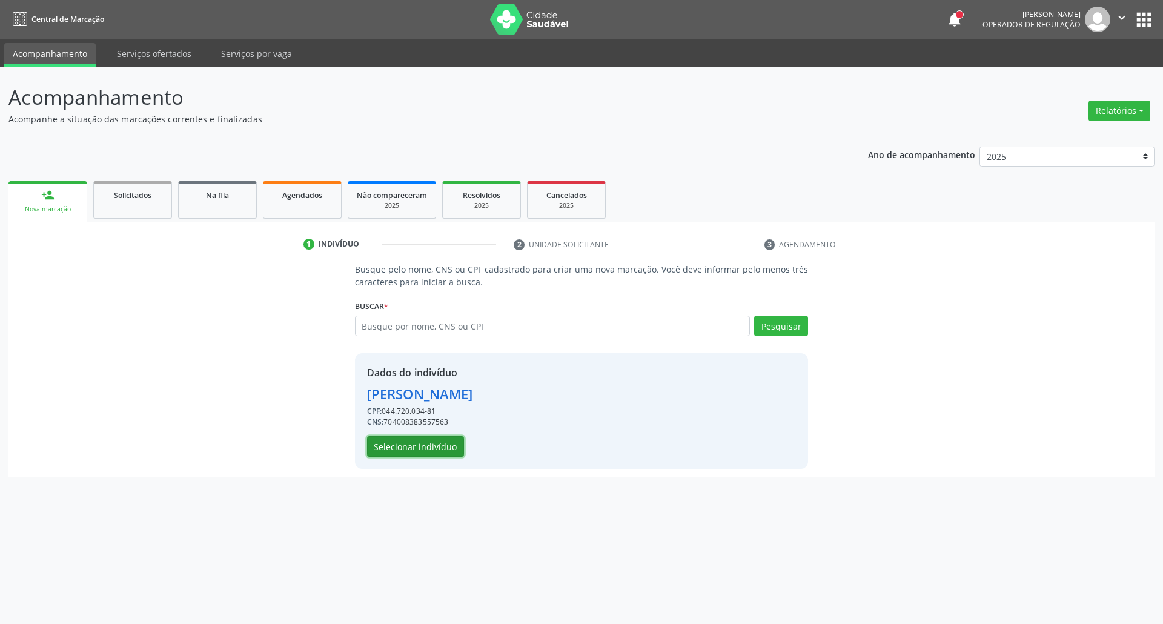
click at [390, 452] on button "Selecionar indivíduo" at bounding box center [415, 446] width 97 height 21
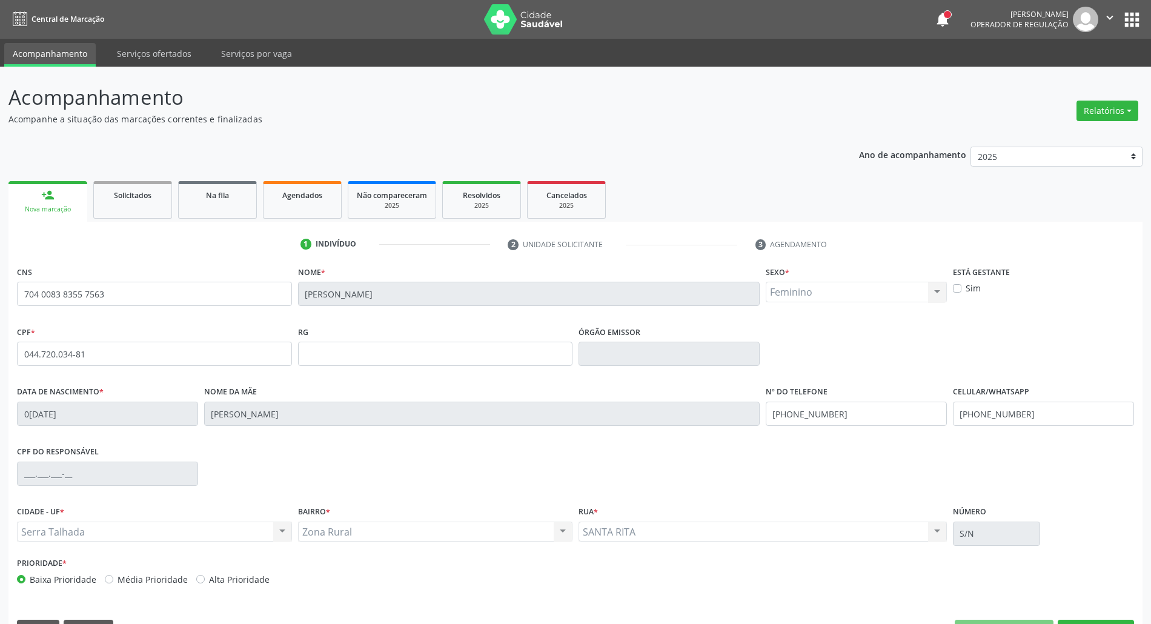
scroll to position [33, 0]
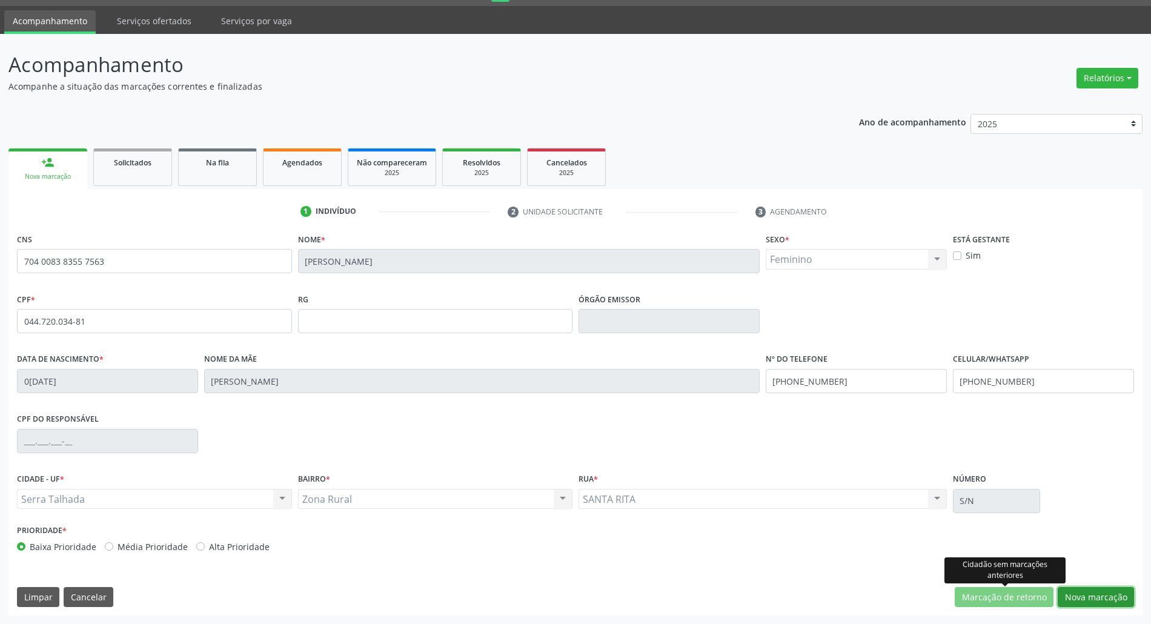
click at [1063, 595] on button "Nova marcação" at bounding box center [1095, 597] width 76 height 21
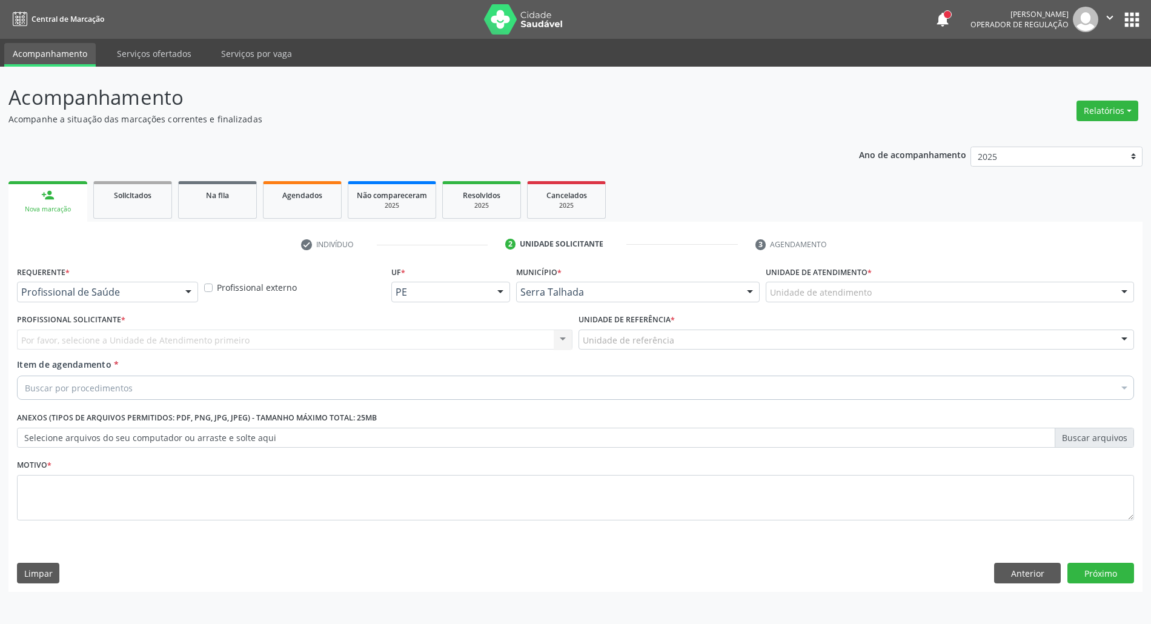
scroll to position [0, 0]
drag, startPoint x: 148, startPoint y: 274, endPoint x: 147, endPoint y: 287, distance: 13.4
click at [149, 274] on div "Requerente * Profissional de Saúde Profissional de Saúde Paciente Nenhum result…" at bounding box center [108, 282] width 183 height 39
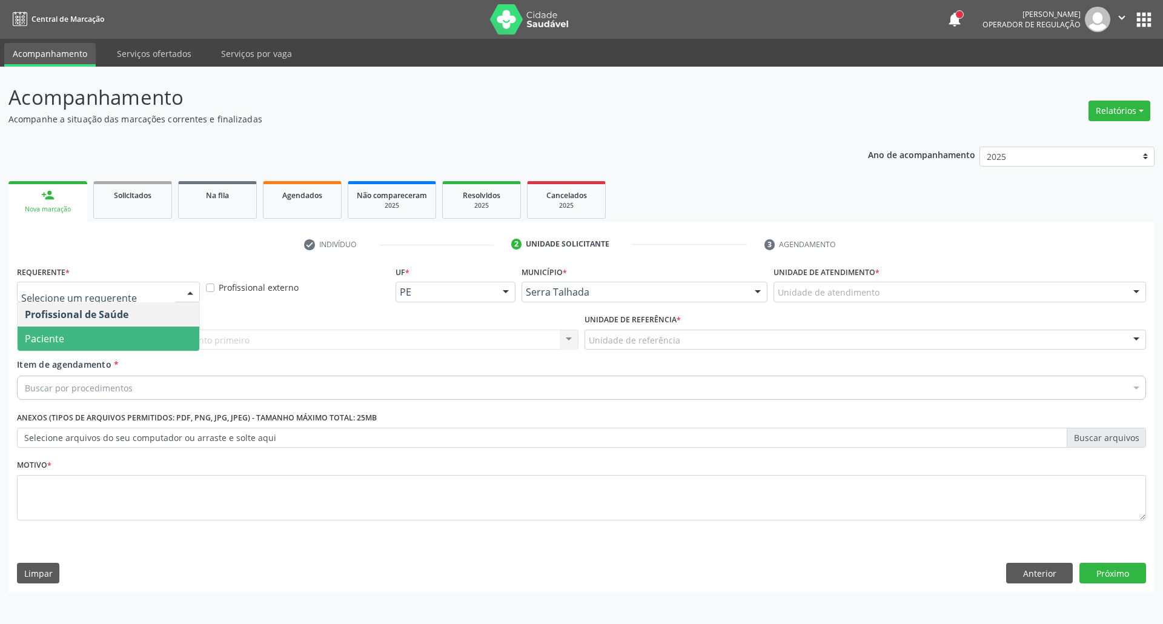
click at [131, 332] on span "Paciente" at bounding box center [109, 338] width 182 height 24
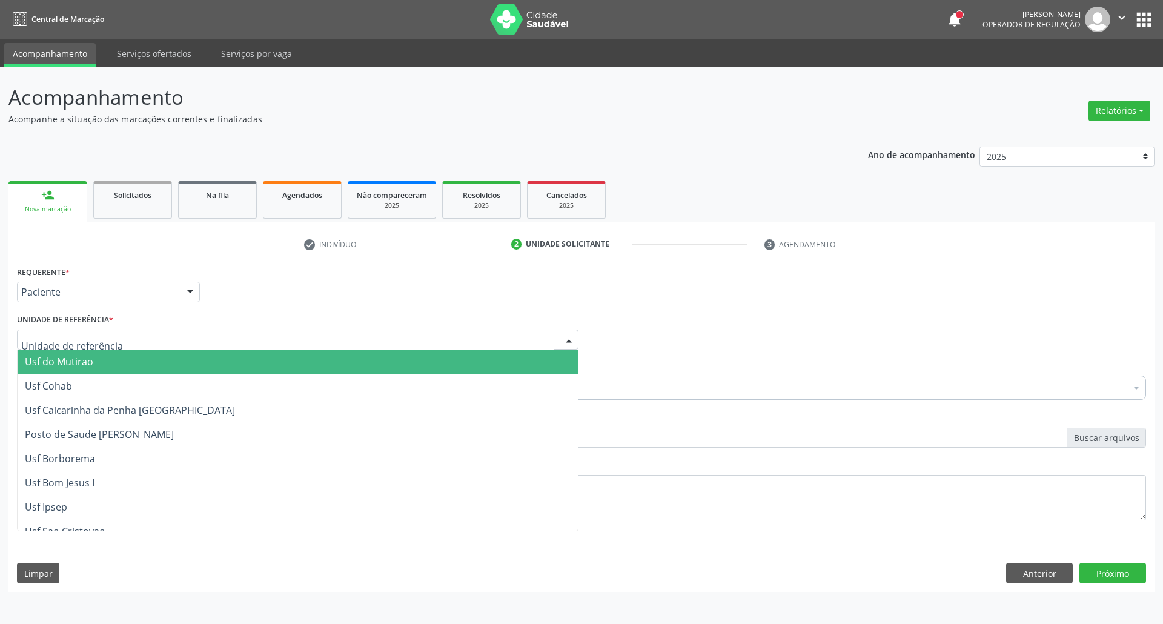
click at [131, 332] on div at bounding box center [297, 339] width 561 height 21
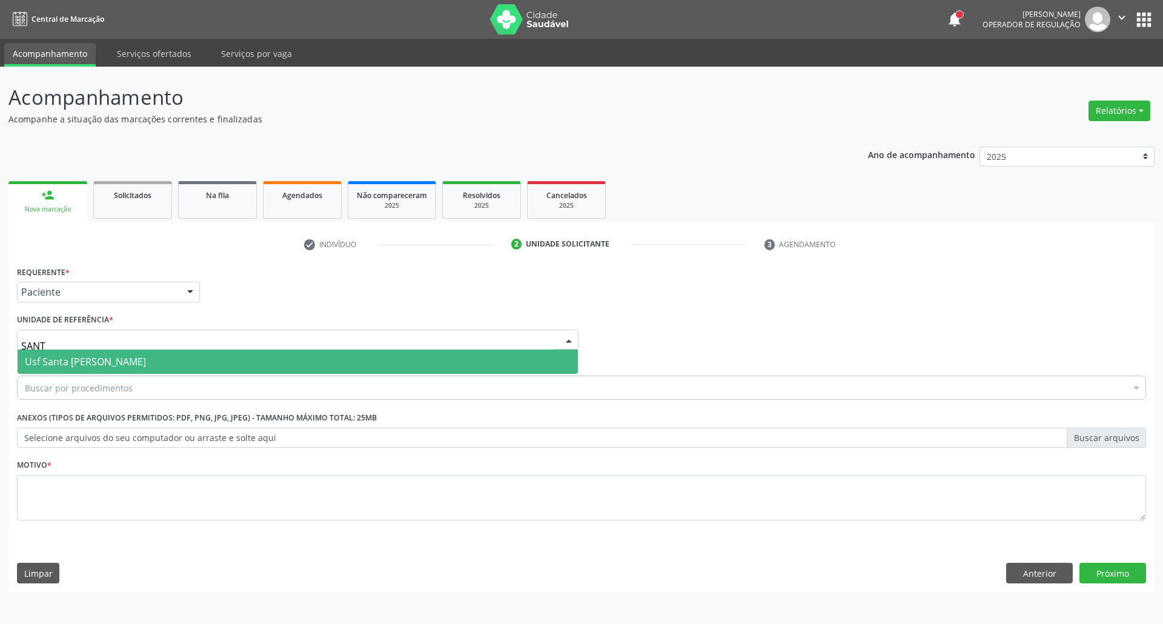
type input "SANTA"
click at [133, 355] on span "Usf Santa [PERSON_NAME]" at bounding box center [85, 361] width 121 height 13
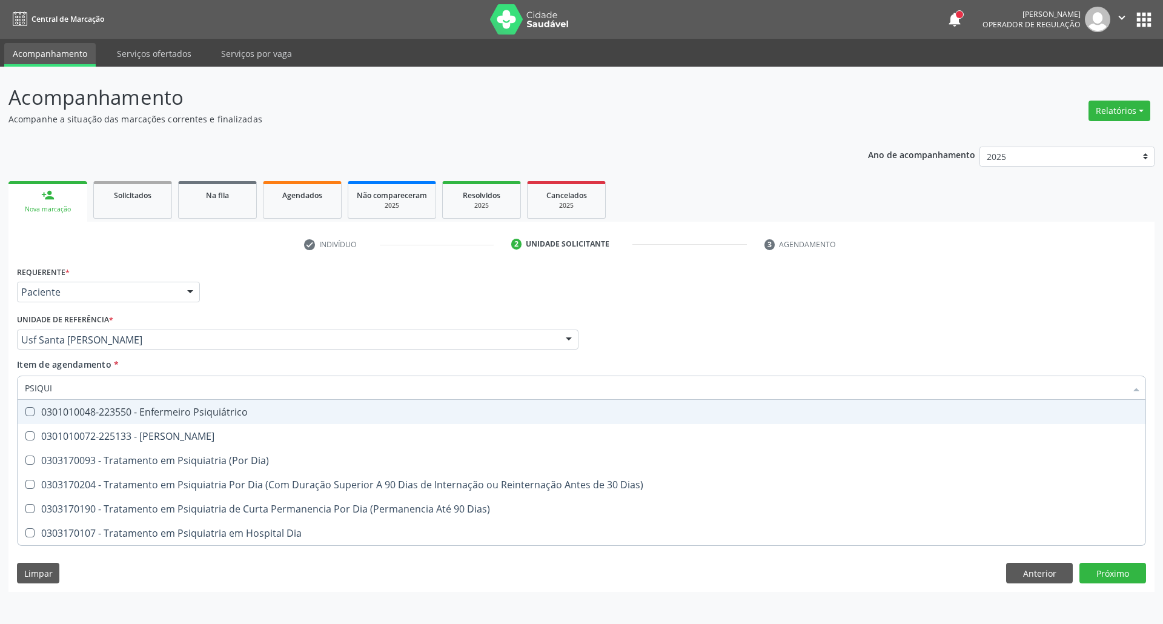
type input "PSIQUIA"
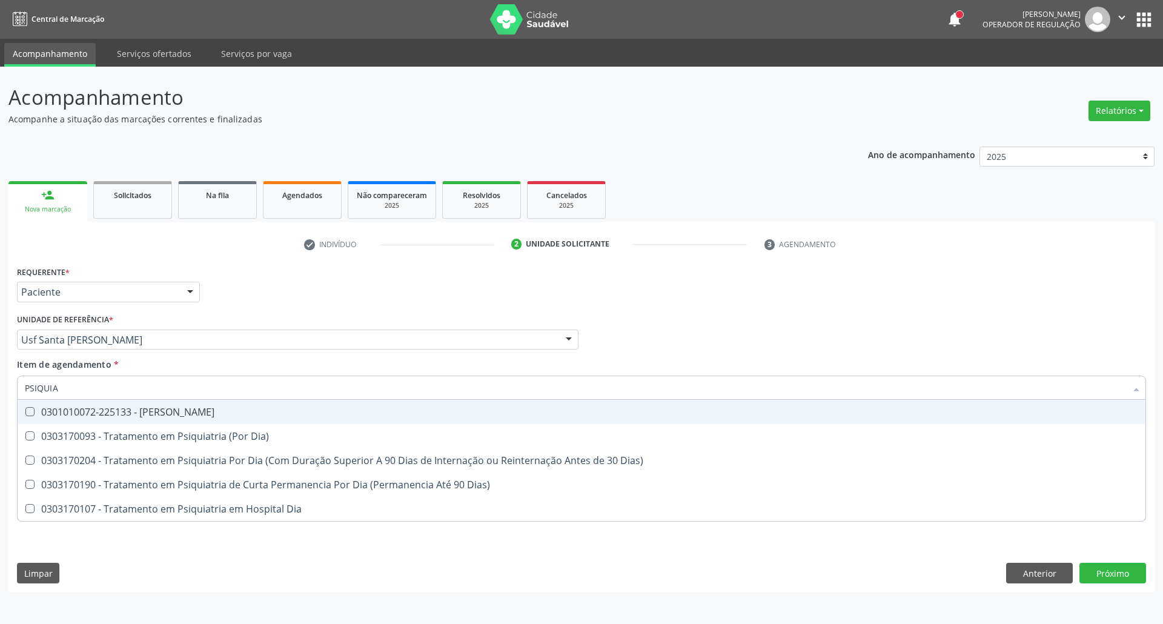
drag, startPoint x: 116, startPoint y: 417, endPoint x: 114, endPoint y: 430, distance: 12.8
click at [115, 417] on div "0301010072-225133 - [PERSON_NAME]" at bounding box center [581, 412] width 1113 height 10
checkbox Psiquiatra "true"
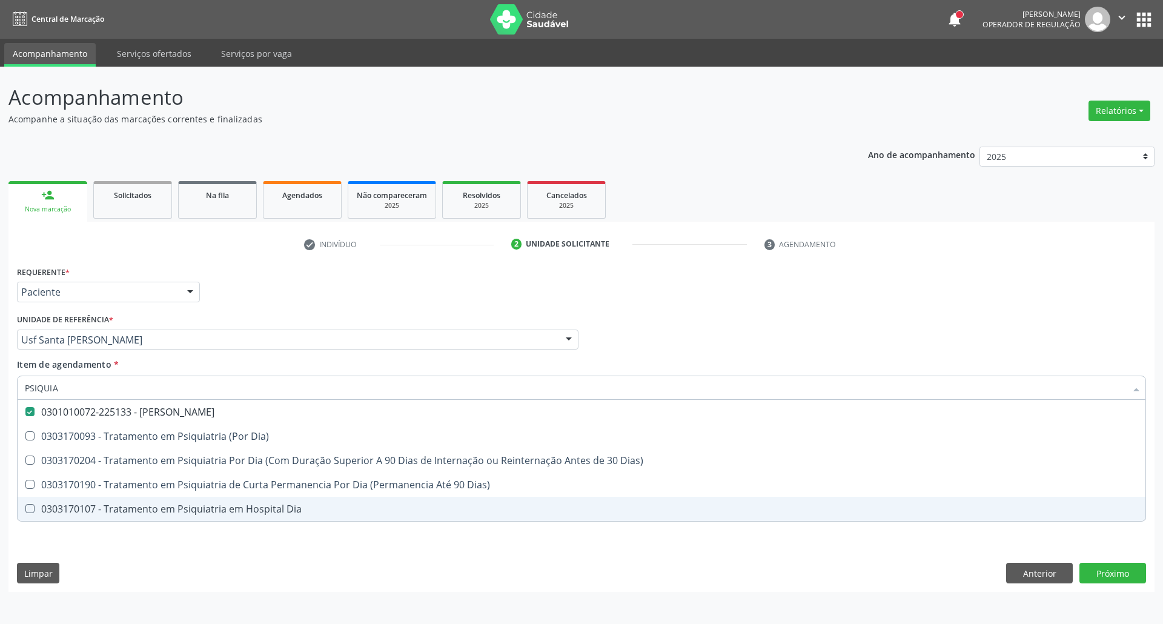
click at [187, 566] on div "Requerente * Paciente Profissional de Saúde Paciente Nenhum resultado encontrad…" at bounding box center [581, 427] width 1146 height 329
checkbox Dia\) "true"
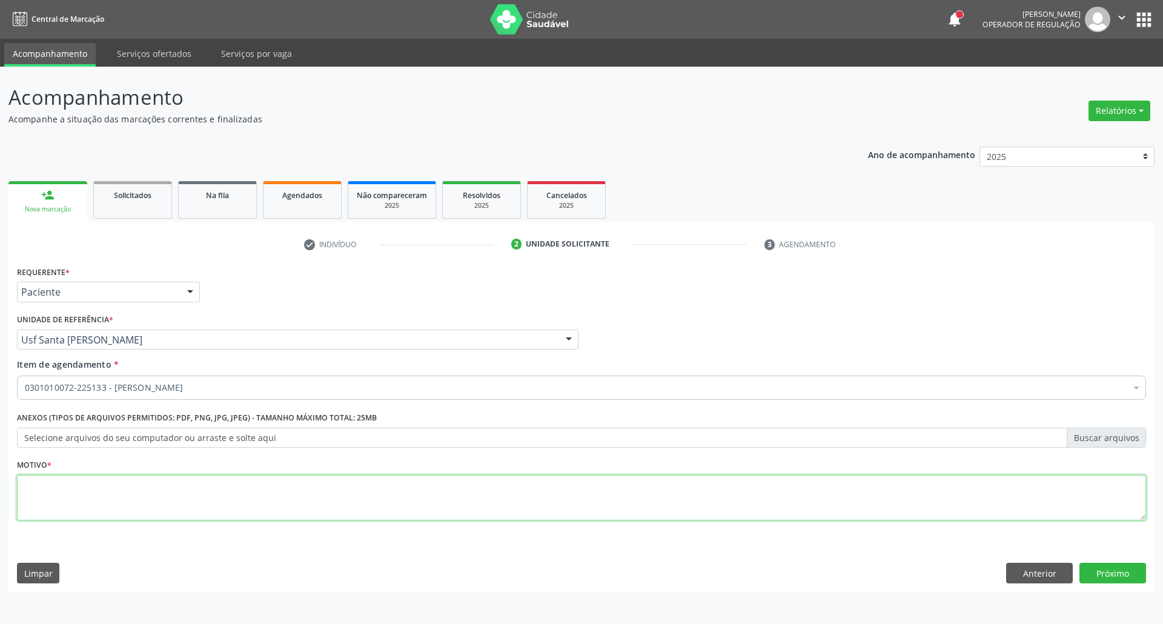
click at [213, 494] on textarea at bounding box center [581, 498] width 1129 height 46
type textarea "."
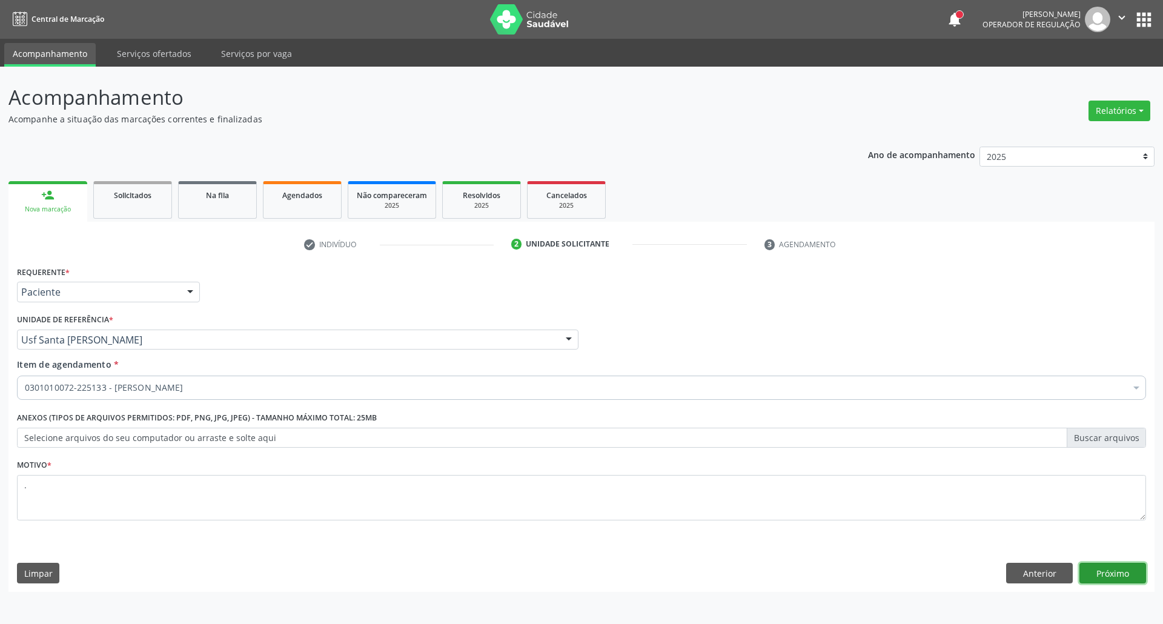
drag, startPoint x: 1133, startPoint y: 570, endPoint x: 1097, endPoint y: 570, distance: 35.1
click at [1132, 570] on button "Próximo" at bounding box center [1112, 573] width 67 height 21
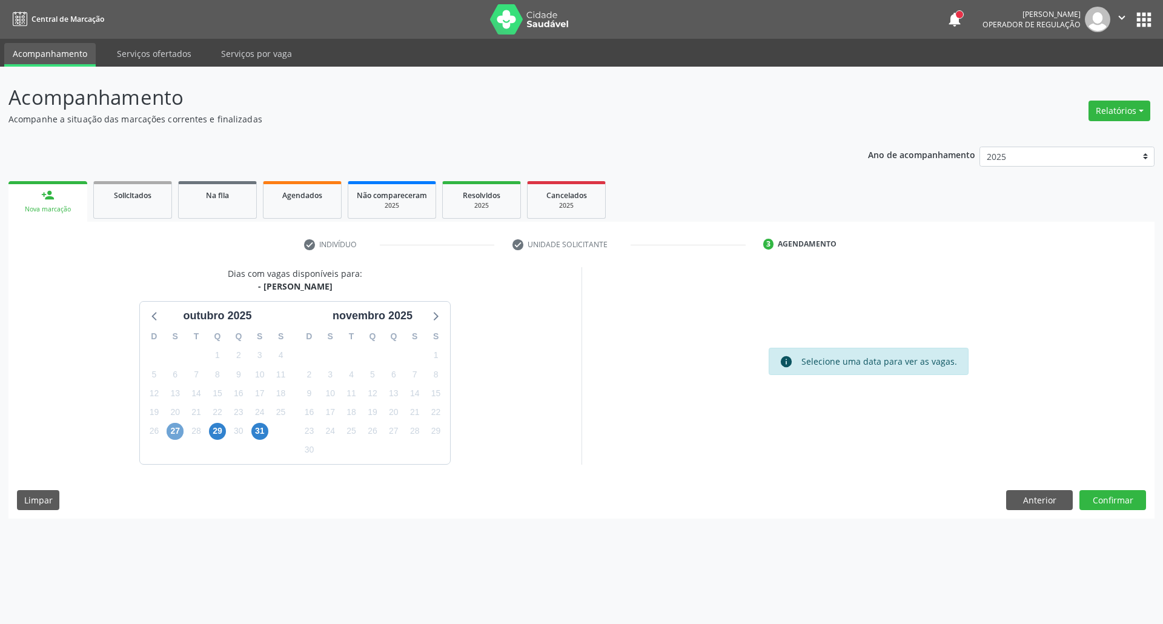
click at [177, 432] on span "27" at bounding box center [175, 431] width 17 height 17
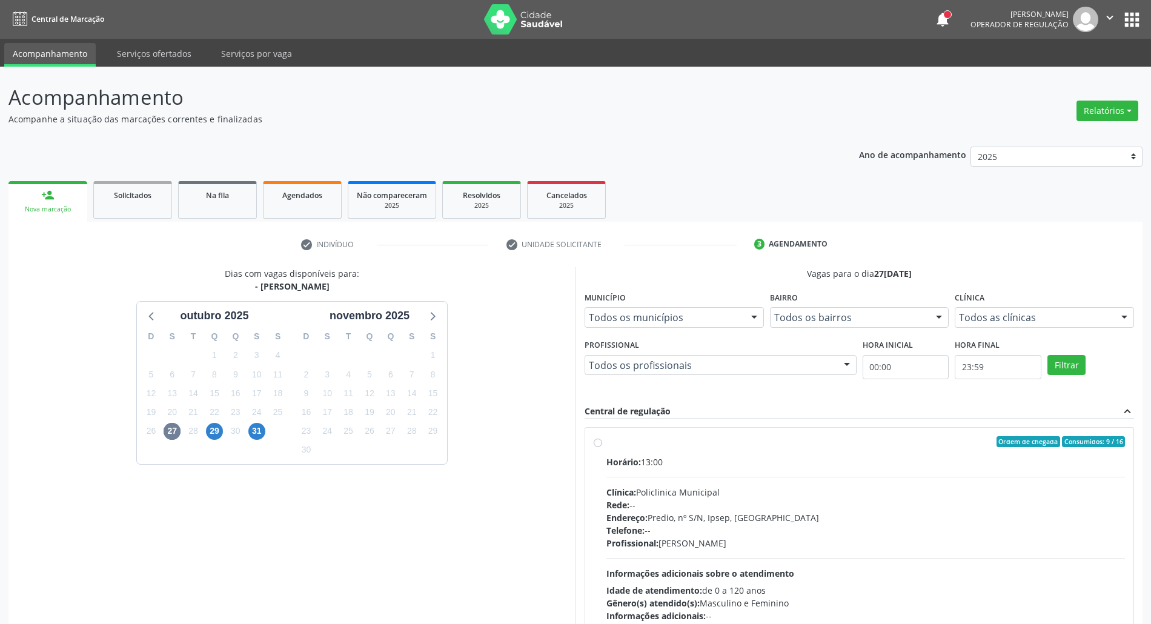
drag, startPoint x: 724, startPoint y: 465, endPoint x: 755, endPoint y: 377, distance: 93.5
click at [723, 461] on div "Horário: 13:00" at bounding box center [865, 461] width 518 height 13
click at [602, 447] on input "Ordem de chegada Consumidos: 9 / 16 Horário: 13:00 Clínica: Policlinica Municip…" at bounding box center [598, 441] width 8 height 11
radio input "true"
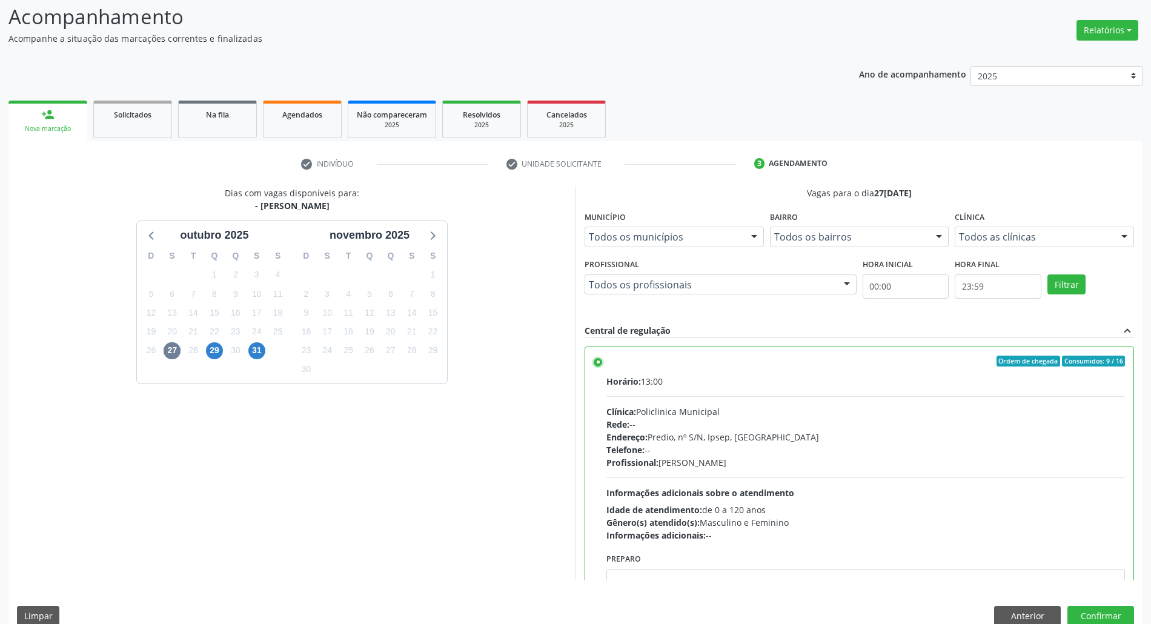
scroll to position [100, 0]
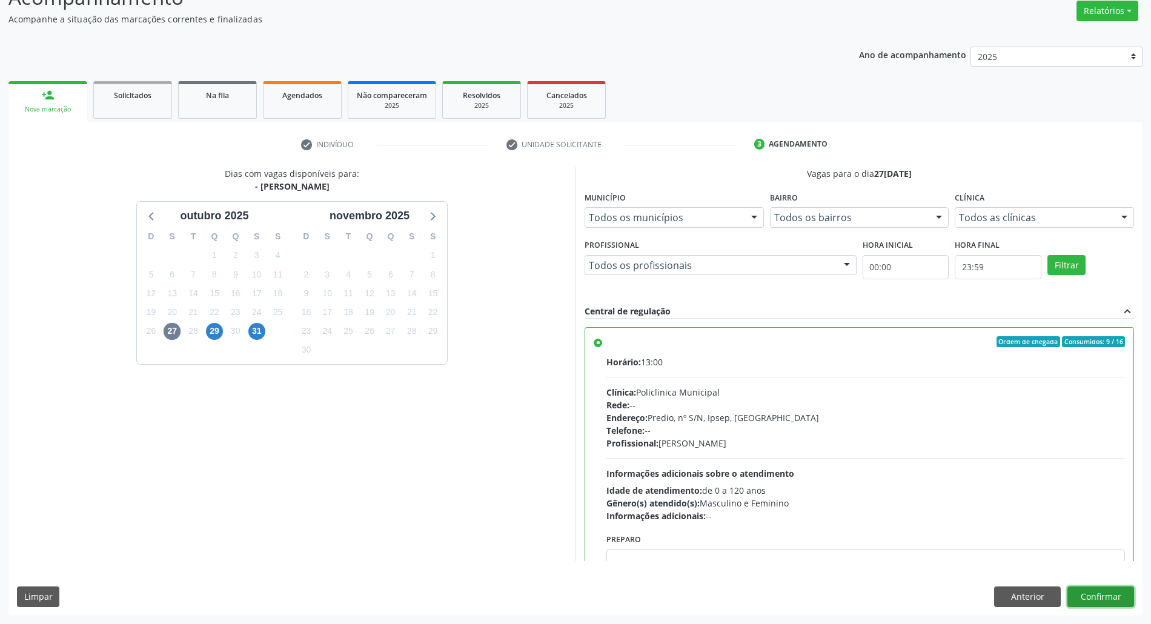
click at [1108, 596] on button "Confirmar" at bounding box center [1100, 596] width 67 height 21
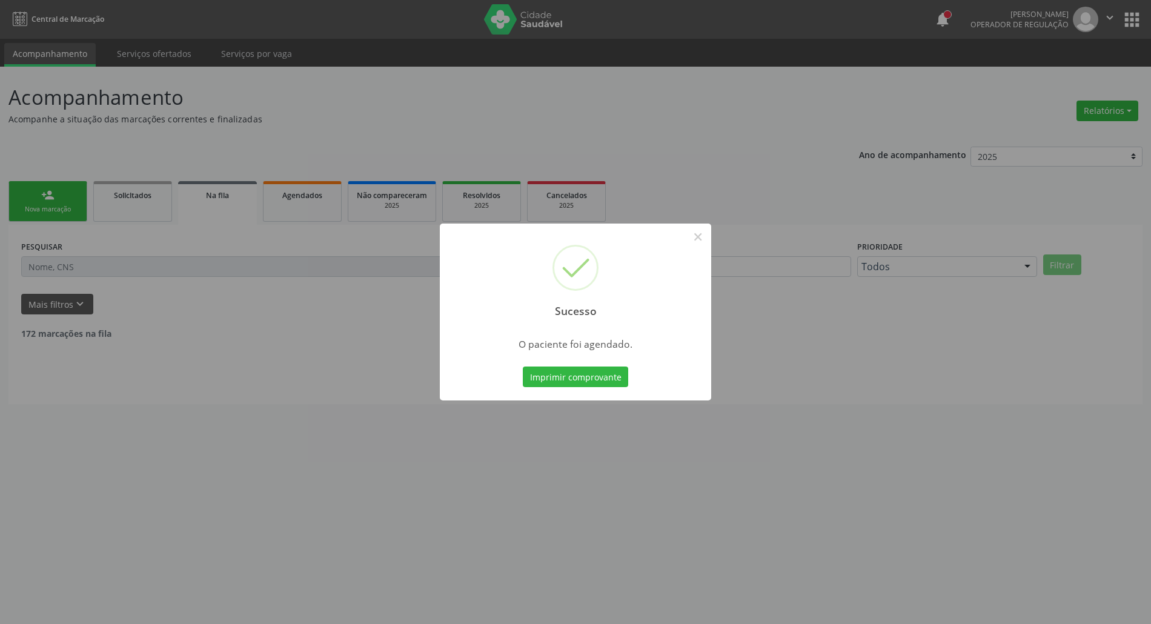
scroll to position [0, 0]
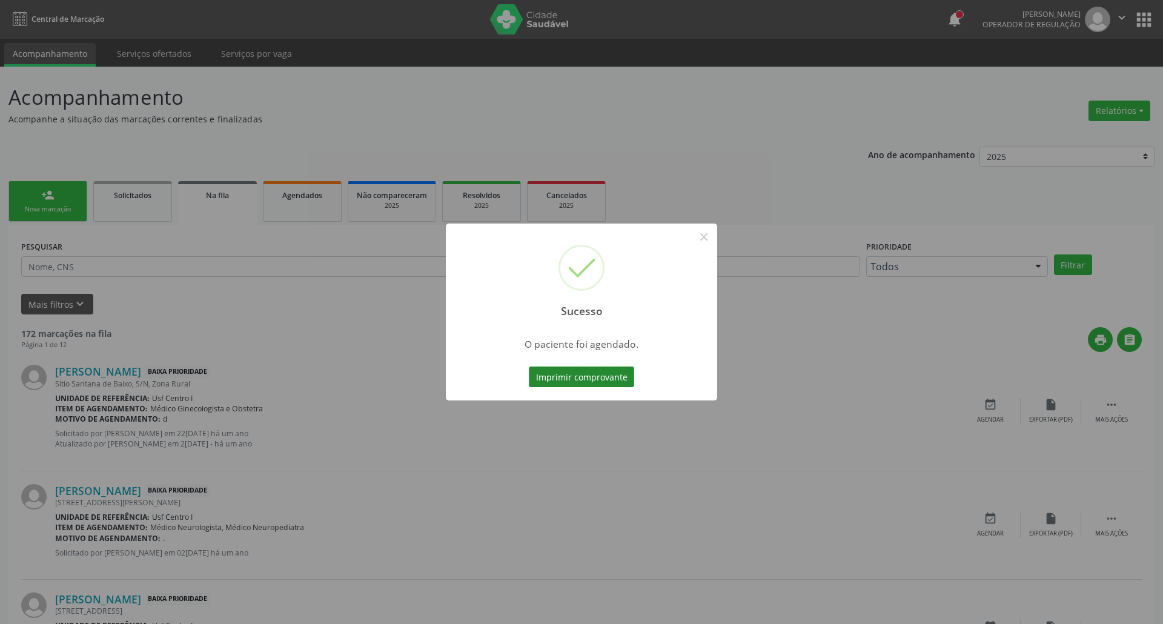
click at [546, 373] on button "Imprimir comprovante" at bounding box center [581, 376] width 105 height 21
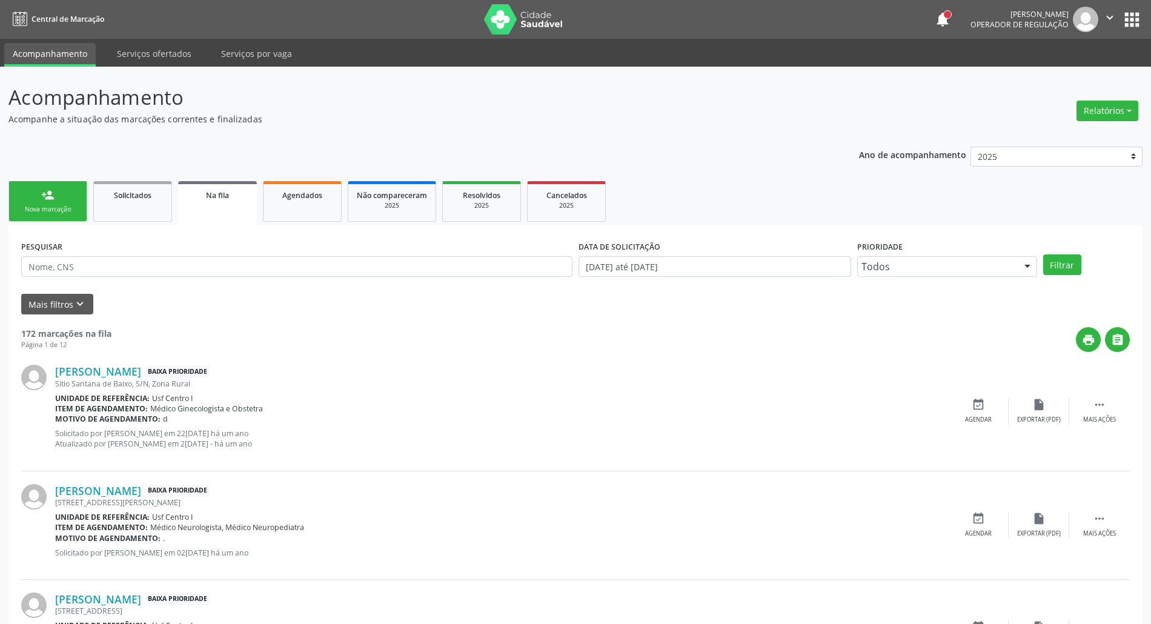
click at [37, 197] on link "person_add Nova marcação" at bounding box center [47, 201] width 79 height 41
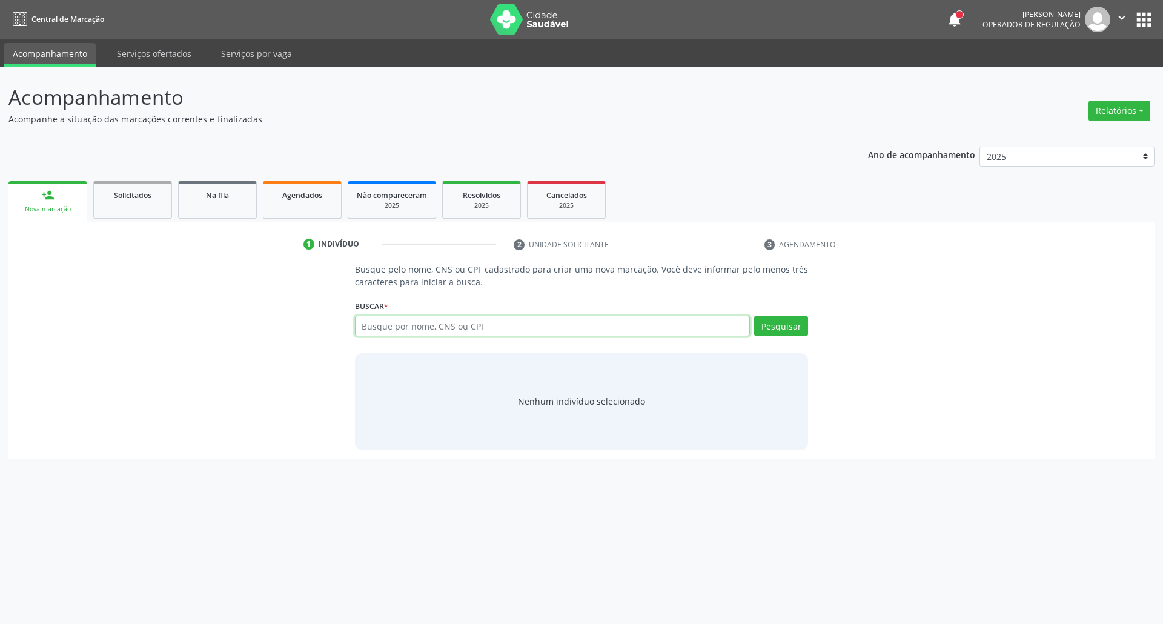
click at [509, 335] on input "text" at bounding box center [552, 326] width 395 height 21
type input "10968827446"
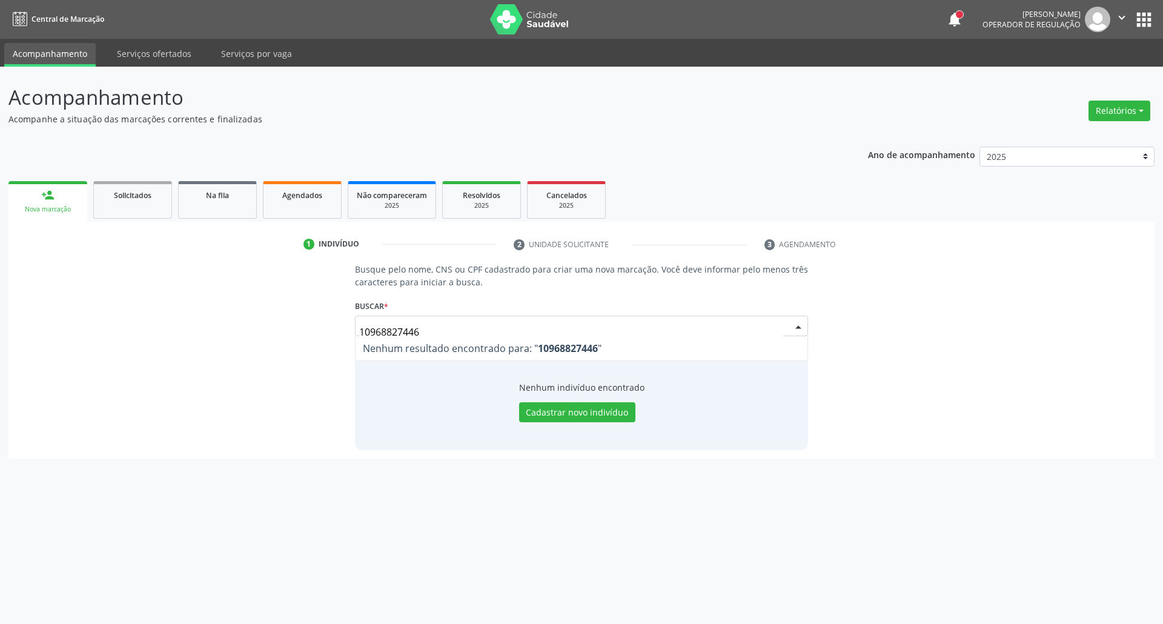
drag, startPoint x: 432, startPoint y: 330, endPoint x: 108, endPoint y: 333, distance: 324.6
click at [126, 335] on div "Busque pelo nome, CNS ou CPF cadastrado para criar uma nova marcação. Você deve…" at bounding box center [581, 356] width 1129 height 187
type input "702900594968374"
drag, startPoint x: 425, startPoint y: 330, endPoint x: 309, endPoint y: 332, distance: 115.7
click at [315, 332] on div "Busque pelo nome, CNS ou CPF cadastrado para criar uma nova marcação. Você deve…" at bounding box center [581, 356] width 1129 height 187
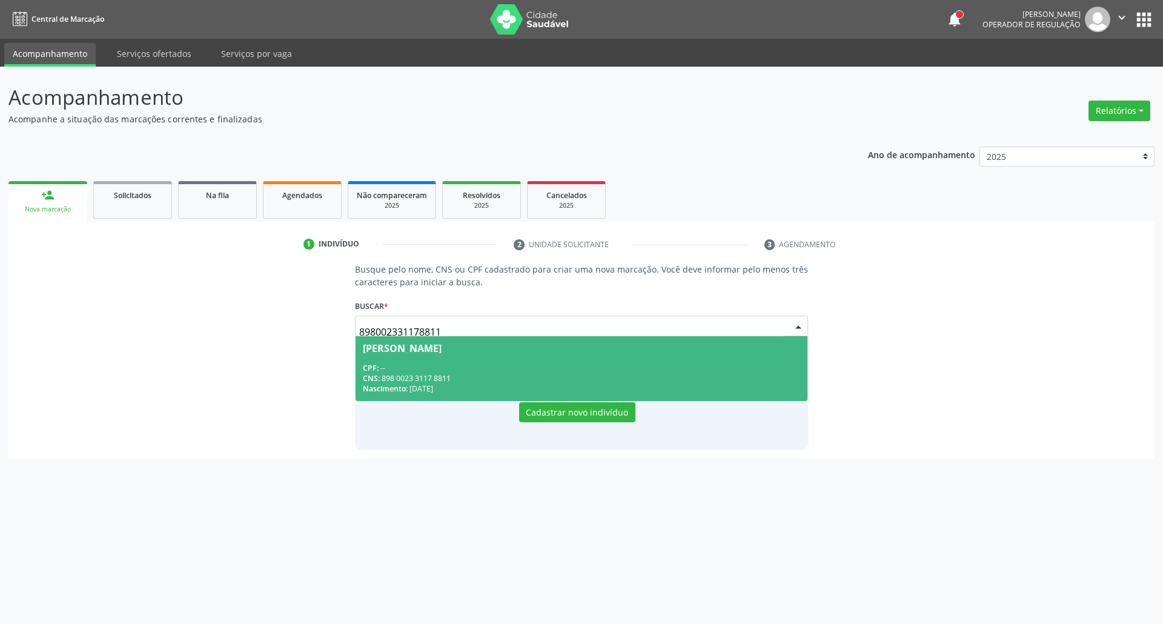
click at [436, 373] on div "CNS: 898 0023 3117 8811" at bounding box center [582, 378] width 438 height 10
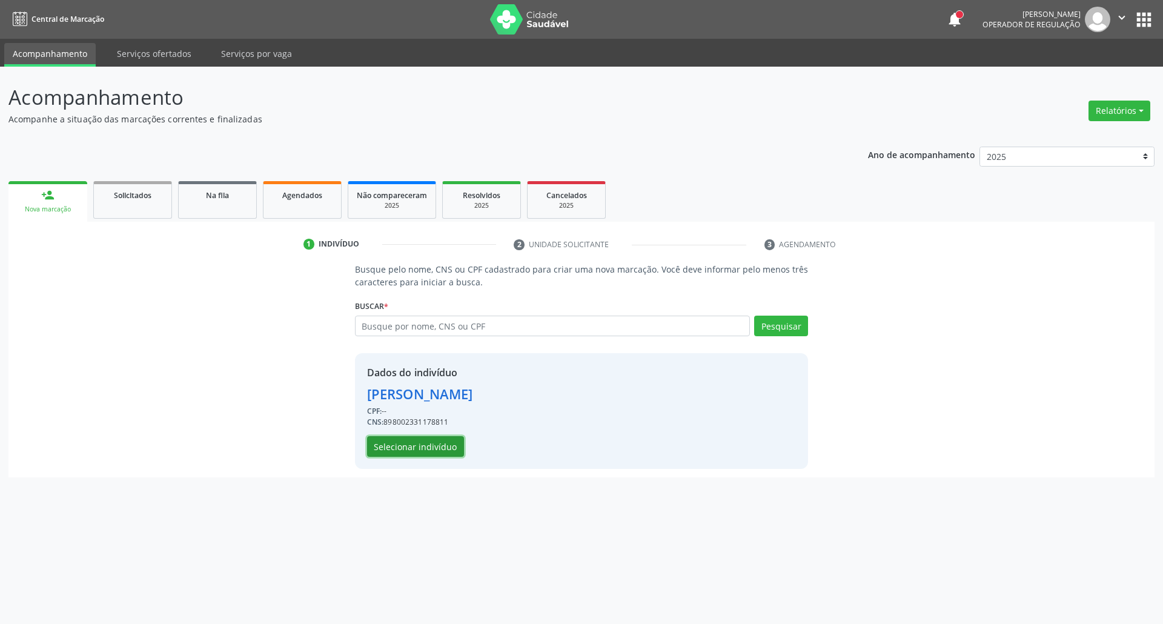
click at [431, 446] on button "Selecionar indivíduo" at bounding box center [415, 446] width 97 height 21
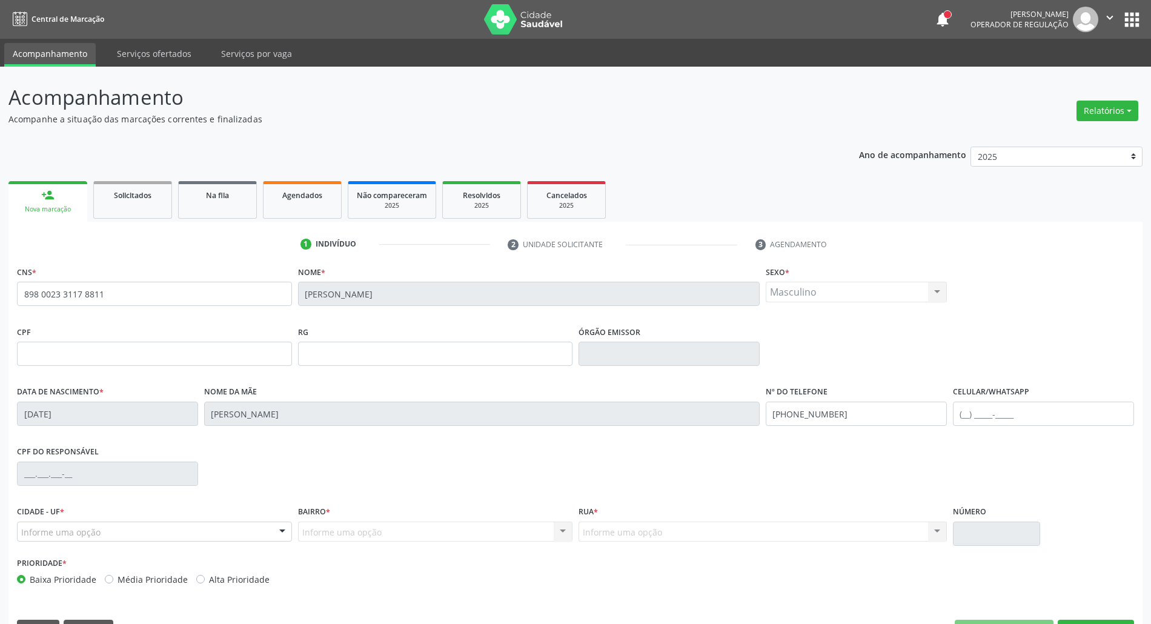
scroll to position [33, 0]
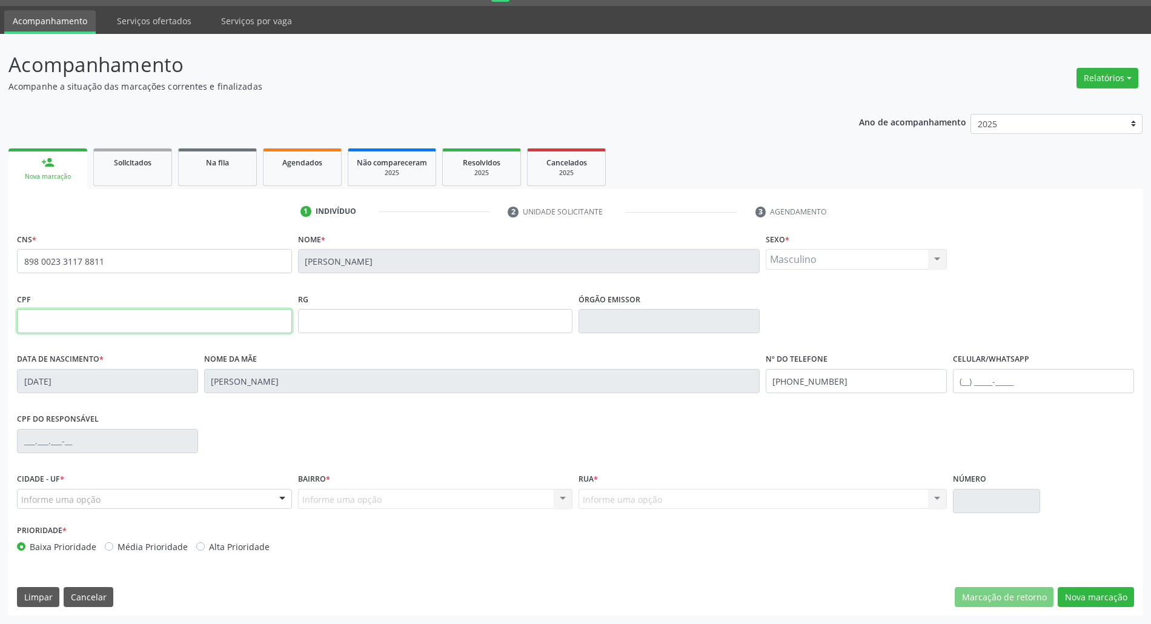
click at [44, 325] on input "text" at bounding box center [154, 321] width 275 height 24
drag, startPoint x: 1093, startPoint y: 594, endPoint x: 1061, endPoint y: 589, distance: 32.4
click at [1088, 594] on button "Nova marcação" at bounding box center [1095, 597] width 76 height 21
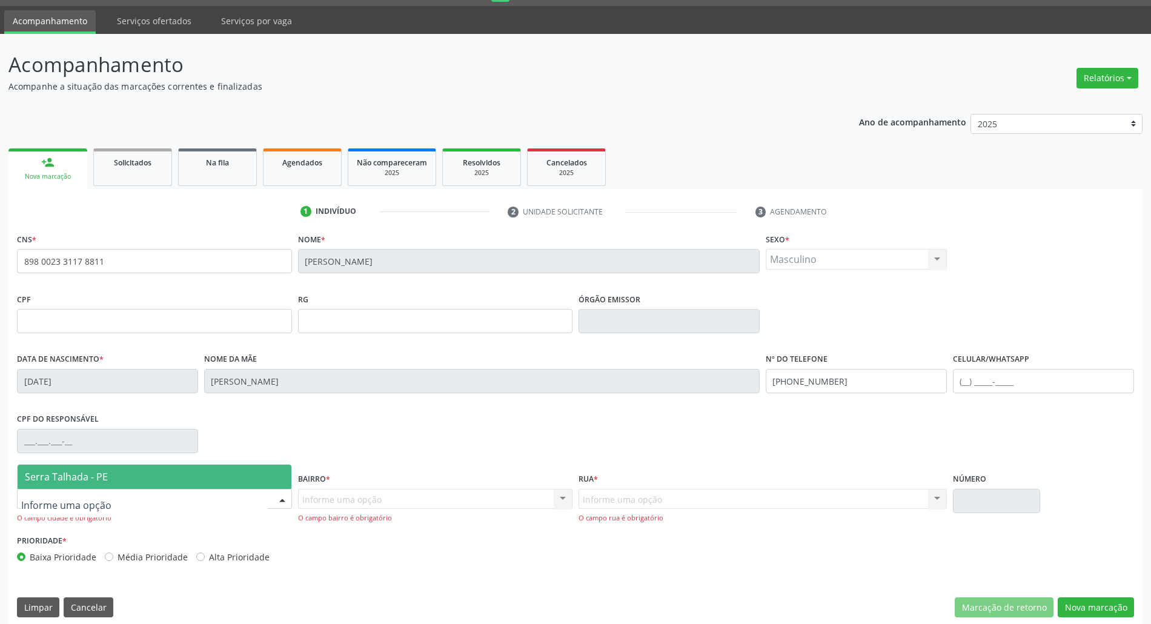
click at [64, 492] on div at bounding box center [154, 499] width 275 height 21
drag, startPoint x: 68, startPoint y: 480, endPoint x: 322, endPoint y: 498, distance: 254.4
click at [69, 480] on span "Serra Talhada - PE" at bounding box center [66, 476] width 83 height 13
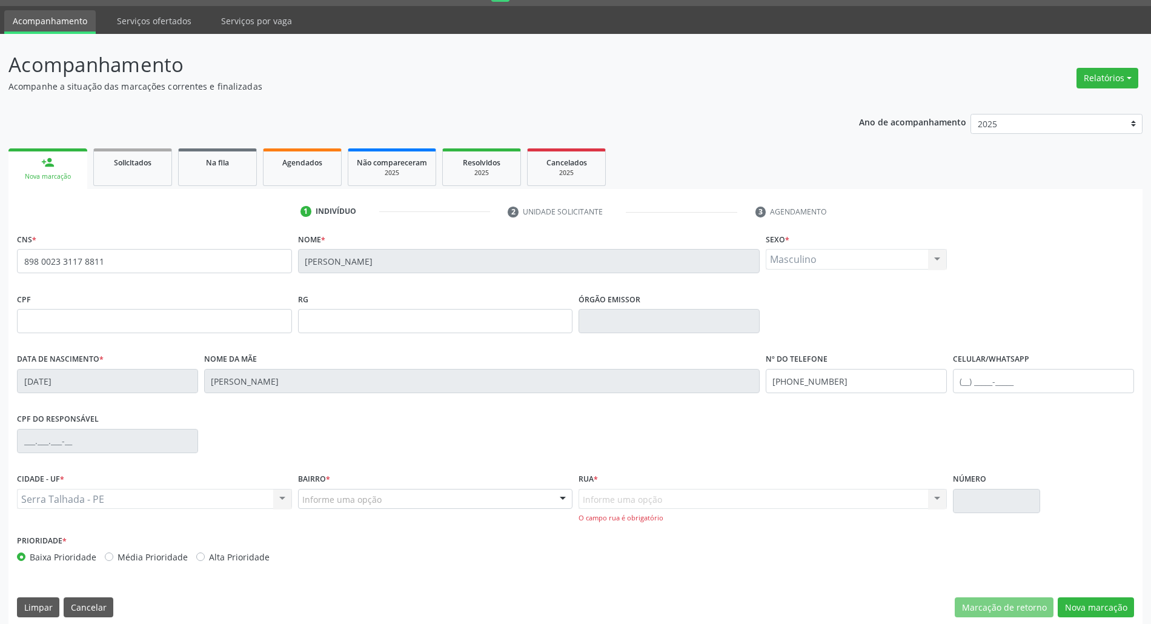
click at [383, 499] on div "Informe uma opção" at bounding box center [435, 499] width 275 height 21
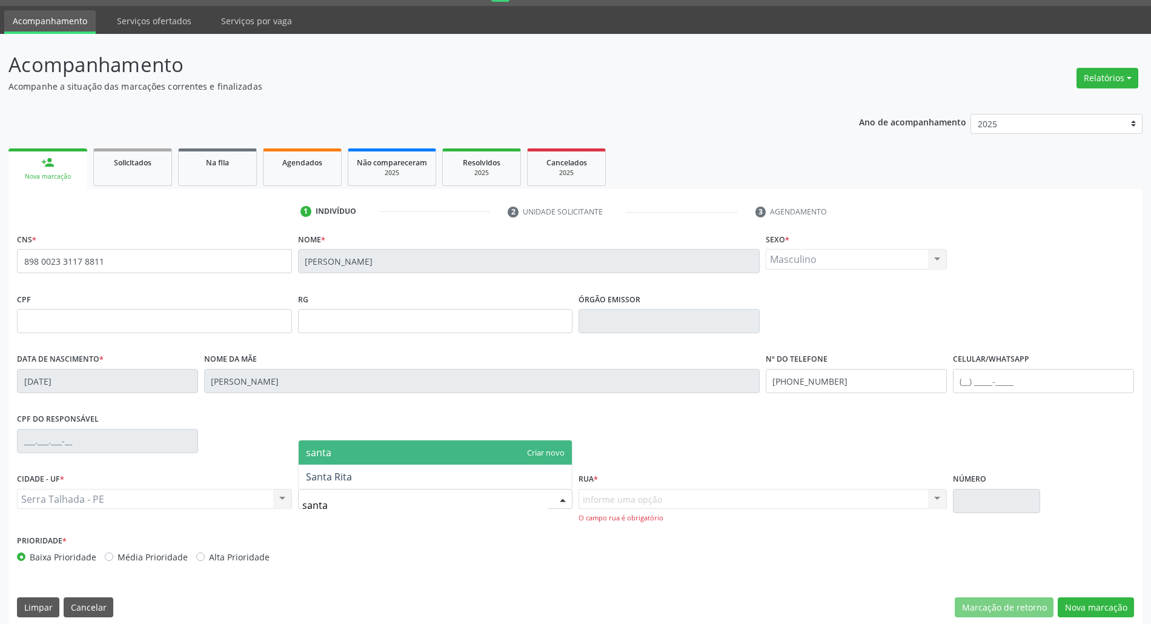
type input "santa"
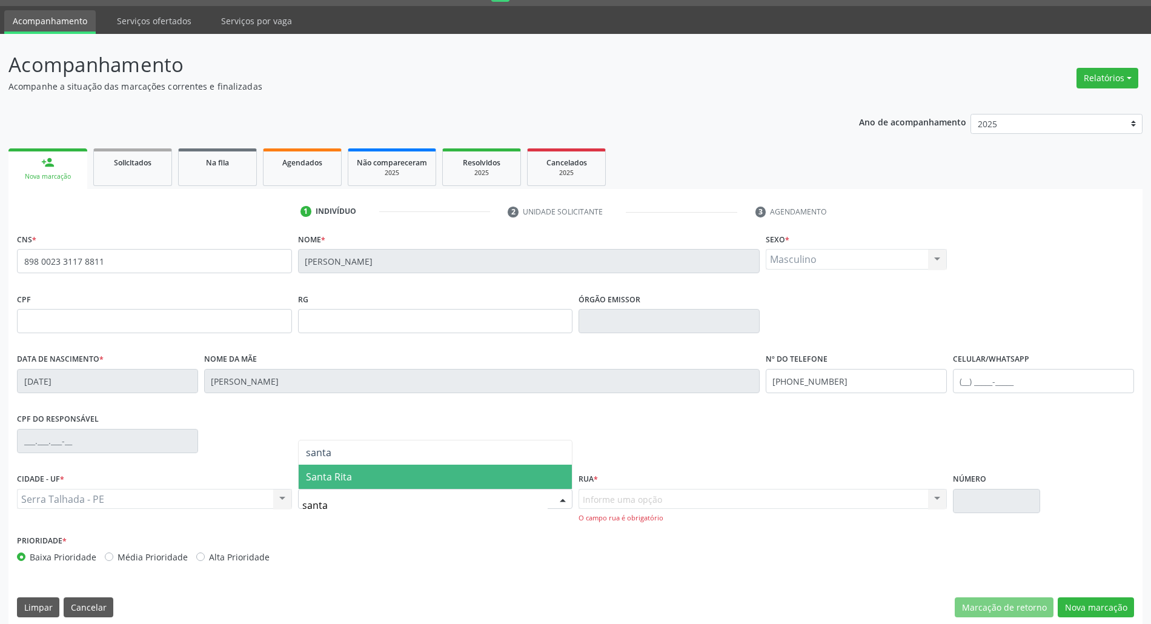
click at [383, 478] on span "Santa Rita" at bounding box center [436, 477] width 274 height 24
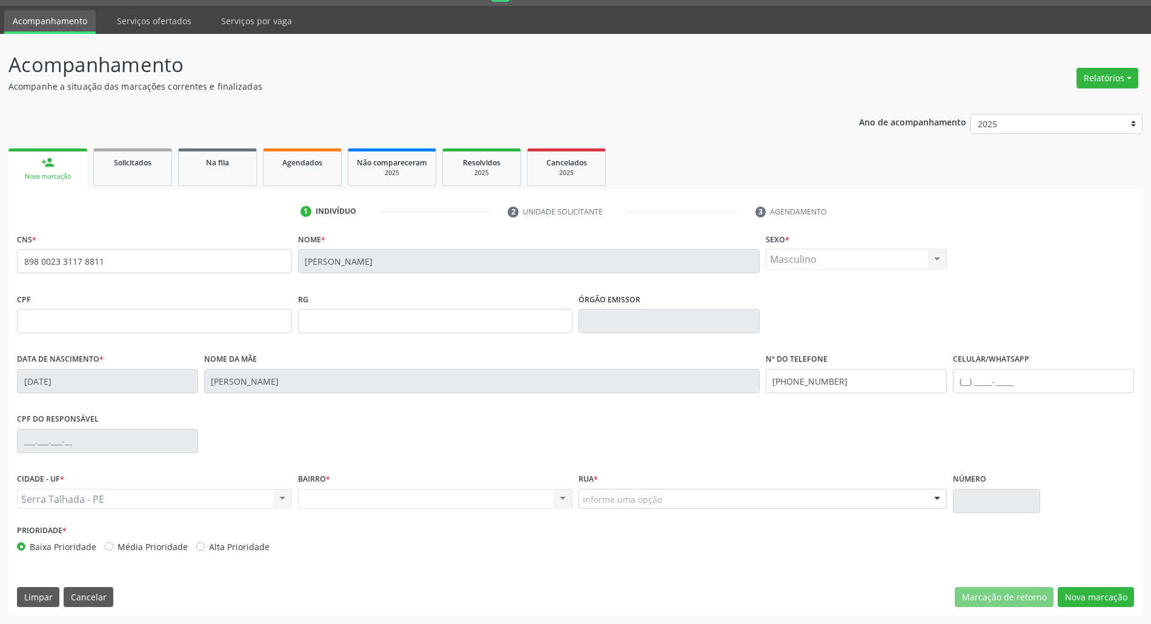
click at [604, 506] on div "Informe uma opção" at bounding box center [762, 499] width 368 height 21
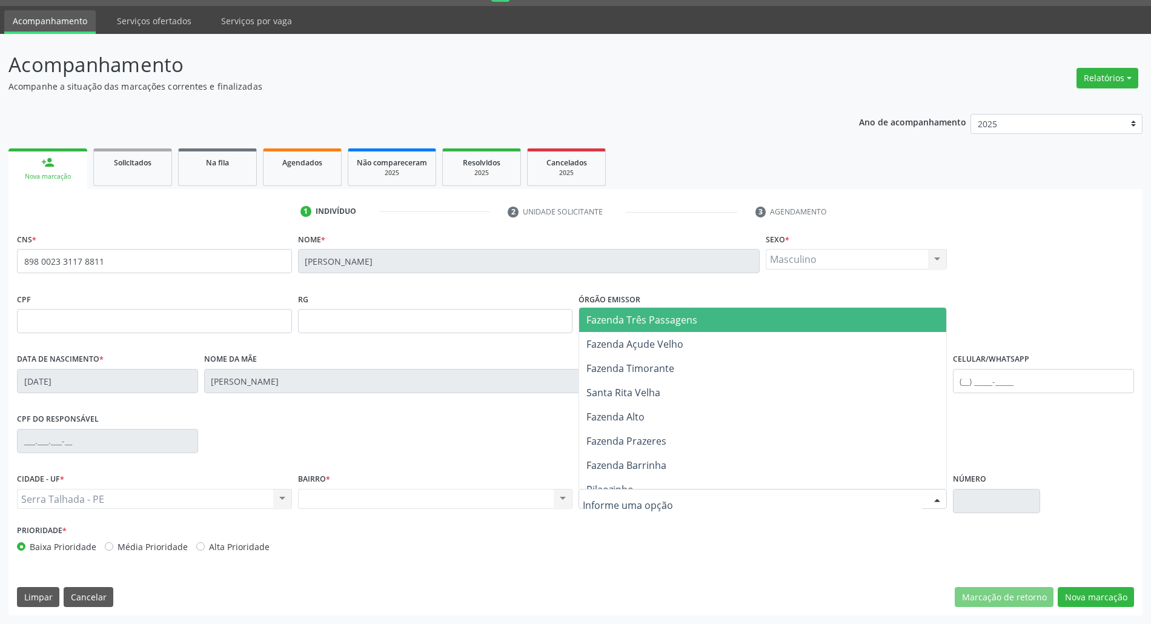
click at [607, 503] on input "text" at bounding box center [752, 505] width 339 height 24
type input "sa"
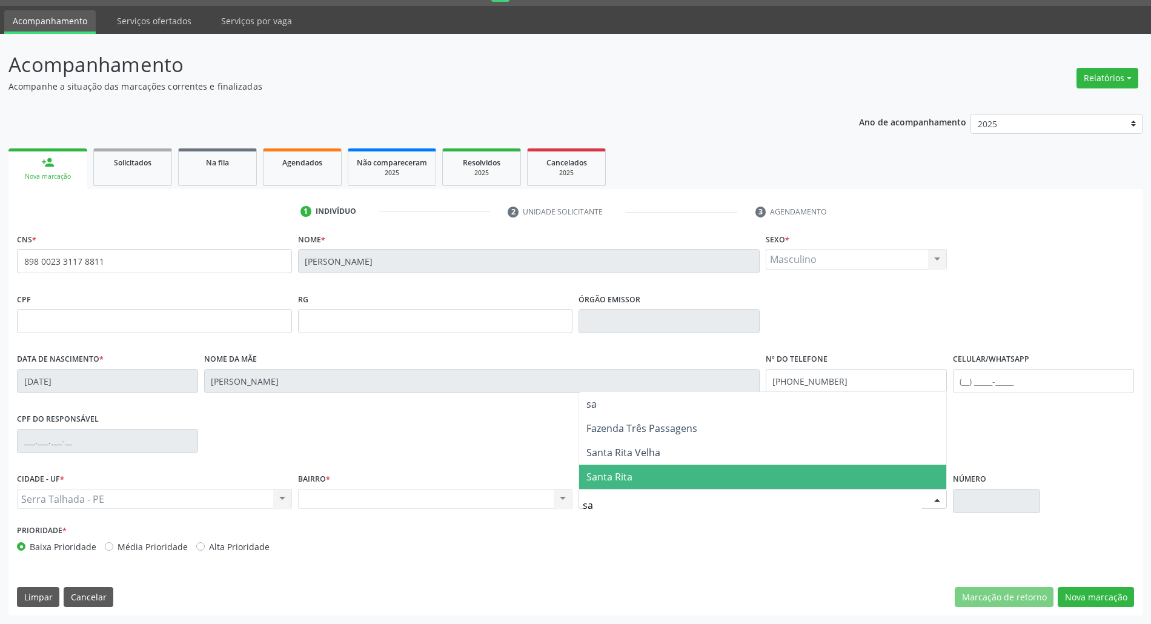
click at [620, 474] on span "Santa Rita" at bounding box center [609, 476] width 46 height 13
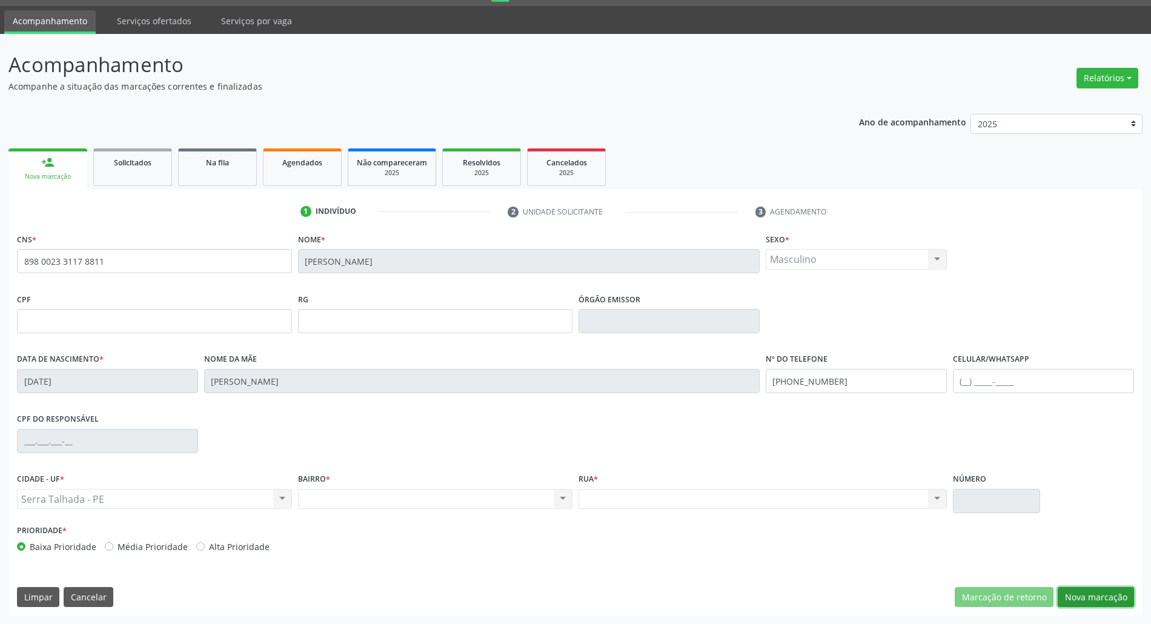
drag, startPoint x: 1103, startPoint y: 598, endPoint x: 258, endPoint y: 403, distance: 867.0
click at [1101, 598] on button "Nova marcação" at bounding box center [1095, 597] width 76 height 21
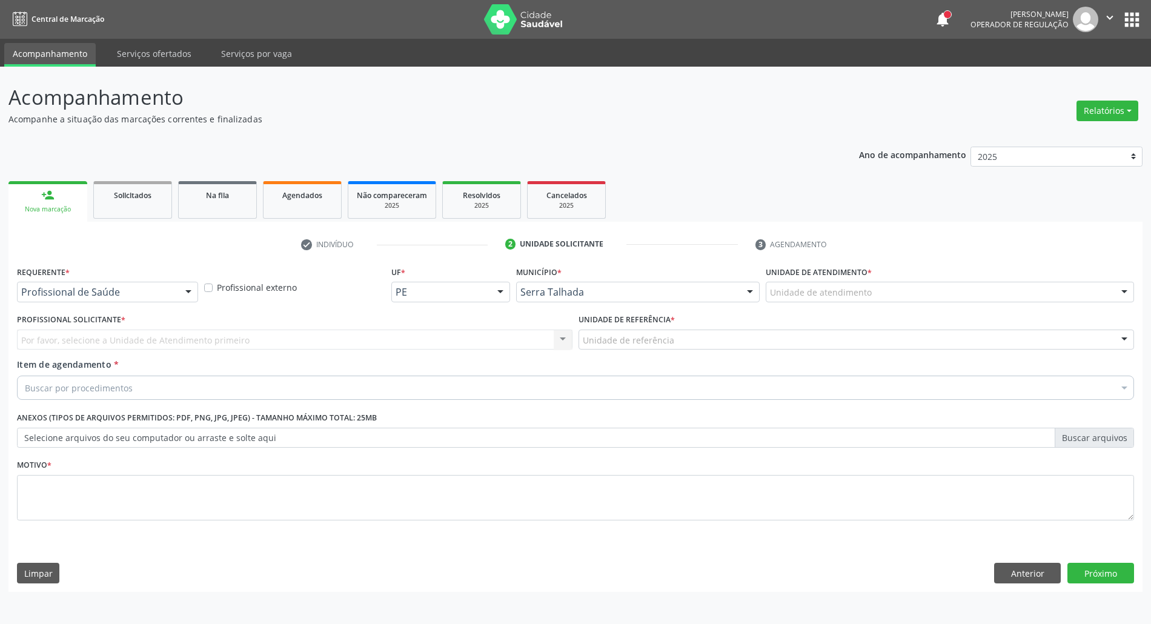
scroll to position [0, 0]
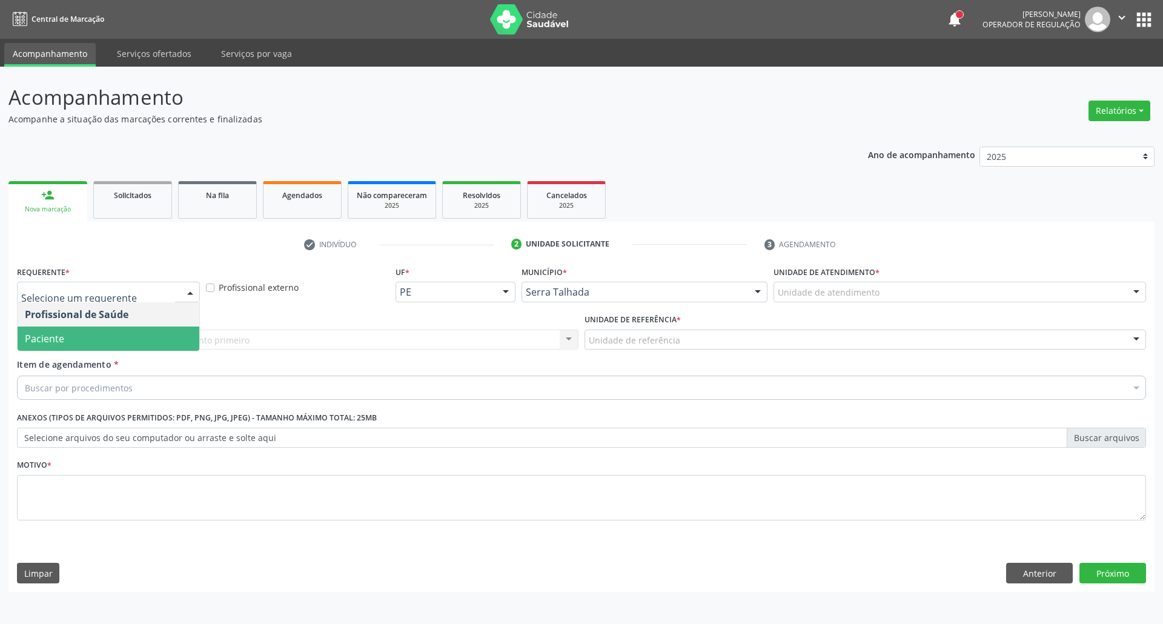
click at [138, 332] on span "Paciente" at bounding box center [109, 338] width 182 height 24
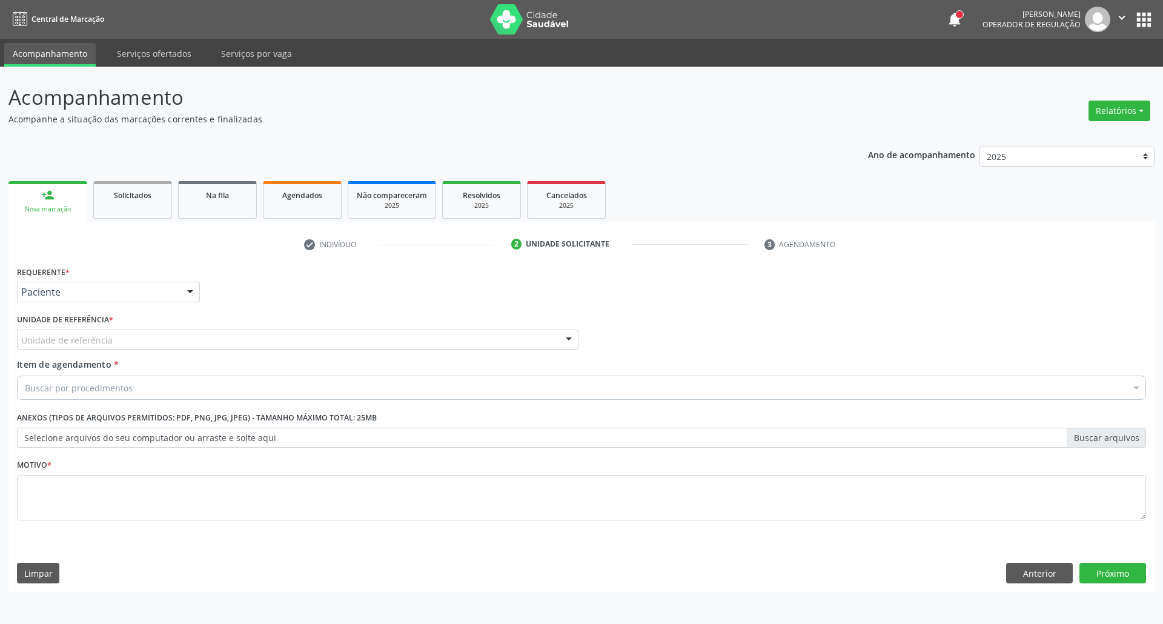
click at [144, 342] on div "Requerente * Paciente Profissional de Saúde Paciente Nenhum resultado encontrad…" at bounding box center [581, 400] width 1129 height 274
click at [139, 339] on div "Unidade de referência" at bounding box center [297, 339] width 561 height 21
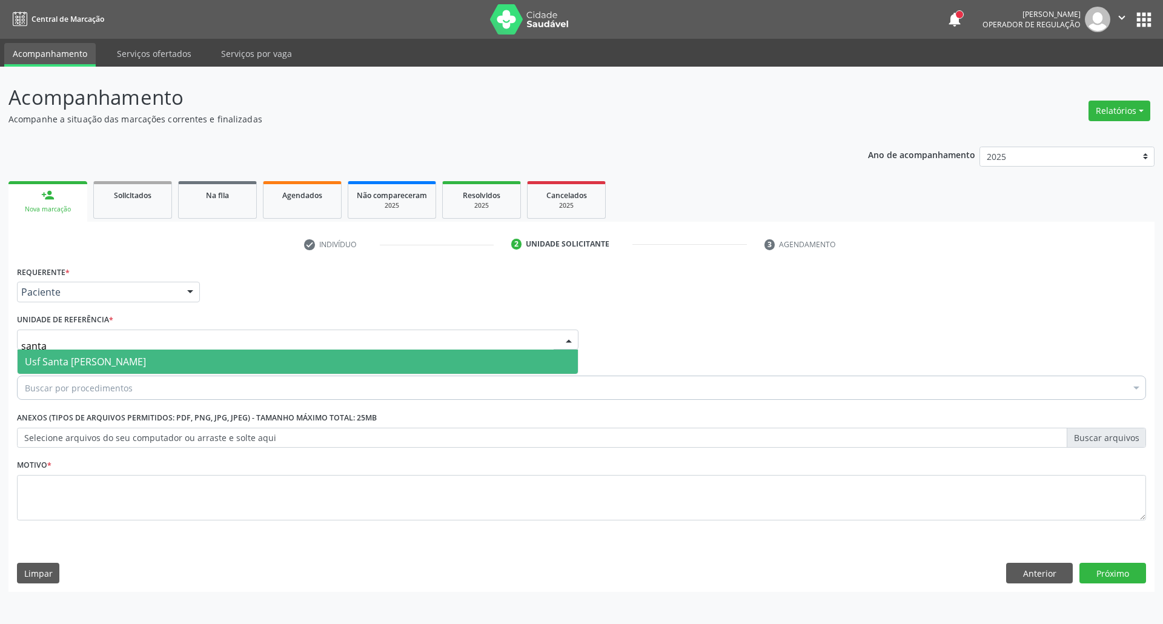
type input "santa"
click at [124, 357] on span "Usf Santa [PERSON_NAME]" at bounding box center [85, 361] width 121 height 13
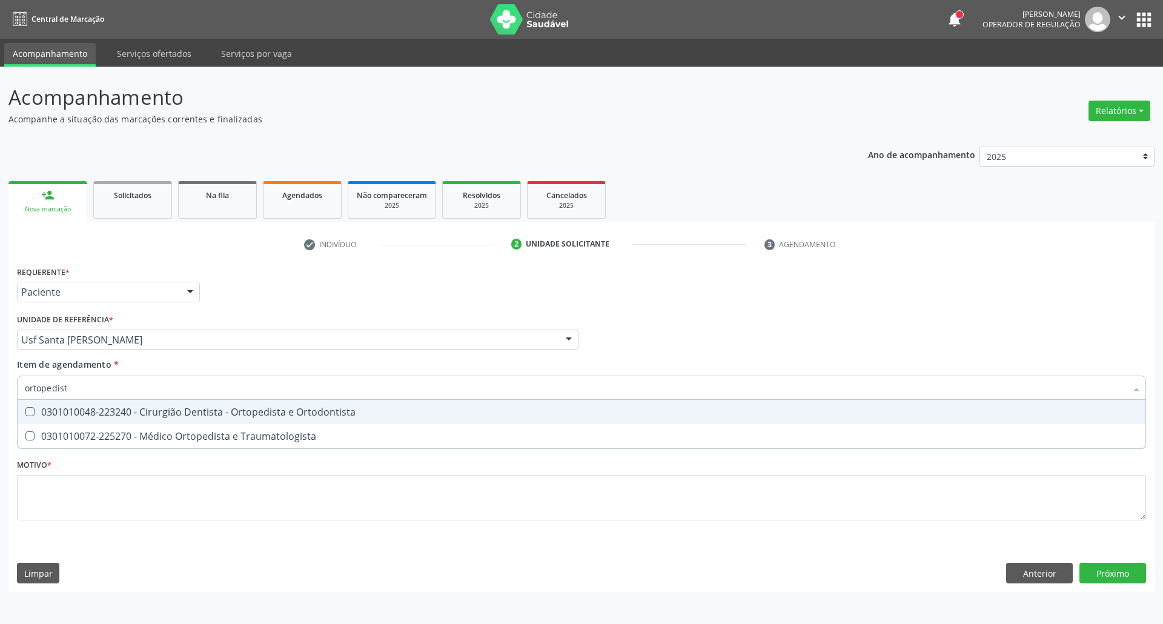
type input "ortopedista"
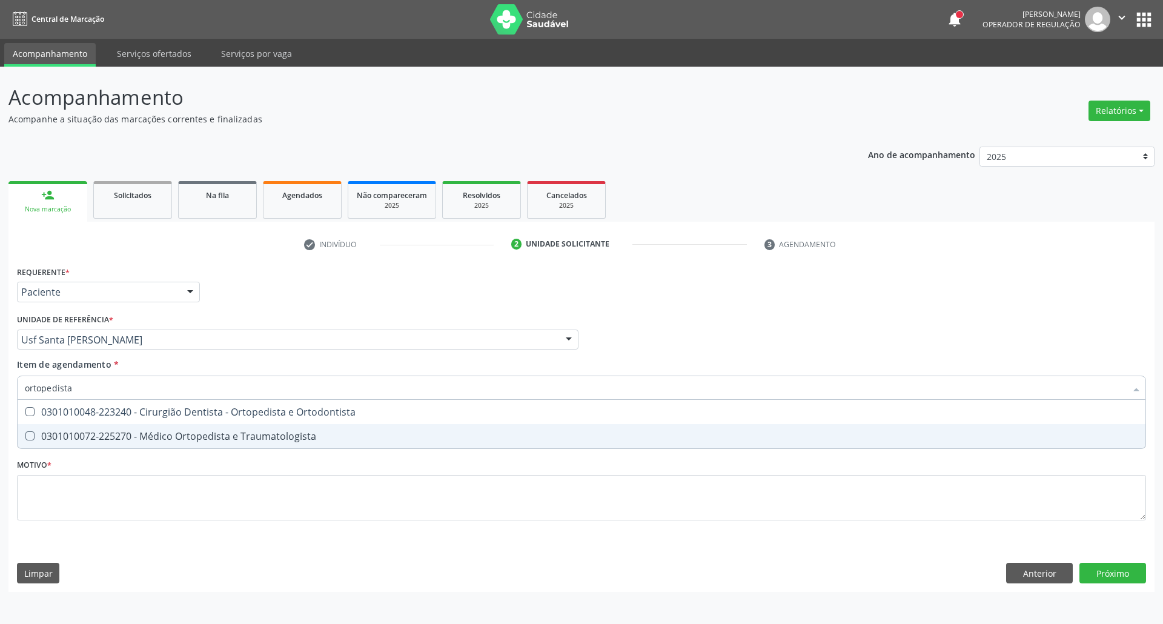
click at [93, 434] on div "0301010072-225270 - Médico Ortopedista e Traumatologista" at bounding box center [581, 436] width 1113 height 10
checkbox Traumatologista "true"
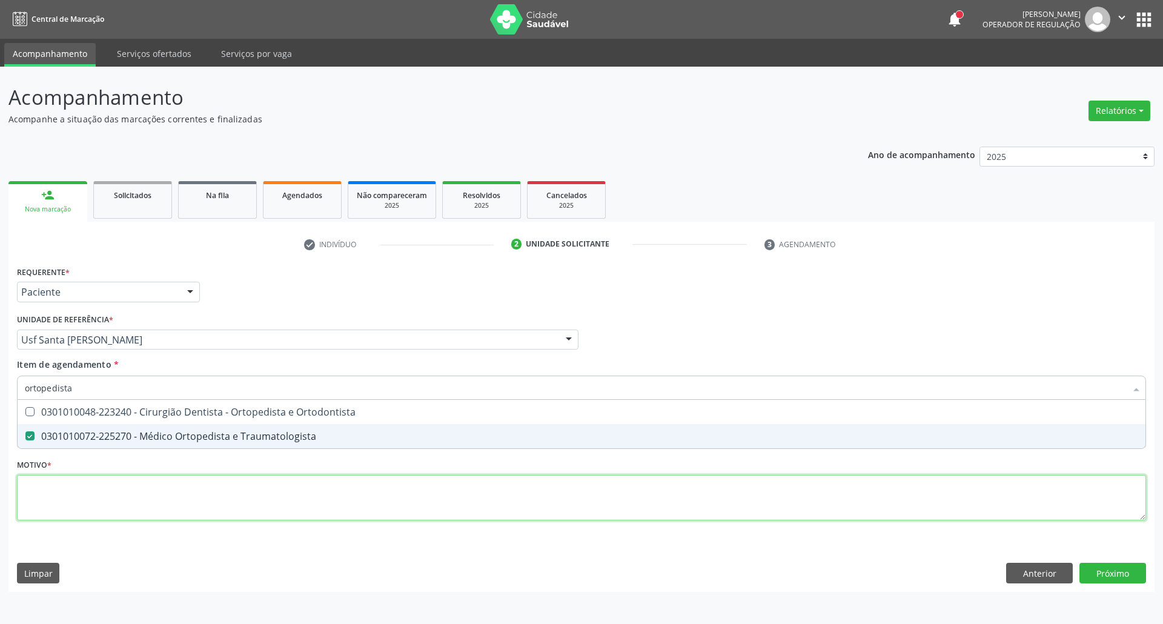
click at [93, 517] on div "Requerente * Paciente Profissional de Saúde Paciente Nenhum resultado encontrad…" at bounding box center [581, 400] width 1129 height 274
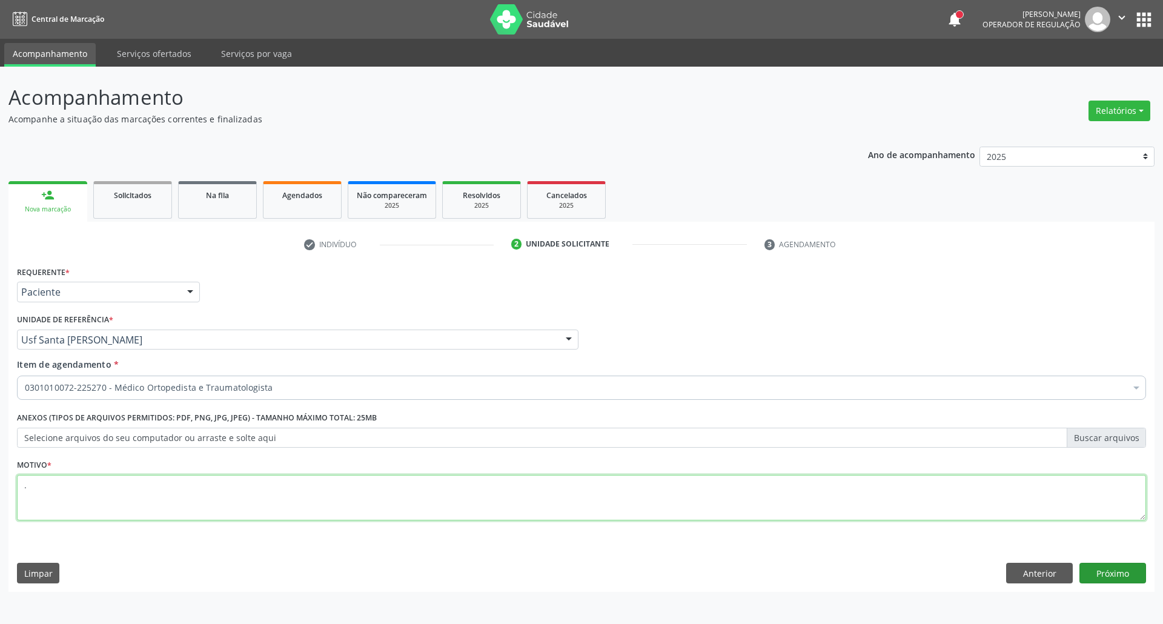
type textarea "."
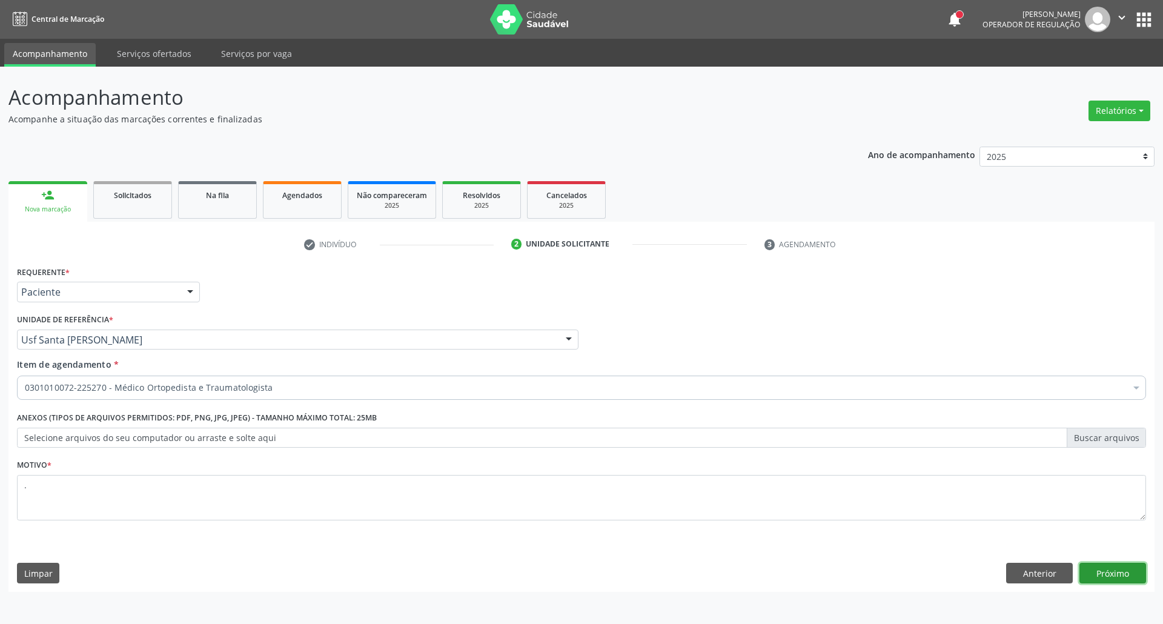
drag, startPoint x: 1120, startPoint y: 582, endPoint x: 973, endPoint y: 551, distance: 151.0
click at [1116, 580] on button "Próximo" at bounding box center [1112, 573] width 67 height 21
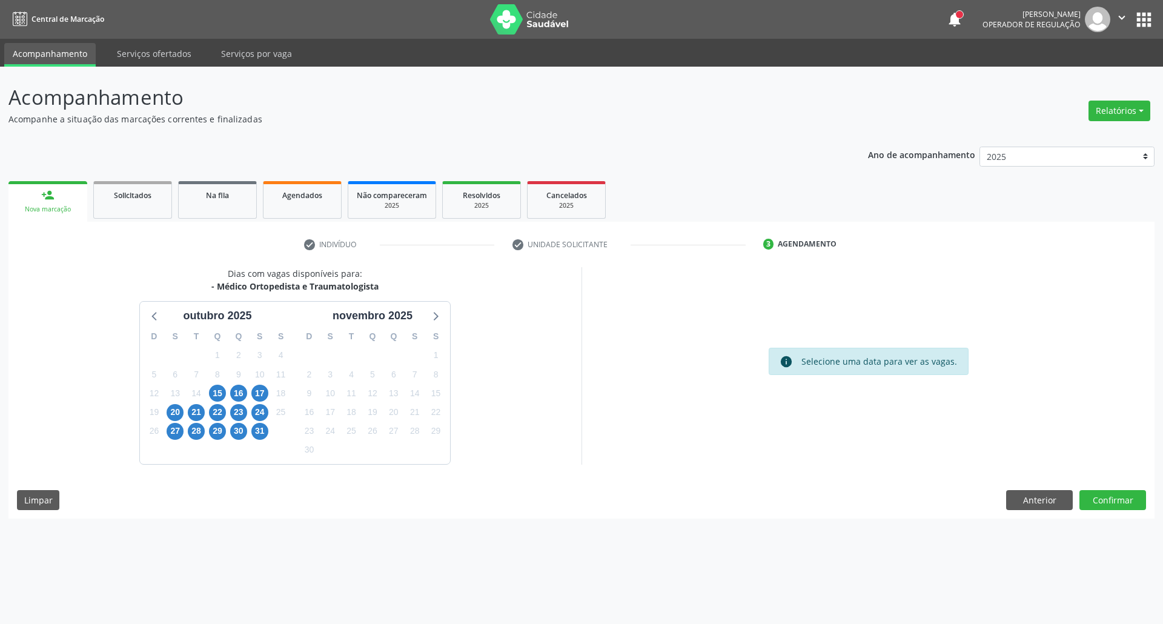
click at [209, 386] on div "15" at bounding box center [217, 393] width 17 height 19
click at [210, 391] on span "15" at bounding box center [217, 393] width 17 height 17
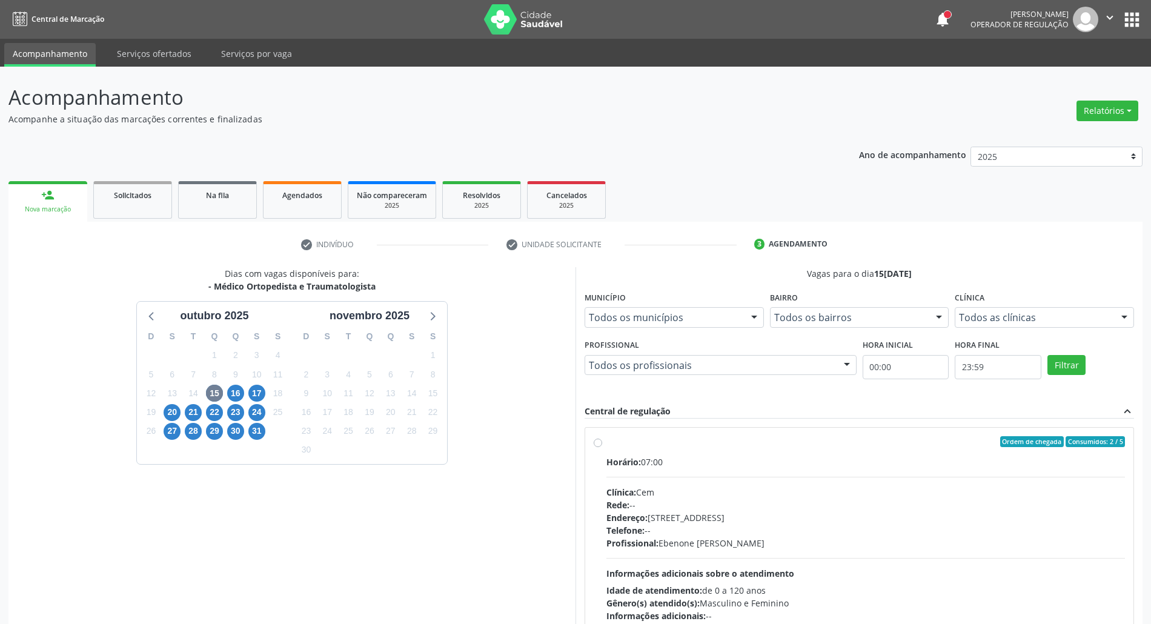
drag, startPoint x: 713, startPoint y: 415, endPoint x: 727, endPoint y: 456, distance: 42.9
click at [712, 417] on div "Central de regulação expand_less" at bounding box center [858, 412] width 549 height 14
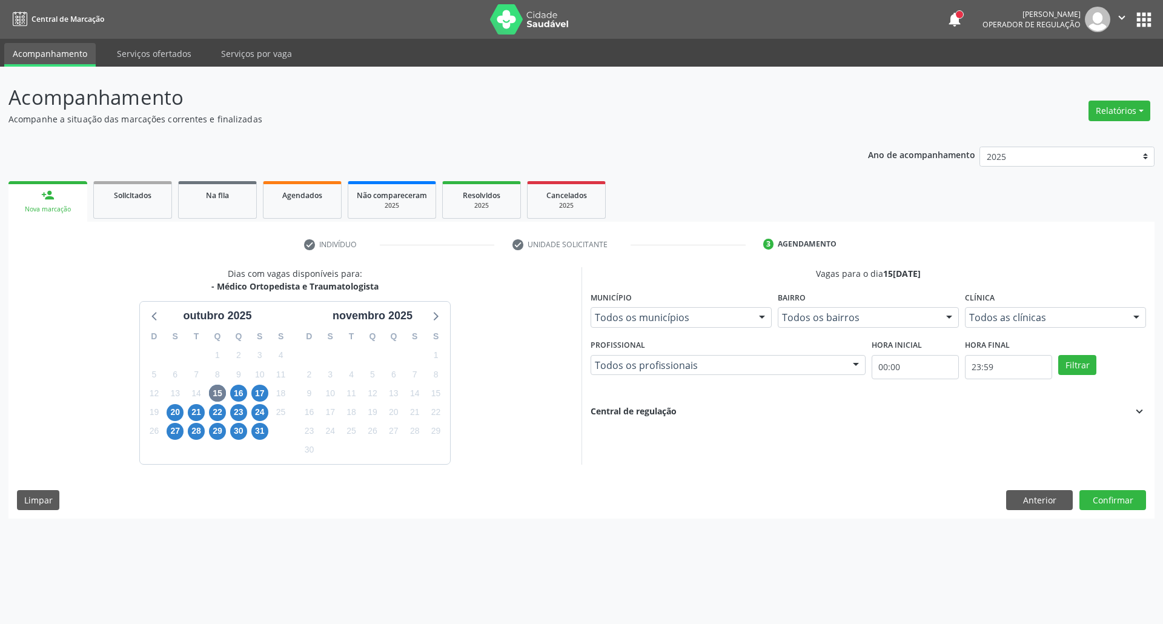
click at [226, 384] on div "15" at bounding box center [217, 393] width 21 height 19
click at [220, 391] on span "15" at bounding box center [217, 393] width 17 height 17
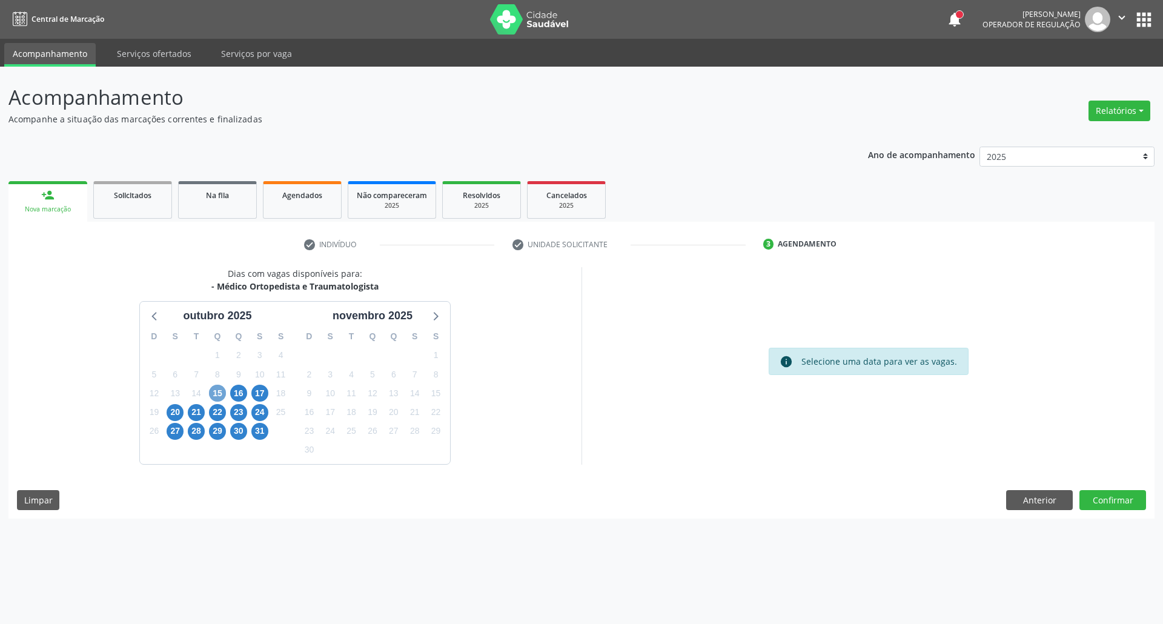
click at [219, 391] on span "15" at bounding box center [217, 393] width 17 height 17
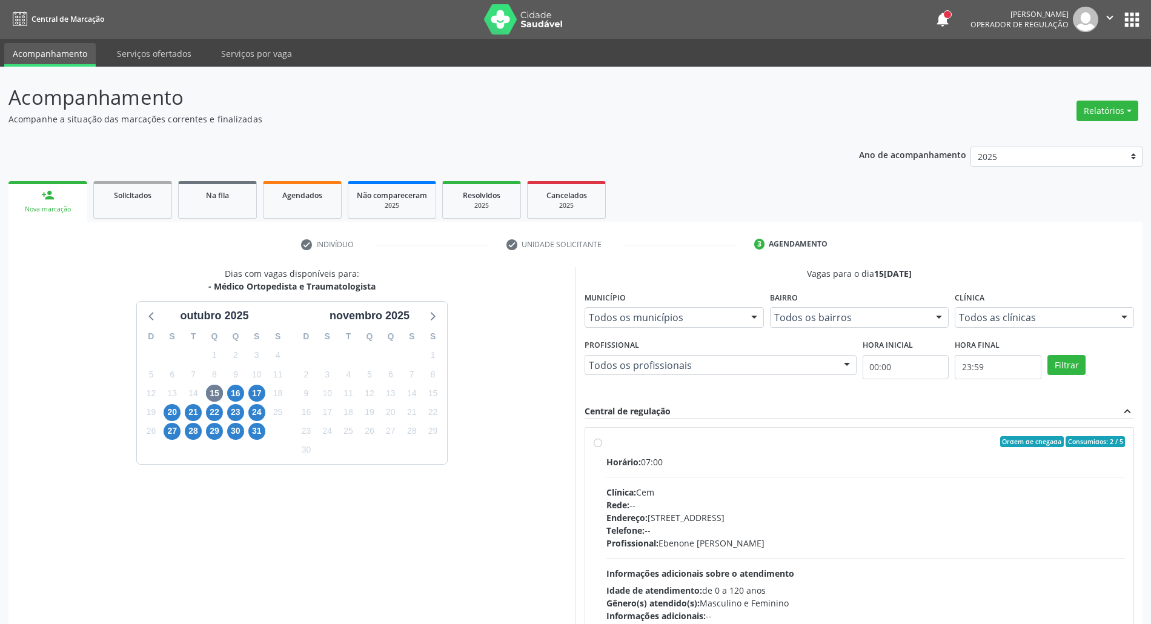
click at [831, 490] on div "Clínica: Cem" at bounding box center [865, 492] width 518 height 13
click at [602, 447] on input "Ordem de chegada Consumidos: 2 / 5 Horário: 07:00 Clínica: Cem Rede: -- Endereç…" at bounding box center [598, 441] width 8 height 11
radio input "true"
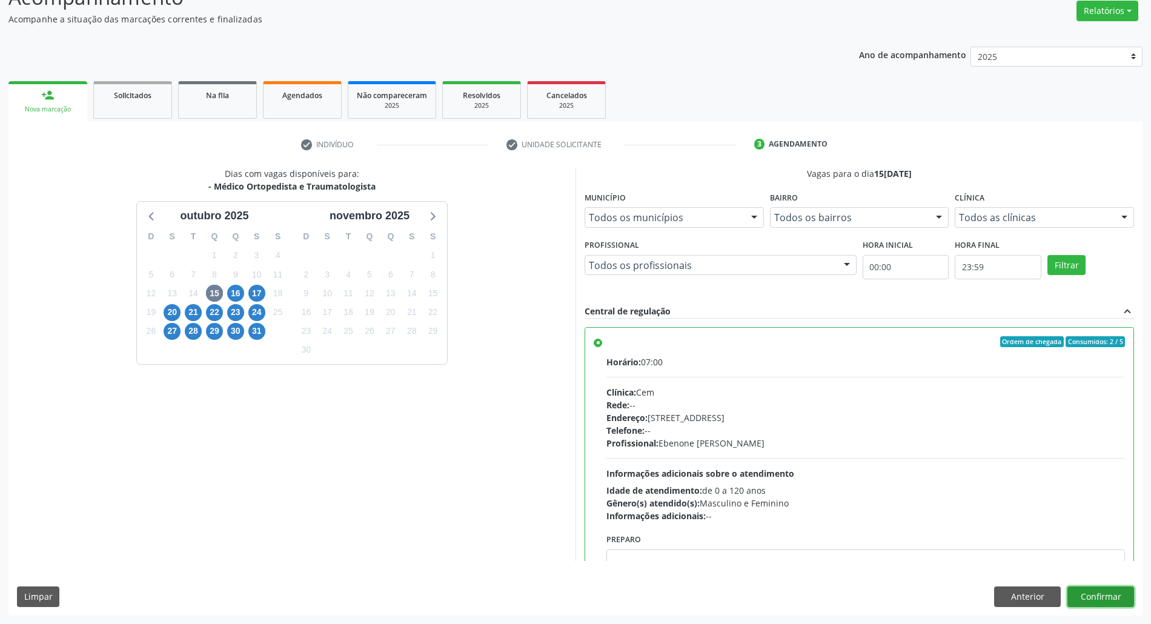
click at [1107, 597] on button "Confirmar" at bounding box center [1100, 596] width 67 height 21
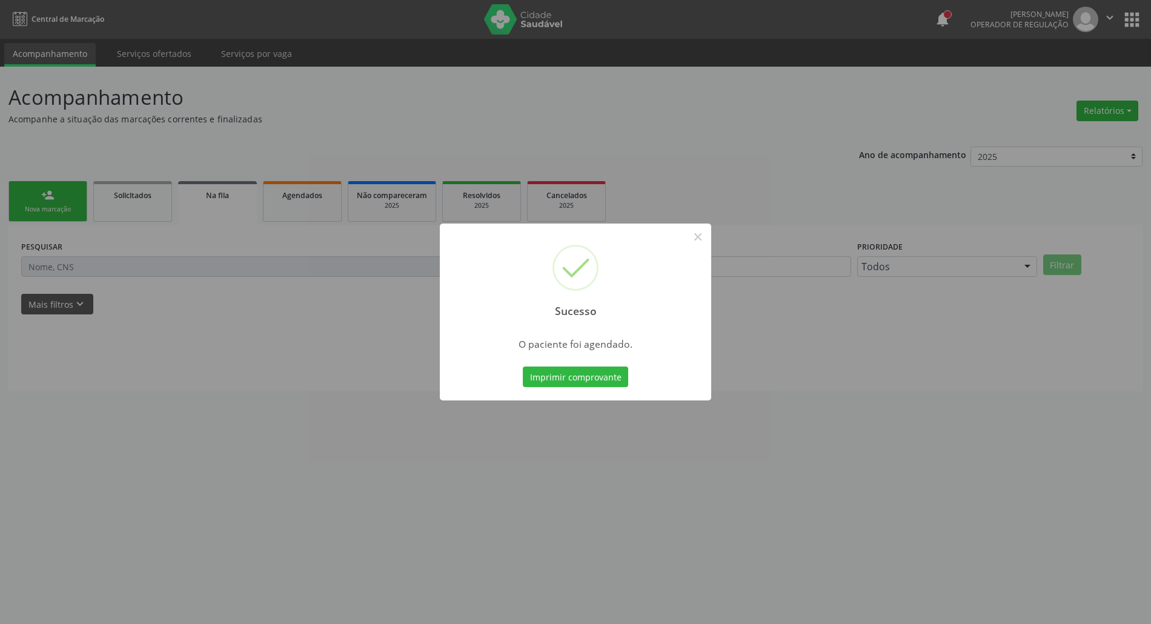
scroll to position [0, 0]
click at [558, 372] on button "Imprimir comprovante" at bounding box center [581, 376] width 105 height 21
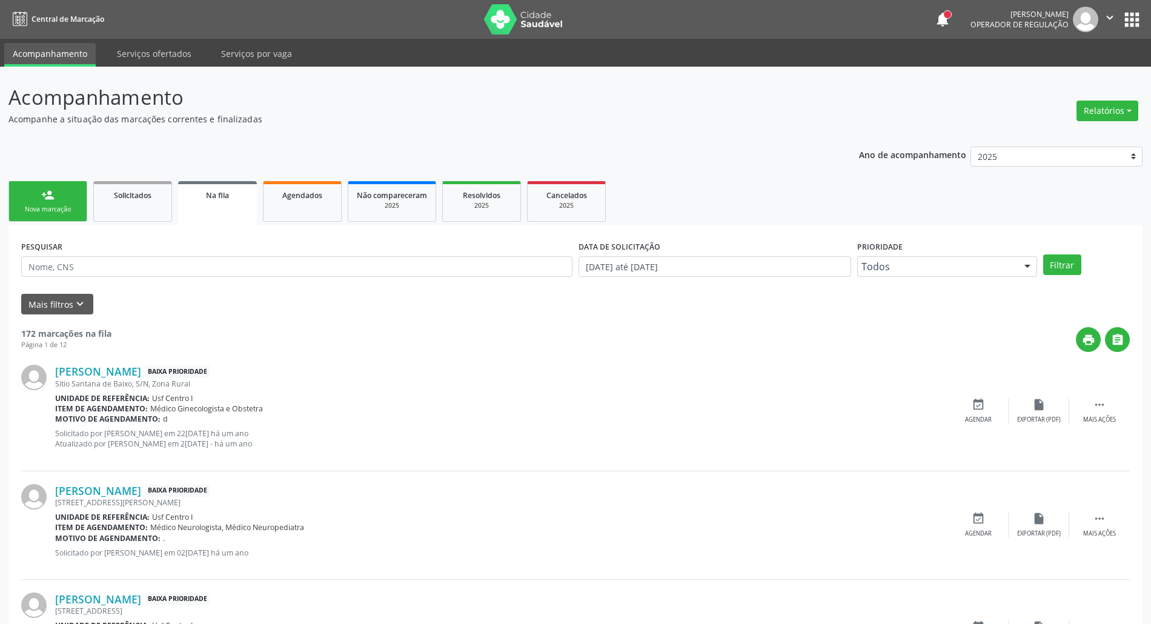
click at [65, 205] on div "Nova marcação" at bounding box center [48, 209] width 61 height 9
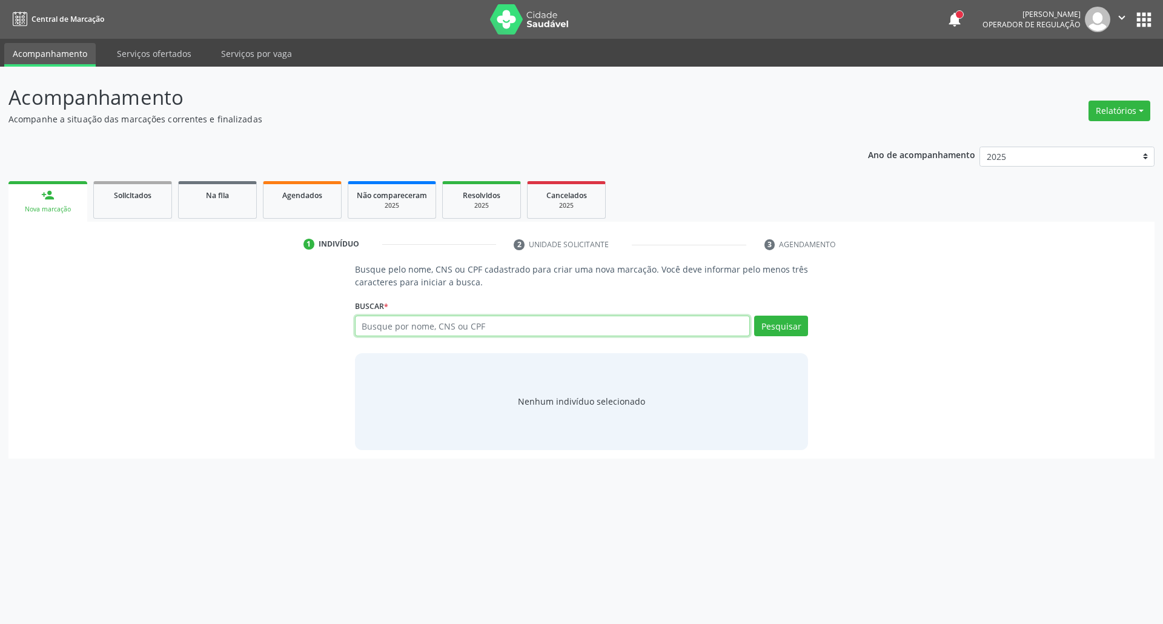
click at [567, 332] on input "text" at bounding box center [552, 326] width 395 height 21
type input "02750921430"
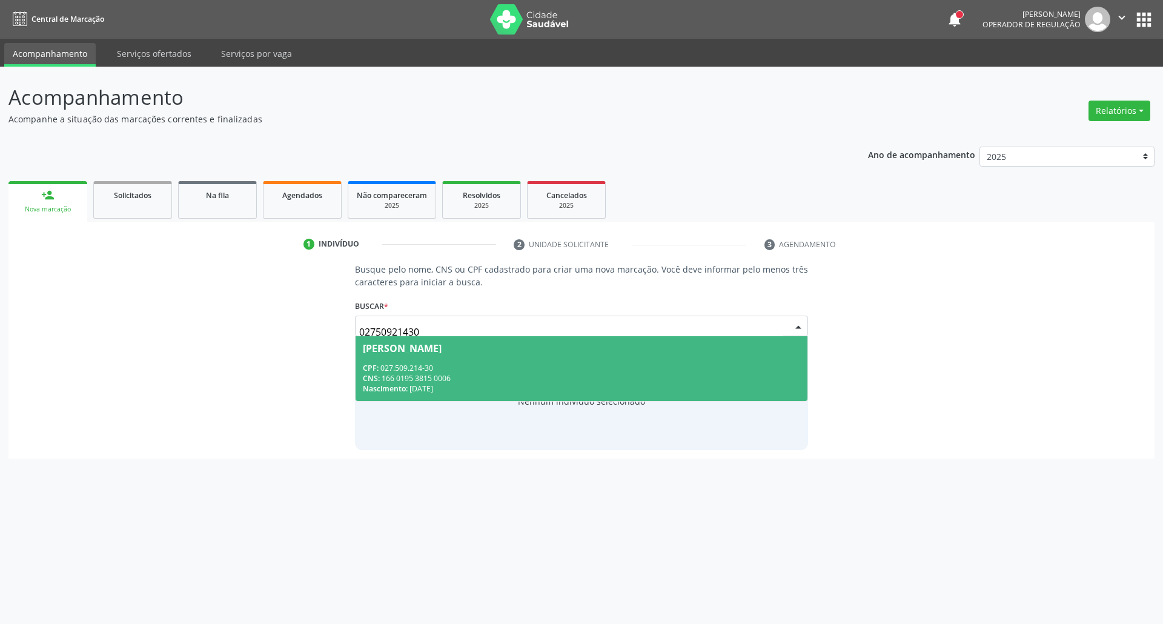
click at [441, 354] on span "Rita Gomes Santos CPF: 027.509.214-30 CNS: 166 0195 3815 0006 Nascimento: 15/03…" at bounding box center [581, 368] width 452 height 65
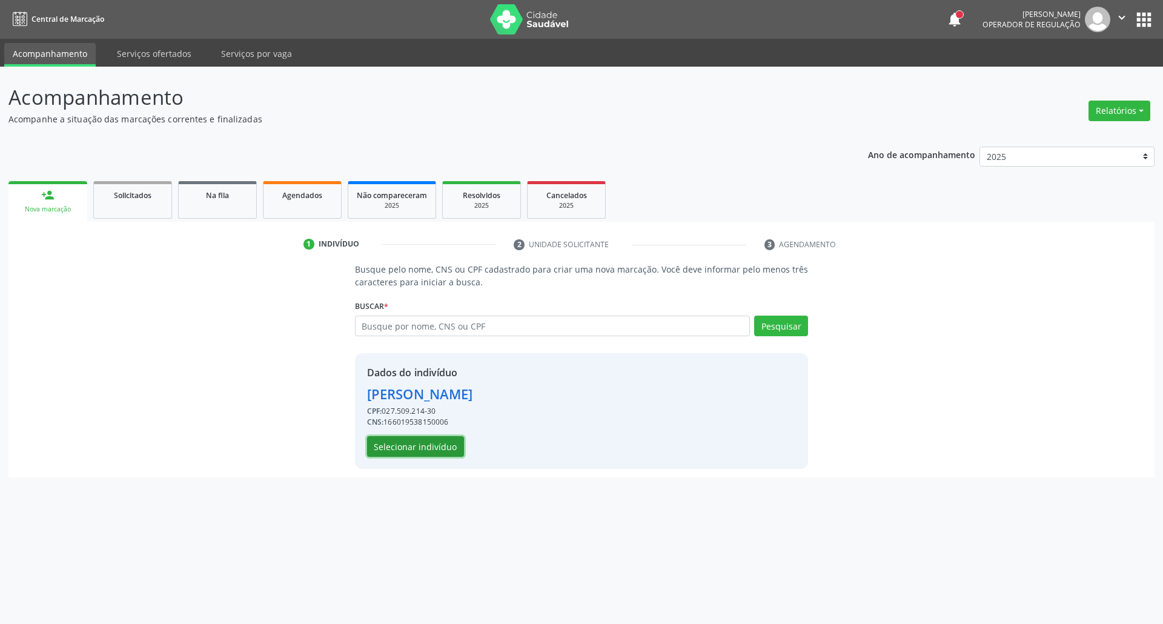
click at [436, 446] on button "Selecionar indivíduo" at bounding box center [415, 446] width 97 height 21
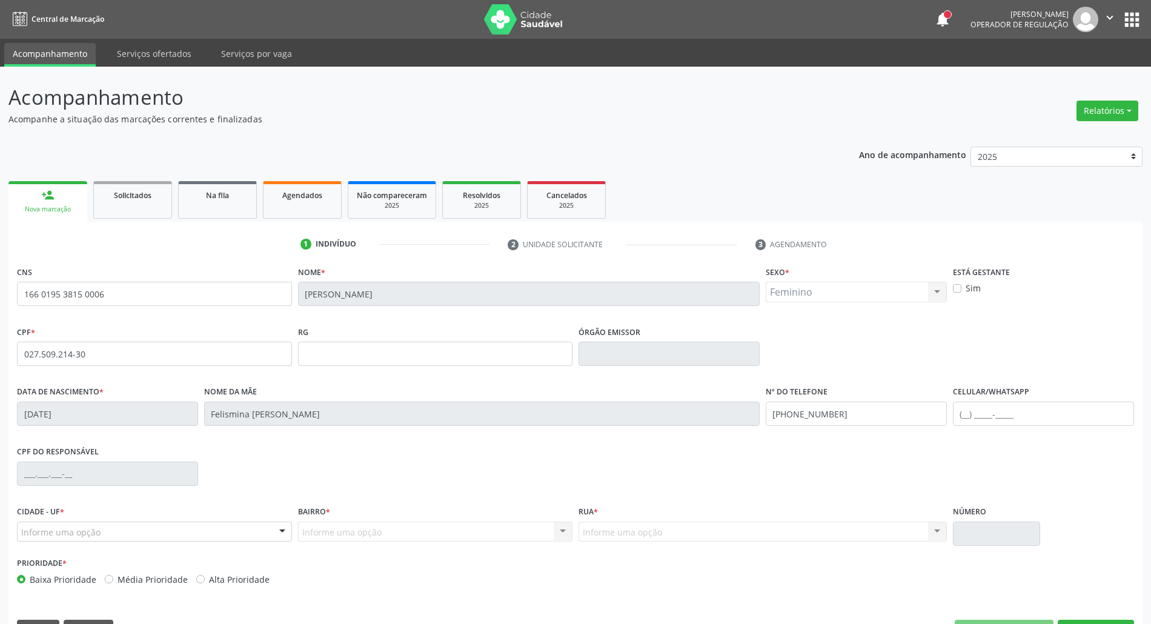
scroll to position [33, 0]
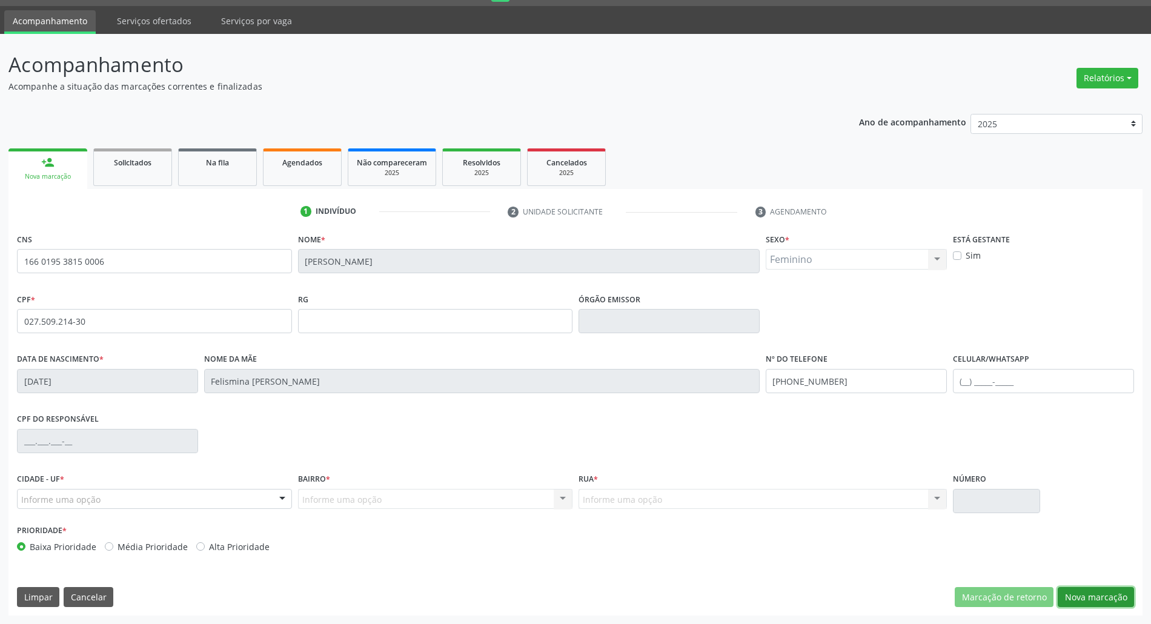
drag, startPoint x: 1082, startPoint y: 596, endPoint x: 964, endPoint y: 570, distance: 120.3
click at [1074, 595] on button "Nova marcação" at bounding box center [1095, 597] width 76 height 21
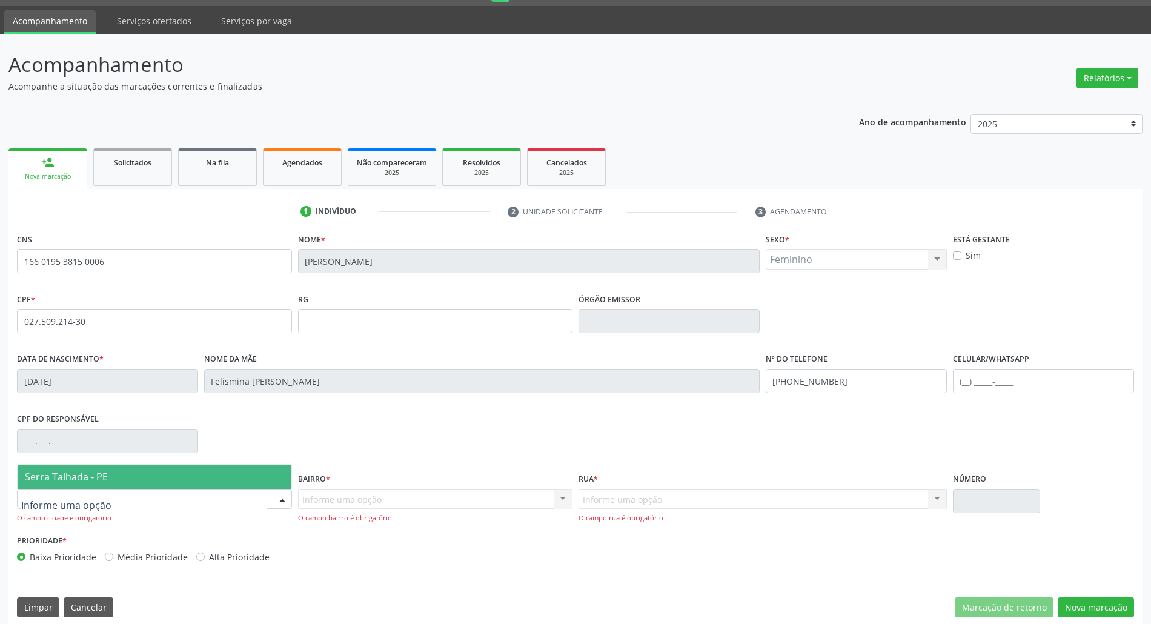
click at [54, 475] on span "Serra Talhada - PE" at bounding box center [66, 476] width 83 height 13
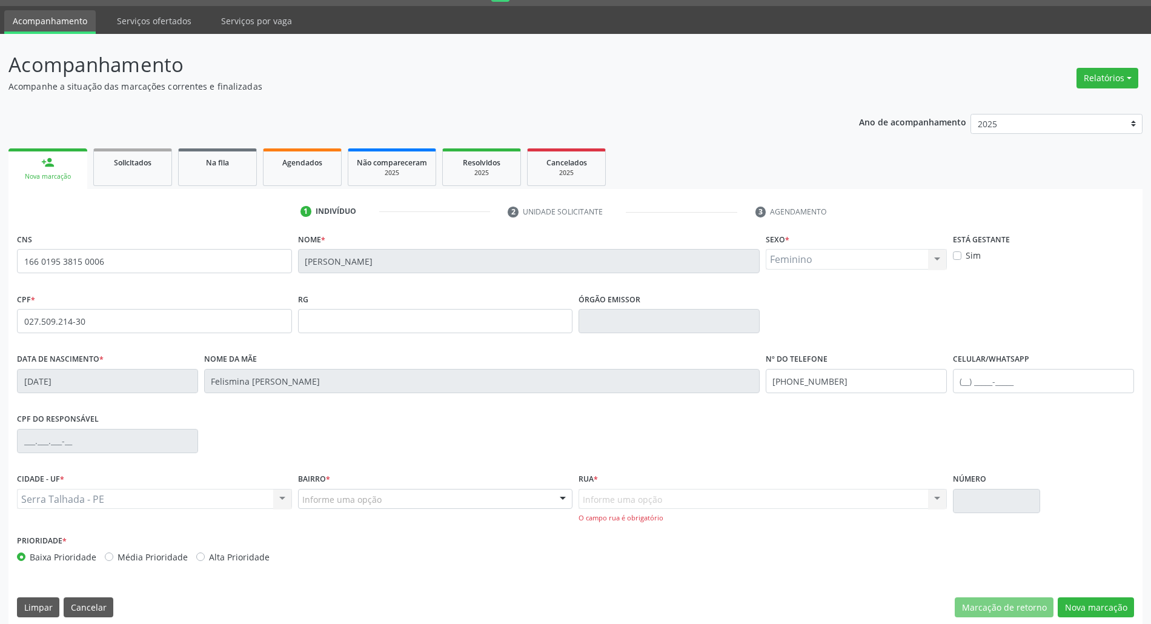
click at [398, 504] on div "Informe uma opção" at bounding box center [435, 499] width 275 height 21
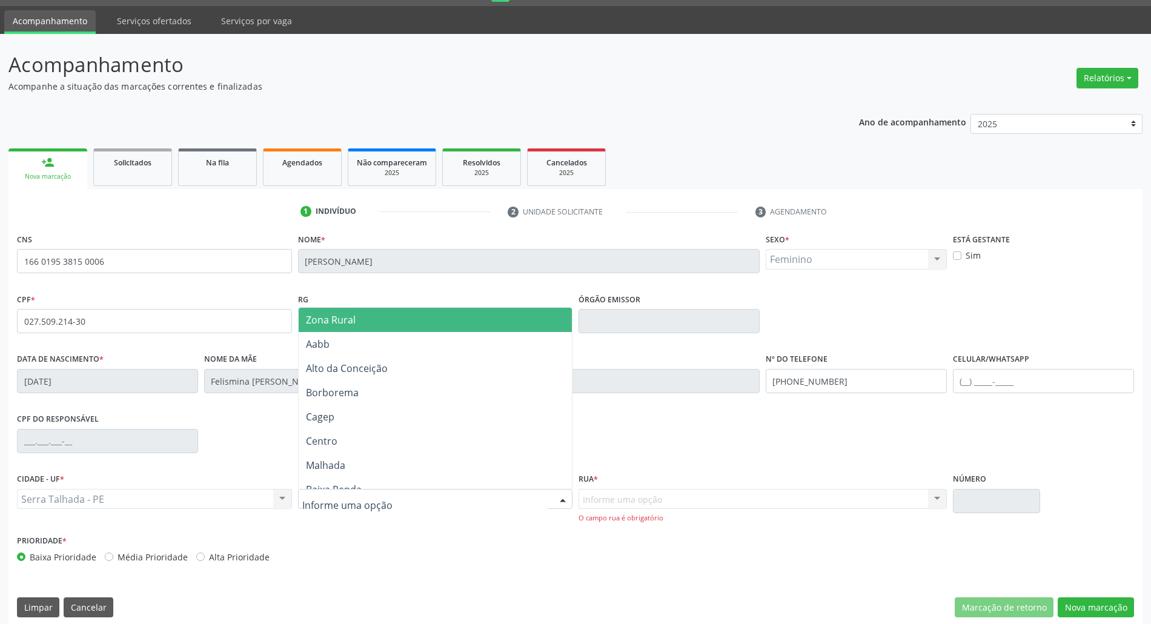
drag, startPoint x: 397, startPoint y: 321, endPoint x: 494, endPoint y: 414, distance: 134.5
click at [397, 323] on span "Zona Rural" at bounding box center [436, 320] width 274 height 24
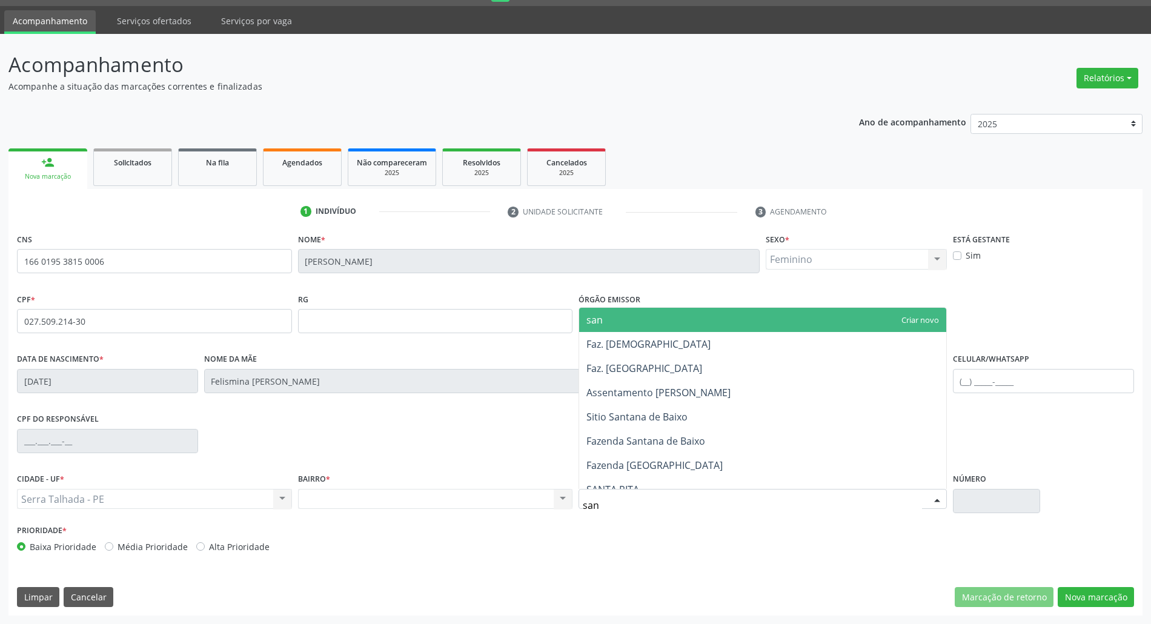
type input "sant"
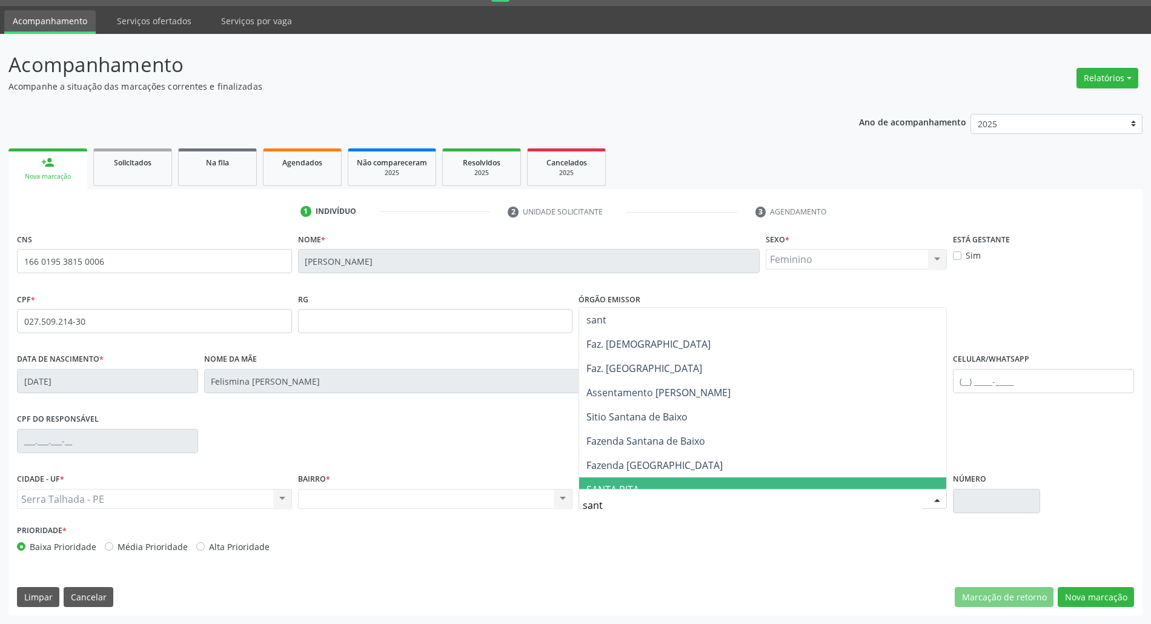
click at [640, 482] on span "SANTA RITA" at bounding box center [762, 489] width 367 height 24
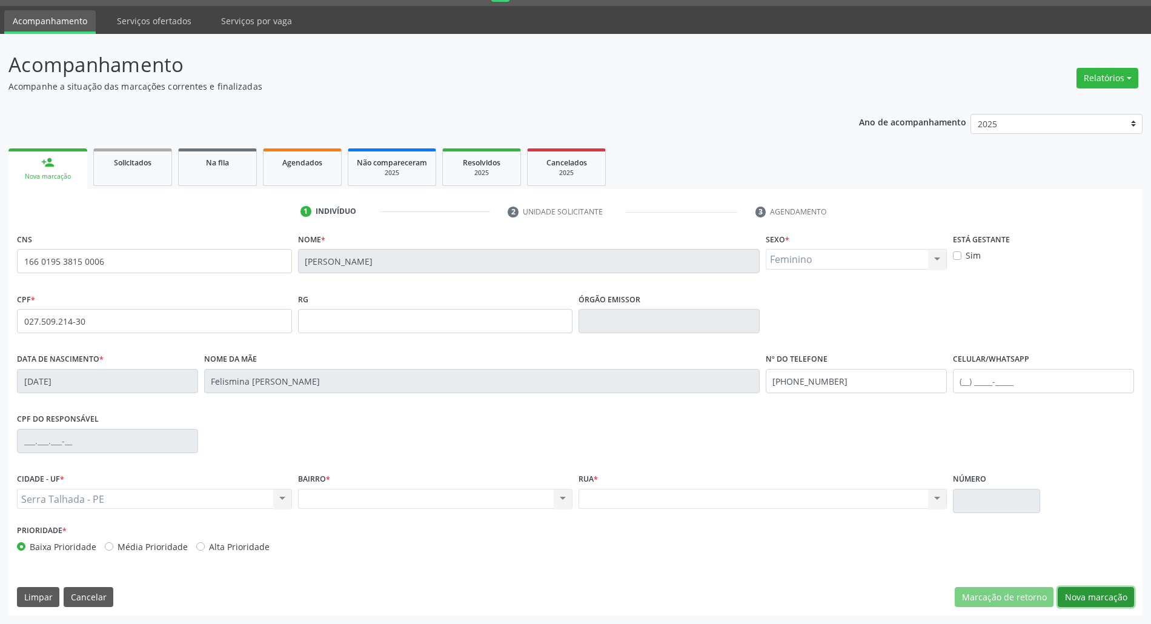
click at [1114, 597] on button "Nova marcação" at bounding box center [1095, 597] width 76 height 21
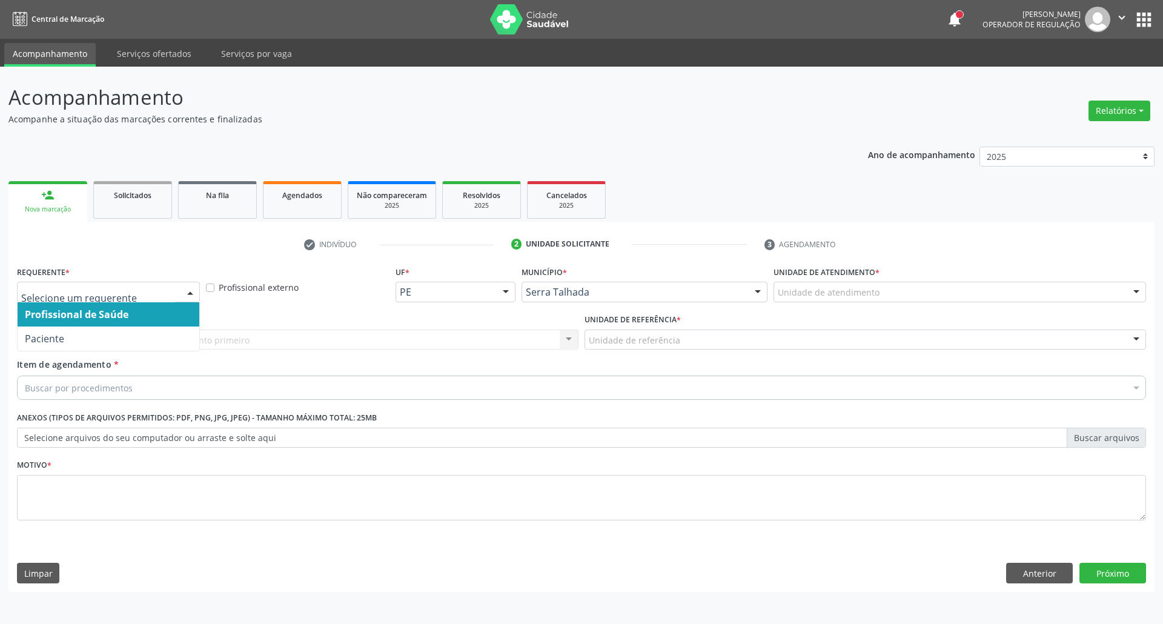
click at [105, 329] on span "Paciente" at bounding box center [109, 338] width 182 height 24
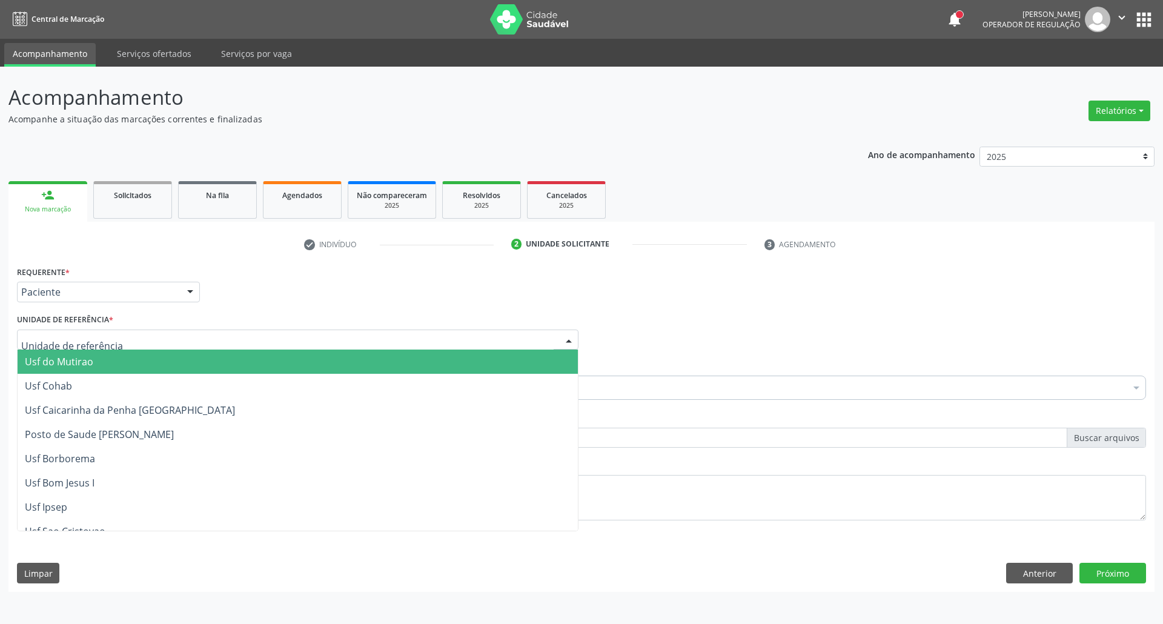
click at [113, 339] on div at bounding box center [297, 339] width 561 height 21
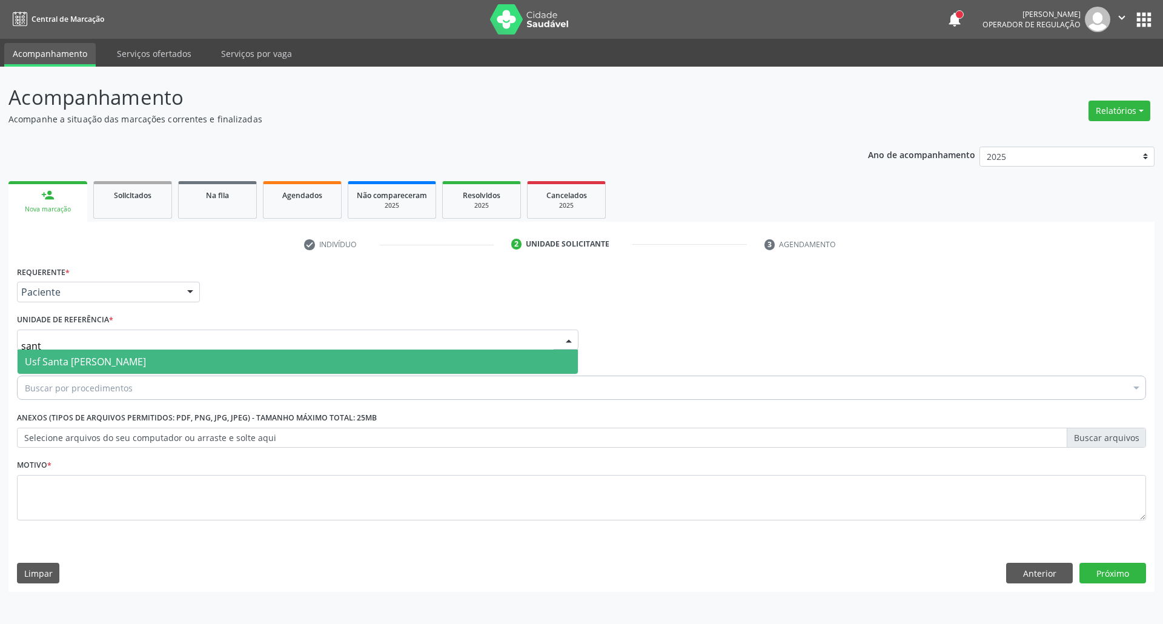
type input "santa"
click at [146, 364] on span "Usf Santa [PERSON_NAME]" at bounding box center [85, 361] width 121 height 13
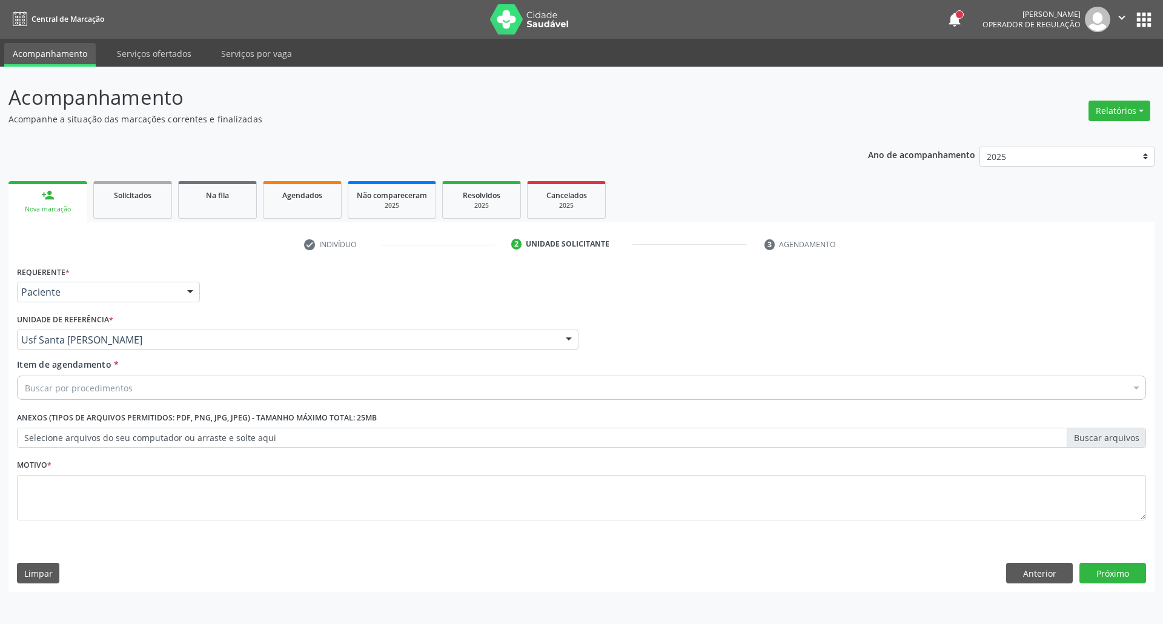
click at [165, 386] on div "Buscar por procedimentos" at bounding box center [581, 387] width 1129 height 24
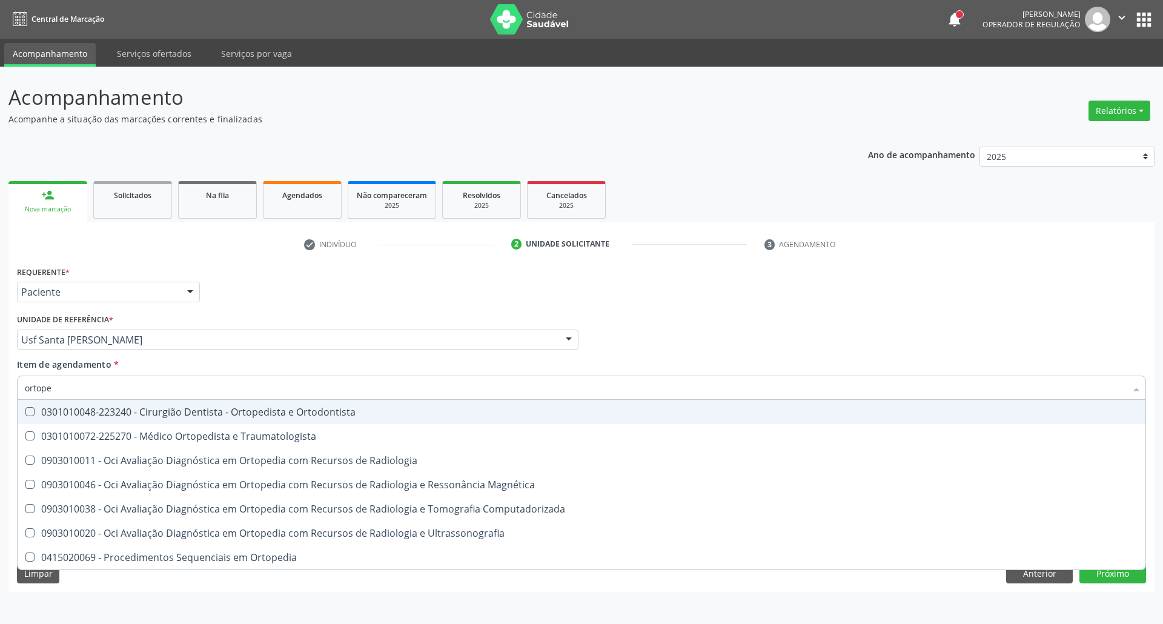
type input "ortoped"
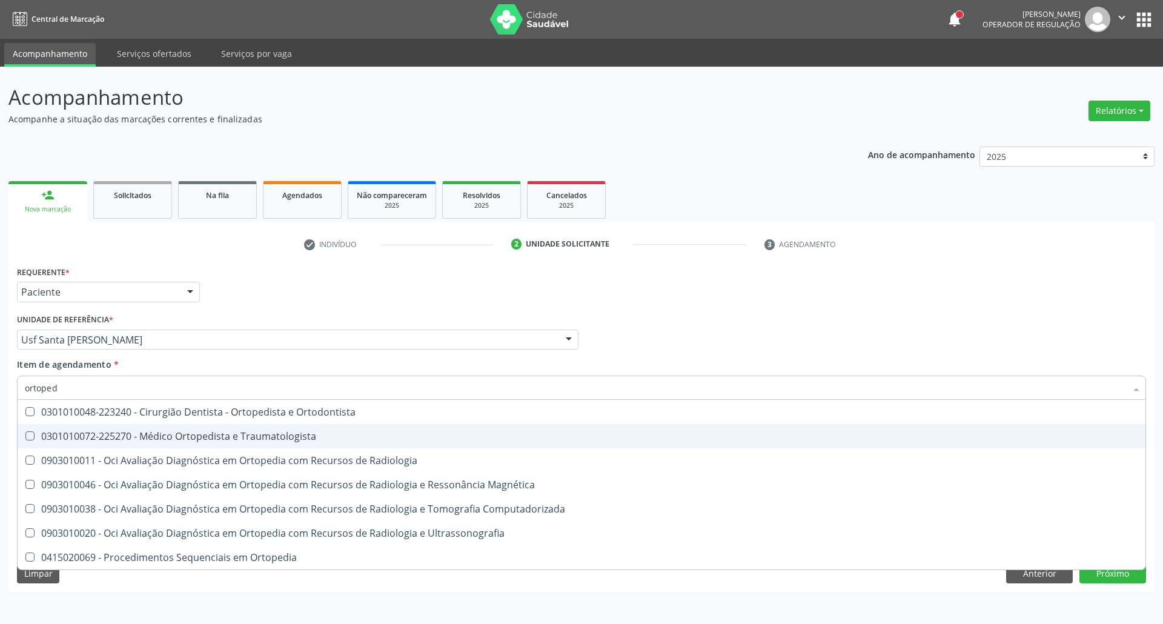
click at [159, 432] on div "0301010072-225270 - Médico Ortopedista e Traumatologista" at bounding box center [581, 436] width 1113 height 10
checkbox Traumatologista "true"
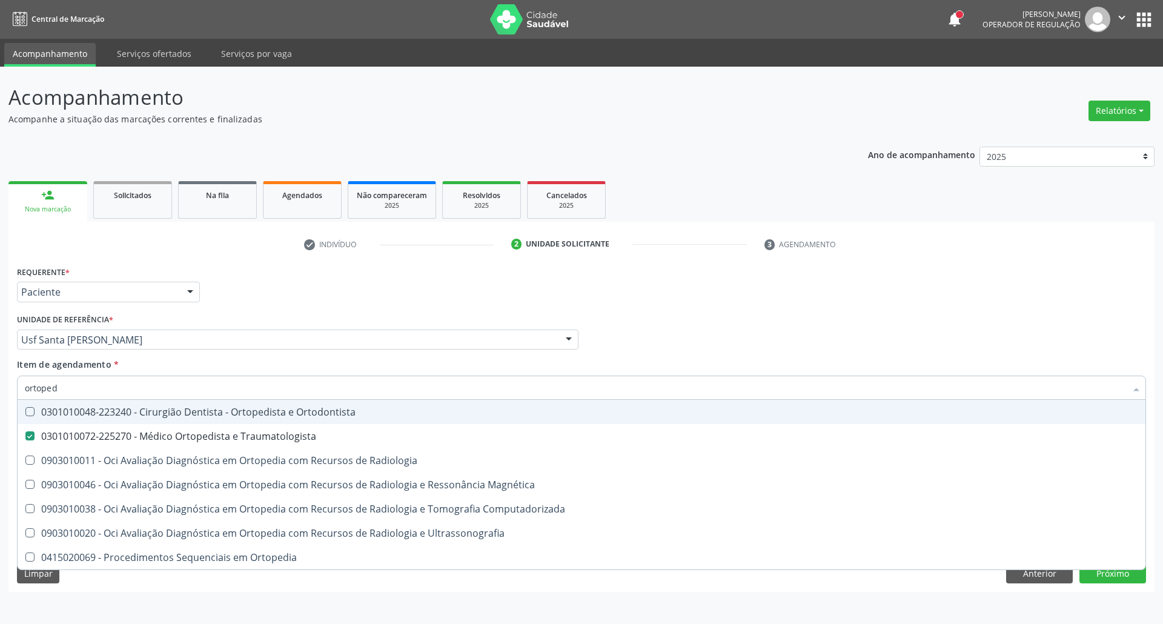
click at [931, 337] on div "Profissional Solicitante Por favor, selecione a Unidade de Atendimento primeiro…" at bounding box center [581, 334] width 1135 height 47
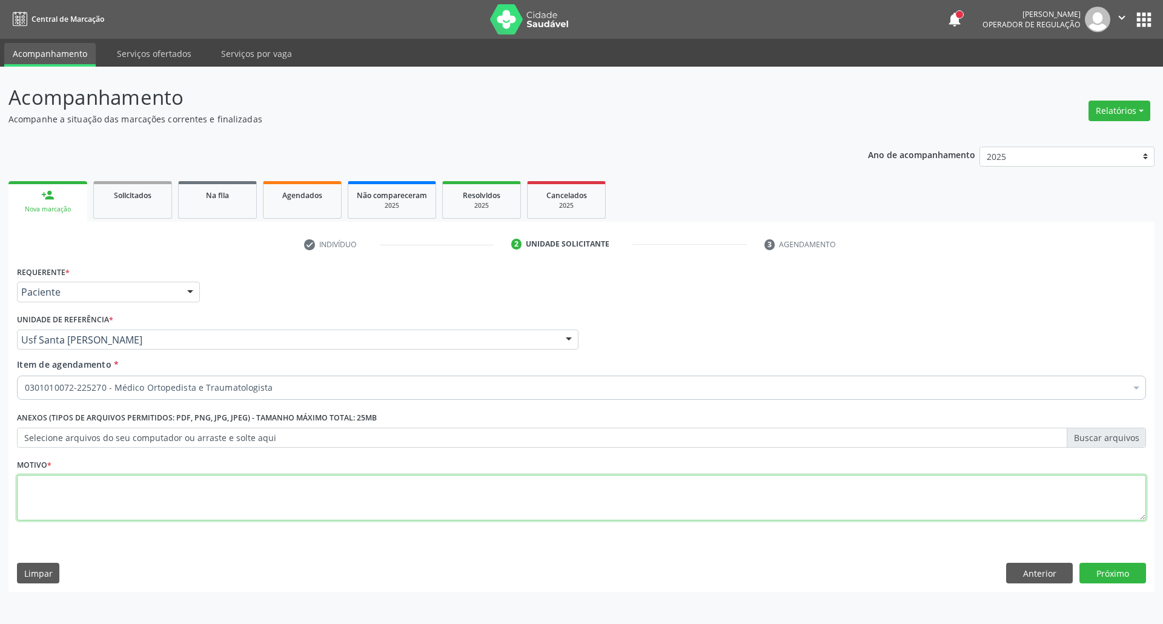
click at [785, 508] on textarea at bounding box center [581, 498] width 1129 height 46
type textarea "."
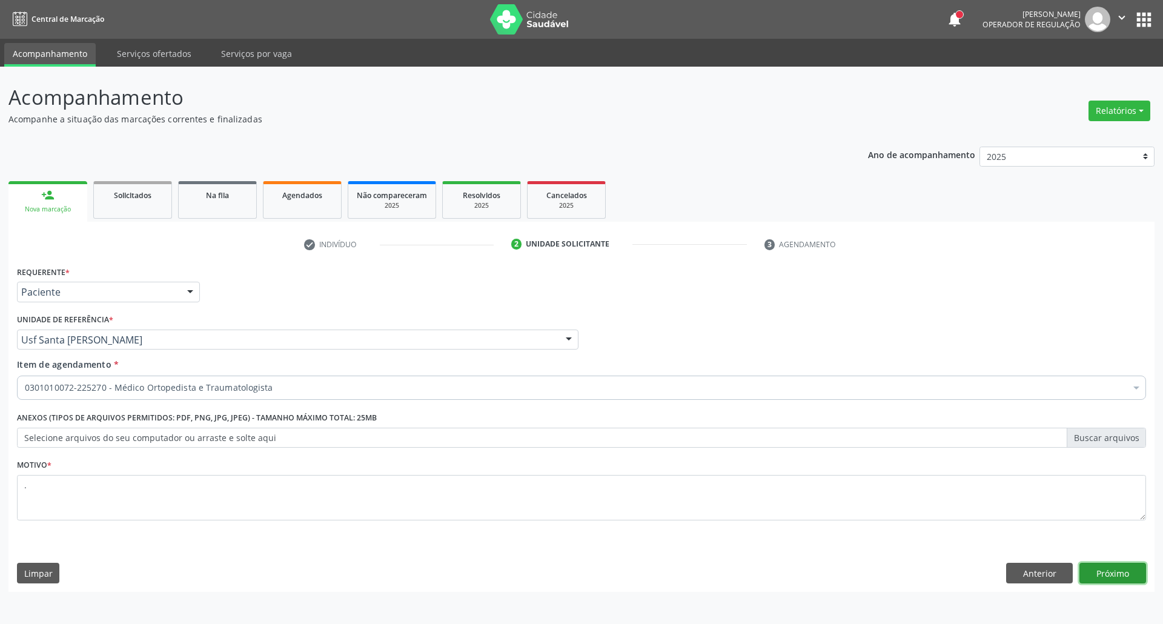
drag, startPoint x: 1100, startPoint y: 579, endPoint x: 975, endPoint y: 554, distance: 127.9
click at [1098, 578] on button "Próximo" at bounding box center [1112, 573] width 67 height 21
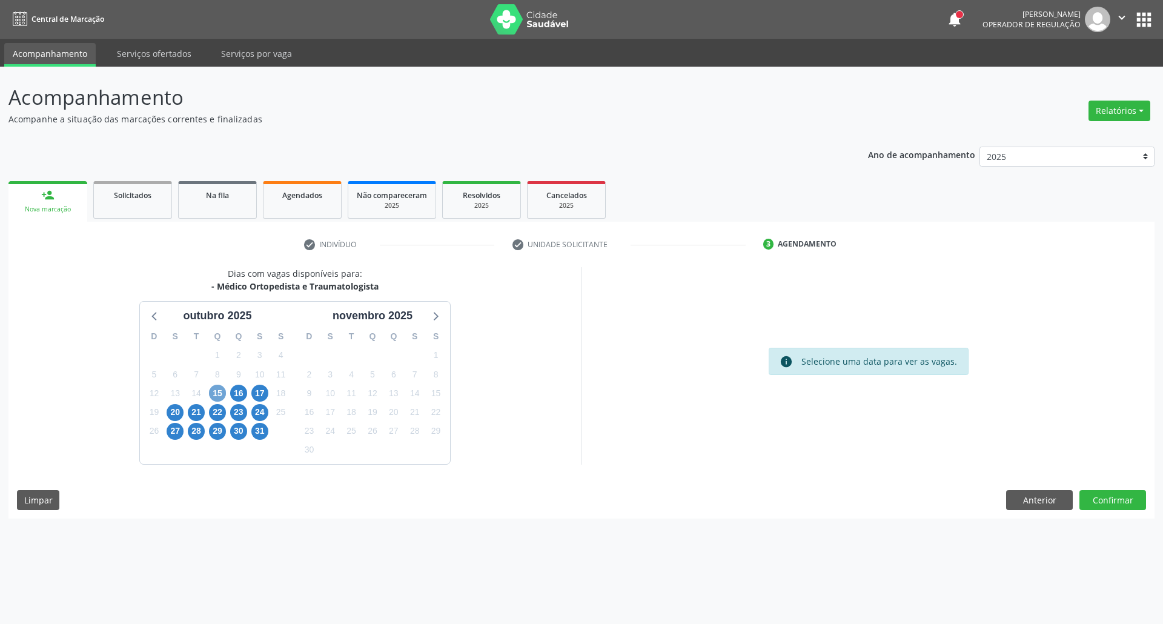
click at [219, 395] on span "15" at bounding box center [217, 393] width 17 height 17
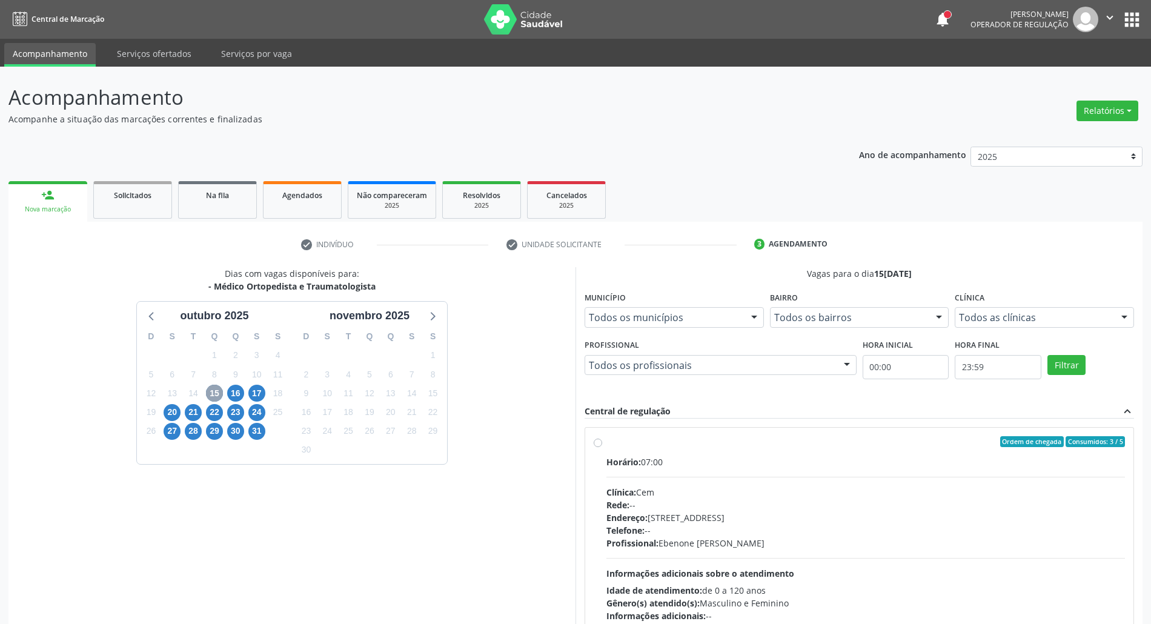
scroll to position [80, 0]
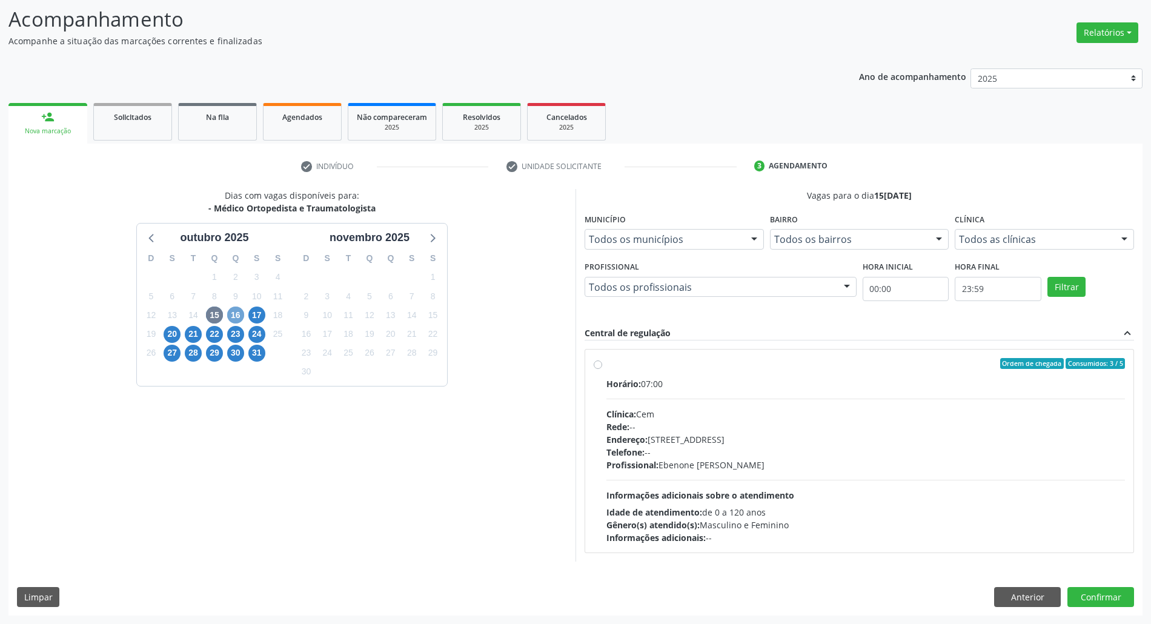
click at [240, 312] on span "16" at bounding box center [235, 314] width 17 height 17
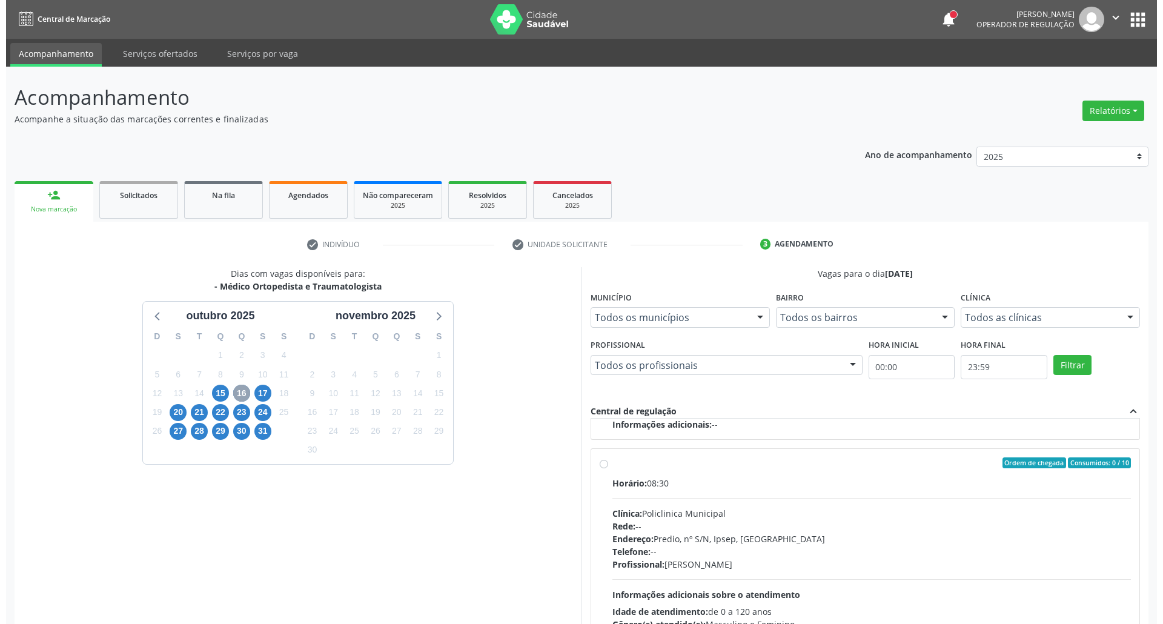
scroll to position [405, 0]
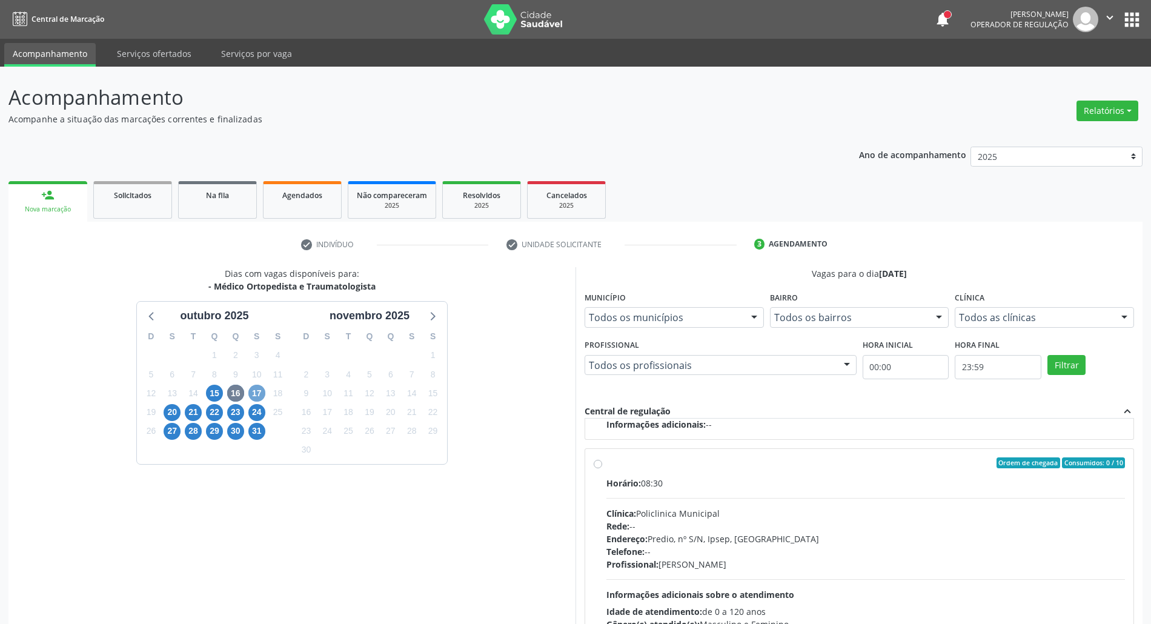
click at [253, 391] on span "17" at bounding box center [256, 393] width 17 height 17
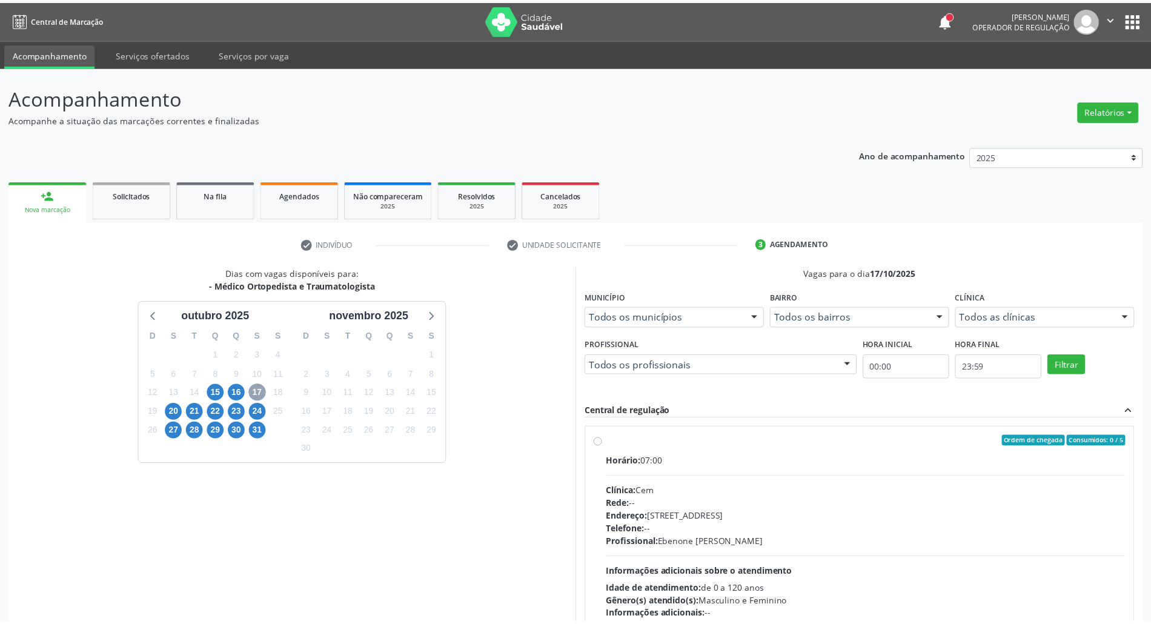
scroll to position [80, 0]
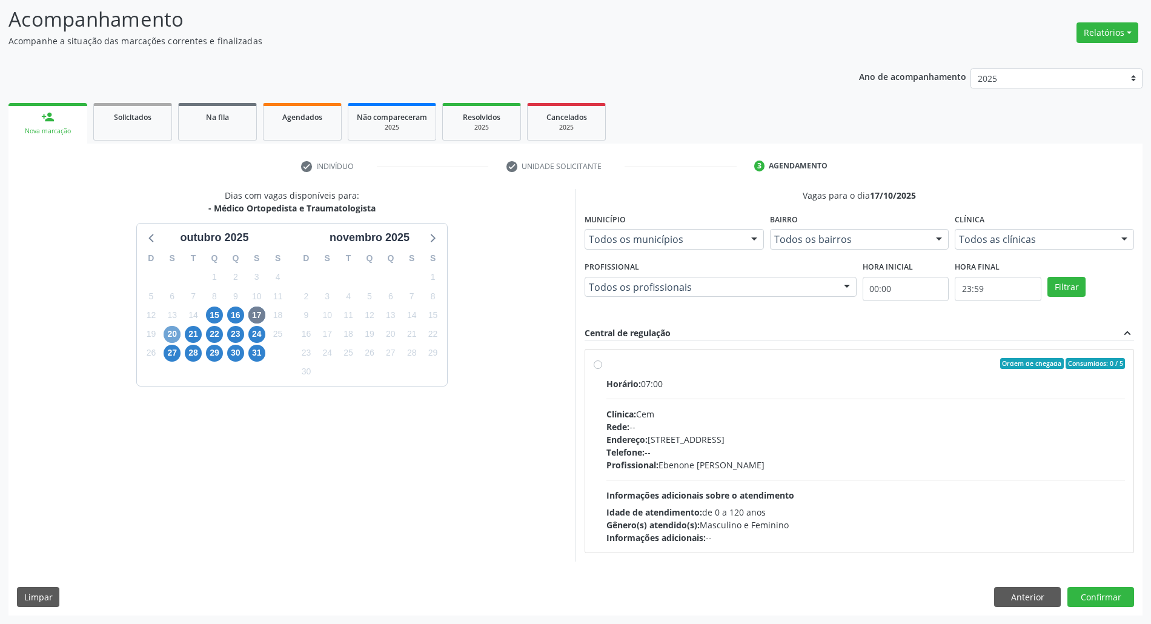
click at [175, 336] on span "20" at bounding box center [172, 334] width 17 height 17
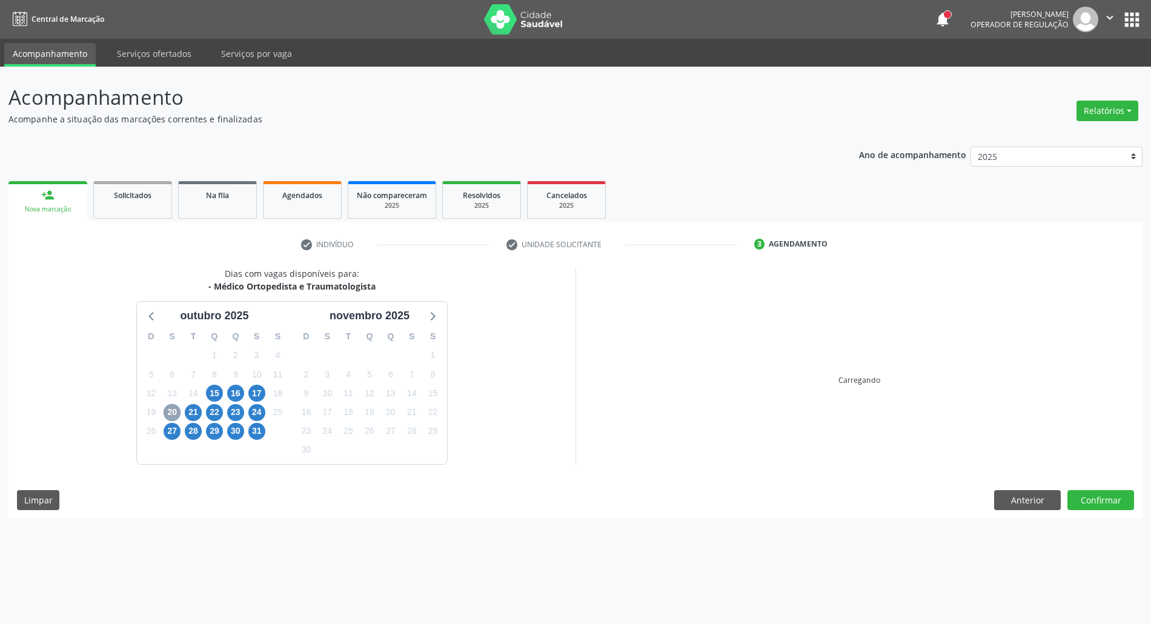
scroll to position [0, 0]
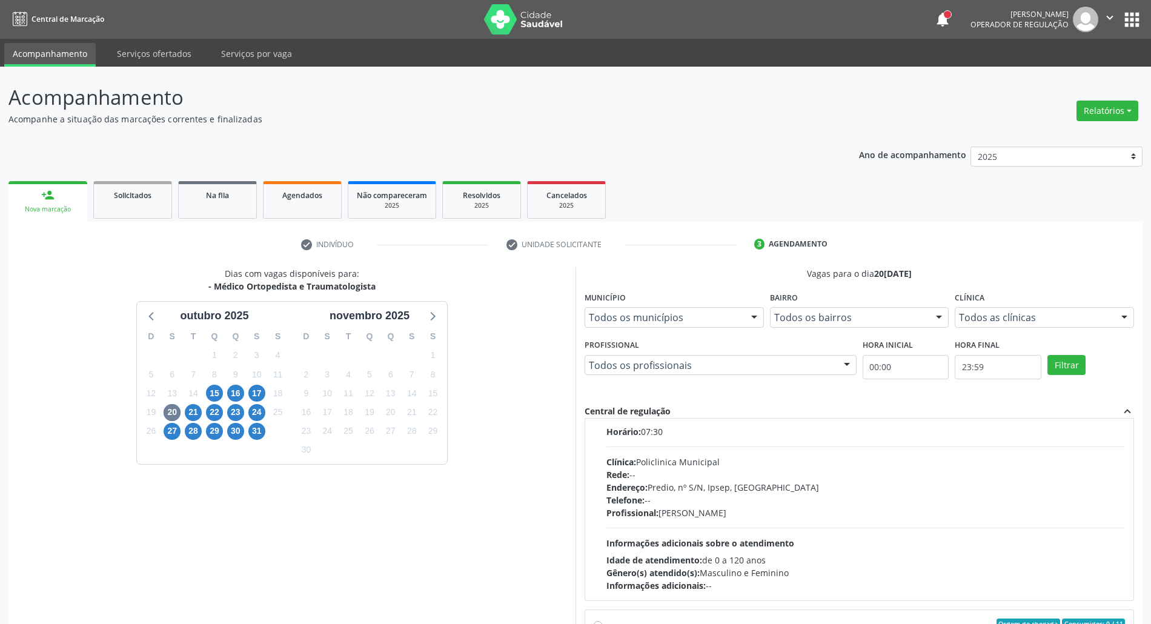
click at [836, 476] on div "Rede: --" at bounding box center [865, 474] width 518 height 13
click at [602, 417] on input "Ordem de chegada Consumidos: 2 / 11 Horário: 07:30 Clínica: Policlinica Municip…" at bounding box center [598, 411] width 8 height 11
radio input "true"
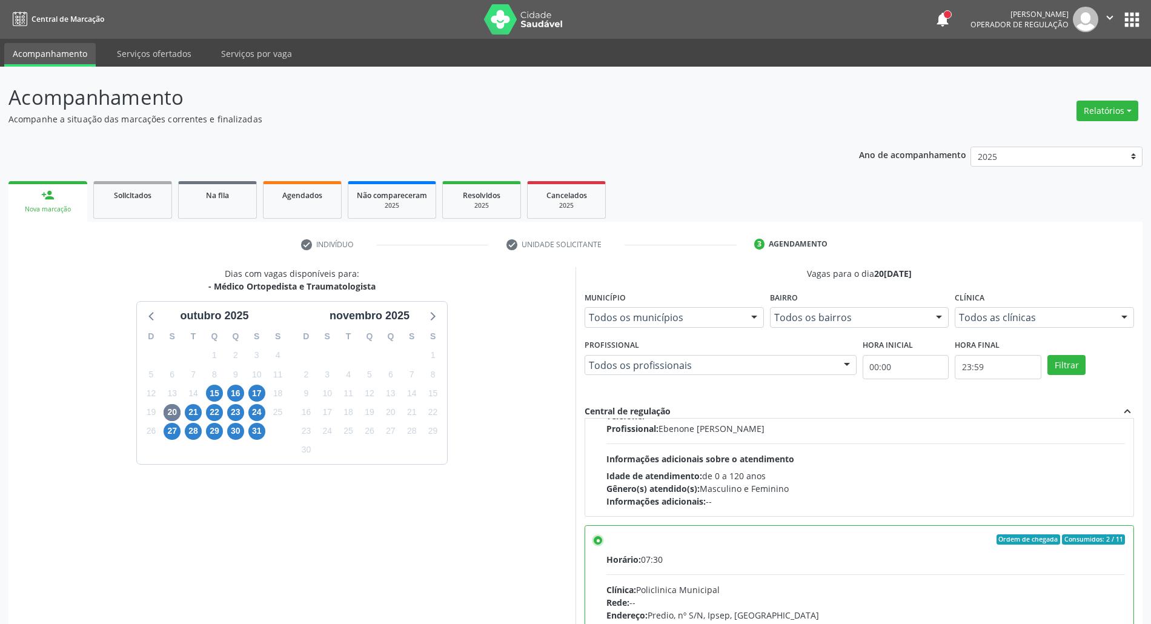
scroll to position [100, 0]
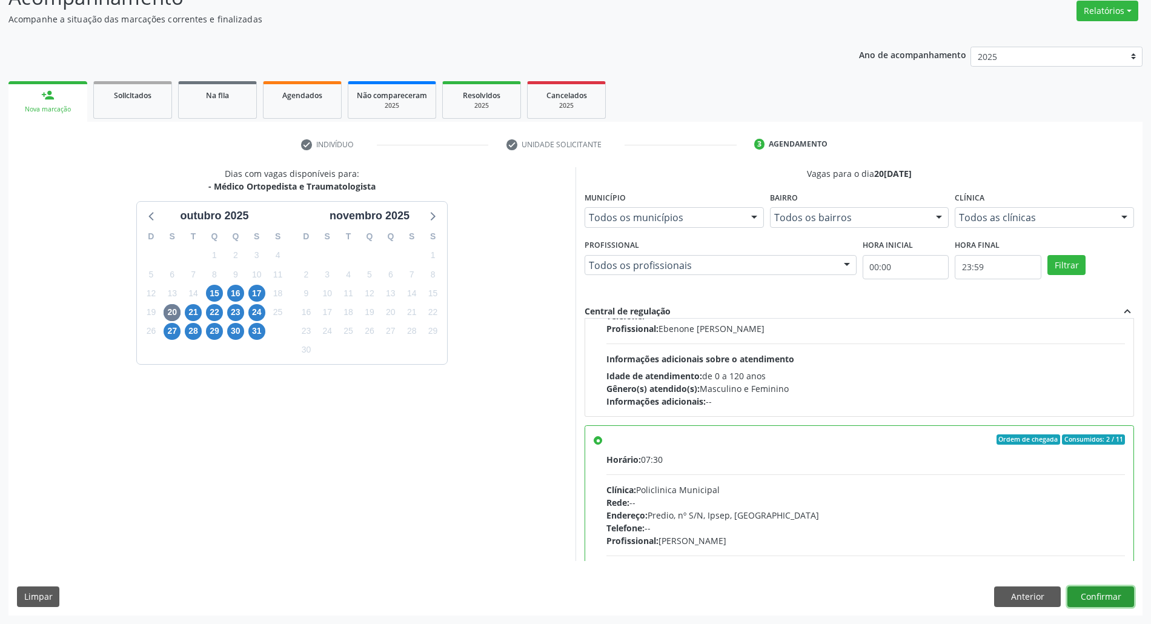
click at [1094, 600] on button "Confirmar" at bounding box center [1100, 596] width 67 height 21
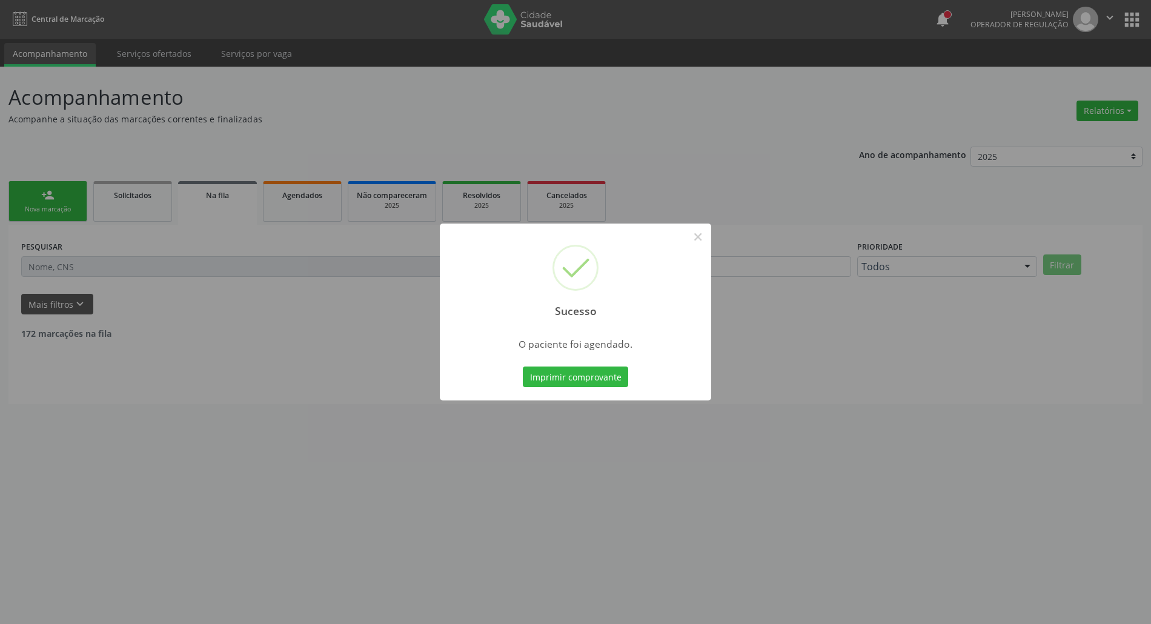
scroll to position [0, 0]
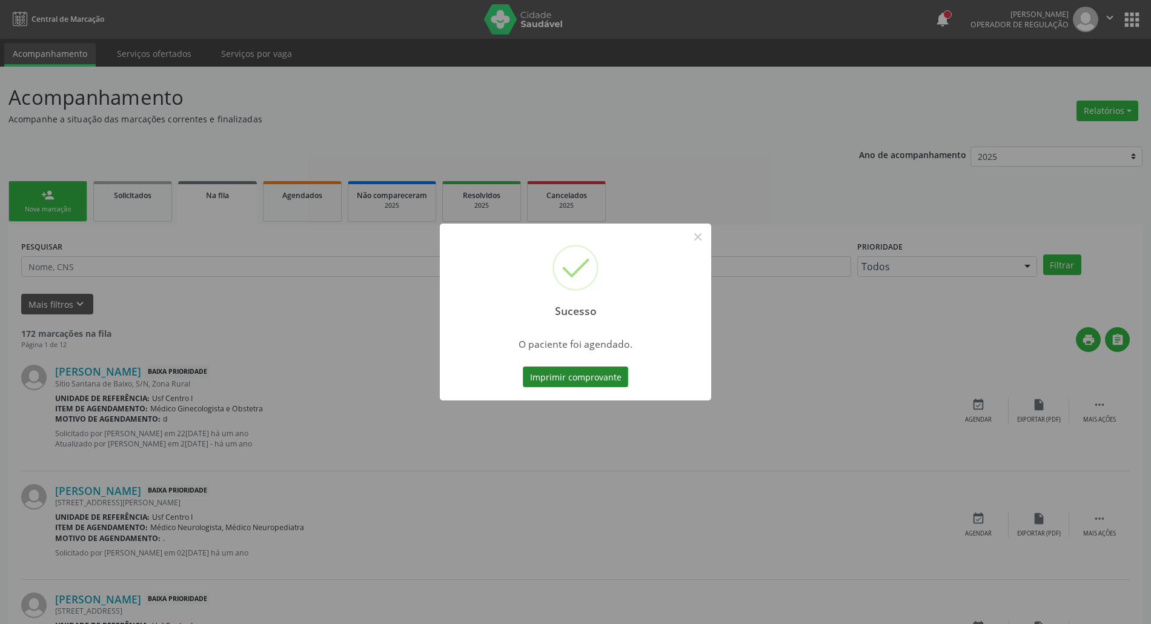
click at [604, 383] on button "Imprimir comprovante" at bounding box center [575, 376] width 105 height 21
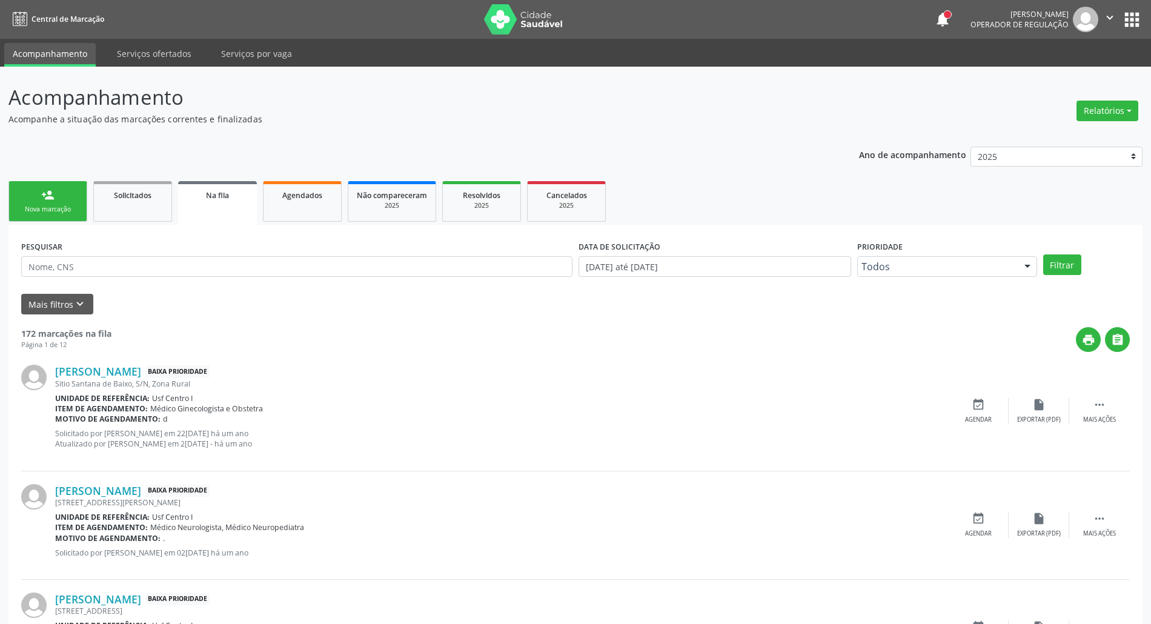
click at [48, 200] on div "person_add" at bounding box center [47, 194] width 13 height 13
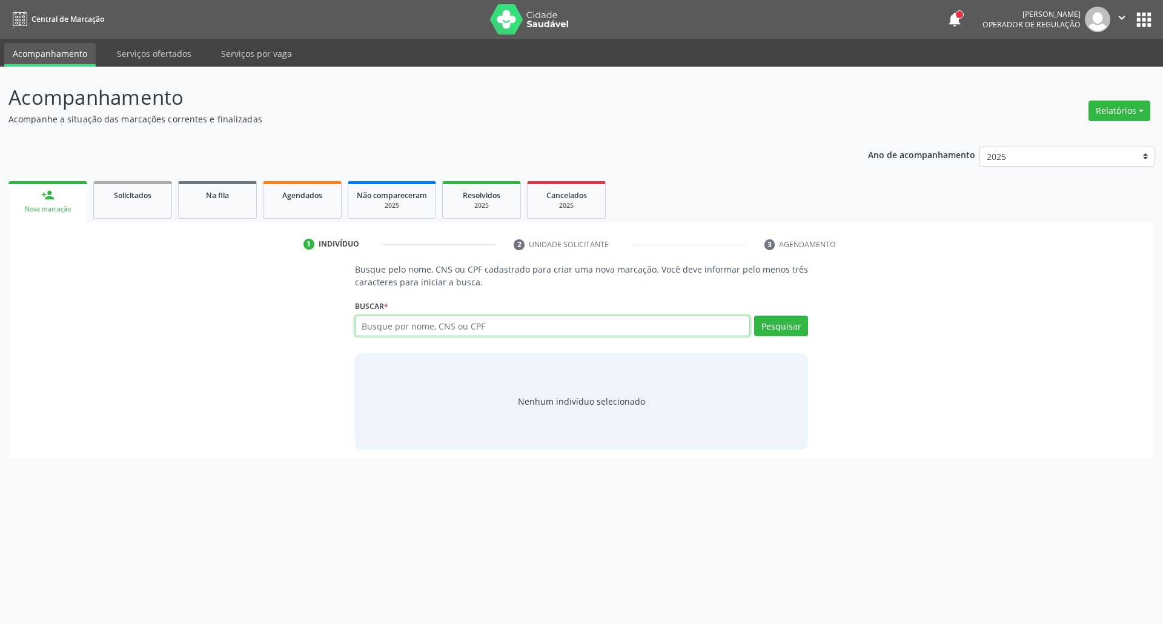
click at [394, 322] on input "text" at bounding box center [552, 326] width 395 height 21
click at [477, 323] on input "text" at bounding box center [552, 326] width 395 height 21
type input "03022020481"
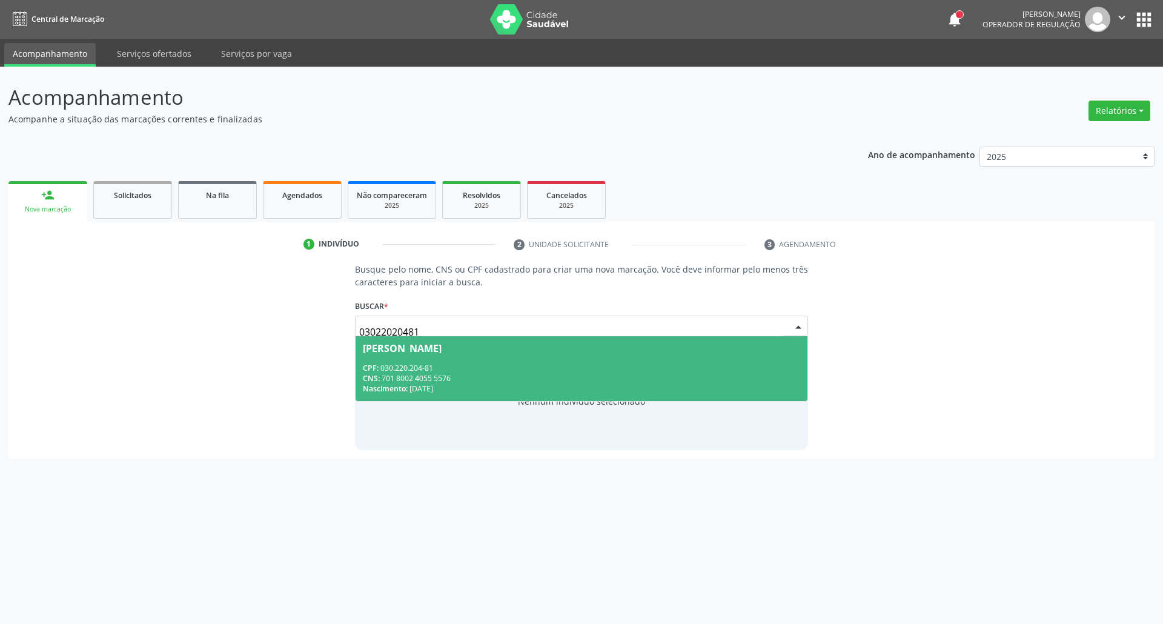
click at [431, 373] on div "CNS: 701 8002 4055 5576" at bounding box center [582, 378] width 438 height 10
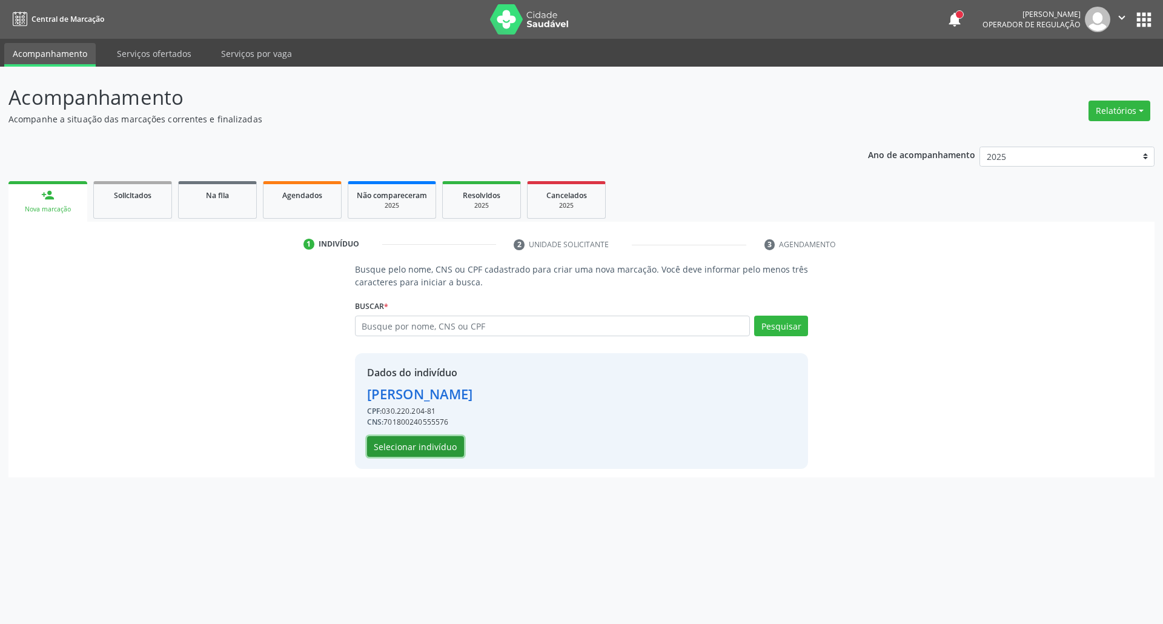
click at [425, 442] on button "Selecionar indivíduo" at bounding box center [415, 446] width 97 height 21
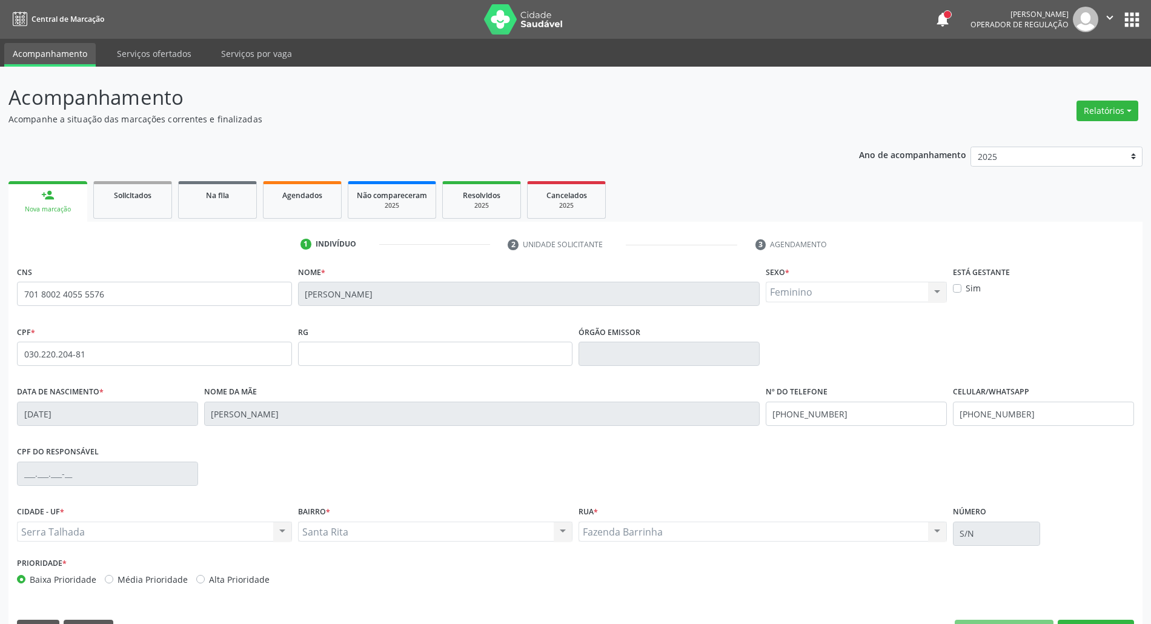
scroll to position [33, 0]
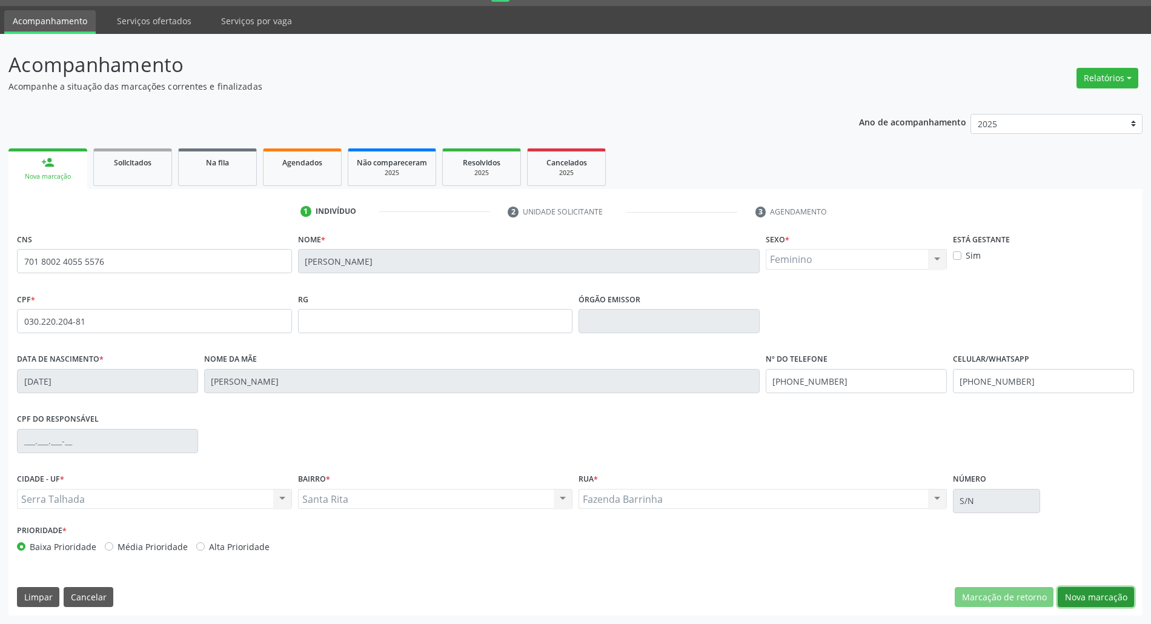
drag, startPoint x: 1076, startPoint y: 594, endPoint x: 1067, endPoint y: 589, distance: 10.6
click at [1067, 589] on button "Nova marcação" at bounding box center [1095, 597] width 76 height 21
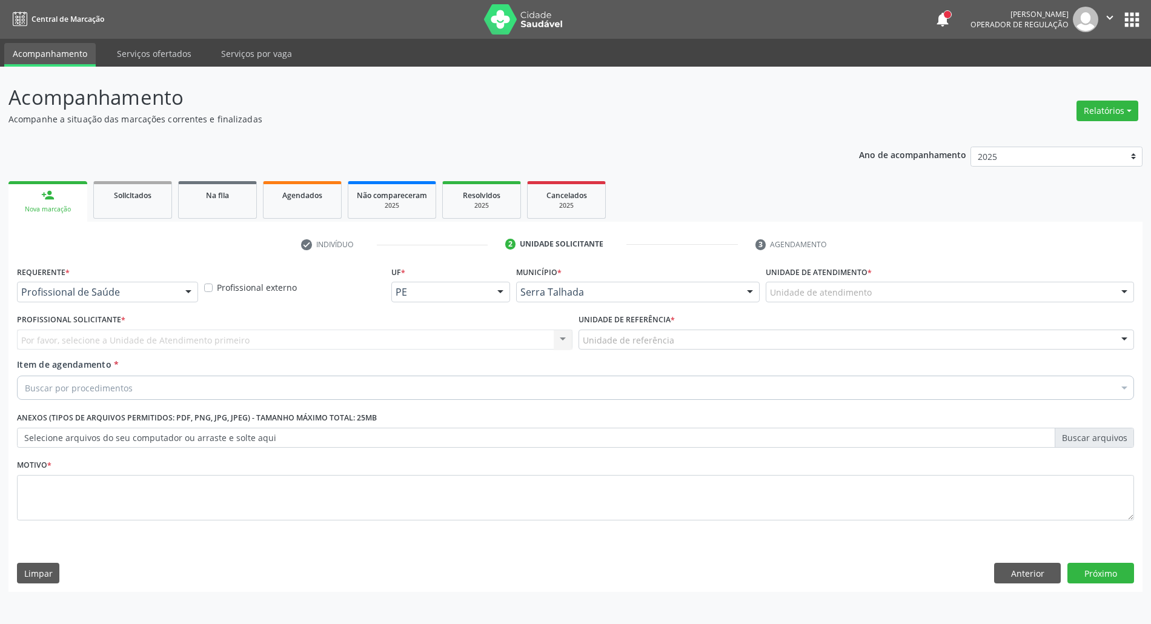
scroll to position [0, 0]
drag, startPoint x: 64, startPoint y: 302, endPoint x: 68, endPoint y: 296, distance: 7.1
click at [67, 296] on div at bounding box center [108, 292] width 183 height 21
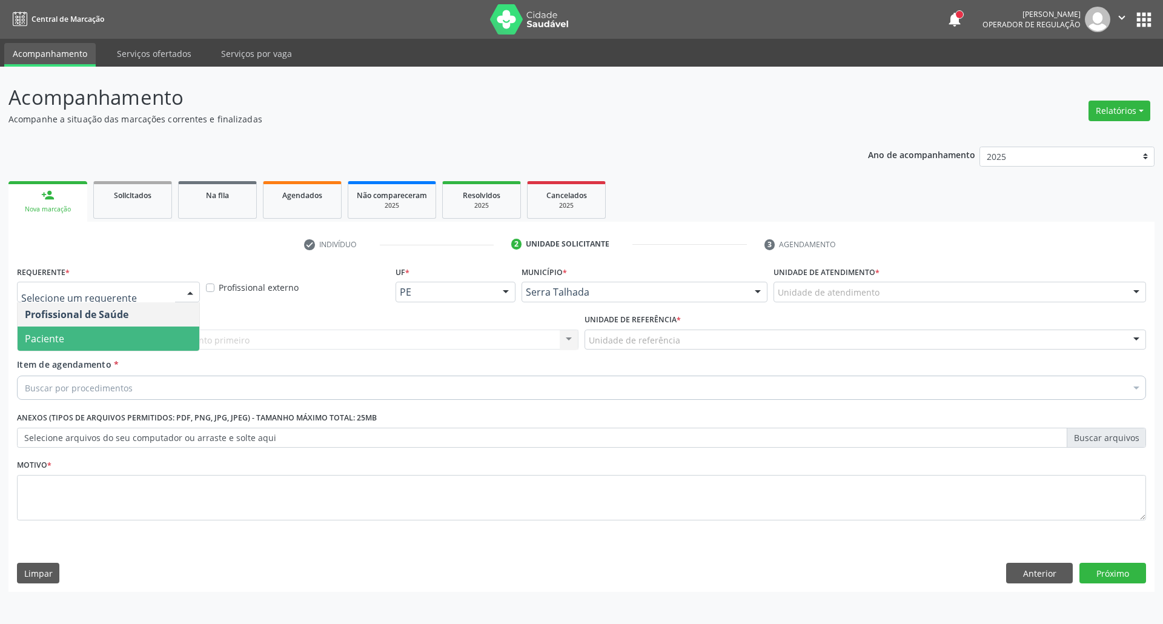
click at [67, 331] on span "Paciente" at bounding box center [109, 338] width 182 height 24
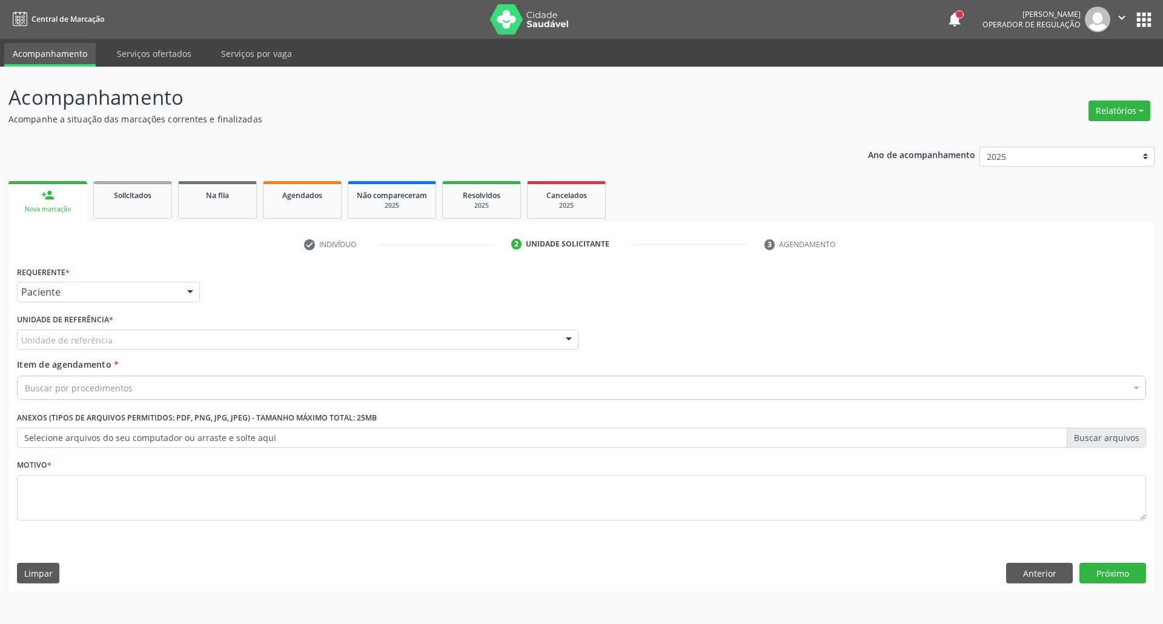
click at [67, 332] on div "Unidade de referência" at bounding box center [297, 339] width 561 height 21
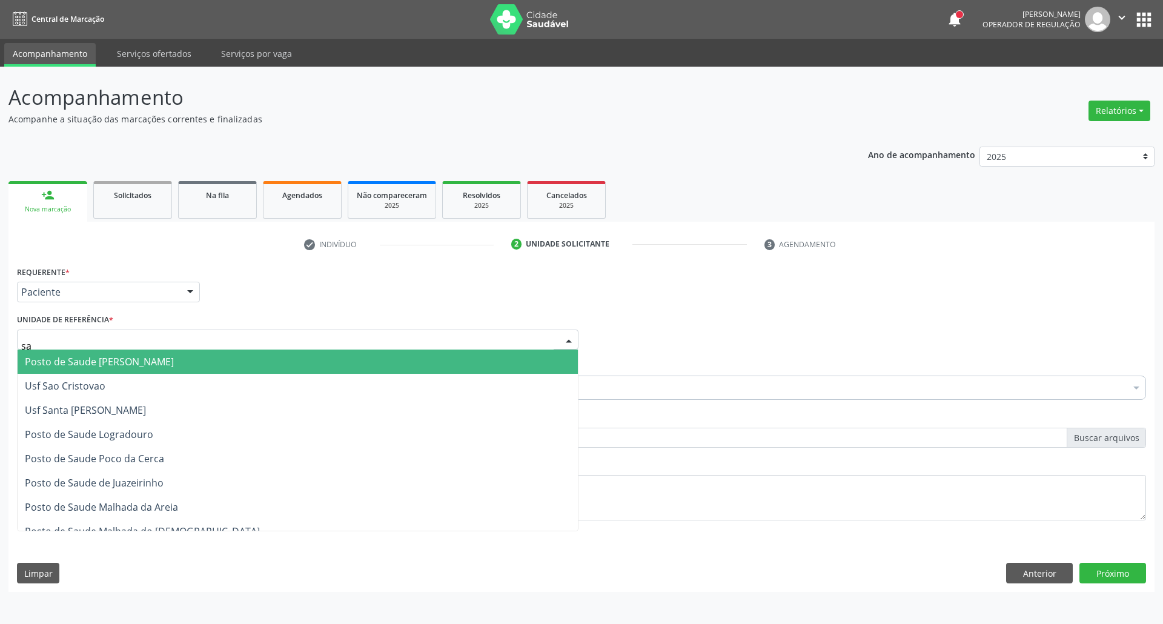
type input "san"
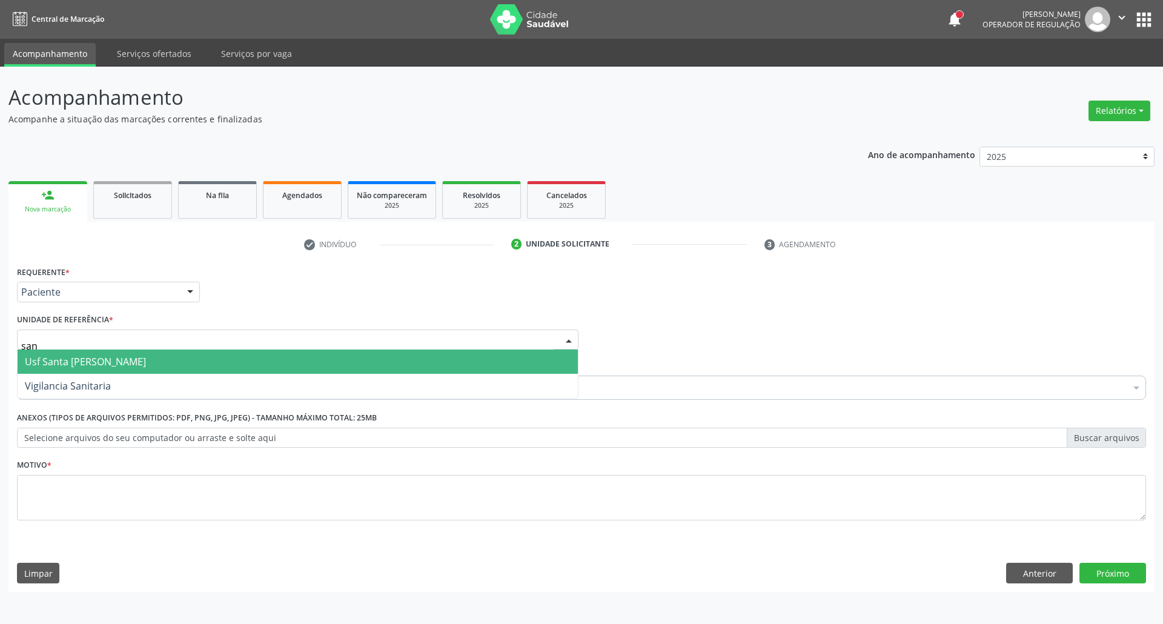
click at [87, 360] on span "Usf Santa [PERSON_NAME]" at bounding box center [85, 361] width 121 height 13
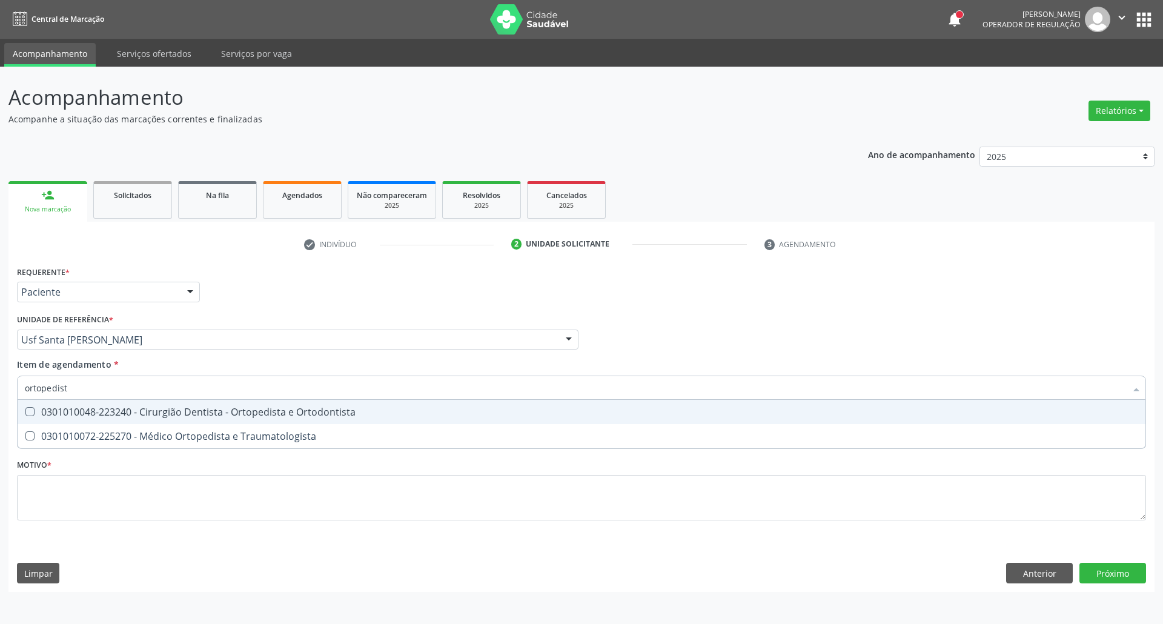
type input "ortopedista"
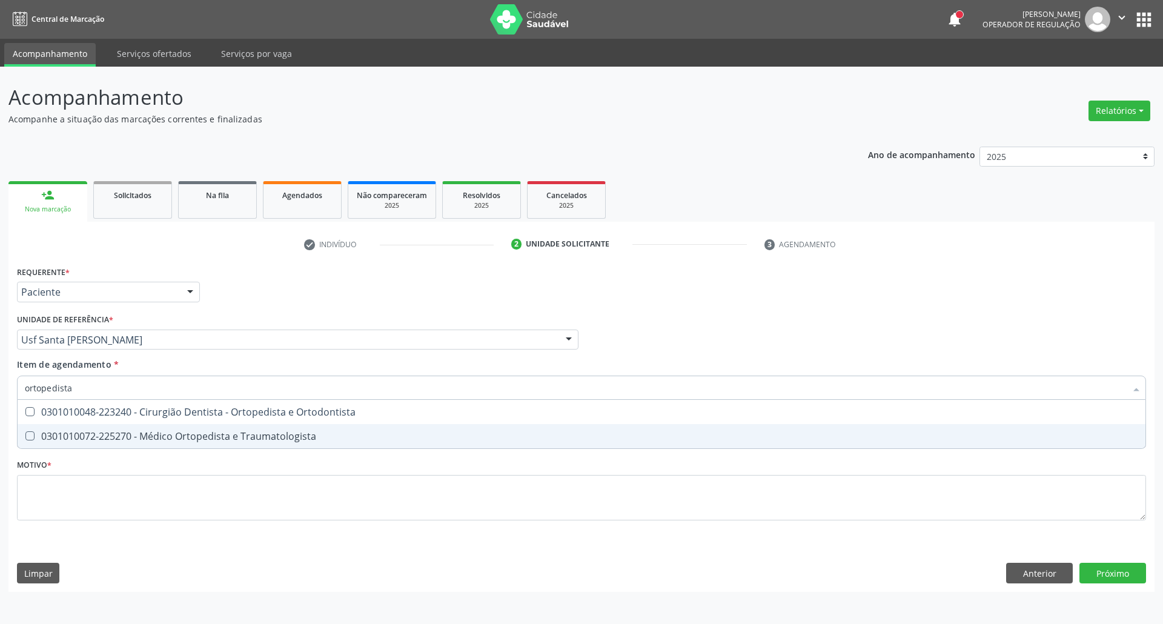
click at [112, 431] on div "0301010072-225270 - Médico Ortopedista e Traumatologista" at bounding box center [581, 436] width 1113 height 10
checkbox Traumatologista "true"
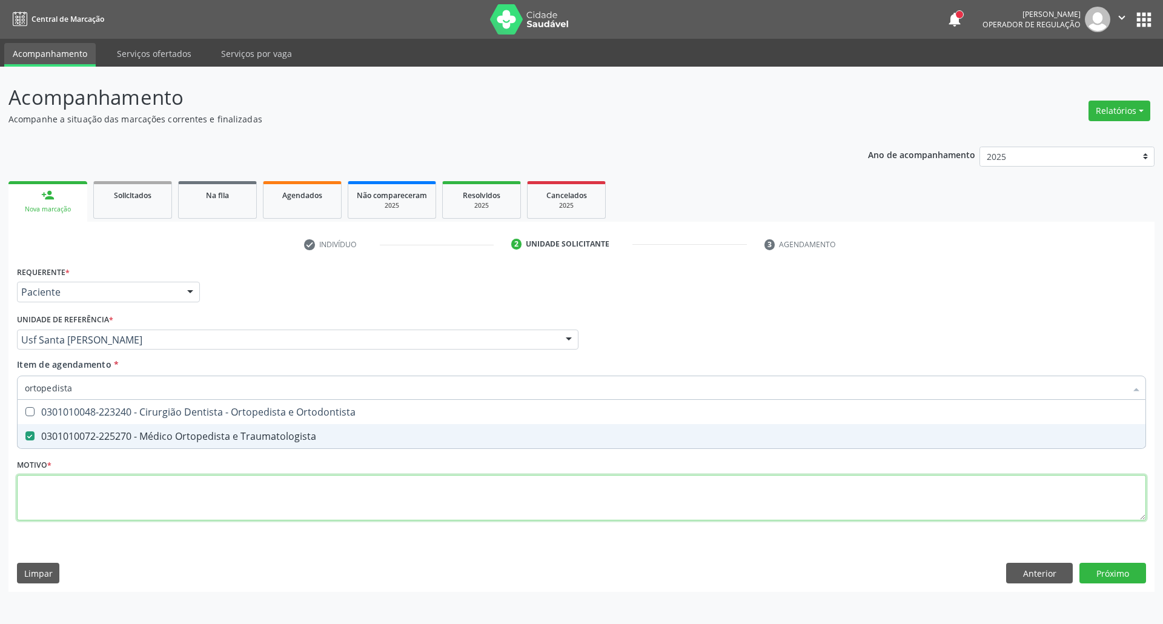
click at [85, 512] on div "Requerente * Paciente Profissional de Saúde Paciente Nenhum resultado encontrad…" at bounding box center [581, 400] width 1129 height 274
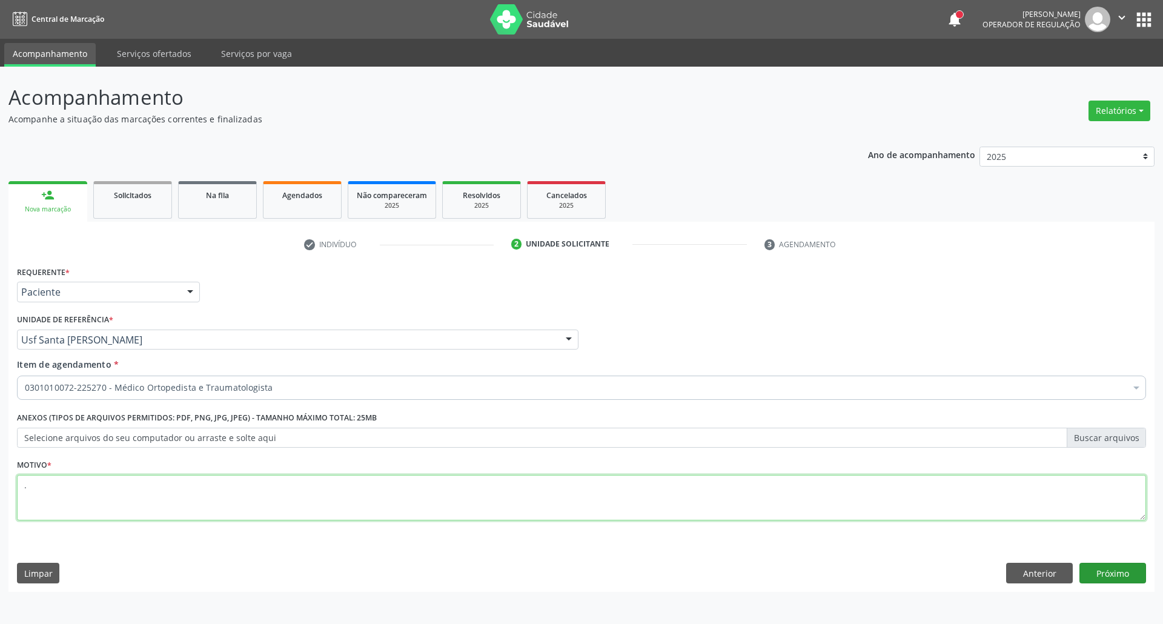
type textarea "."
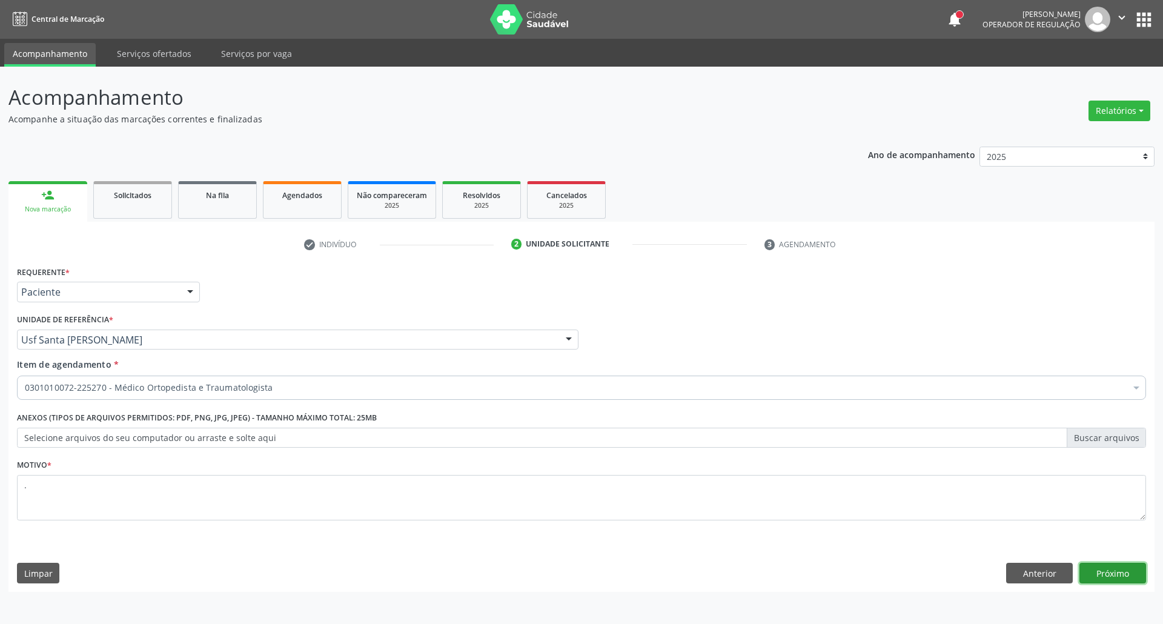
click at [1102, 575] on button "Próximo" at bounding box center [1112, 573] width 67 height 21
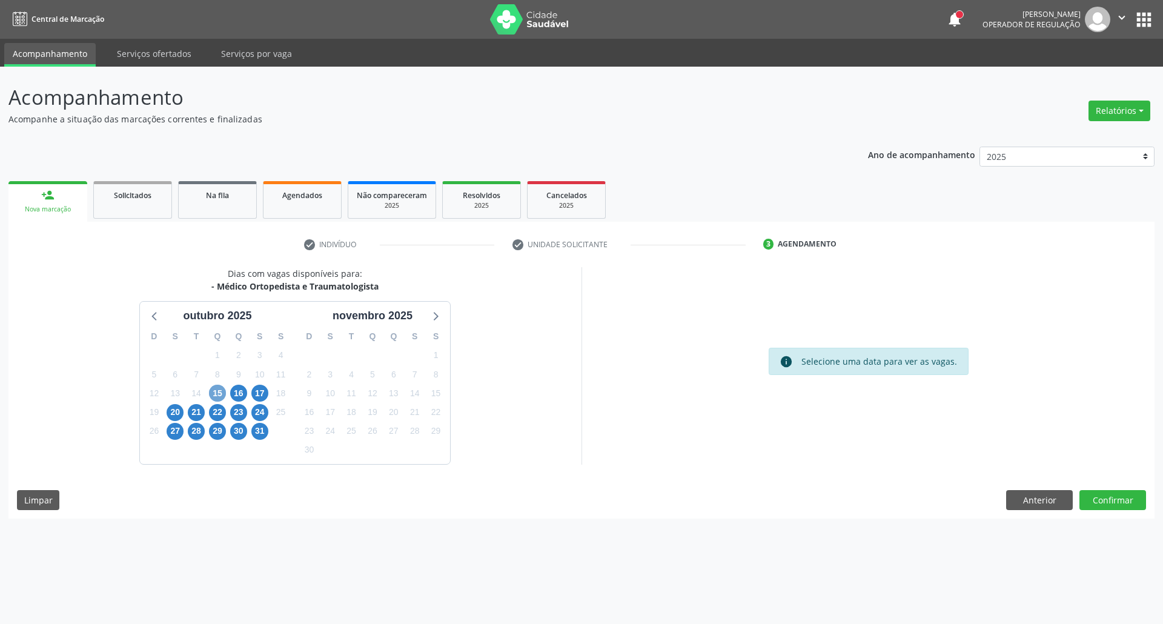
click at [225, 390] on span "15" at bounding box center [217, 393] width 17 height 17
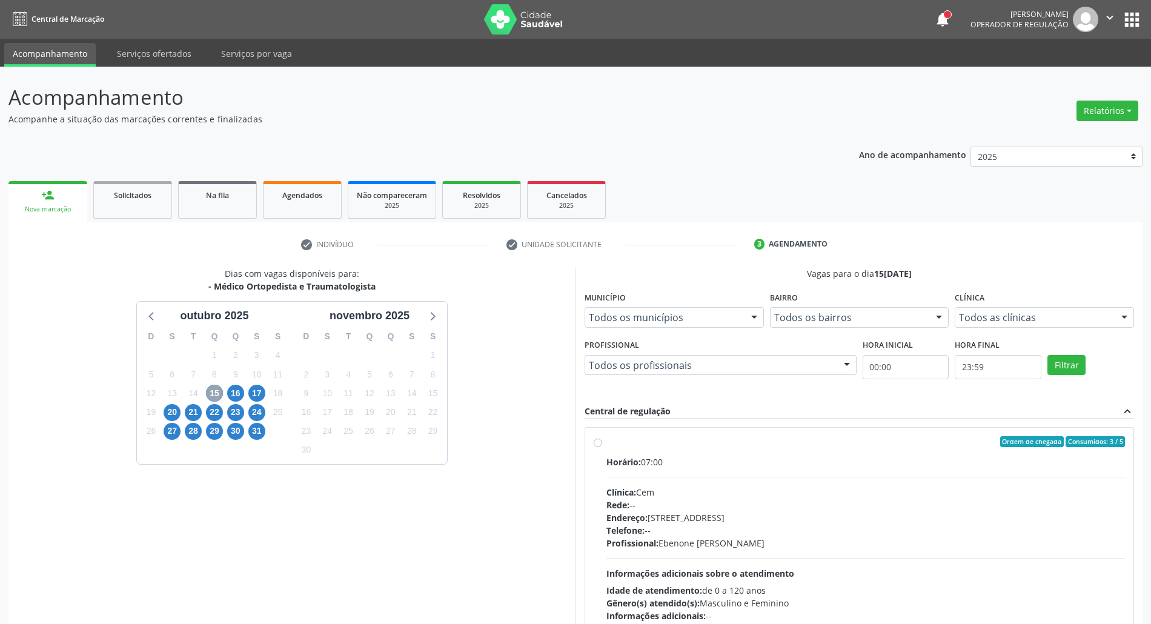
scroll to position [80, 0]
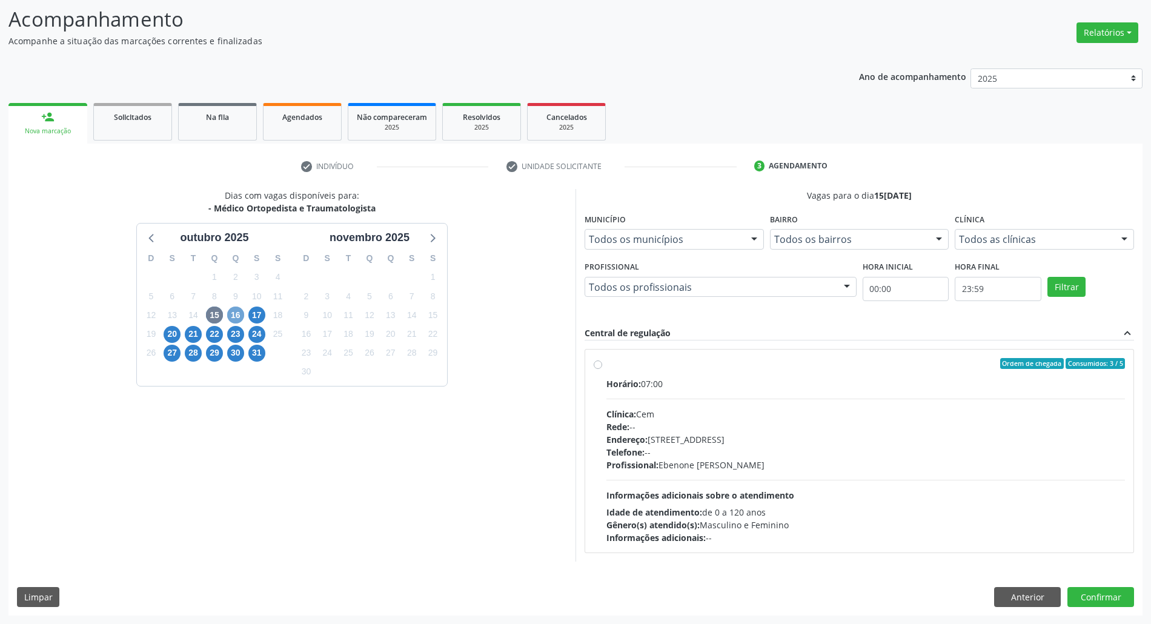
click at [240, 306] on span "16" at bounding box center [235, 314] width 17 height 17
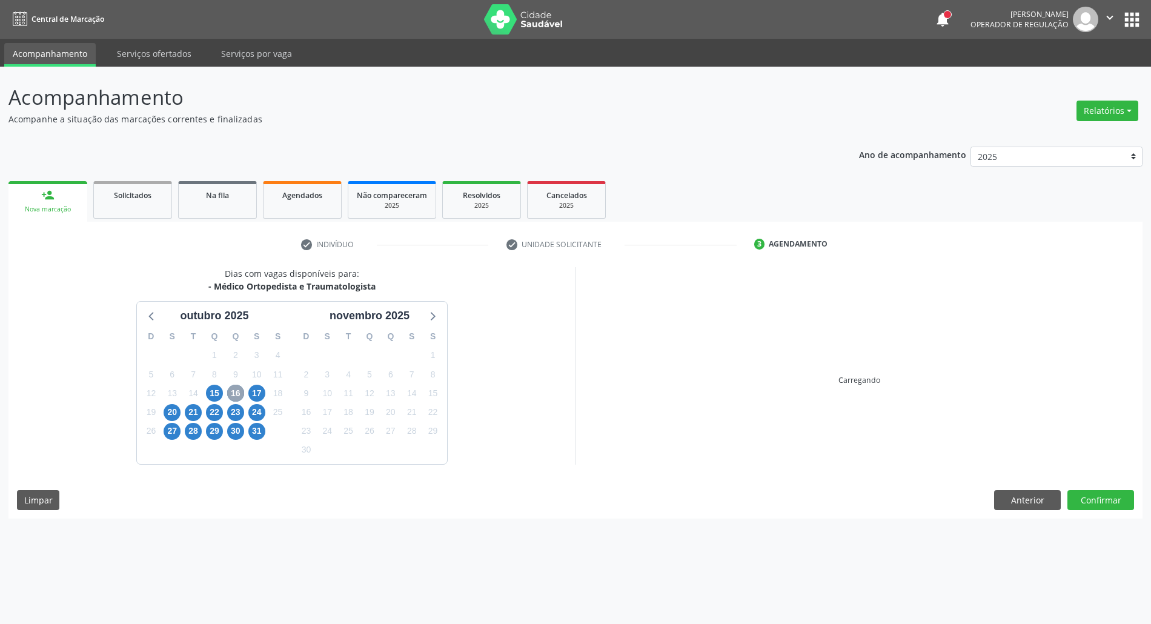
scroll to position [0, 0]
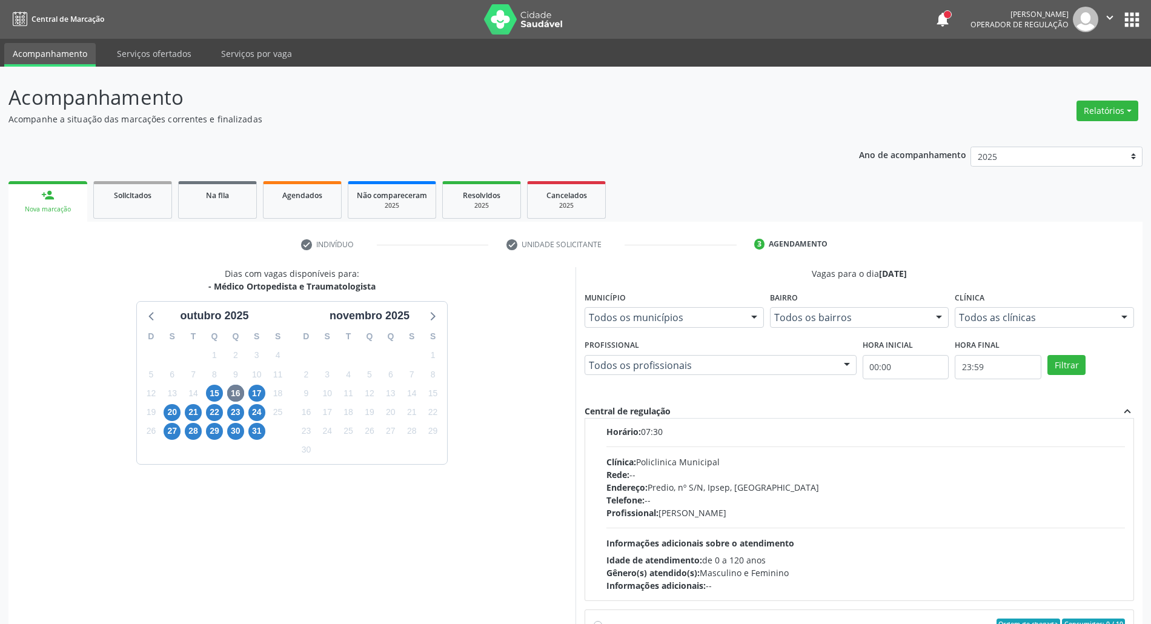
click at [778, 522] on div "Horário: 07:30 Clínica: Policlinica Municipal Rede: -- Endereço: Predio, nº S/N…" at bounding box center [865, 508] width 518 height 167
click at [602, 417] on input "Ordem de chegada Consumidos: 13 / 15 Horário: 07:30 Clínica: Policlinica Munici…" at bounding box center [598, 411] width 8 height 11
radio input "true"
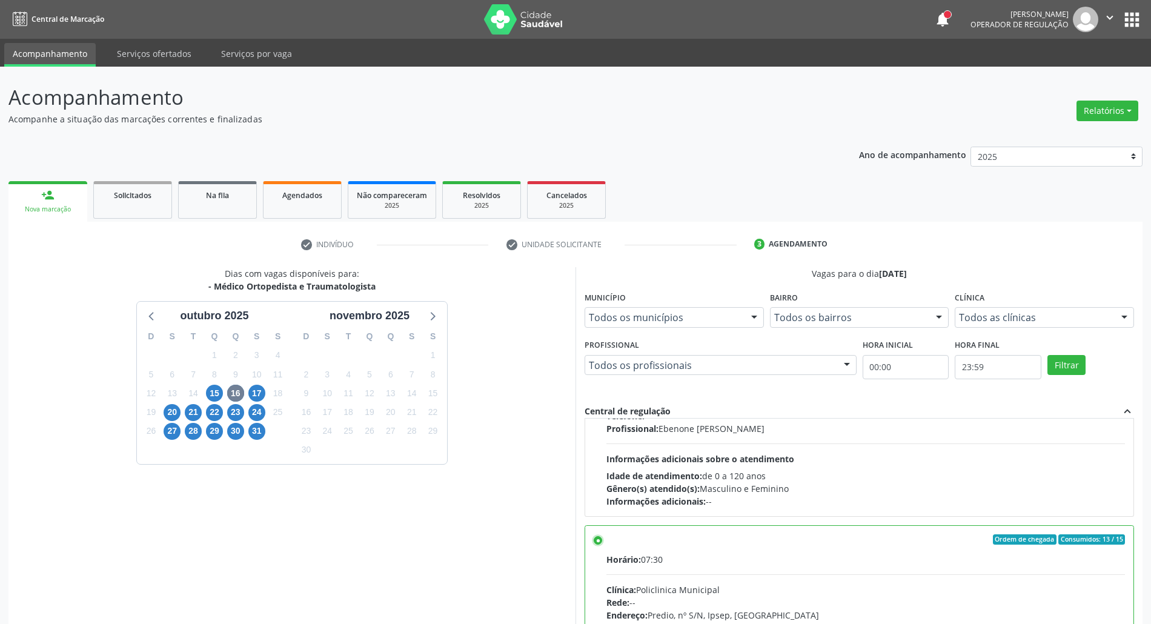
scroll to position [100, 0]
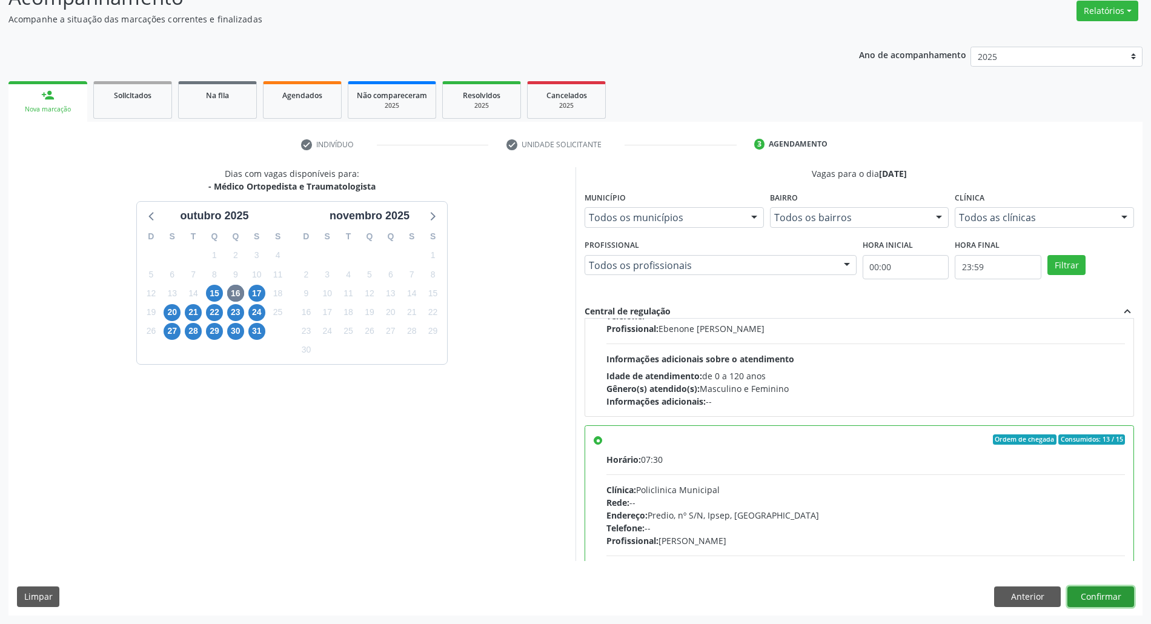
click at [1122, 591] on button "Confirmar" at bounding box center [1100, 596] width 67 height 21
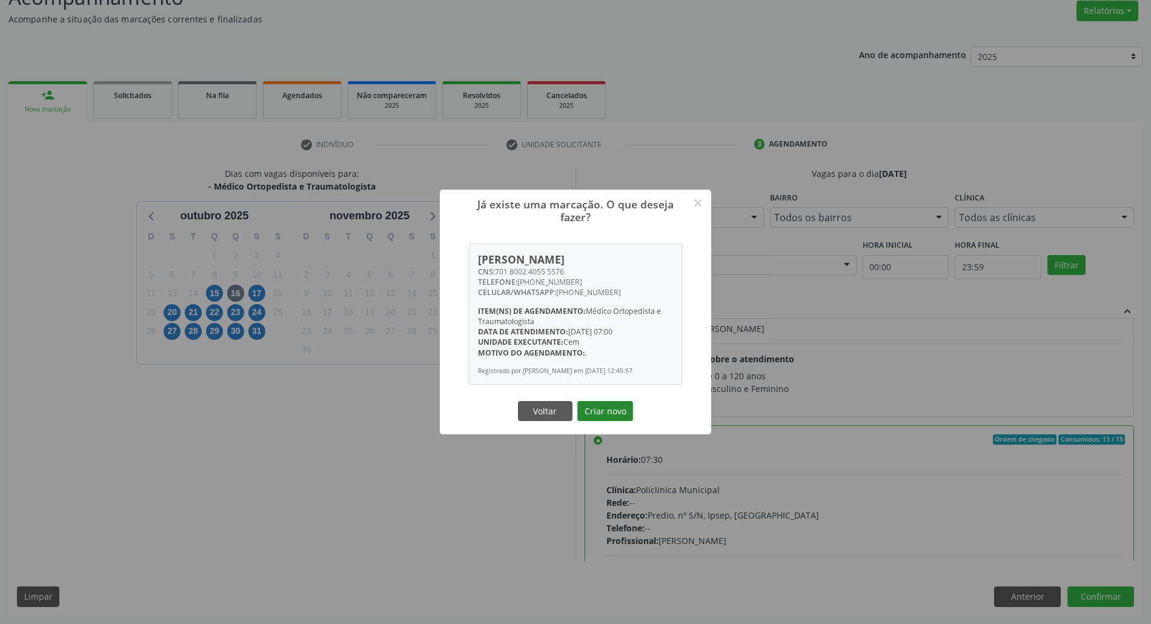
click at [613, 417] on button "Criar novo" at bounding box center [605, 411] width 56 height 21
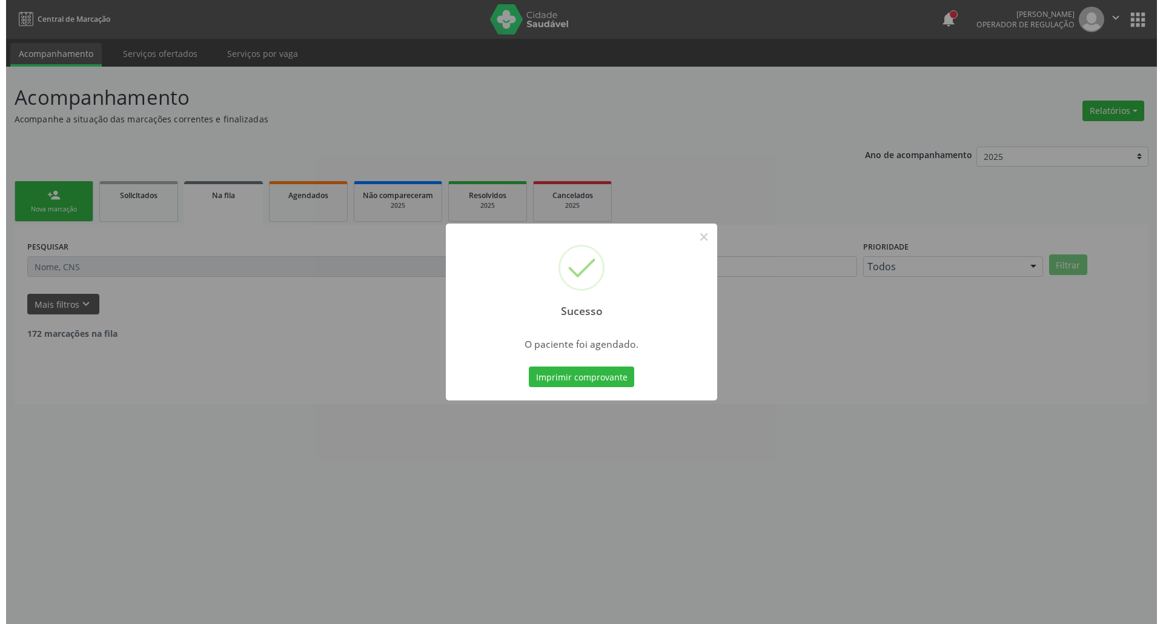
scroll to position [0, 0]
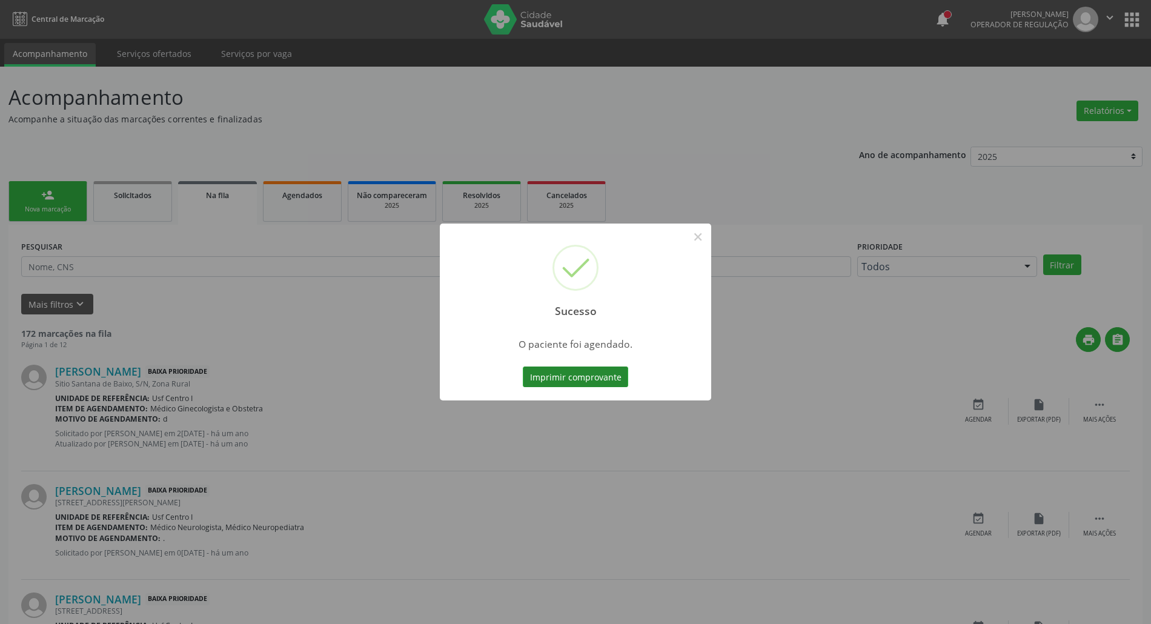
click at [566, 379] on button "Imprimir comprovante" at bounding box center [575, 376] width 105 height 21
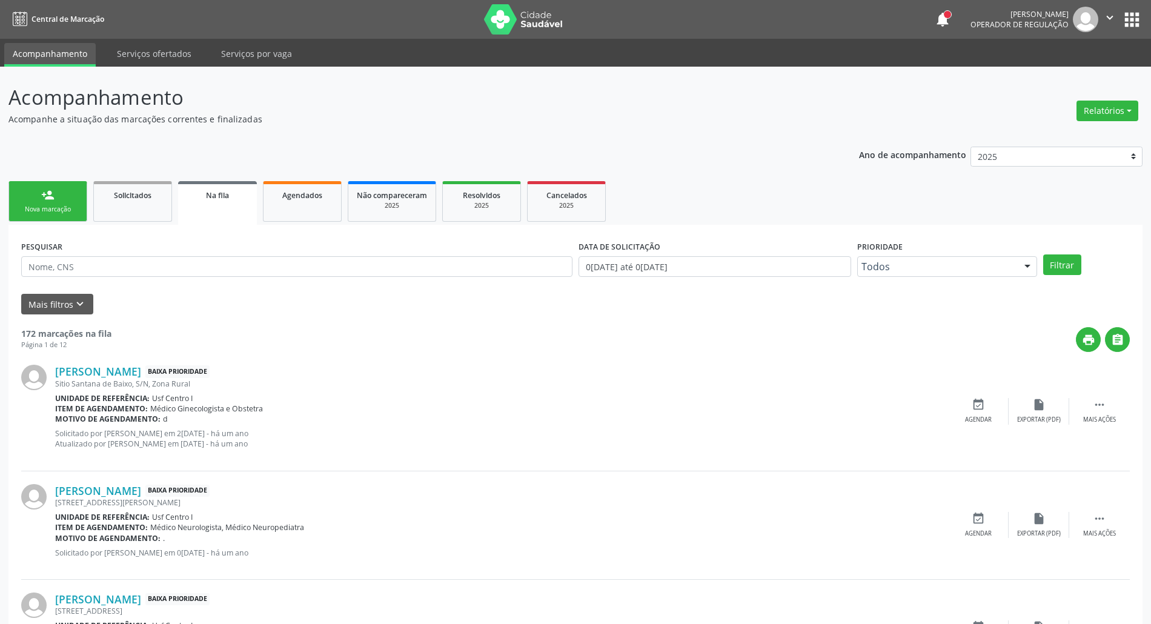
click at [55, 199] on link "person_add Nova marcação" at bounding box center [47, 201] width 79 height 41
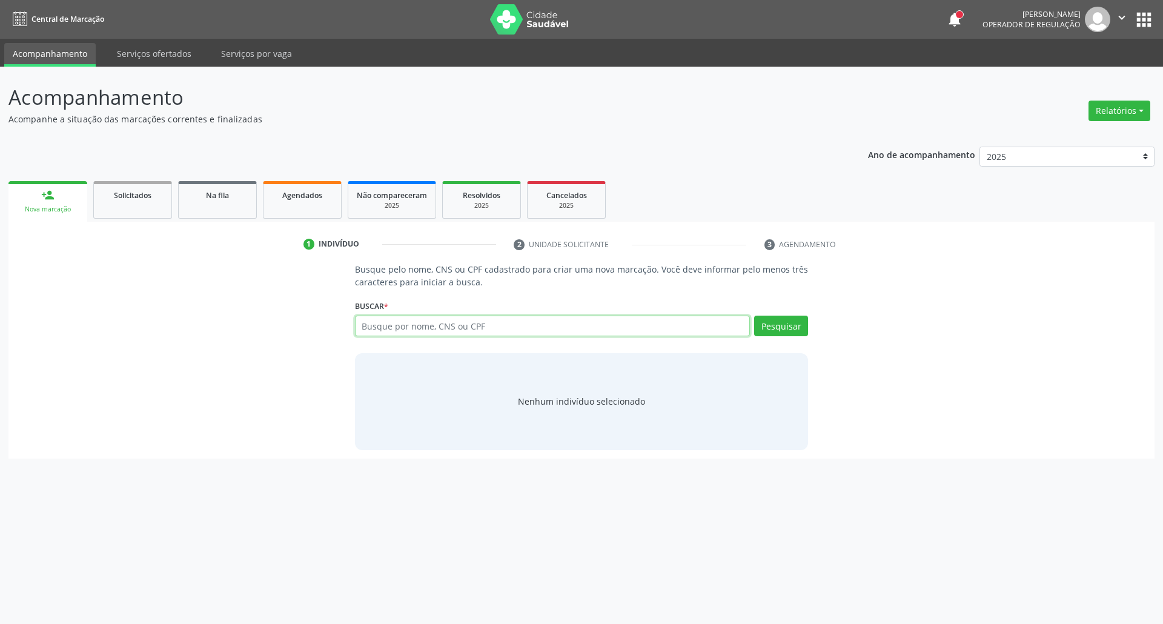
click at [537, 322] on input "text" at bounding box center [552, 326] width 395 height 21
type input "14802949421"
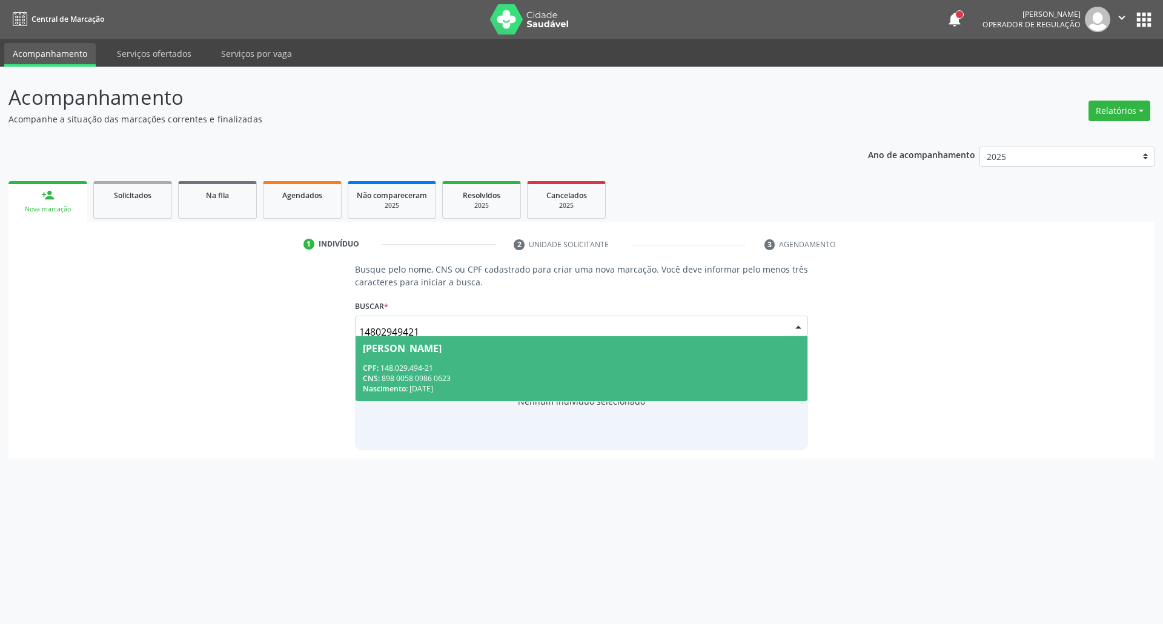
click at [509, 376] on div "CNS: 898 0058 0986 0623" at bounding box center [582, 378] width 438 height 10
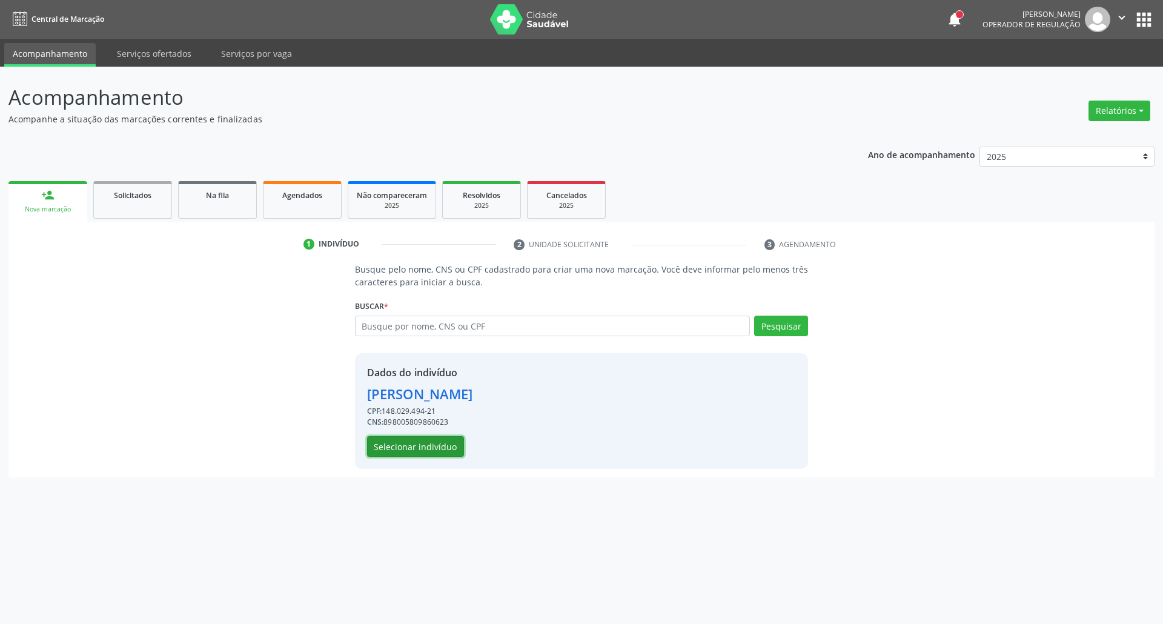
click at [445, 444] on button "Selecionar indivíduo" at bounding box center [415, 446] width 97 height 21
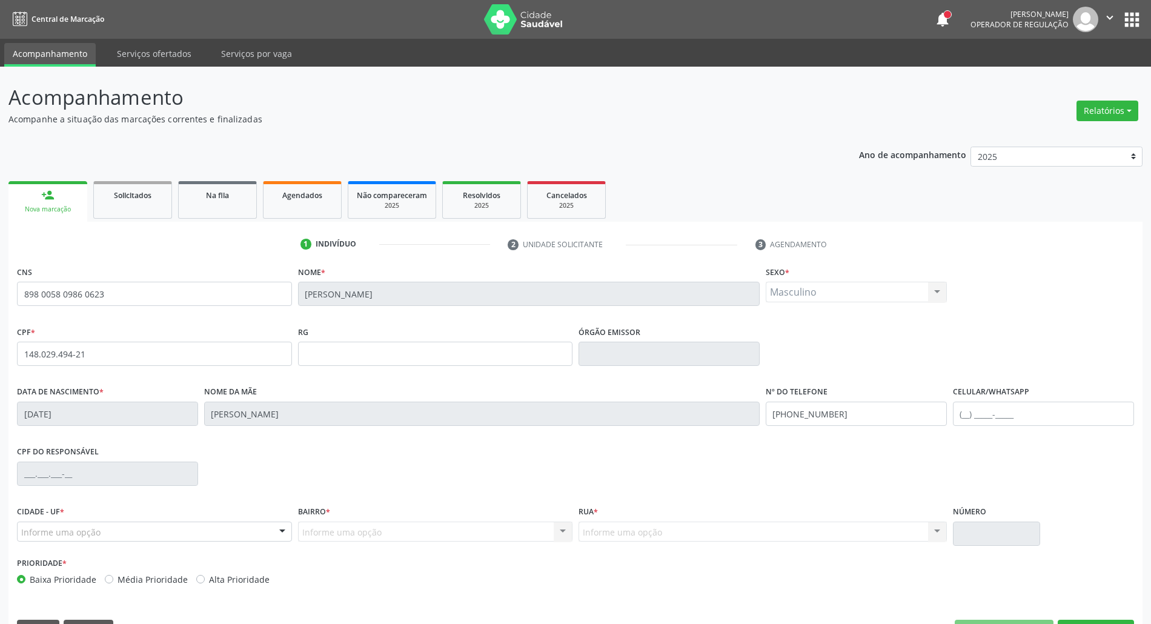
scroll to position [33, 0]
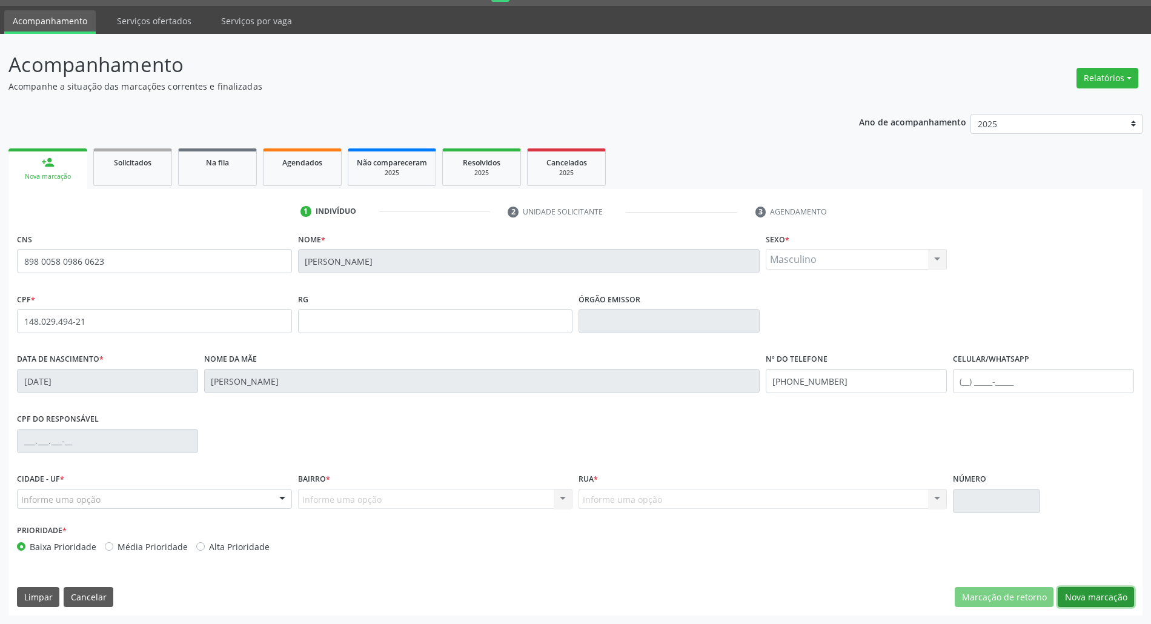
click at [1106, 606] on button "Nova marcação" at bounding box center [1095, 597] width 76 height 21
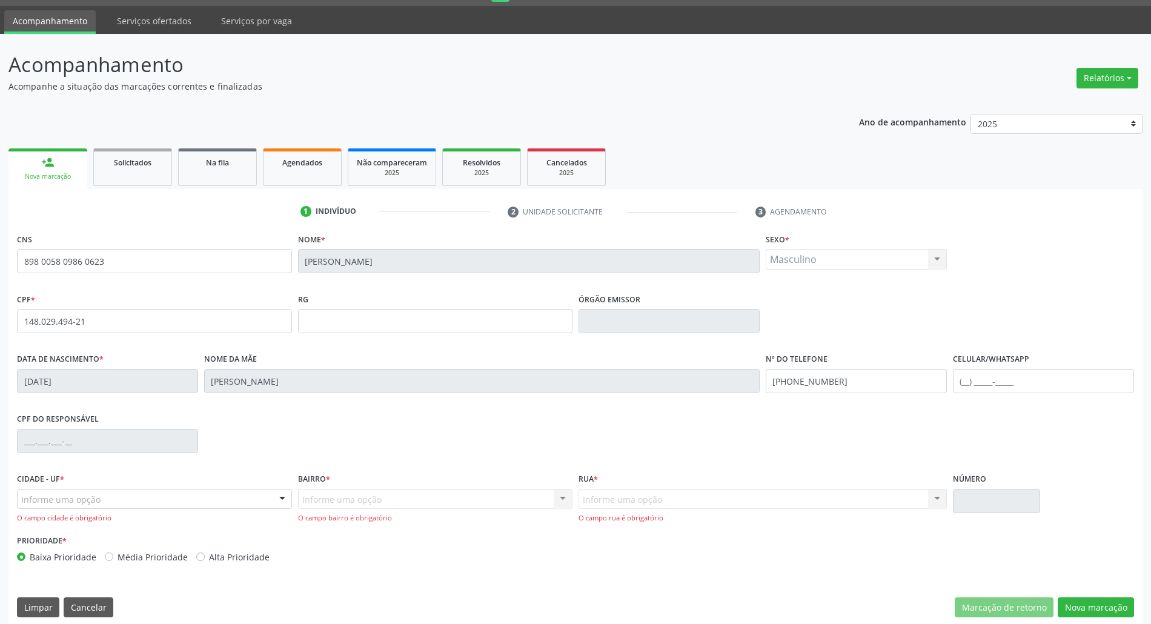
click at [224, 504] on div "Informe uma opção" at bounding box center [154, 499] width 275 height 21
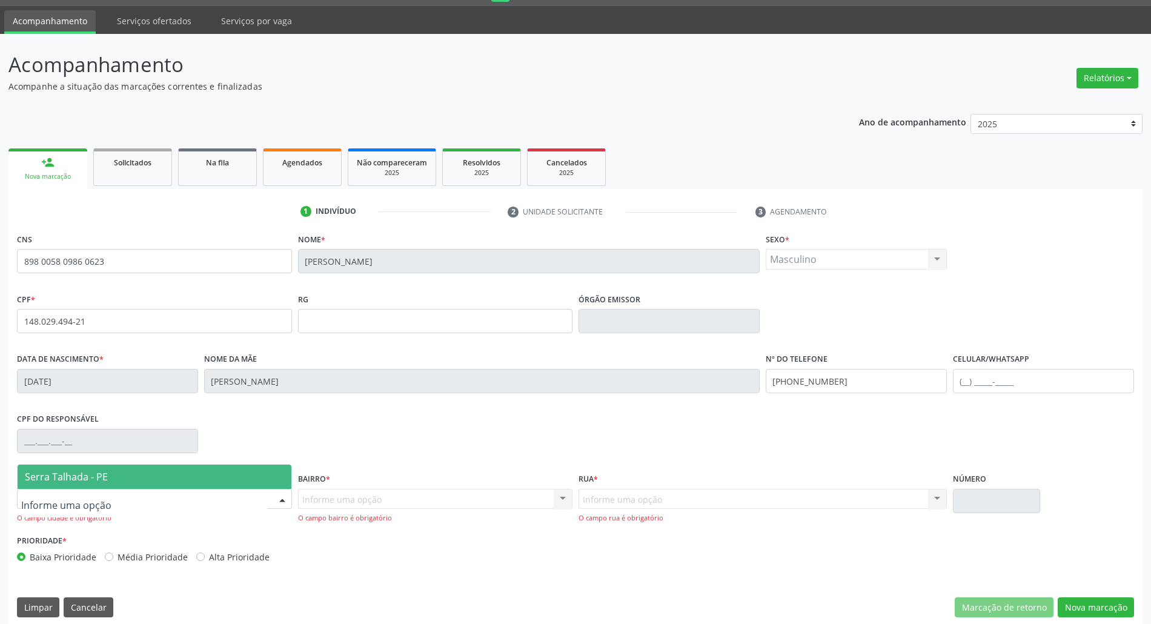
click at [167, 466] on span "Serra Talhada - PE" at bounding box center [155, 477] width 274 height 24
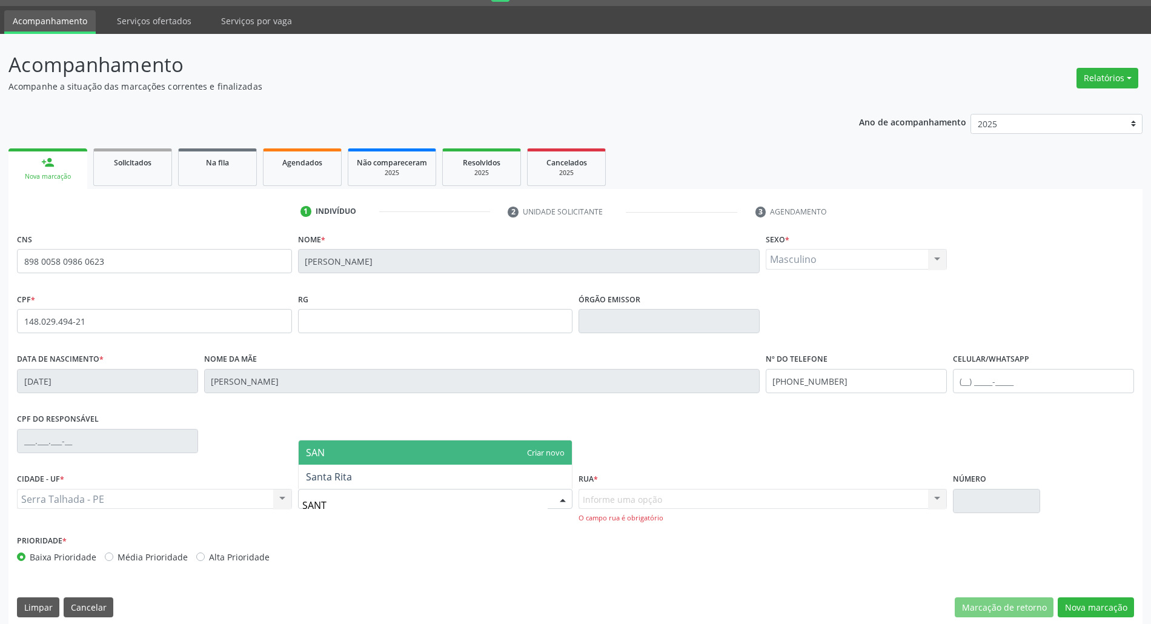
type input "SANTA"
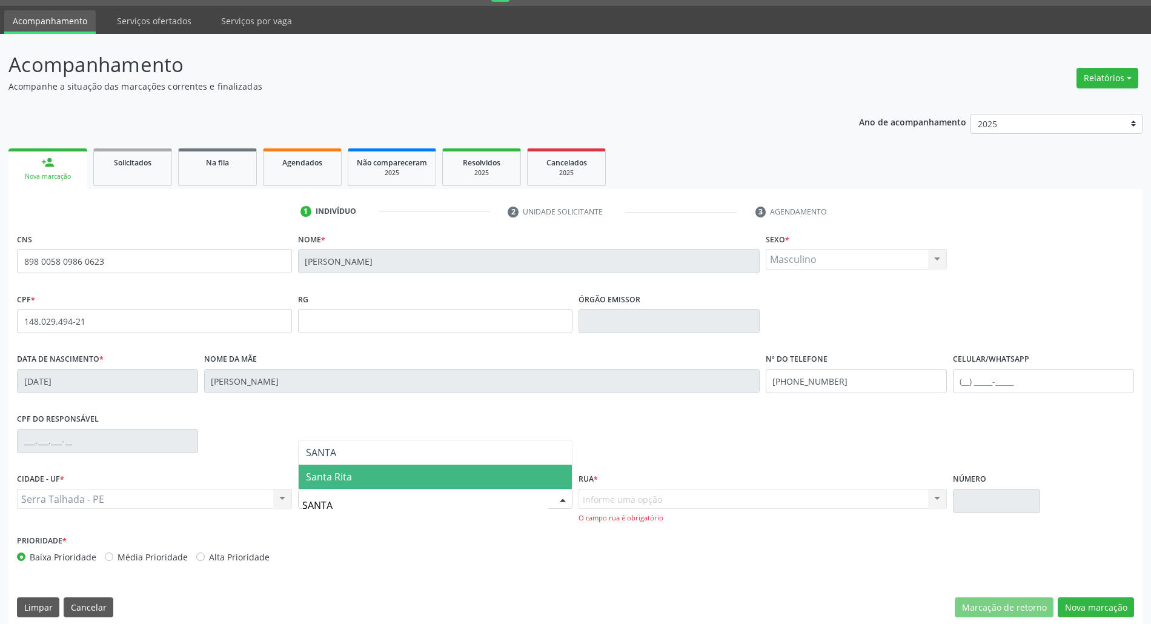
click at [334, 471] on span "Santa Rita" at bounding box center [329, 476] width 46 height 13
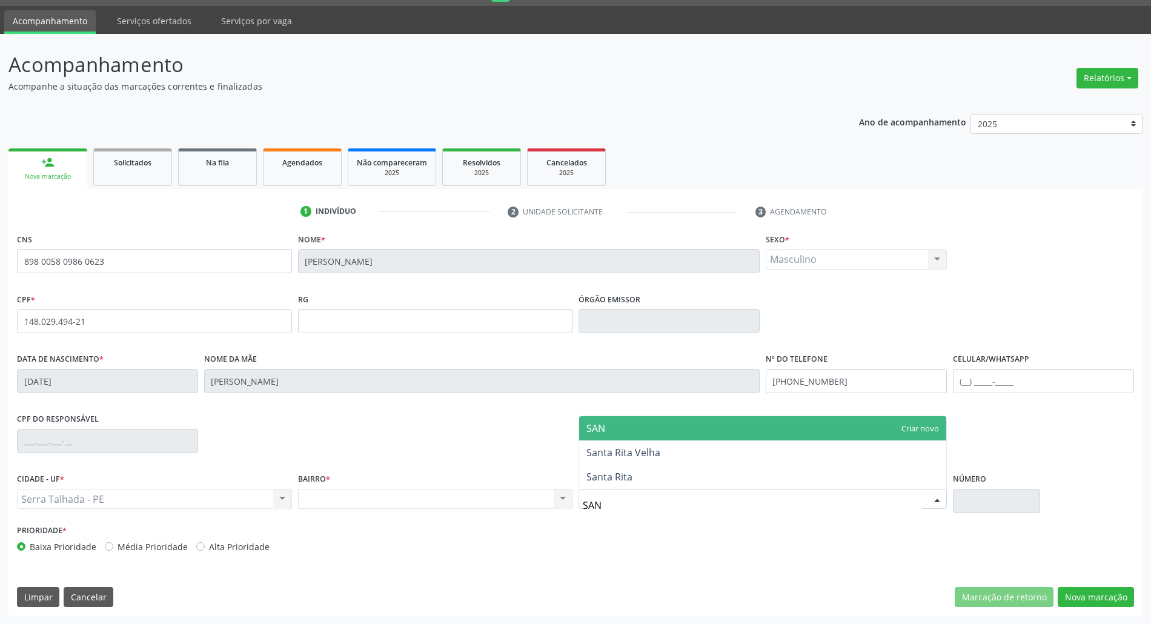
type input "SANT"
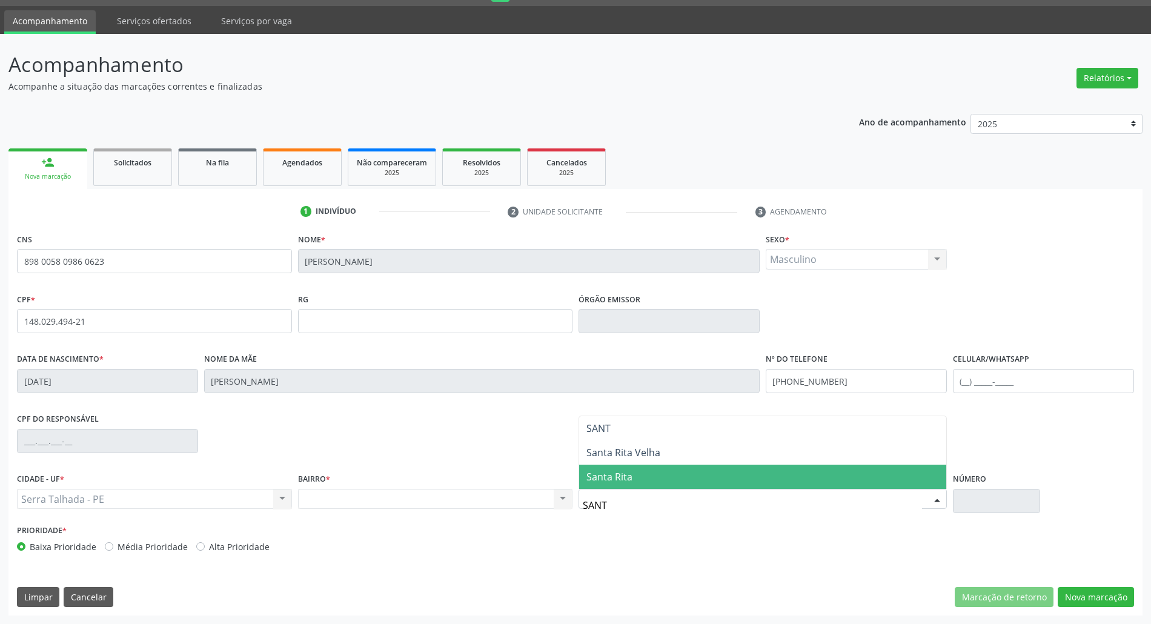
click at [630, 468] on span "Santa Rita" at bounding box center [762, 477] width 367 height 24
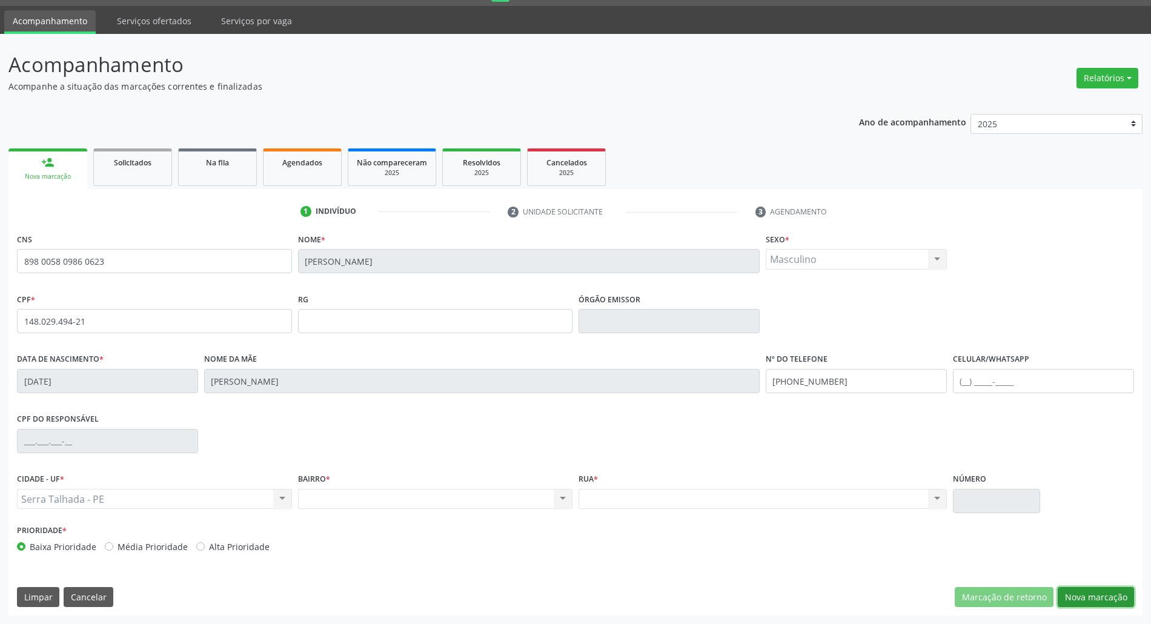
drag, startPoint x: 1122, startPoint y: 594, endPoint x: 926, endPoint y: 557, distance: 199.0
click at [1108, 594] on button "Nova marcação" at bounding box center [1095, 597] width 76 height 21
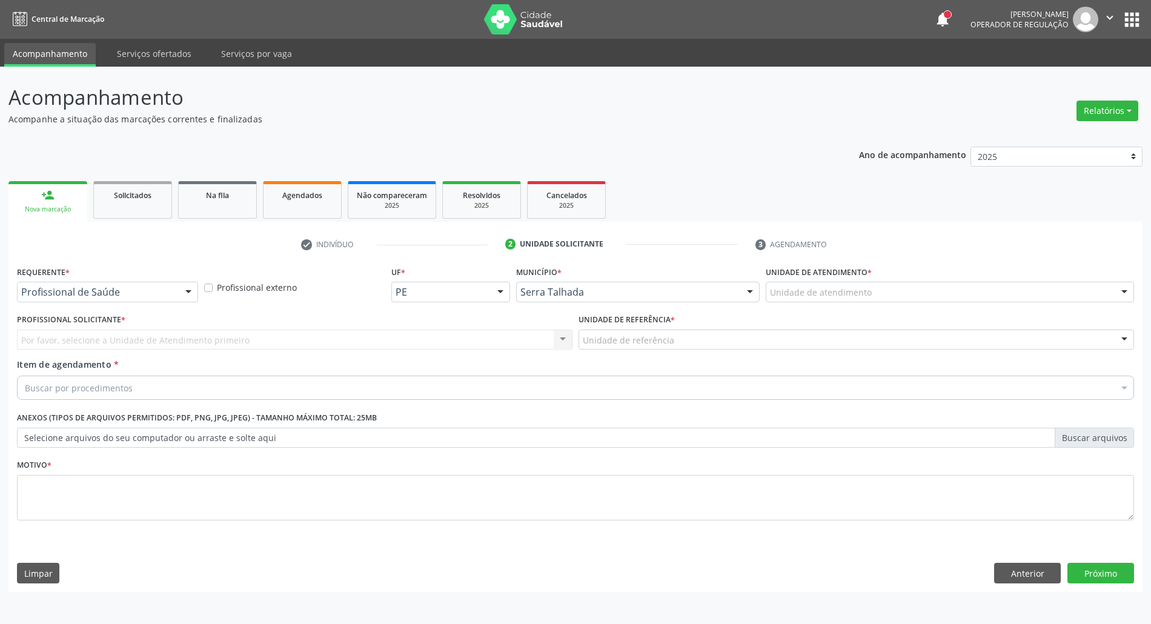
scroll to position [0, 0]
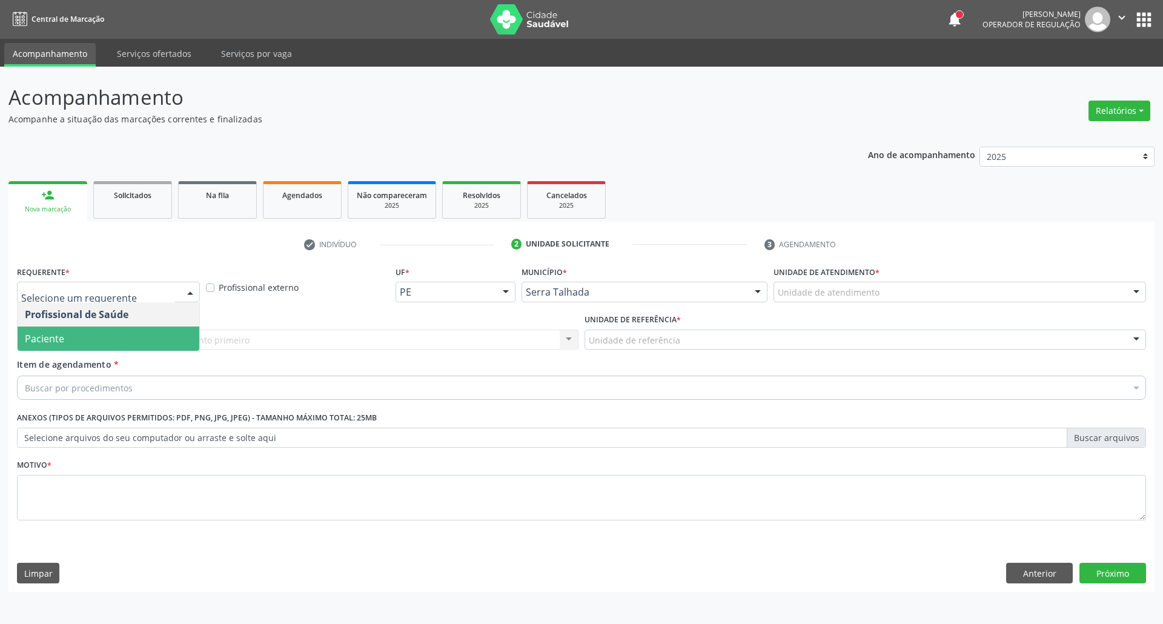
click at [93, 342] on span "Paciente" at bounding box center [109, 338] width 182 height 24
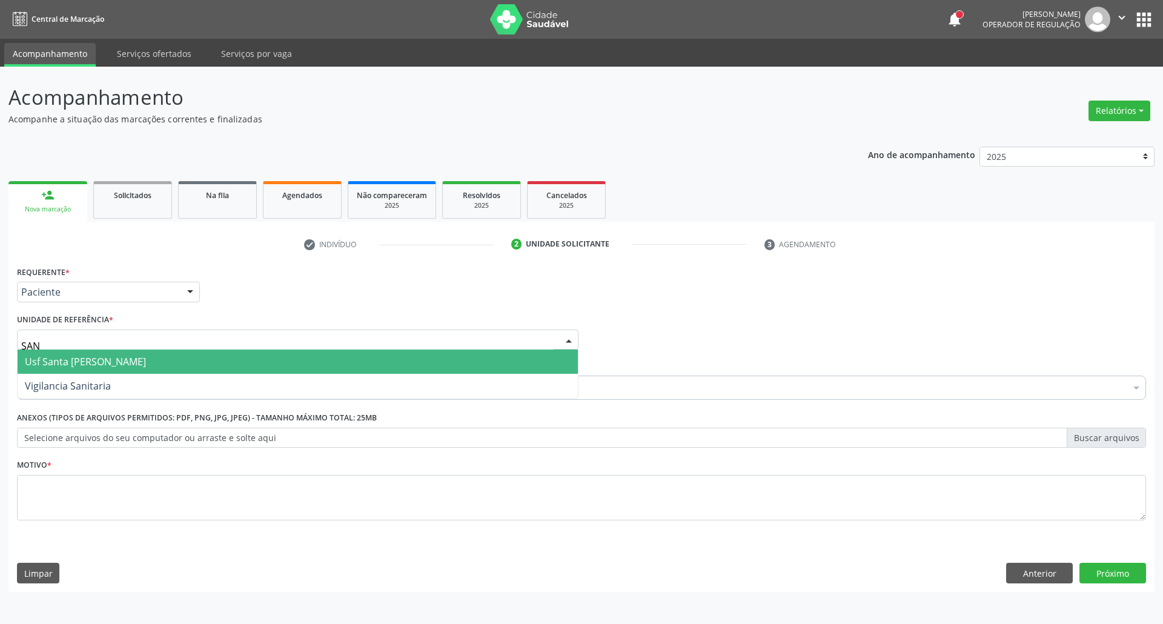
type input "SANT"
click at [96, 357] on span "Usf Santa [PERSON_NAME]" at bounding box center [85, 361] width 121 height 13
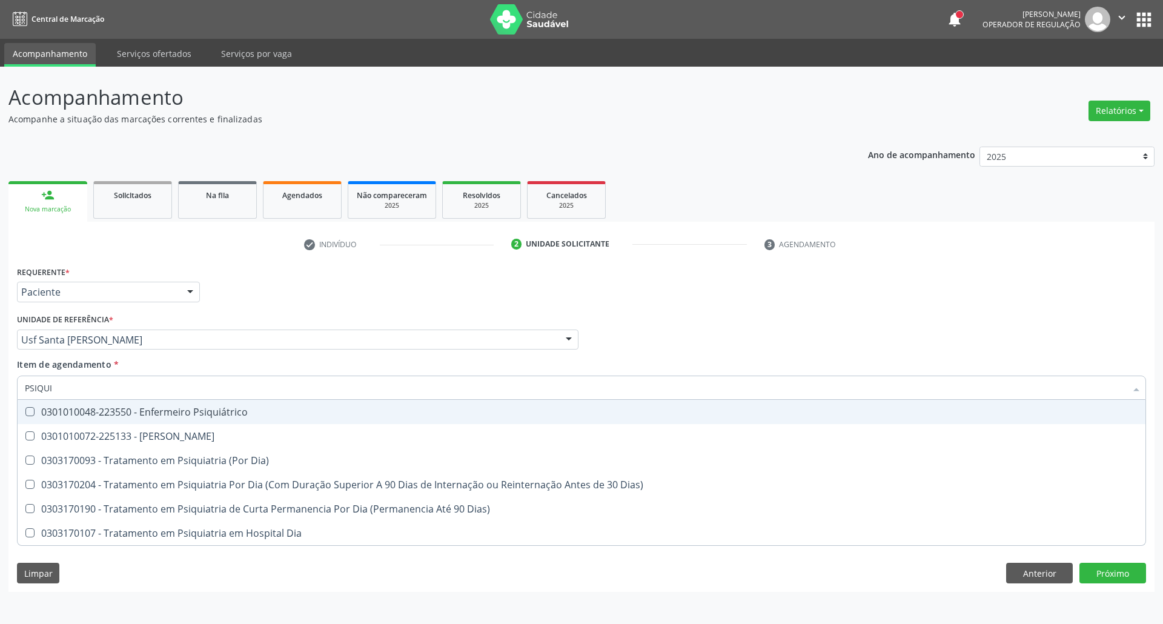
type input "PSIQUIA"
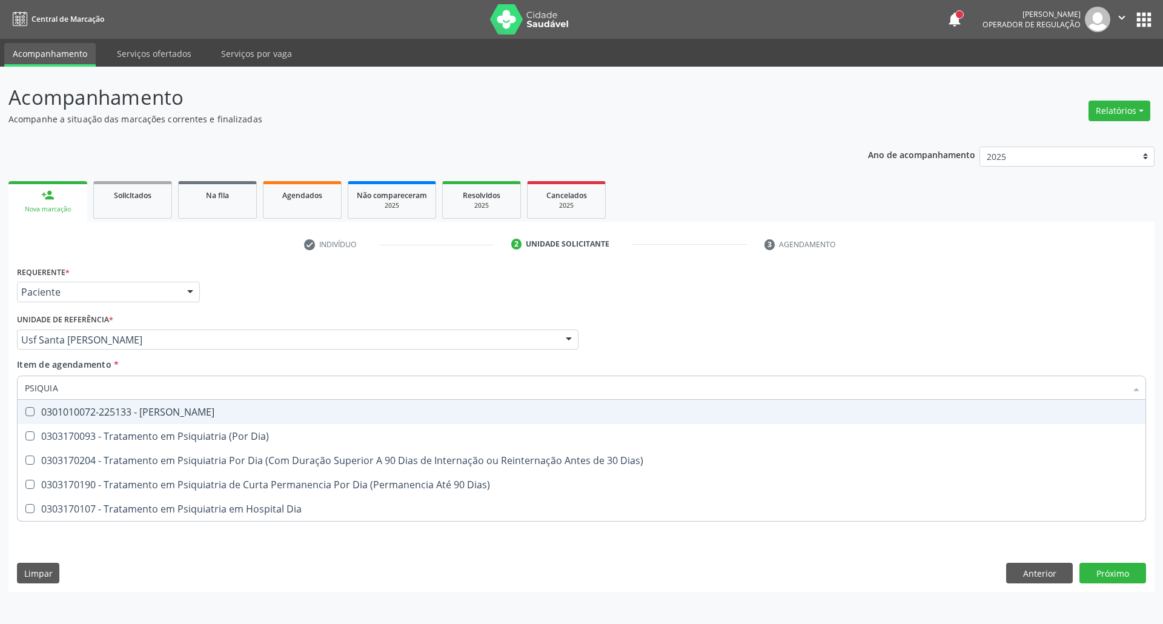
click at [98, 409] on div "0301010072-225133 - [PERSON_NAME]" at bounding box center [581, 412] width 1113 height 10
checkbox Psiquiatra "true"
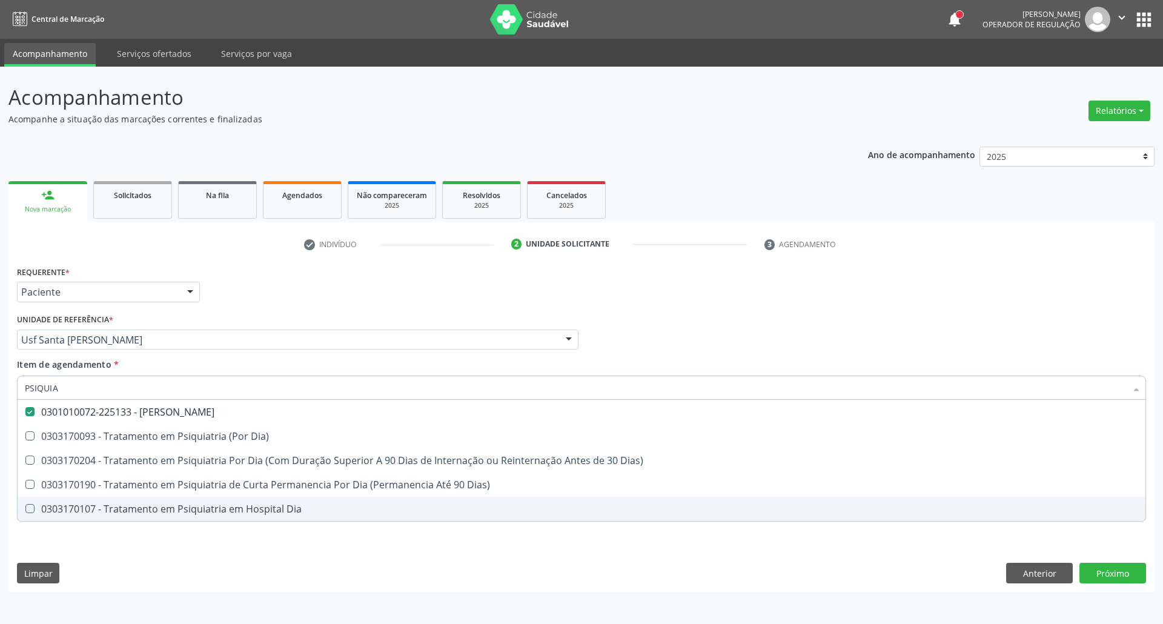
click at [120, 565] on div "Requerente * Paciente Profissional de Saúde Paciente Nenhum resultado encontrad…" at bounding box center [581, 427] width 1146 height 329
checkbox Dia\) "true"
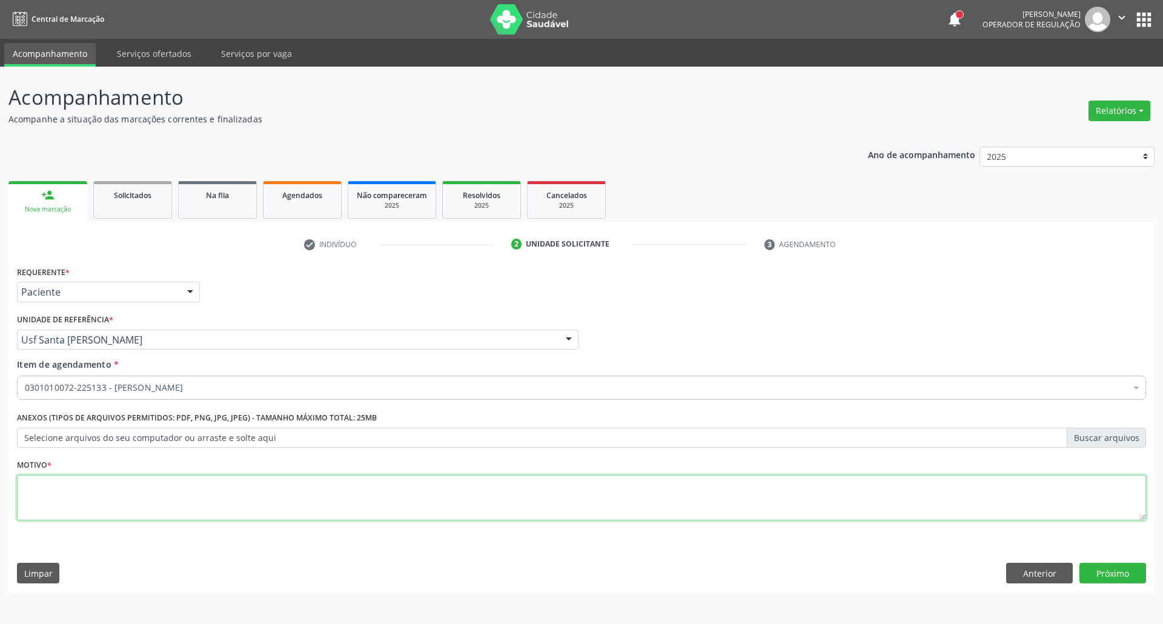
drag, startPoint x: 139, startPoint y: 503, endPoint x: 121, endPoint y: 504, distance: 18.2
click at [139, 503] on textarea at bounding box center [581, 498] width 1129 height 46
type textarea "."
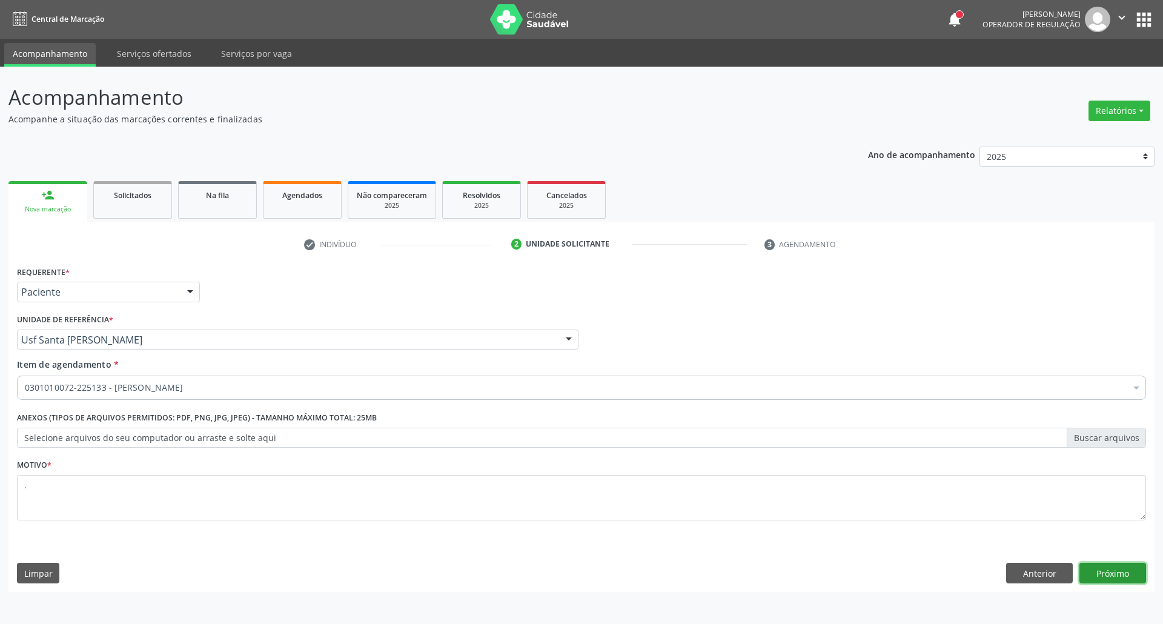
click at [1089, 569] on button "Próximo" at bounding box center [1112, 573] width 67 height 21
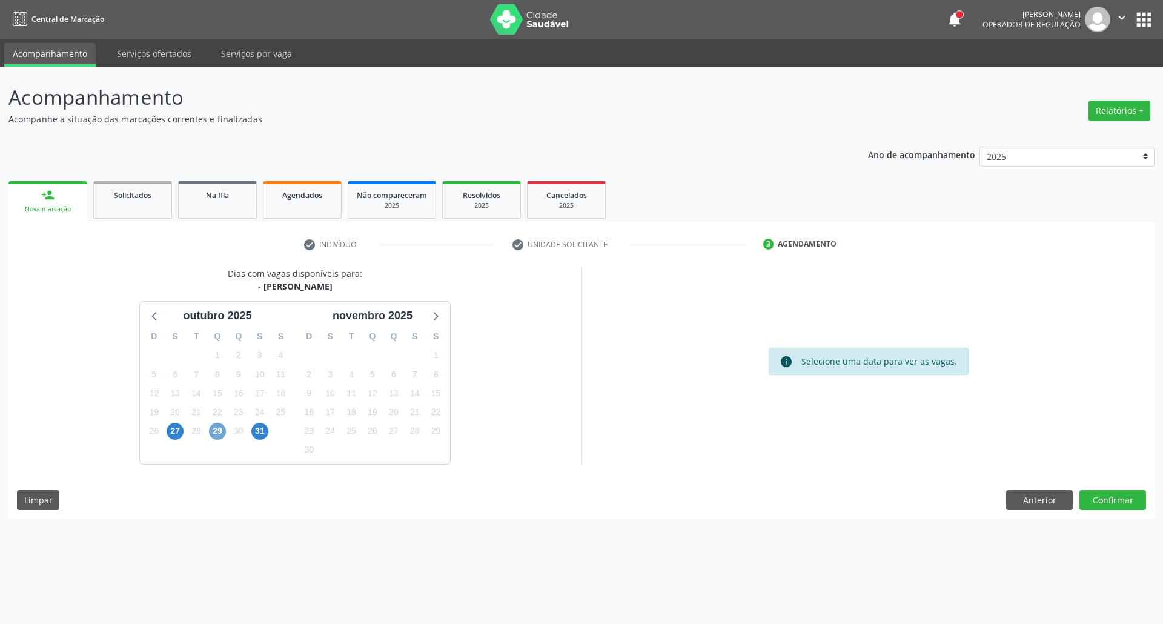
click at [210, 429] on span "29" at bounding box center [217, 431] width 17 height 17
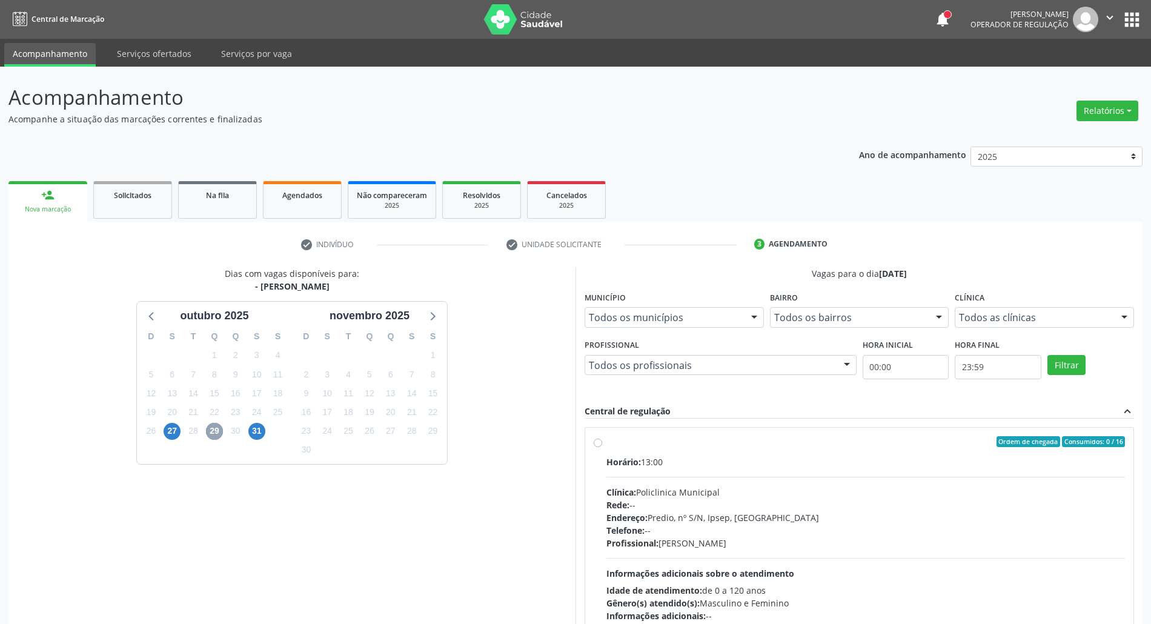
scroll to position [80, 0]
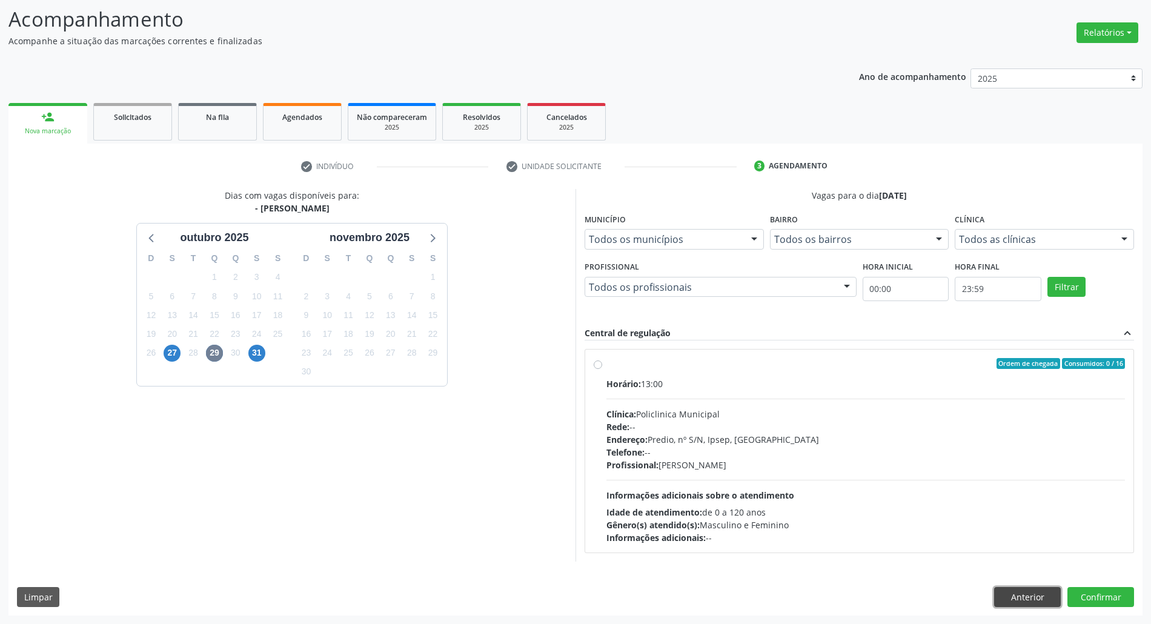
click at [1016, 597] on button "Anterior" at bounding box center [1027, 597] width 67 height 21
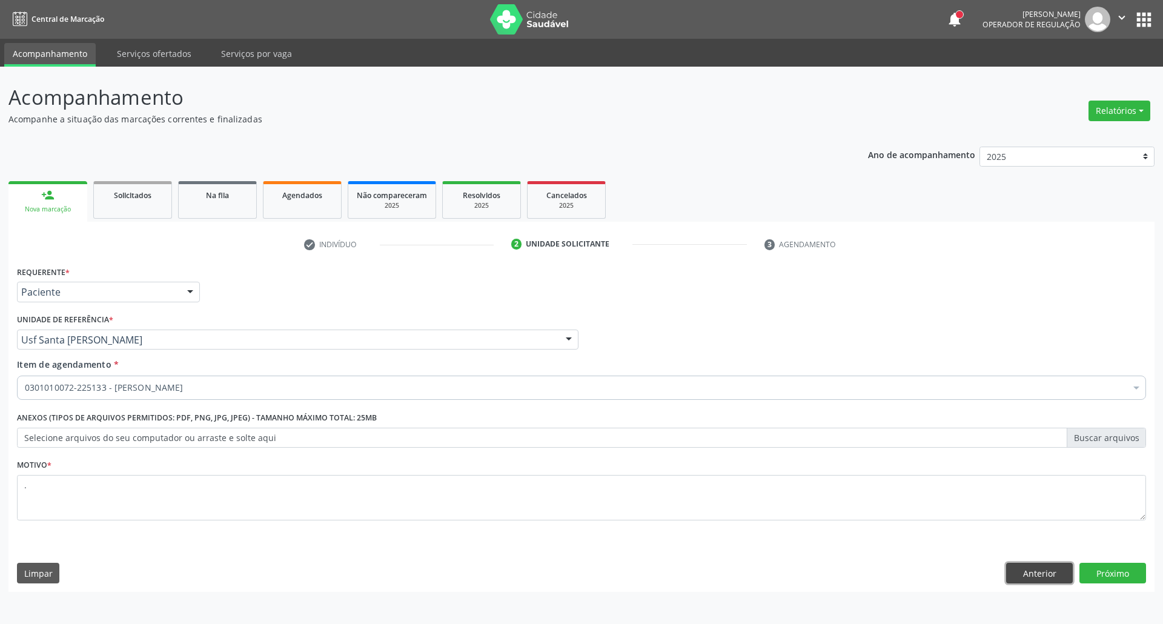
drag, startPoint x: 1045, startPoint y: 575, endPoint x: 810, endPoint y: 596, distance: 235.3
click at [1028, 577] on button "Anterior" at bounding box center [1039, 573] width 67 height 21
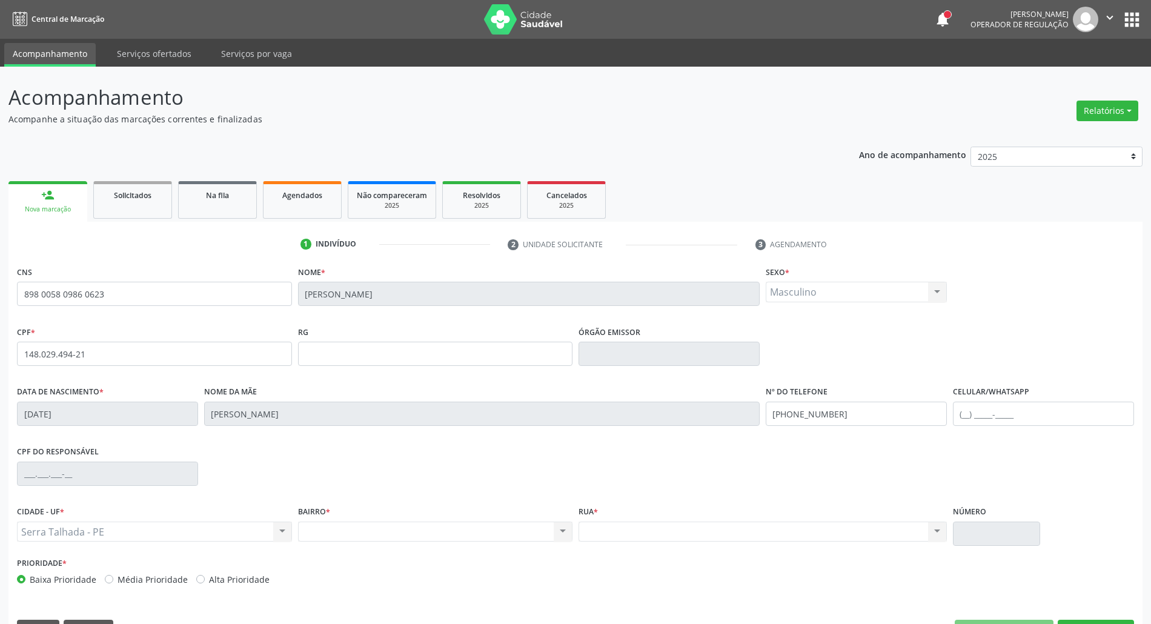
scroll to position [33, 0]
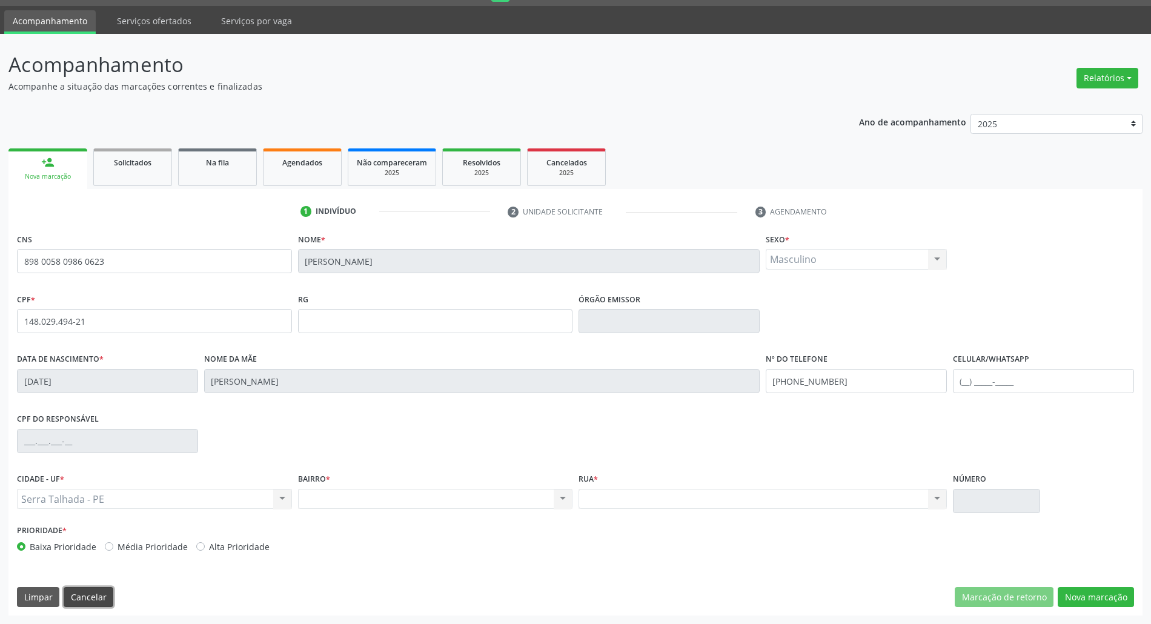
click at [96, 594] on button "Cancelar" at bounding box center [89, 597] width 50 height 21
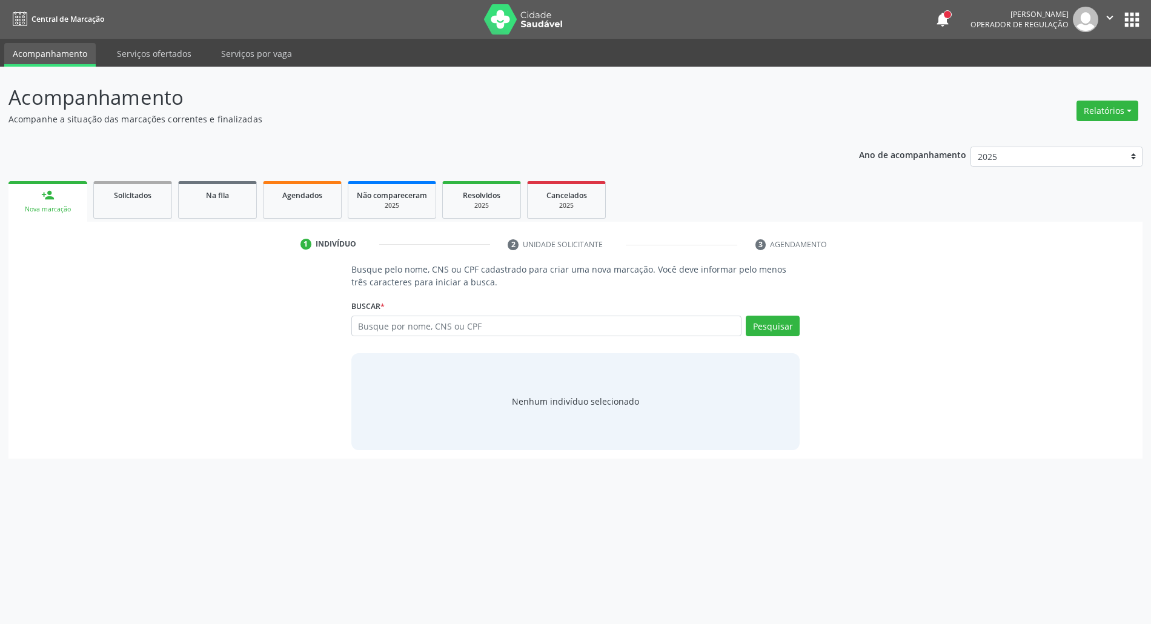
scroll to position [0, 0]
click at [419, 326] on input "text" at bounding box center [552, 326] width 395 height 21
click at [90, 326] on div "Busque pelo nome, CNS ou CPF cadastrado para criar uma nova marcação. Você deve…" at bounding box center [581, 356] width 1129 height 187
type input "708408717466861"
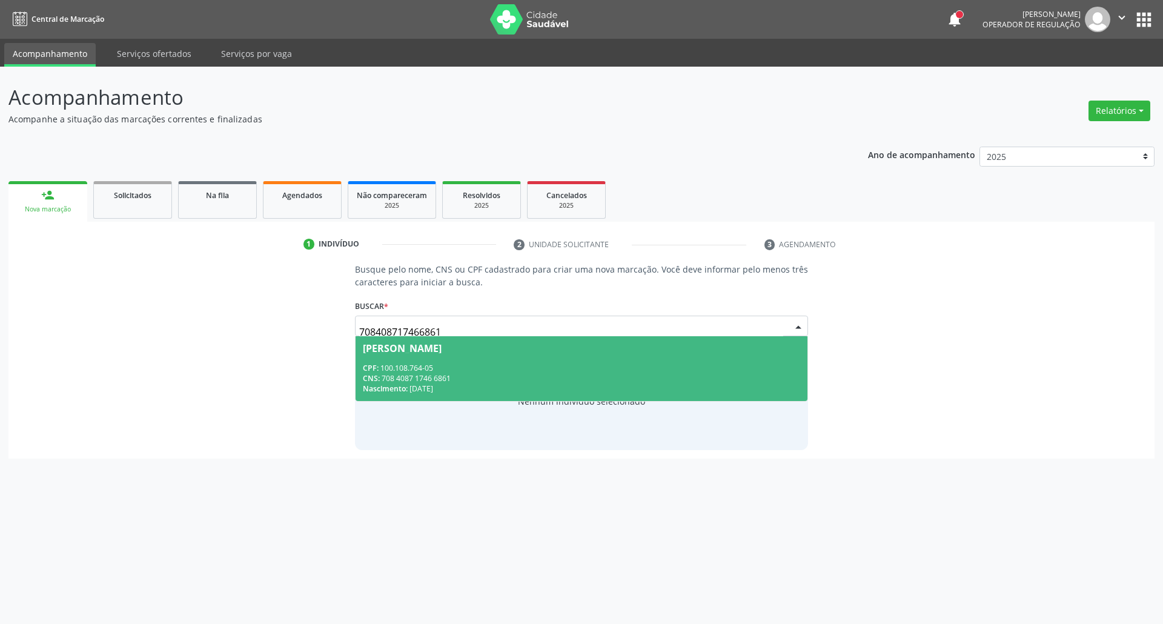
click at [472, 381] on div "CNS: 708 4087 1746 6861" at bounding box center [582, 378] width 438 height 10
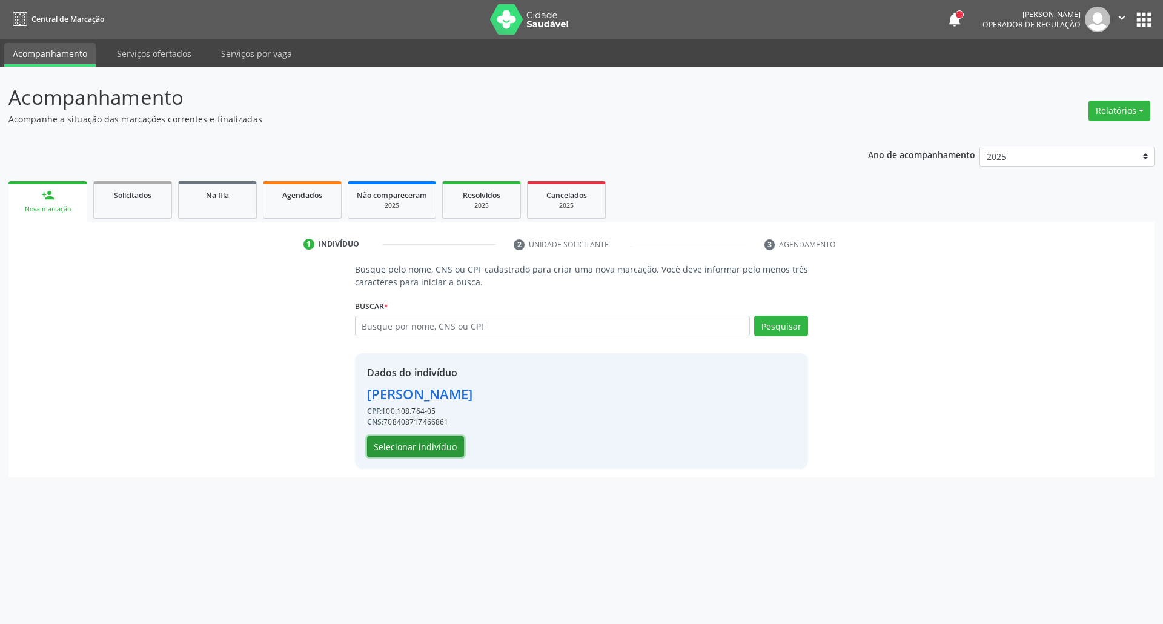
click at [394, 451] on button "Selecionar indivíduo" at bounding box center [415, 446] width 97 height 21
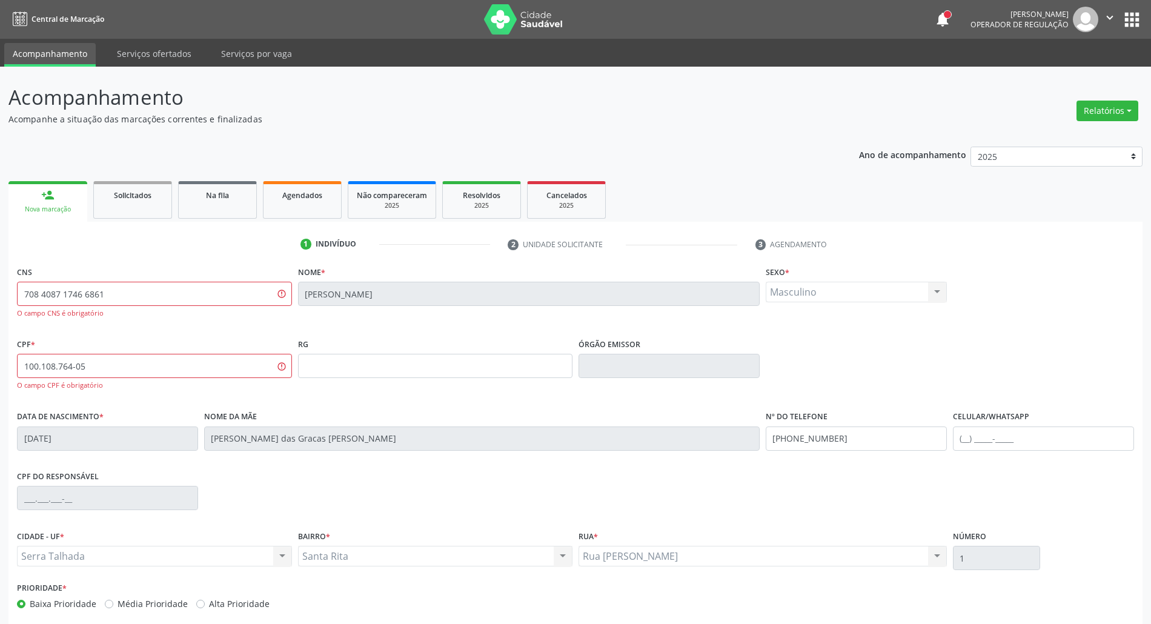
scroll to position [58, 0]
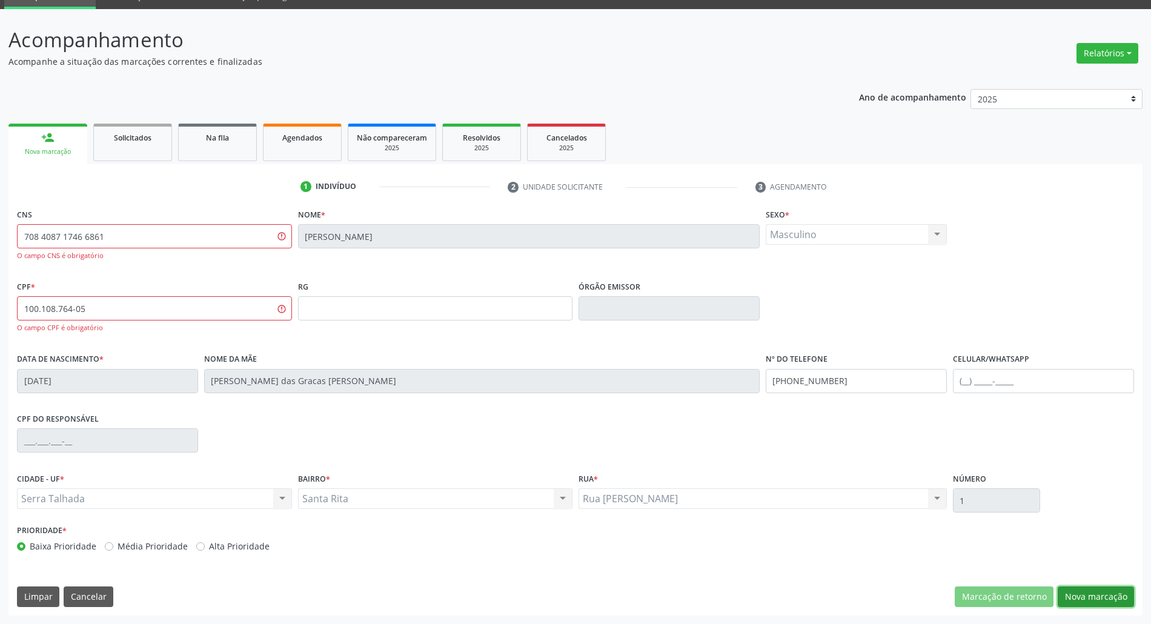
click at [1114, 595] on button "Nova marcação" at bounding box center [1095, 596] width 76 height 21
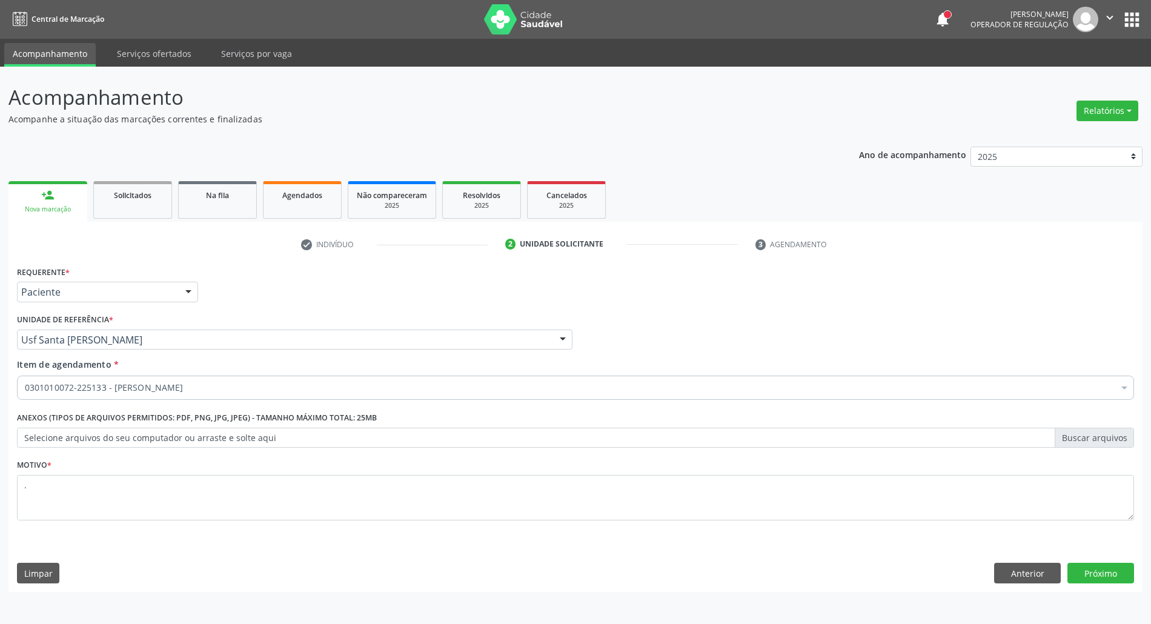
scroll to position [0, 0]
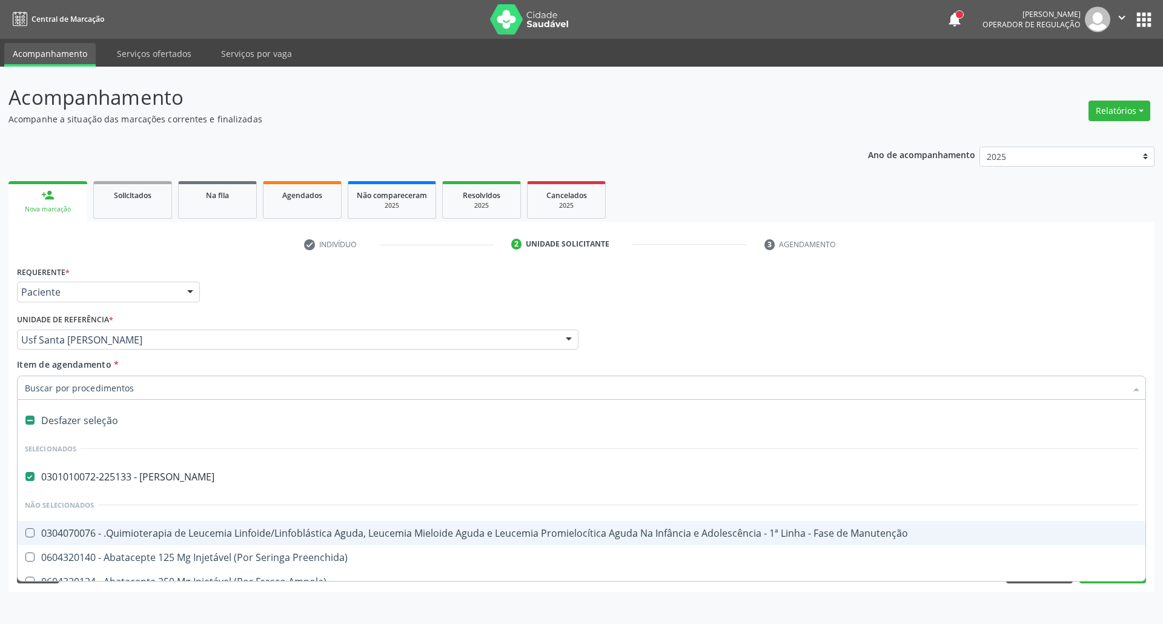
click at [117, 422] on div "Desfazer seleção" at bounding box center [582, 420] width 1128 height 24
checkbox Psiquiatra "false"
click at [127, 390] on input "Item de agendamento *" at bounding box center [575, 387] width 1101 height 24
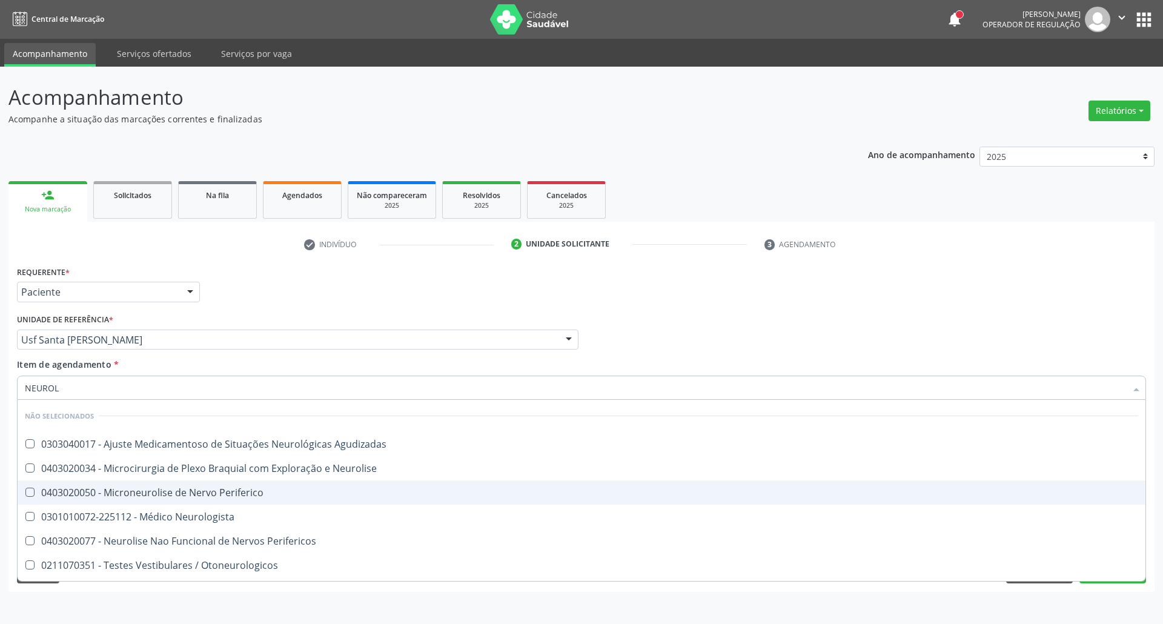
type input "NEUROLO"
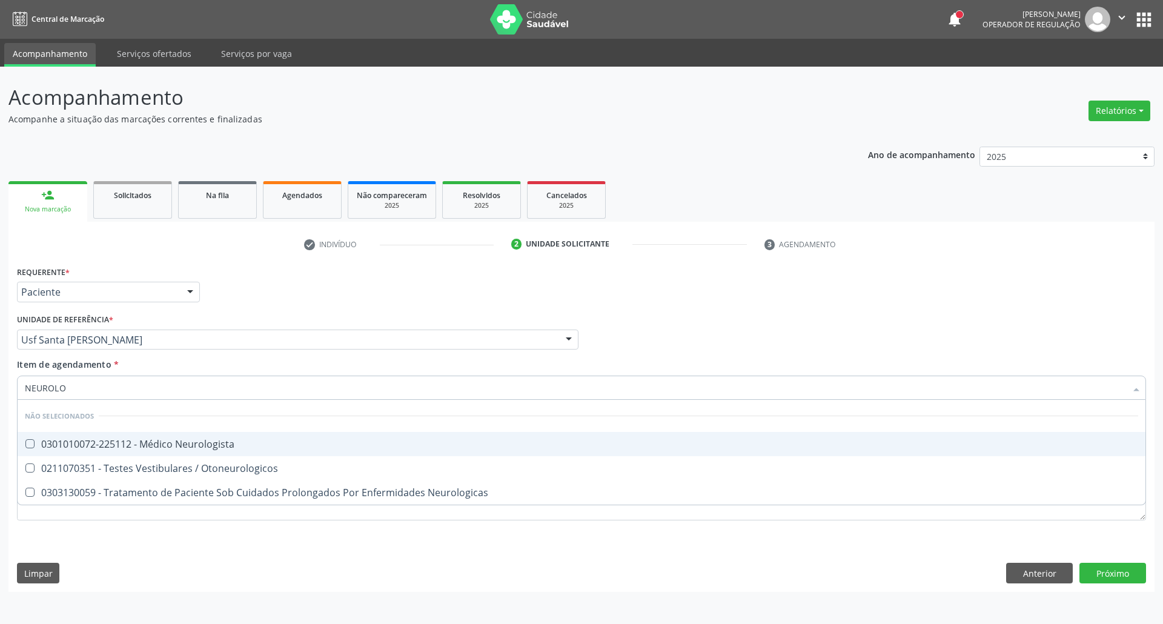
click at [142, 441] on div "0301010072-225112 - Médico Neurologista" at bounding box center [581, 444] width 1113 height 10
checkbox Neurologista "true"
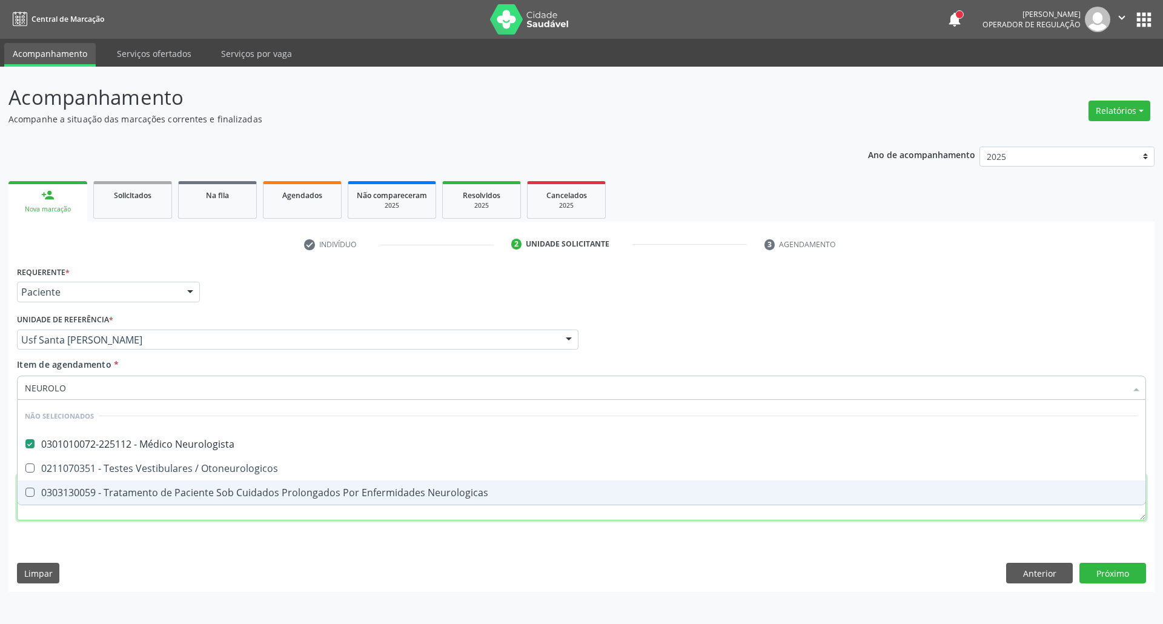
click at [112, 518] on div "Requerente * Paciente Profissional de Saúde Paciente Nenhum resultado encontrad…" at bounding box center [581, 400] width 1129 height 274
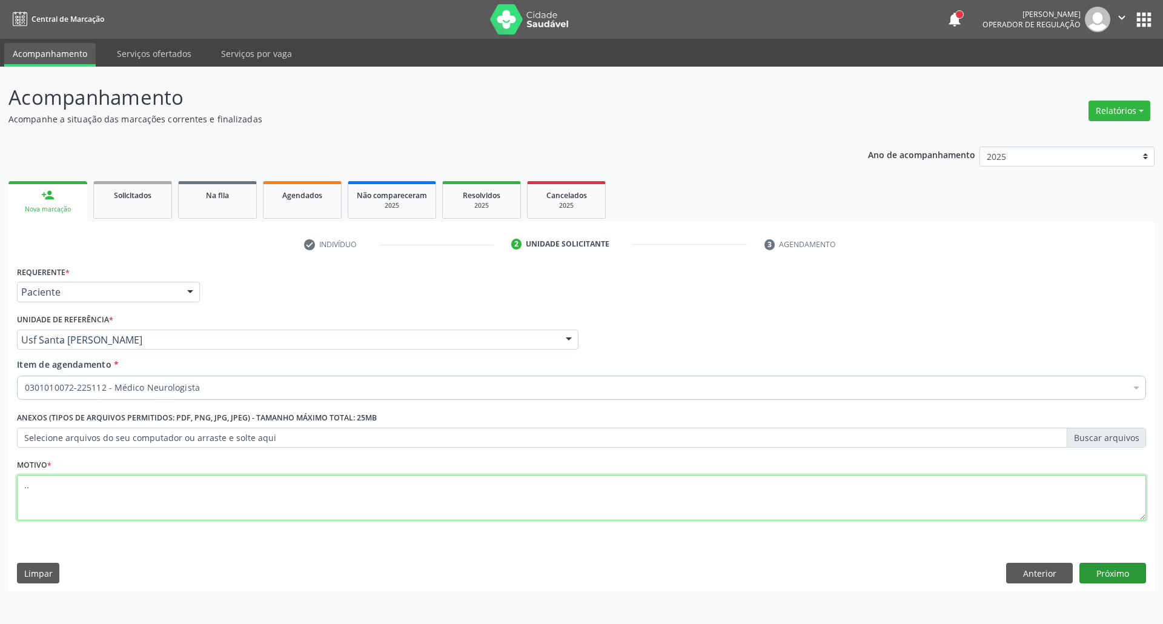
type textarea ".."
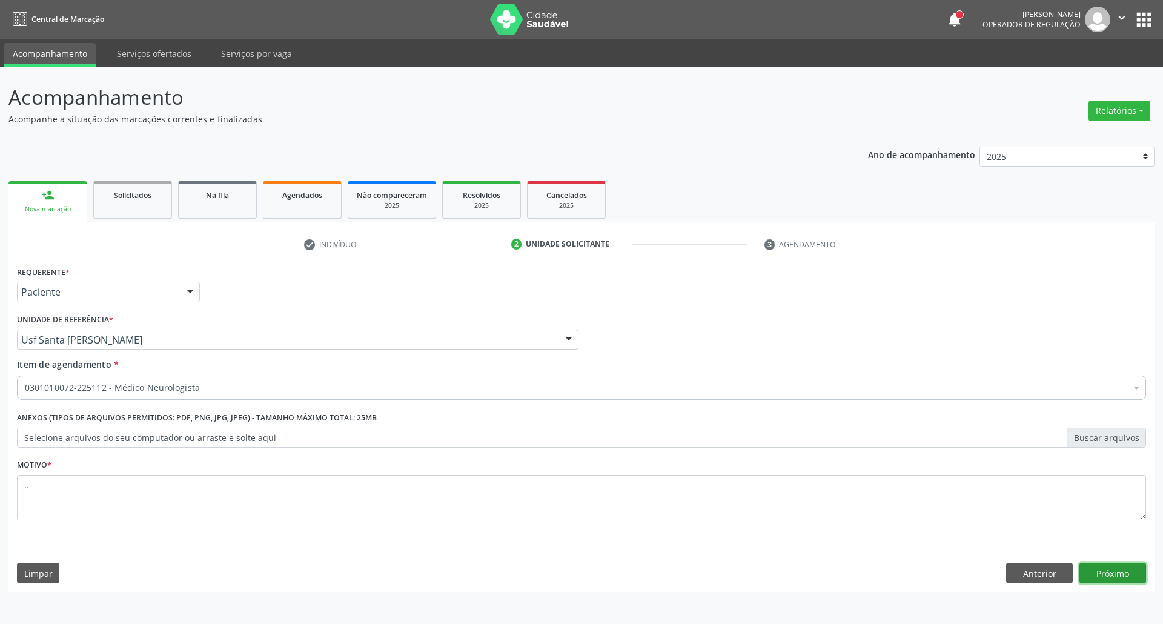
click at [1134, 567] on button "Próximo" at bounding box center [1112, 573] width 67 height 21
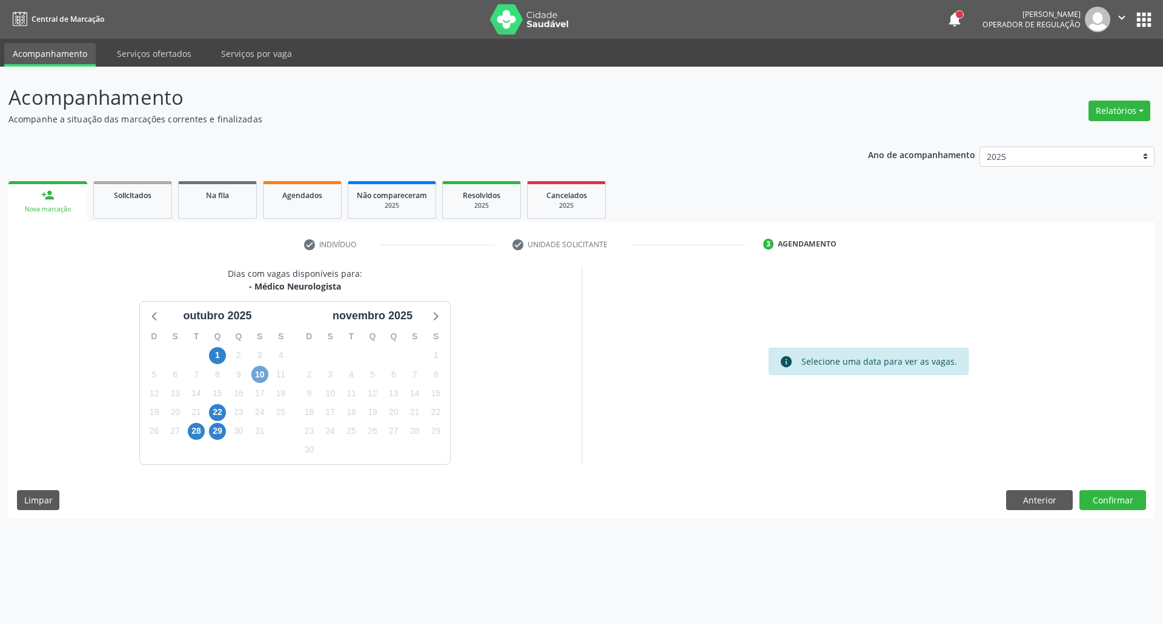
click at [256, 373] on span "10" at bounding box center [259, 374] width 17 height 17
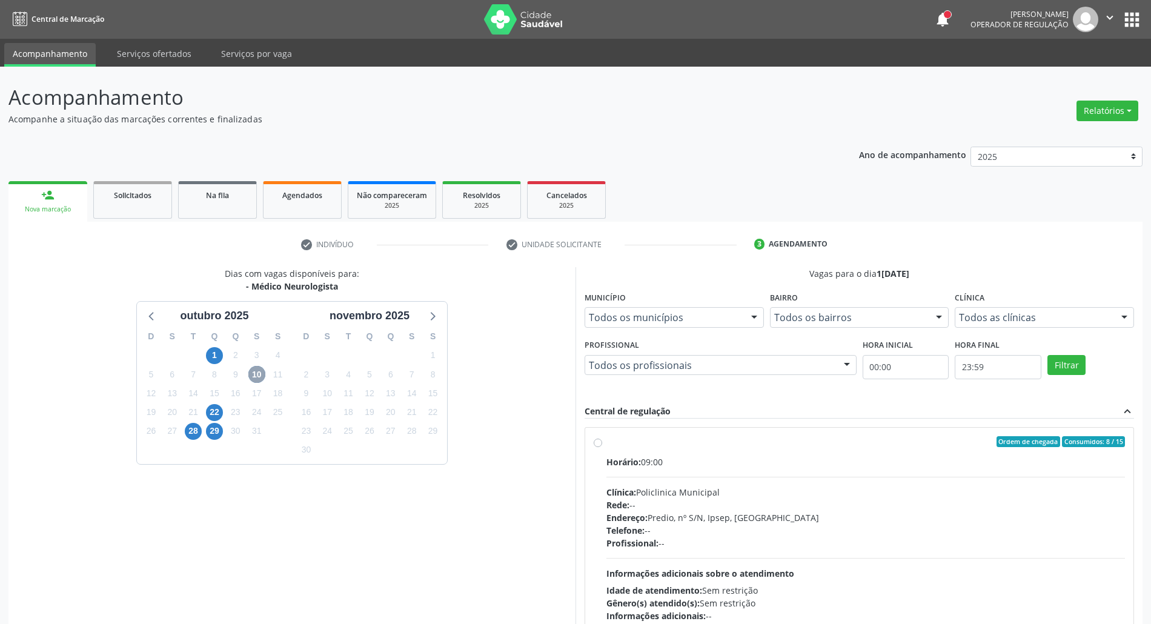
scroll to position [80, 0]
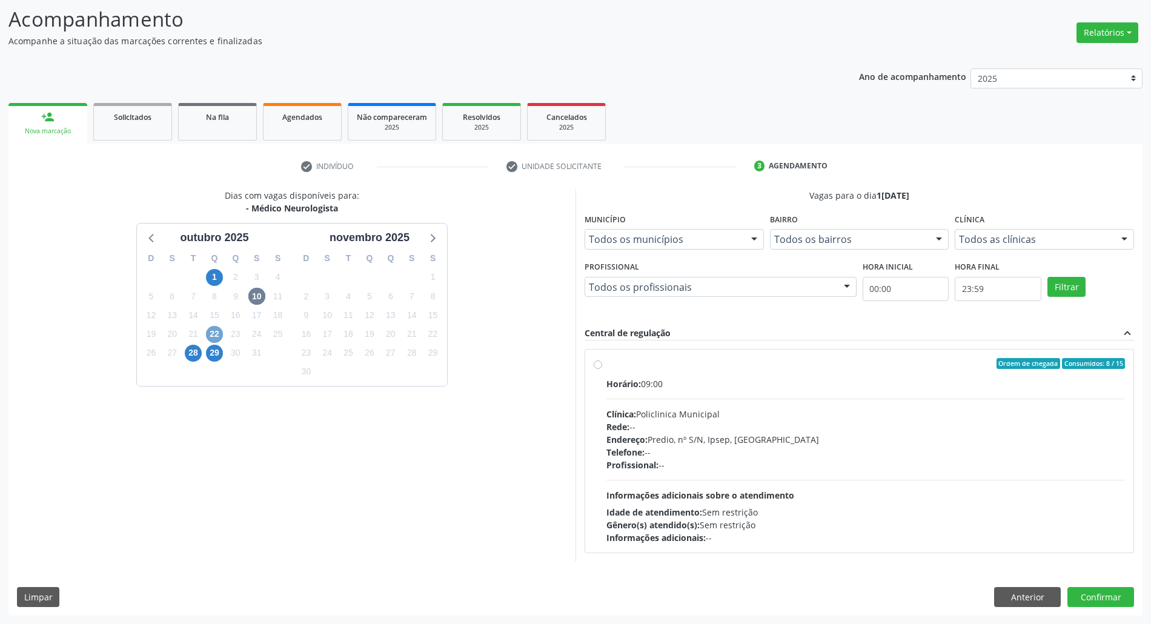
click at [221, 333] on span "22" at bounding box center [214, 334] width 17 height 17
click at [847, 400] on div "Horário: 07:30 Clínica: Policlinica Municipal Rede: -- Endereço: Predio, nº S/N…" at bounding box center [865, 460] width 518 height 167
click at [602, 369] on input "Ordem de chegada Consumidos: 12 / 20 Horário: 07:30 Clínica: Policlinica Munici…" at bounding box center [598, 363] width 8 height 11
radio input "true"
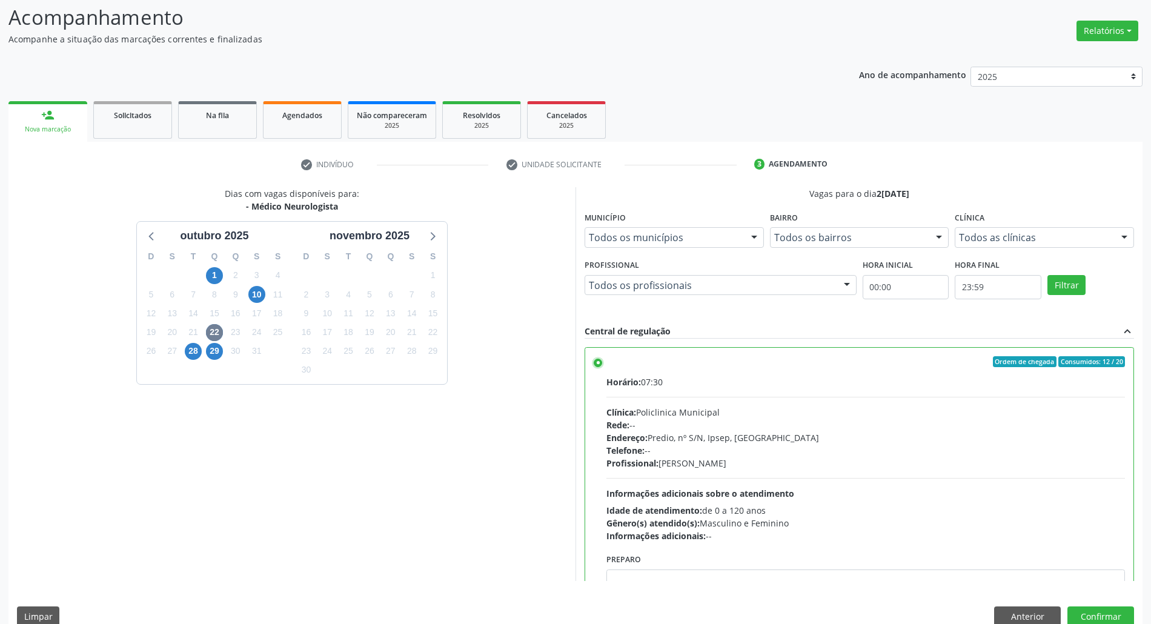
scroll to position [100, 0]
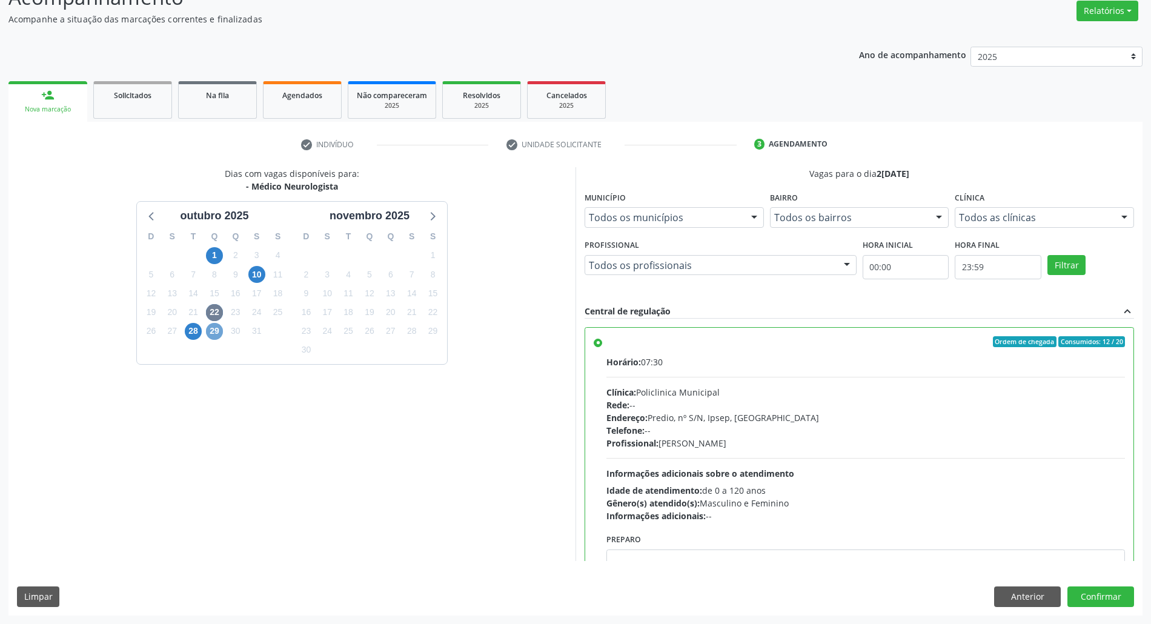
click at [217, 331] on span "29" at bounding box center [214, 331] width 17 height 17
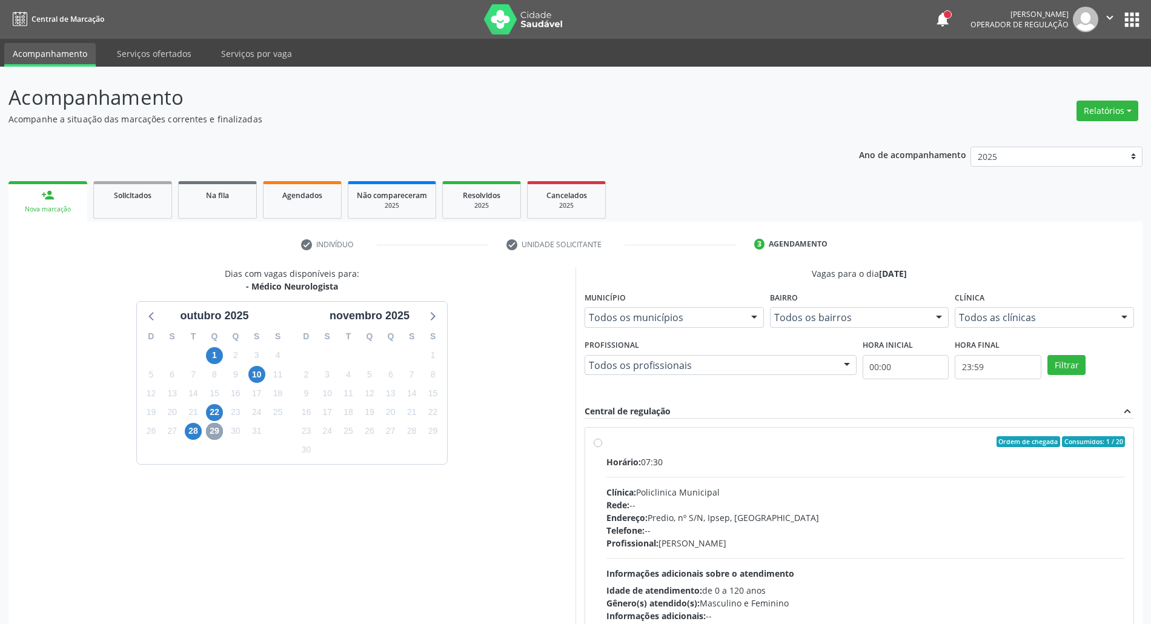
scroll to position [80, 0]
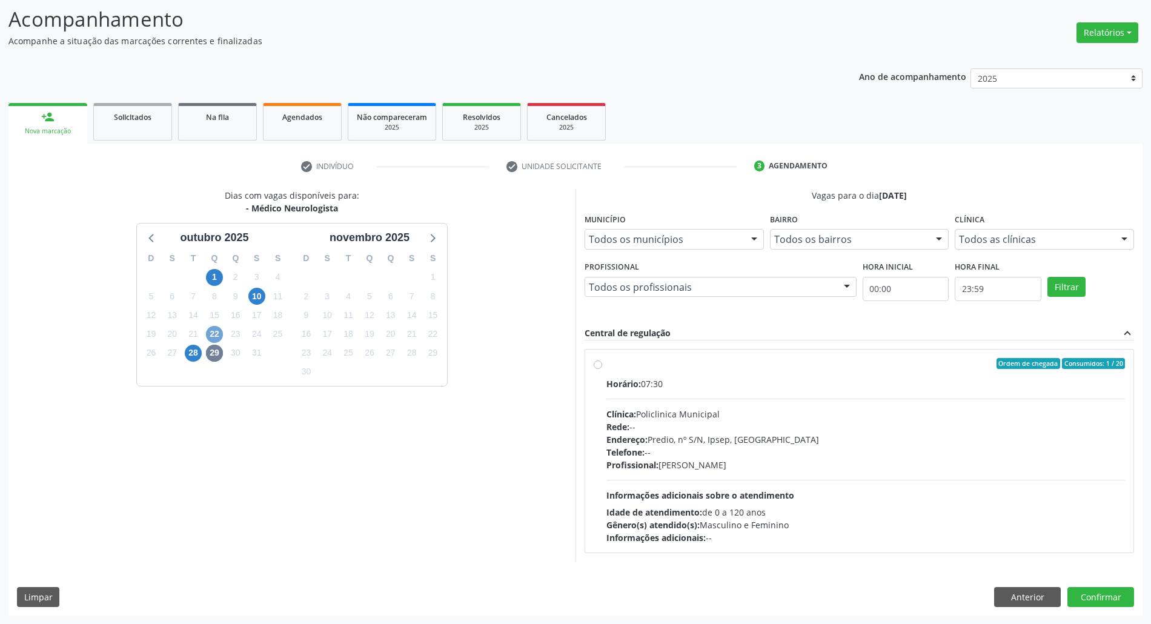
click at [211, 334] on span "22" at bounding box center [214, 334] width 17 height 17
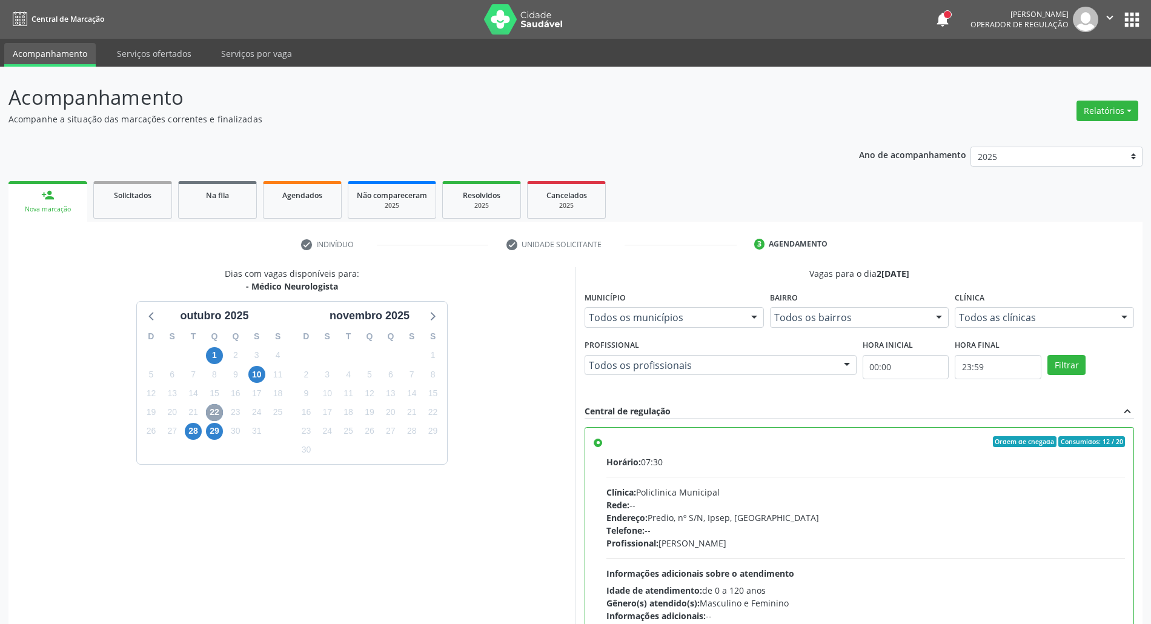
scroll to position [100, 0]
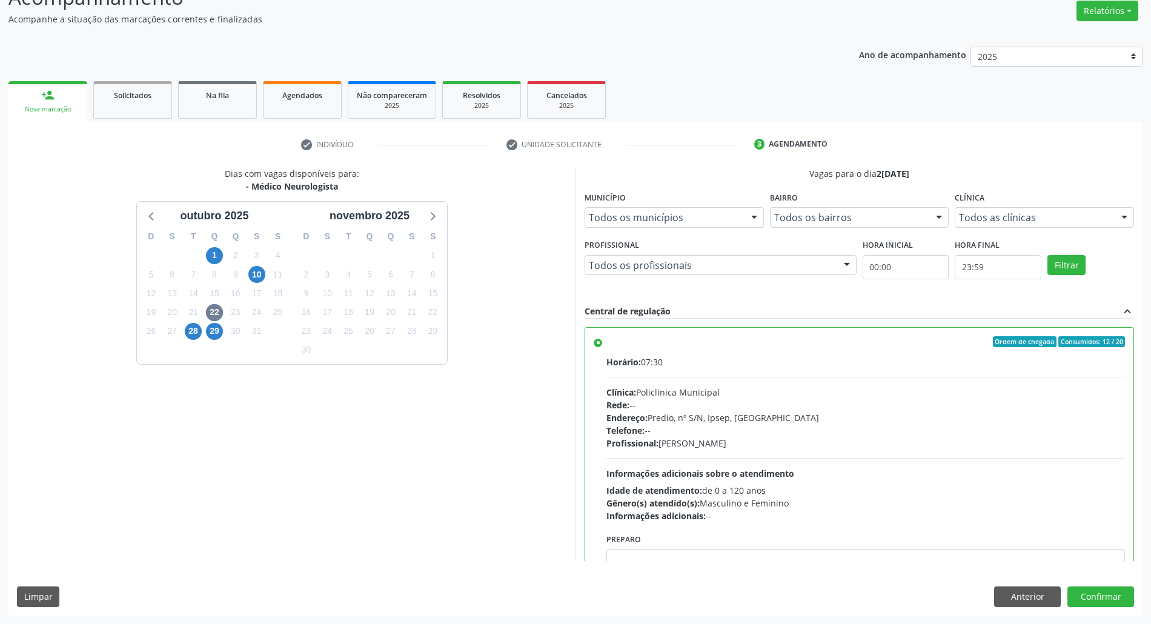
click at [945, 397] on div "Clínica: Policlinica Municipal" at bounding box center [865, 392] width 518 height 13
click at [602, 347] on input "Ordem de chegada Consumidos: 12 / 20 Horário: 07:30 Clínica: Policlinica Munici…" at bounding box center [598, 341] width 8 height 11
click at [1096, 600] on button "Confirmar" at bounding box center [1100, 596] width 67 height 21
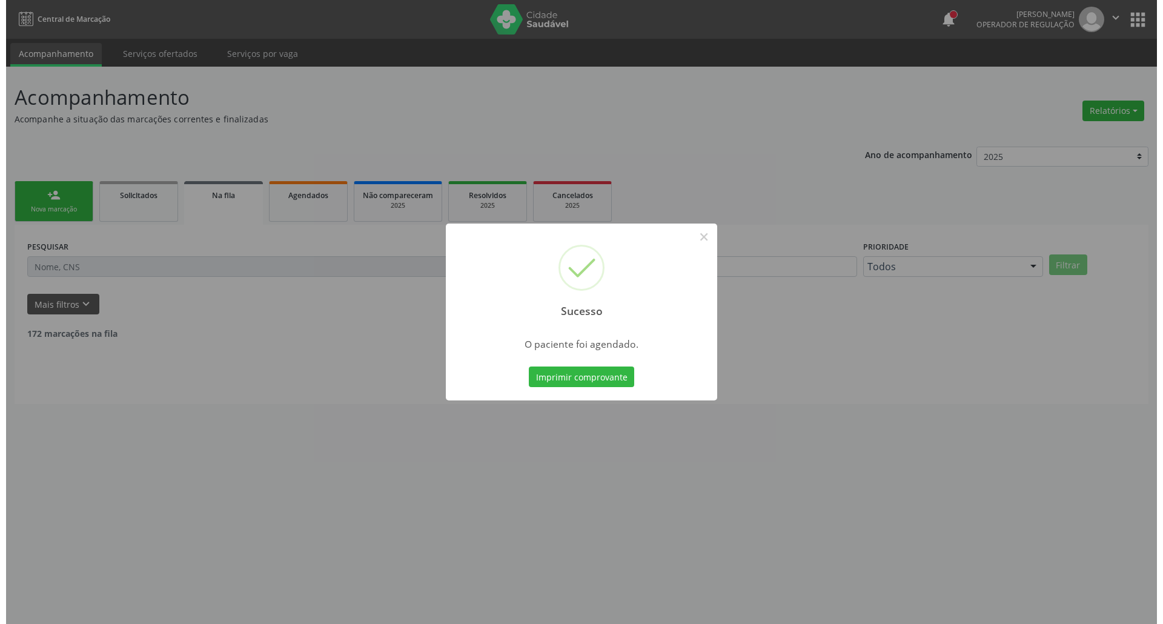
scroll to position [0, 0]
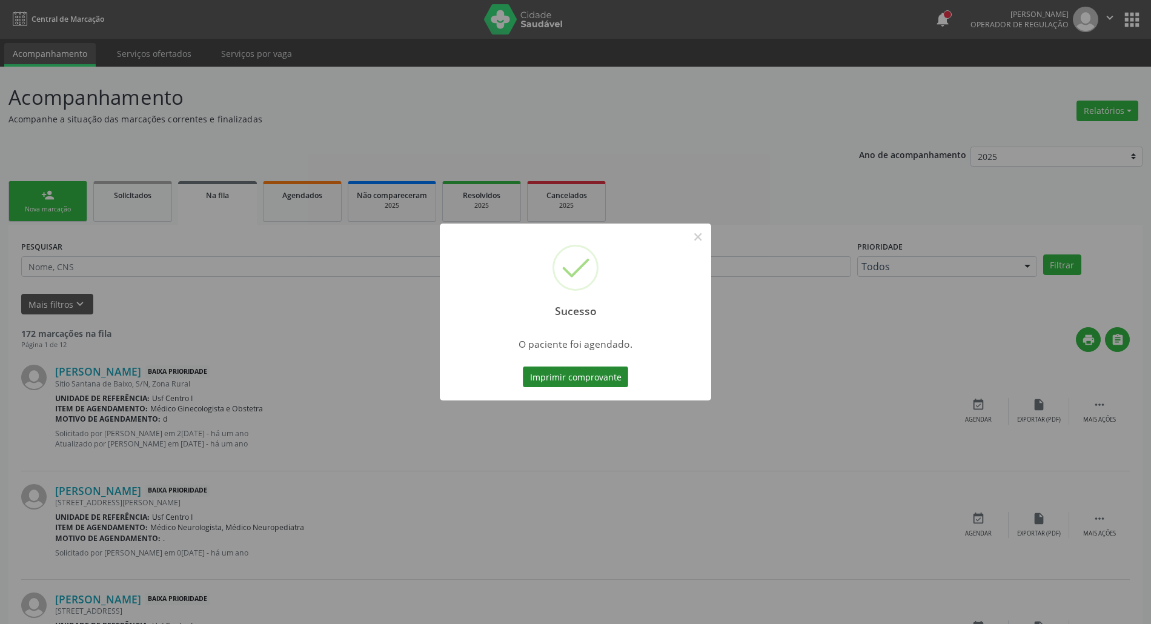
click at [583, 379] on button "Imprimir comprovante" at bounding box center [575, 376] width 105 height 21
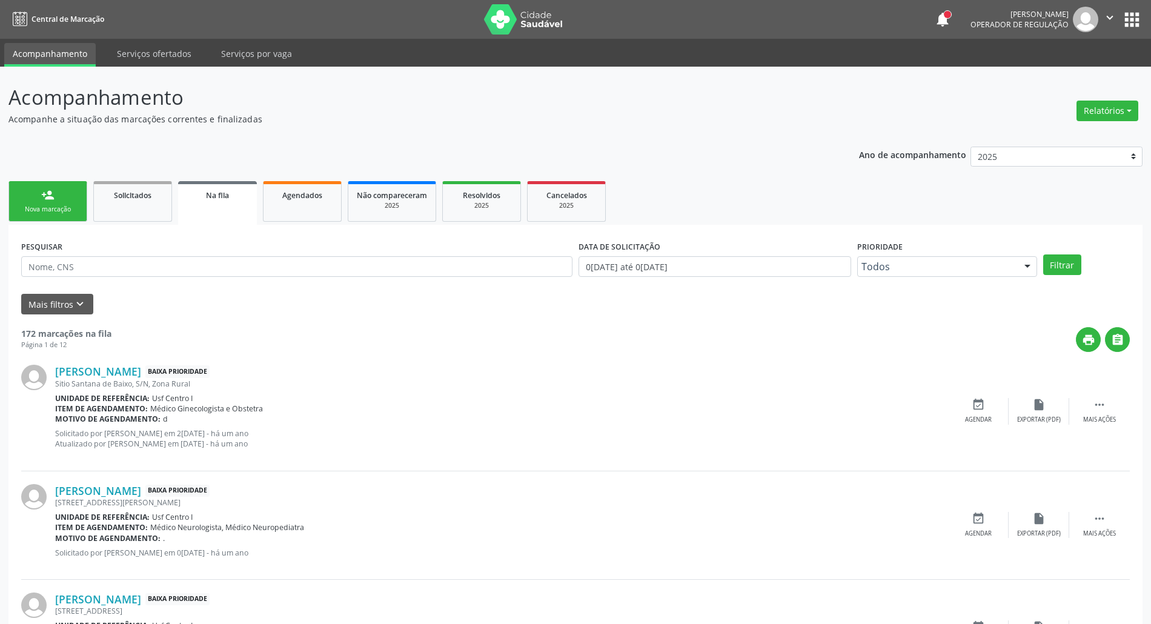
click at [31, 206] on div "Nova marcação" at bounding box center [48, 209] width 61 height 9
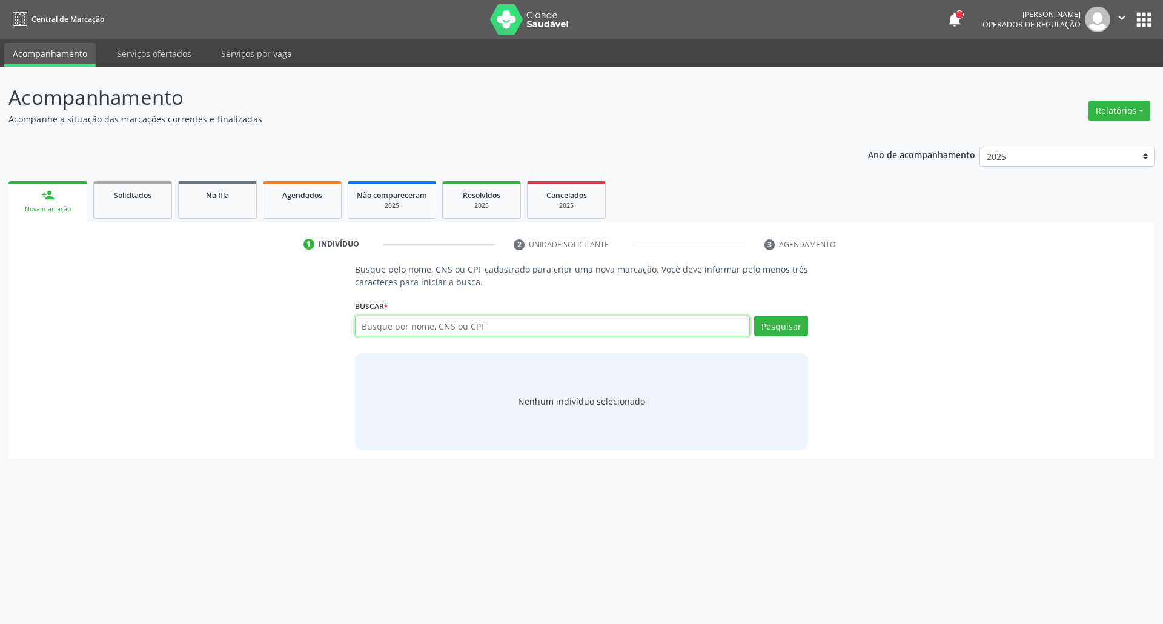
click at [423, 327] on input "text" at bounding box center [552, 326] width 395 height 21
click at [427, 323] on input "text" at bounding box center [552, 326] width 395 height 21
type input "LUANA VITO"
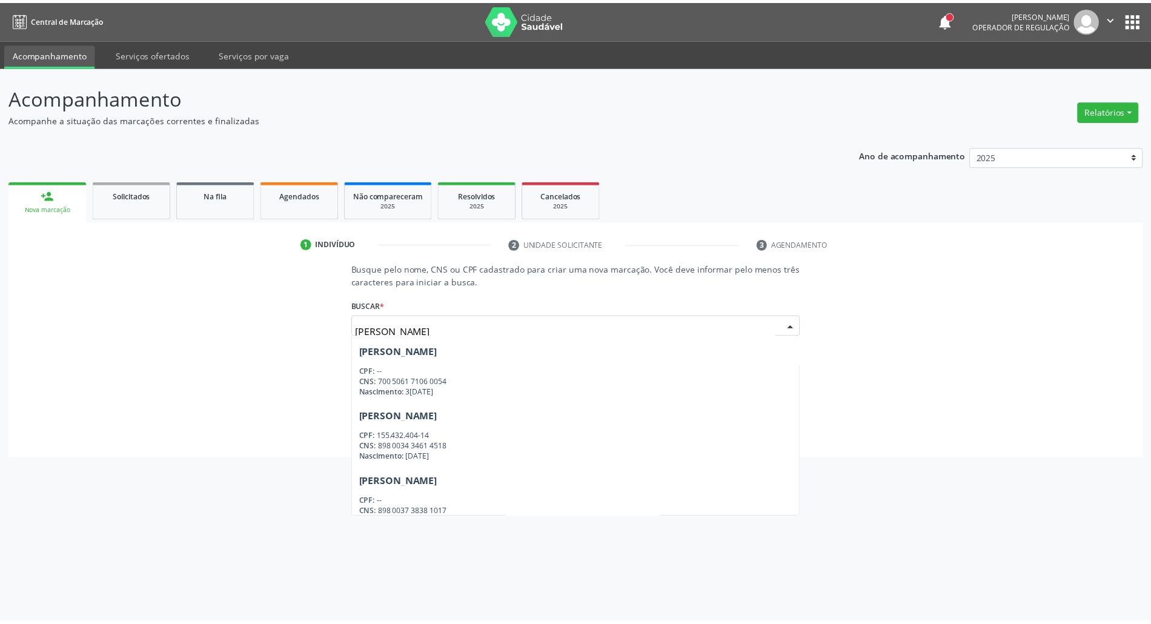
scroll to position [128, 0]
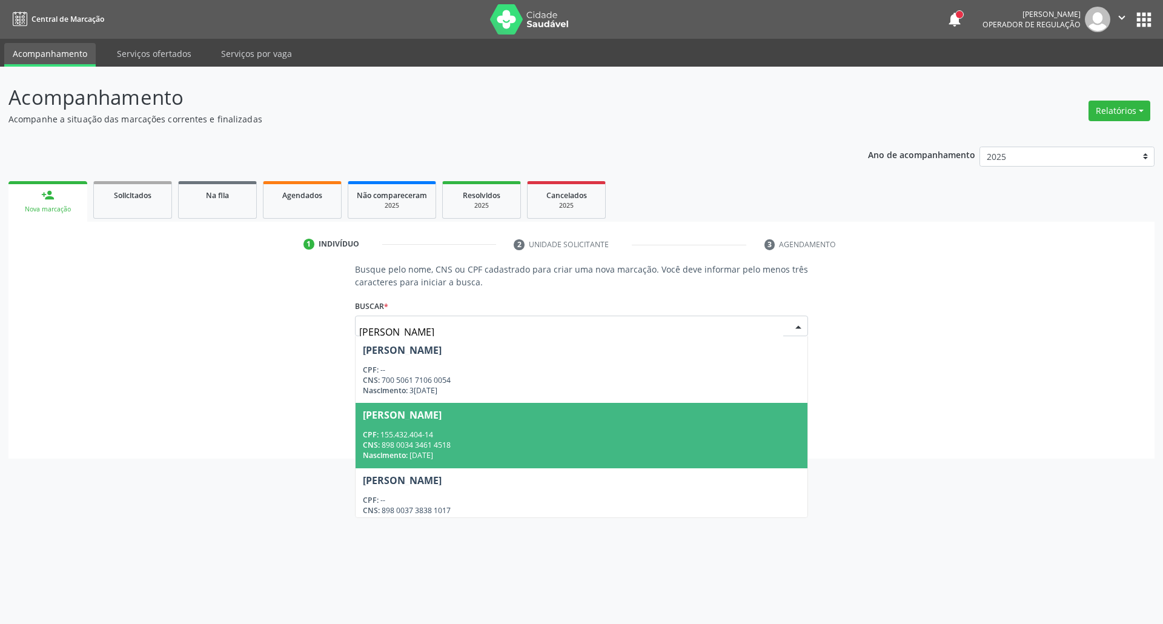
click at [514, 403] on span "Luana Vitoria Rodrigues de Sousa CPF: 155.432.404-14 CNS: 898 0034 3461 4518 Na…" at bounding box center [581, 435] width 452 height 65
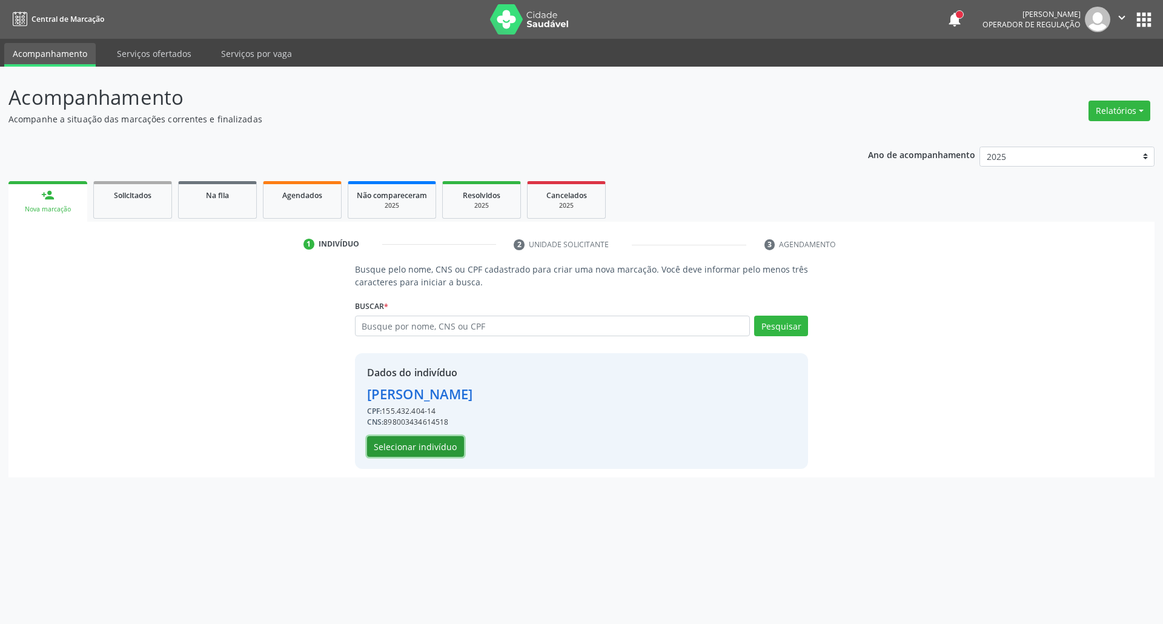
click at [440, 441] on button "Selecionar indivíduo" at bounding box center [415, 446] width 97 height 21
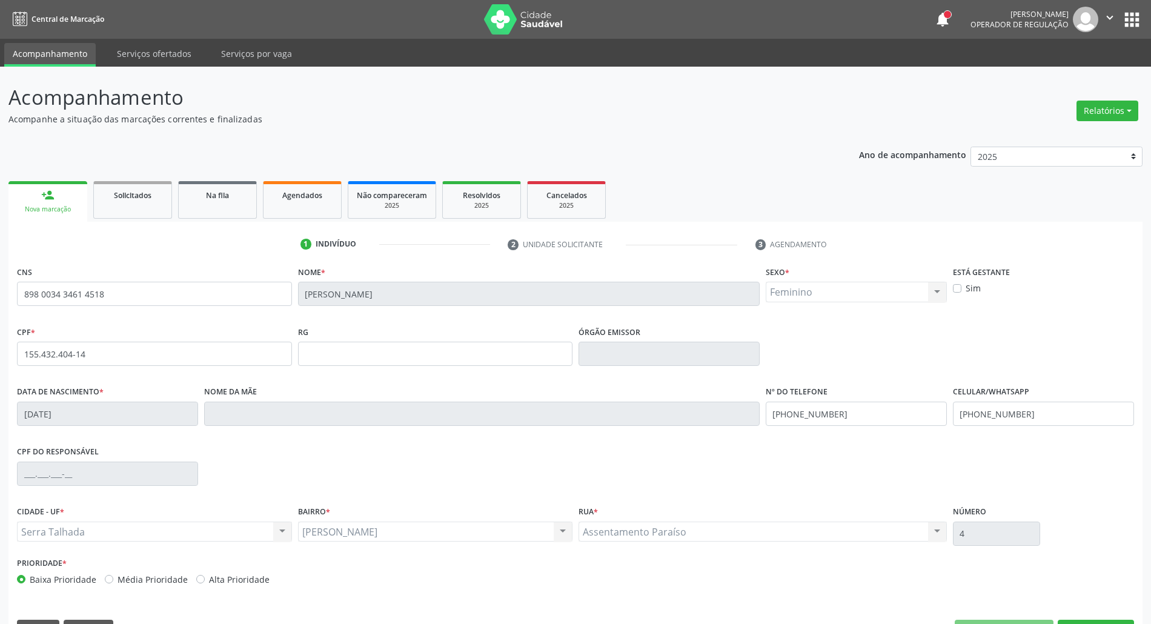
scroll to position [33, 0]
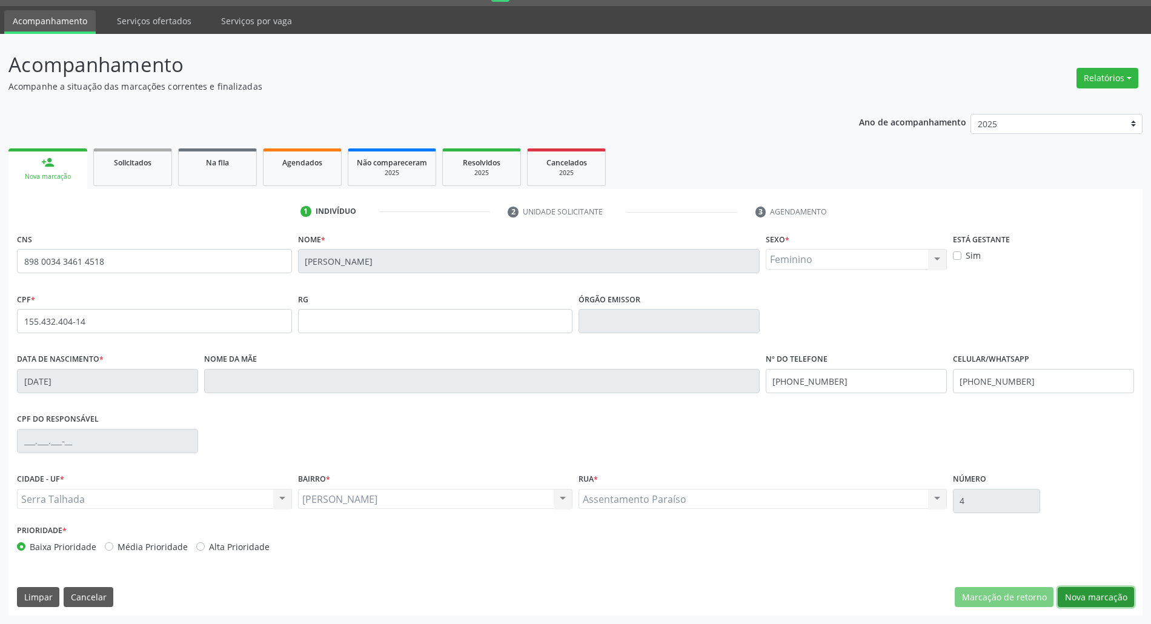
click at [1091, 595] on button "Nova marcação" at bounding box center [1095, 597] width 76 height 21
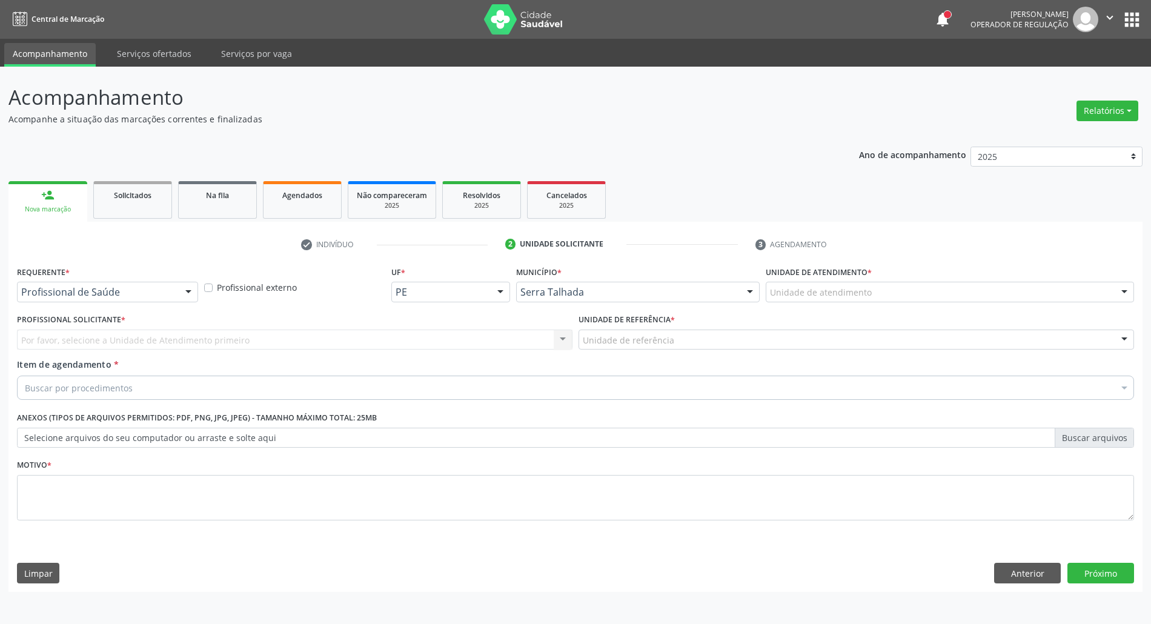
scroll to position [0, 0]
drag, startPoint x: 131, startPoint y: 308, endPoint x: 139, endPoint y: 281, distance: 28.2
click at [136, 292] on div "Requerente * Profissional de Saúde Profissional de Saúde Paciente Nenhum result…" at bounding box center [108, 286] width 189 height 47
click at [139, 281] on div "Requerente * Profissional de Saúde Profissional de Saúde Paciente Nenhum result…" at bounding box center [108, 282] width 183 height 39
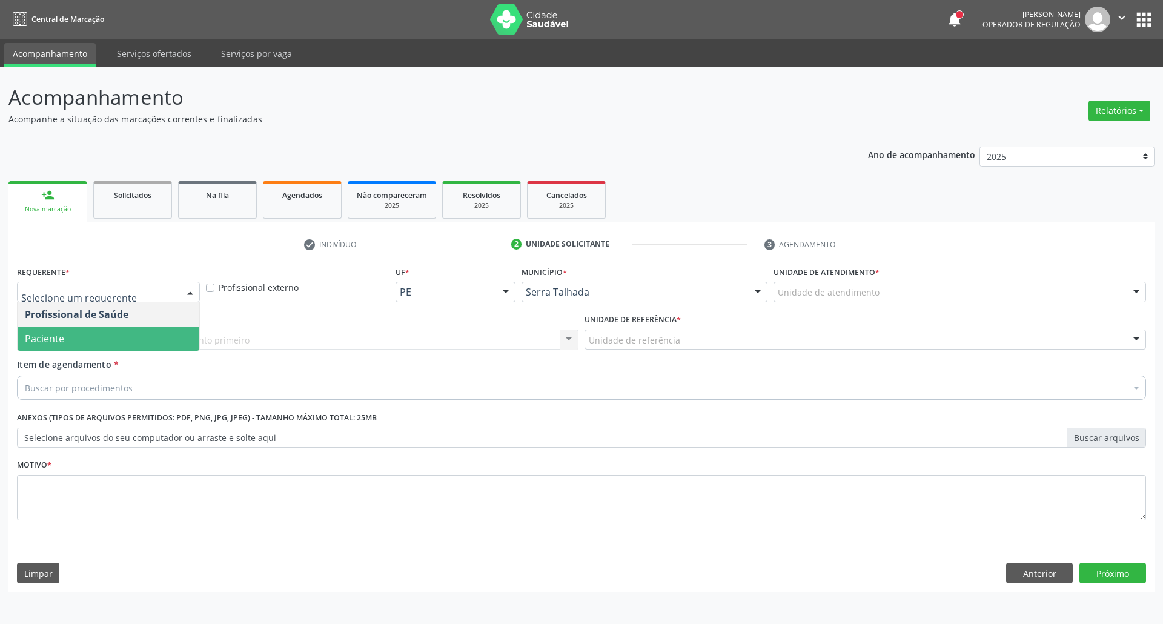
click at [127, 335] on span "Paciente" at bounding box center [109, 338] width 182 height 24
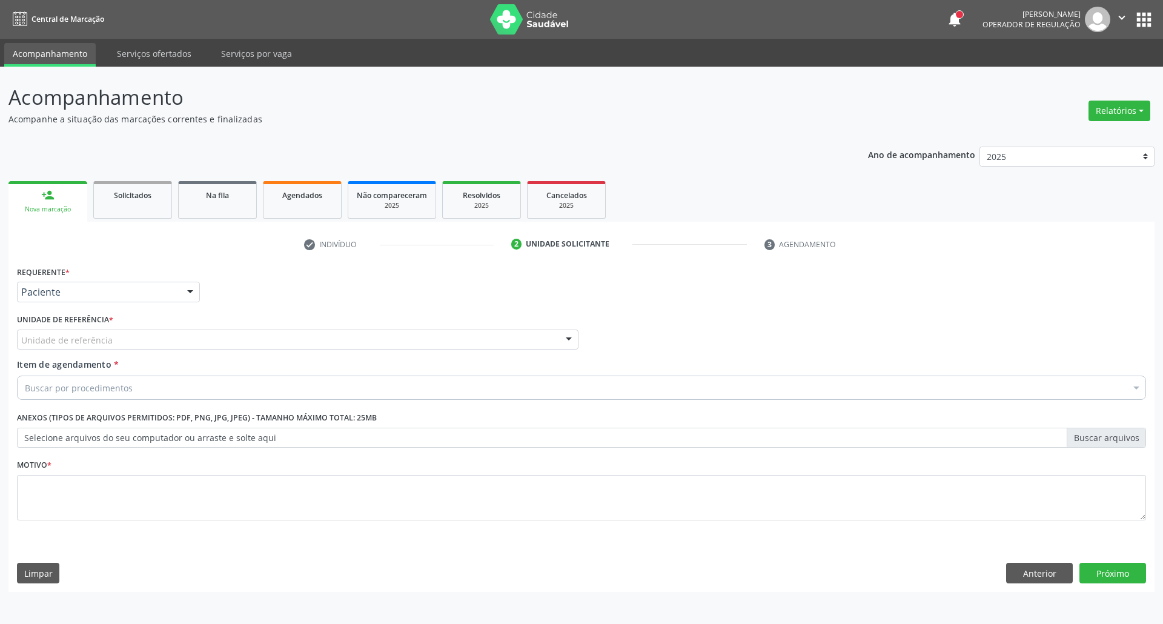
click at [127, 335] on div "Requerente * Paciente Profissional de Saúde Paciente Nenhum resultado encontrad…" at bounding box center [581, 400] width 1129 height 274
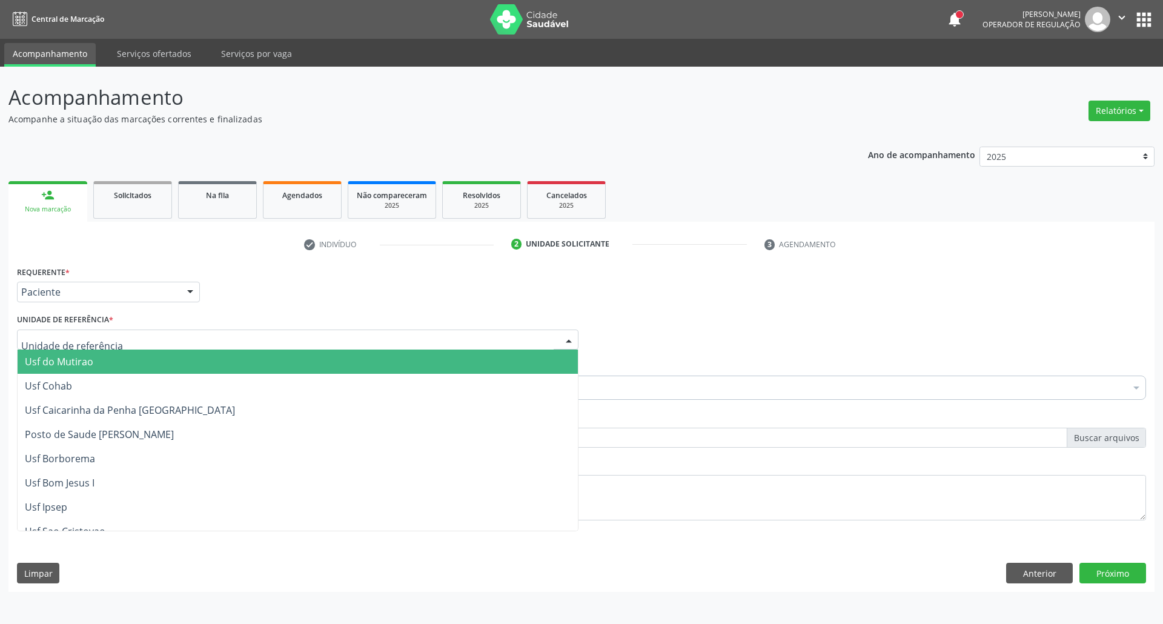
click at [139, 342] on div at bounding box center [297, 339] width 561 height 21
type input "BER"
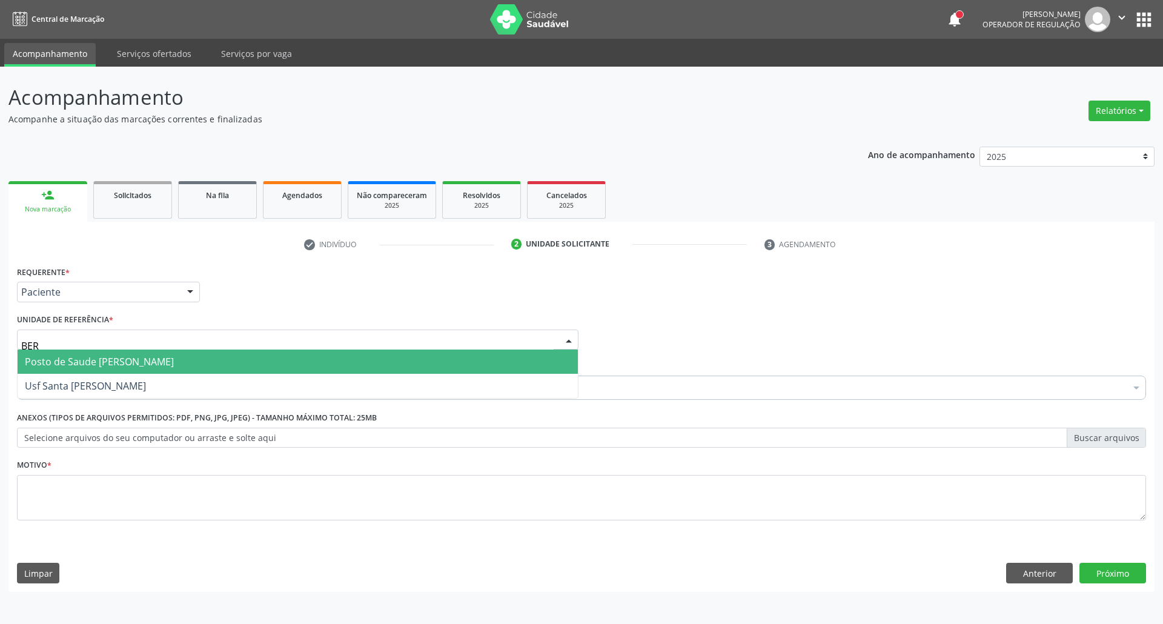
click at [136, 356] on span "Posto de Saude [PERSON_NAME]" at bounding box center [99, 361] width 149 height 13
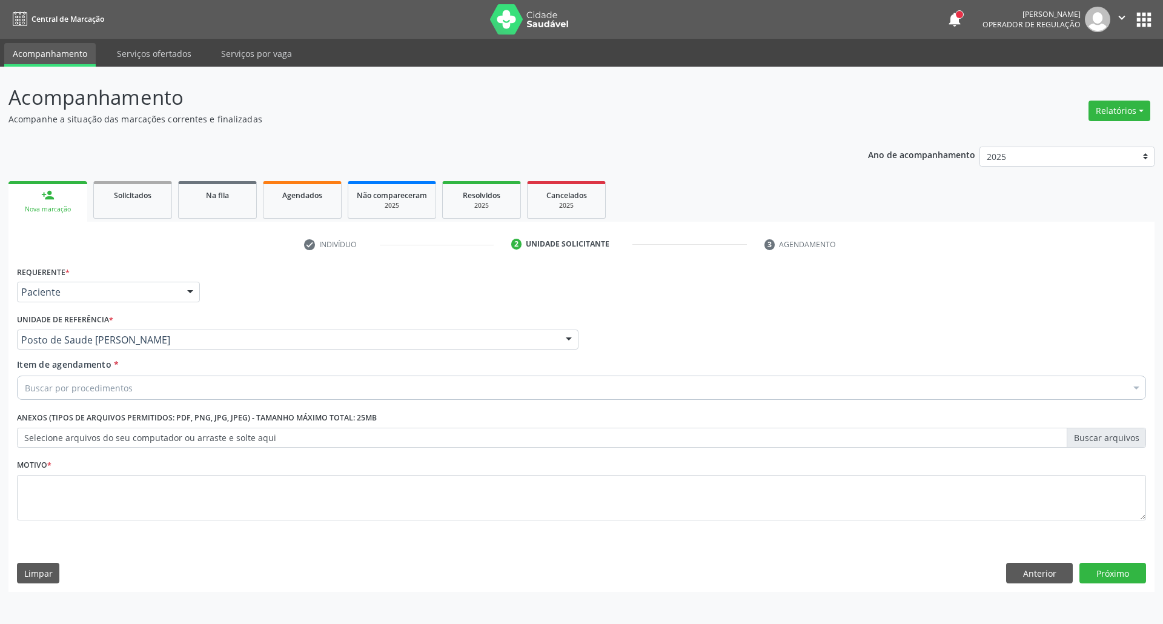
click at [131, 383] on div "Buscar por procedimentos" at bounding box center [581, 387] width 1129 height 24
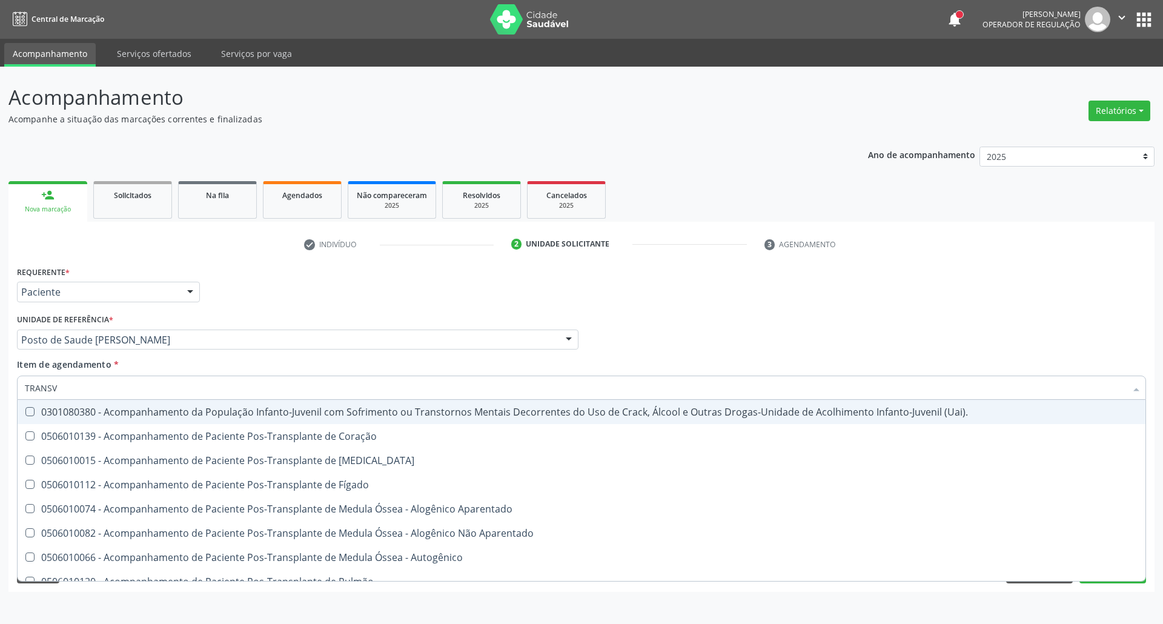
type input "TRANSVA"
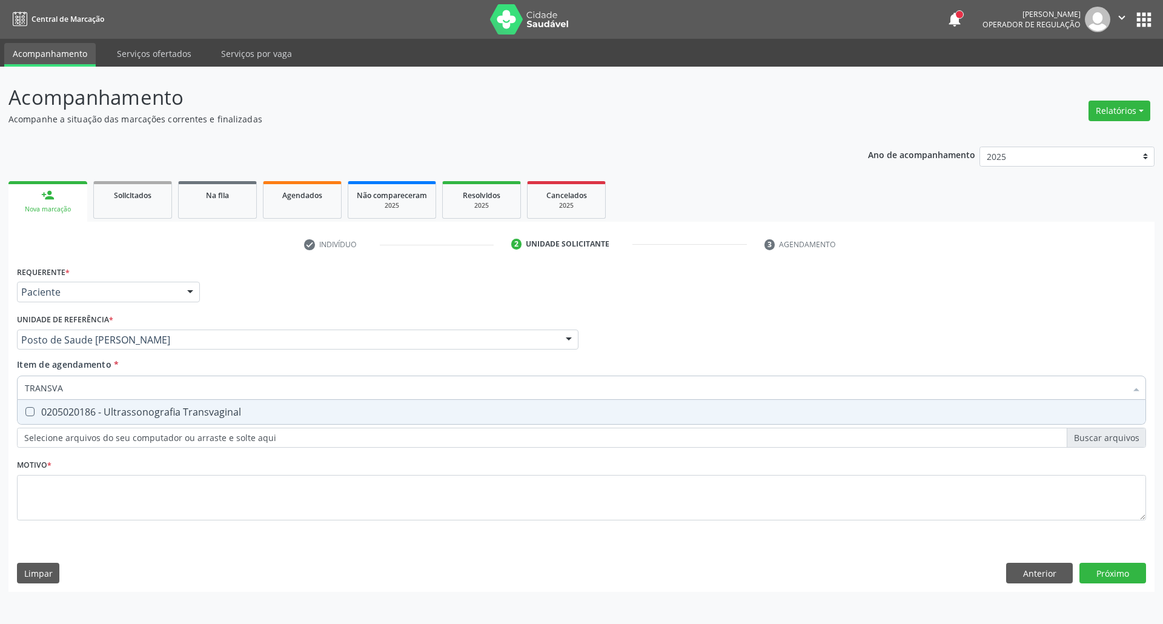
click at [122, 413] on div "0205020186 - Ultrassonografia Transvaginal" at bounding box center [581, 412] width 1113 height 10
checkbox Transvaginal "true"
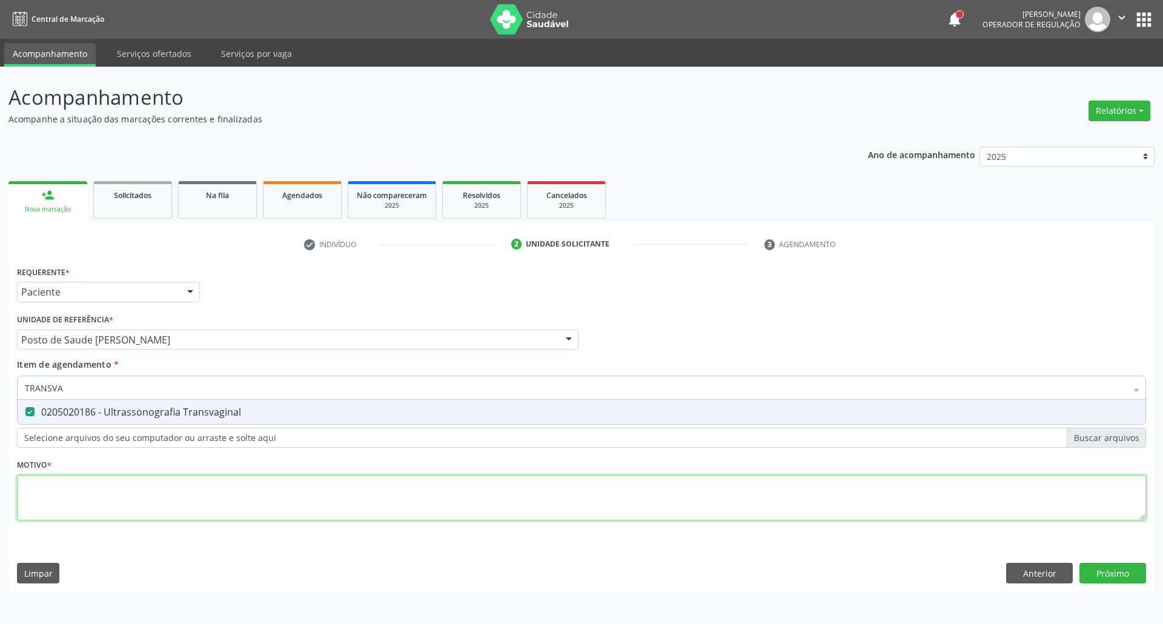
click at [131, 499] on div "Requerente * Paciente Profissional de Saúde Paciente Nenhum resultado encontrad…" at bounding box center [581, 400] width 1129 height 274
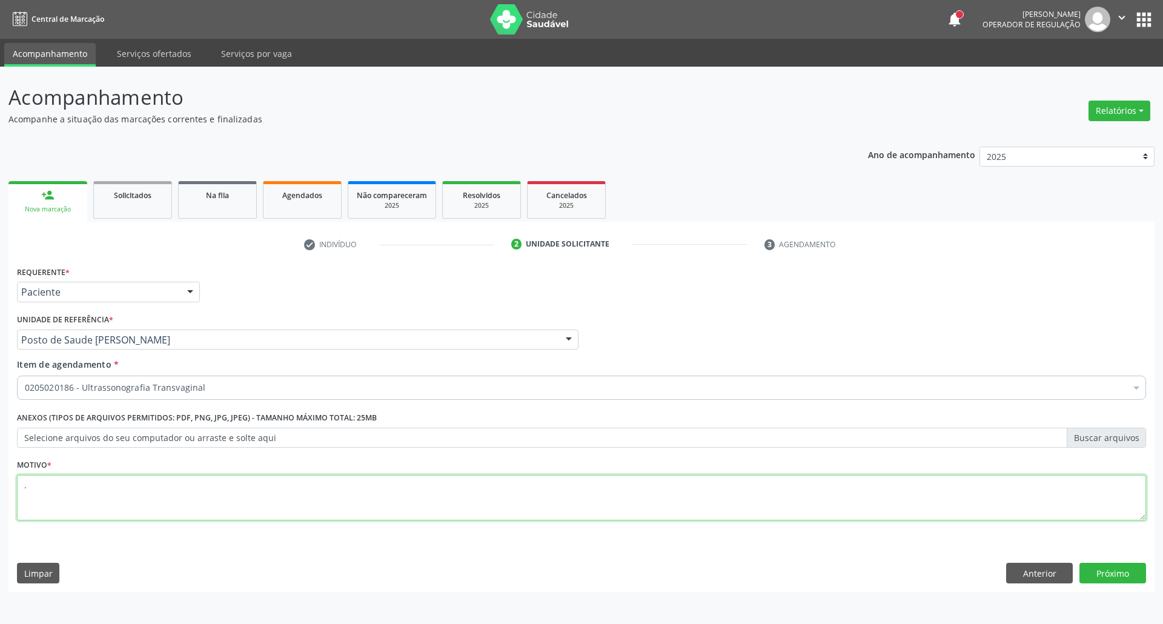
type textarea "."
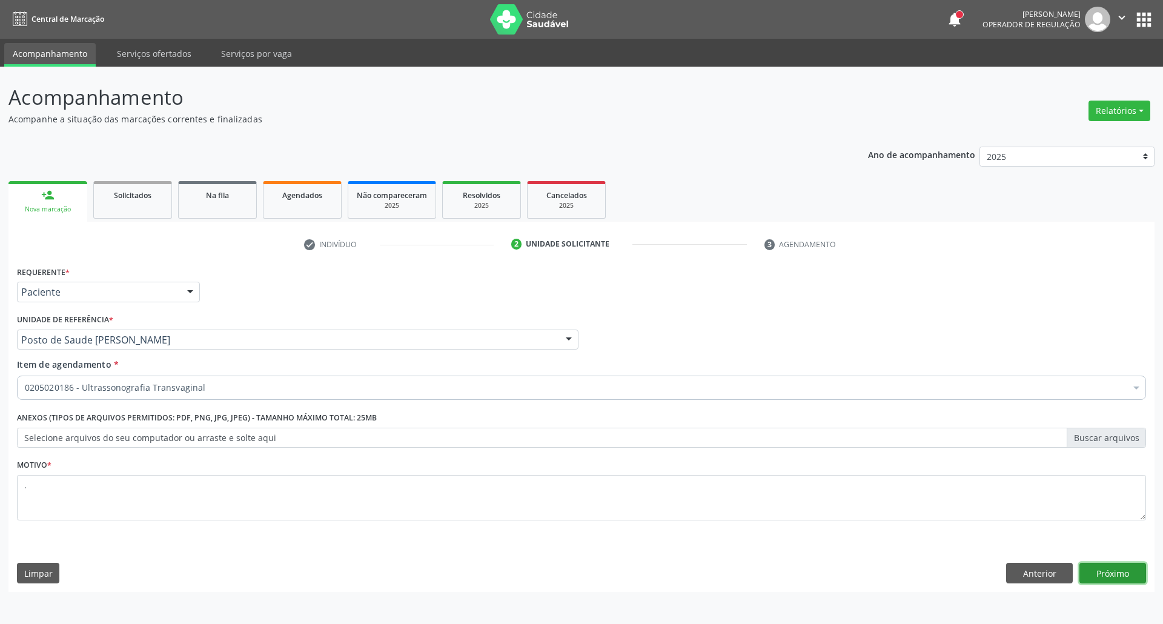
click at [1096, 569] on button "Próximo" at bounding box center [1112, 573] width 67 height 21
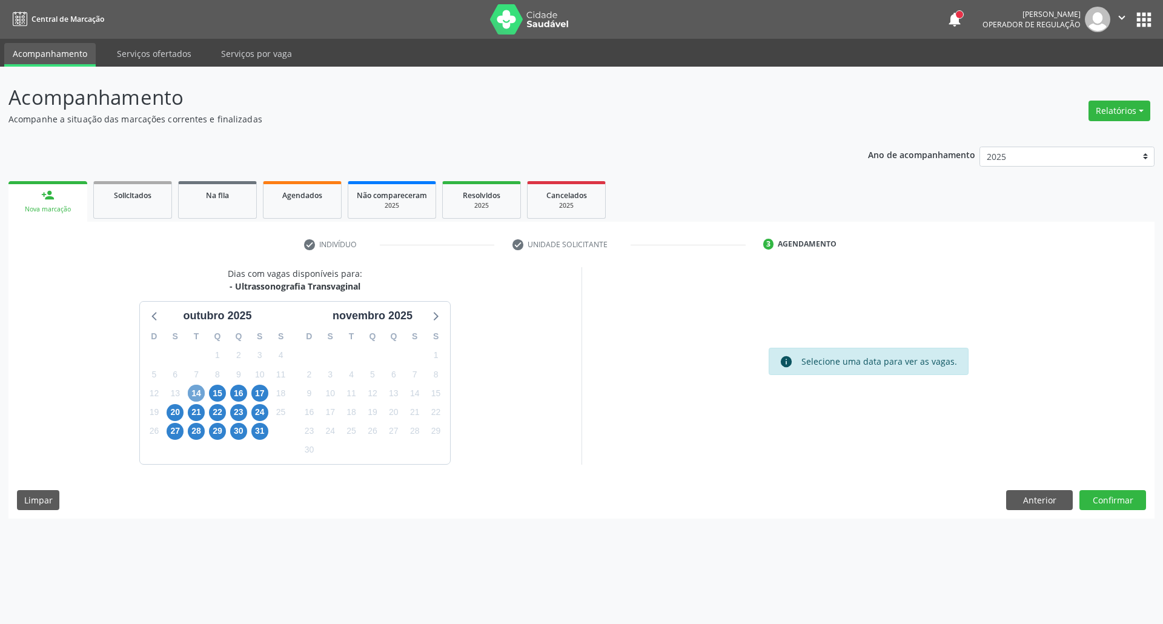
click at [196, 395] on span "14" at bounding box center [196, 393] width 17 height 17
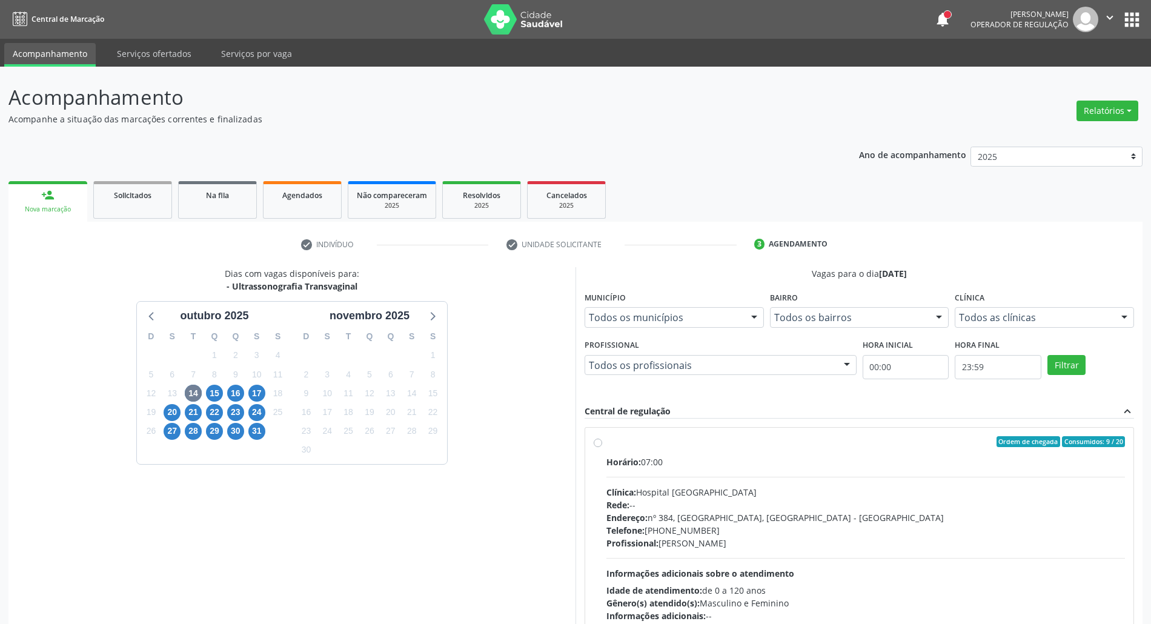
click at [836, 465] on div "Horário: 07:00" at bounding box center [865, 461] width 518 height 13
click at [602, 447] on input "Ordem de chegada Consumidos: 9 / 20 Horário: 07:00 Clínica: Hospital Sao Franci…" at bounding box center [598, 441] width 8 height 11
radio input "true"
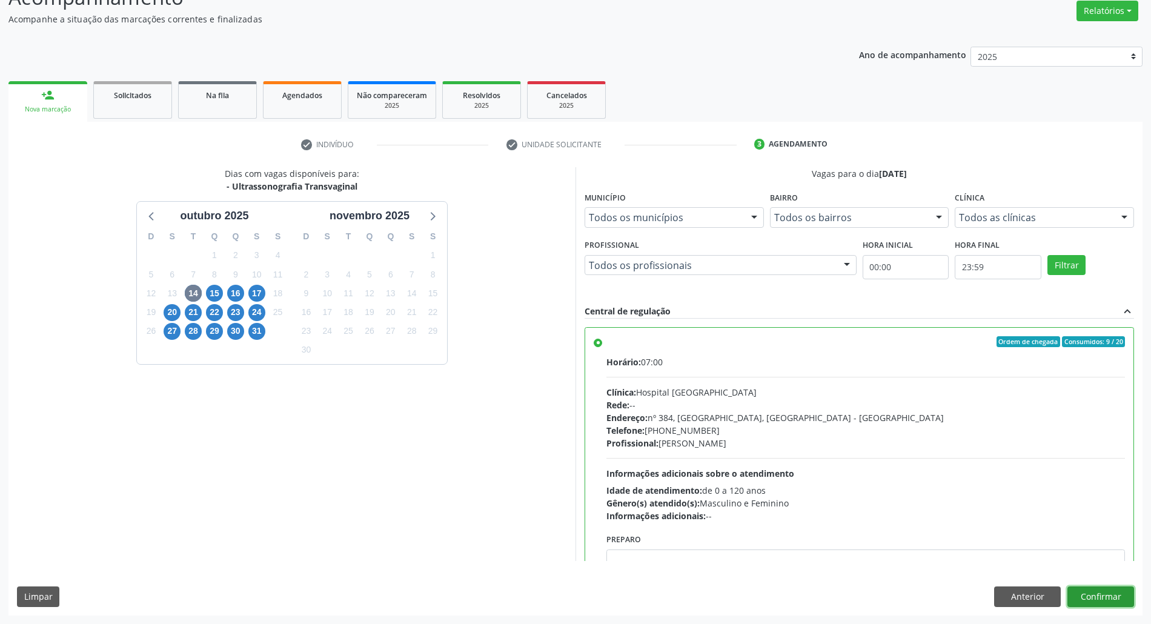
click at [1086, 595] on button "Confirmar" at bounding box center [1100, 596] width 67 height 21
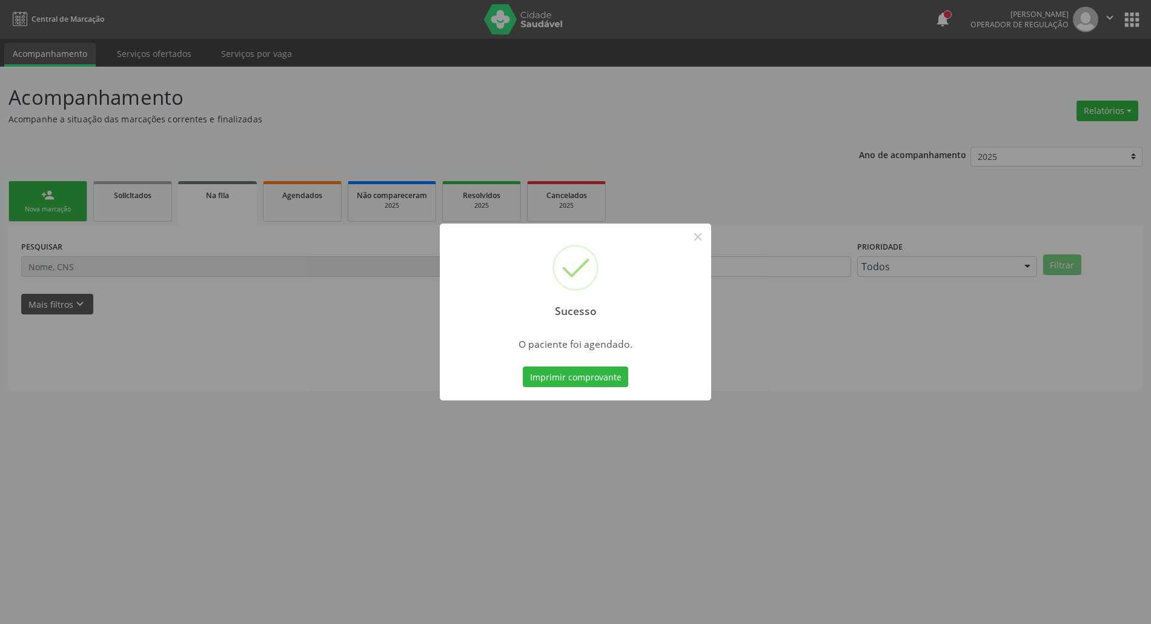
scroll to position [0, 0]
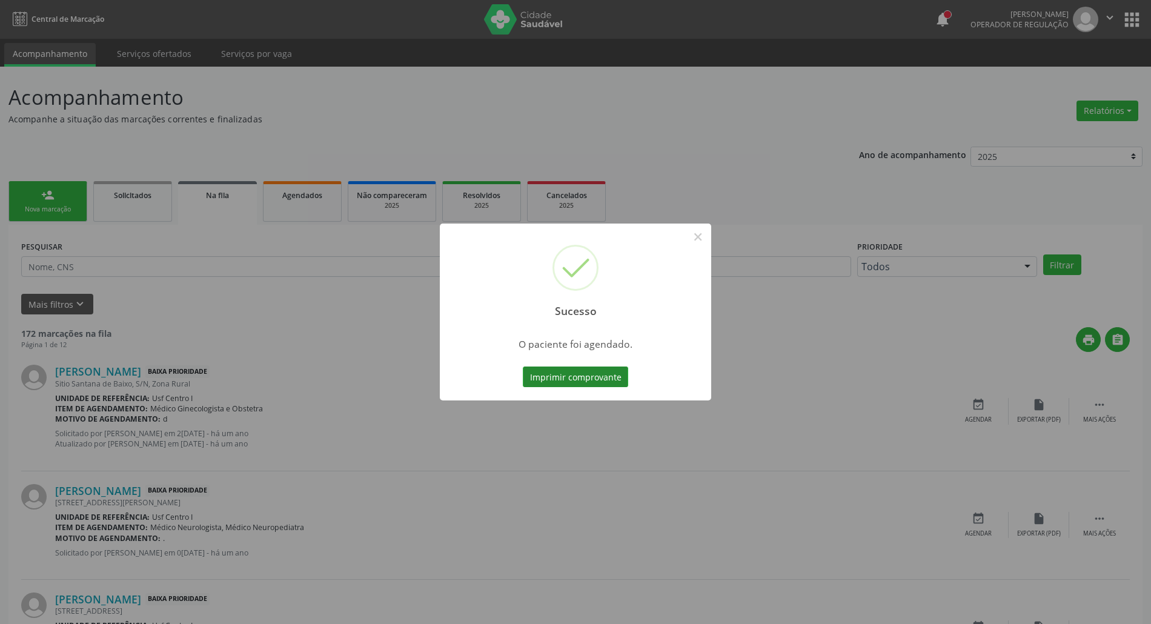
click at [592, 375] on button "Imprimir comprovante" at bounding box center [575, 376] width 105 height 21
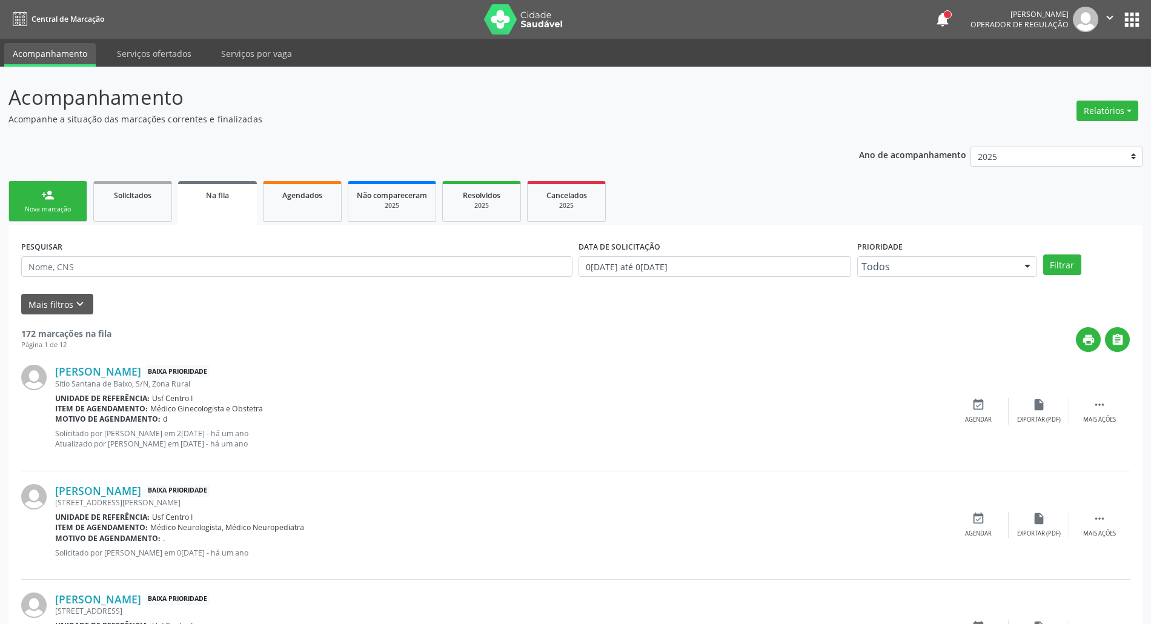
click at [47, 189] on div "person_add" at bounding box center [47, 194] width 13 height 13
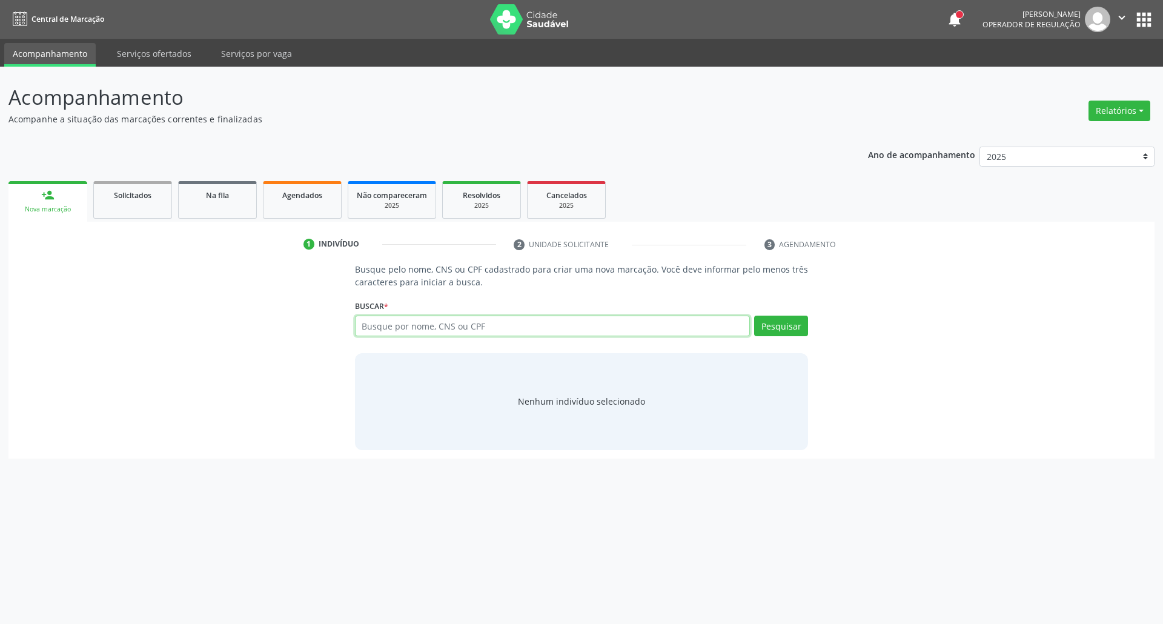
click at [564, 321] on input "text" at bounding box center [552, 326] width 395 height 21
type input "700002782010608"
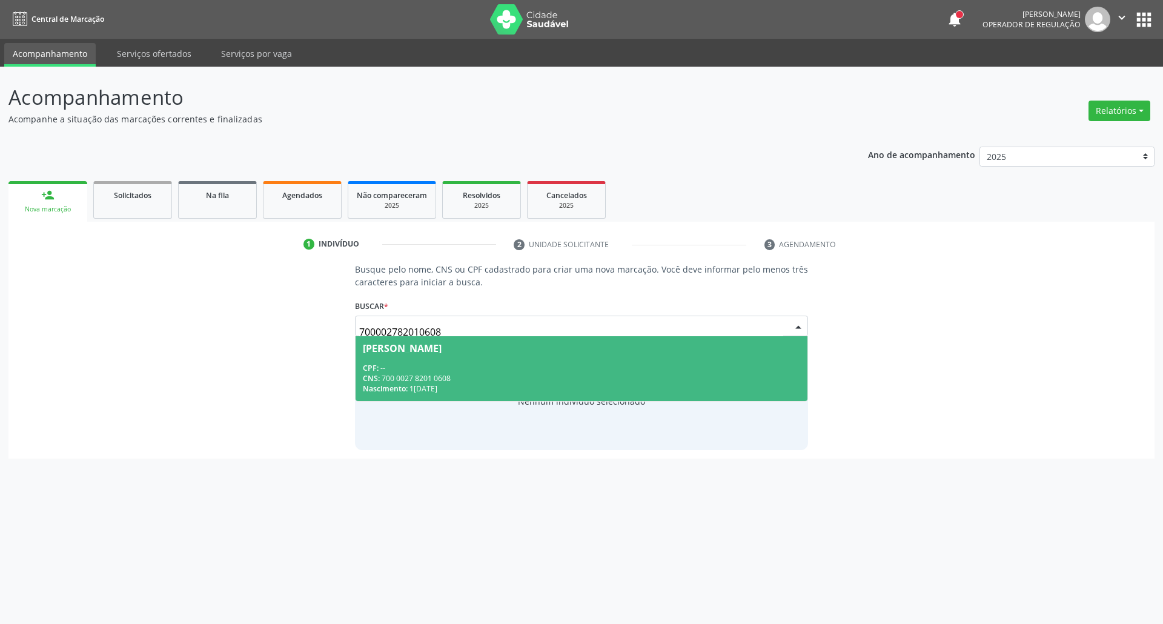
drag, startPoint x: 507, startPoint y: 359, endPoint x: 279, endPoint y: 502, distance: 269.2
click at [492, 375] on span "Ilma Cilene de Lima Pereira CPF: -- CNS: 700 0027 8201 0608 Nascimento: 19/07/1…" at bounding box center [581, 368] width 452 height 65
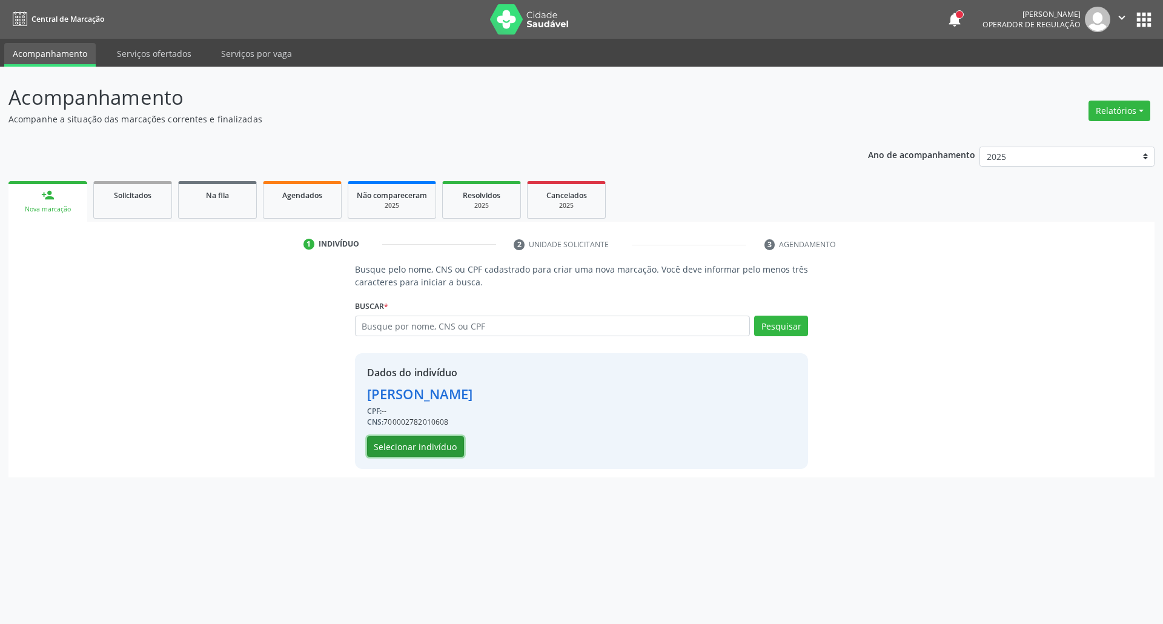
click at [417, 448] on button "Selecionar indivíduo" at bounding box center [415, 446] width 97 height 21
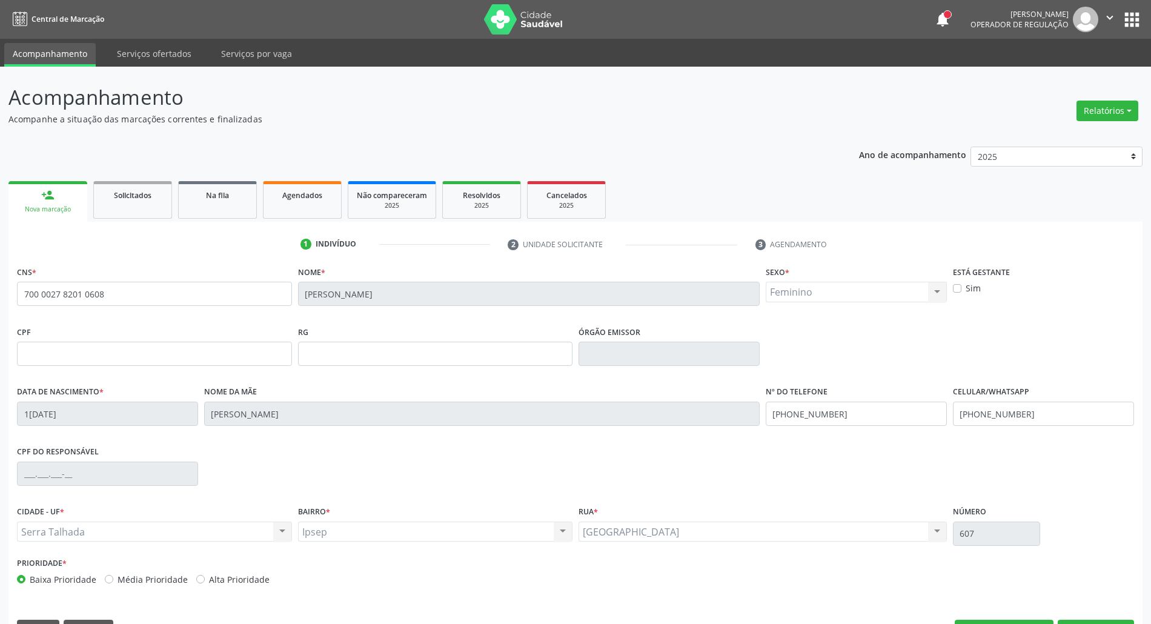
scroll to position [33, 0]
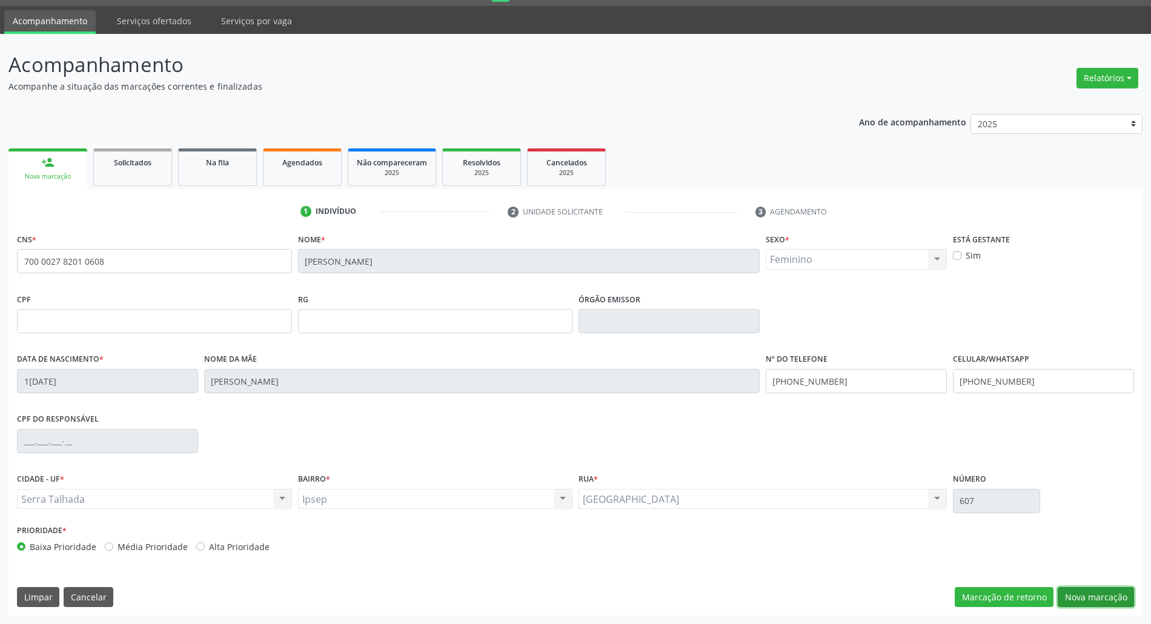
drag, startPoint x: 1083, startPoint y: 587, endPoint x: 974, endPoint y: 543, distance: 117.6
click at [1069, 587] on button "Nova marcação" at bounding box center [1095, 597] width 76 height 21
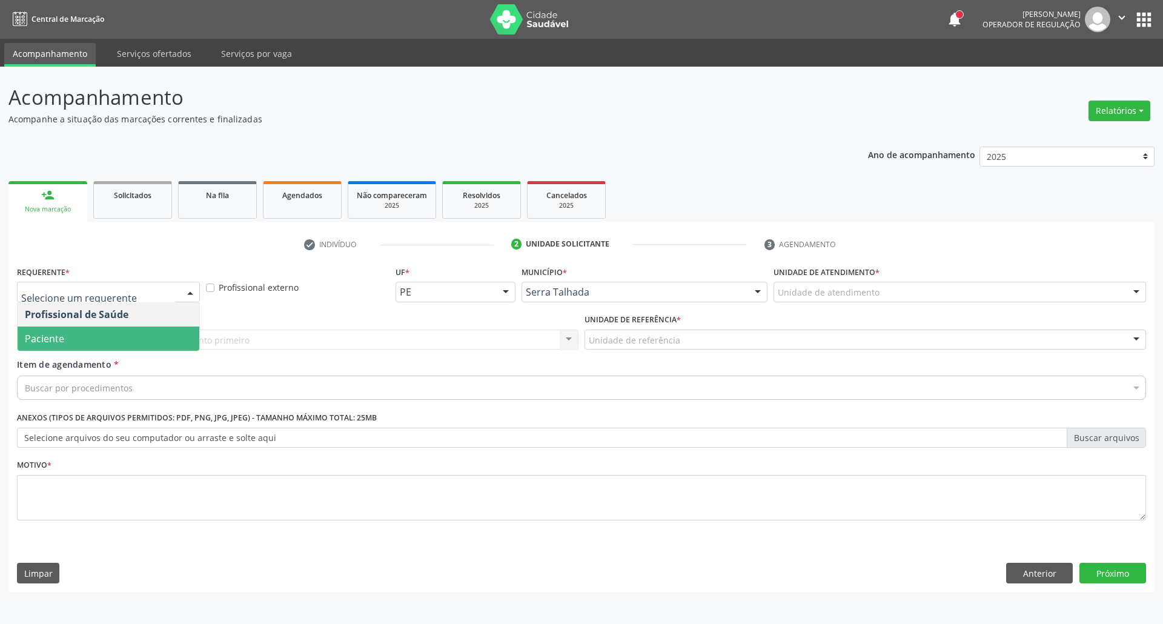
click at [148, 339] on span "Paciente" at bounding box center [109, 338] width 182 height 24
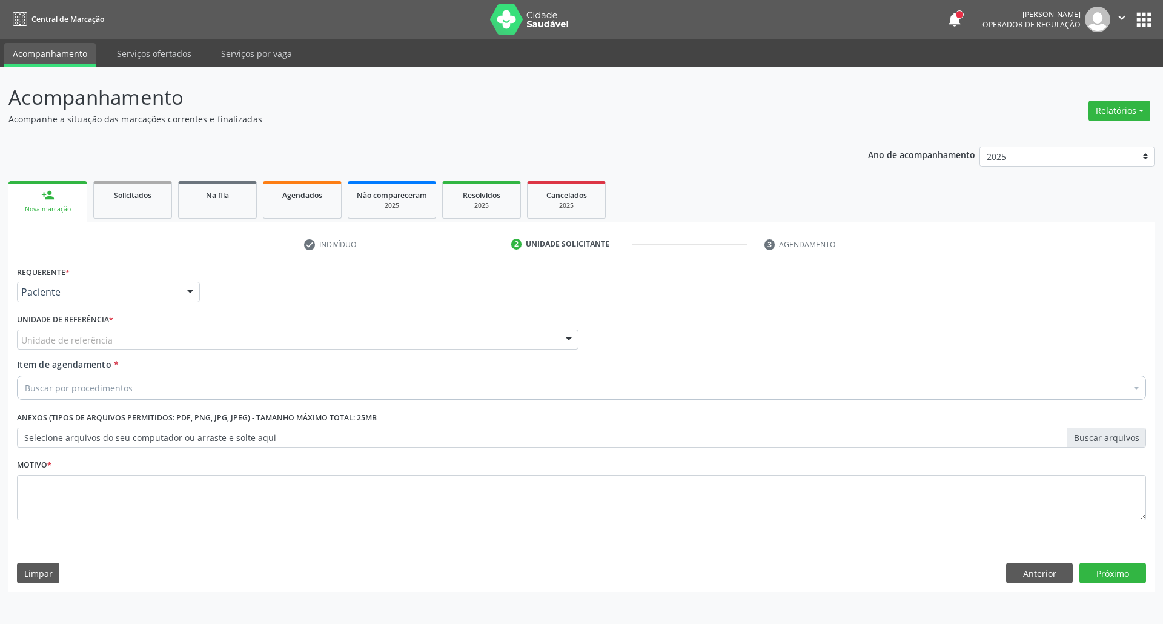
click at [179, 333] on div "Unidade de referência" at bounding box center [297, 339] width 561 height 21
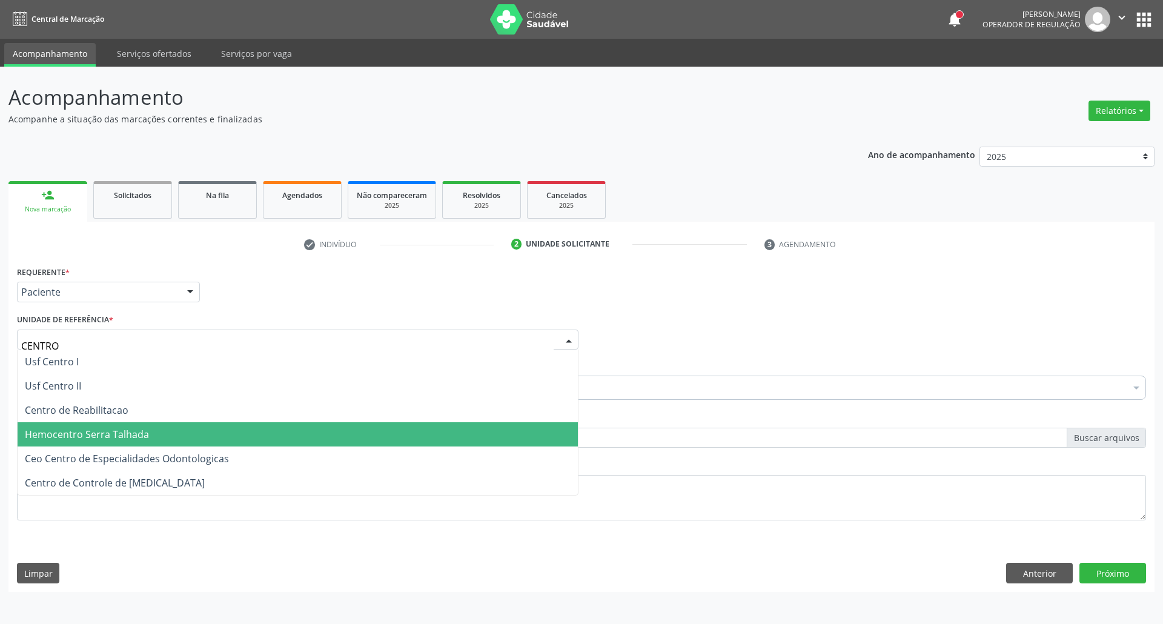
click at [136, 428] on span "Hemocentro Serra Talhada" at bounding box center [87, 434] width 124 height 13
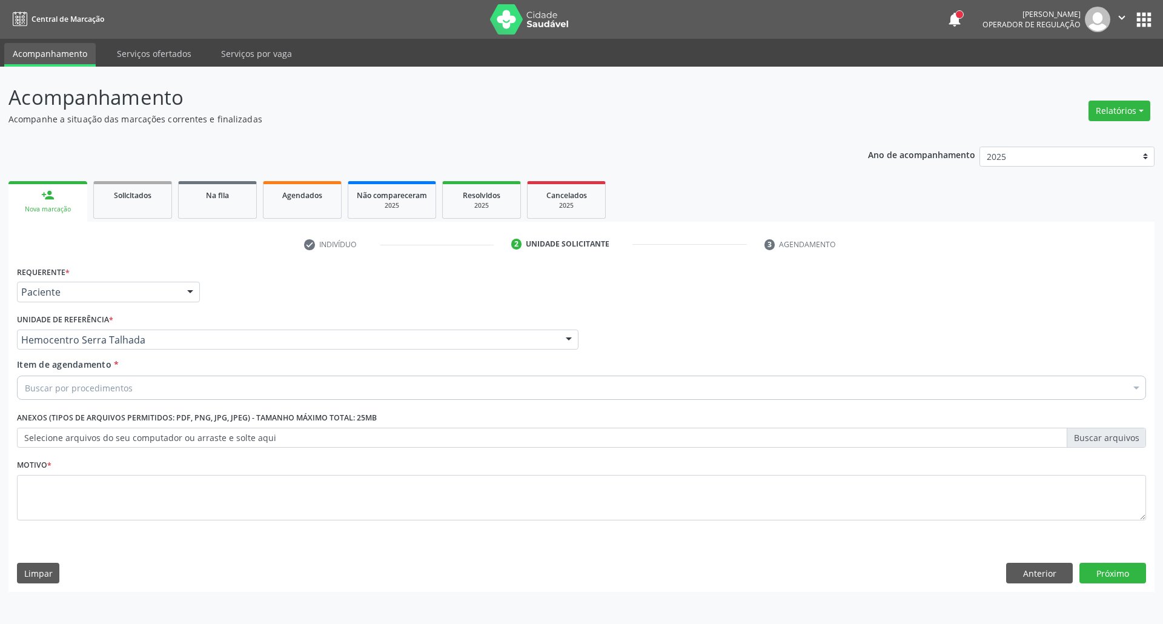
drag, startPoint x: 157, startPoint y: 340, endPoint x: 0, endPoint y: 347, distance: 157.6
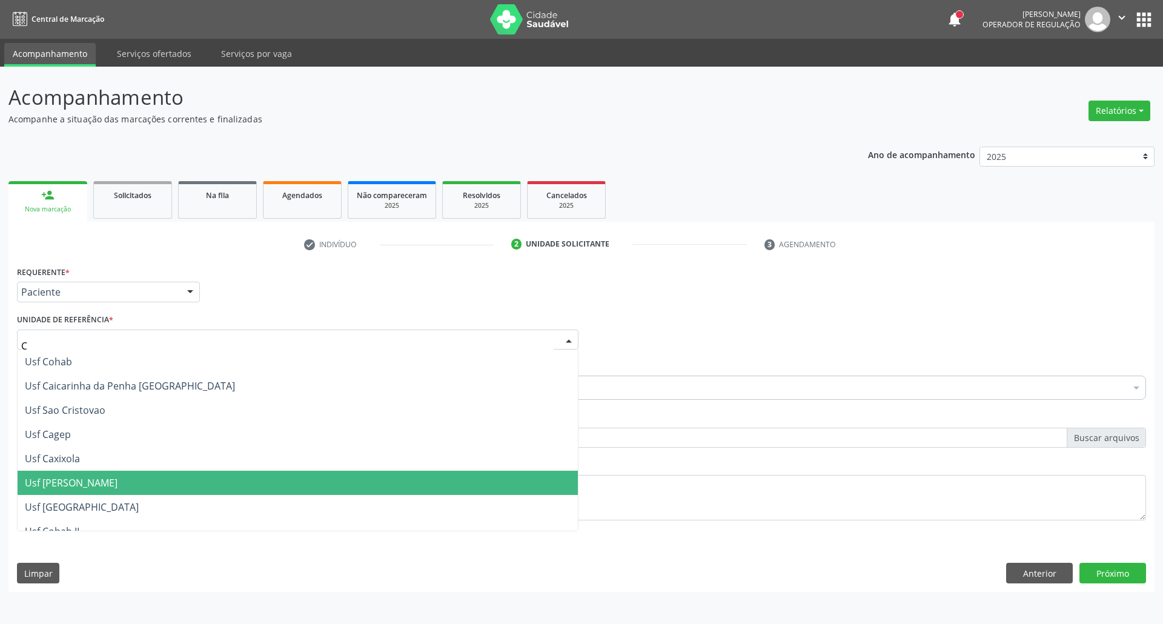
type input "CE"
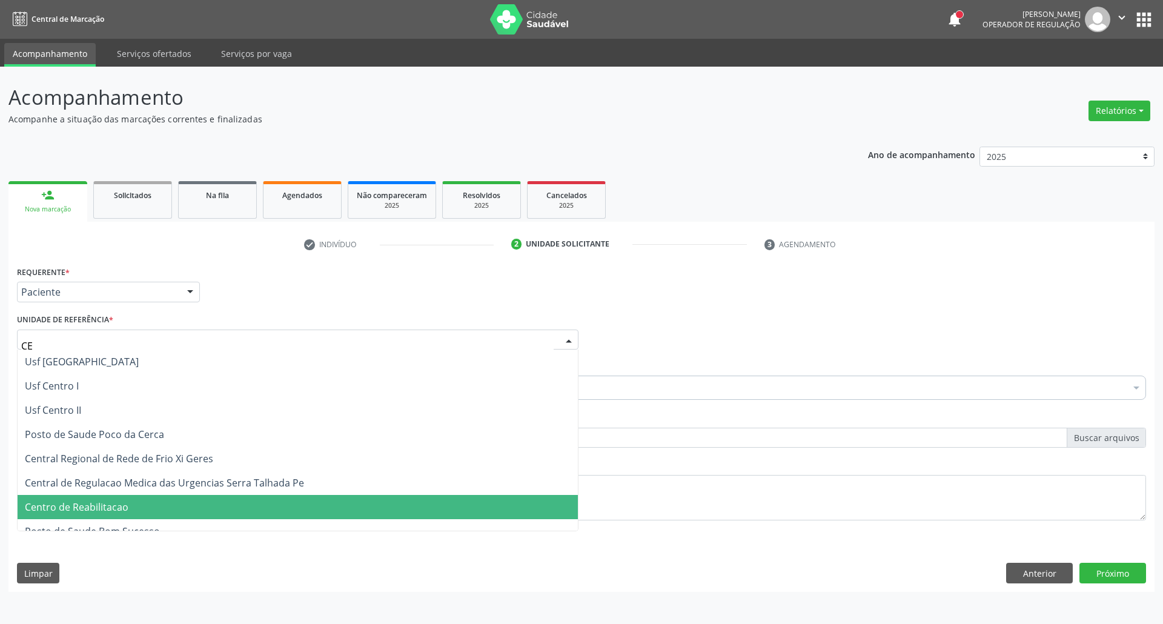
drag, startPoint x: 107, startPoint y: 511, endPoint x: 114, endPoint y: 478, distance: 33.5
click at [107, 511] on span "Centro de Reabilitacao" at bounding box center [77, 506] width 104 height 13
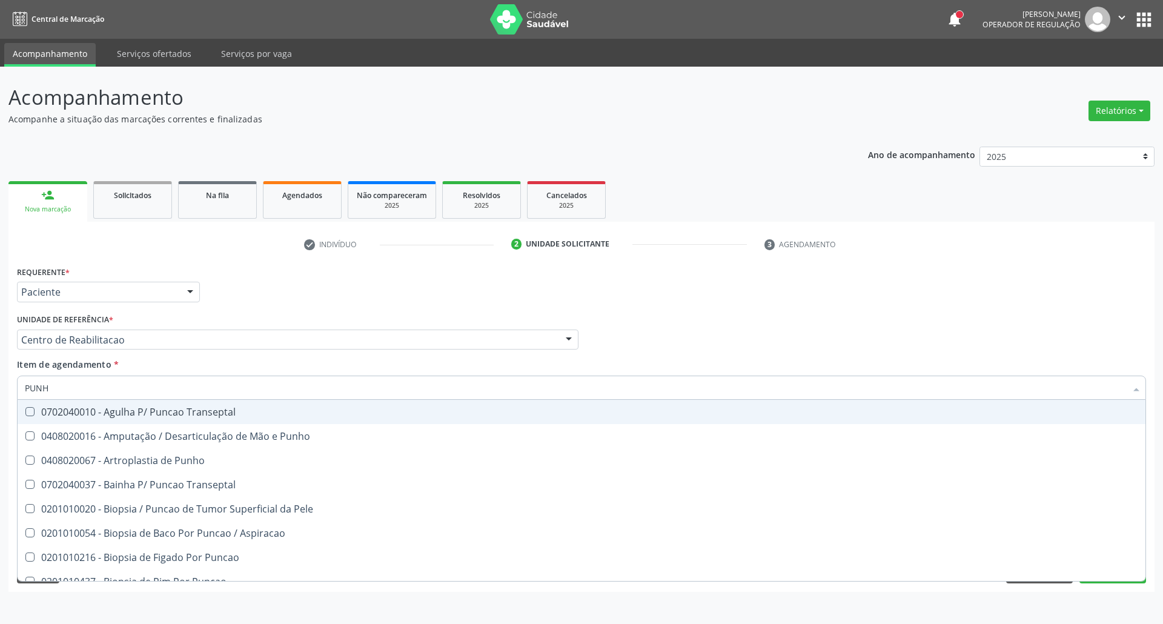
type input "PUNHO"
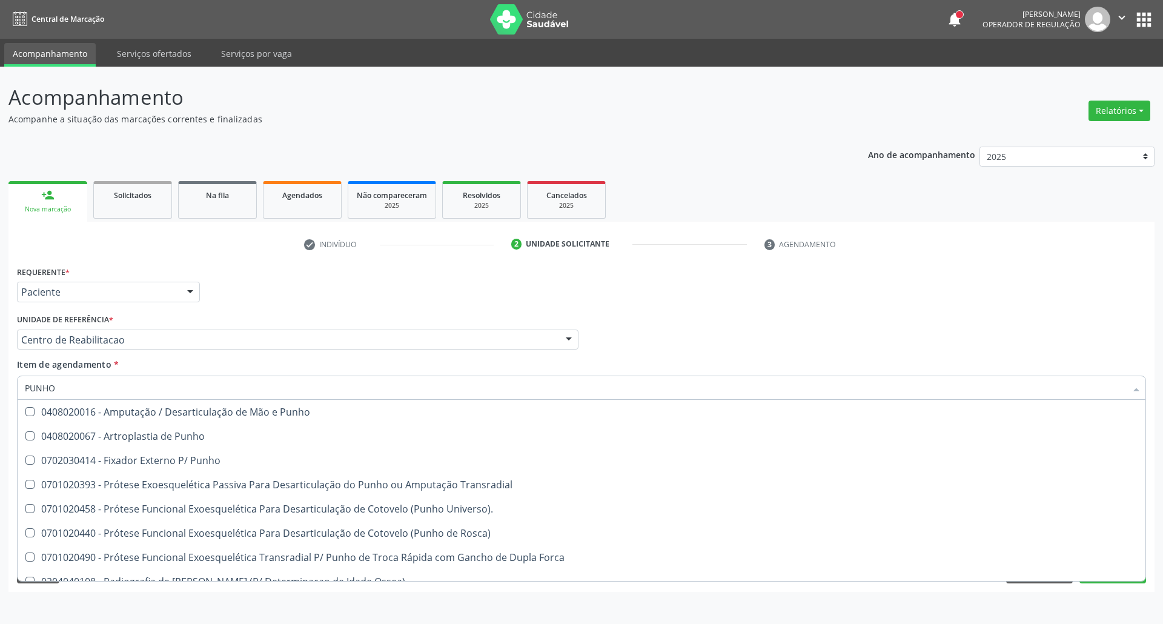
scroll to position [207, 0]
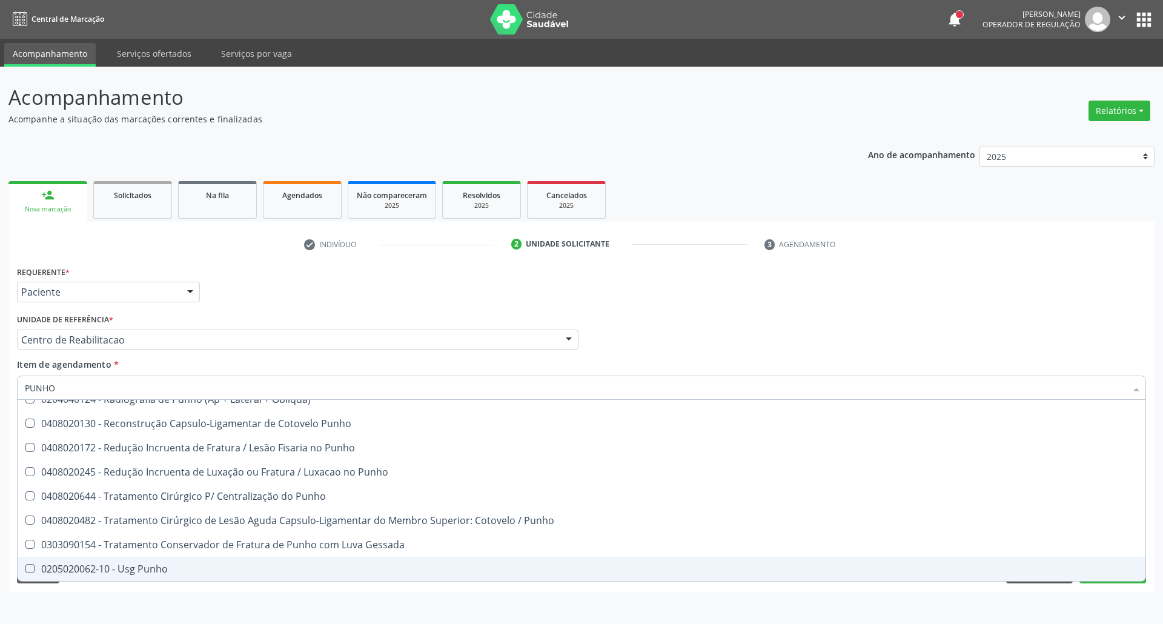
click at [160, 564] on div "0205020062-10 - Usg Punho" at bounding box center [581, 569] width 1113 height 10
checkbox Punho "true"
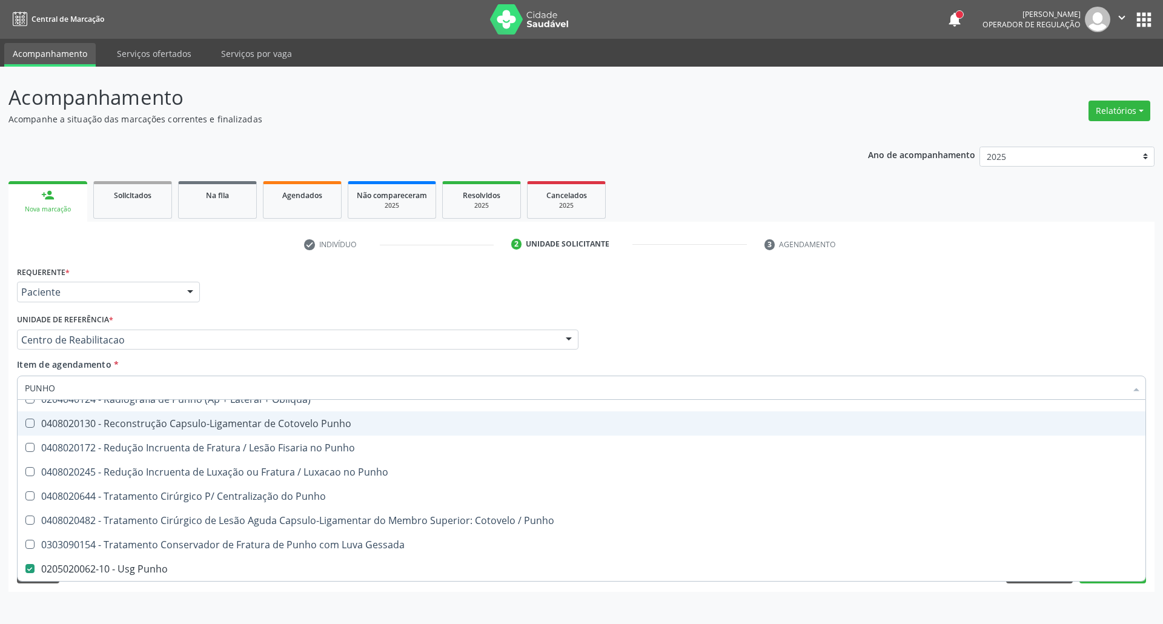
type input "PUNHO"
drag, startPoint x: 663, startPoint y: 338, endPoint x: 367, endPoint y: 422, distance: 307.1
click at [649, 342] on div "Profissional Solicitante Por favor, selecione a Unidade de Atendimento primeiro…" at bounding box center [581, 334] width 1135 height 47
checkbox Punho "true"
checkbox Punho "false"
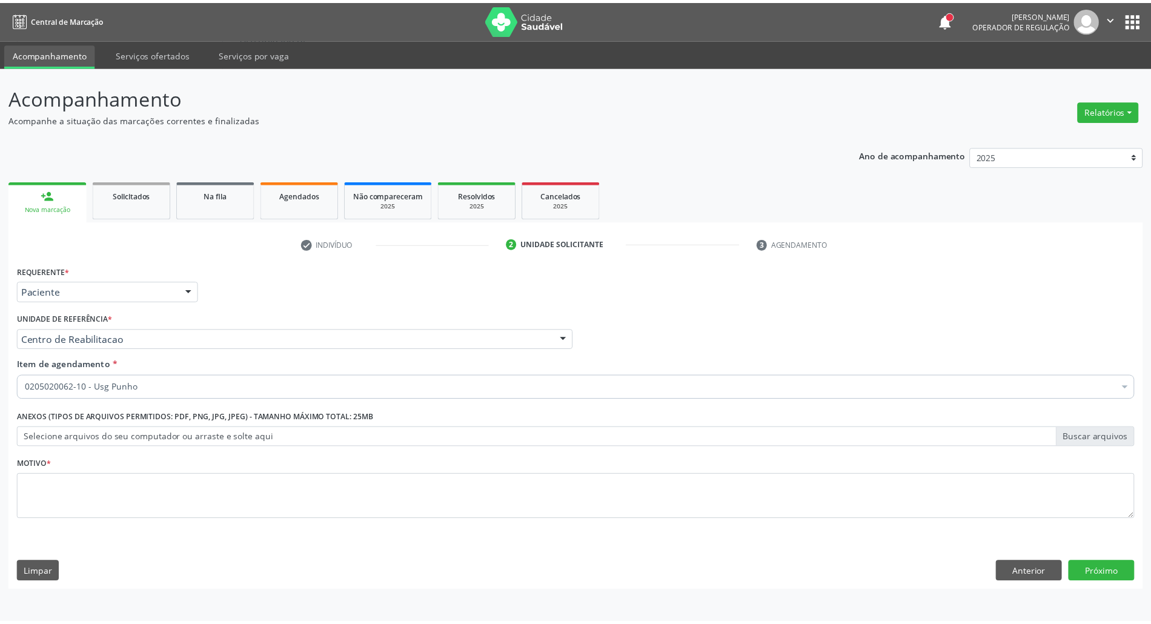
scroll to position [0, 0]
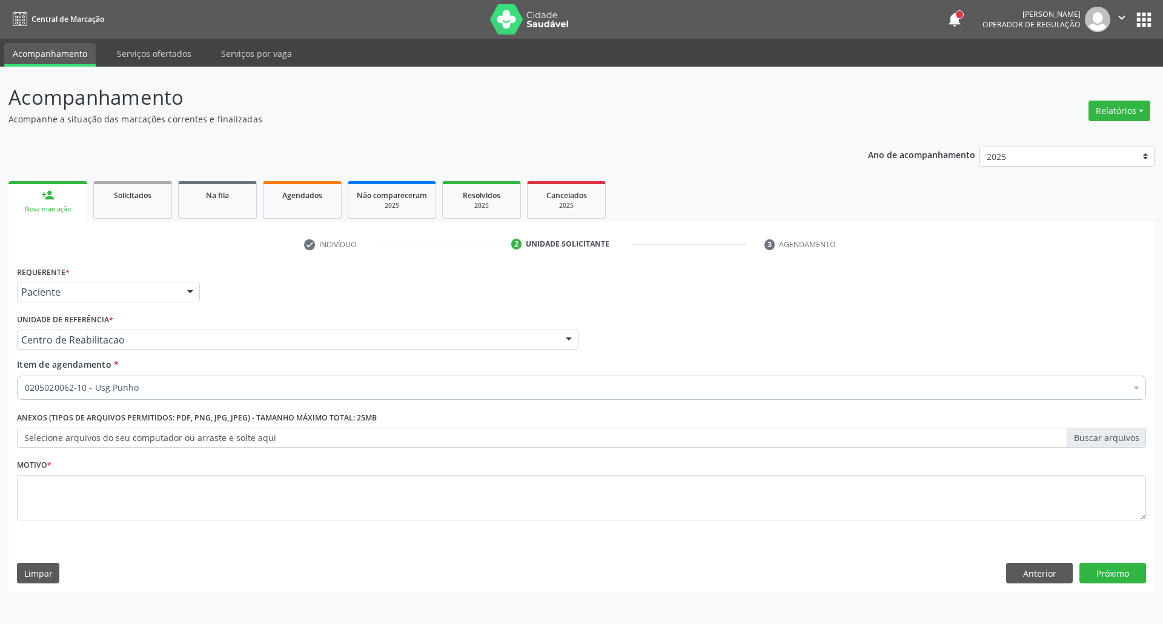
click at [173, 381] on div "0205020062-10 - Usg Punho" at bounding box center [581, 387] width 1129 height 24
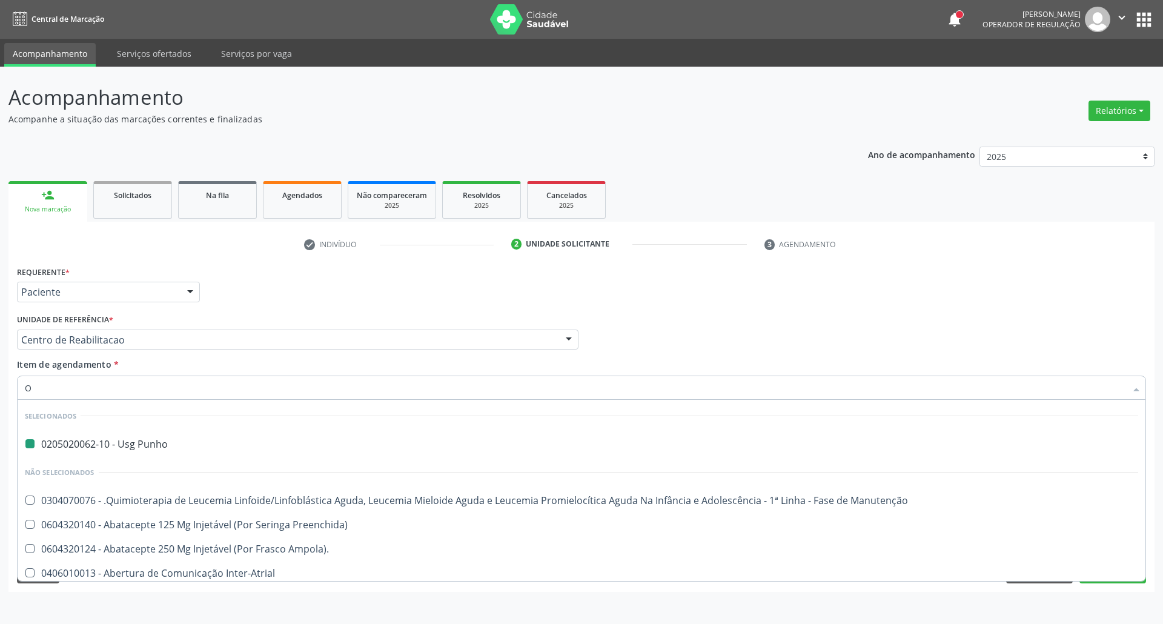
type input "OM"
checkbox Punho "false"
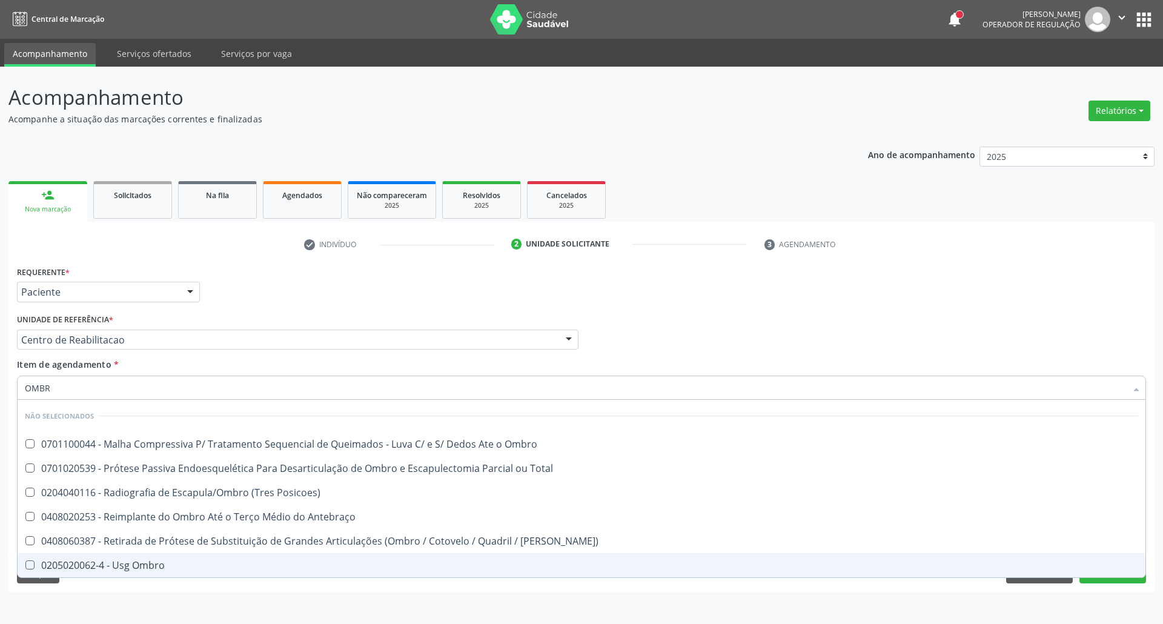
type input "OMBRO"
click at [199, 567] on div "0205020062-4 - Usg Ombro" at bounding box center [581, 565] width 1113 height 10
checkbox Ombro "true"
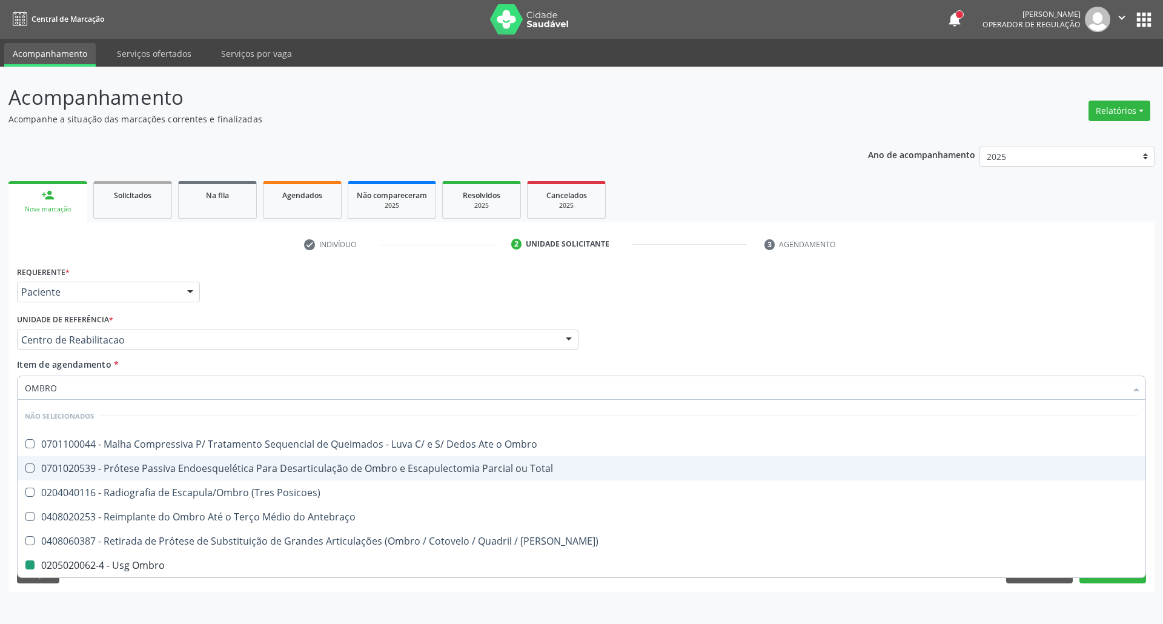
drag, startPoint x: 693, startPoint y: 276, endPoint x: 625, endPoint y: 316, distance: 78.9
click at [680, 277] on div "Requerente * Paciente Profissional de Saúde Paciente Nenhum resultado encontrad…" at bounding box center [581, 286] width 1135 height 47
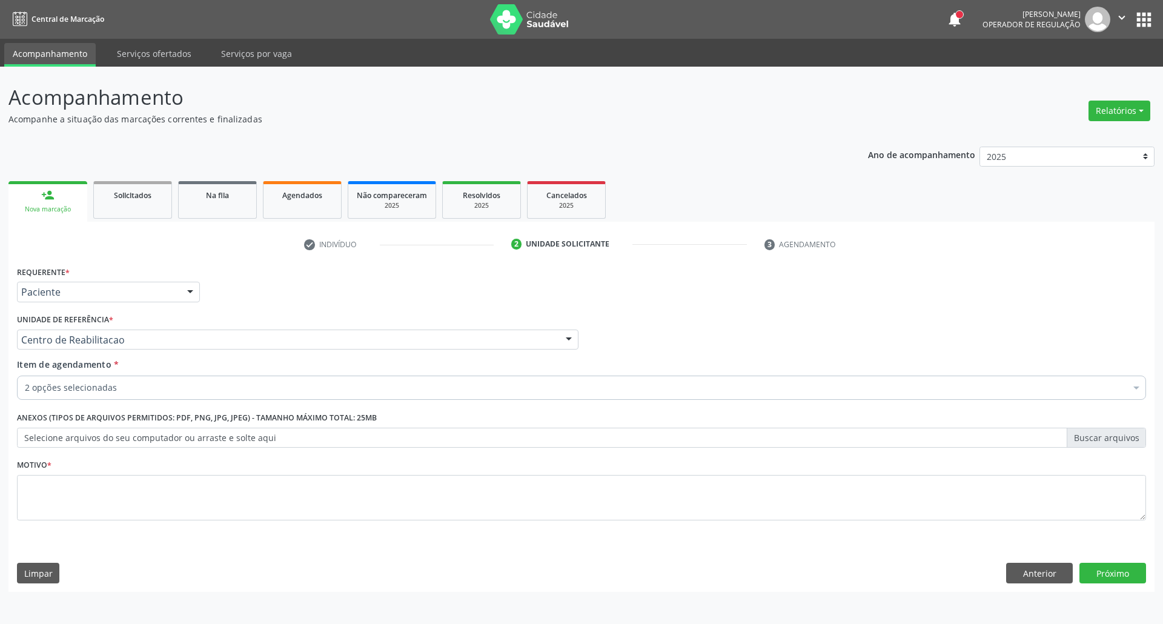
checkbox Punho "true"
checkbox Ampola\)\ "false"
checkbox Ombro "true"
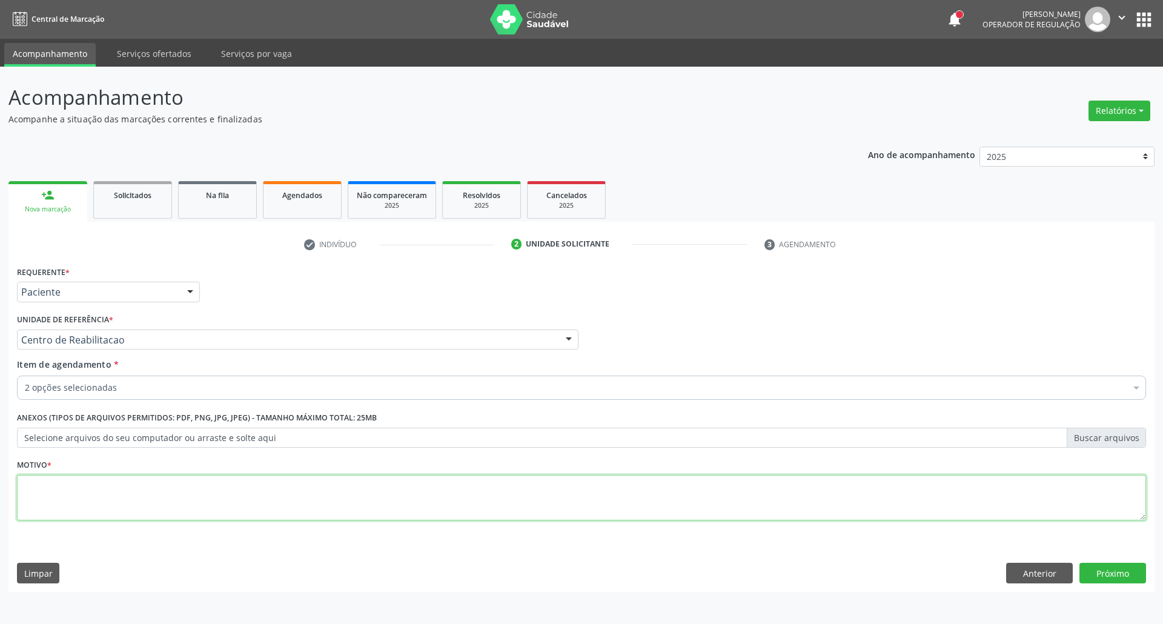
click at [257, 490] on textarea at bounding box center [581, 498] width 1129 height 46
type textarea "."
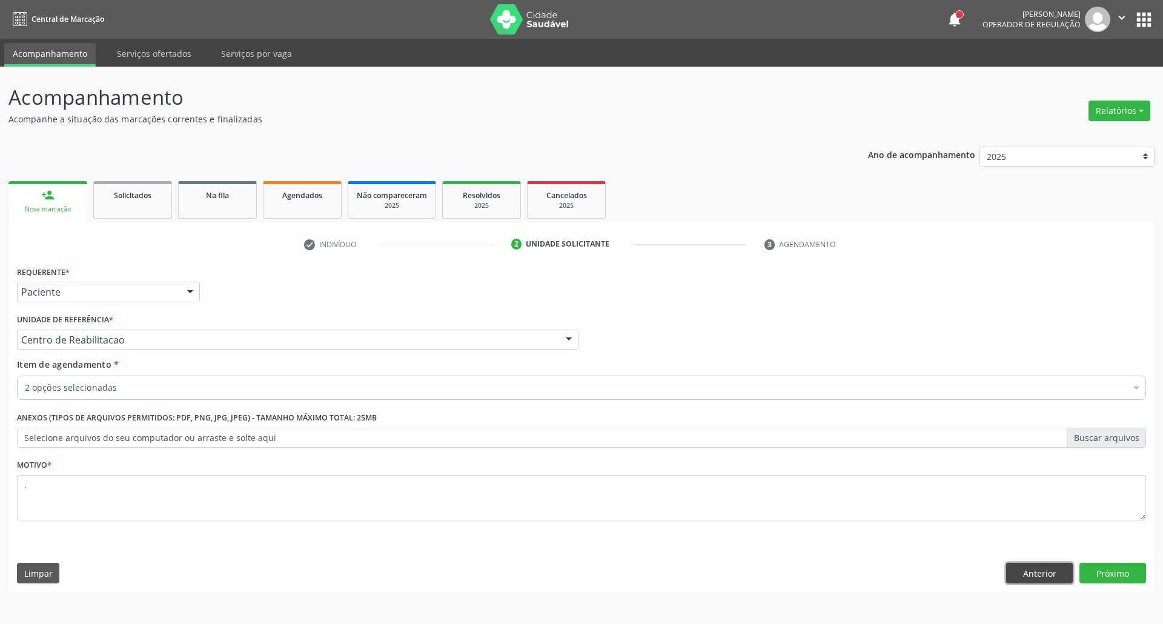
drag, startPoint x: 1033, startPoint y: 570, endPoint x: 1016, endPoint y: 562, distance: 18.7
click at [1031, 568] on button "Anterior" at bounding box center [1039, 573] width 67 height 21
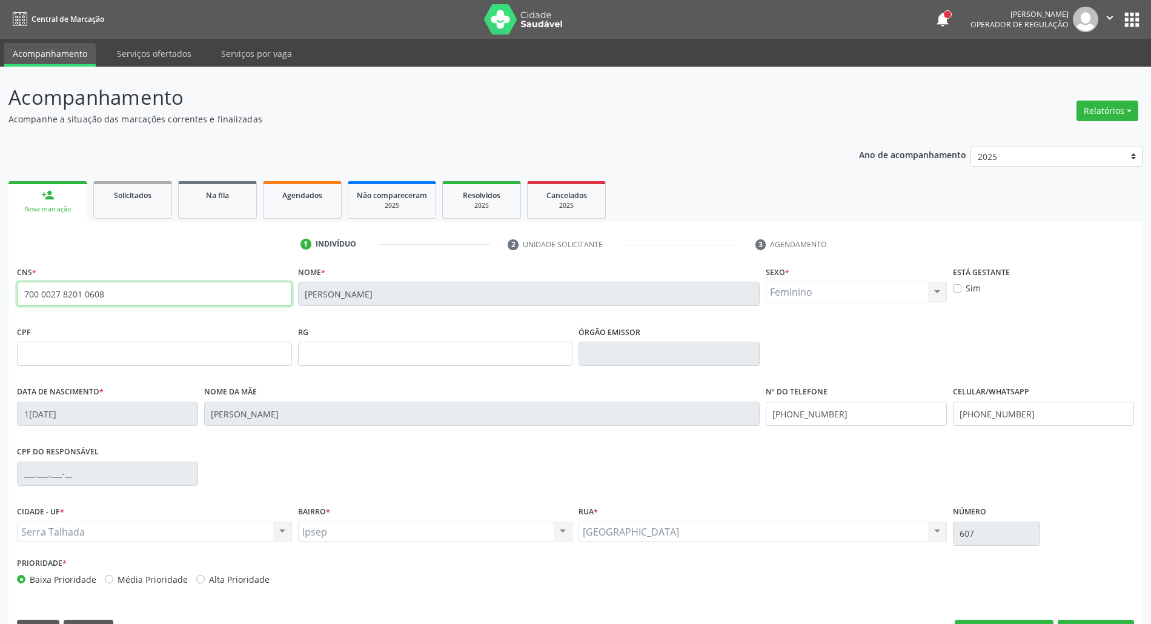
drag, startPoint x: 97, startPoint y: 293, endPoint x: 0, endPoint y: 352, distance: 113.6
click at [0, 352] on div "Acompanhamento Acompanhe a situação das marcações correntes e finalizadas Relat…" at bounding box center [575, 362] width 1151 height 590
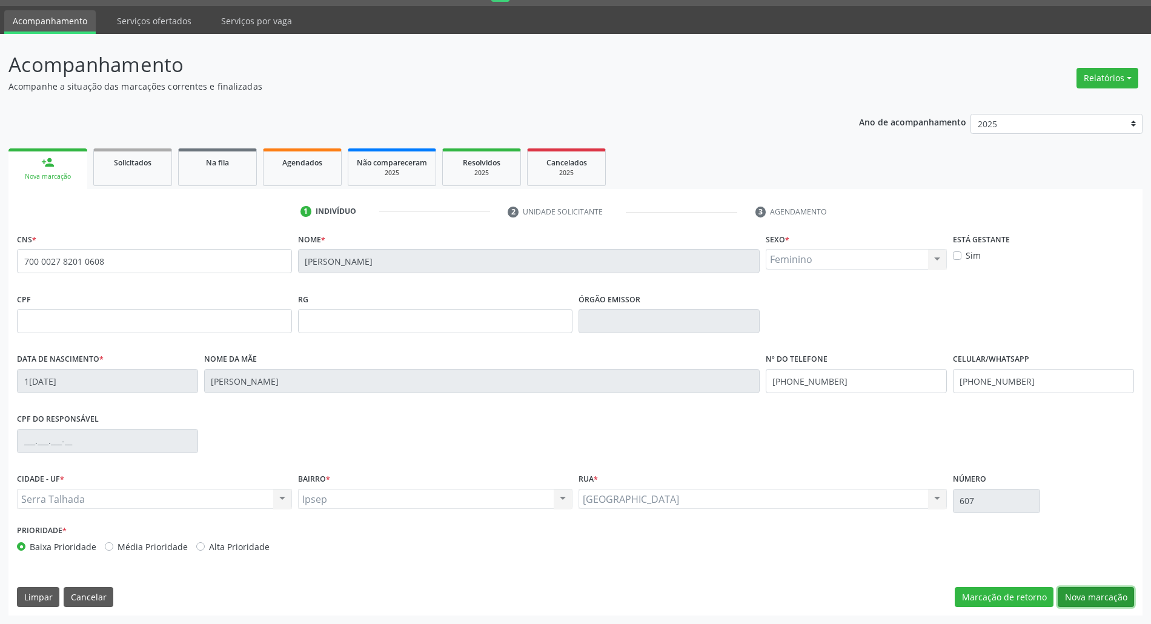
click at [1080, 597] on button "Nova marcação" at bounding box center [1095, 597] width 76 height 21
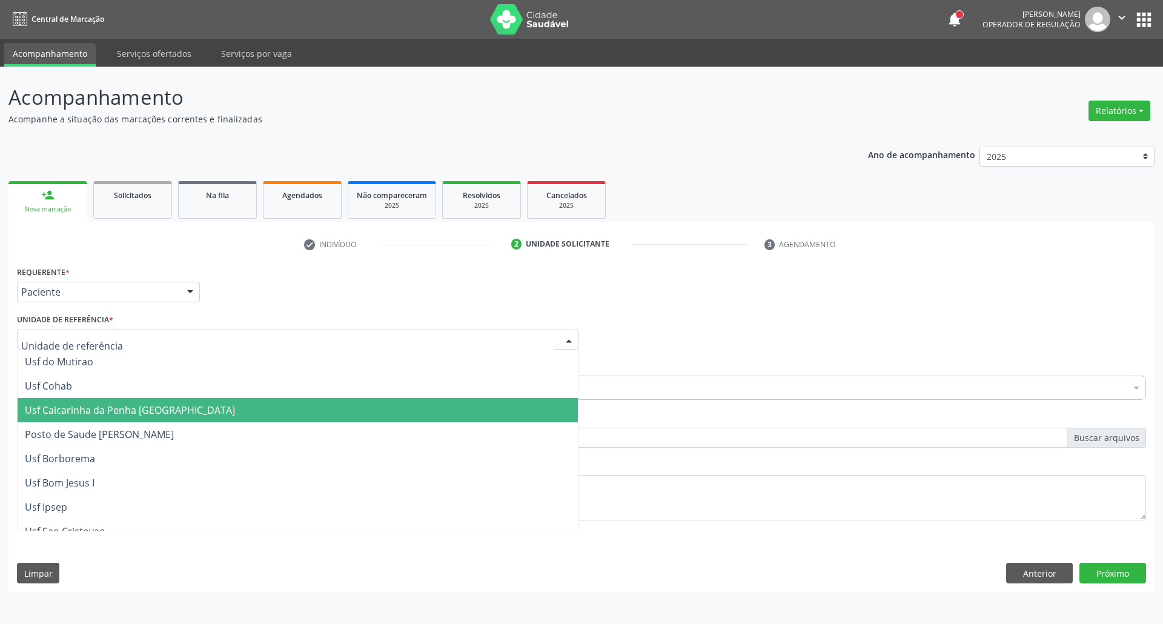
click at [676, 296] on div "Requerente * Paciente Profissional de Saúde Paciente Nenhum resultado encontrad…" at bounding box center [581, 286] width 1135 height 47
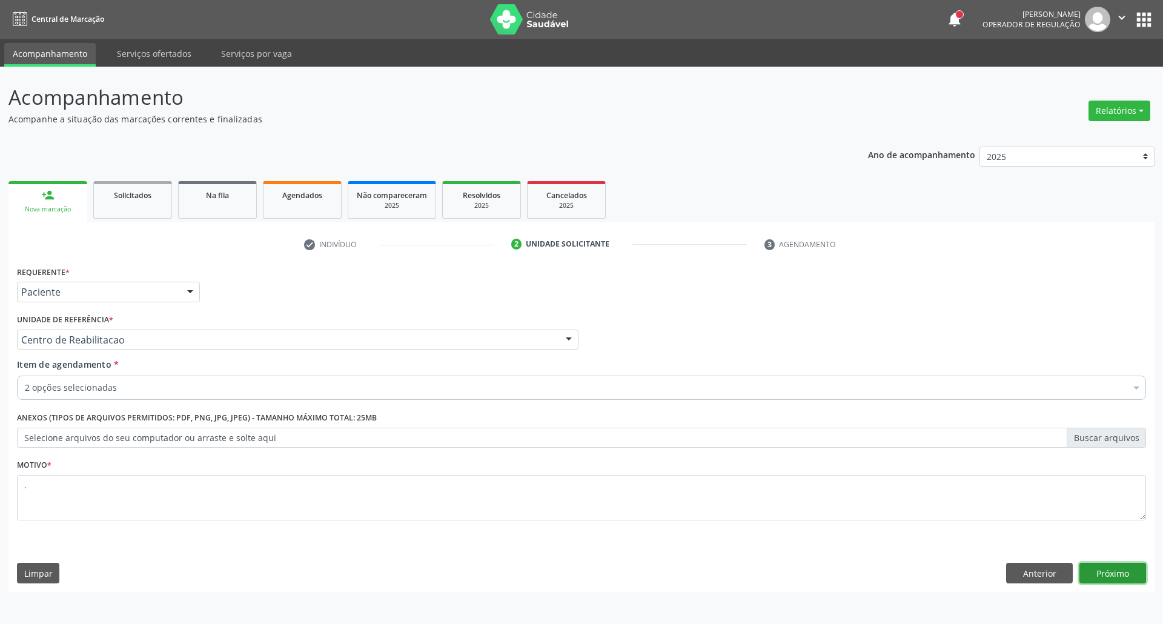
drag, startPoint x: 1094, startPoint y: 569, endPoint x: 976, endPoint y: 547, distance: 119.5
click at [1093, 570] on button "Próximo" at bounding box center [1112, 573] width 67 height 21
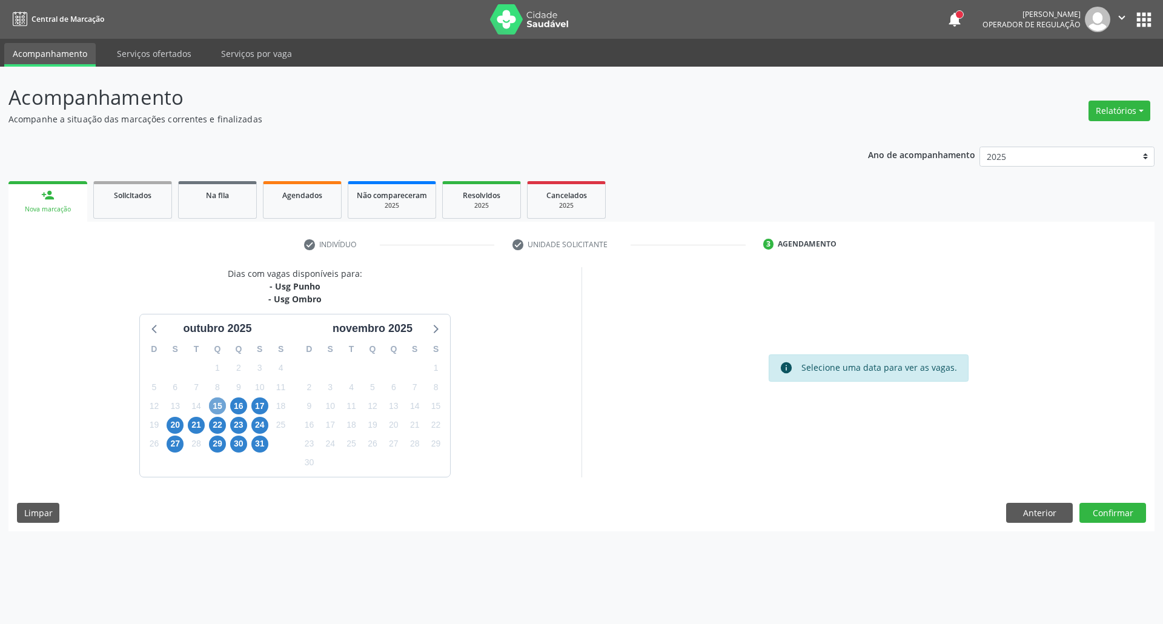
click at [214, 408] on span "15" at bounding box center [217, 405] width 17 height 17
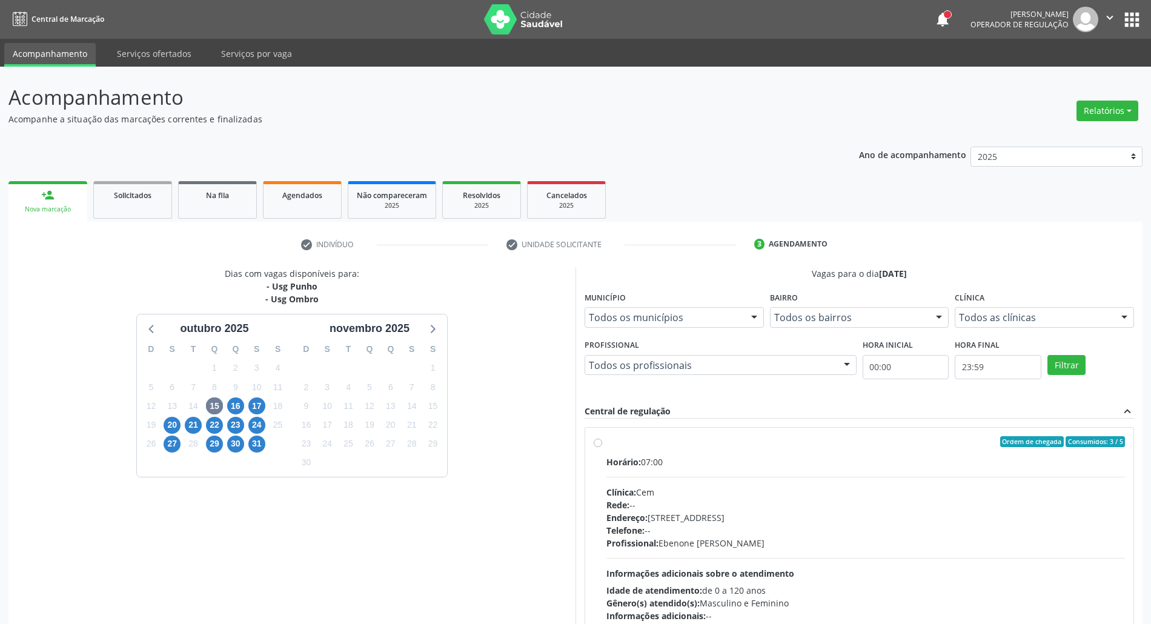
drag, startPoint x: 754, startPoint y: 455, endPoint x: 833, endPoint y: 500, distance: 90.8
click at [756, 455] on div "Horário: 07:00" at bounding box center [865, 461] width 518 height 13
click at [602, 447] on input "Ordem de chegada Consumidos: 3 / 5 Horário: 07:00 Clínica: Cem Rede: -- Endereç…" at bounding box center [598, 441] width 8 height 11
radio input "true"
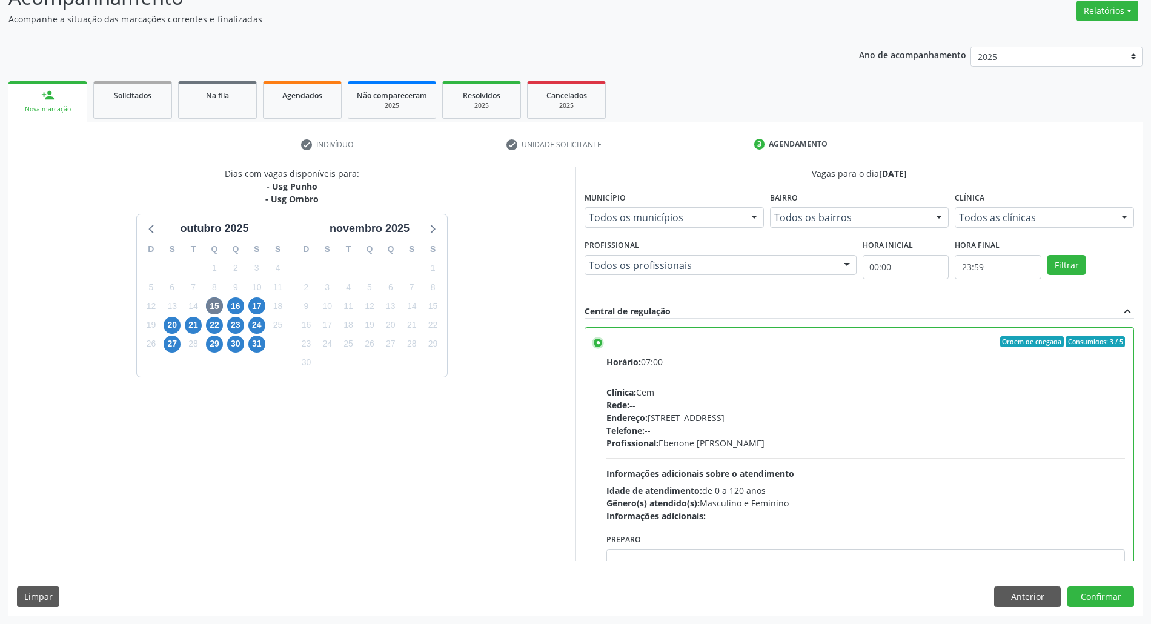
scroll to position [61, 0]
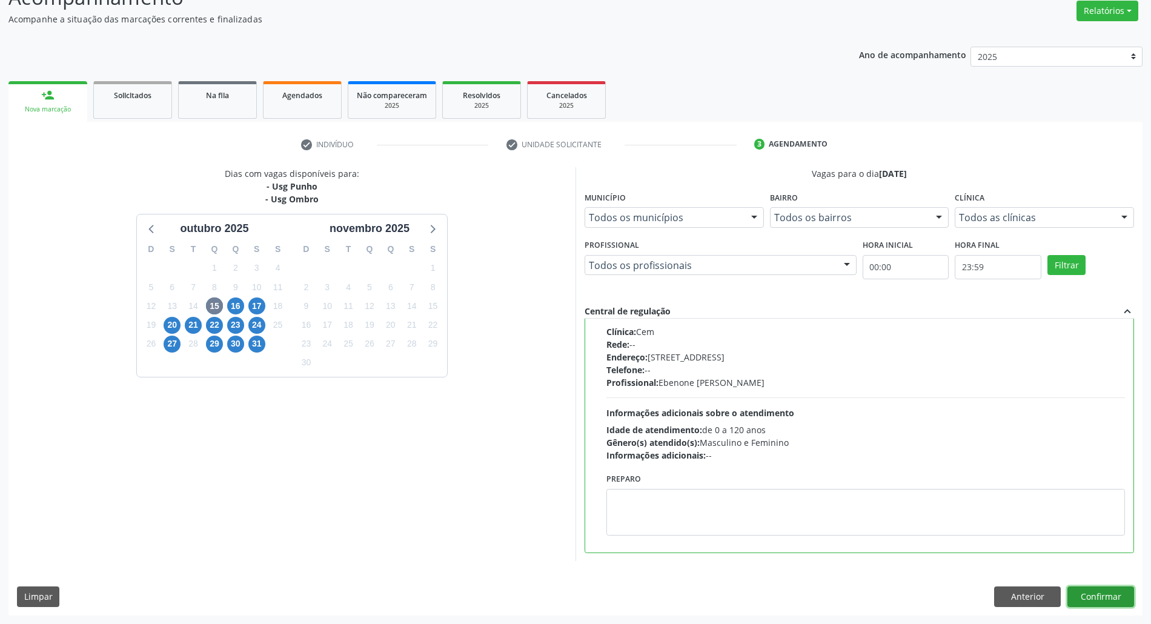
drag, startPoint x: 1094, startPoint y: 595, endPoint x: 791, endPoint y: 534, distance: 308.8
click at [1084, 595] on button "Confirmar" at bounding box center [1100, 596] width 67 height 21
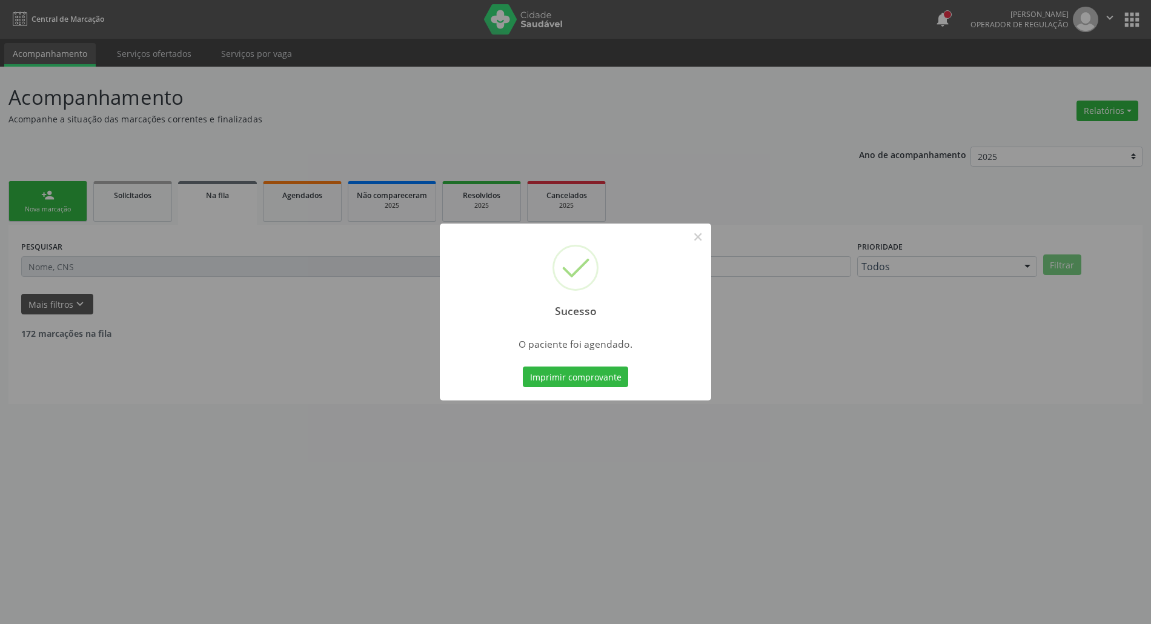
scroll to position [0, 0]
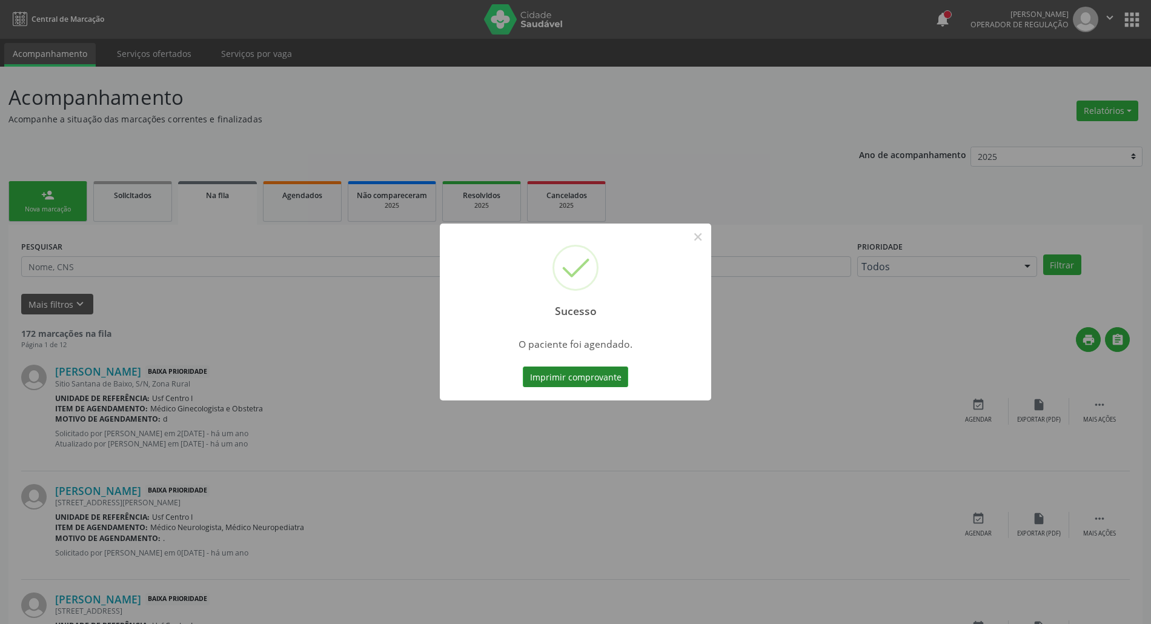
click at [575, 374] on button "Imprimir comprovante" at bounding box center [575, 376] width 105 height 21
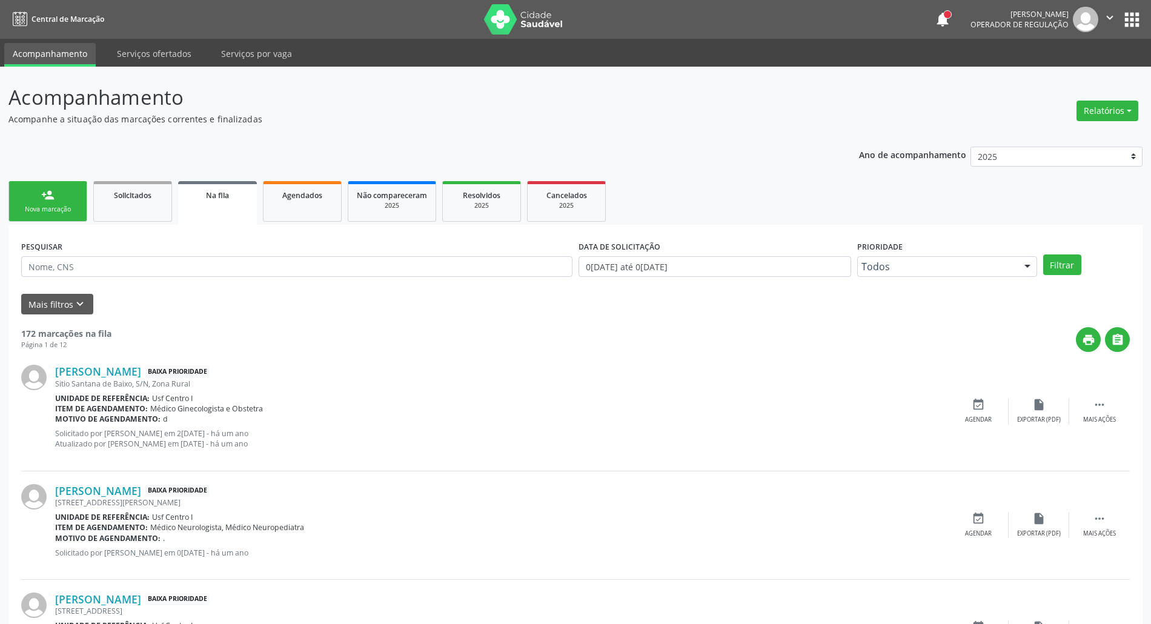
click at [39, 199] on link "person_add Nova marcação" at bounding box center [47, 201] width 79 height 41
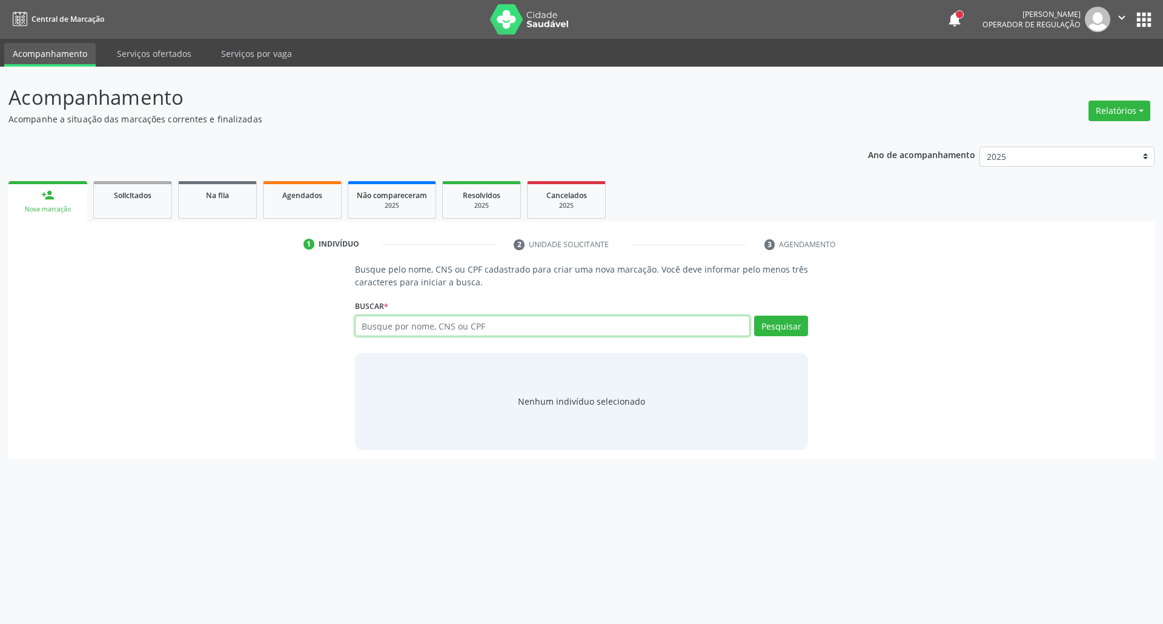
click at [362, 328] on input "text" at bounding box center [552, 326] width 395 height 21
paste input "700 0027 8201 0608"
type input "700 0027 8201 0608"
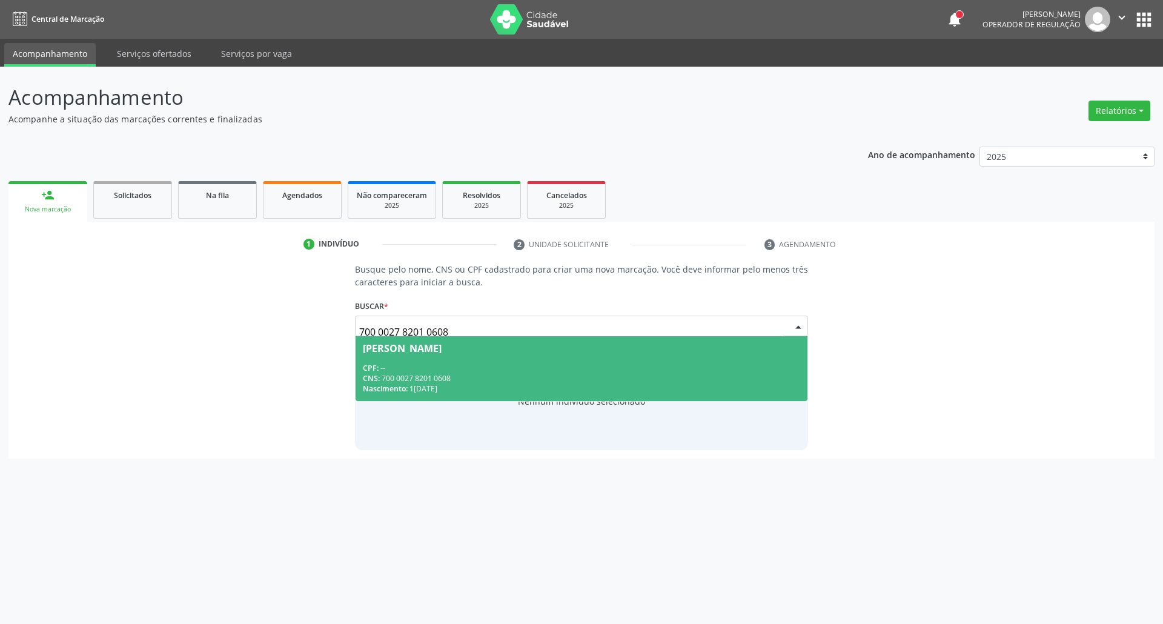
click at [394, 352] on div "Ilma Cilene de Lima Pereira" at bounding box center [402, 348] width 79 height 10
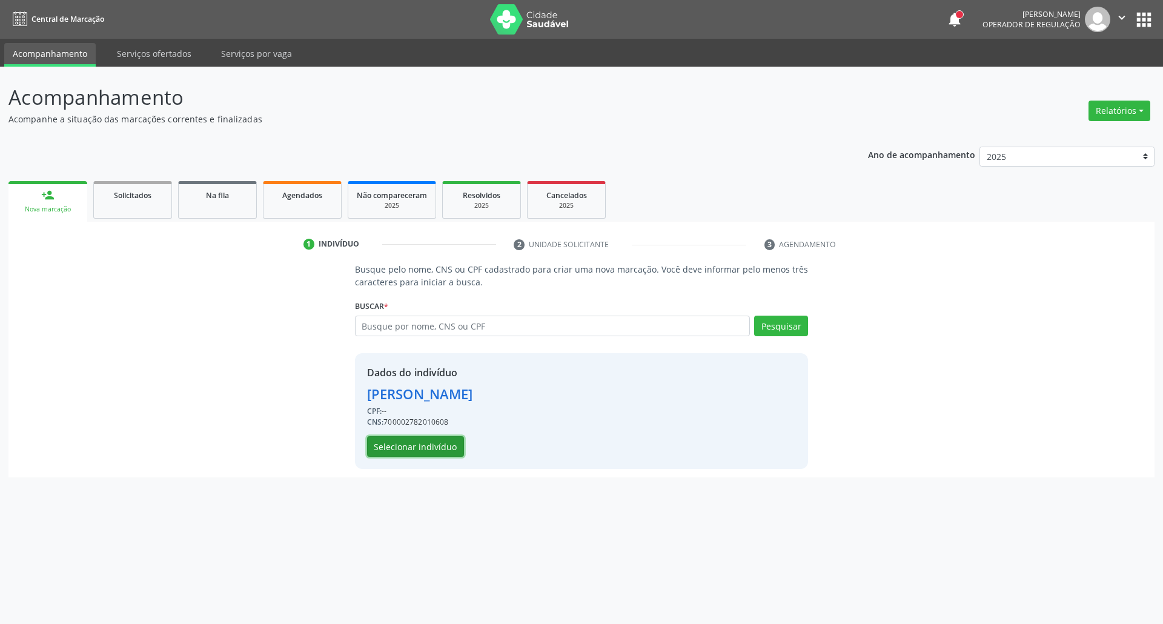
click at [418, 437] on button "Selecionar indivíduo" at bounding box center [415, 446] width 97 height 21
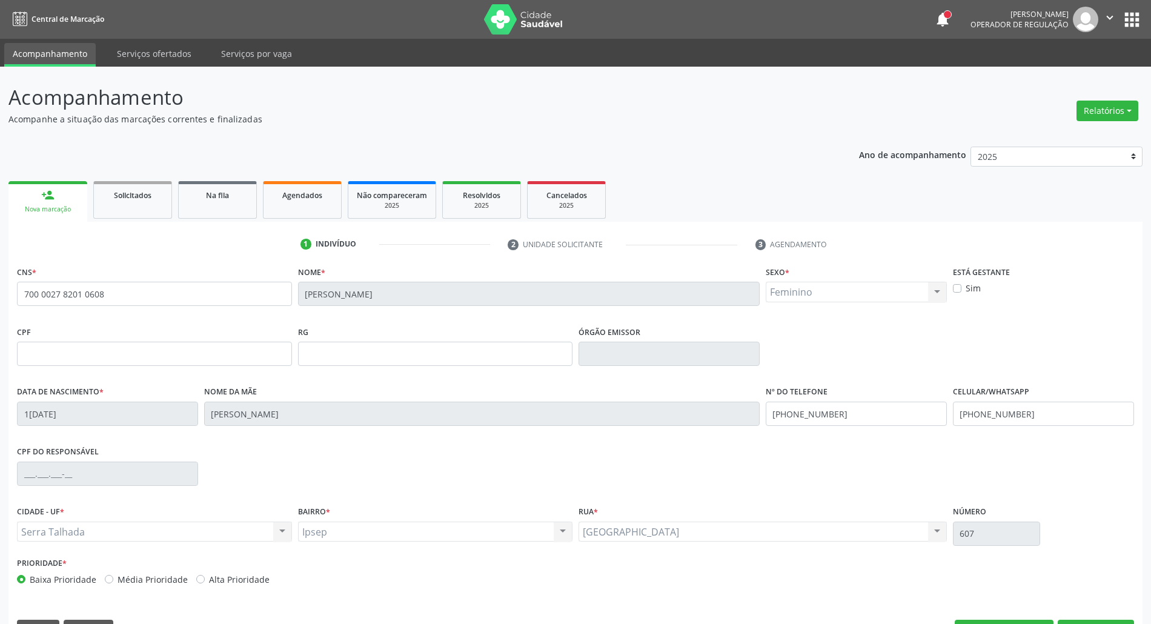
scroll to position [33, 0]
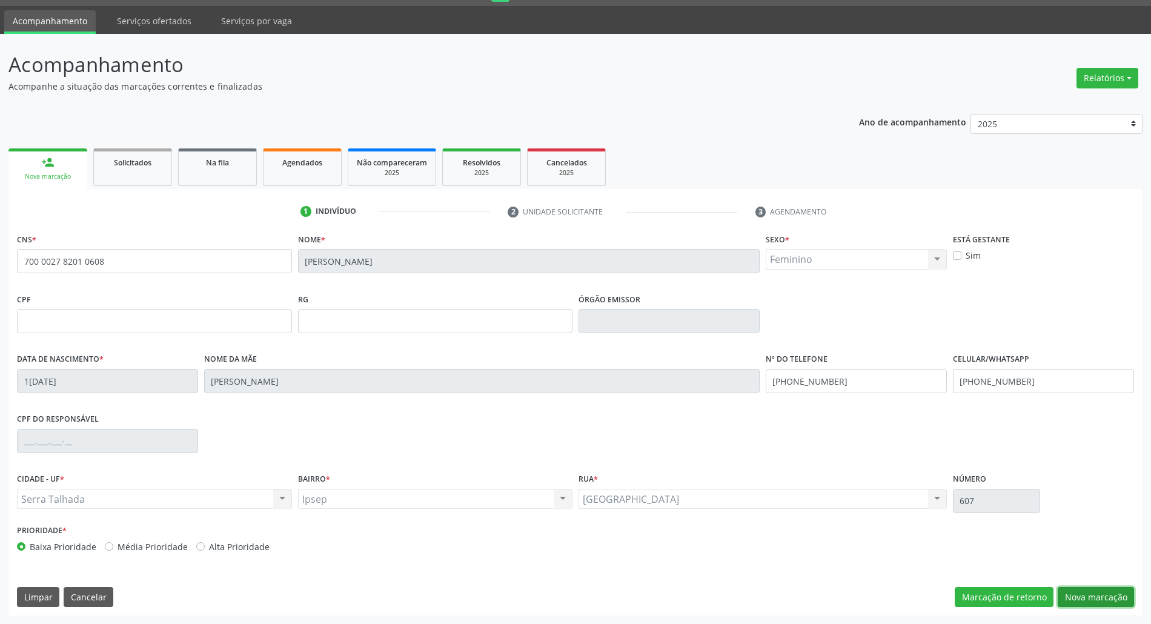
click at [1102, 594] on button "Nova marcação" at bounding box center [1095, 597] width 76 height 21
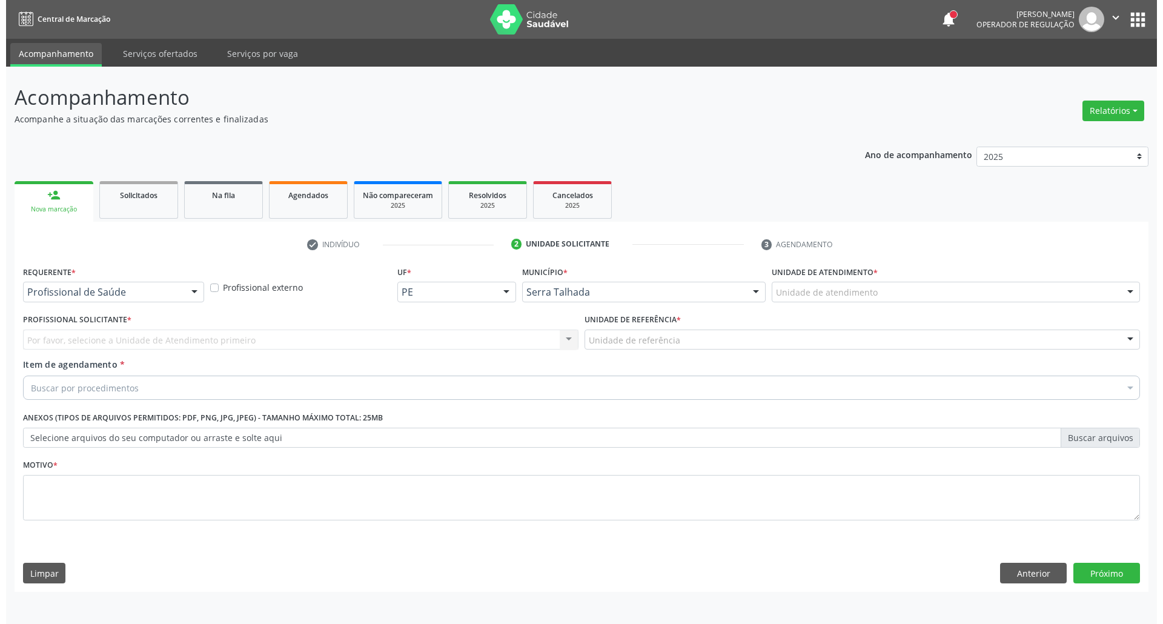
scroll to position [0, 0]
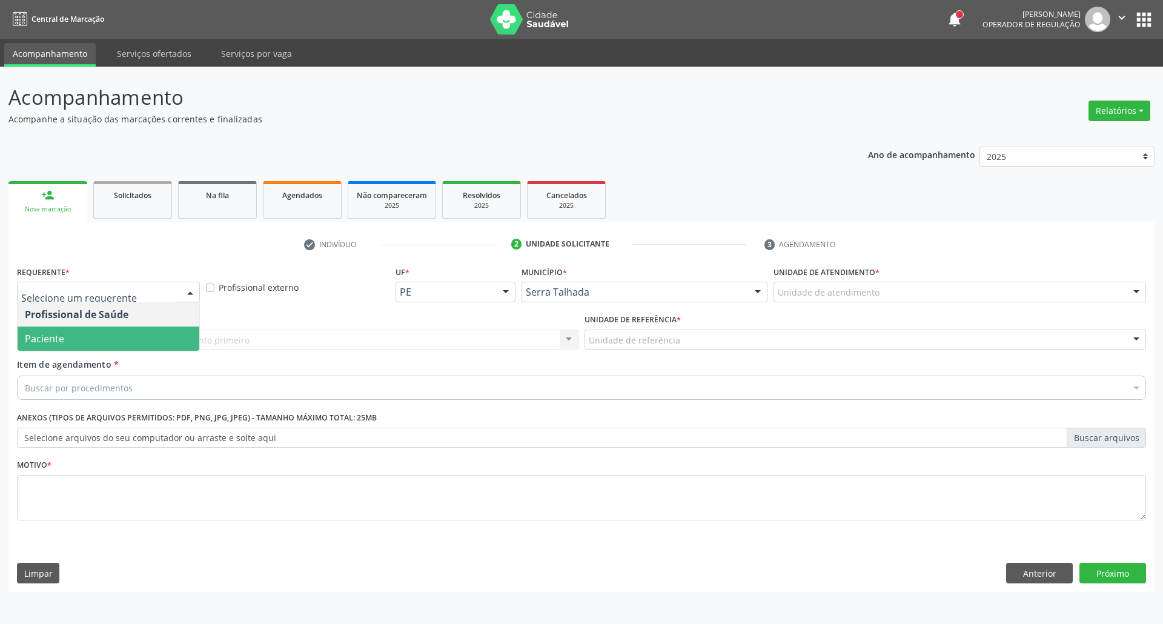
click at [145, 339] on span "Paciente" at bounding box center [109, 338] width 182 height 24
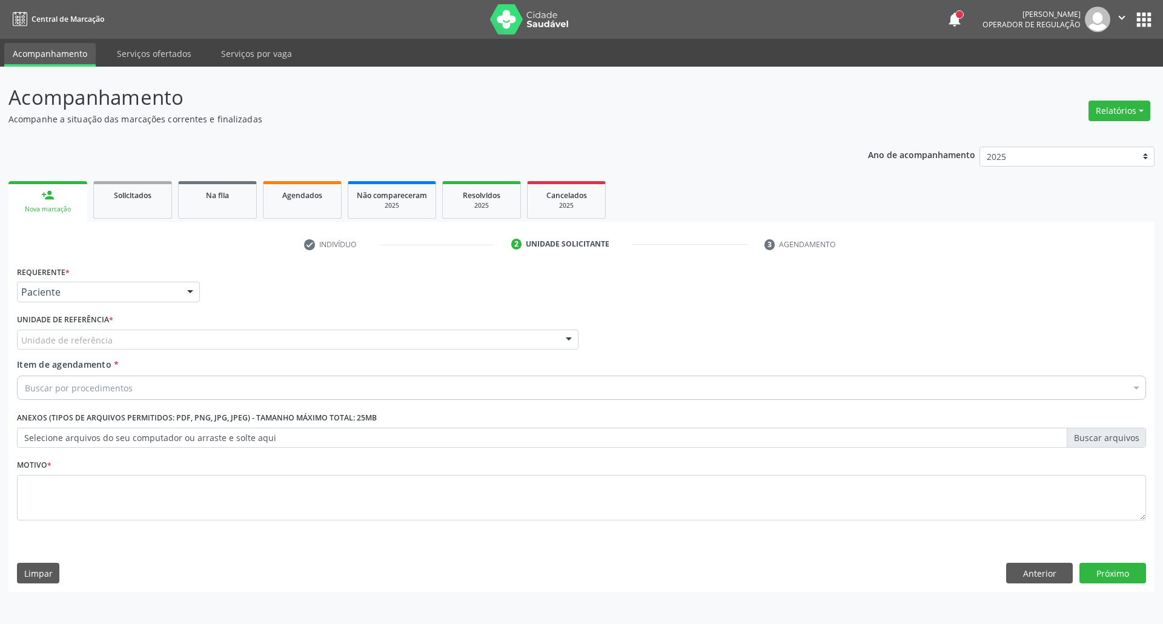
click at [147, 342] on div "Unidade de referência" at bounding box center [297, 339] width 561 height 21
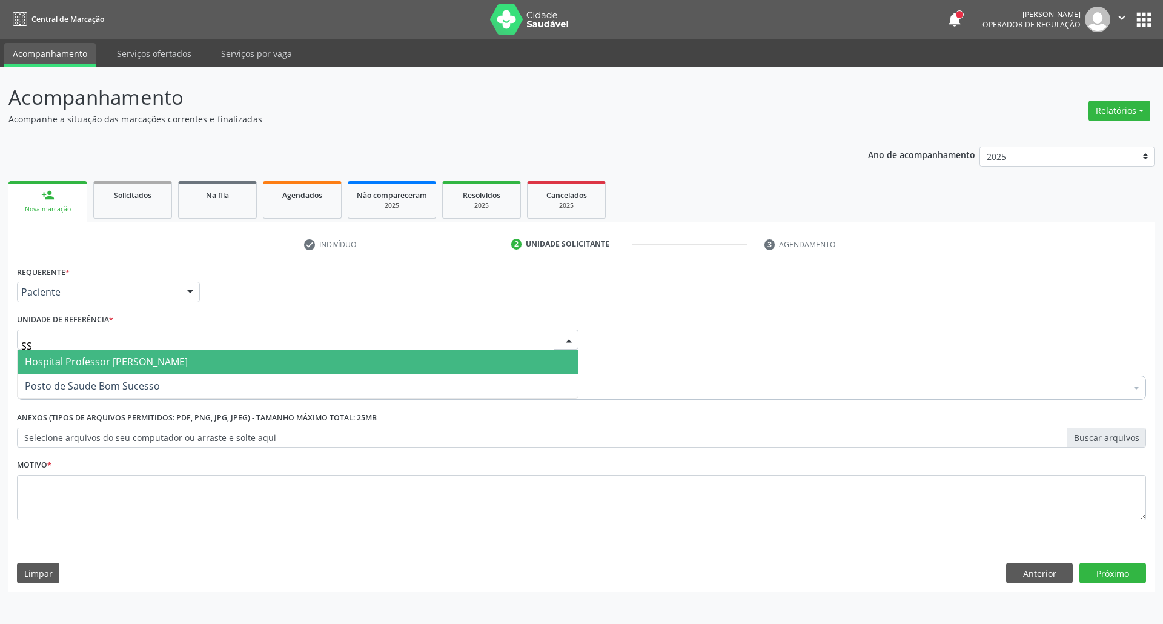
type input "S"
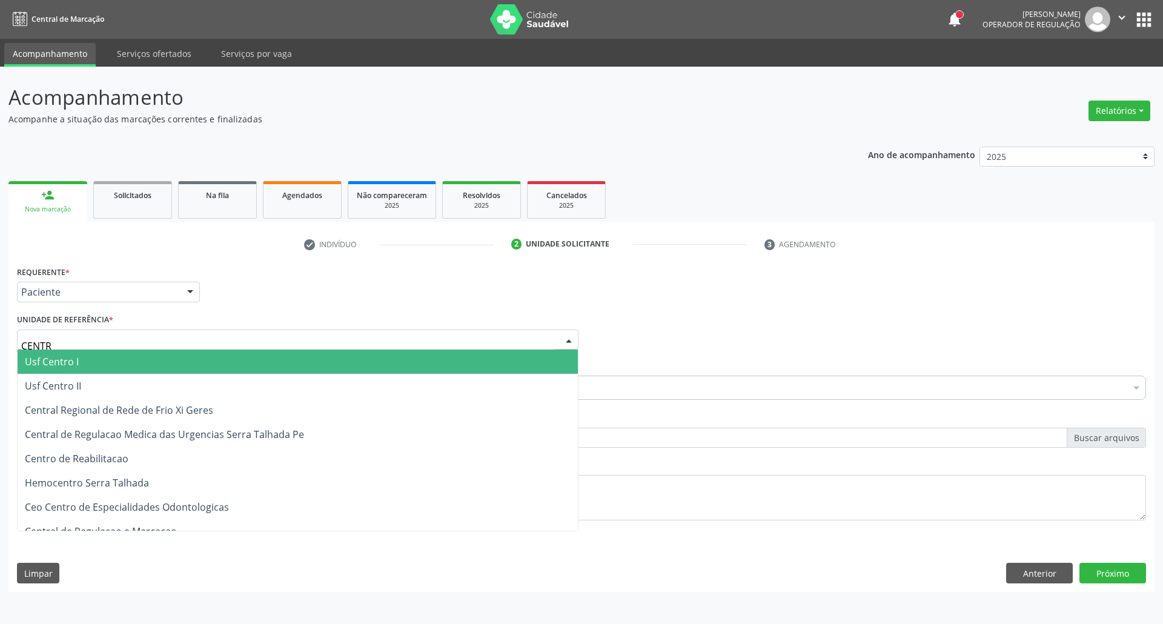
type input "CENTRO"
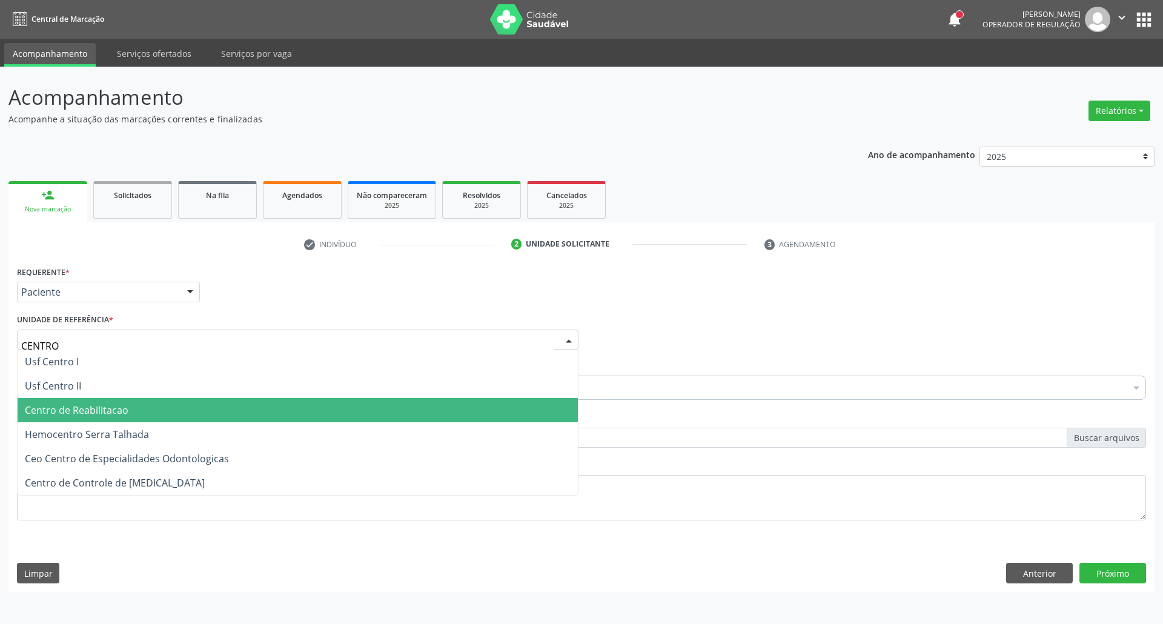
click at [208, 405] on span "Centro de Reabilitacao" at bounding box center [298, 410] width 560 height 24
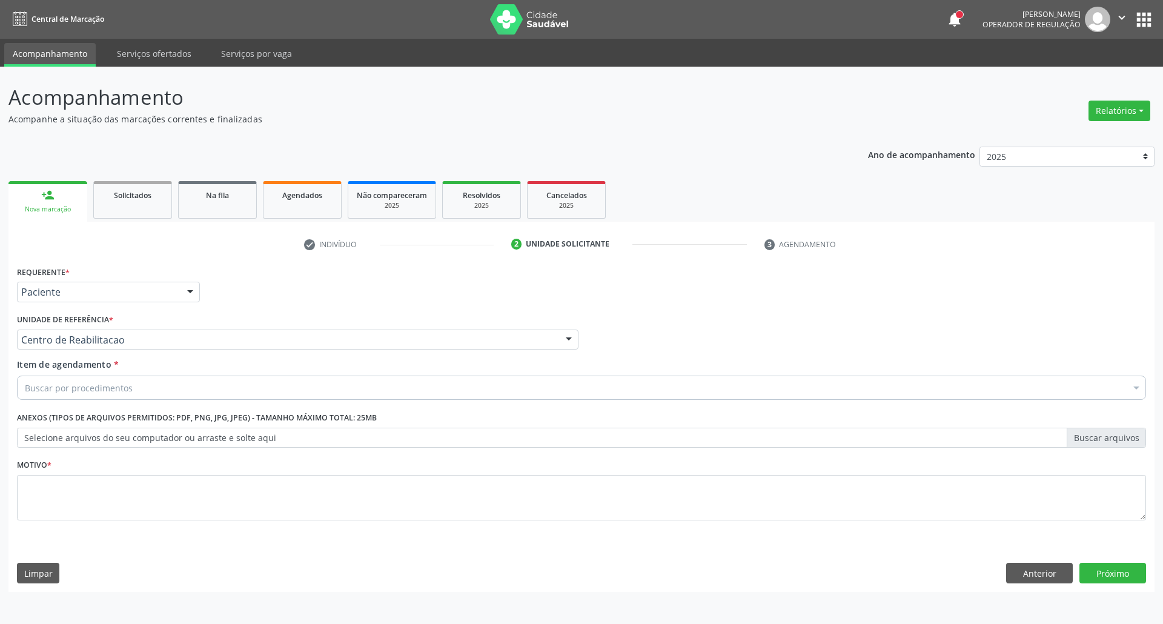
click at [180, 388] on div "Buscar por procedimentos" at bounding box center [581, 387] width 1129 height 24
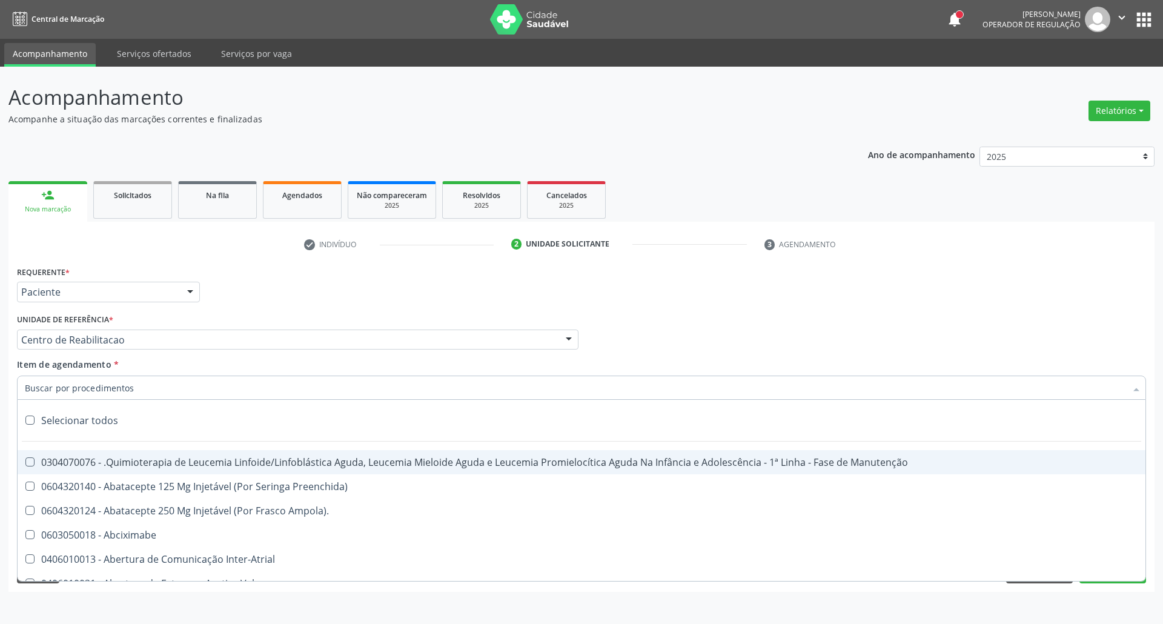
click at [359, 388] on input "Item de agendamento *" at bounding box center [575, 387] width 1101 height 24
click at [439, 395] on input "Item de agendamento *" at bounding box center [575, 387] width 1101 height 24
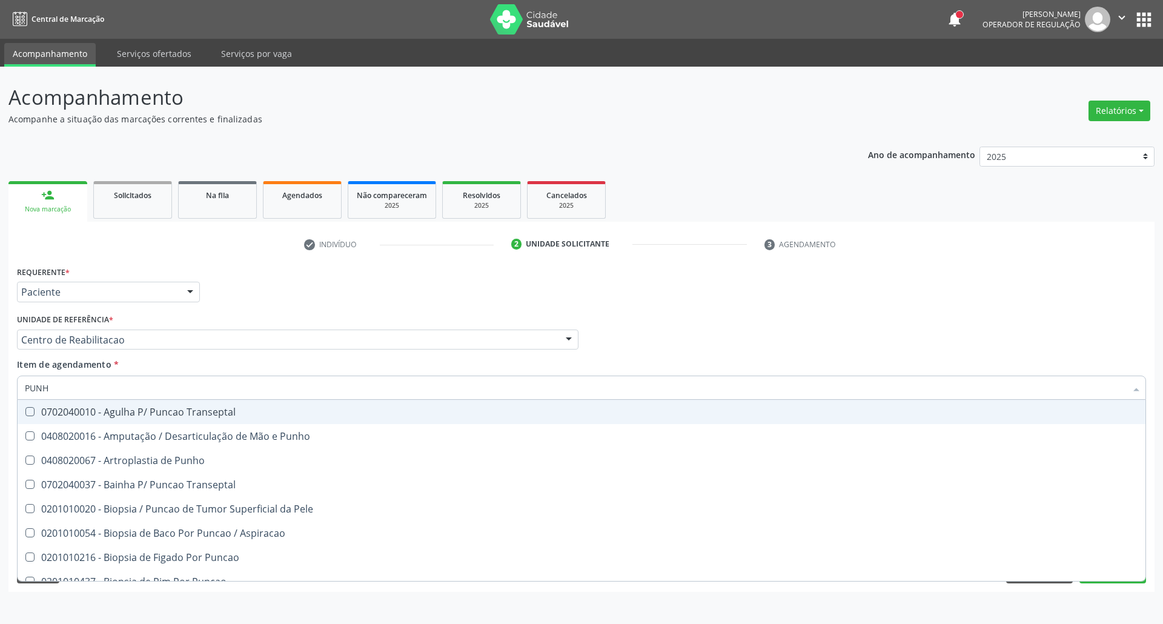
type input "PUNHO"
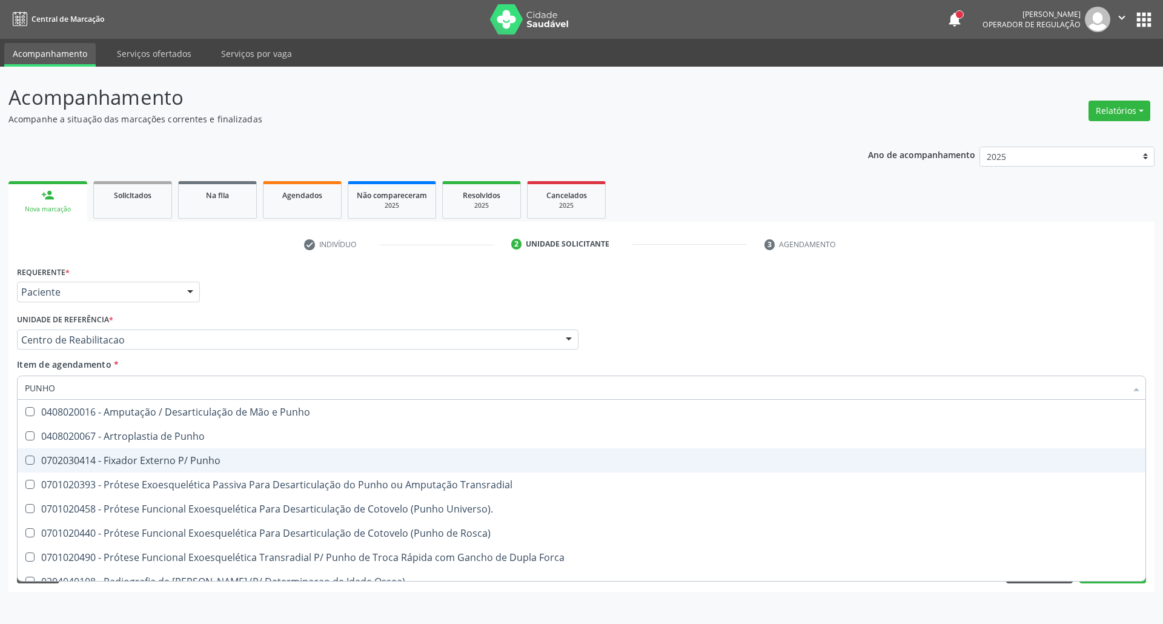
scroll to position [207, 0]
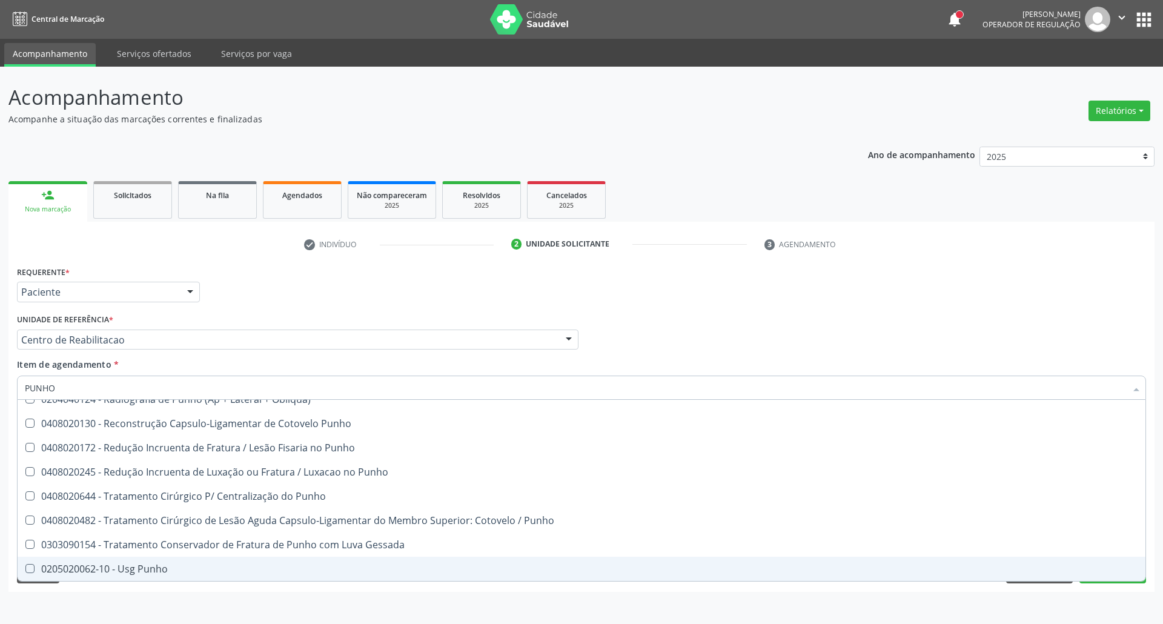
drag, startPoint x: 165, startPoint y: 569, endPoint x: 154, endPoint y: 483, distance: 86.7
click at [164, 569] on div "0205020062-10 - Usg Punho" at bounding box center [581, 569] width 1113 height 10
checkbox Punho "true"
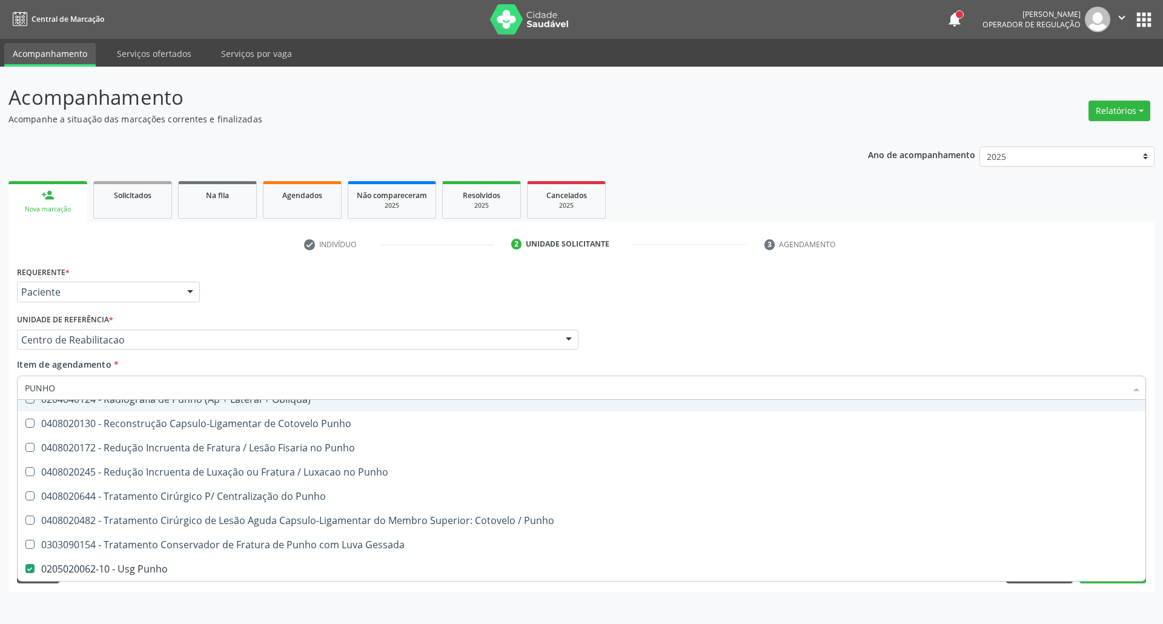
drag, startPoint x: 15, startPoint y: 401, endPoint x: 0, endPoint y: 423, distance: 26.2
click at [0, 425] on div "Acompanhamento Acompanhe a situação das marcações correntes e finalizadas Relat…" at bounding box center [581, 345] width 1163 height 557
type input "O"
checkbox Punho "false"
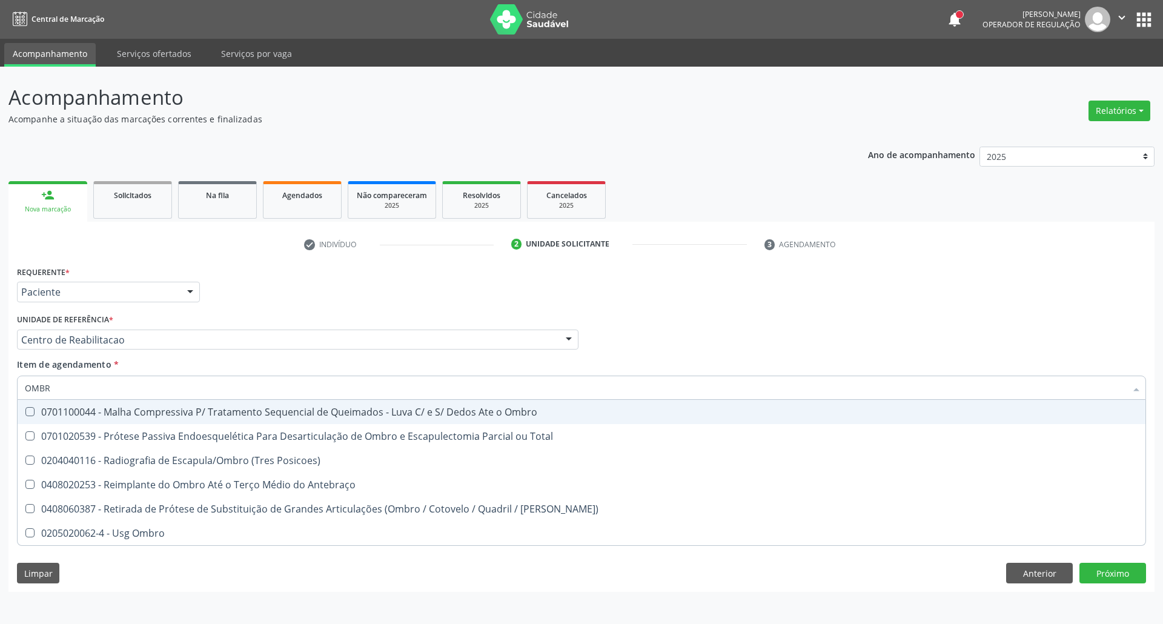
type input "OMBRO"
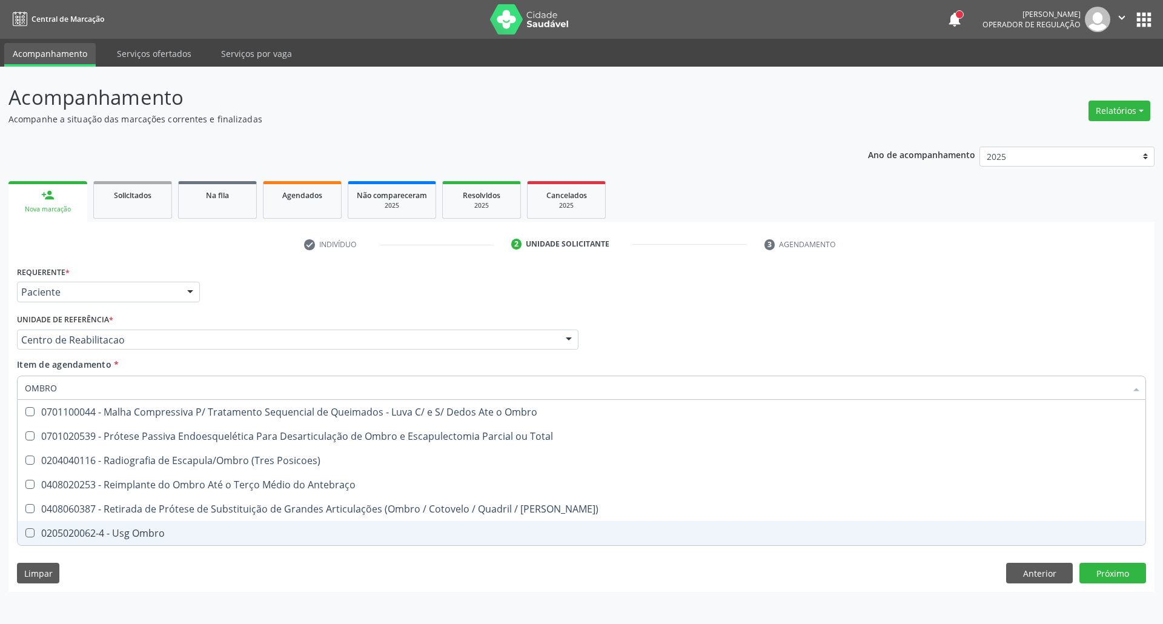
click at [71, 533] on div "0205020062-4 - Usg Ombro" at bounding box center [581, 533] width 1113 height 10
checkbox Ombro "true"
click at [0, 475] on div "Acompanhamento Acompanhe a situação das marcações correntes e finalizadas Relat…" at bounding box center [581, 345] width 1163 height 557
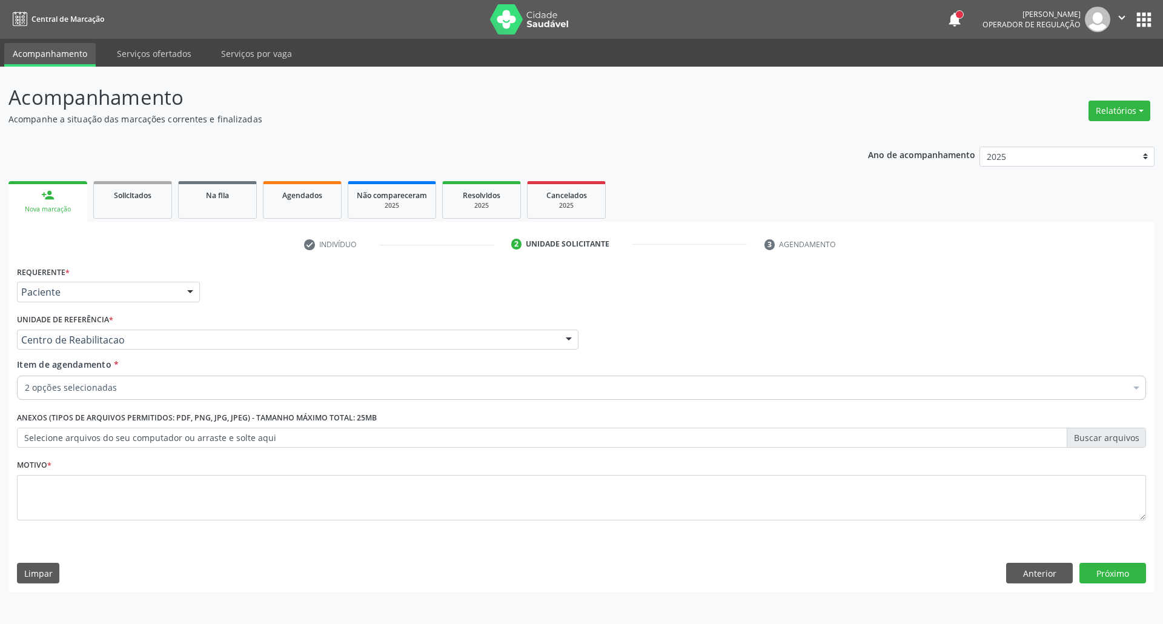
click at [61, 497] on div "0205020062-4 - Usg Ombro" at bounding box center [581, 501] width 1113 height 10
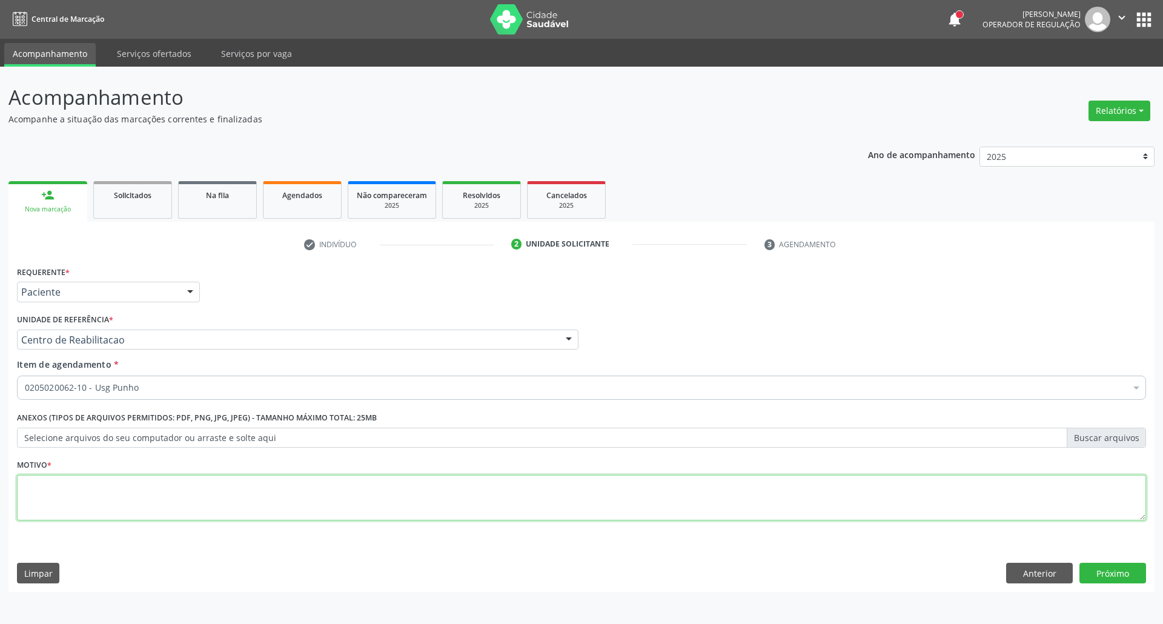
click at [922, 486] on textarea at bounding box center [581, 498] width 1129 height 46
type textarea "."
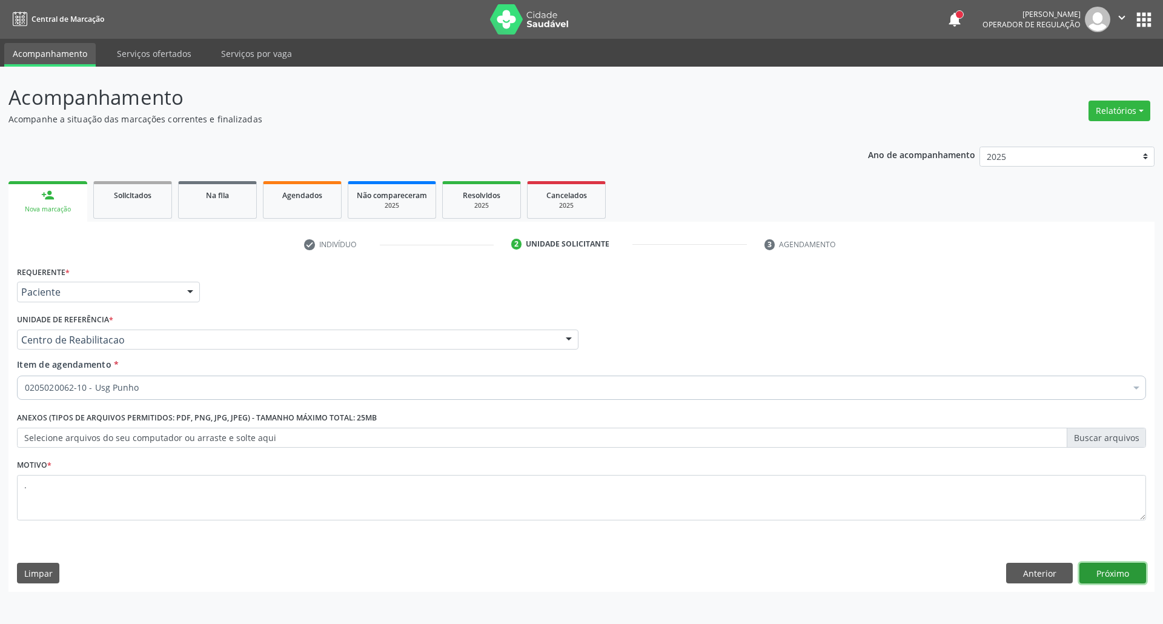
click at [1127, 567] on button "Próximo" at bounding box center [1112, 573] width 67 height 21
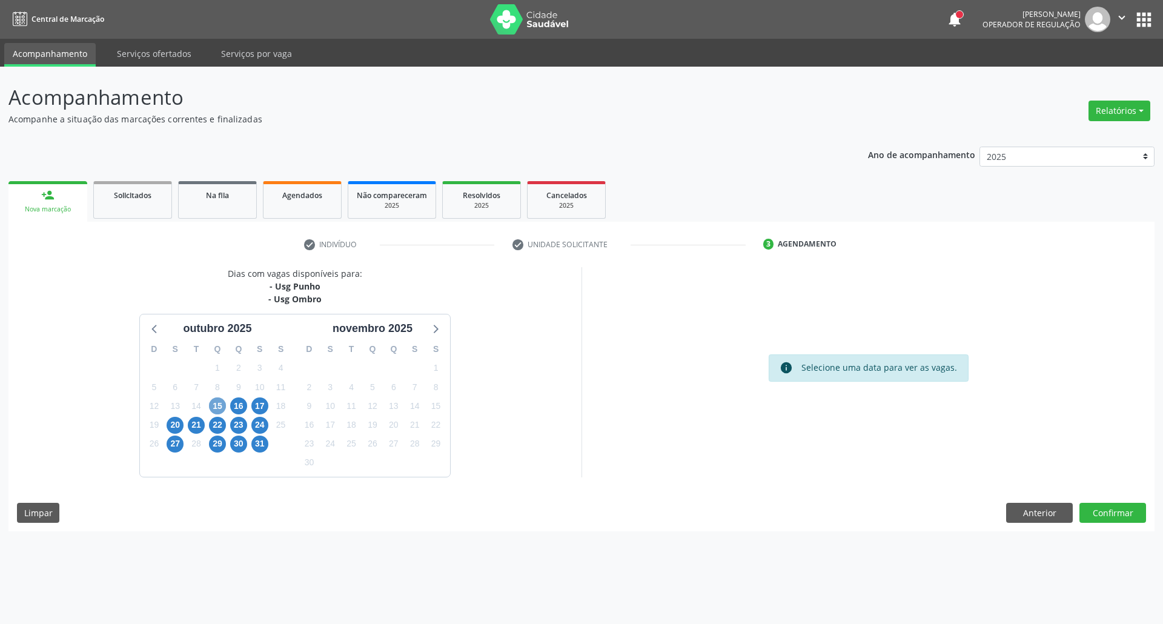
click at [218, 401] on span "15" at bounding box center [217, 405] width 17 height 17
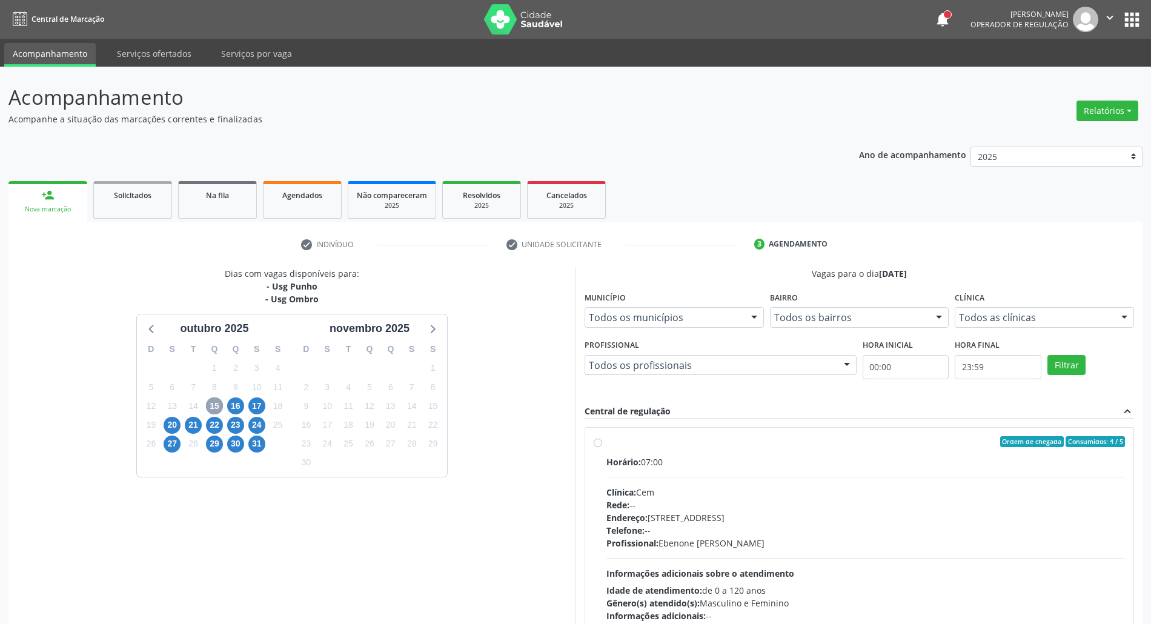
scroll to position [80, 0]
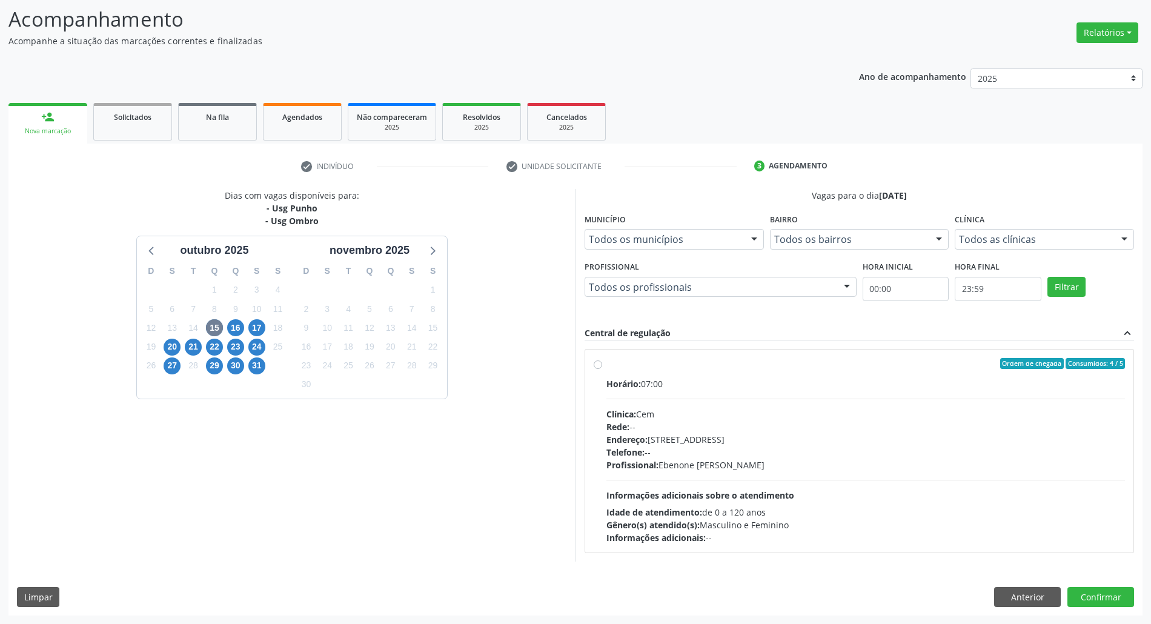
click at [898, 365] on div "Ordem de chegada Consumidos: 4 / 5" at bounding box center [865, 363] width 518 height 11
click at [602, 365] on input "Ordem de chegada Consumidos: 4 / 5 Horário: 07:00 Clínica: Cem Rede: -- Endereç…" at bounding box center [598, 363] width 8 height 11
radio input "true"
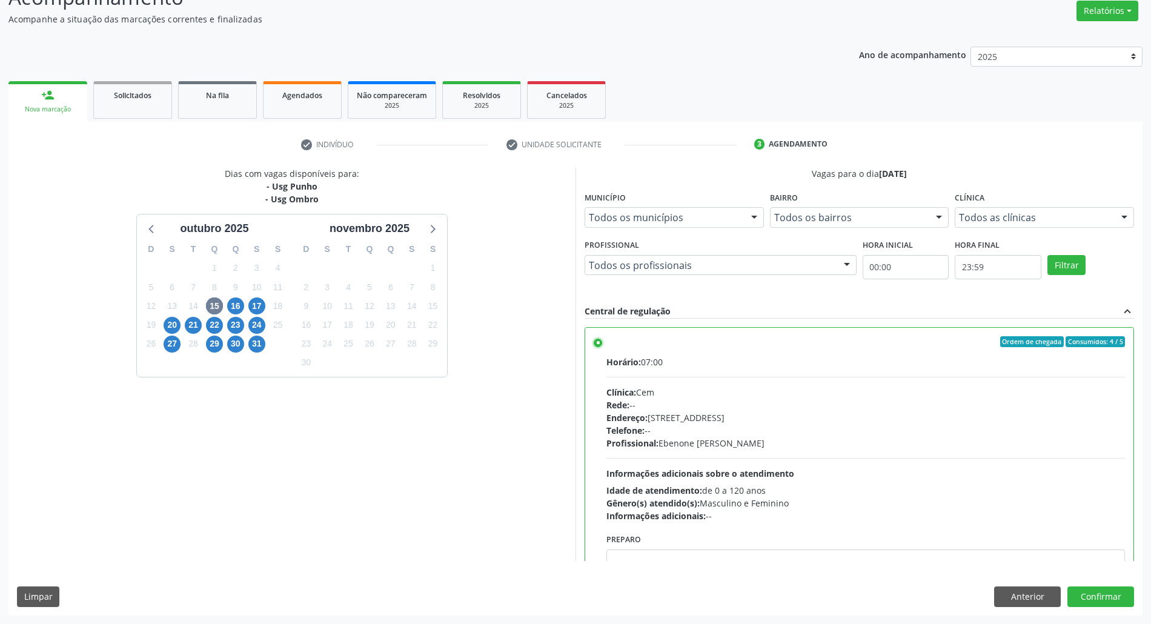
scroll to position [61, 0]
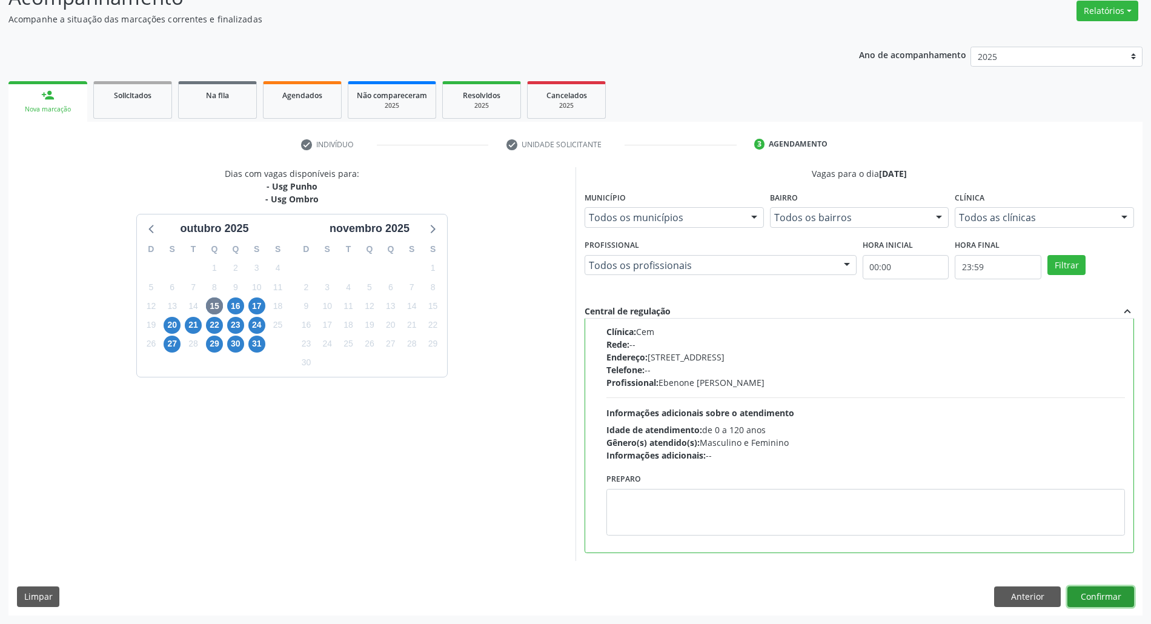
click at [1079, 594] on button "Confirmar" at bounding box center [1100, 596] width 67 height 21
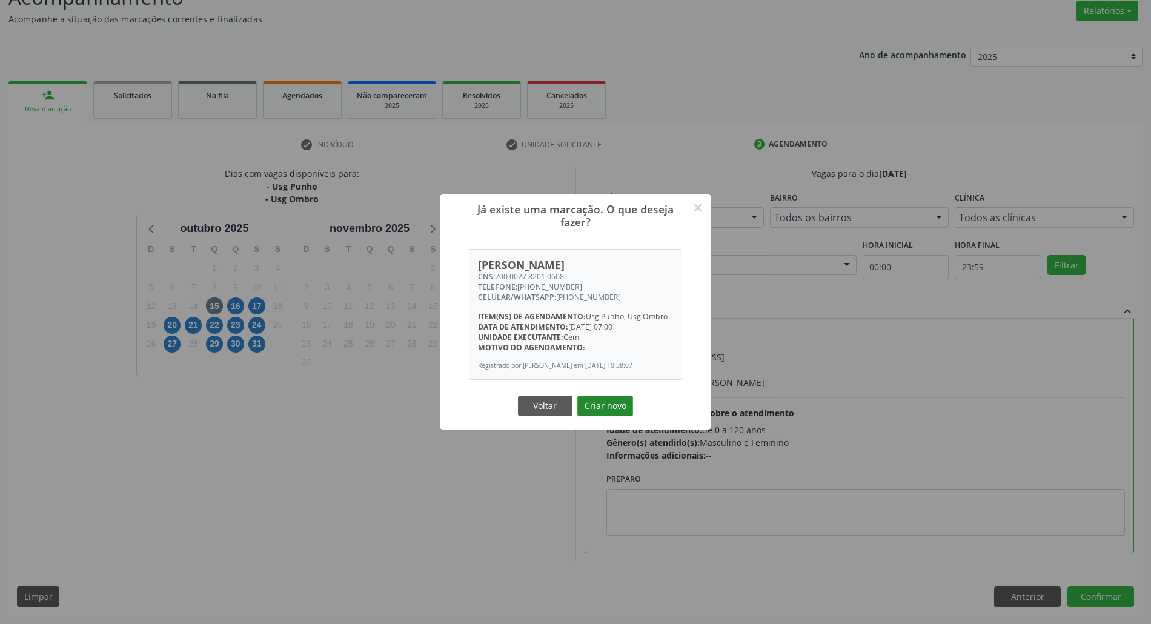
click at [612, 409] on button "Criar novo" at bounding box center [605, 405] width 56 height 21
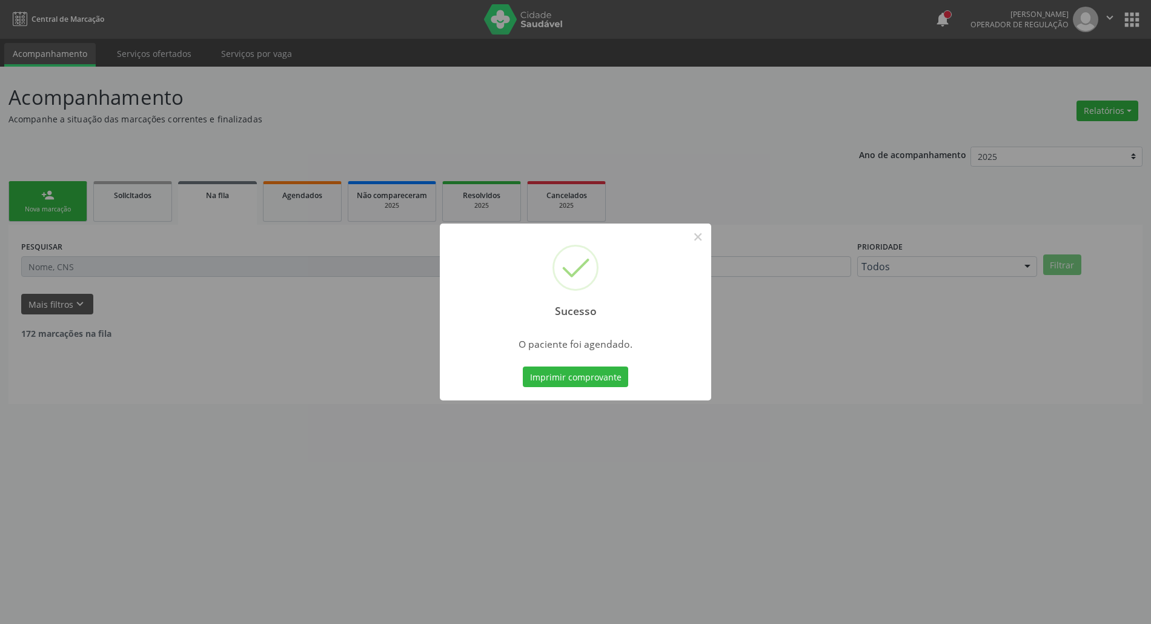
scroll to position [0, 0]
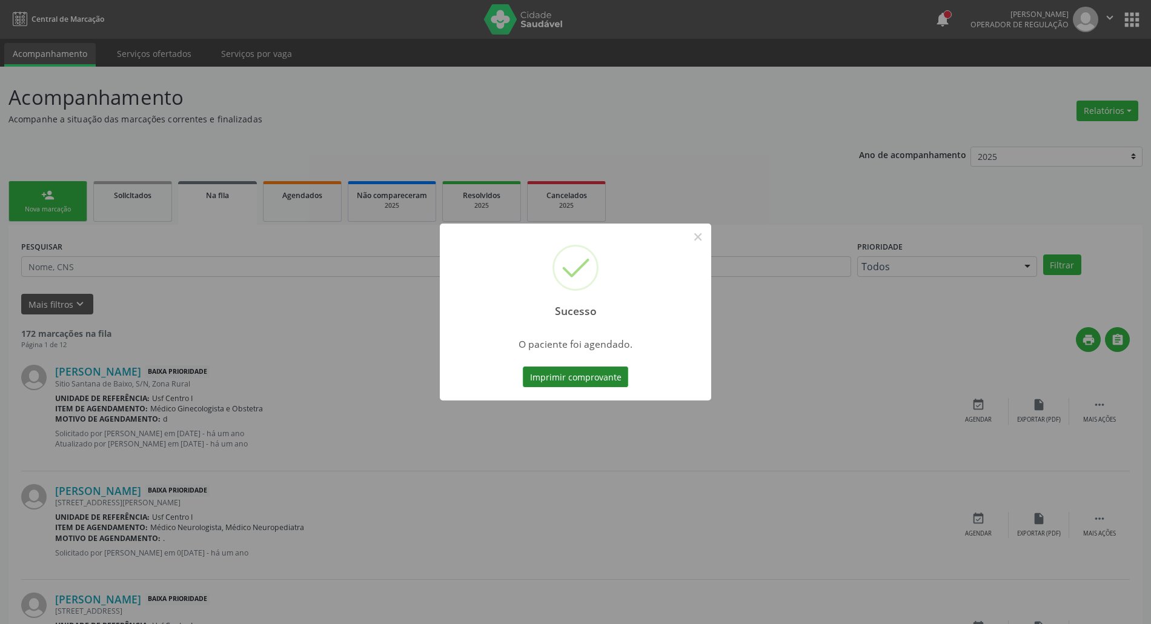
click at [569, 374] on button "Imprimir comprovante" at bounding box center [575, 376] width 105 height 21
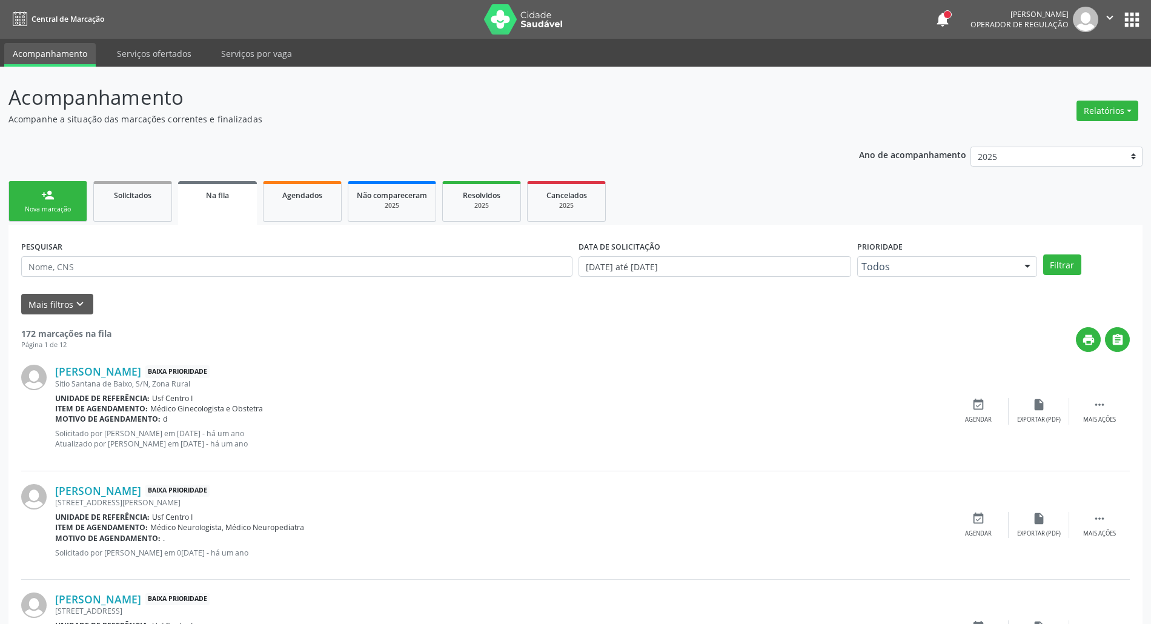
click at [47, 207] on div "Nova marcação" at bounding box center [48, 209] width 61 height 9
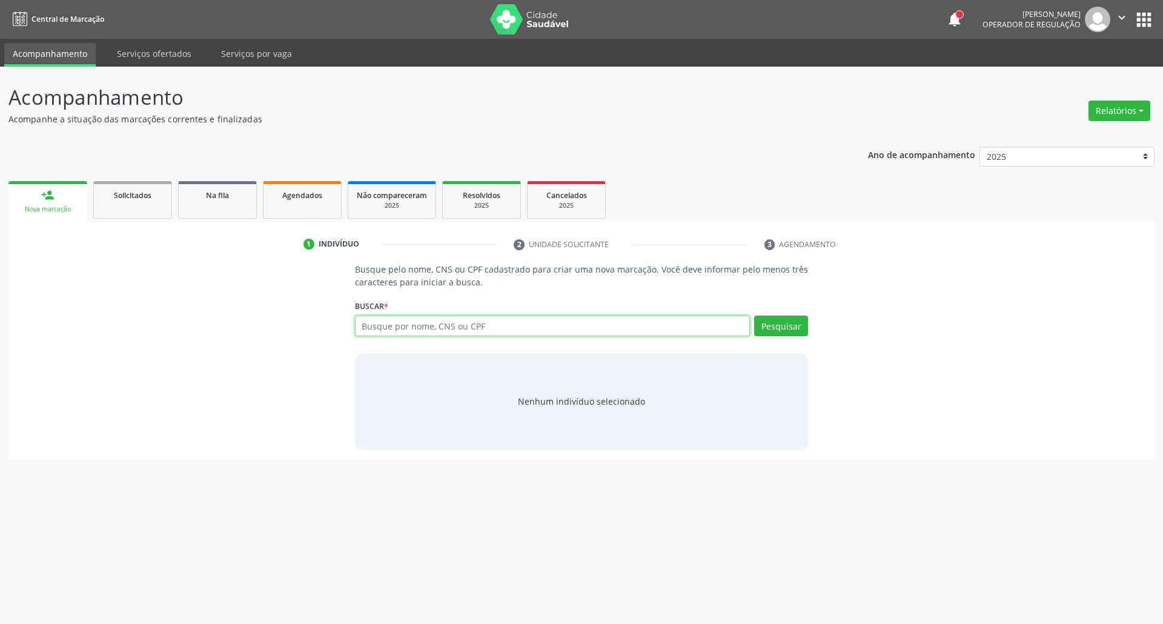
click at [567, 329] on input "text" at bounding box center [552, 326] width 395 height 21
click at [572, 329] on input "text" at bounding box center [552, 326] width 395 height 21
type input "03907257499"
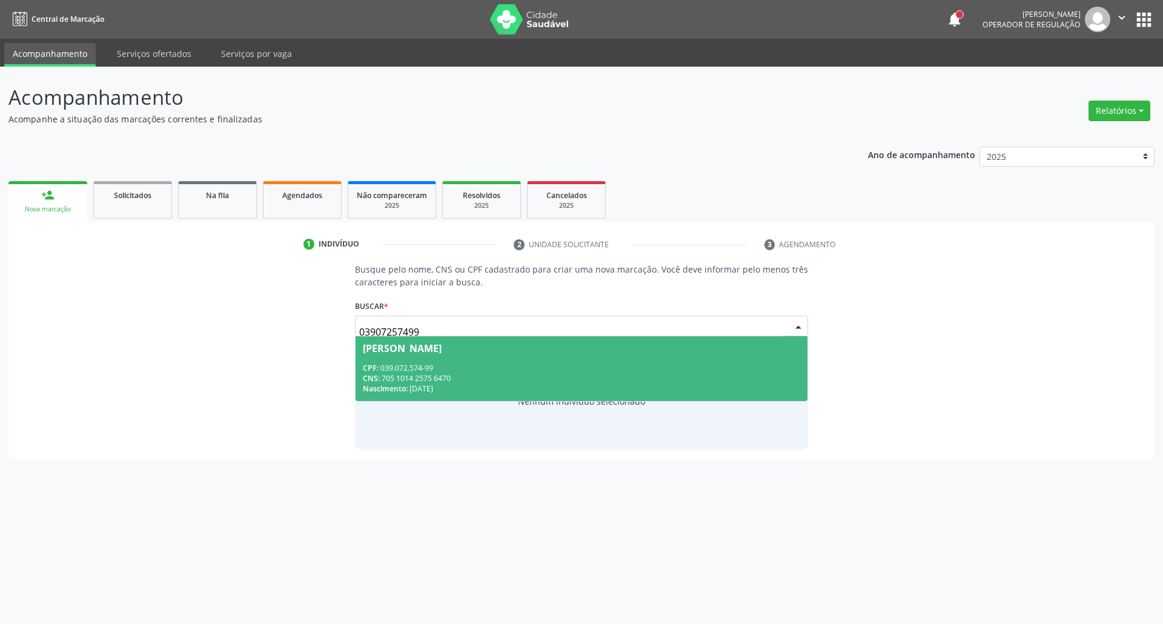
click at [398, 374] on div "CNS: 705 1014 2575 6470" at bounding box center [582, 378] width 438 height 10
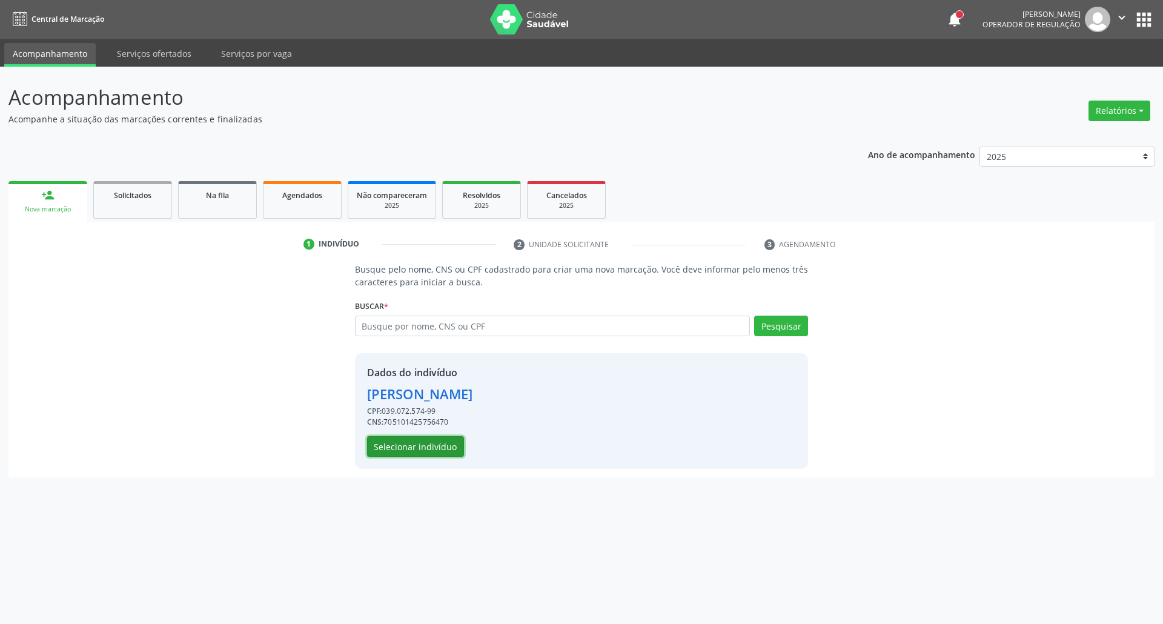
click at [386, 451] on button "Selecionar indivíduo" at bounding box center [415, 446] width 97 height 21
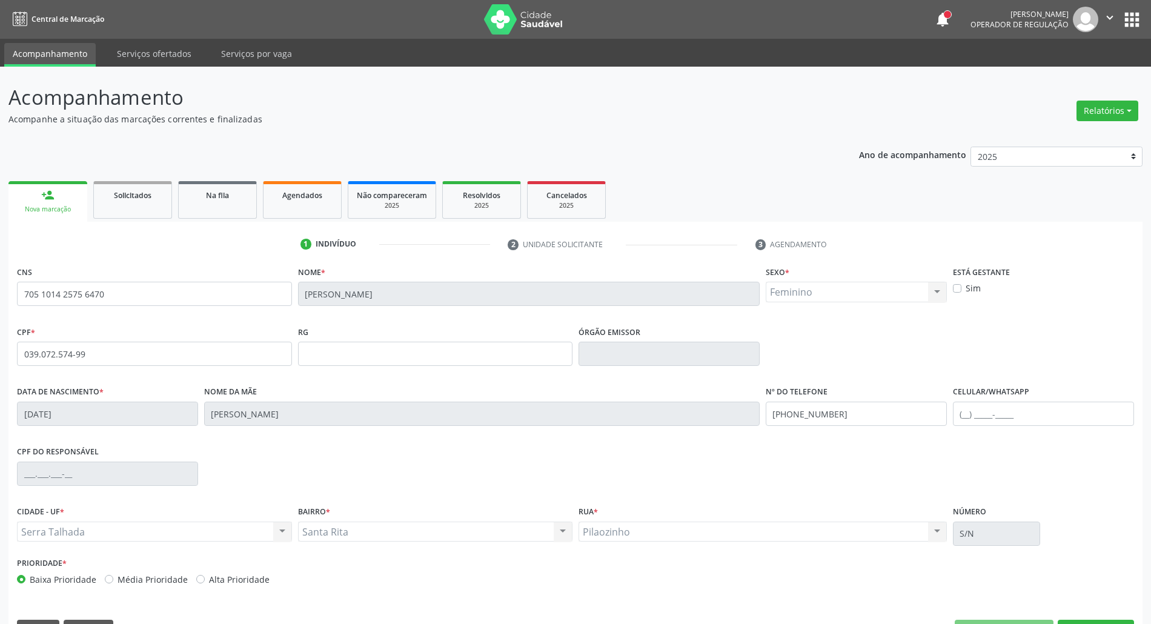
scroll to position [33, 0]
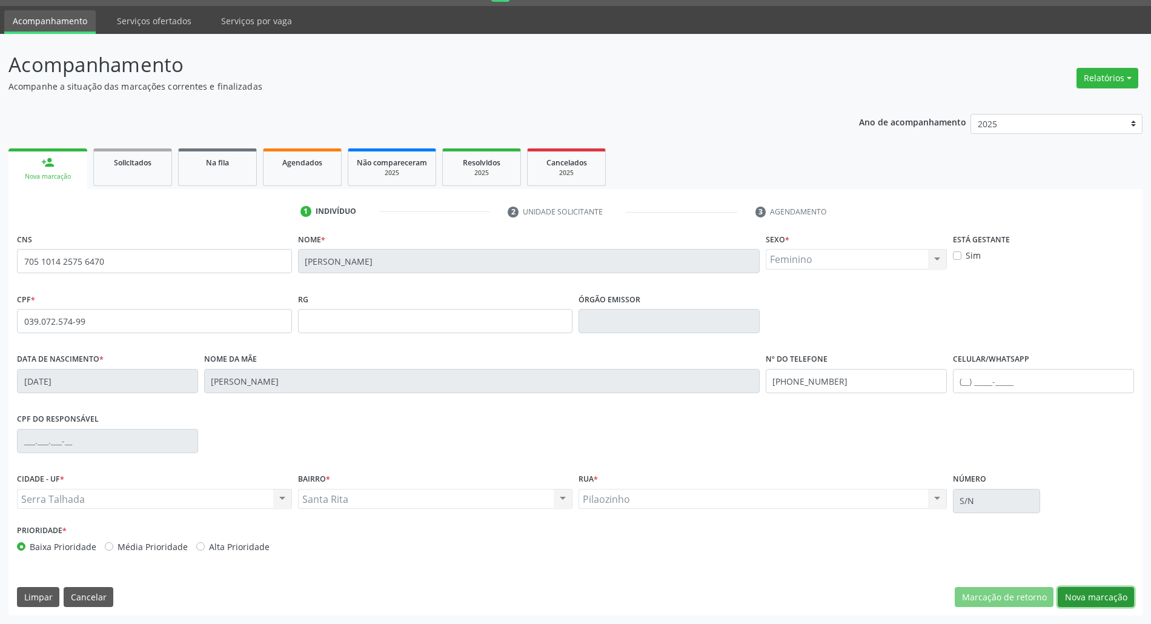
click at [1086, 600] on button "Nova marcação" at bounding box center [1095, 597] width 76 height 21
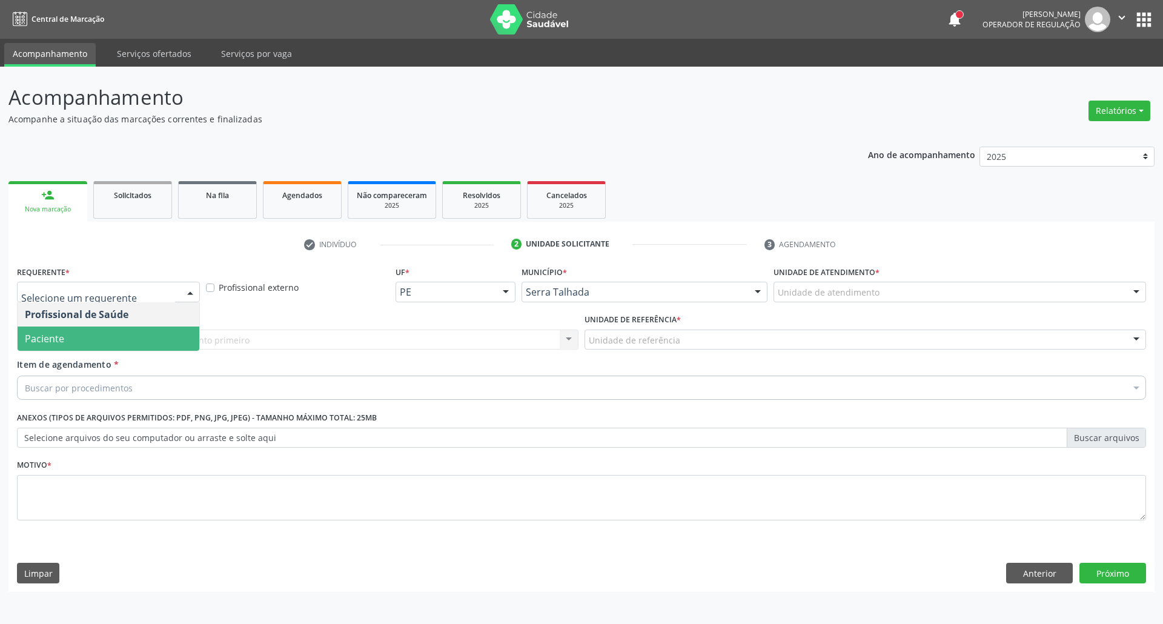
click at [85, 335] on span "Paciente" at bounding box center [109, 338] width 182 height 24
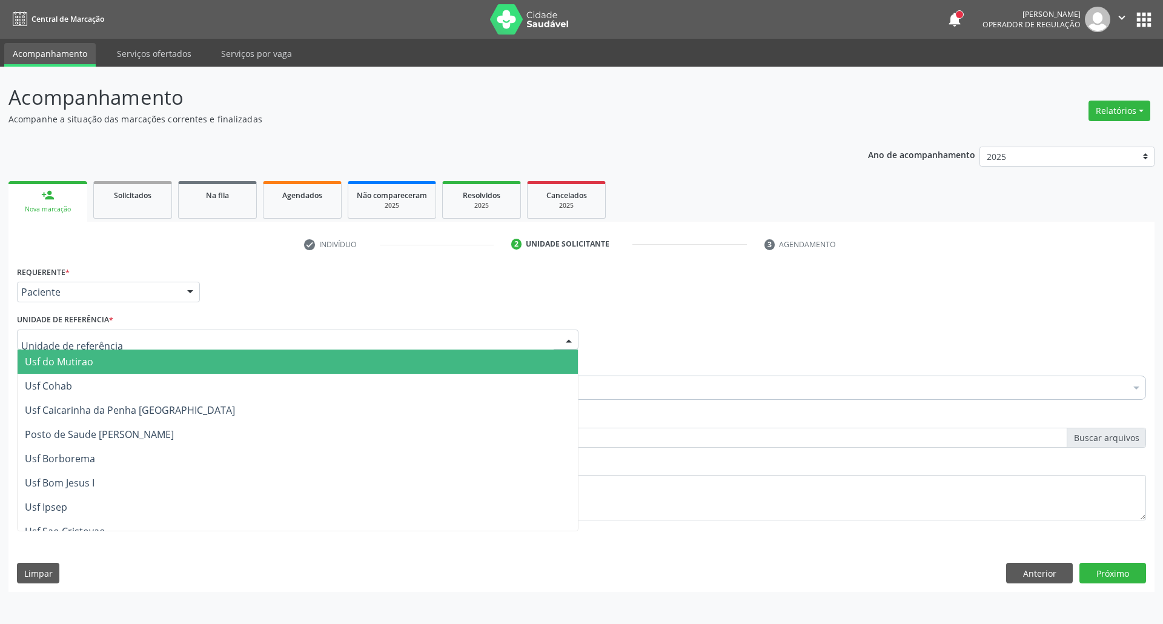
click at [73, 354] on span "Usf do Mutirao" at bounding box center [298, 361] width 560 height 24
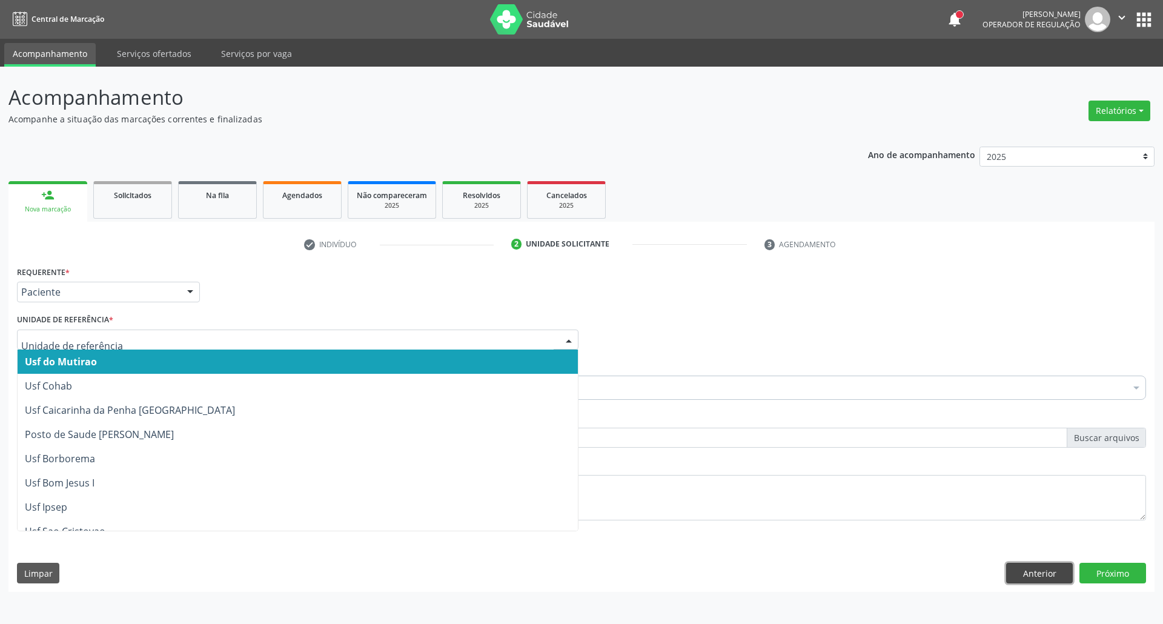
click at [1030, 582] on button "Anterior" at bounding box center [1039, 573] width 67 height 21
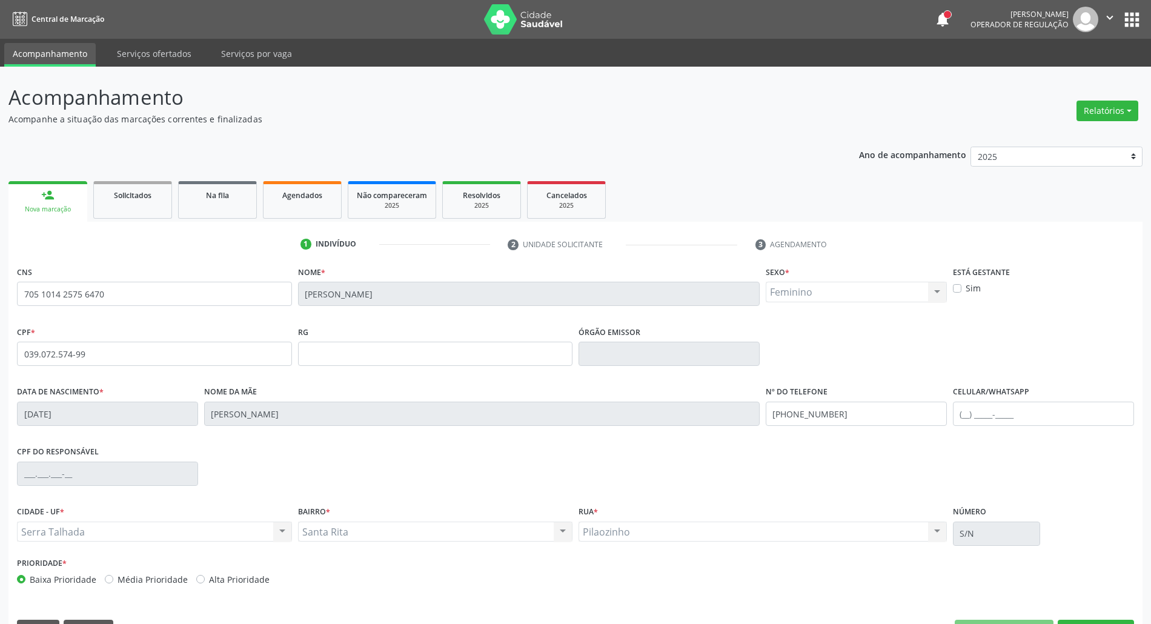
scroll to position [33, 0]
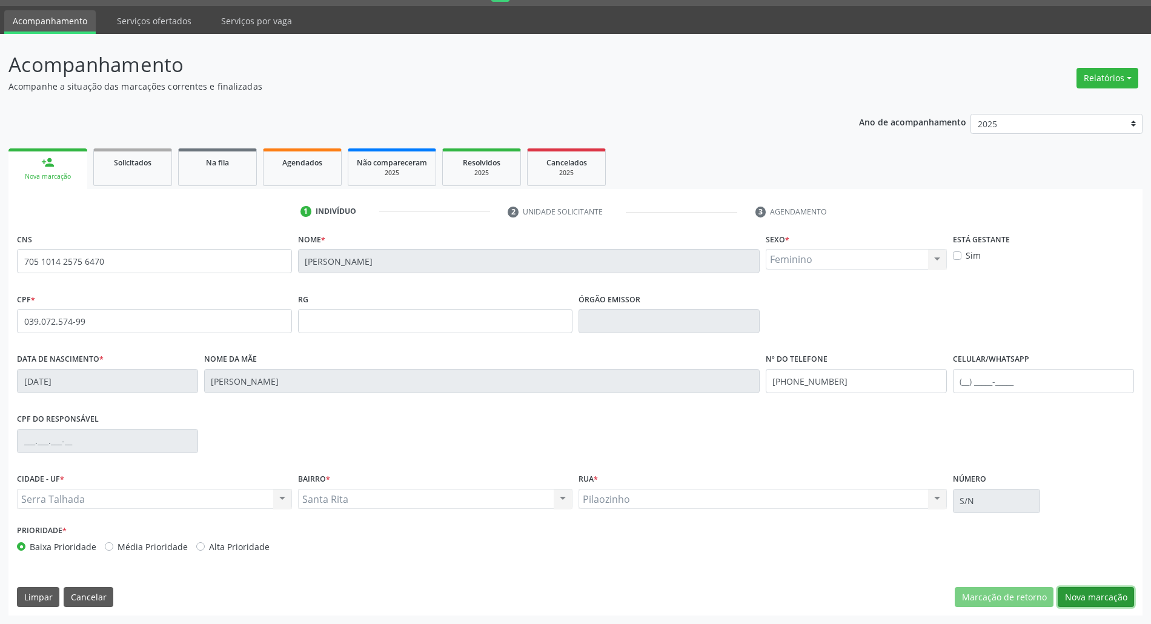
drag, startPoint x: 1079, startPoint y: 596, endPoint x: 1073, endPoint y: 595, distance: 6.2
click at [1073, 595] on button "Nova marcação" at bounding box center [1095, 597] width 76 height 21
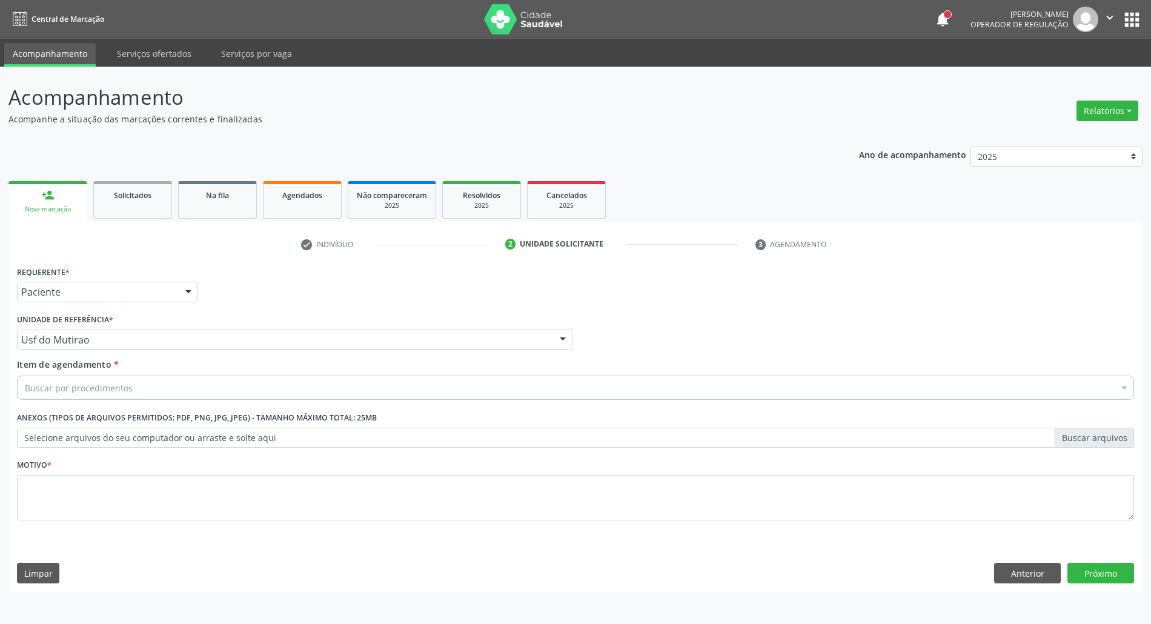
scroll to position [0, 0]
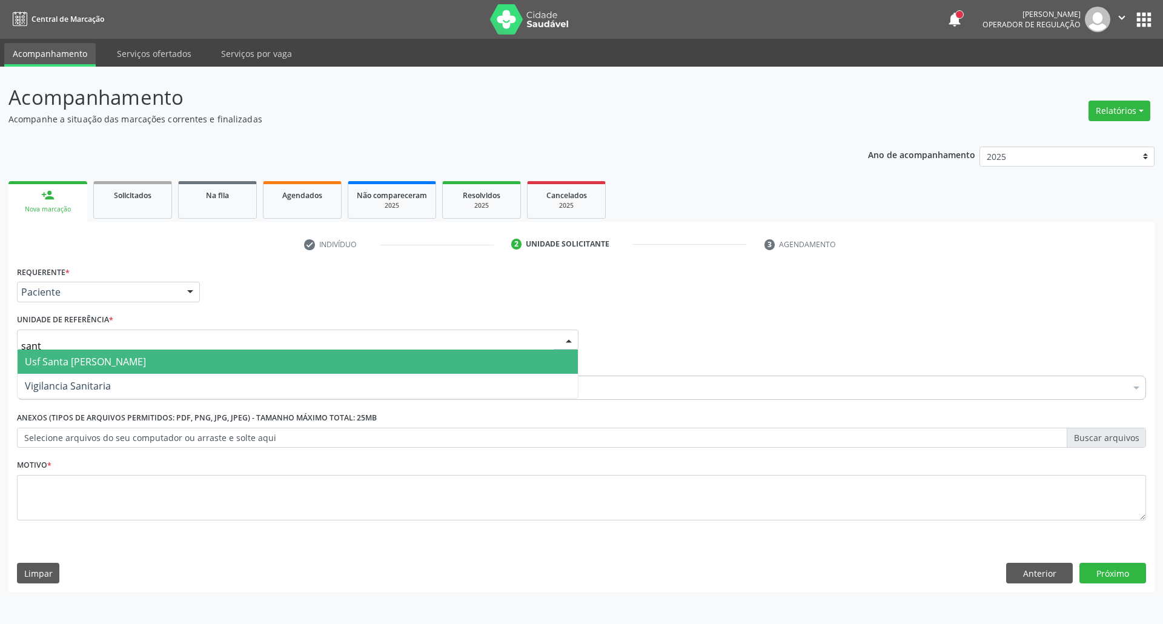
type input "santa"
click at [93, 355] on span "Usf Santa [PERSON_NAME]" at bounding box center [85, 361] width 121 height 13
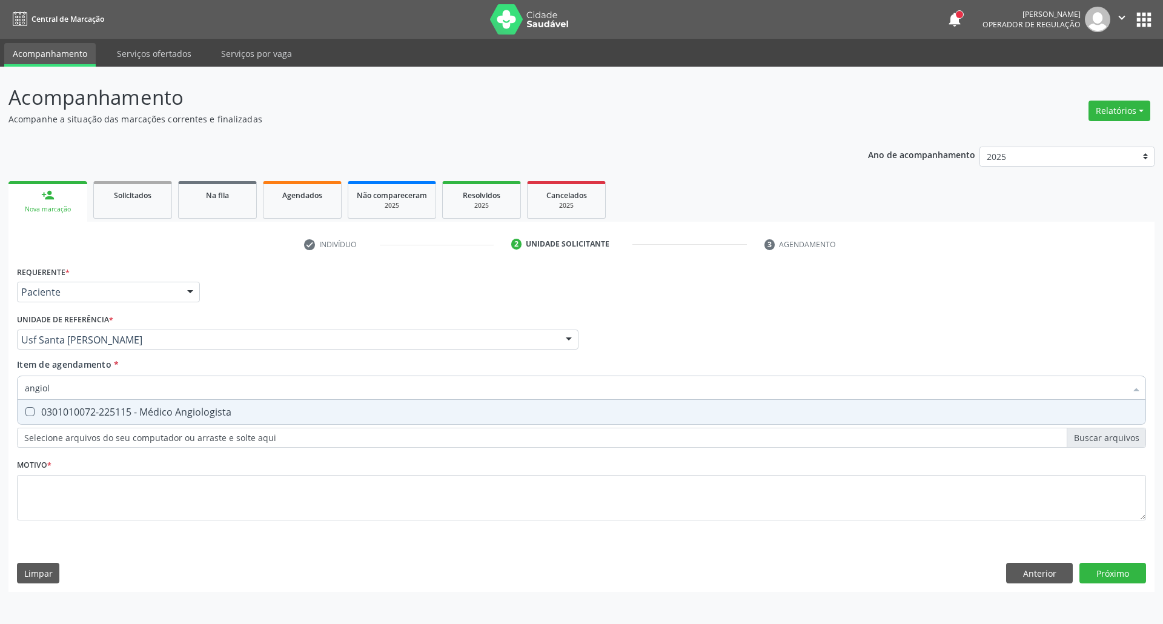
type input "angiolo"
click at [85, 407] on div "0301010072-225115 - Médico Angiologista" at bounding box center [581, 412] width 1113 height 10
checkbox Angiologista "true"
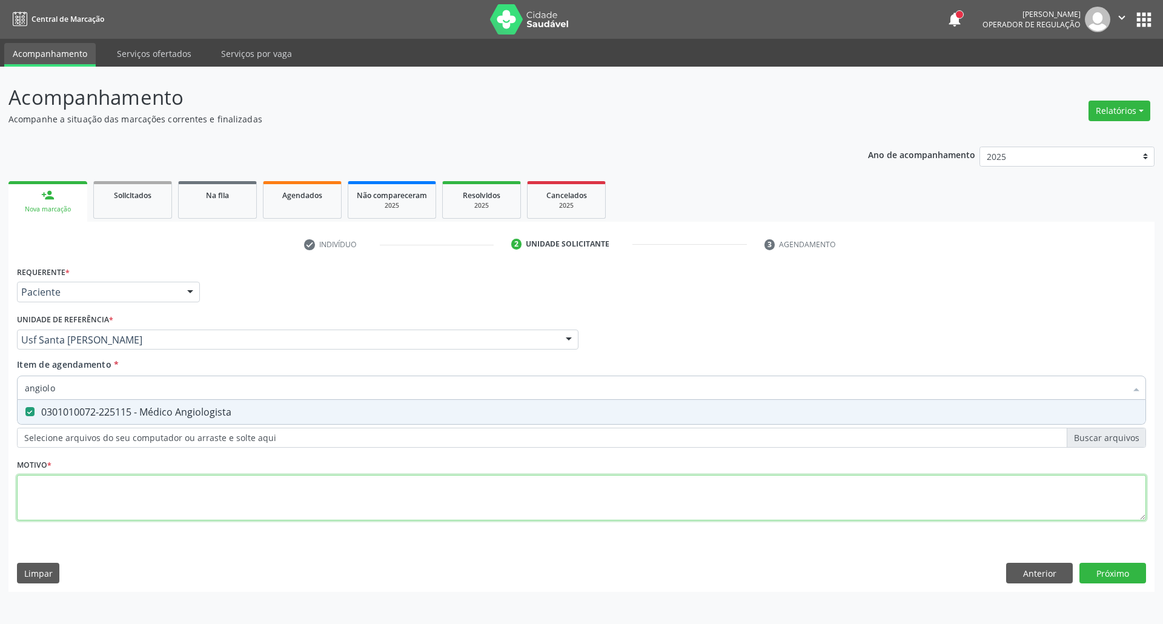
click at [99, 498] on div "Requerente * Paciente Profissional de Saúde Paciente Nenhum resultado encontrad…" at bounding box center [581, 400] width 1129 height 274
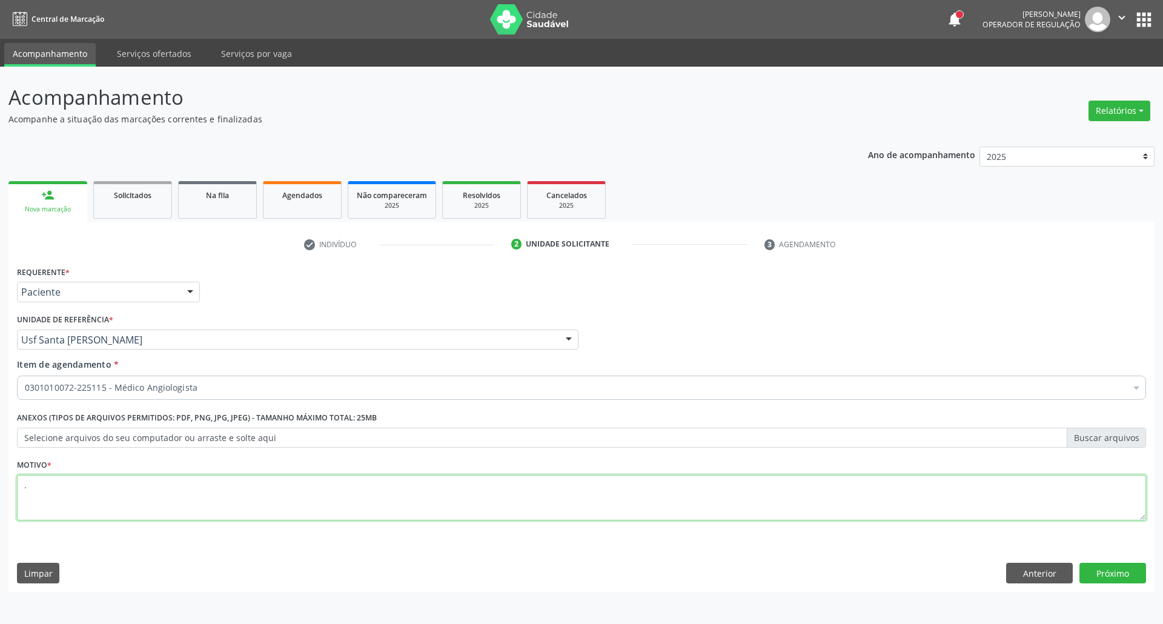
type textarea "."
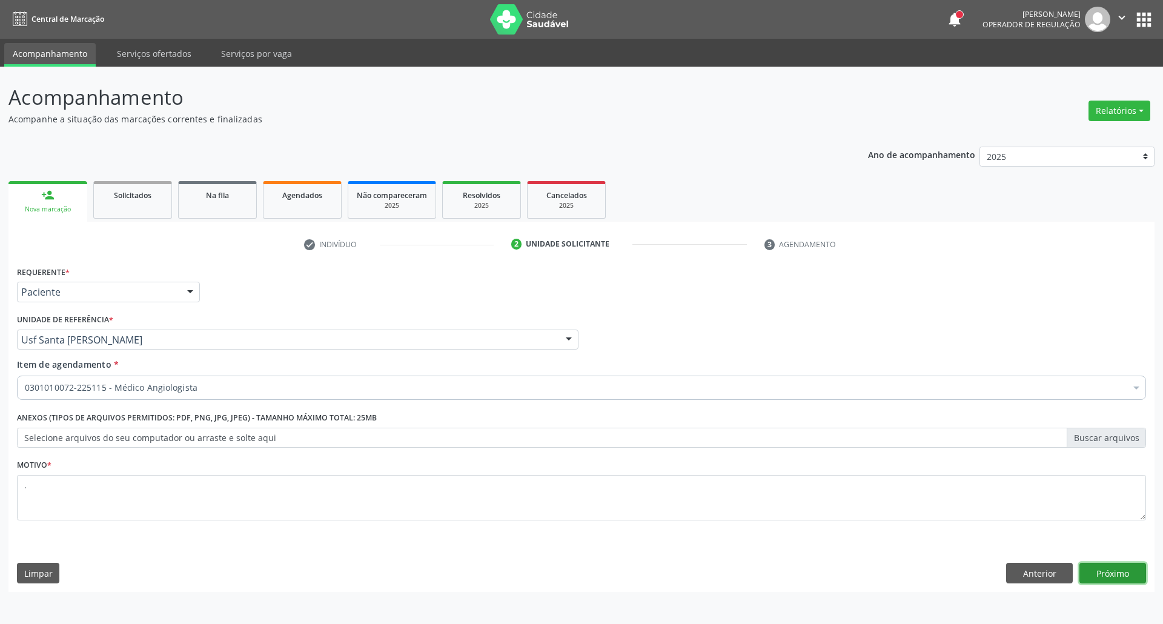
click at [1130, 575] on button "Próximo" at bounding box center [1112, 573] width 67 height 21
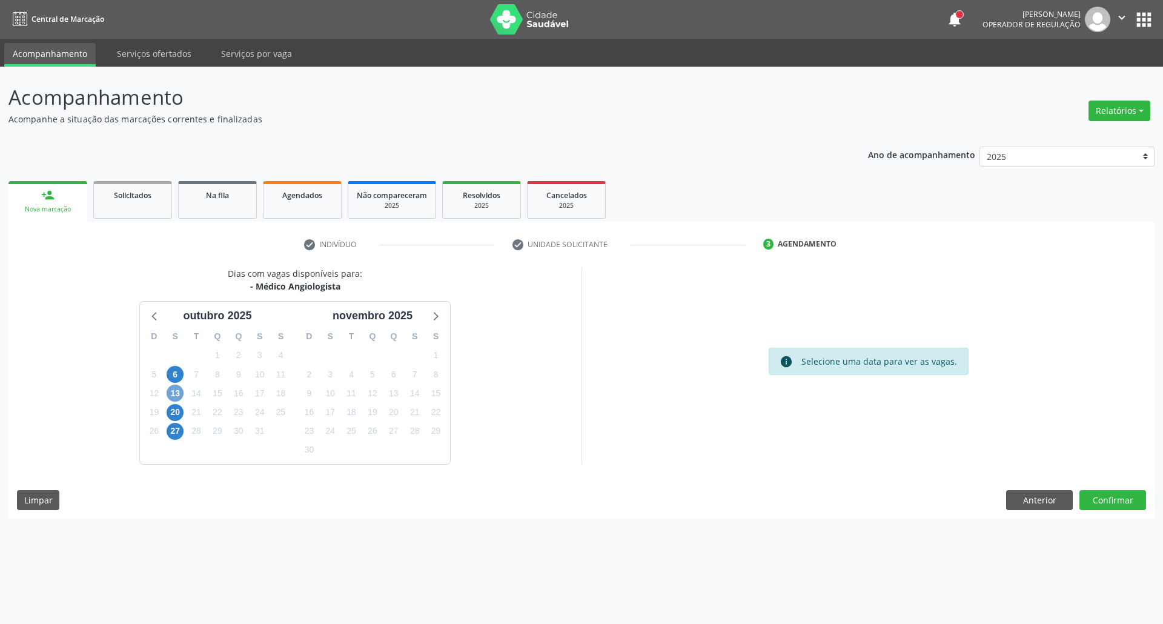
click at [170, 398] on span "13" at bounding box center [175, 393] width 17 height 17
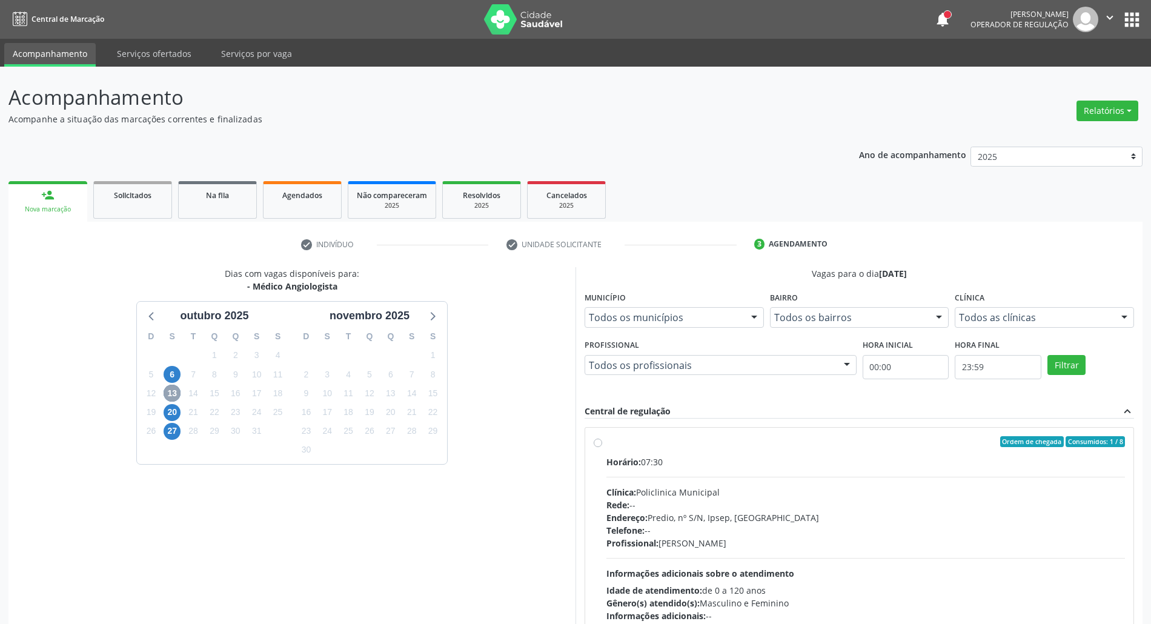
scroll to position [100, 0]
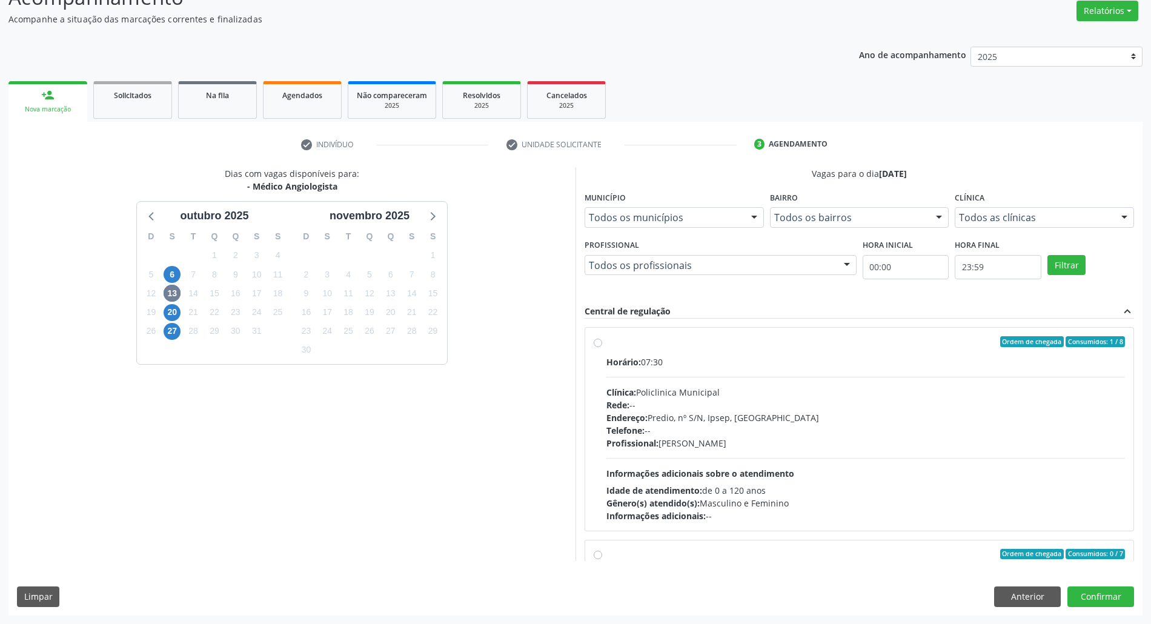
drag, startPoint x: 797, startPoint y: 362, endPoint x: 816, endPoint y: 336, distance: 32.5
click at [804, 359] on div "Horário: 07:30" at bounding box center [865, 361] width 518 height 13
click at [602, 347] on input "Ordem de chegada Consumidos: 1 / 8 Horário: 07:30 Clínica: Policlinica Municipa…" at bounding box center [598, 341] width 8 height 11
radio input "true"
click at [1093, 591] on button "Confirmar" at bounding box center [1100, 596] width 67 height 21
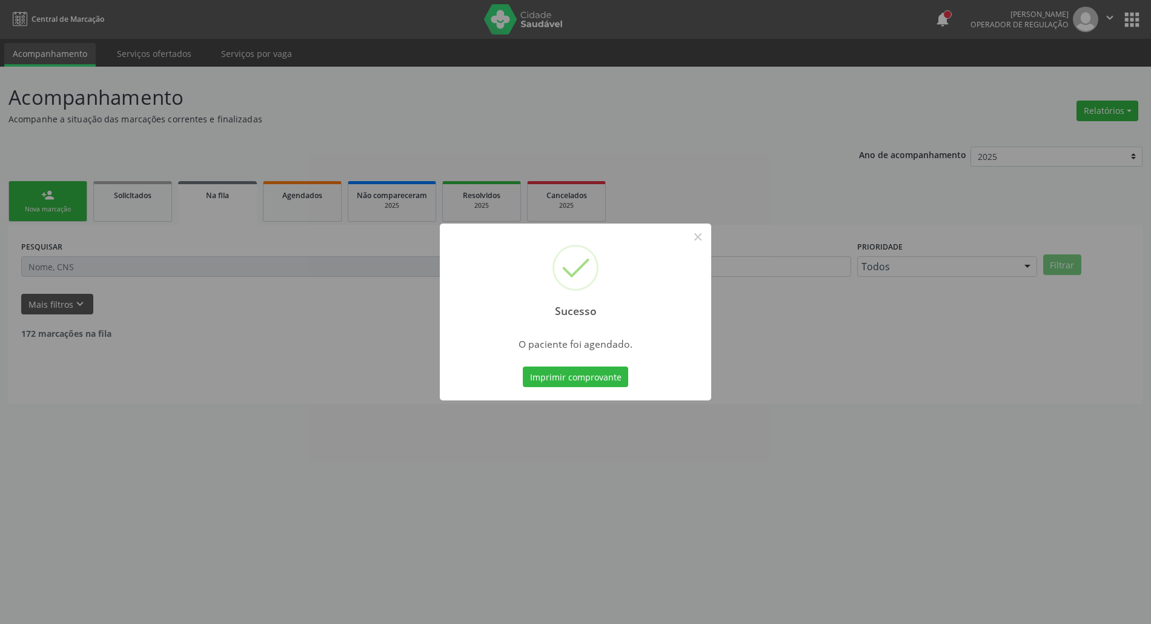
scroll to position [0, 0]
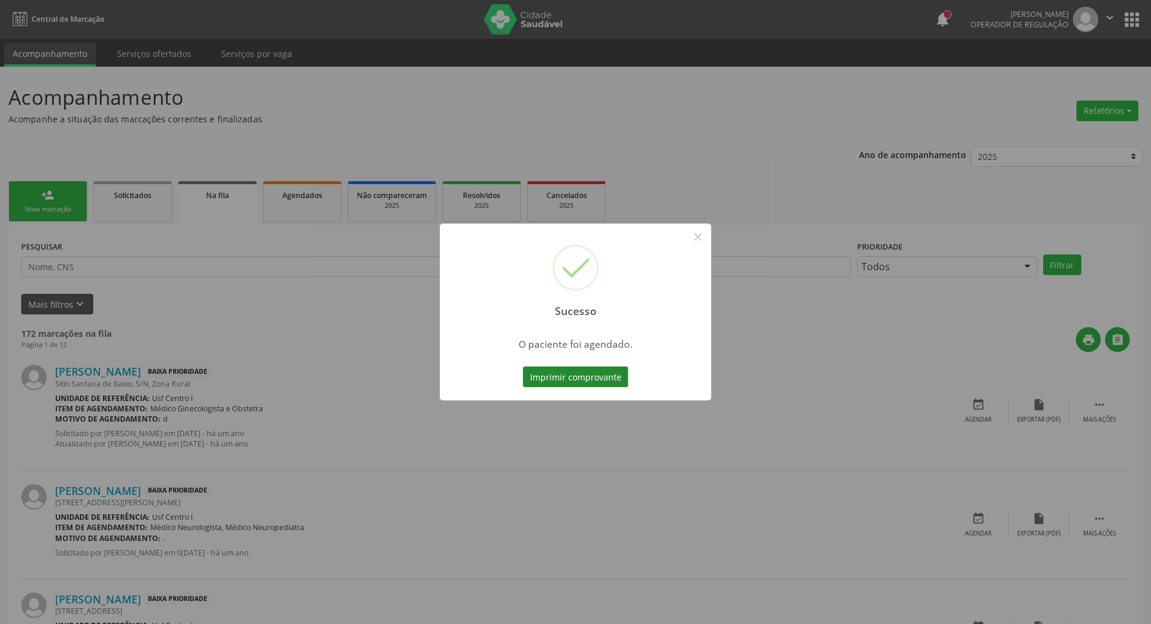
click at [543, 381] on button "Imprimir comprovante" at bounding box center [575, 376] width 105 height 21
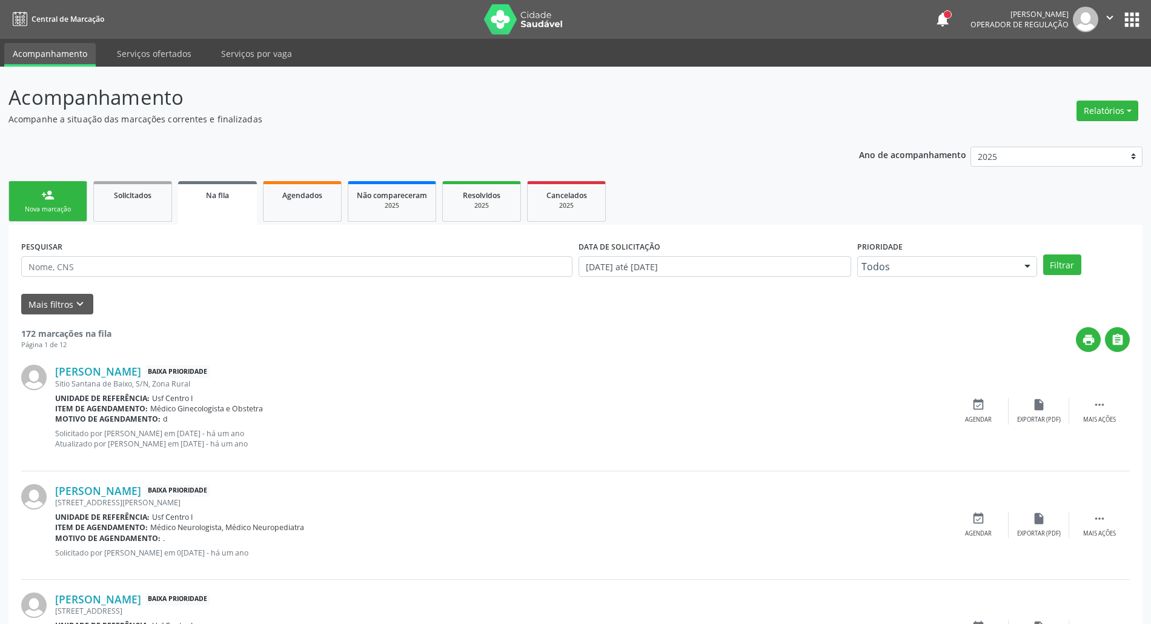
click at [37, 199] on link "person_add Nova marcação" at bounding box center [47, 201] width 79 height 41
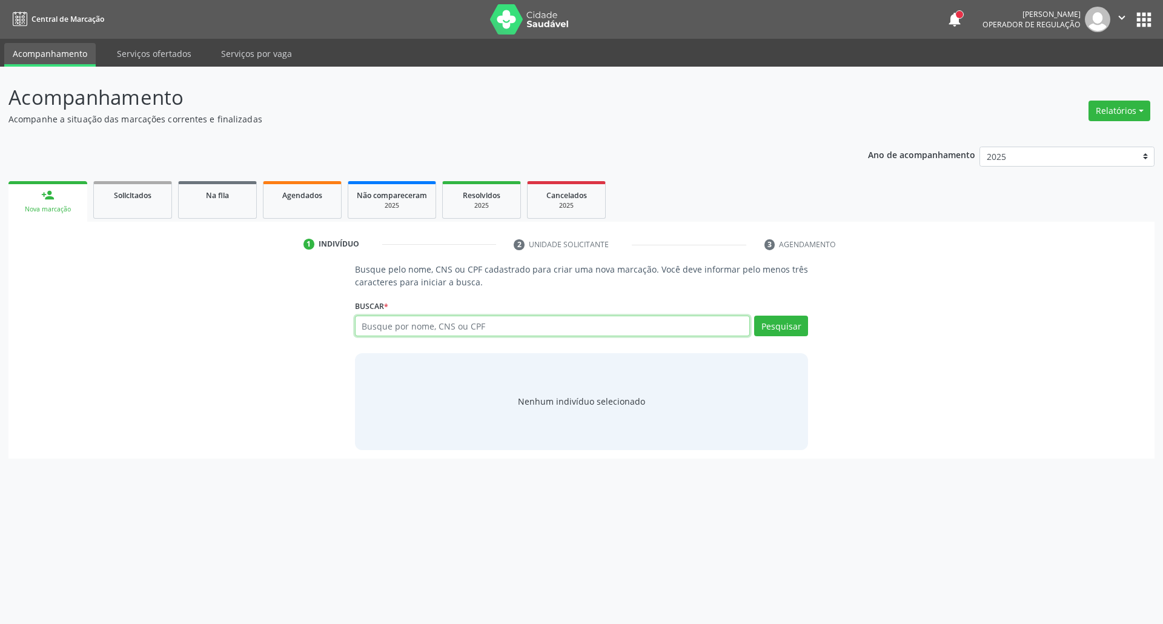
click at [492, 323] on input "text" at bounding box center [552, 326] width 395 height 21
type input "03037124490"
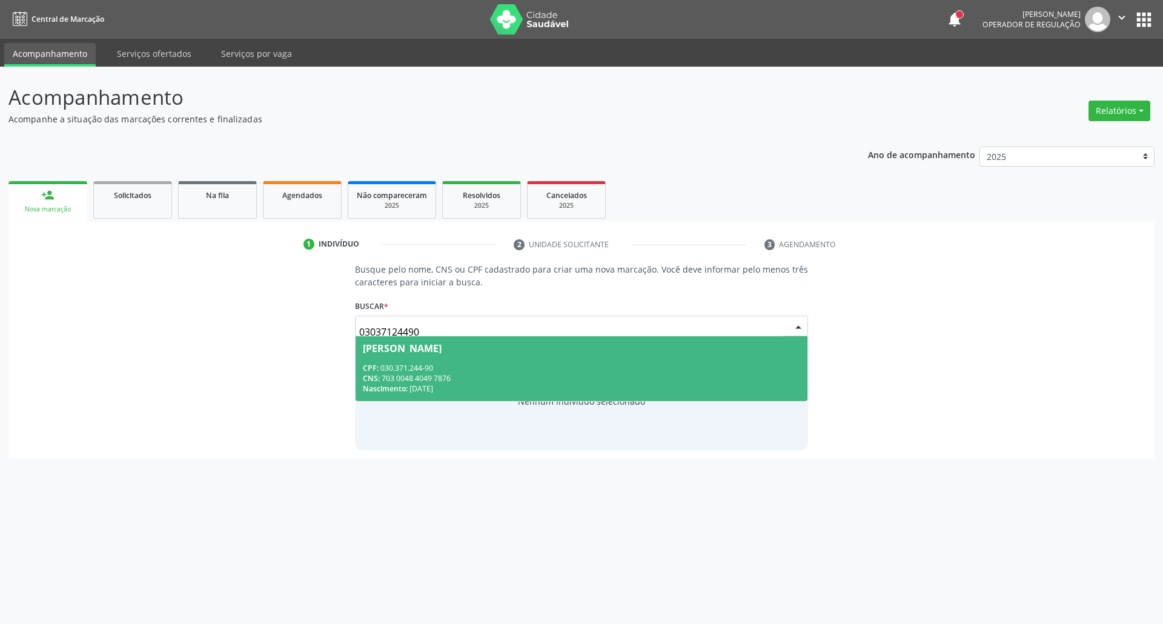
click at [446, 369] on div "CPF: 030.371.244-90" at bounding box center [582, 368] width 438 height 10
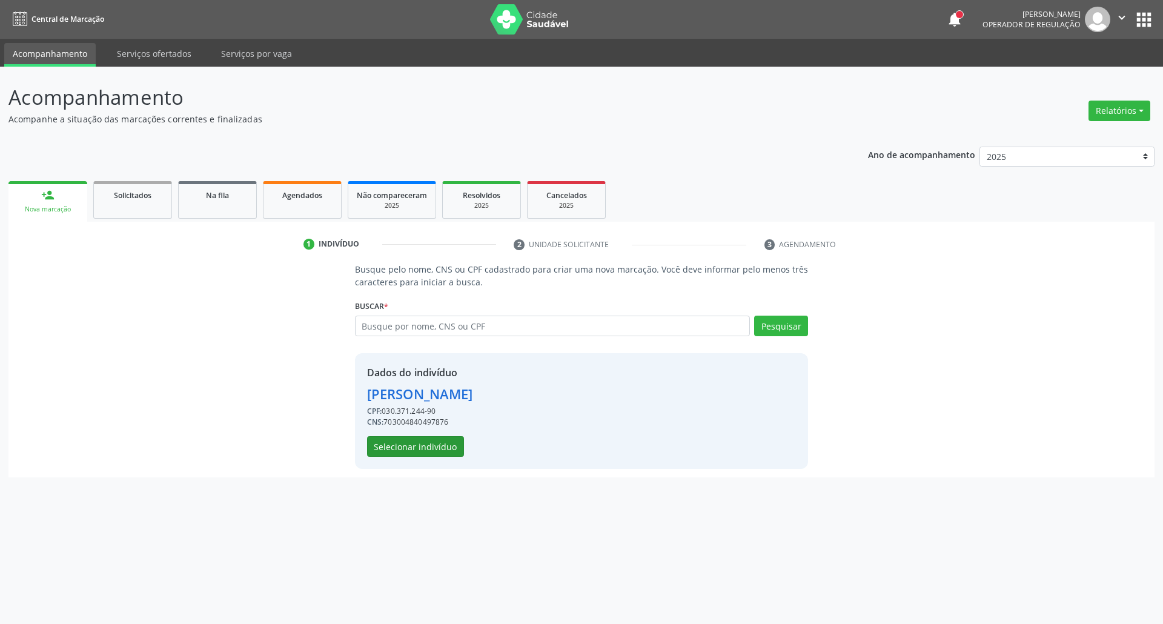
click at [420, 448] on button "Selecionar indivíduo" at bounding box center [415, 446] width 97 height 21
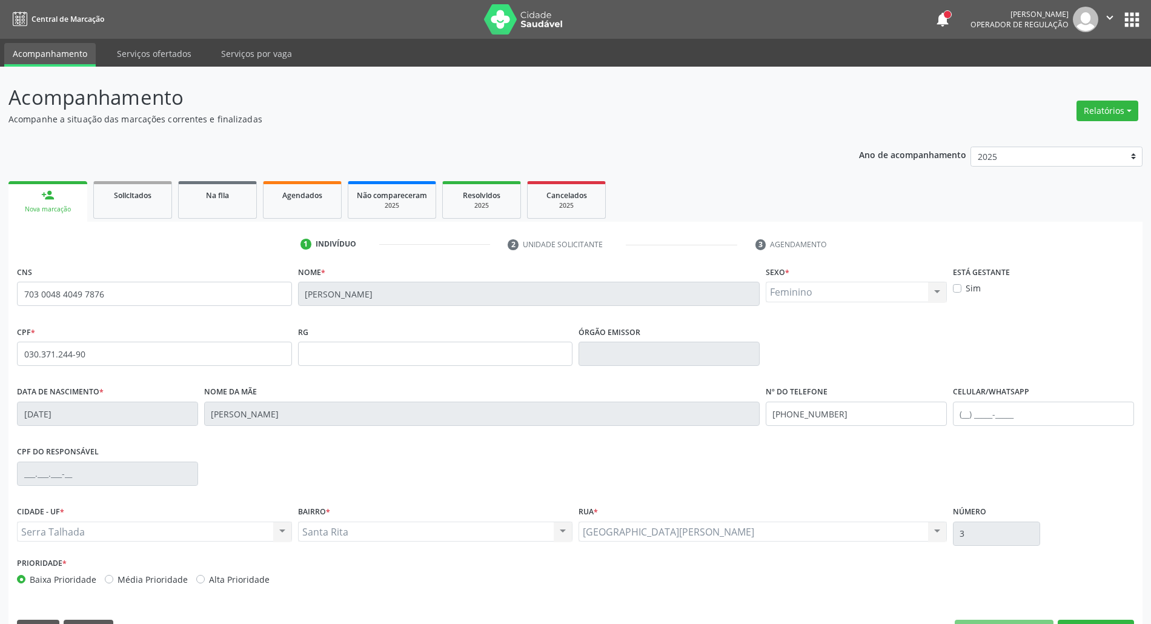
scroll to position [33, 0]
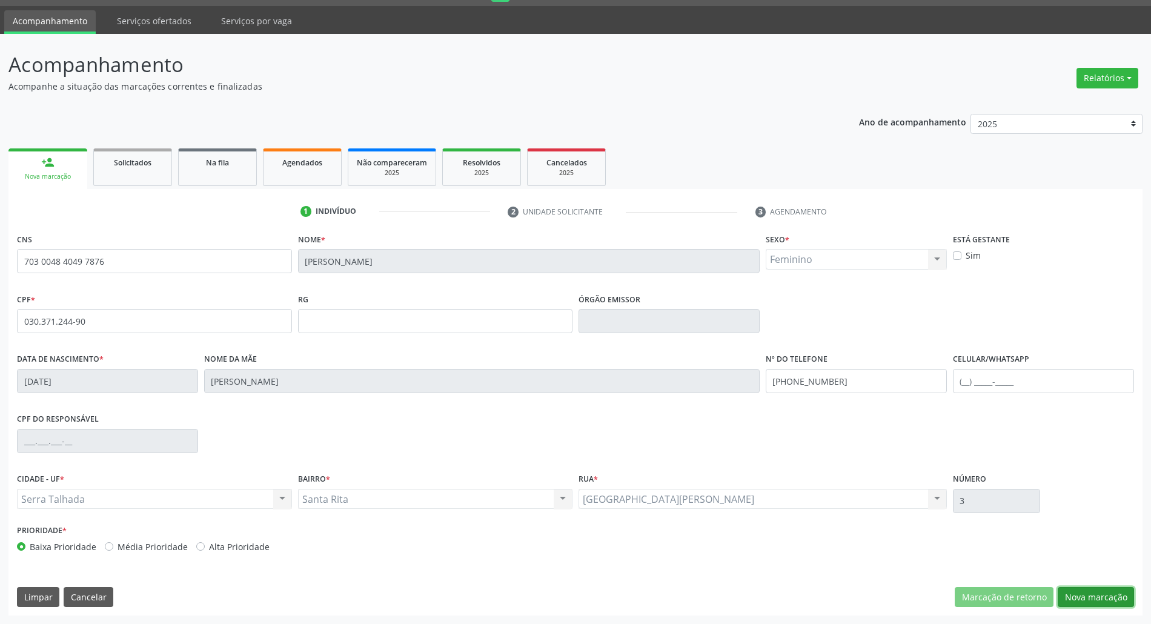
drag, startPoint x: 1083, startPoint y: 595, endPoint x: 1065, endPoint y: 589, distance: 19.2
click at [1079, 595] on button "Nova marcação" at bounding box center [1095, 597] width 76 height 21
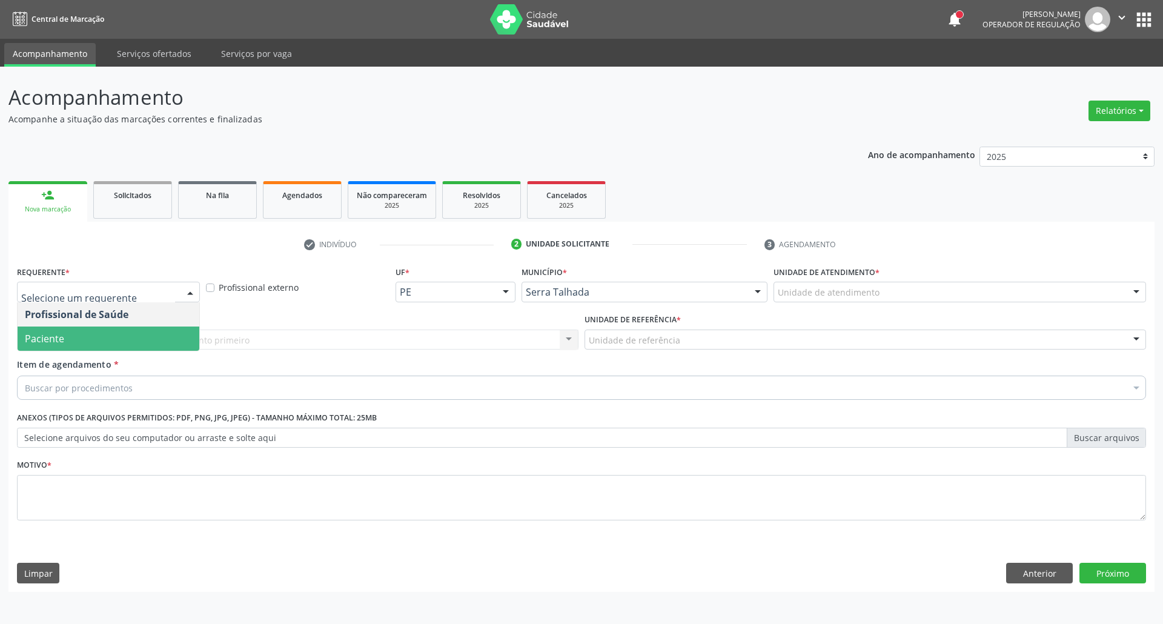
click at [73, 337] on span "Paciente" at bounding box center [109, 338] width 182 height 24
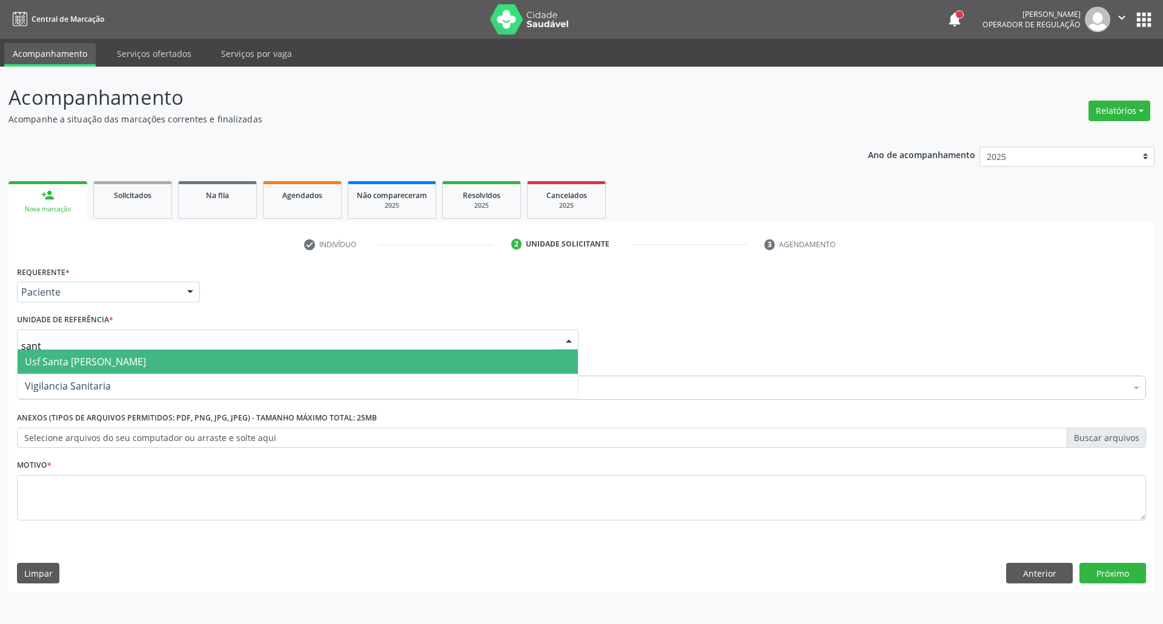
type input "santa"
click at [54, 368] on span "Usf Santa [PERSON_NAME]" at bounding box center [85, 361] width 121 height 13
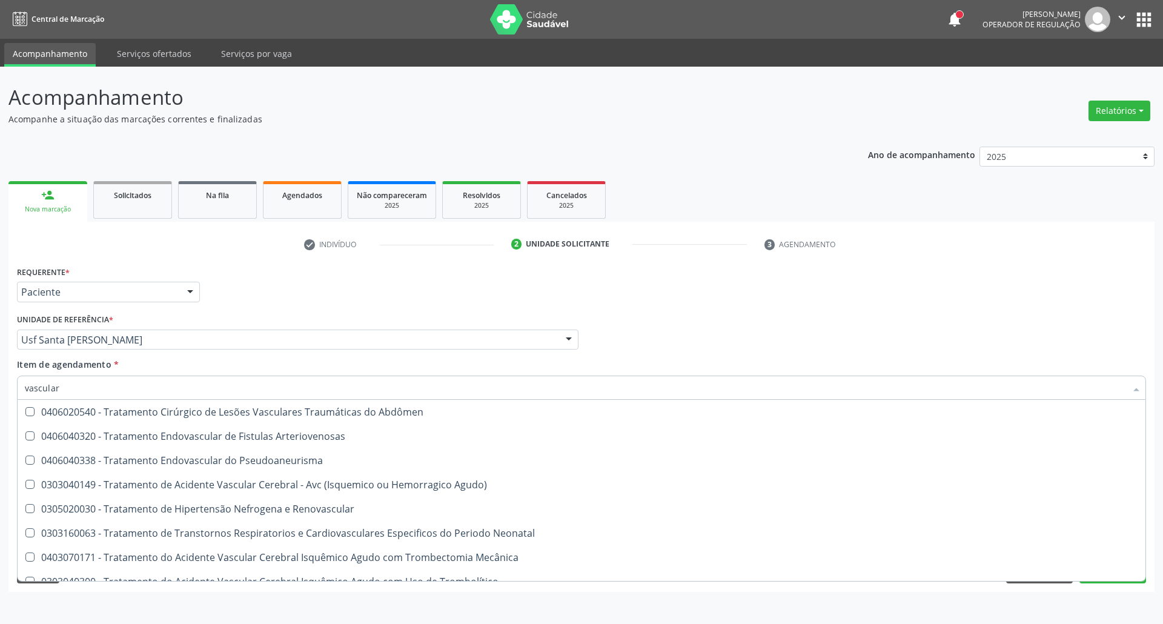
scroll to position [1006, 0]
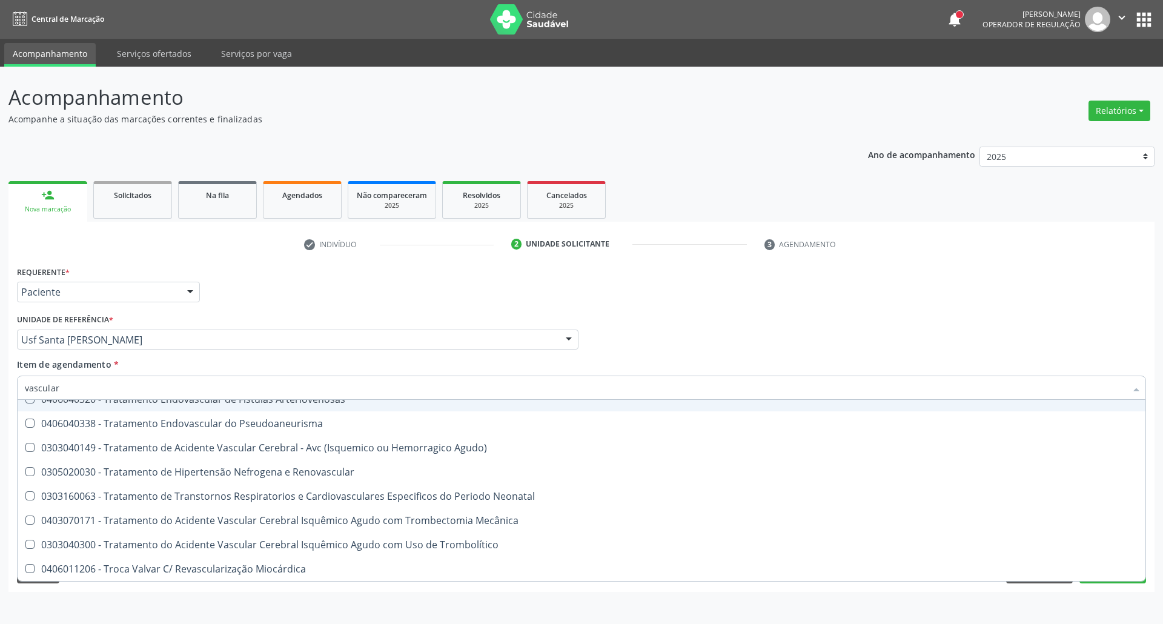
drag, startPoint x: 80, startPoint y: 386, endPoint x: 0, endPoint y: 388, distance: 80.0
click at [0, 396] on div "Acompanhamento Acompanhe a situação das marcações correntes e finalizadas Relat…" at bounding box center [581, 345] width 1163 height 557
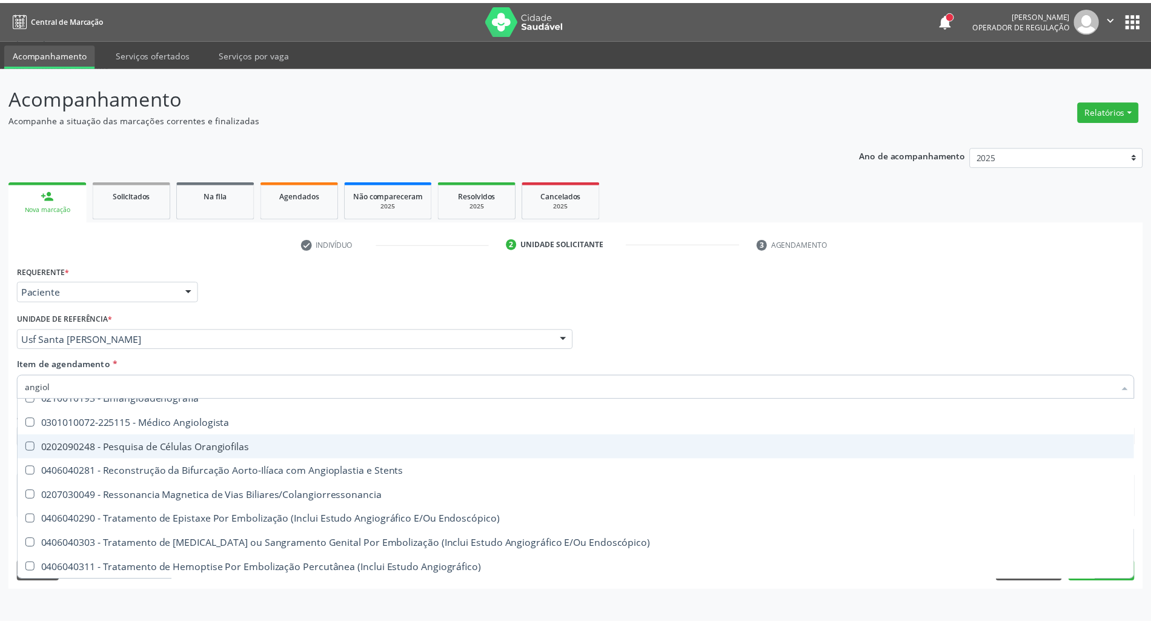
scroll to position [0, 0]
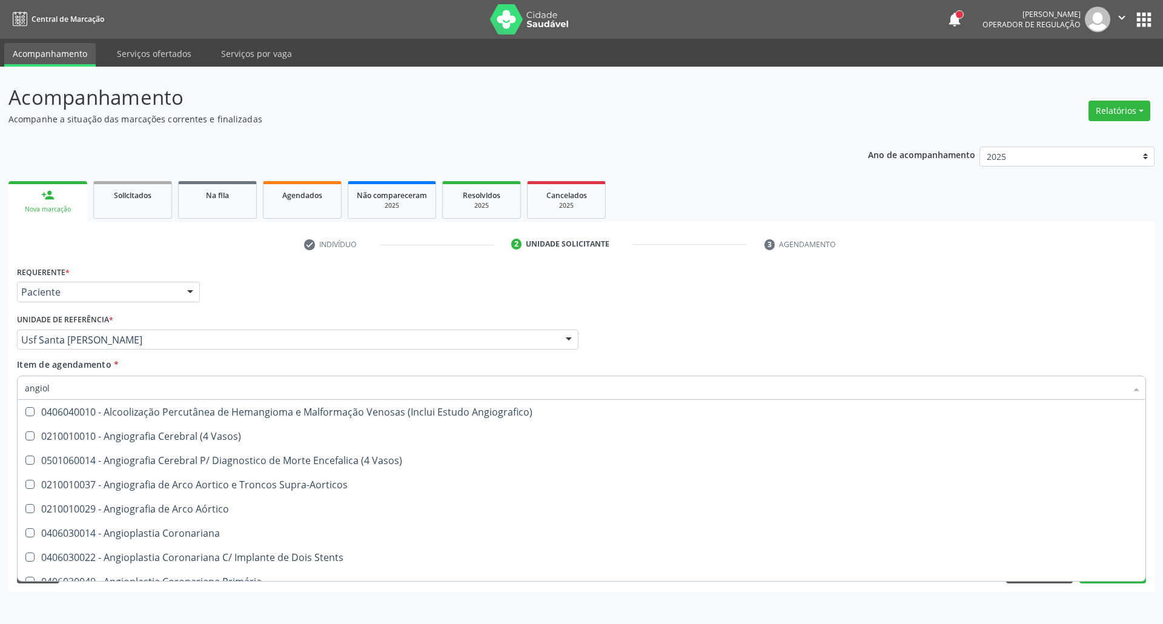
type input "angiolo"
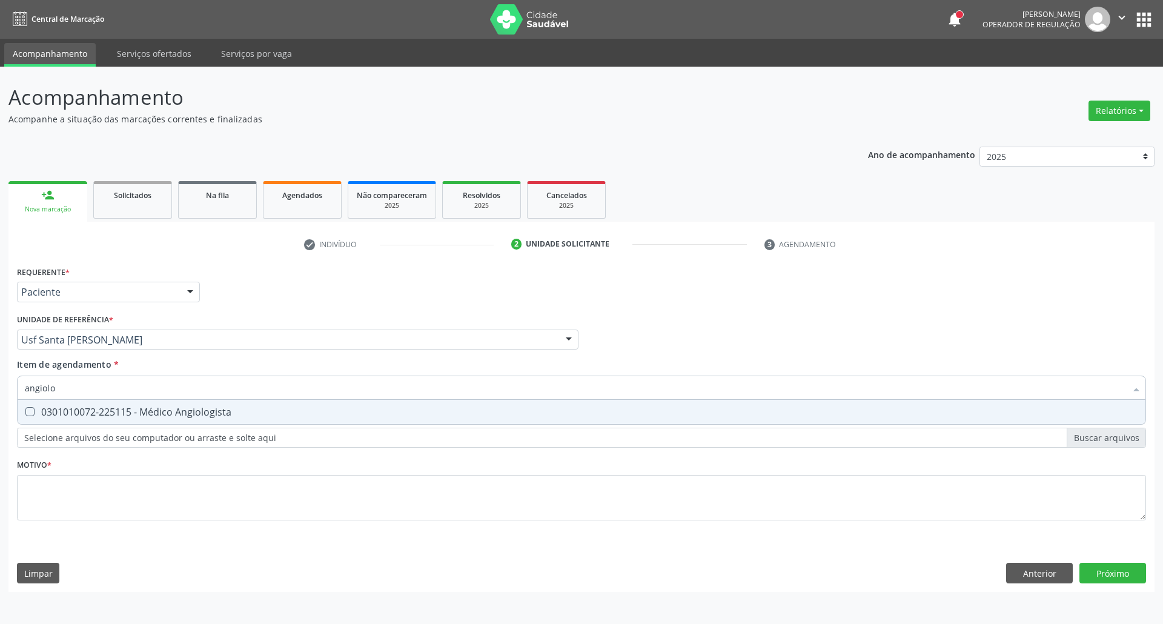
drag, startPoint x: 55, startPoint y: 406, endPoint x: 98, endPoint y: 468, distance: 75.3
click at [52, 409] on div "0301010072-225115 - Médico Angiologista" at bounding box center [581, 412] width 1113 height 10
checkbox Angiologista "true"
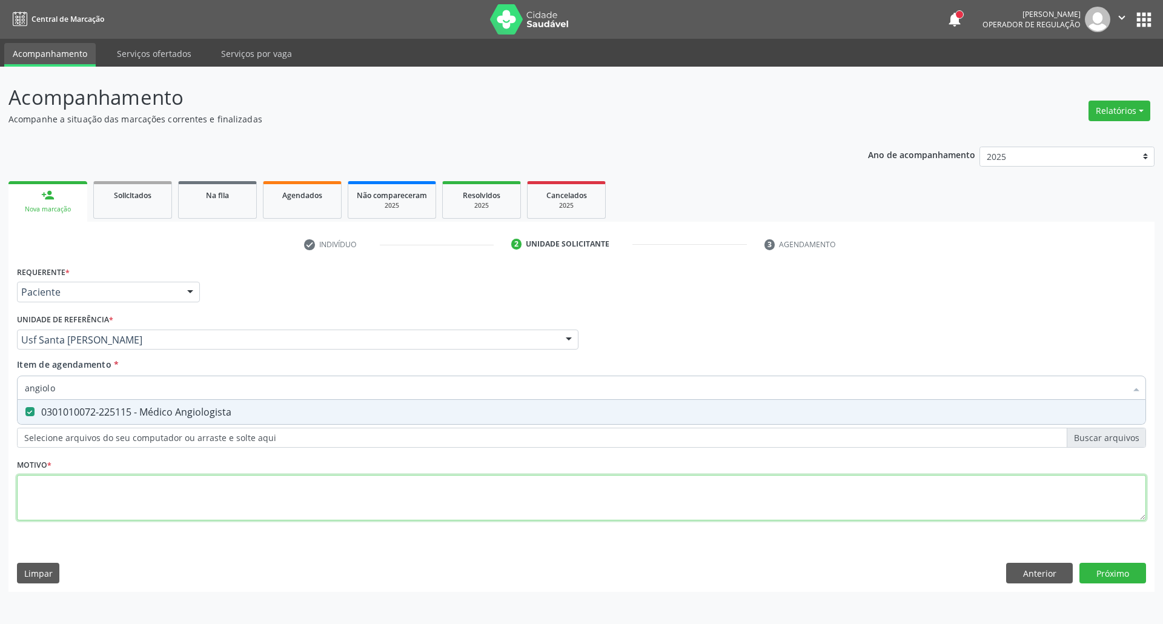
click at [136, 519] on div "Requerente * Paciente Profissional de Saúde Paciente Nenhum resultado encontrad…" at bounding box center [581, 400] width 1129 height 274
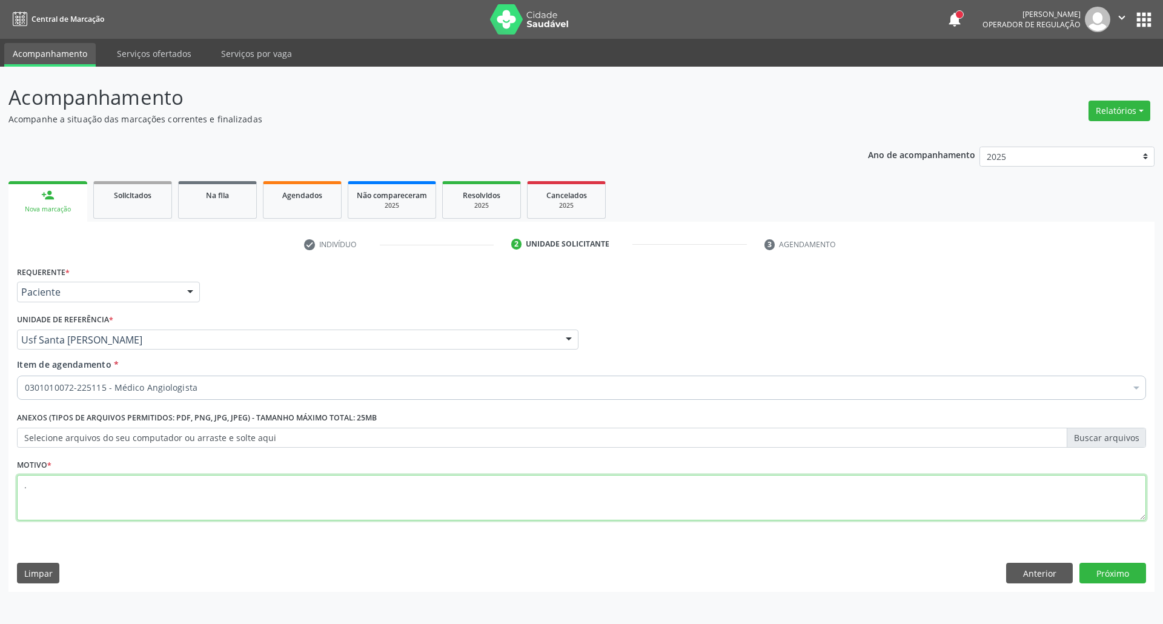
type textarea "."
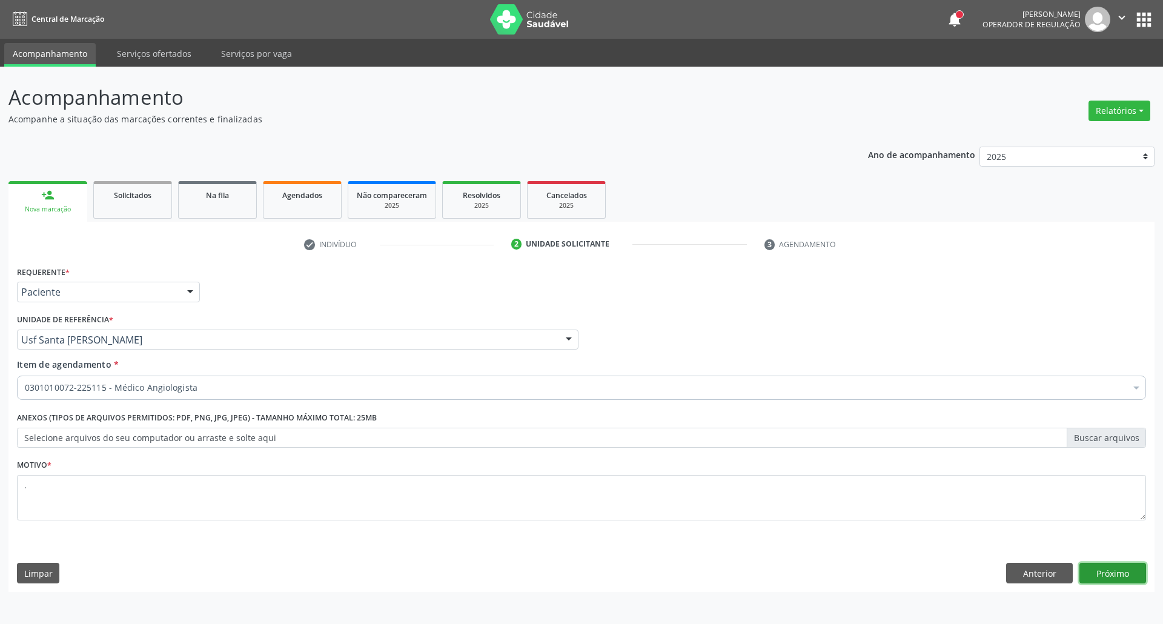
click at [1113, 575] on button "Próximo" at bounding box center [1112, 573] width 67 height 21
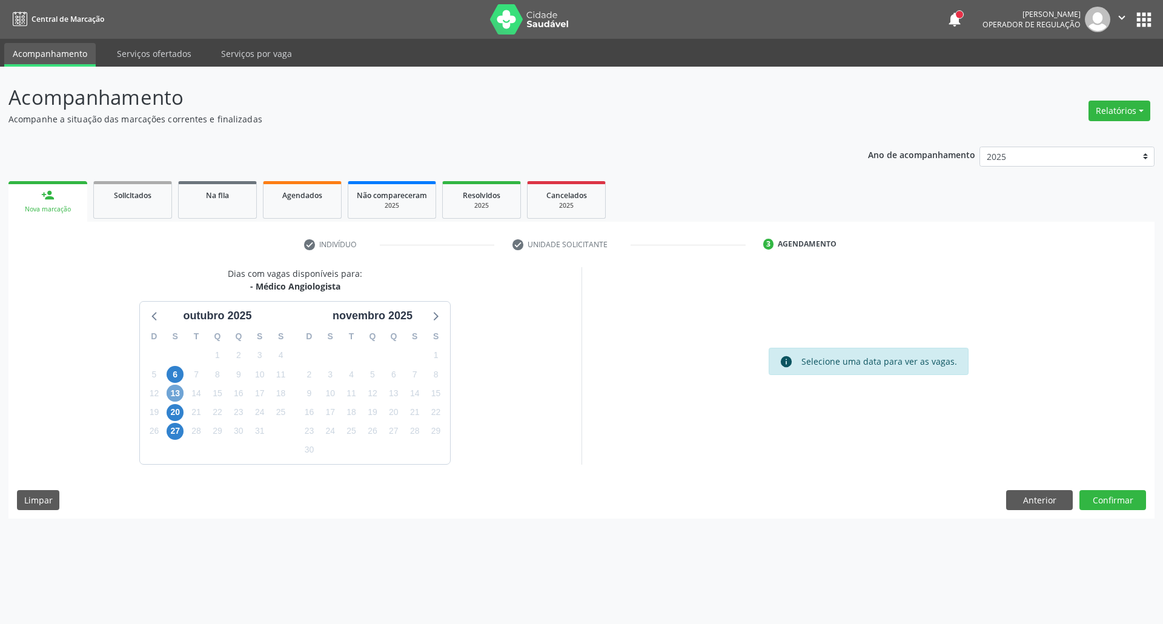
click at [172, 395] on span "13" at bounding box center [175, 393] width 17 height 17
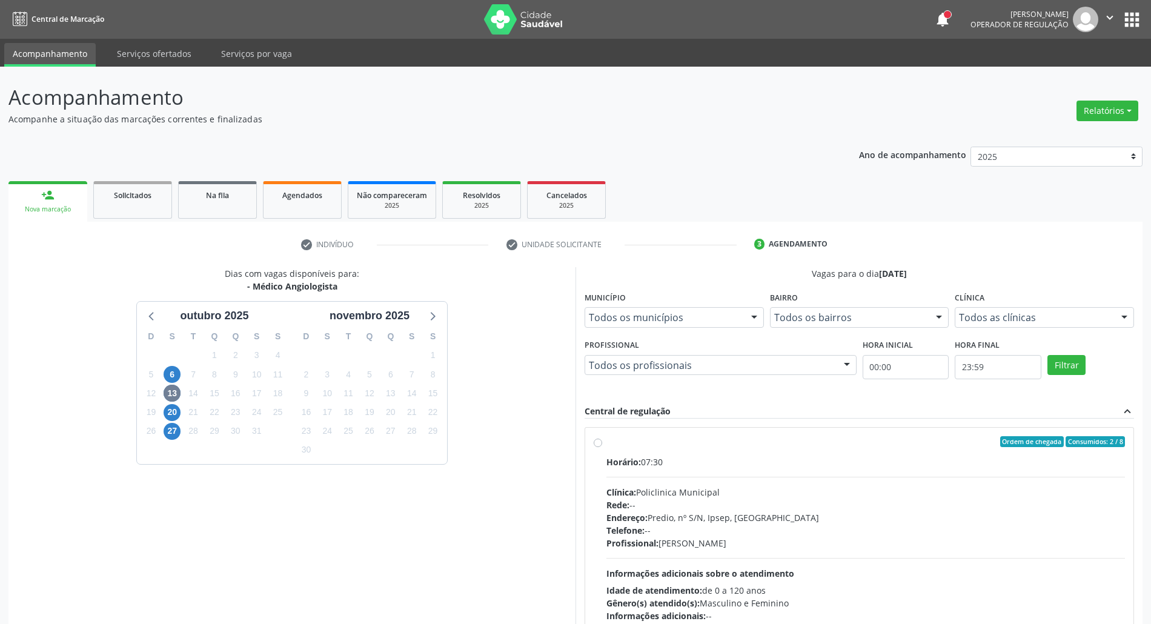
drag, startPoint x: 747, startPoint y: 446, endPoint x: 754, endPoint y: 443, distance: 7.1
click at [751, 446] on div "Ordem de chegada Consumidos: 2 / 8" at bounding box center [865, 441] width 518 height 11
click at [602, 446] on input "Ordem de chegada Consumidos: 2 / 8 Horário: 07:30 Clínica: Policlinica Municipa…" at bounding box center [598, 441] width 8 height 11
radio input "true"
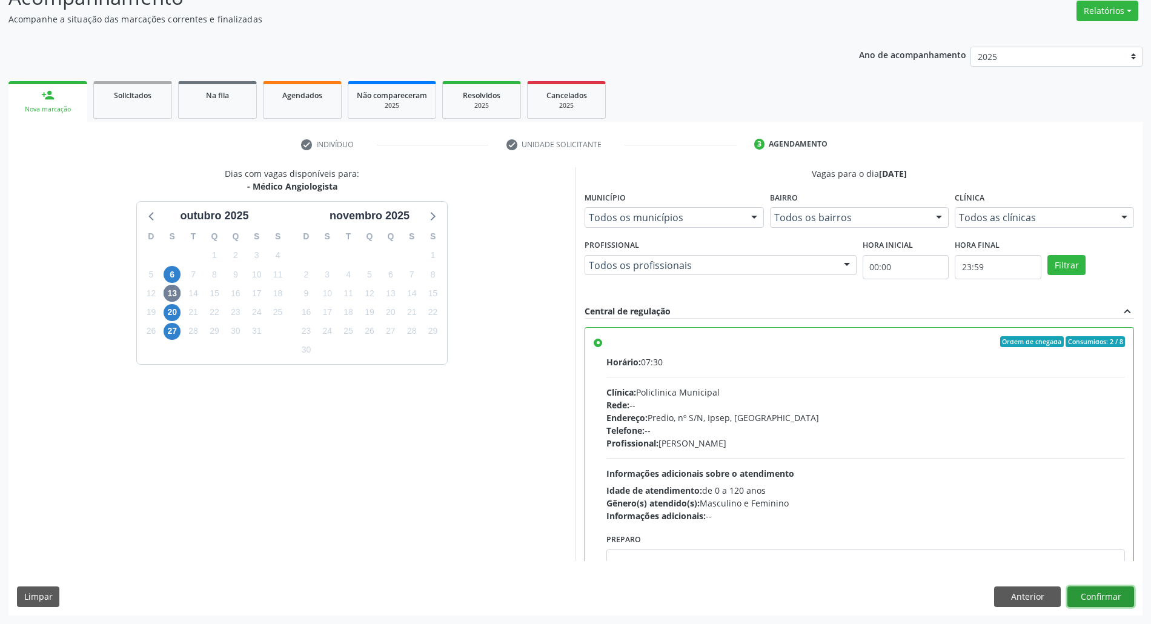
click at [1085, 592] on button "Confirmar" at bounding box center [1100, 596] width 67 height 21
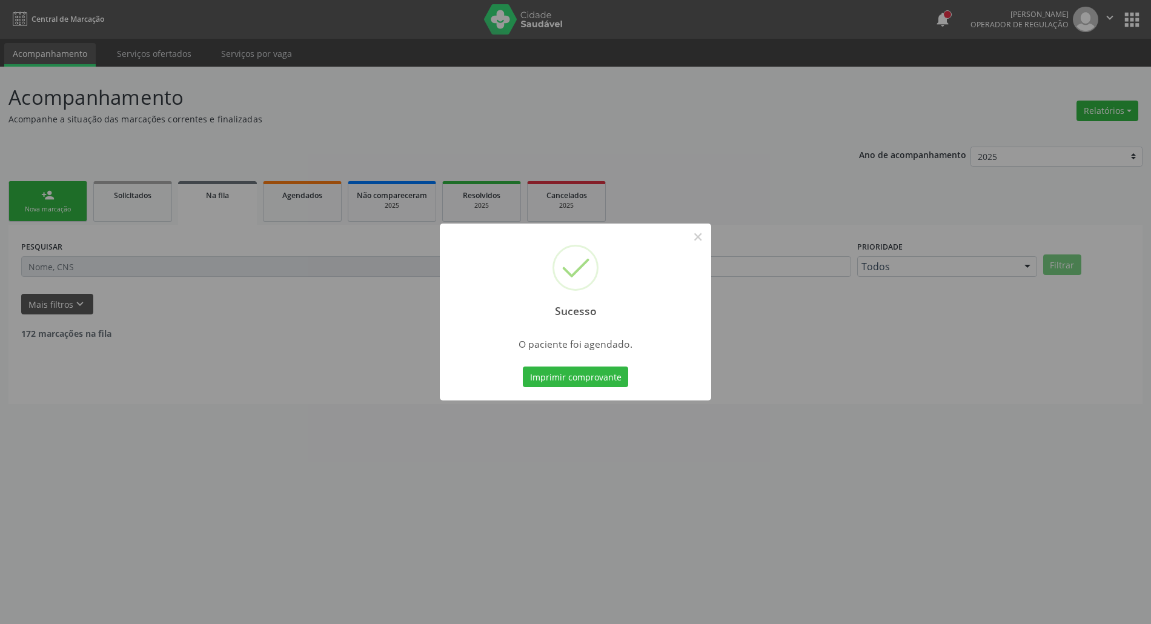
scroll to position [0, 0]
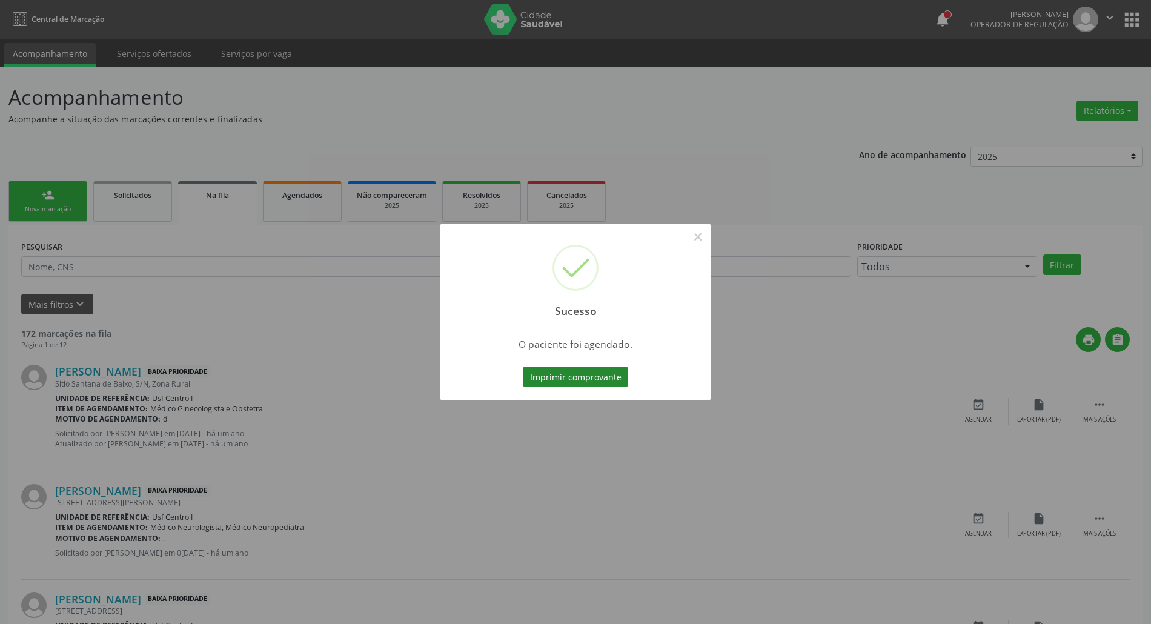
click at [543, 382] on button "Imprimir comprovante" at bounding box center [575, 376] width 105 height 21
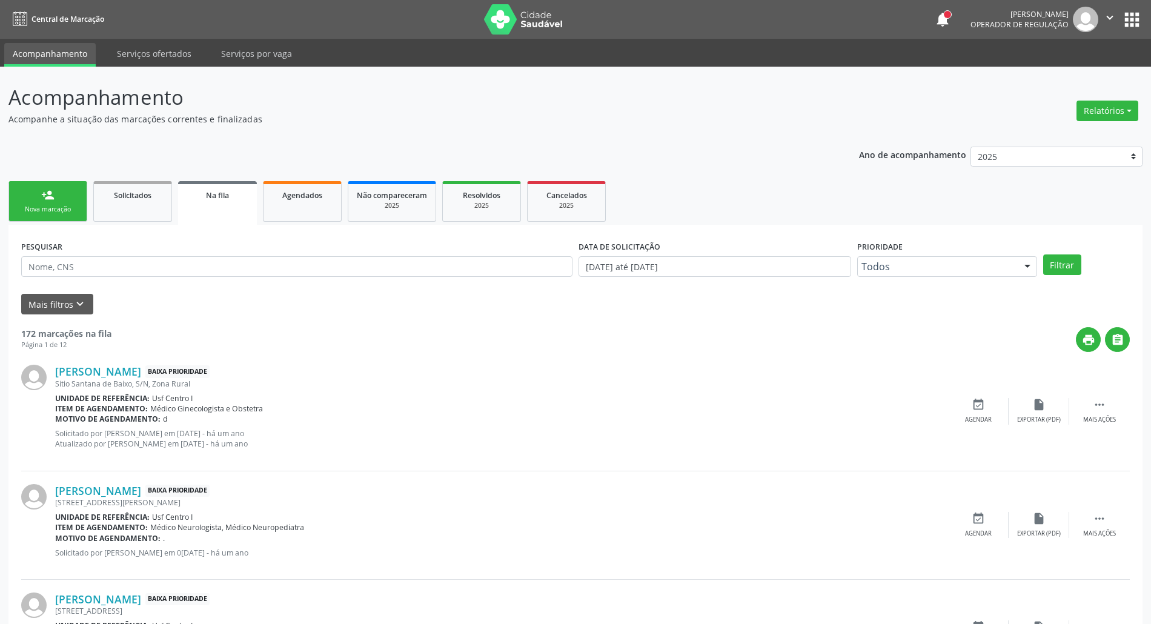
click at [56, 201] on link "person_add Nova marcação" at bounding box center [47, 201] width 79 height 41
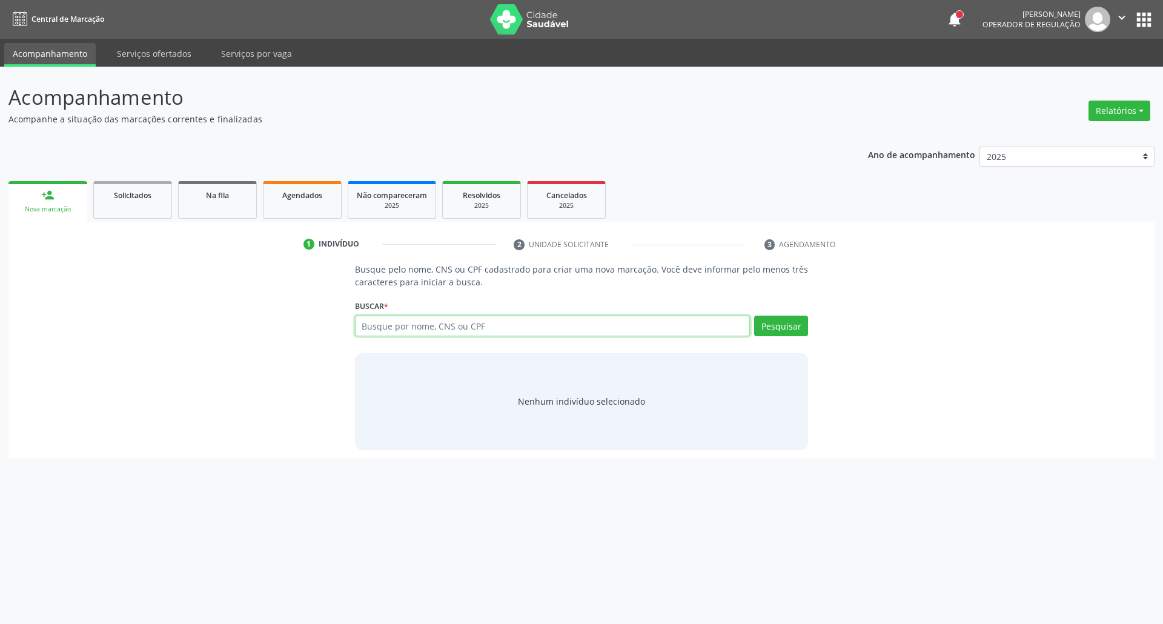
click at [424, 327] on input "text" at bounding box center [552, 326] width 395 height 21
type input "14705113470"
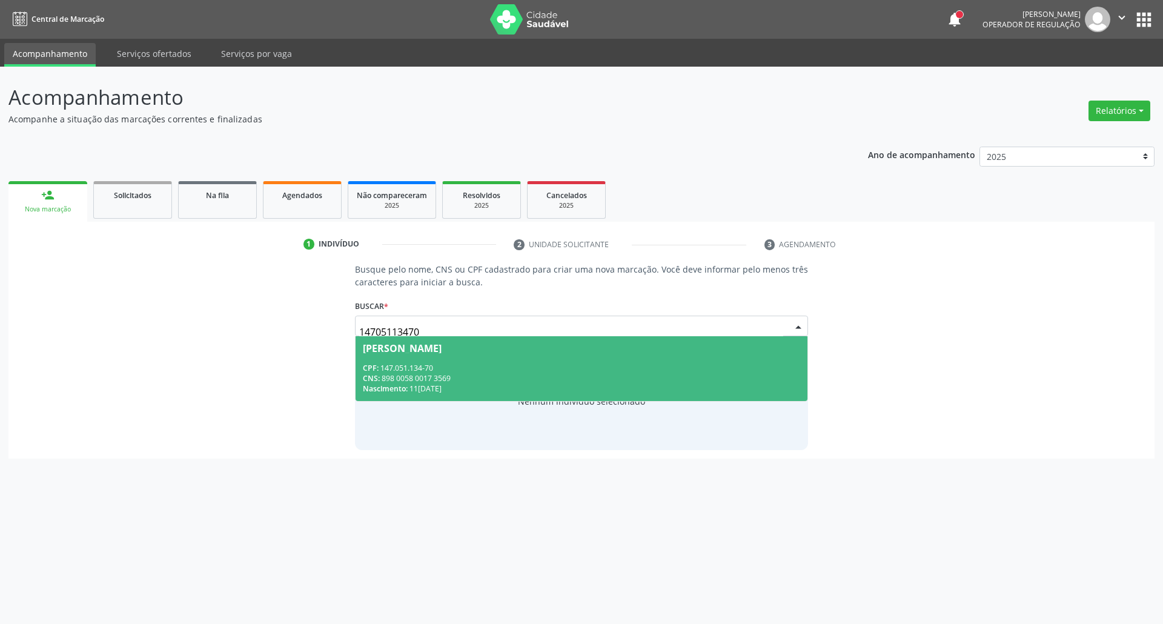
click at [440, 363] on div "CPF: 147.051.134-70" at bounding box center [582, 368] width 438 height 10
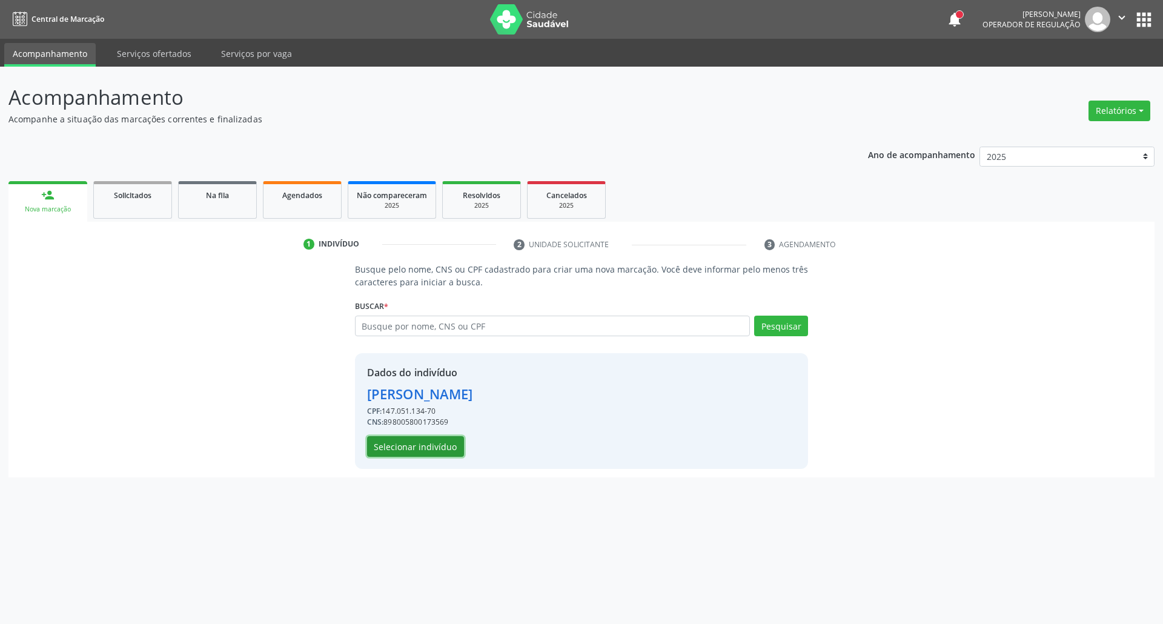
click at [405, 449] on button "Selecionar indivíduo" at bounding box center [415, 446] width 97 height 21
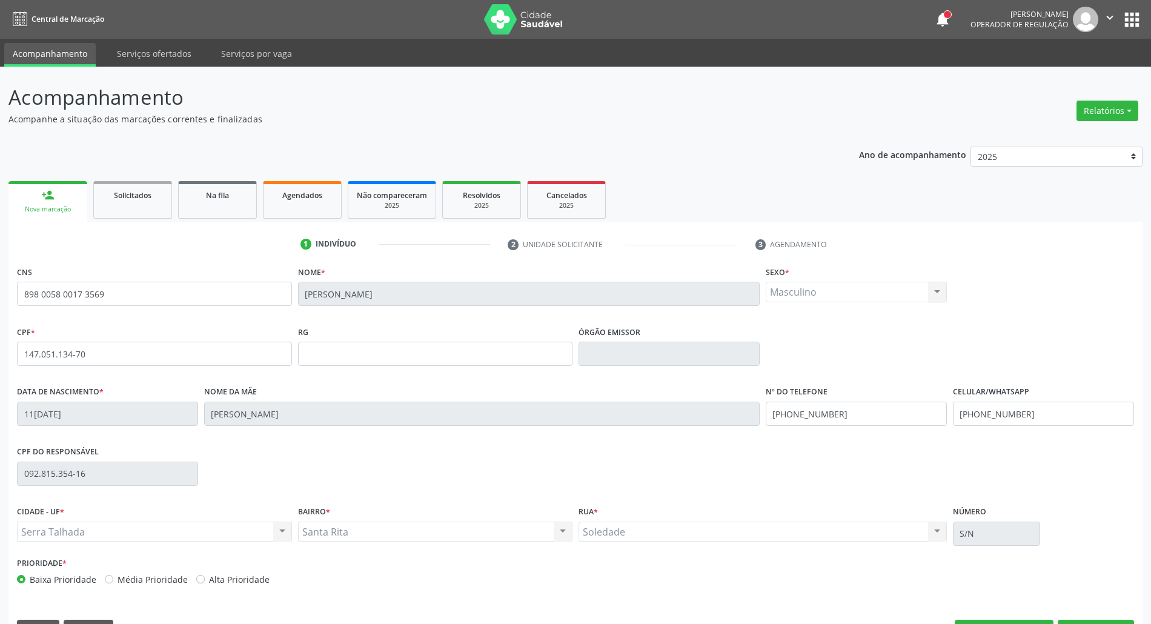
scroll to position [33, 0]
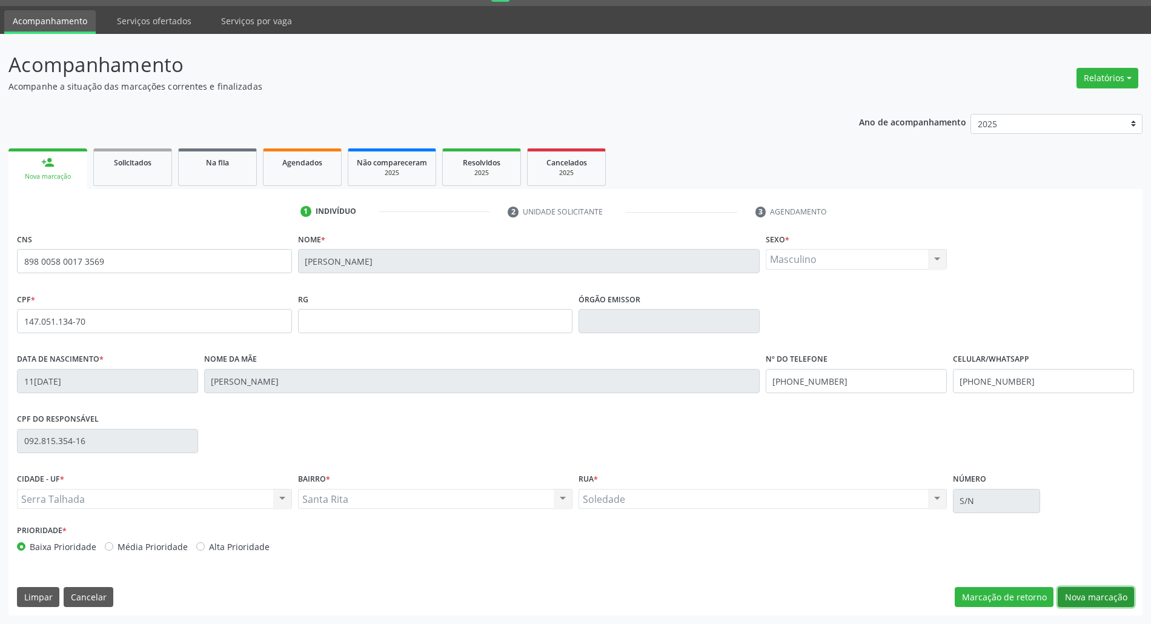
drag, startPoint x: 1079, startPoint y: 597, endPoint x: 1065, endPoint y: 592, distance: 15.3
click at [1076, 596] on button "Nova marcação" at bounding box center [1095, 597] width 76 height 21
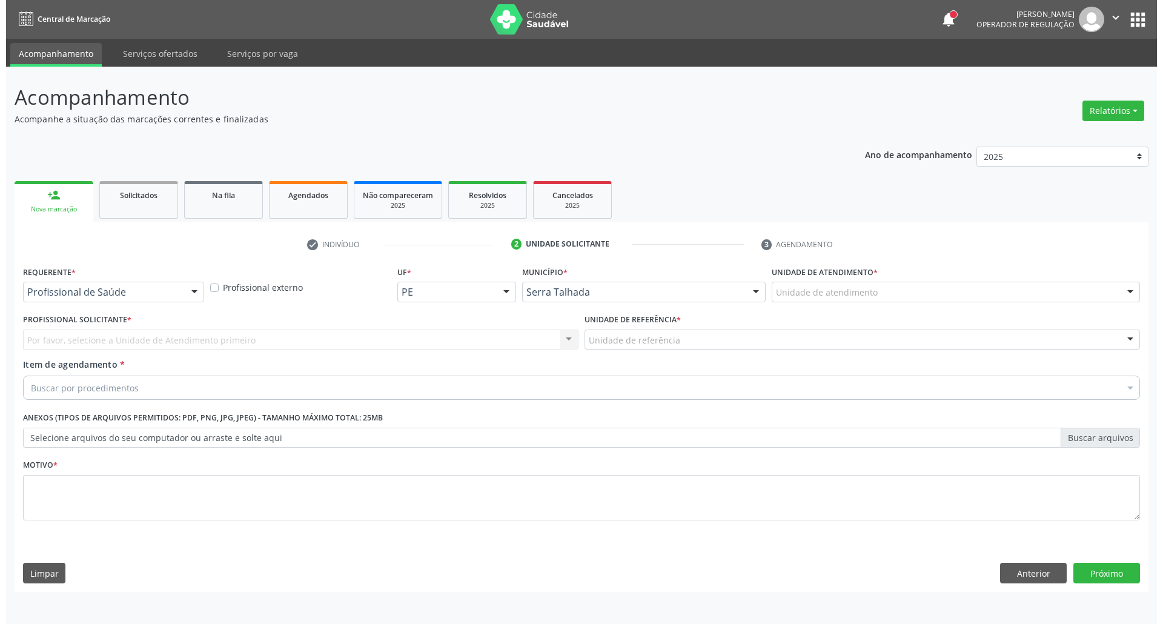
scroll to position [0, 0]
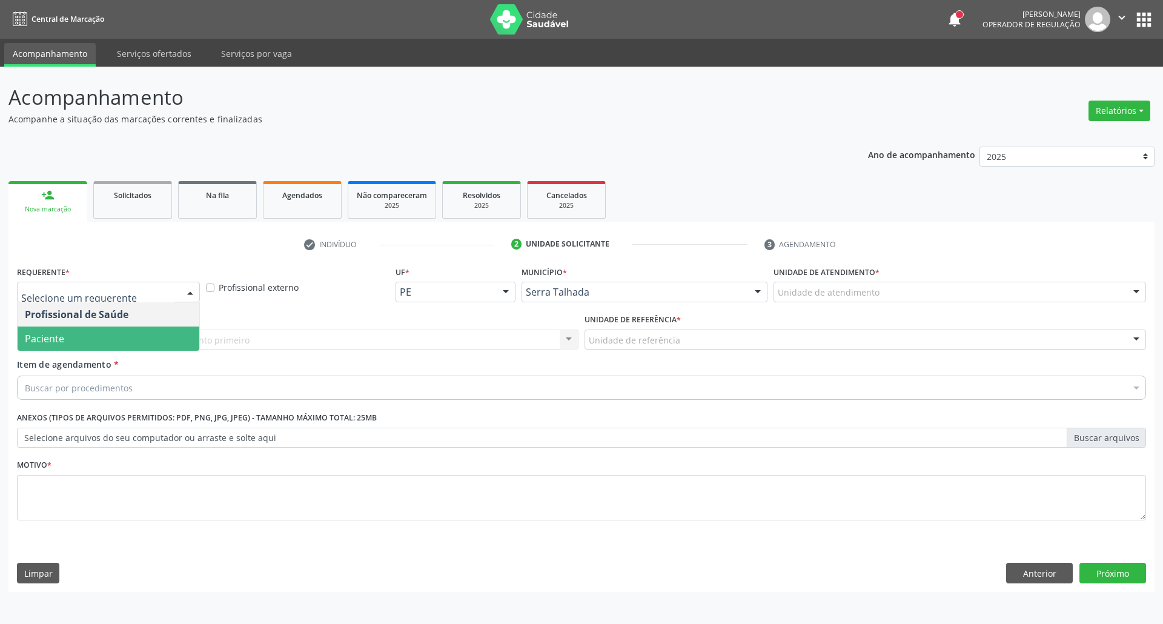
click at [127, 344] on span "Paciente" at bounding box center [109, 338] width 182 height 24
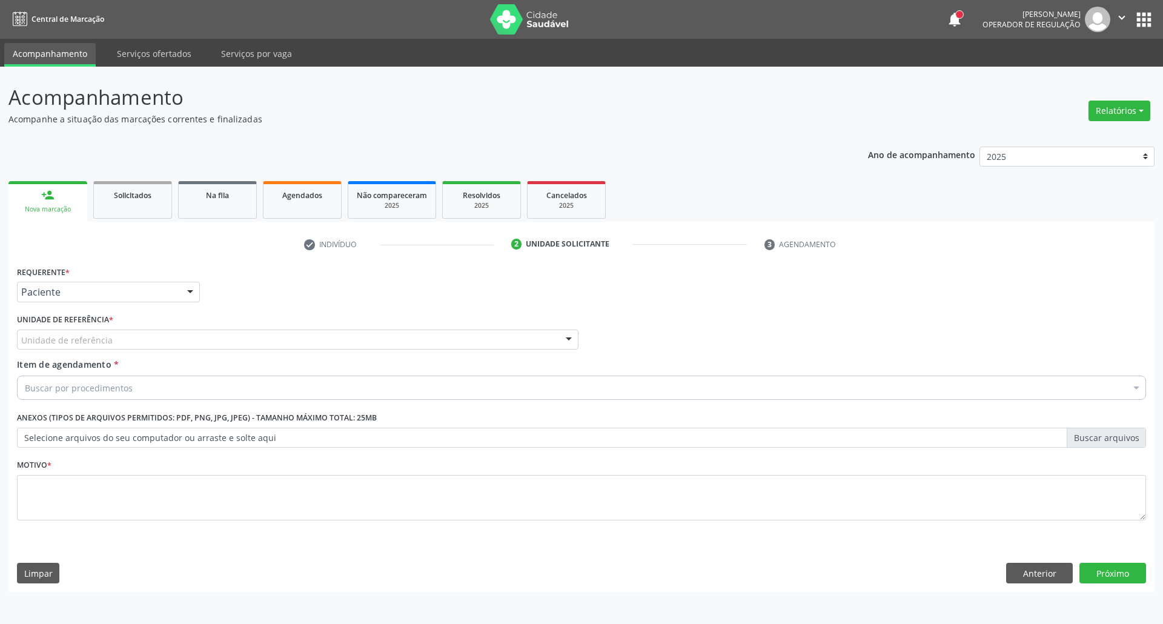
click at [120, 337] on div "Unidade de referência" at bounding box center [297, 339] width 561 height 21
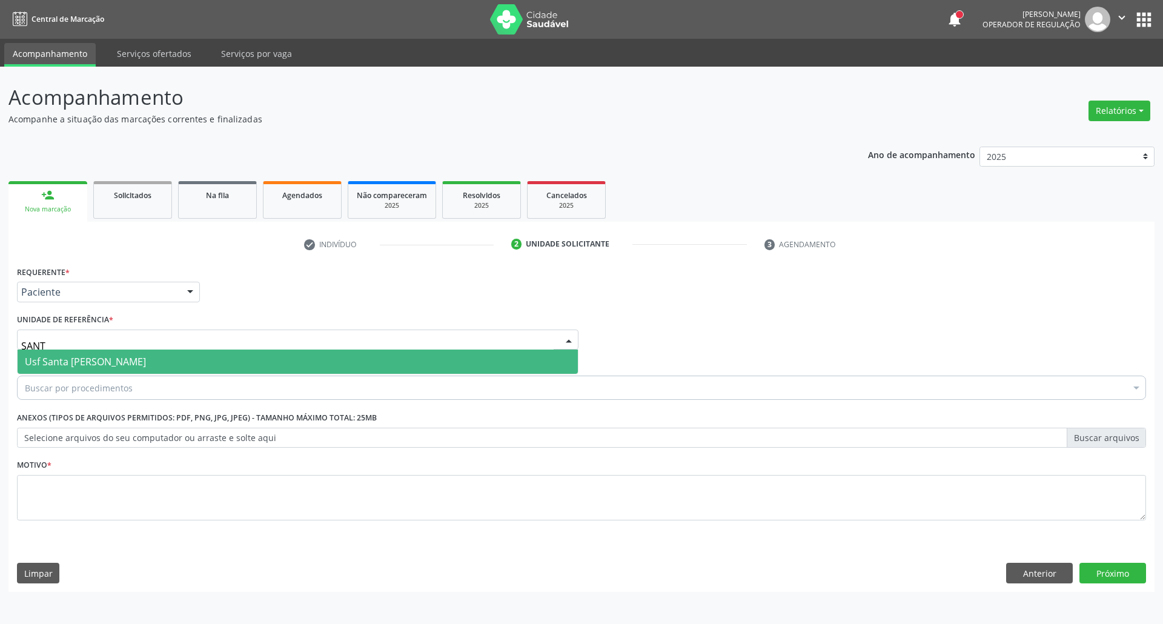
type input "SANTA"
click at [136, 363] on span "Usf Santa [PERSON_NAME]" at bounding box center [85, 361] width 121 height 13
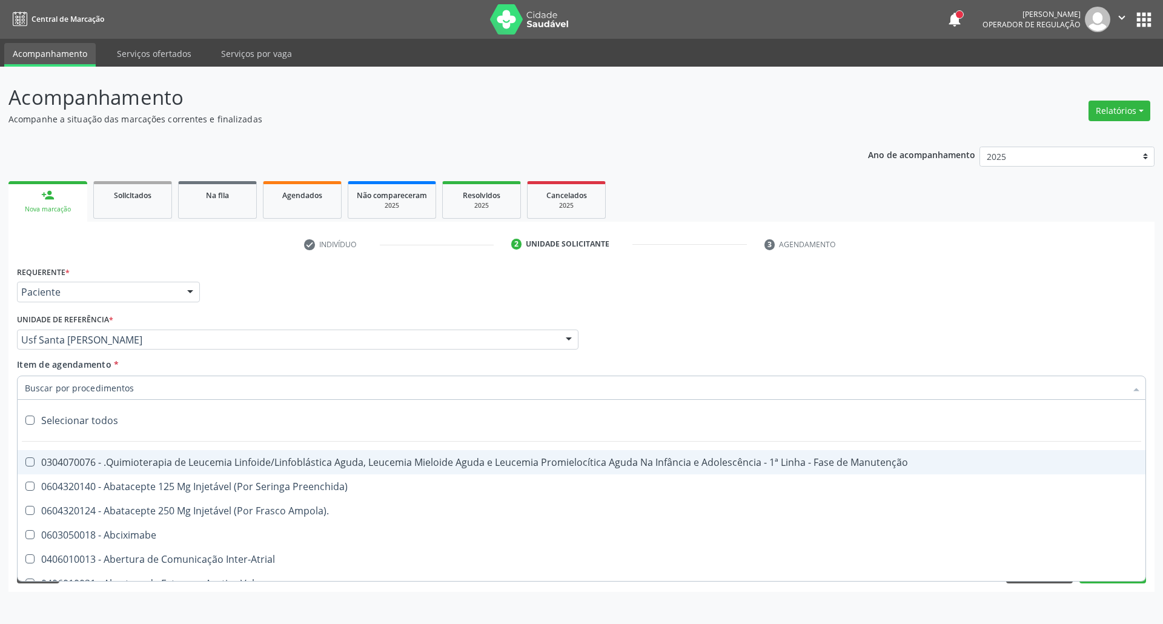
type input "G"
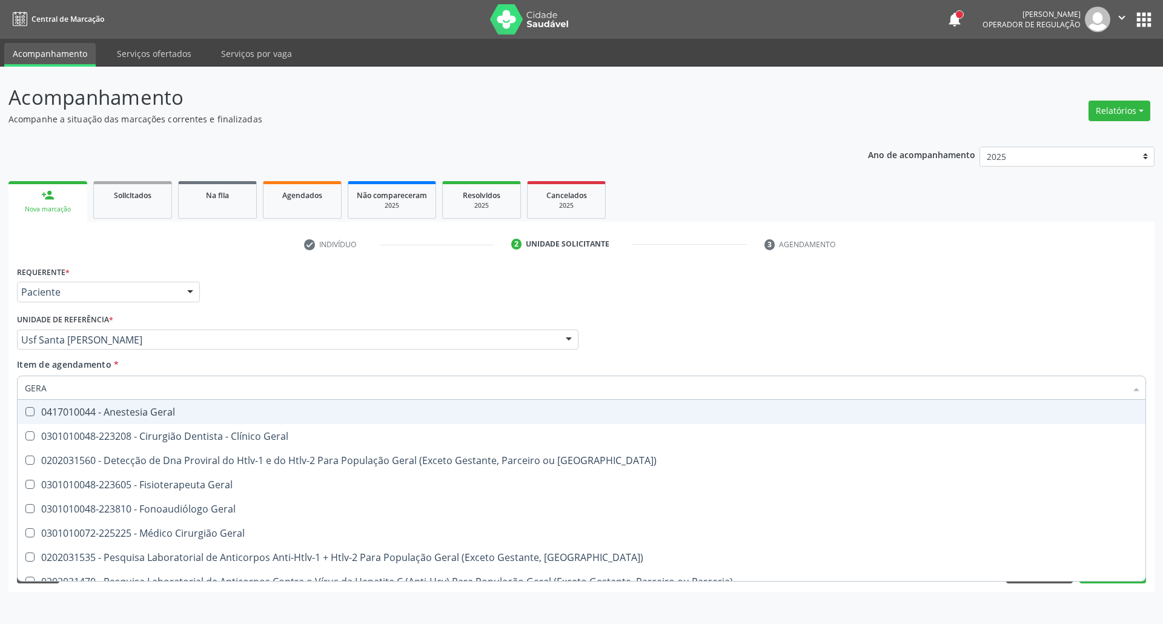
type input "GERAL"
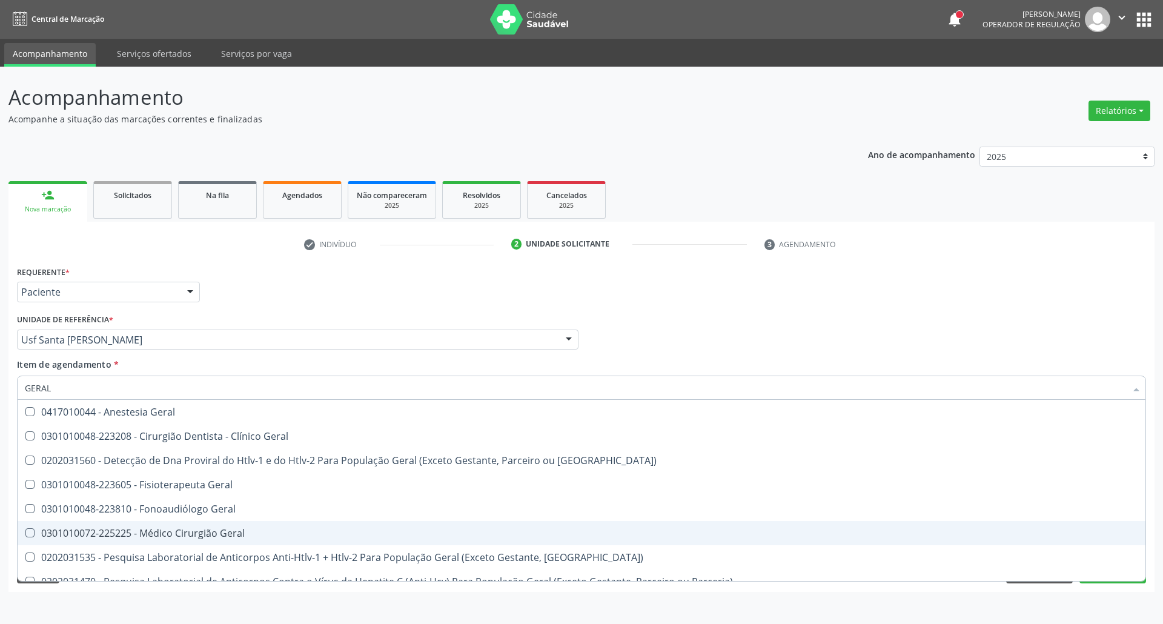
click at [150, 538] on div "0301010072-225225 - Médico Cirurgião Geral" at bounding box center [581, 533] width 1113 height 10
checkbox Geral "true"
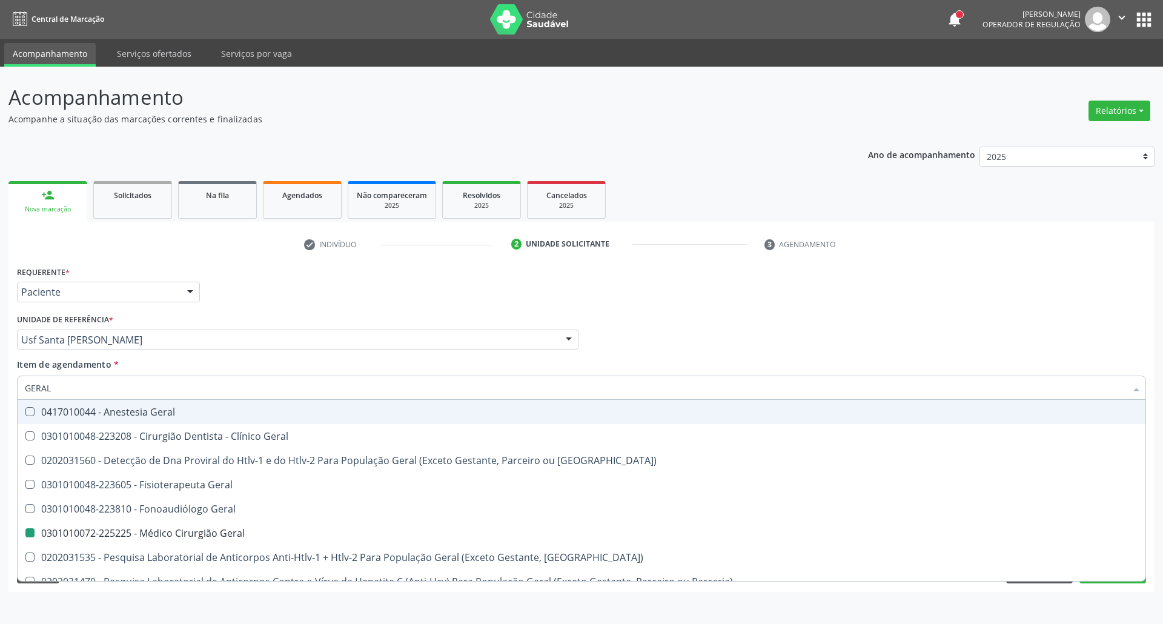
click at [950, 339] on div "Profissional Solicitante Por favor, selecione a Unidade de Atendimento primeiro…" at bounding box center [581, 334] width 1135 height 47
checkbox Geral "true"
checkbox Geral "false"
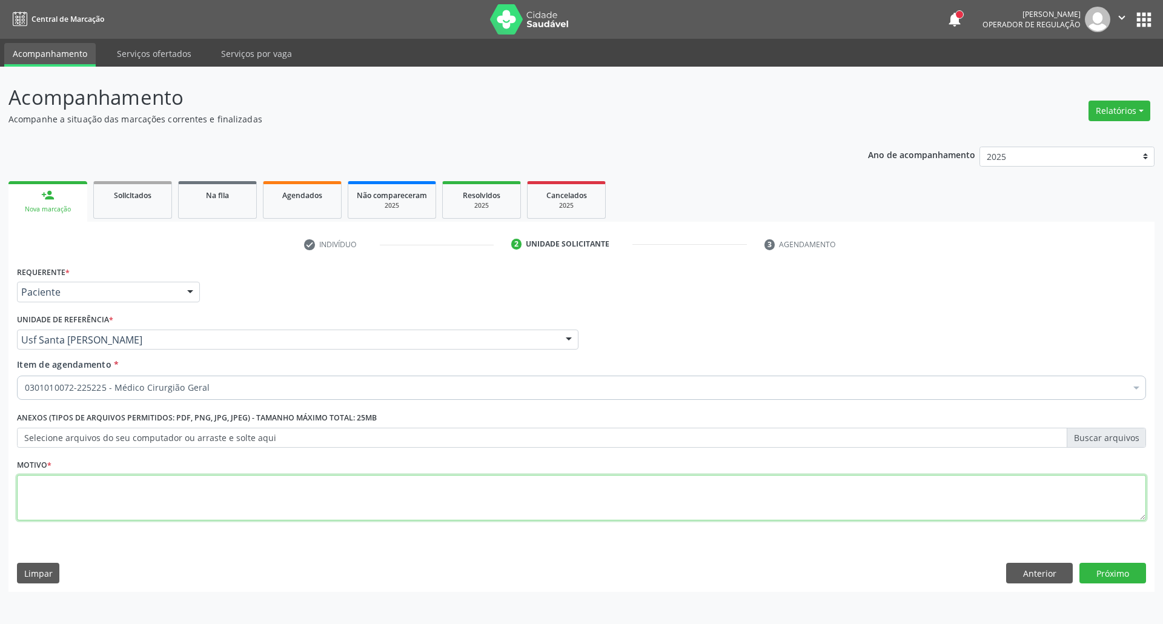
click at [515, 497] on textarea at bounding box center [581, 498] width 1129 height 46
type textarea "."
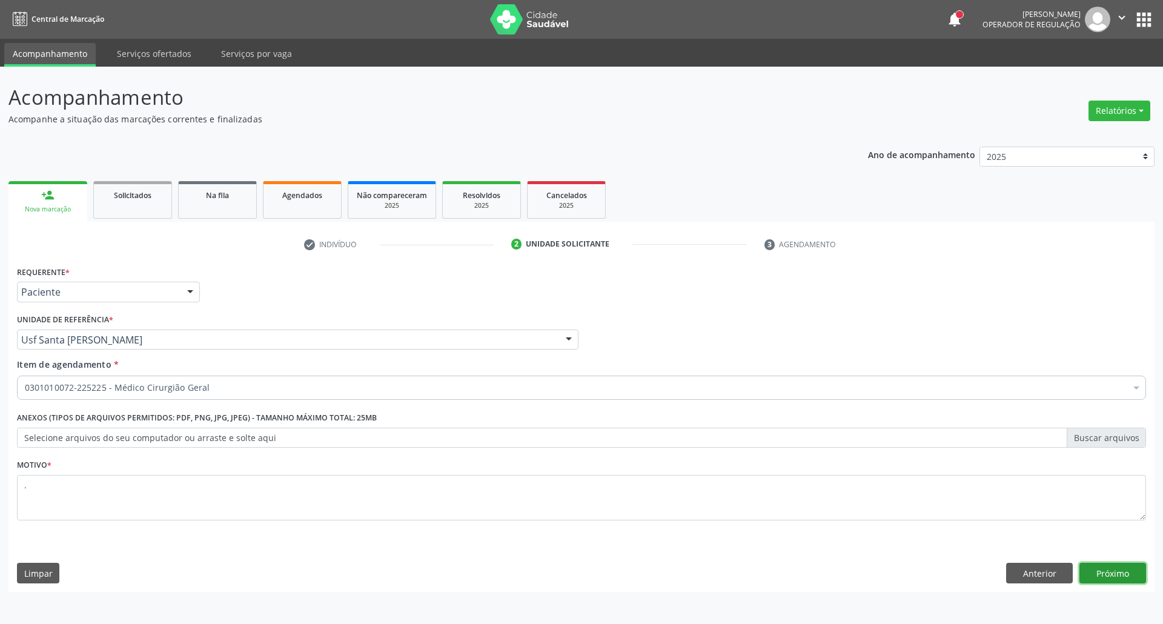
click at [1102, 570] on button "Próximo" at bounding box center [1112, 573] width 67 height 21
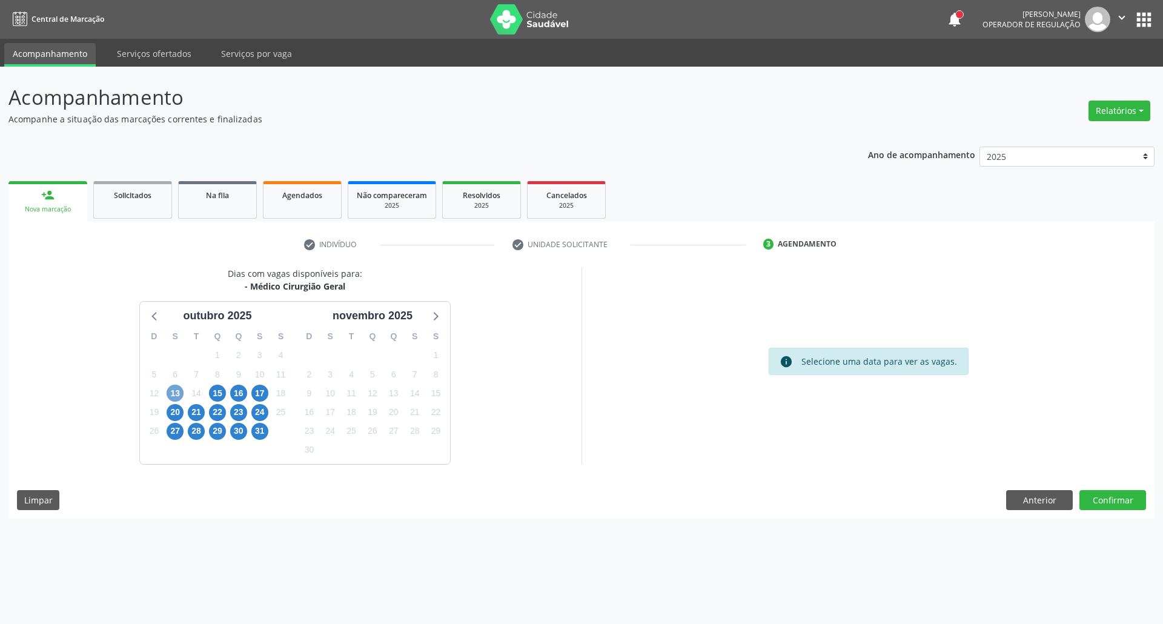
click at [167, 393] on span "13" at bounding box center [175, 393] width 17 height 17
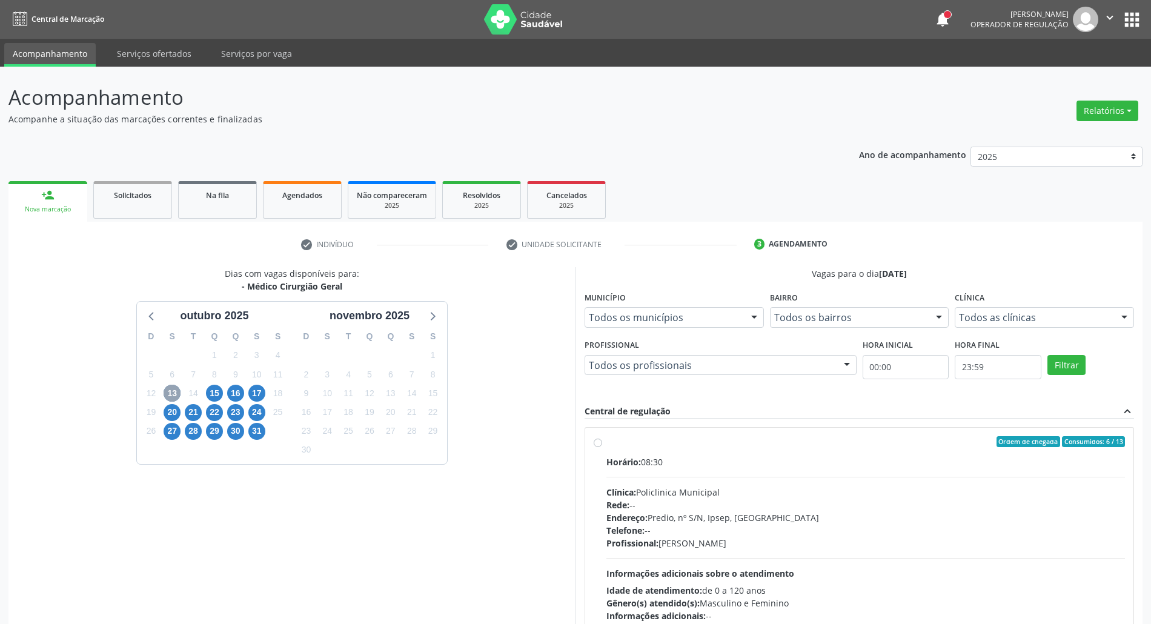
scroll to position [80, 0]
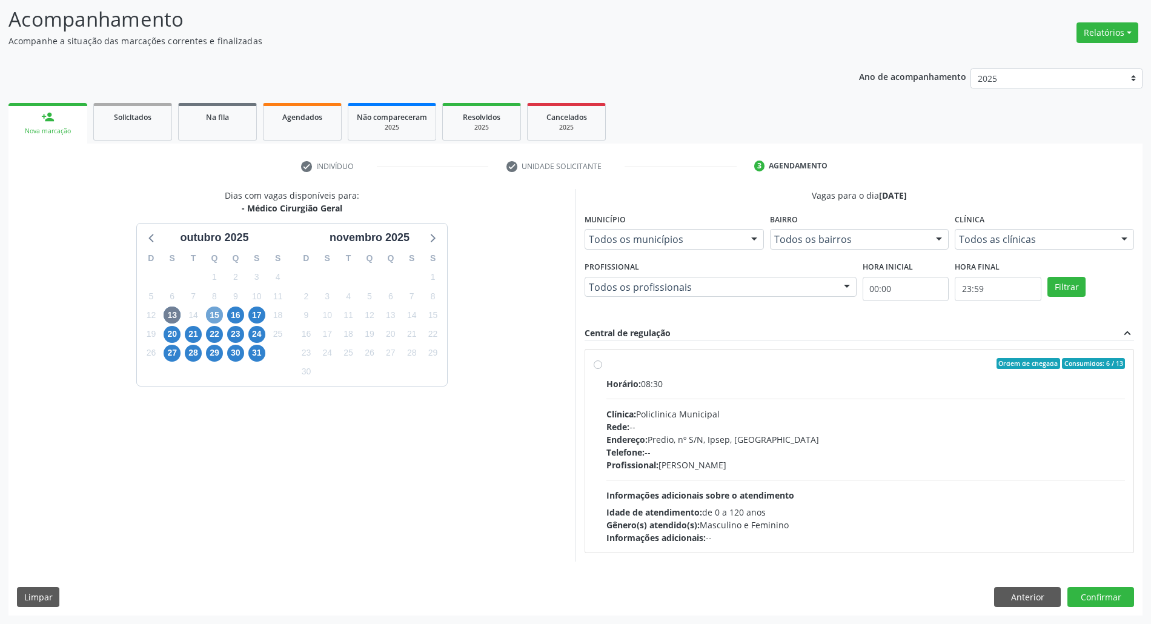
click at [210, 308] on span "15" at bounding box center [214, 314] width 17 height 17
click at [822, 417] on div "Clínica: Hospital Sao Francisco" at bounding box center [865, 414] width 518 height 13
click at [602, 369] on input "Ordem de chegada Consumidos: 1 / 6 Horário: 07:00 Clínica: Hospital Sao Francis…" at bounding box center [598, 363] width 8 height 11
radio input "true"
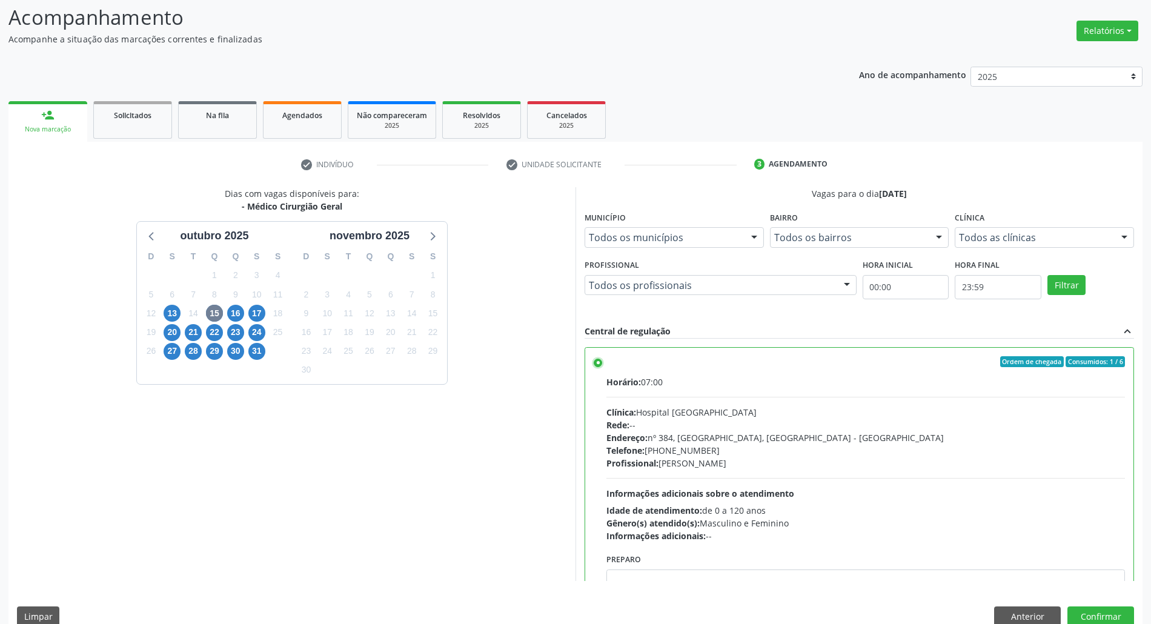
scroll to position [61, 0]
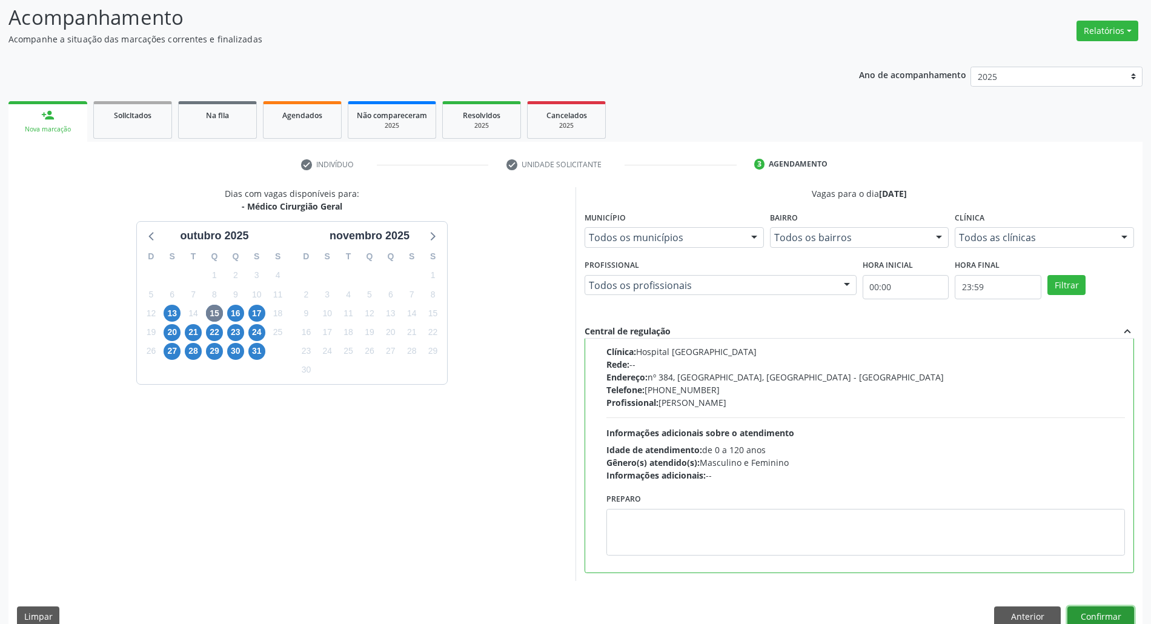
click at [1100, 615] on button "Confirmar" at bounding box center [1100, 616] width 67 height 21
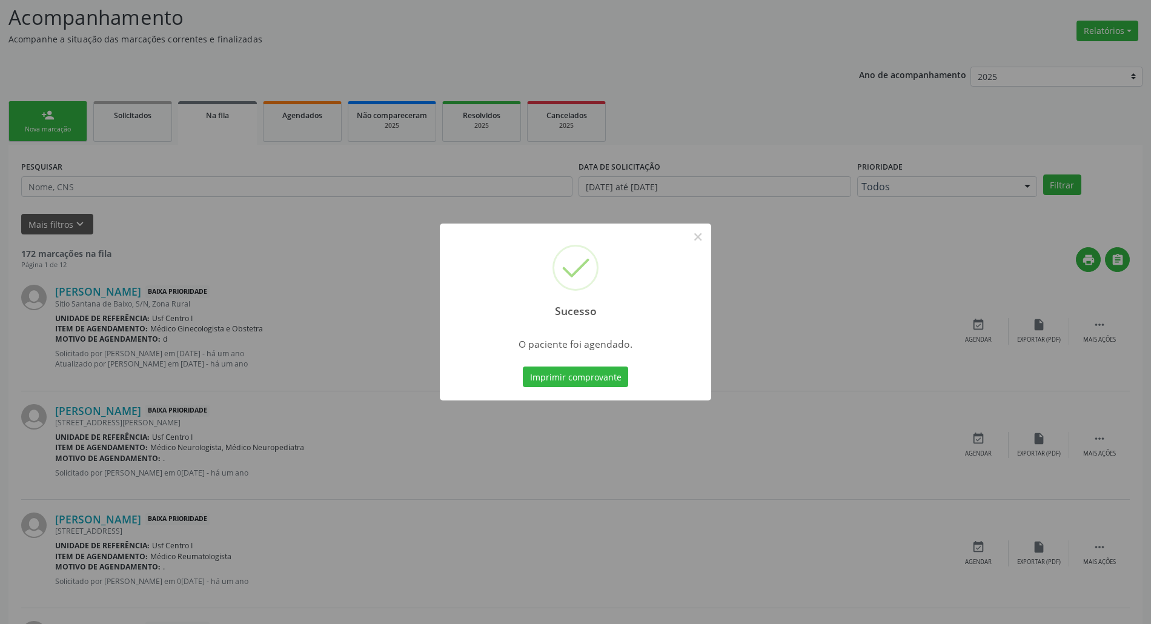
scroll to position [0, 0]
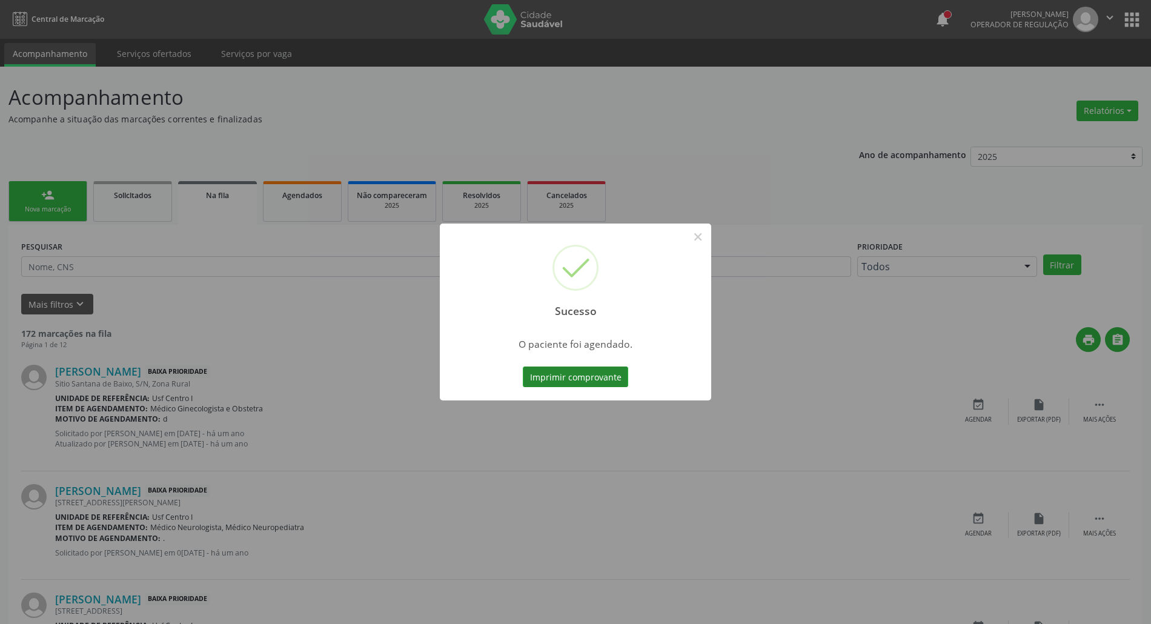
click at [537, 372] on button "Imprimir comprovante" at bounding box center [575, 376] width 105 height 21
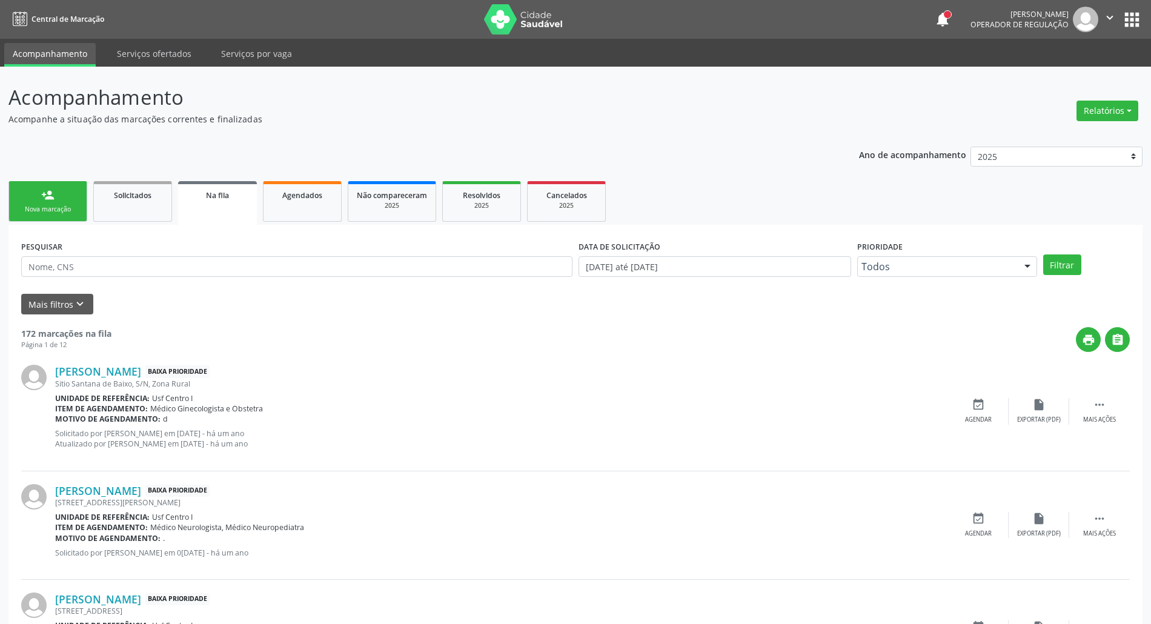
click at [55, 205] on div "Nova marcação" at bounding box center [48, 209] width 61 height 9
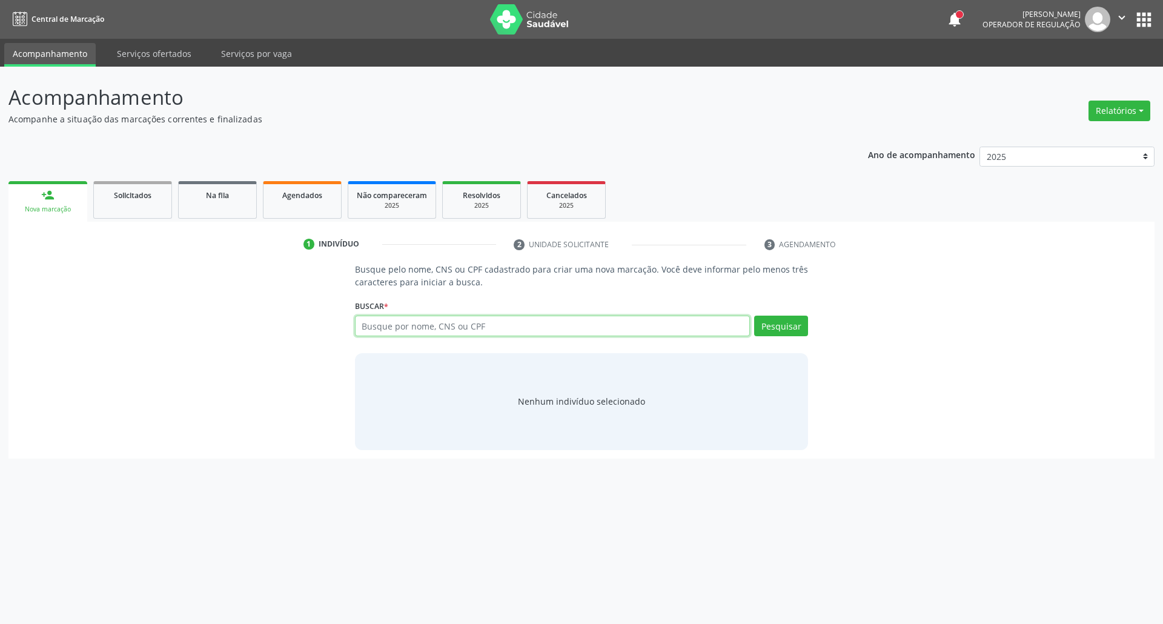
drag, startPoint x: 366, startPoint y: 321, endPoint x: 374, endPoint y: 313, distance: 11.6
click at [369, 320] on input "text" at bounding box center [552, 326] width 395 height 21
type input "898005158092194"
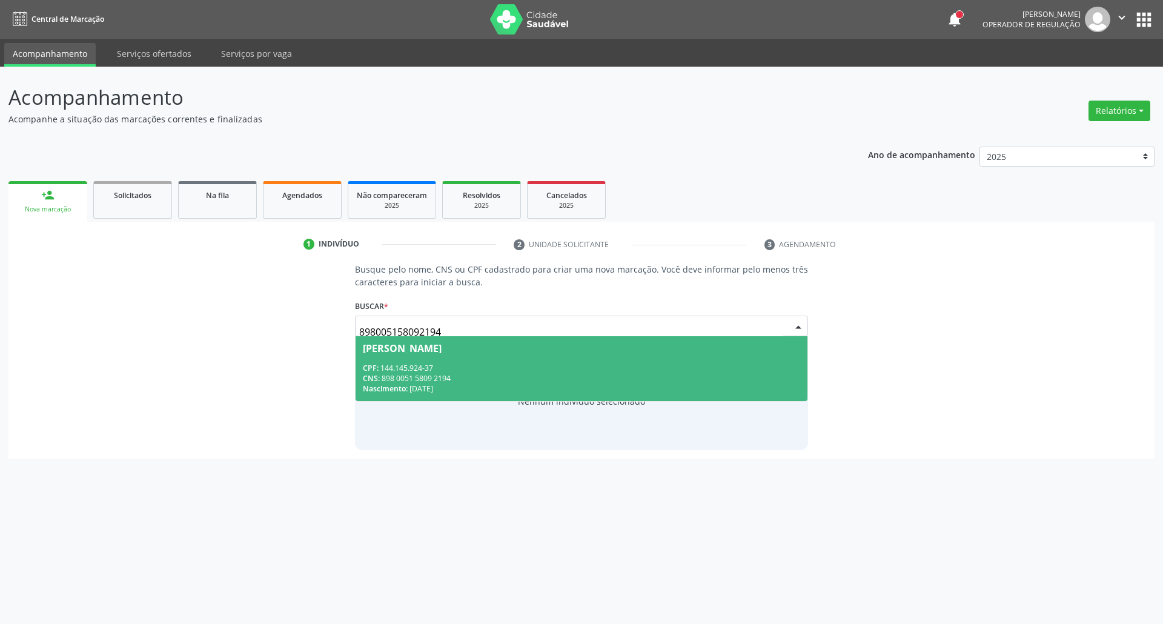
click at [423, 344] on div "Carlos Gabriel Alves de Lima" at bounding box center [402, 348] width 79 height 10
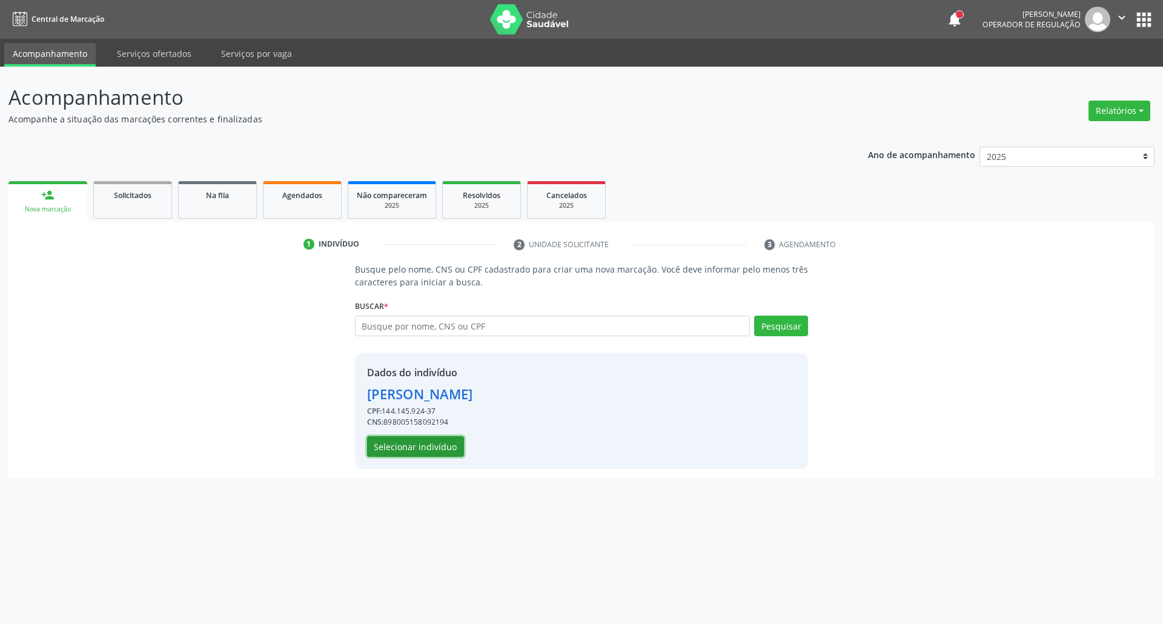
click at [434, 442] on button "Selecionar indivíduo" at bounding box center [415, 446] width 97 height 21
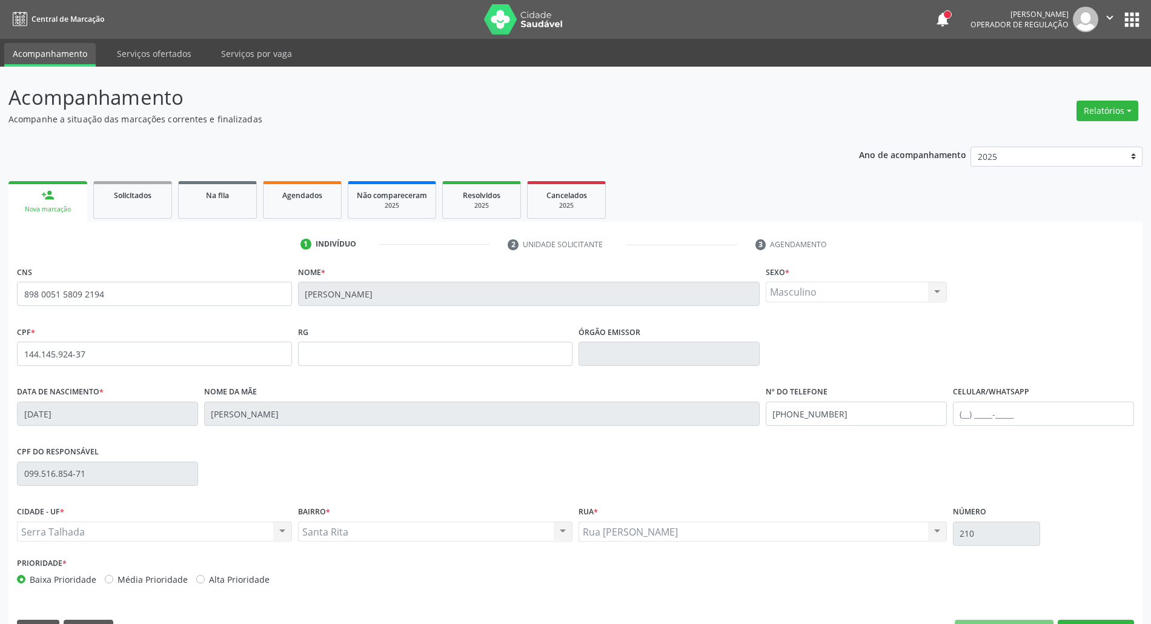
scroll to position [33, 0]
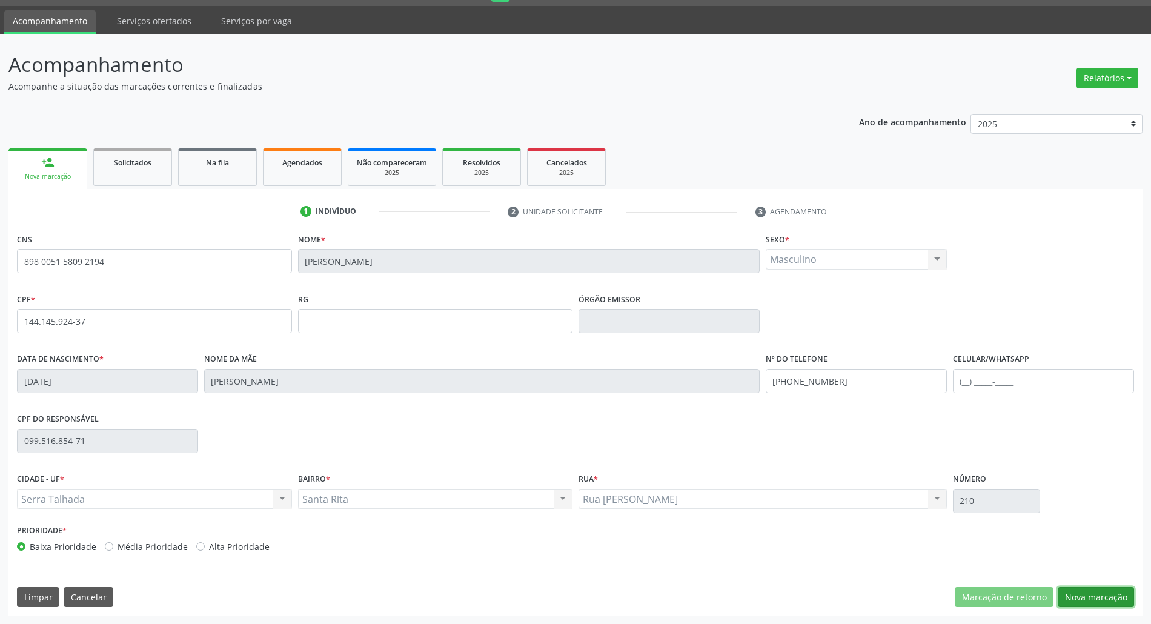
click at [1082, 595] on button "Nova marcação" at bounding box center [1095, 597] width 76 height 21
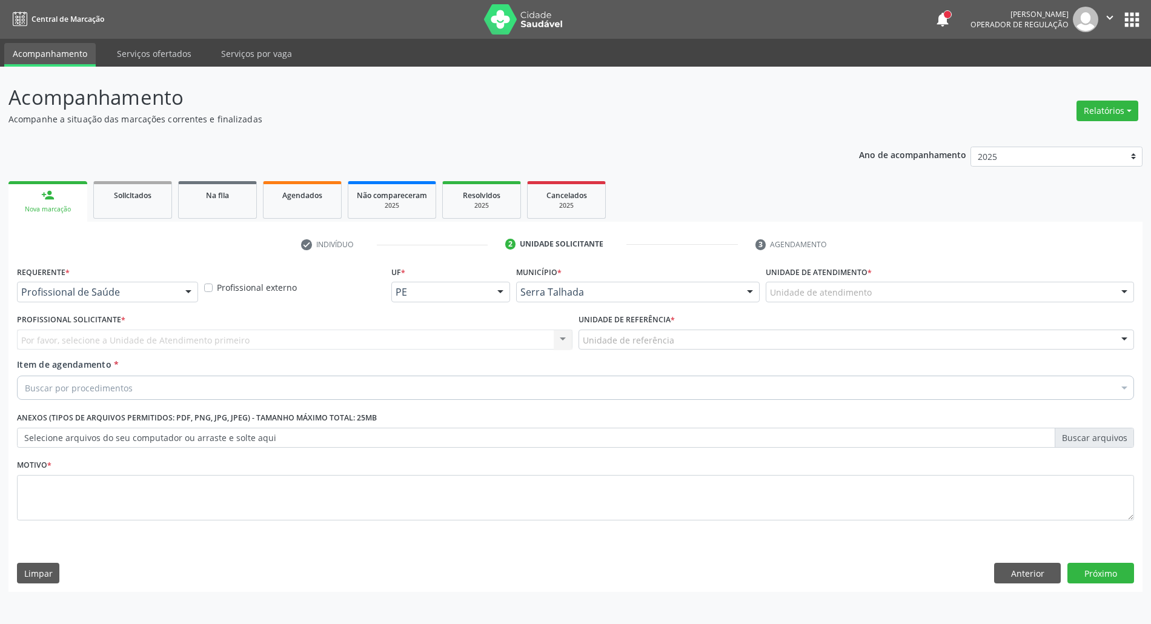
scroll to position [0, 0]
click at [194, 288] on div at bounding box center [190, 292] width 18 height 21
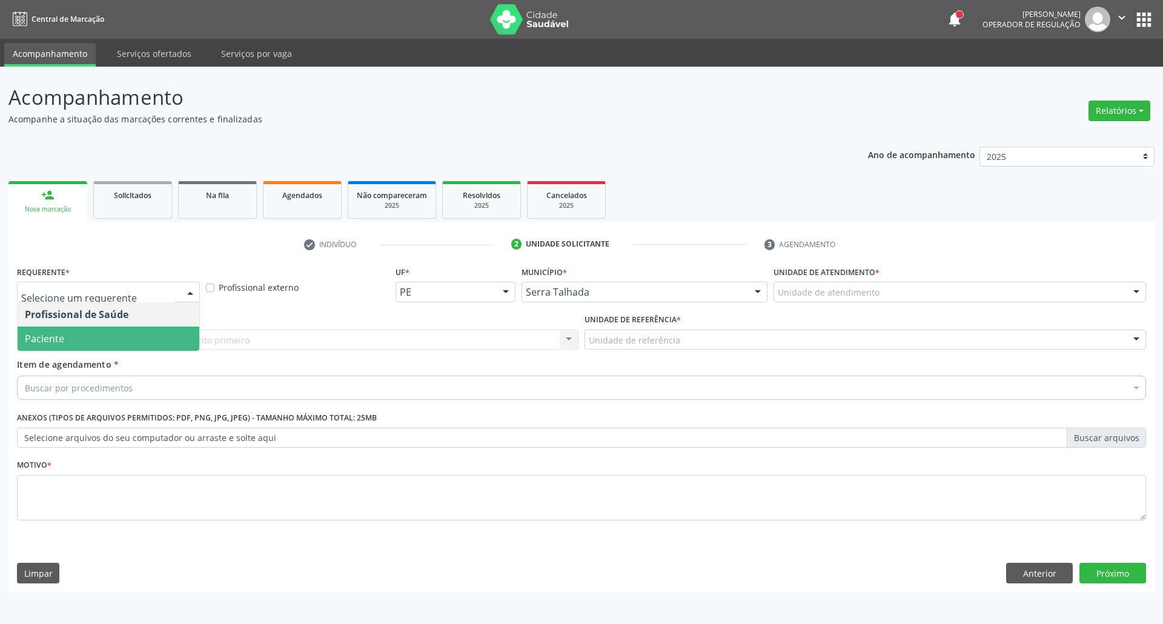
click at [162, 337] on span "Paciente" at bounding box center [109, 338] width 182 height 24
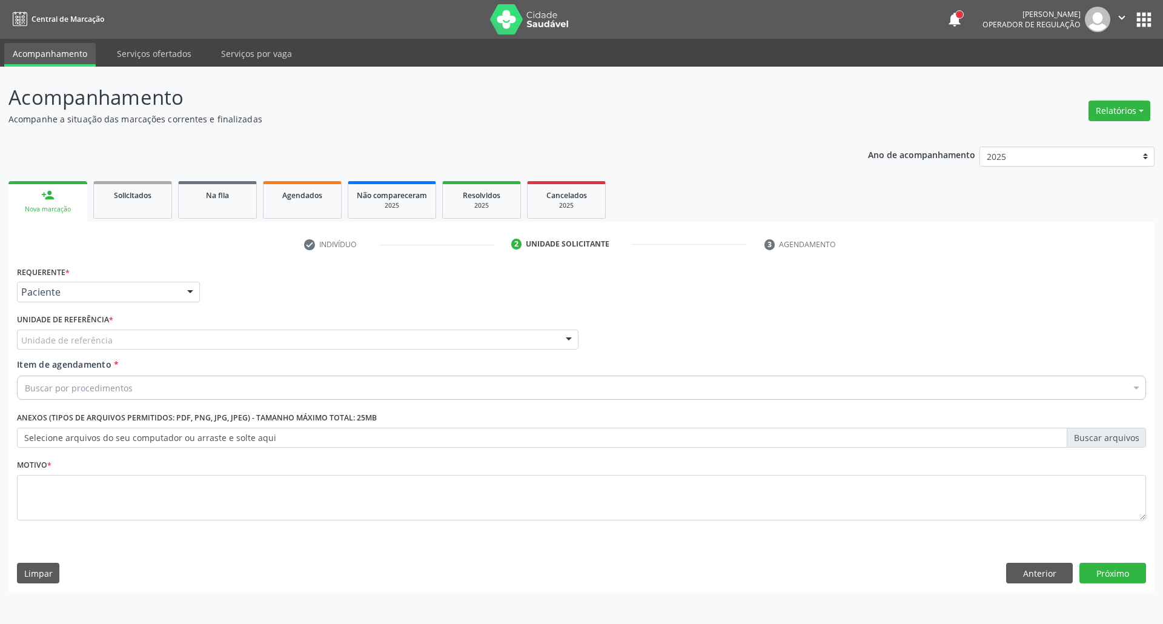
click at [160, 338] on div "Unidade de referência" at bounding box center [297, 339] width 561 height 21
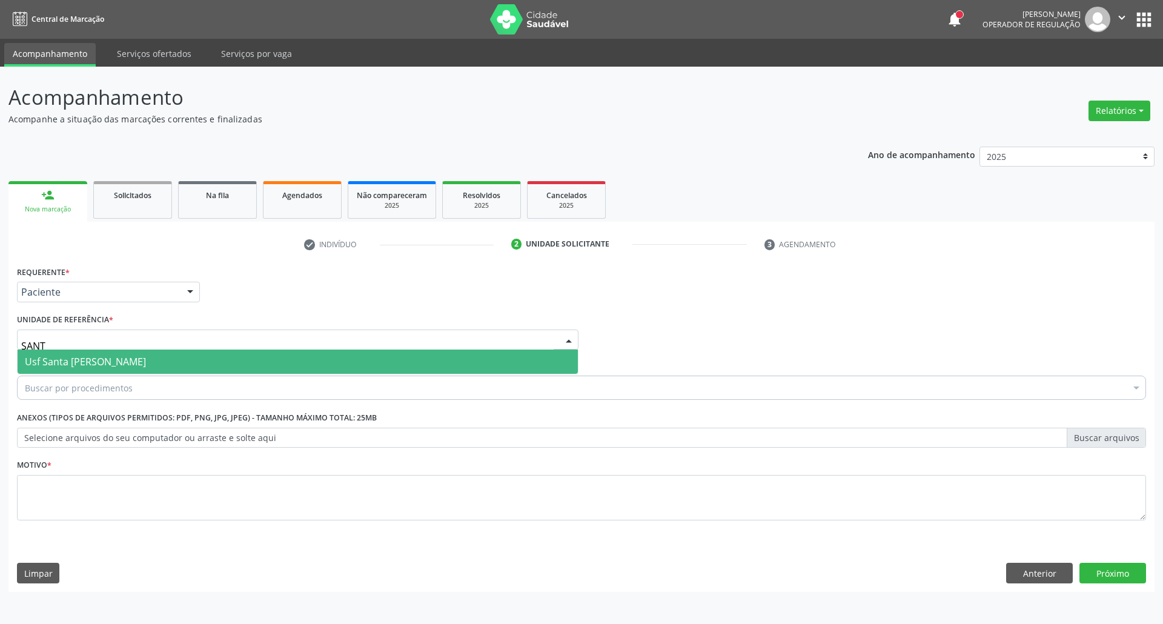
type input "SANTA"
drag, startPoint x: 105, startPoint y: 363, endPoint x: 103, endPoint y: 373, distance: 9.9
click at [105, 365] on span "Usf Santa [PERSON_NAME]" at bounding box center [85, 361] width 121 height 13
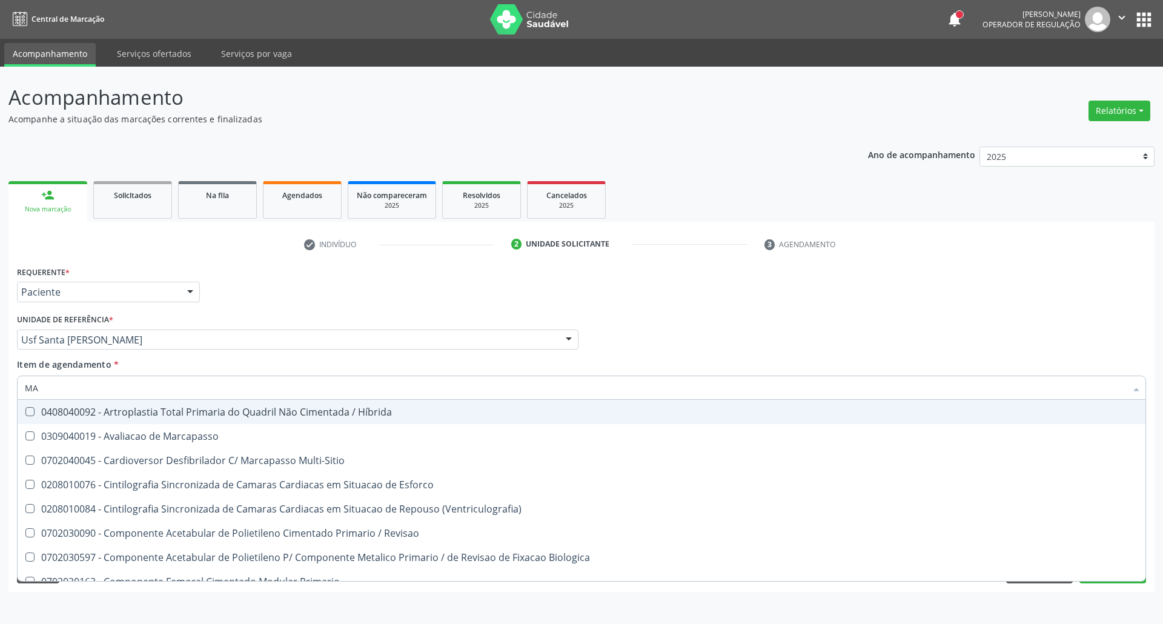
type input "M"
type input "S"
type input "PSIQ"
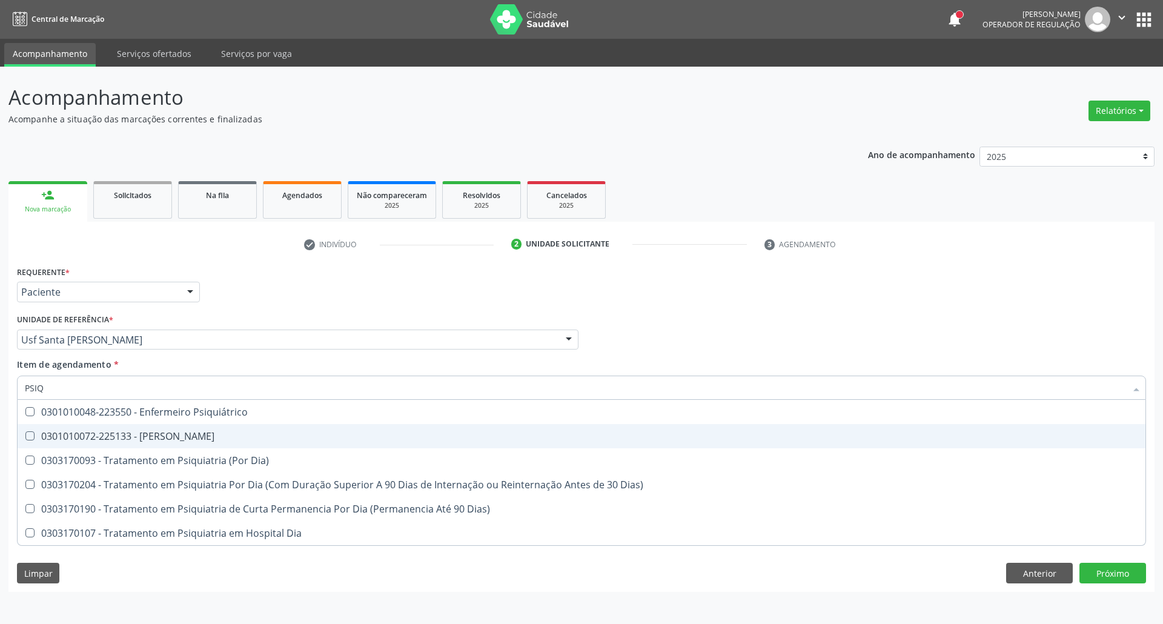
click at [104, 432] on div "0301010072-225133 - Médico Psiquiatra" at bounding box center [581, 436] width 1113 height 10
checkbox Psiquiatra "true"
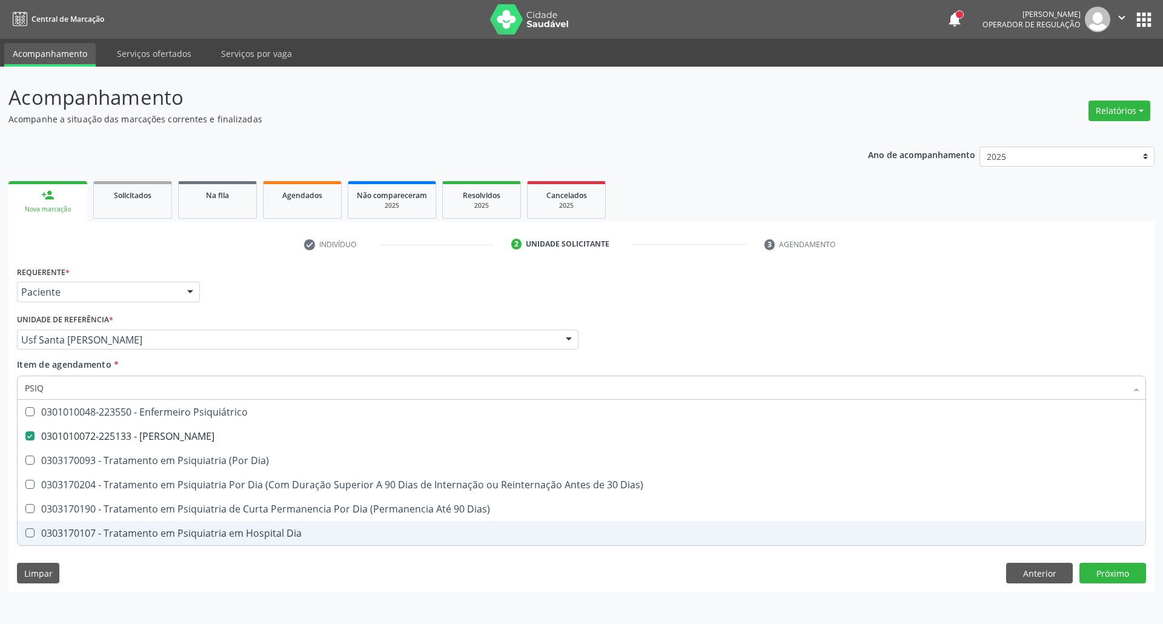
click at [245, 569] on div "Requerente * Paciente Profissional de Saúde Paciente Nenhum resultado encontrad…" at bounding box center [581, 427] width 1146 height 329
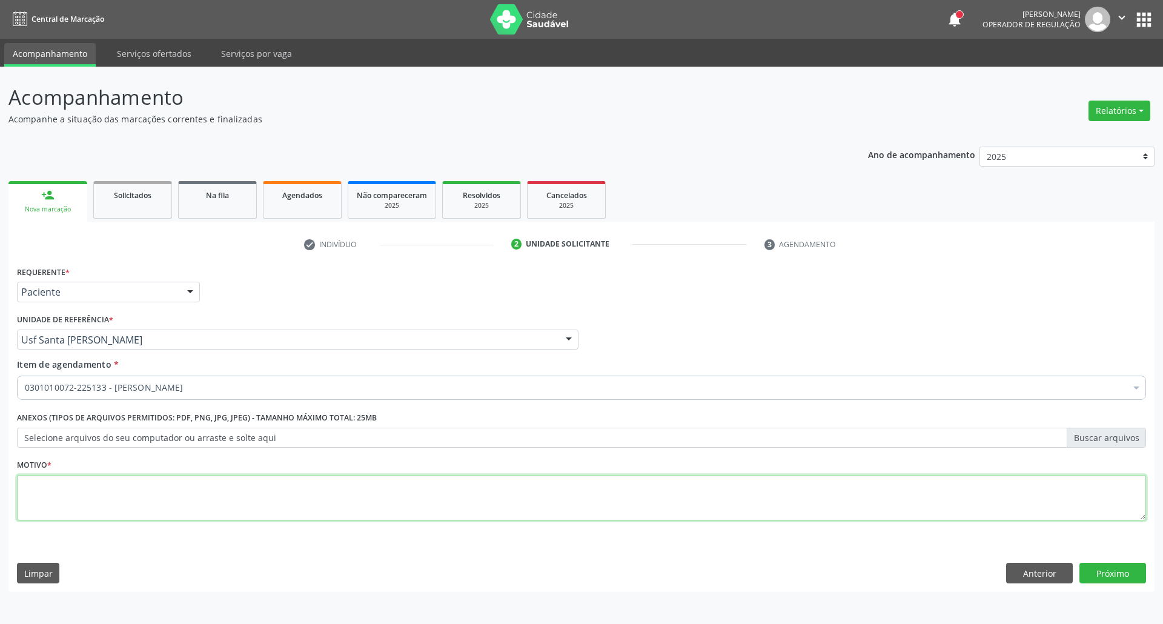
click at [240, 497] on textarea at bounding box center [581, 498] width 1129 height 46
type textarea "."
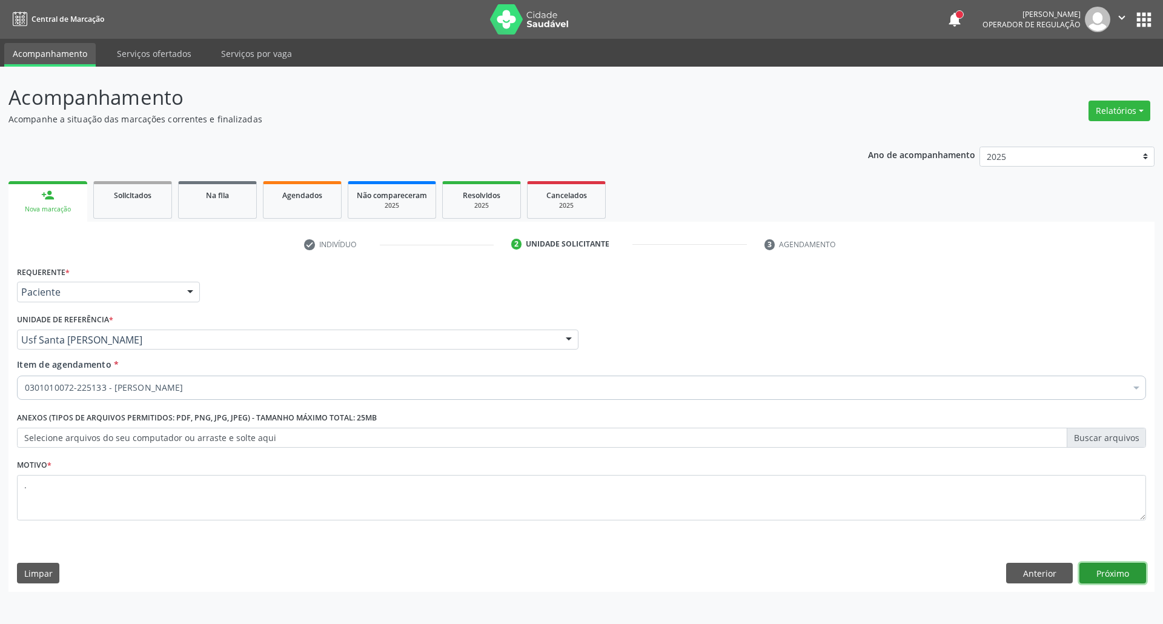
click at [1103, 570] on button "Próximo" at bounding box center [1112, 573] width 67 height 21
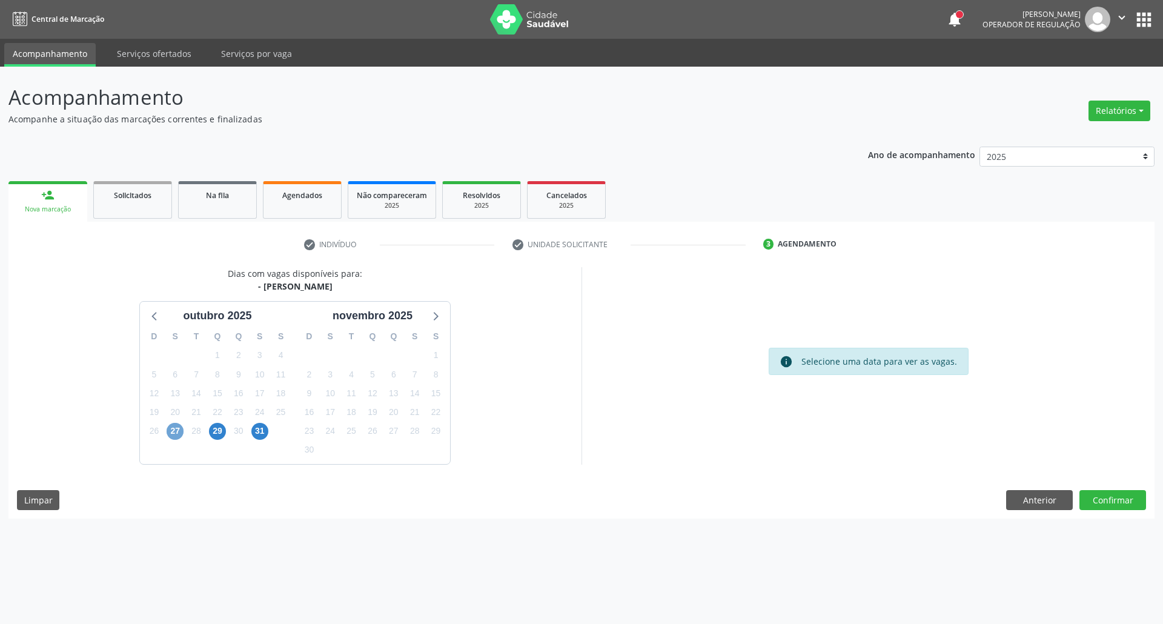
click at [182, 432] on span "27" at bounding box center [175, 431] width 17 height 17
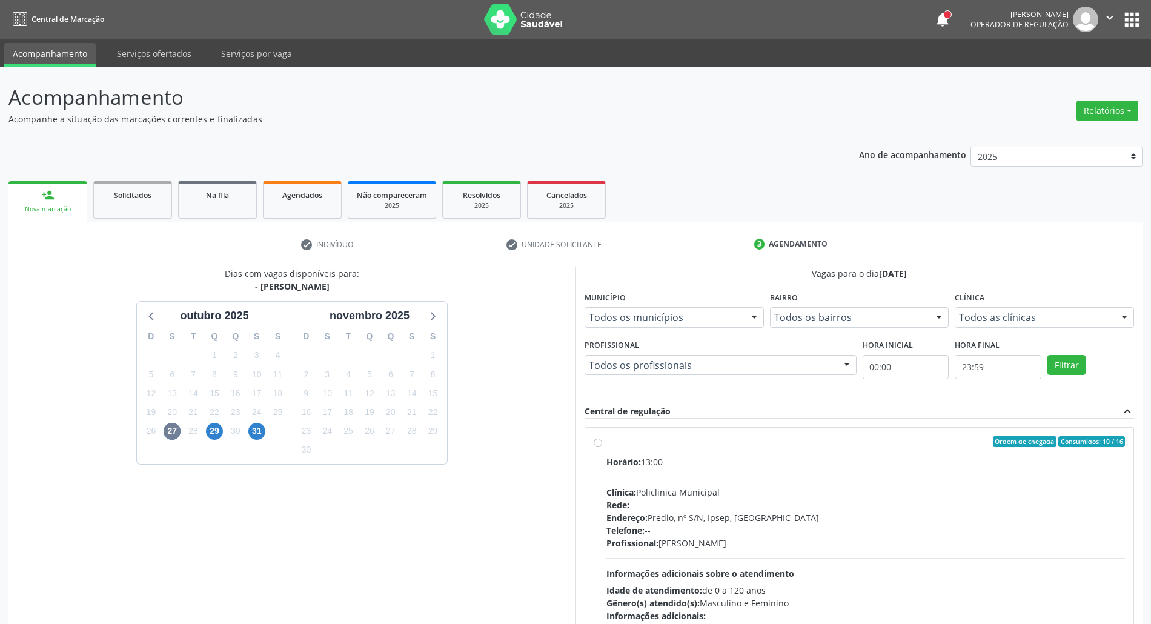
click at [749, 458] on div "Horário: 13:00" at bounding box center [865, 461] width 518 height 13
click at [602, 447] on input "Ordem de chegada Consumidos: 10 / 16 Horário: 13:00 Clínica: Policlinica Munici…" at bounding box center [598, 441] width 8 height 11
radio input "true"
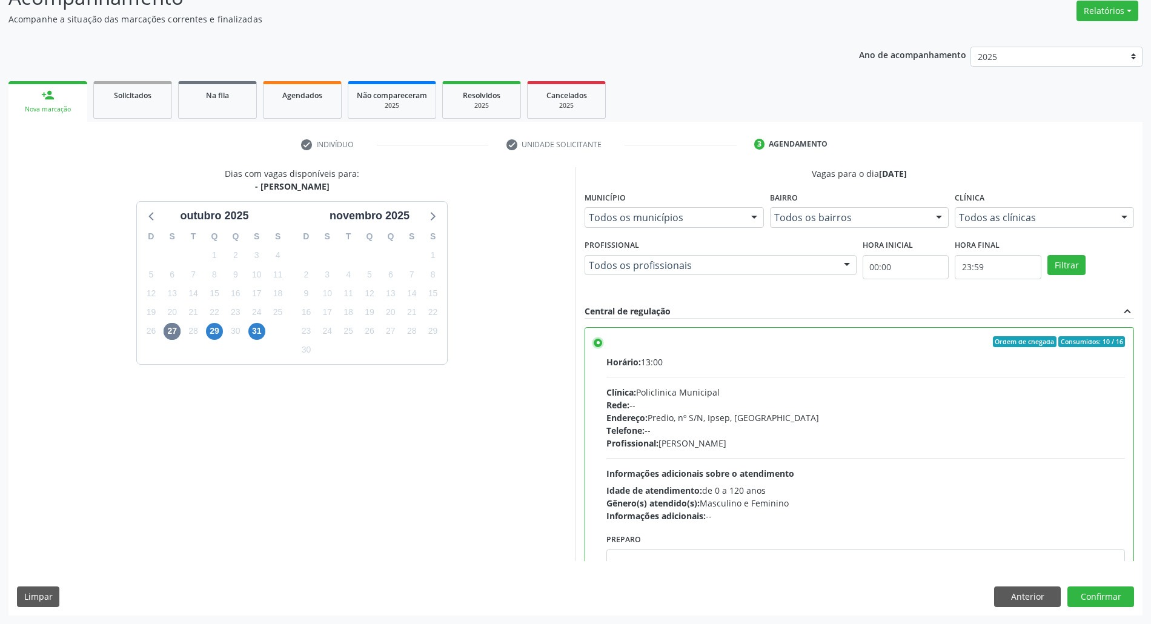
scroll to position [61, 0]
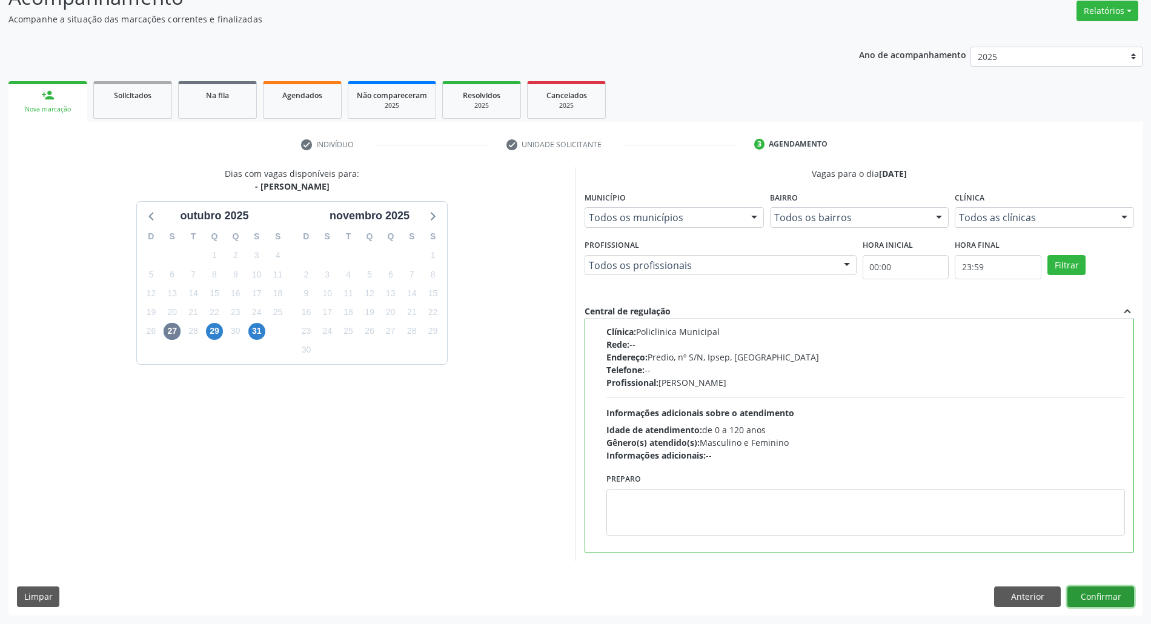
click at [1088, 592] on button "Confirmar" at bounding box center [1100, 596] width 67 height 21
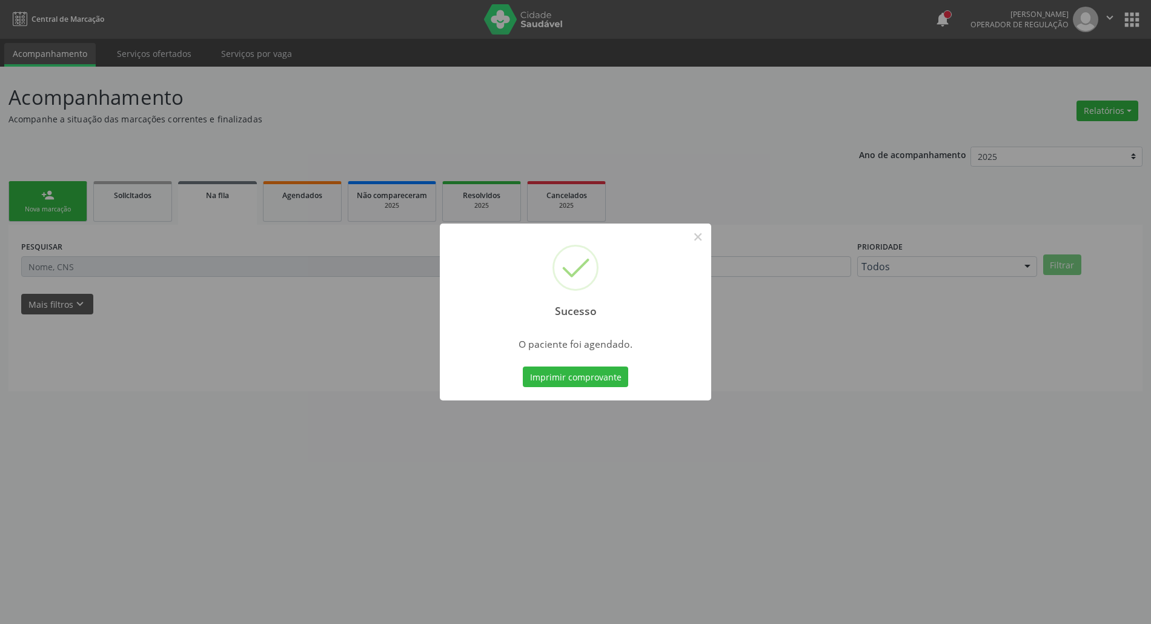
scroll to position [0, 0]
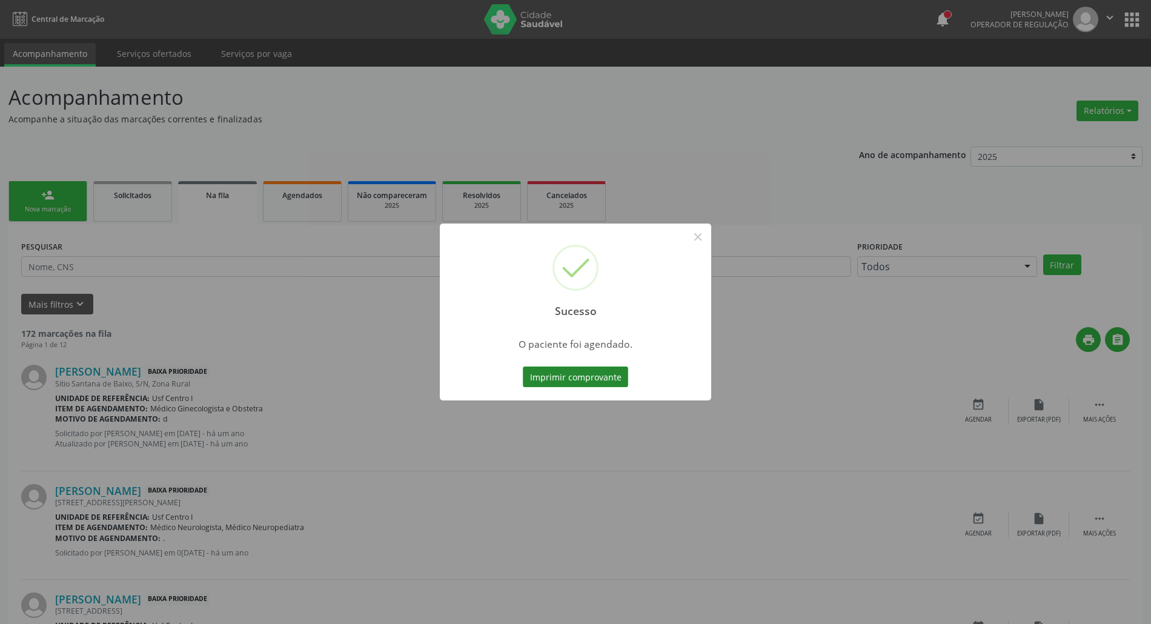
click at [548, 377] on button "Imprimir comprovante" at bounding box center [575, 376] width 105 height 21
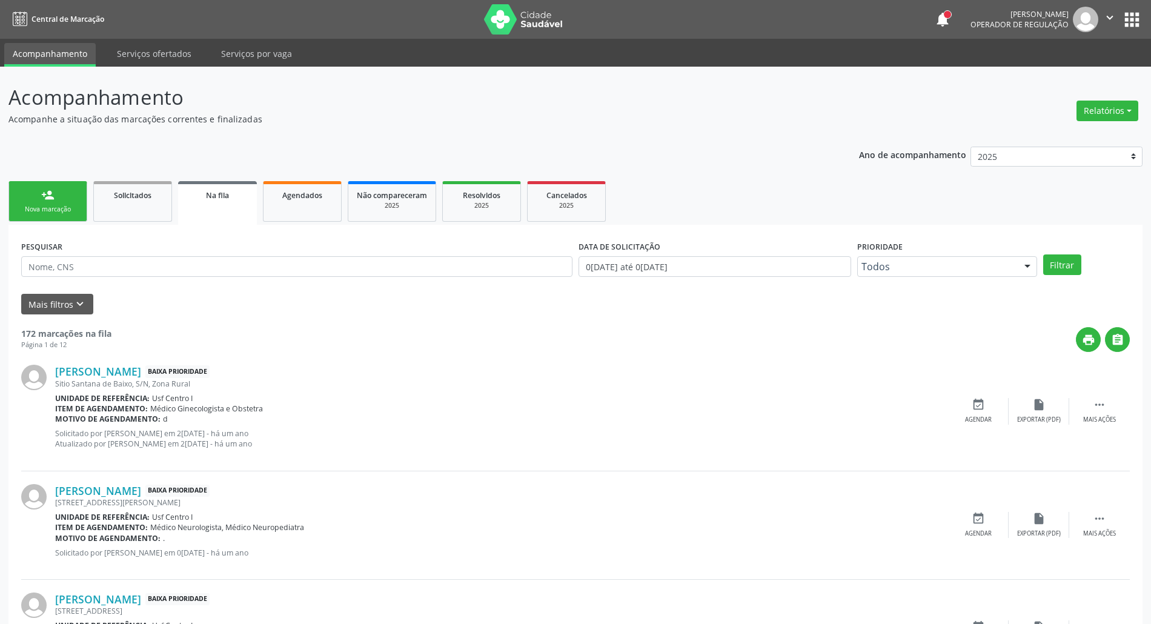
click at [61, 193] on link "person_add Nova marcação" at bounding box center [47, 201] width 79 height 41
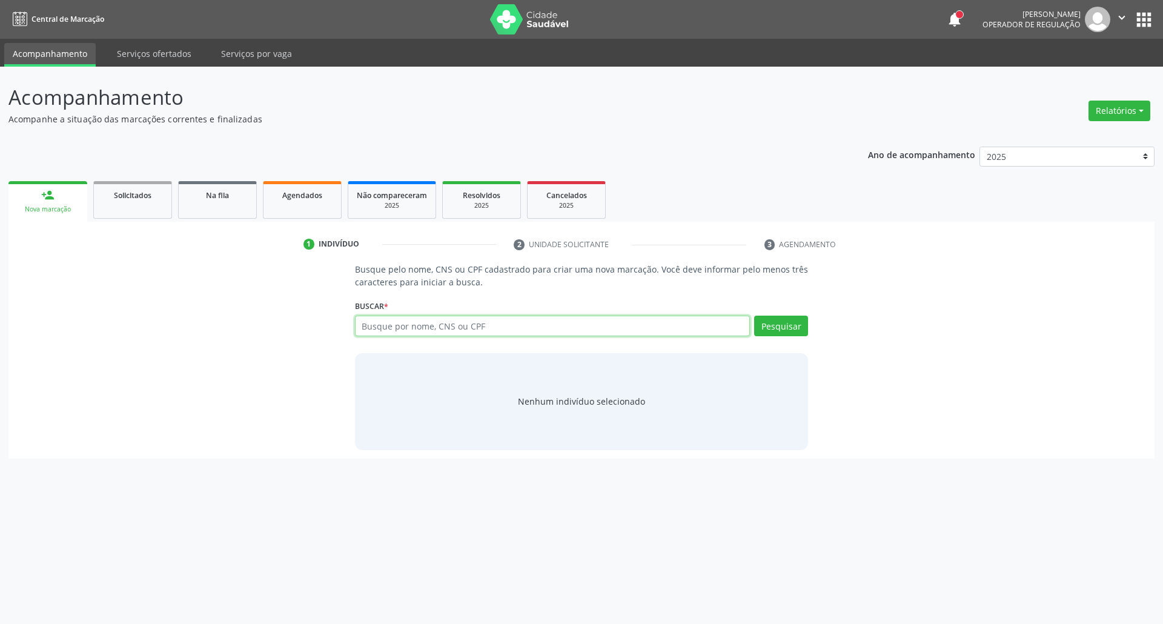
click at [388, 327] on input "text" at bounding box center [552, 326] width 395 height 21
click at [405, 325] on input "text" at bounding box center [552, 326] width 395 height 21
type input "898003701245659"
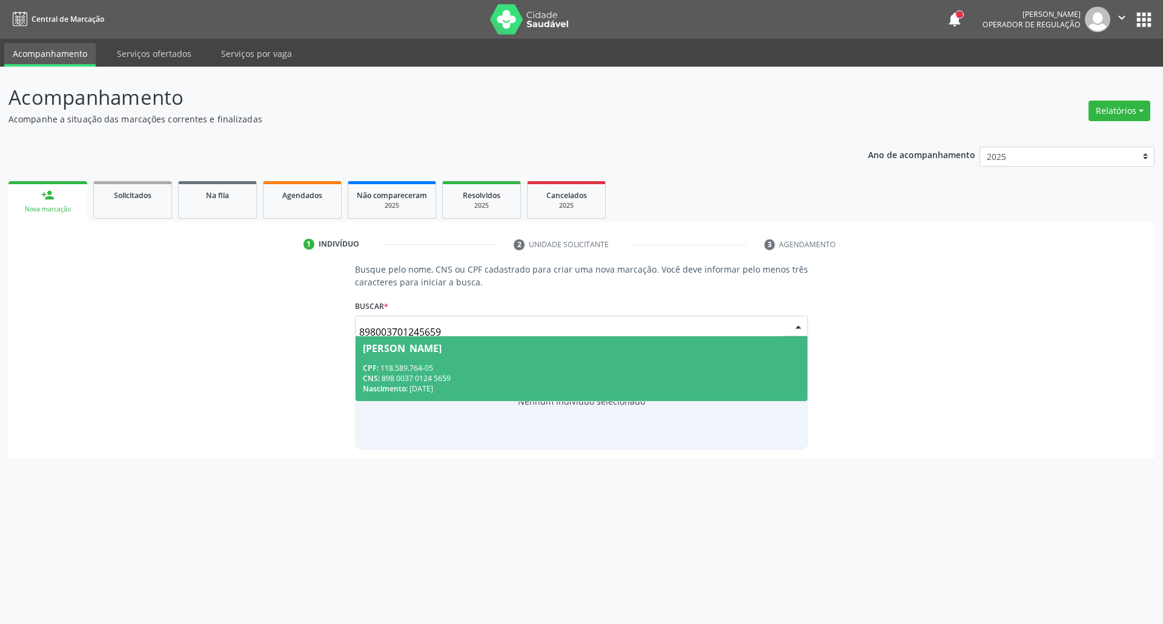
click at [430, 347] on div "[PERSON_NAME]" at bounding box center [402, 348] width 79 height 10
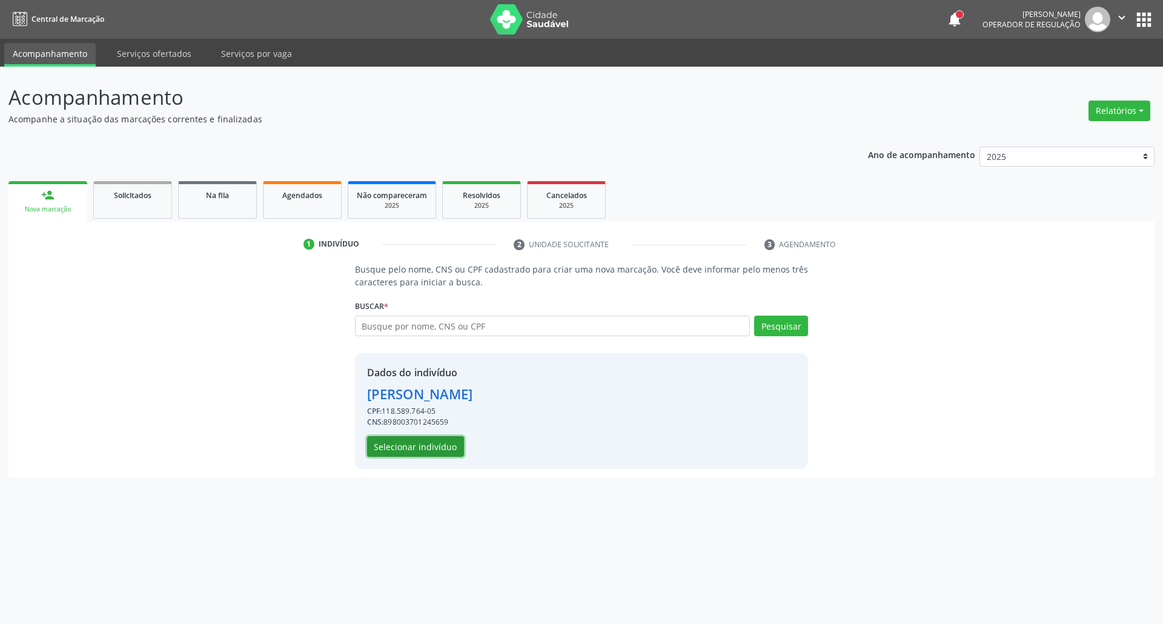
click at [405, 441] on button "Selecionar indivíduo" at bounding box center [415, 446] width 97 height 21
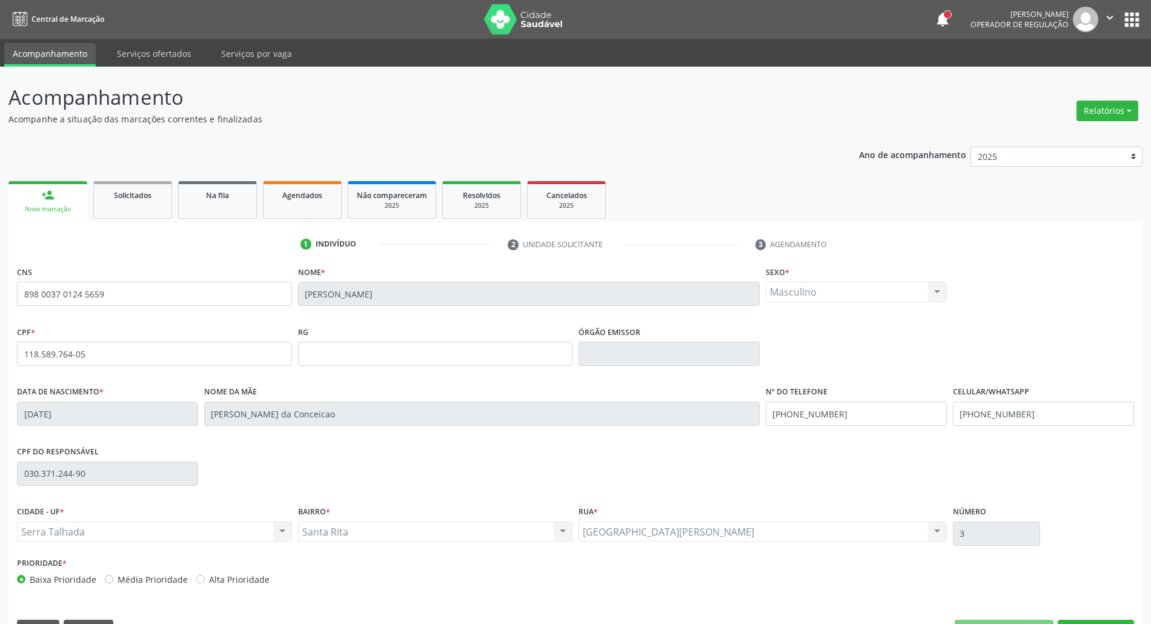
scroll to position [33, 0]
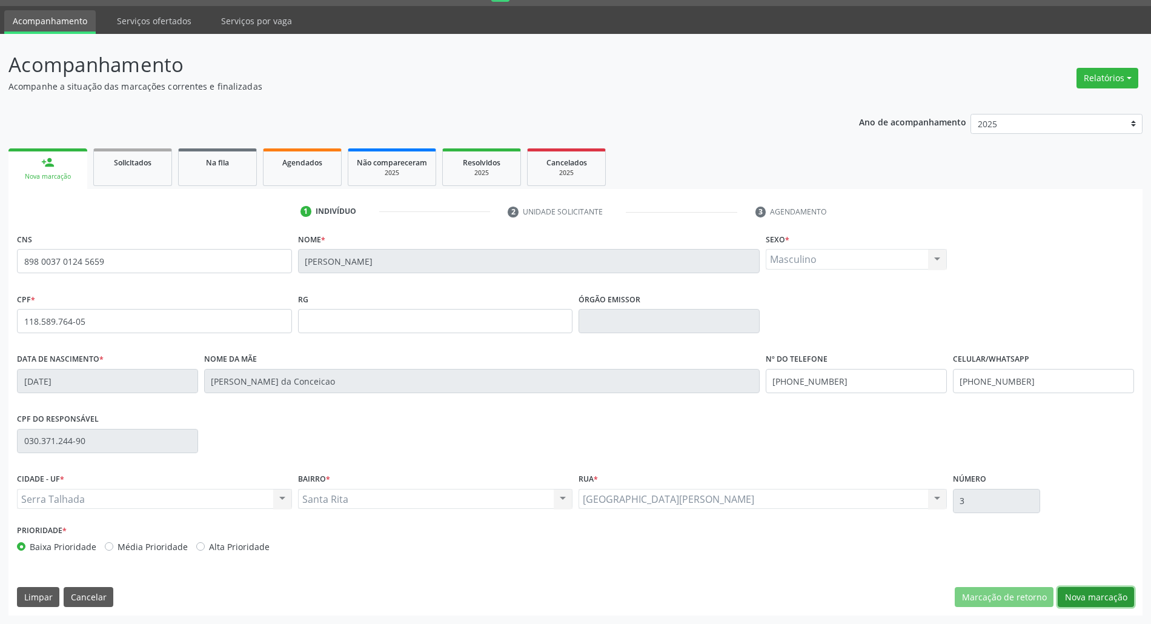
click at [1114, 589] on button "Nova marcação" at bounding box center [1095, 597] width 76 height 21
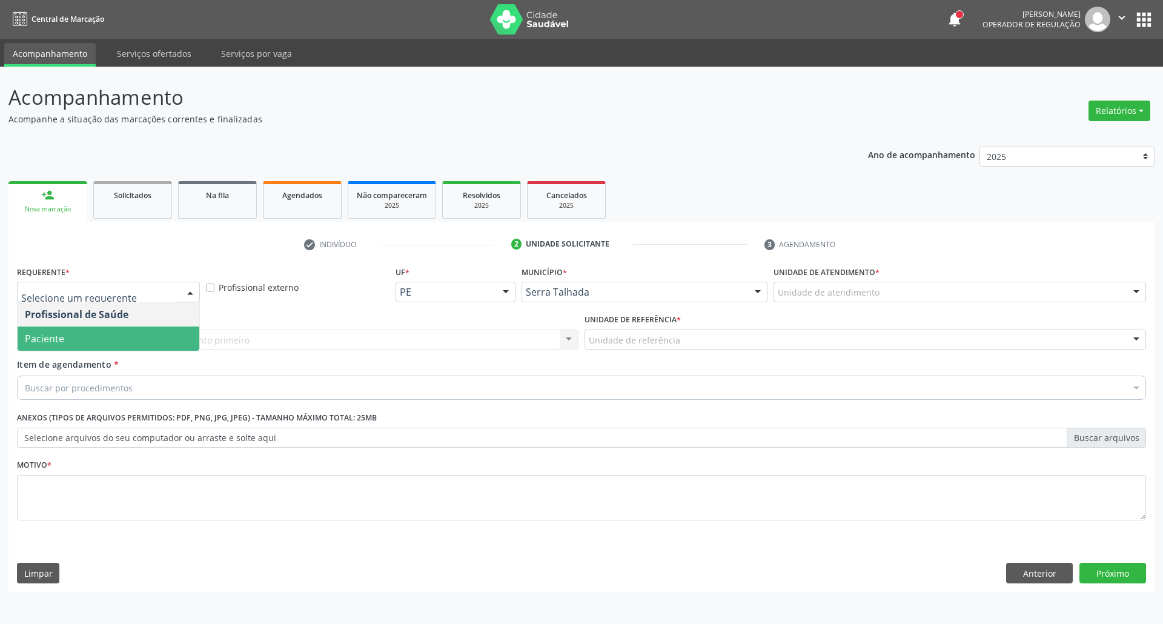
click at [124, 328] on span "Paciente" at bounding box center [109, 338] width 182 height 24
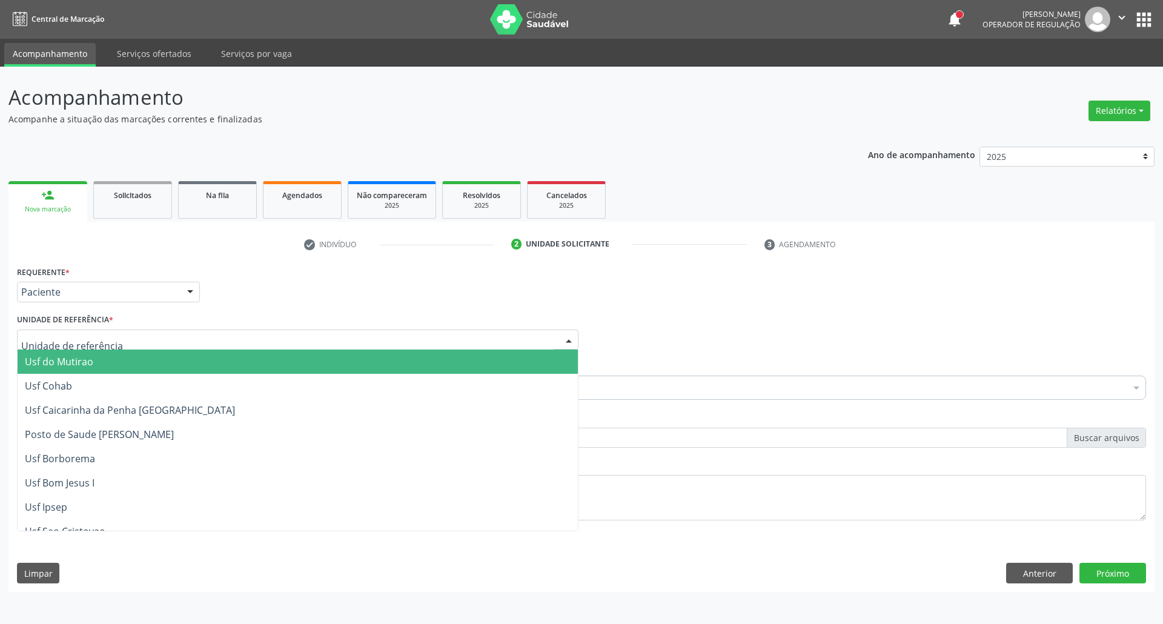
click at [409, 336] on div at bounding box center [297, 339] width 561 height 21
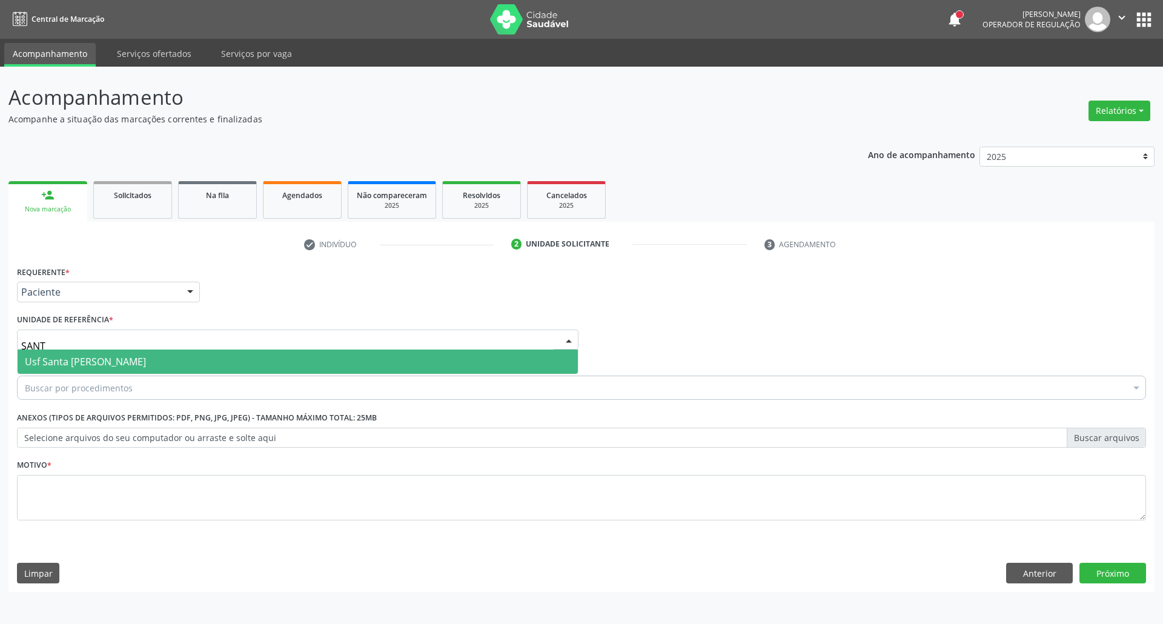
type input "SANTA"
click at [436, 360] on span "Usf Santa [PERSON_NAME]" at bounding box center [298, 361] width 560 height 24
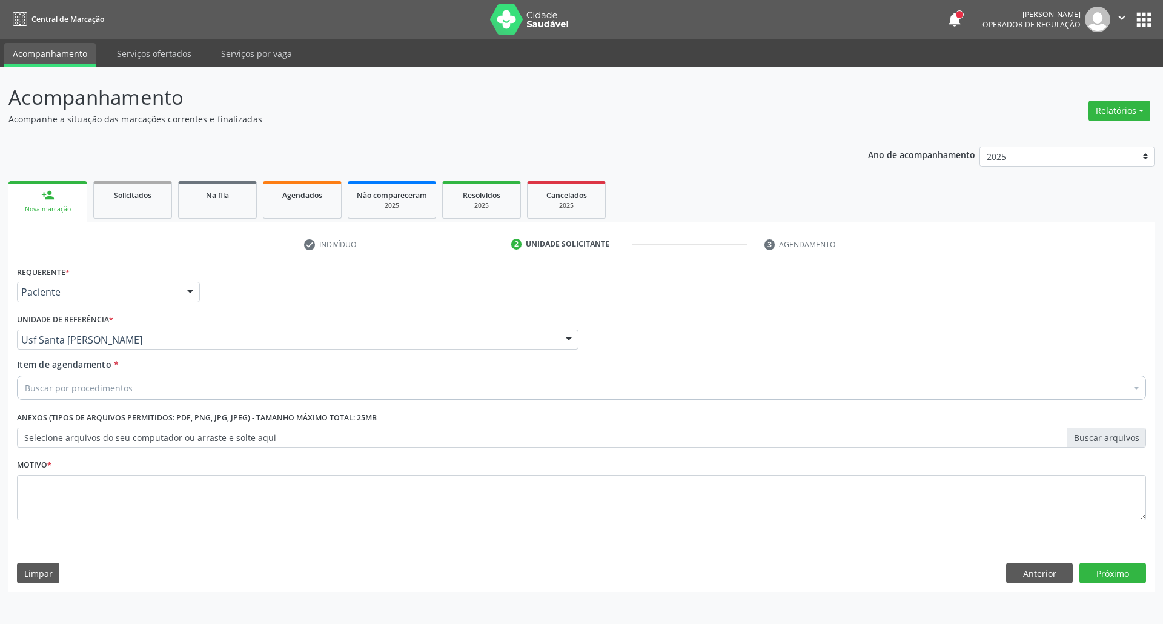
click at [374, 386] on div "Buscar por procedimentos" at bounding box center [581, 387] width 1129 height 24
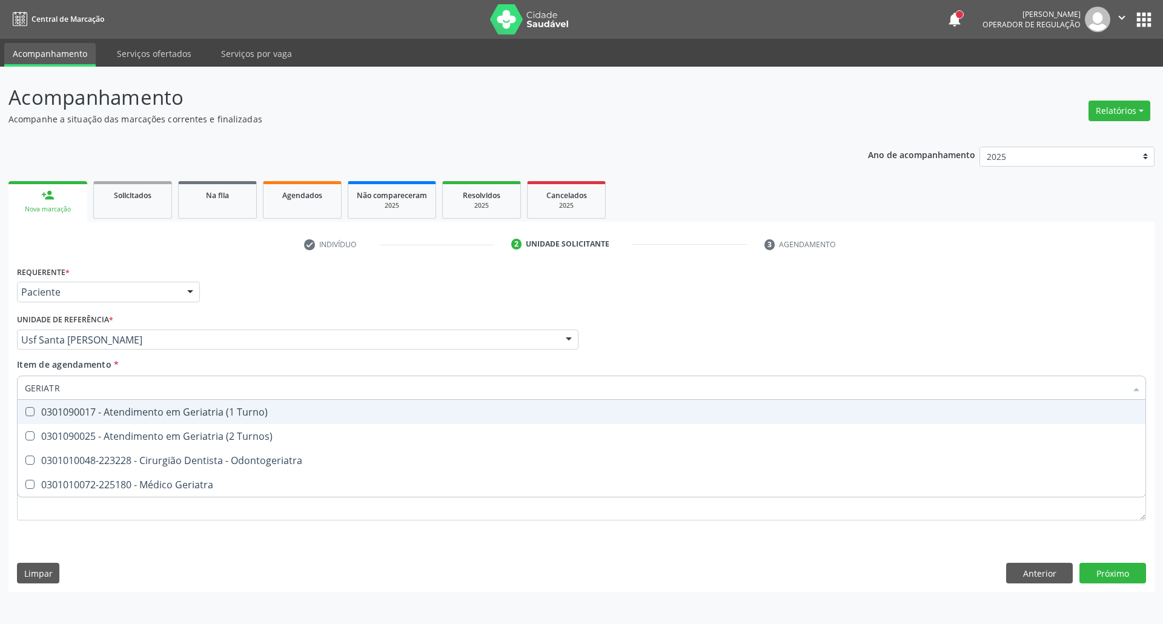
type input "GERIATRA"
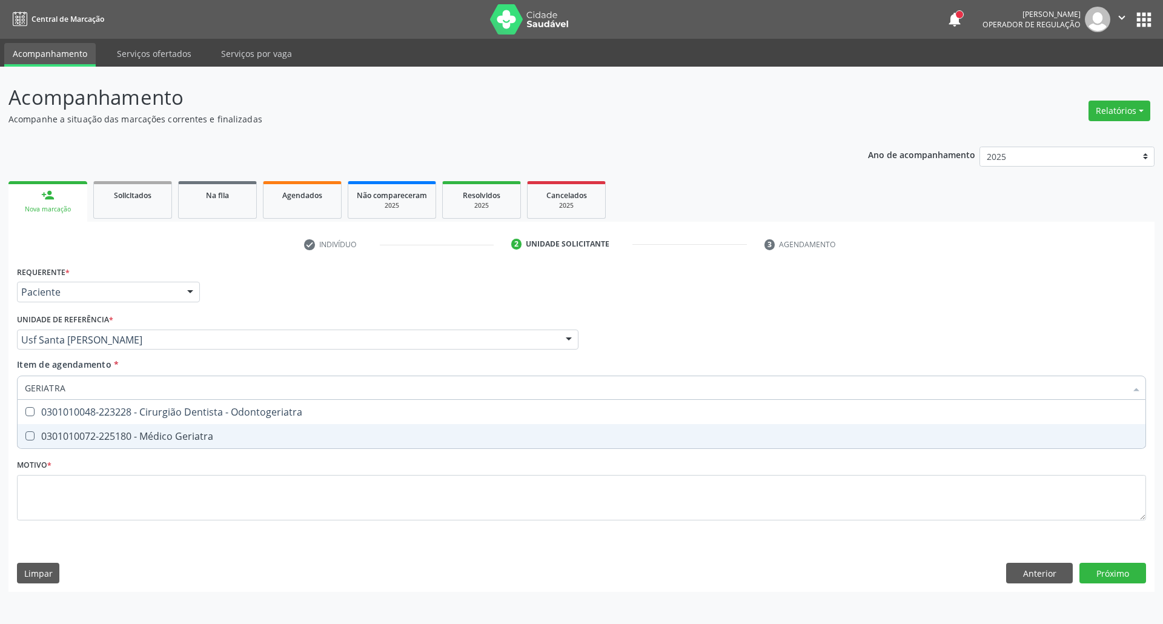
drag, startPoint x: 296, startPoint y: 437, endPoint x: 293, endPoint y: 453, distance: 16.0
click at [296, 441] on div "0301010072-225180 - Médico Geriatra" at bounding box center [581, 436] width 1113 height 10
checkbox Geriatra "true"
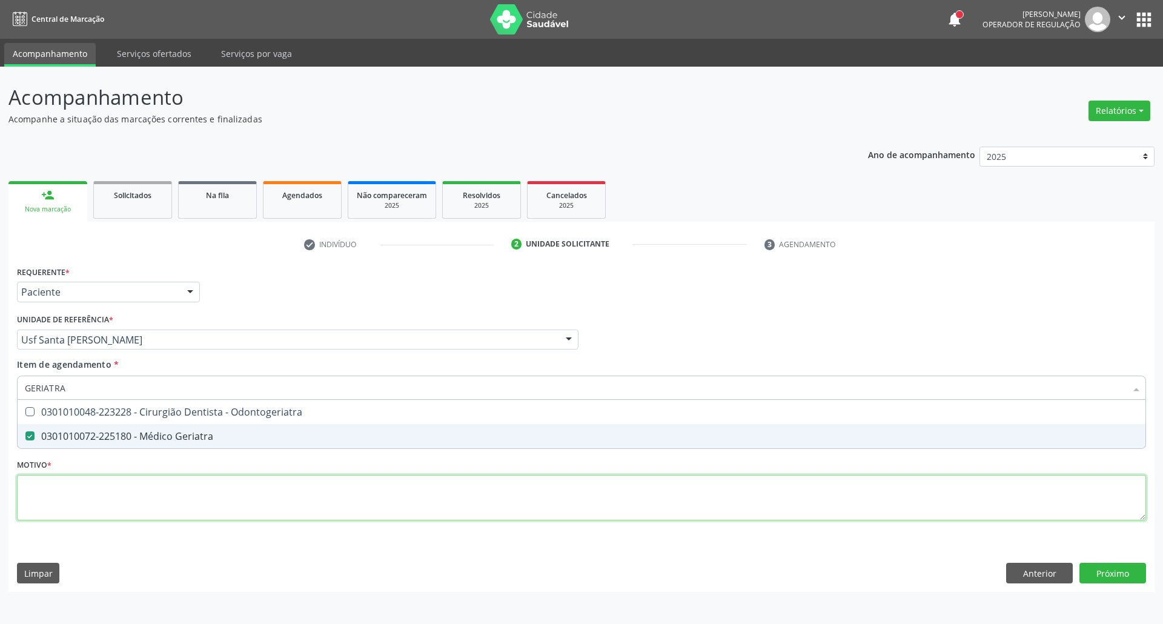
click at [272, 509] on div "Requerente * Paciente Profissional de Saúde Paciente Nenhum resultado encontrad…" at bounding box center [581, 400] width 1129 height 274
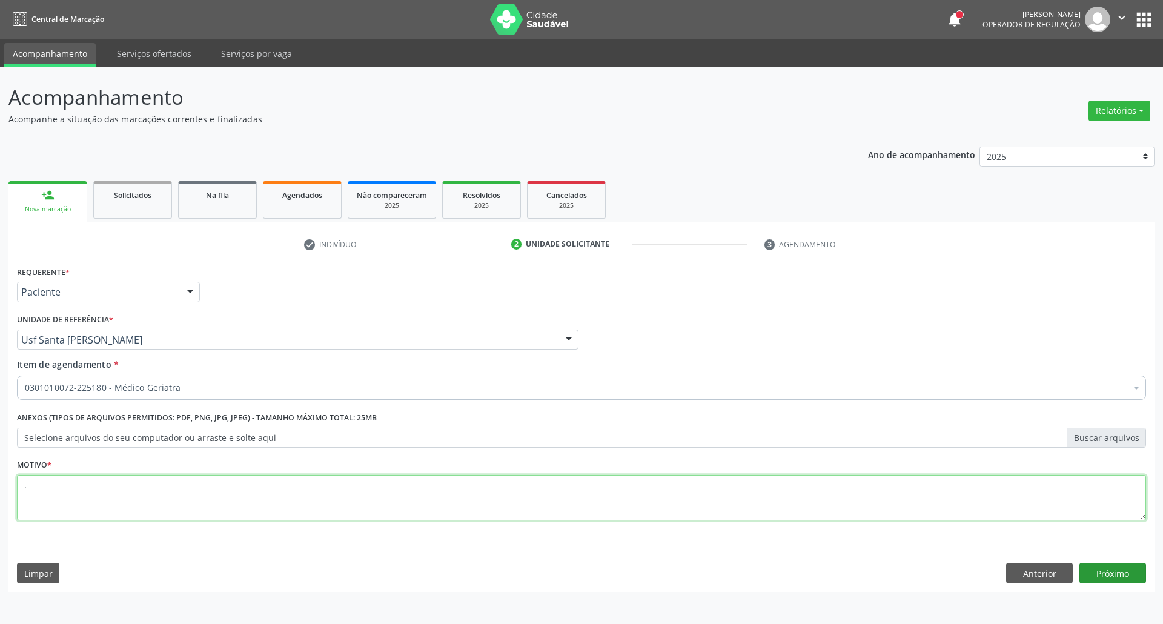
type textarea "."
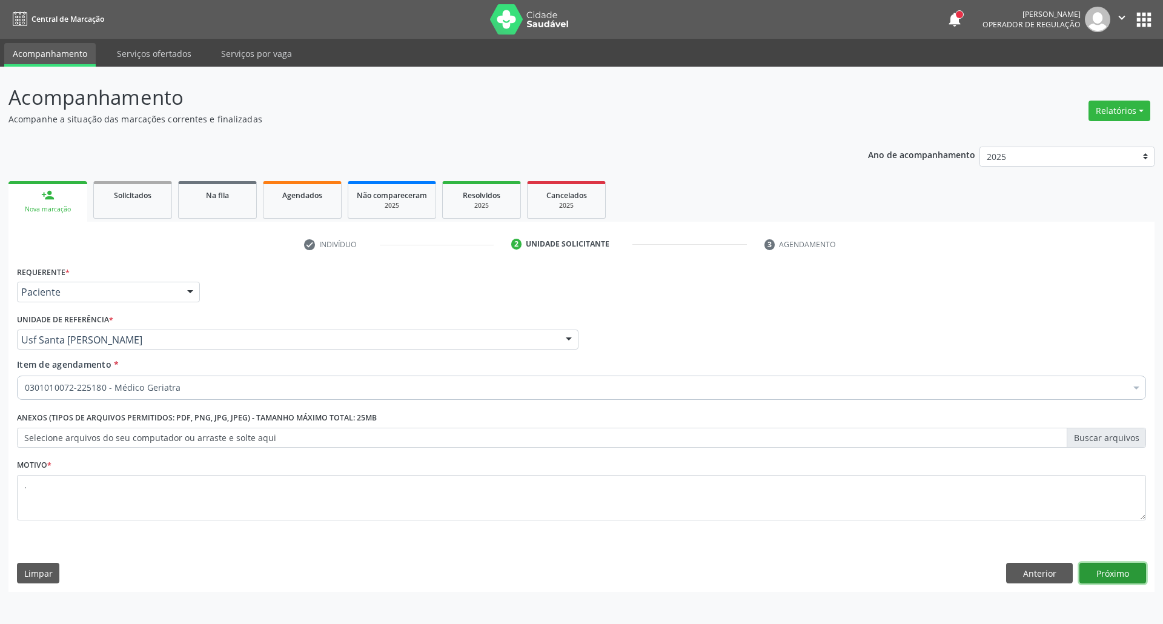
click at [1100, 573] on button "Próximo" at bounding box center [1112, 573] width 67 height 21
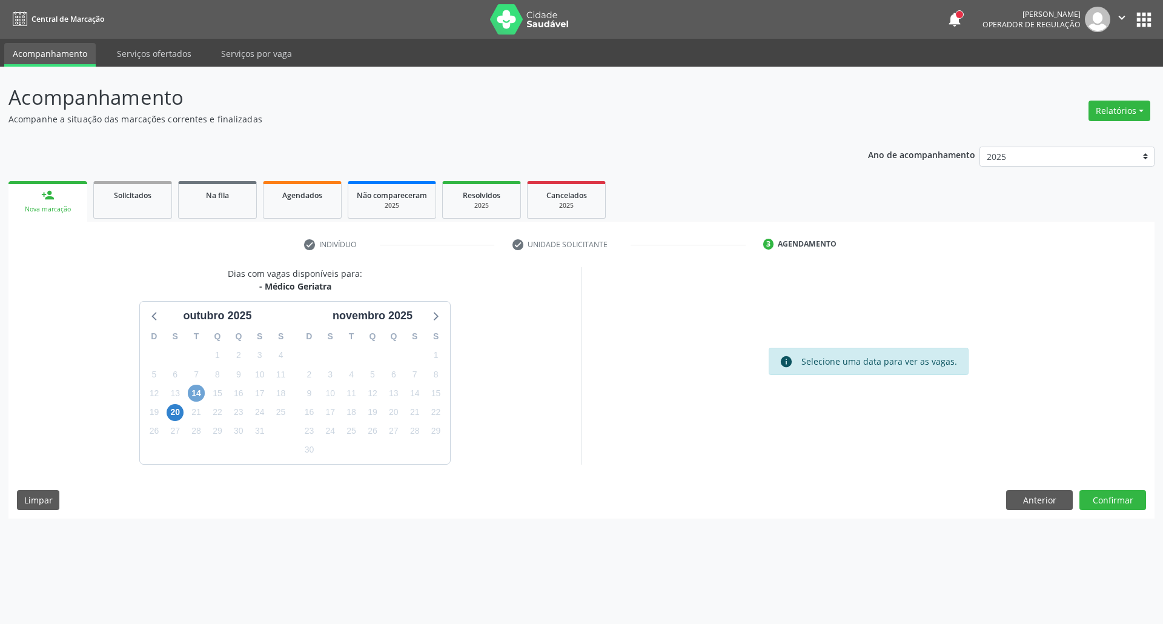
click at [201, 391] on span "14" at bounding box center [196, 393] width 17 height 17
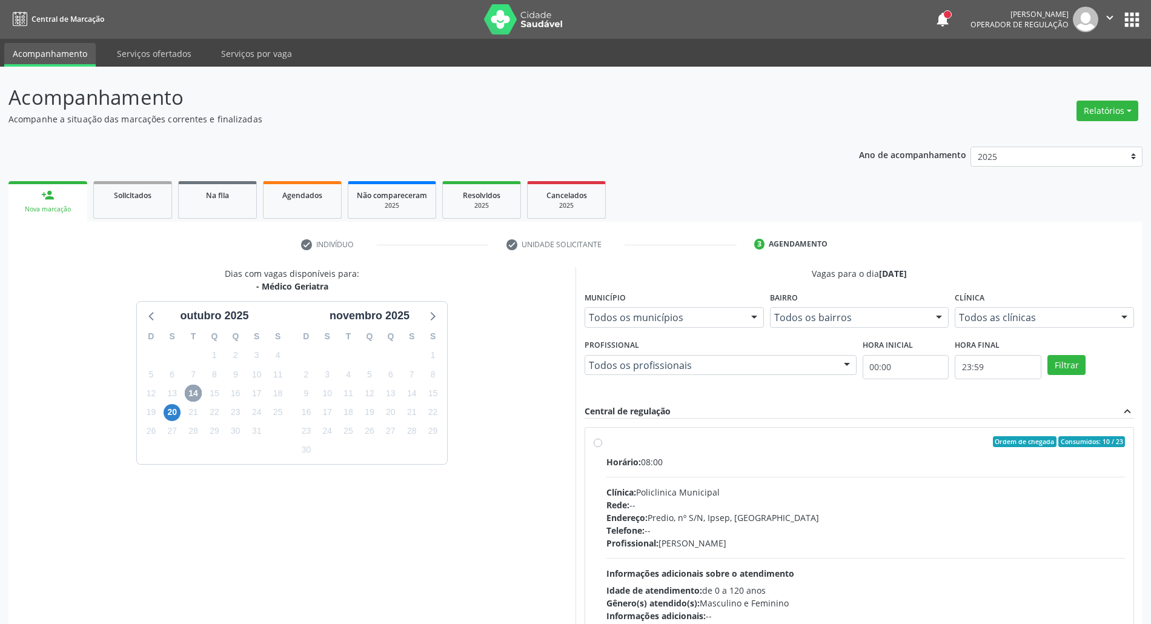
scroll to position [80, 0]
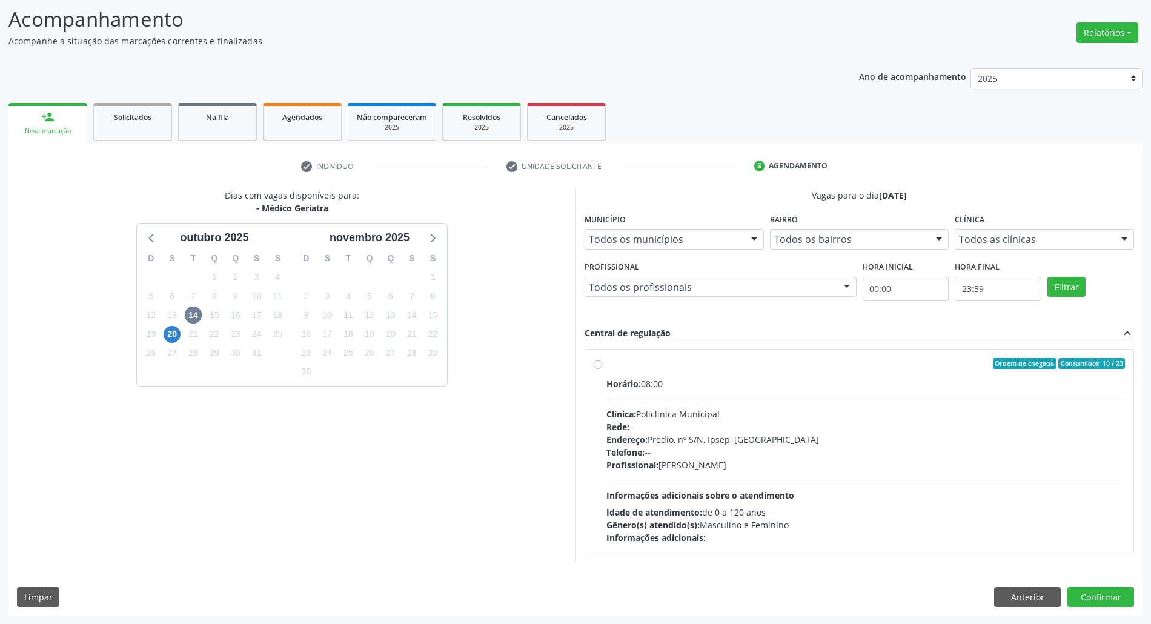
click at [829, 373] on label "Ordem de chegada Consumidos: 10 / 23 Horário: 08:00 Clínica: Policlinica Munici…" at bounding box center [865, 451] width 518 height 186
click at [602, 369] on input "Ordem de chegada Consumidos: 10 / 23 Horário: 08:00 Clínica: Policlinica Munici…" at bounding box center [598, 363] width 8 height 11
radio input "true"
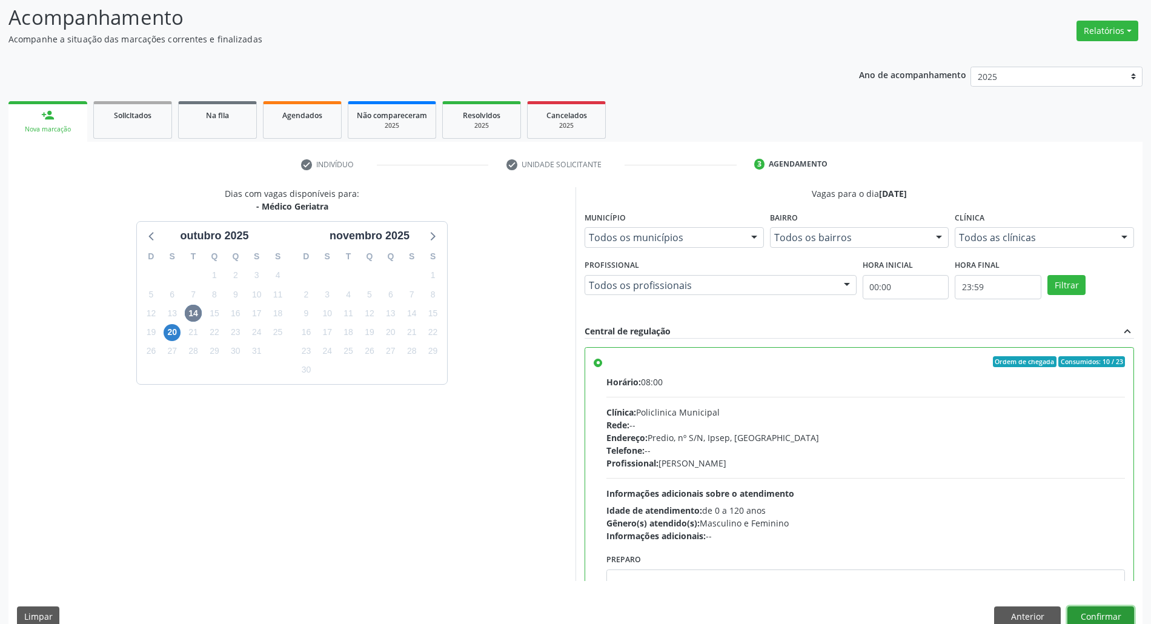
click at [1115, 614] on button "Confirmar" at bounding box center [1100, 616] width 67 height 21
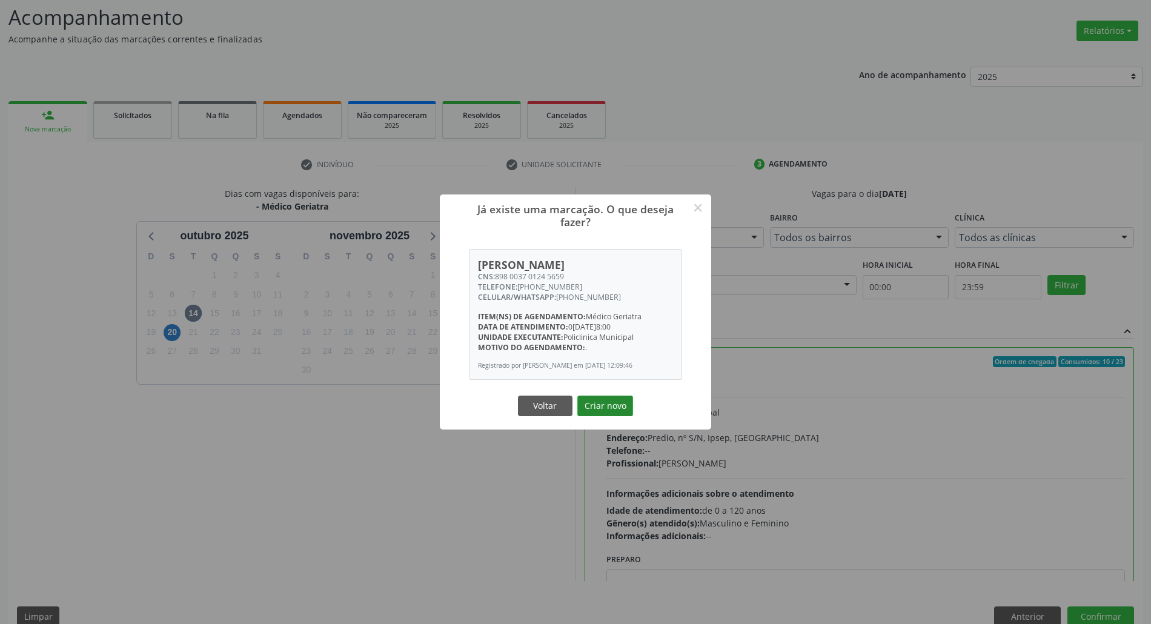
click at [594, 403] on button "Criar novo" at bounding box center [605, 405] width 56 height 21
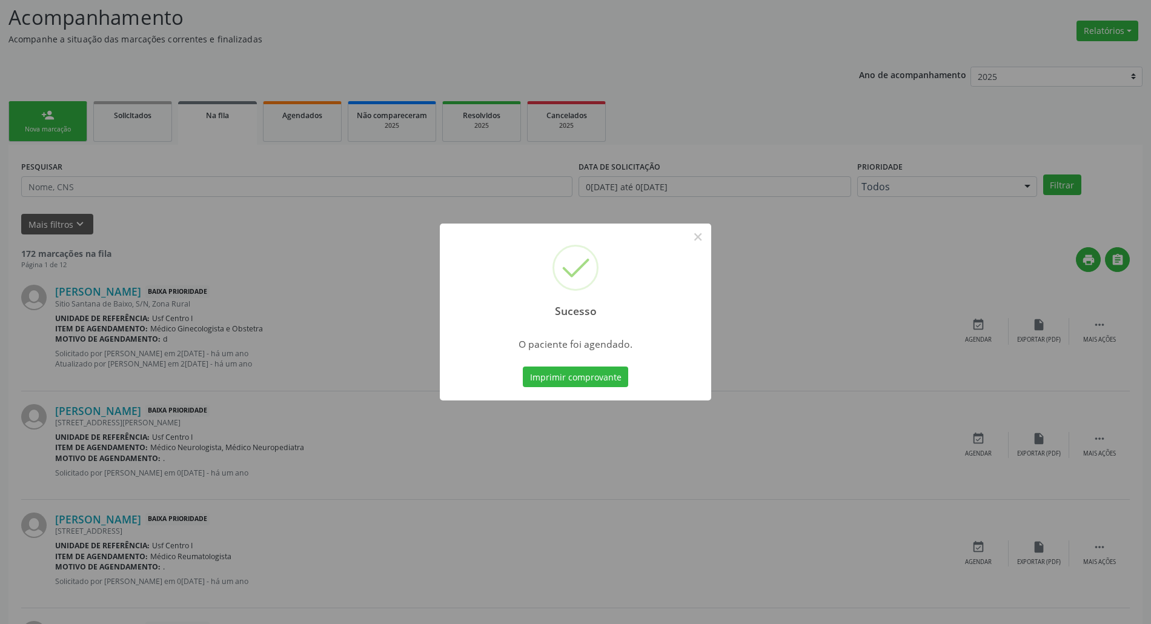
scroll to position [0, 0]
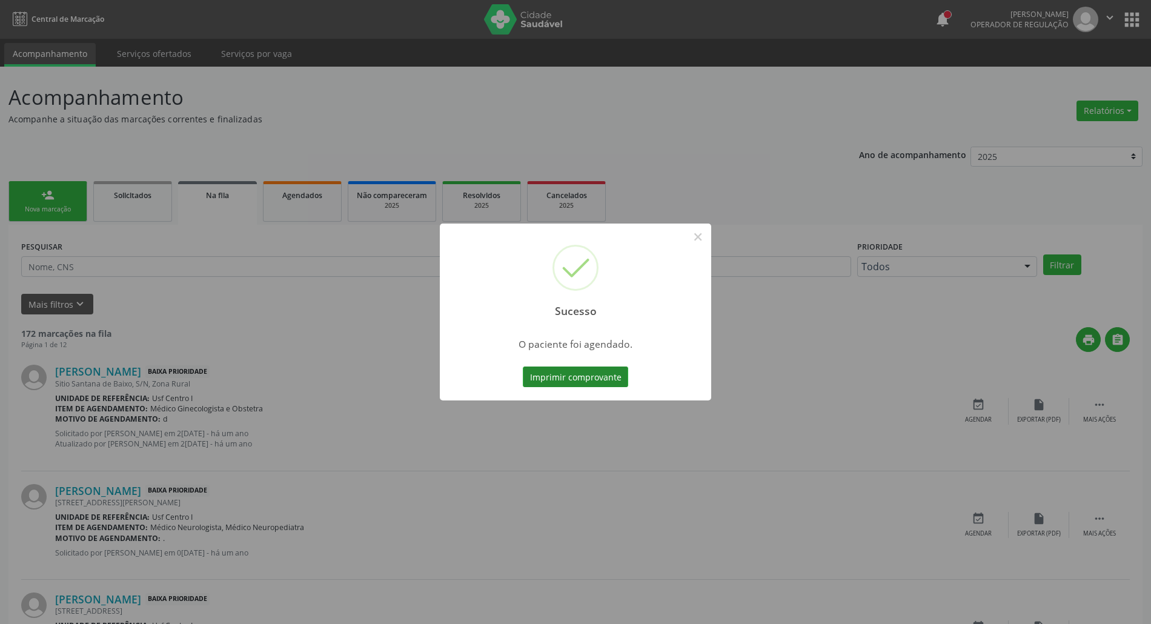
click at [560, 374] on button "Imprimir comprovante" at bounding box center [575, 376] width 105 height 21
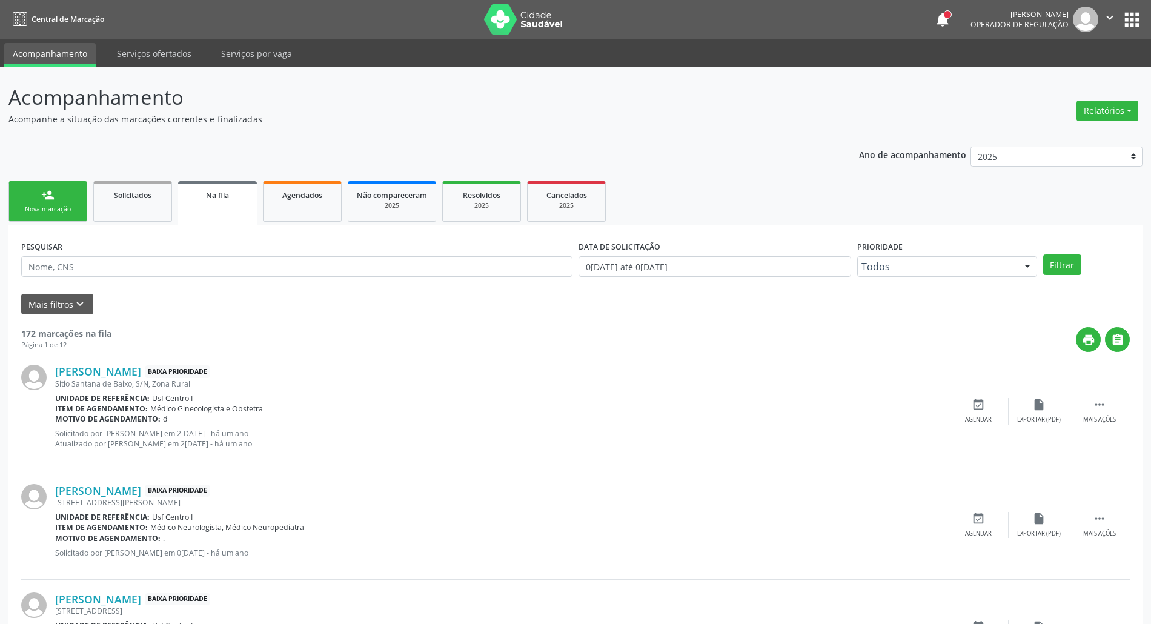
click at [39, 202] on link "person_add Nova marcação" at bounding box center [47, 201] width 79 height 41
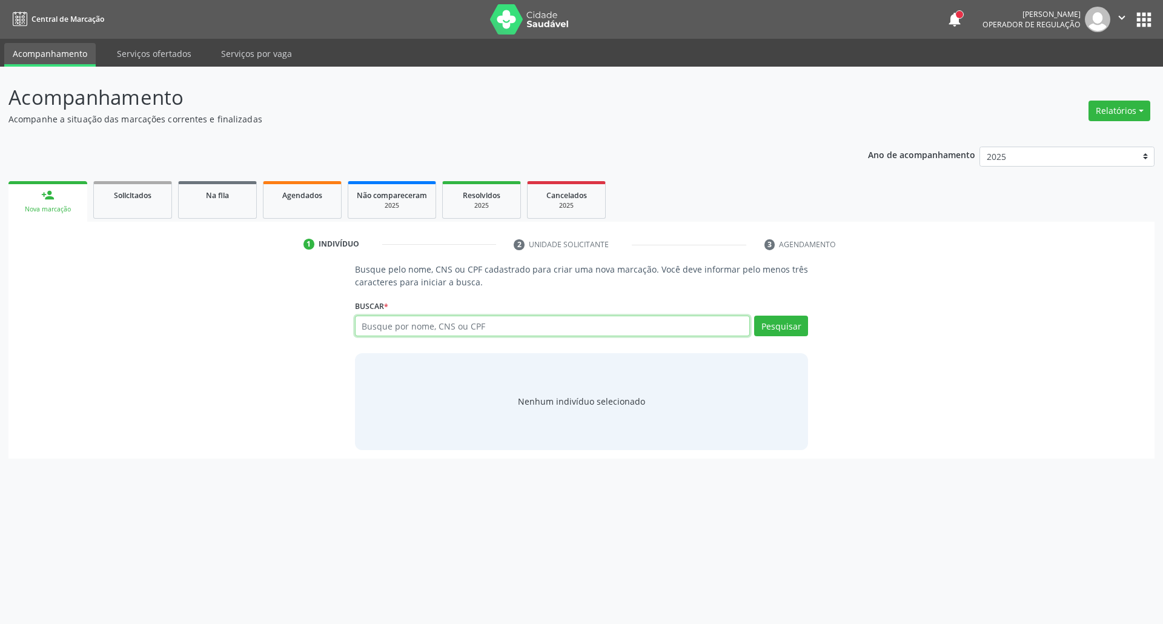
click at [550, 328] on input "text" at bounding box center [552, 326] width 395 height 21
type input "00588537403"
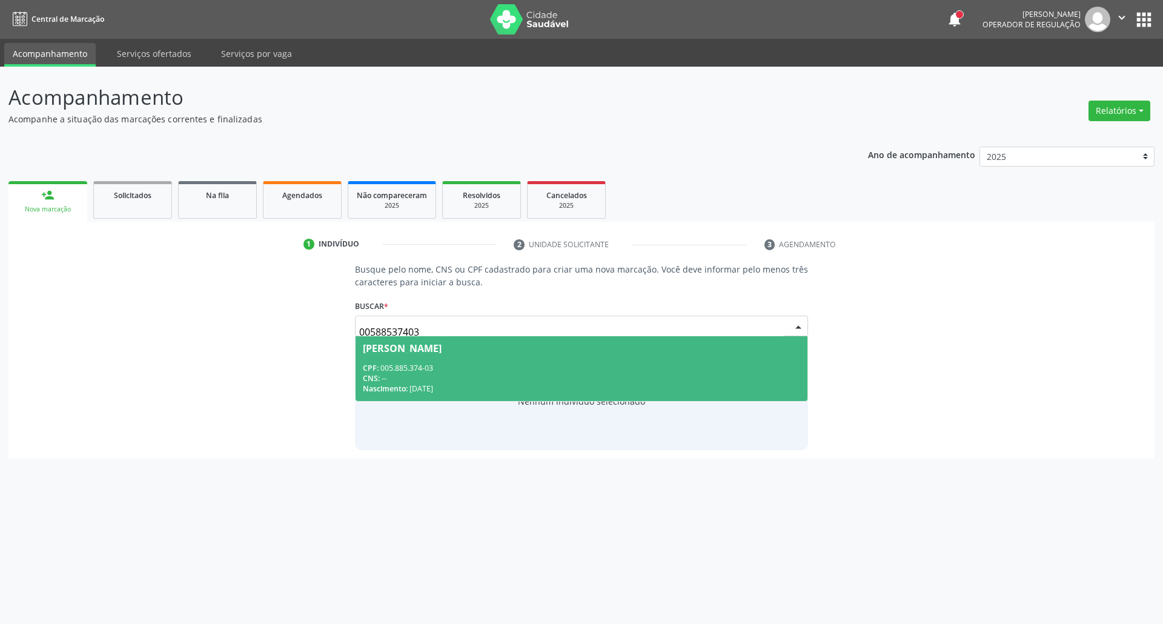
click at [507, 371] on div "CPF: 005.885.374-03" at bounding box center [582, 368] width 438 height 10
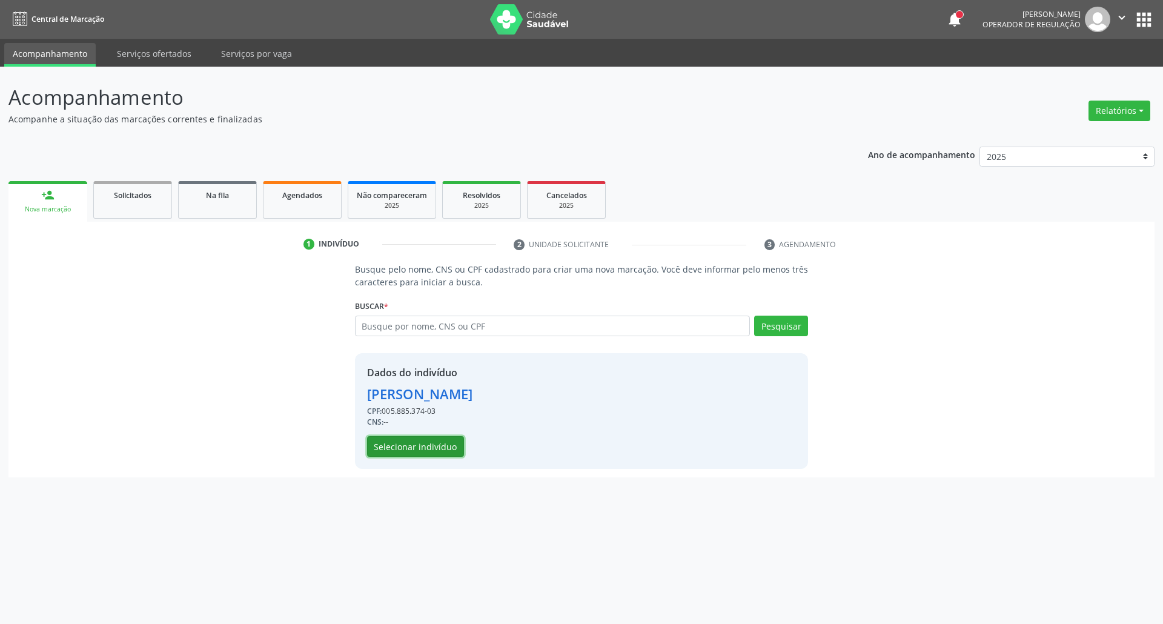
click at [394, 447] on button "Selecionar indivíduo" at bounding box center [415, 446] width 97 height 21
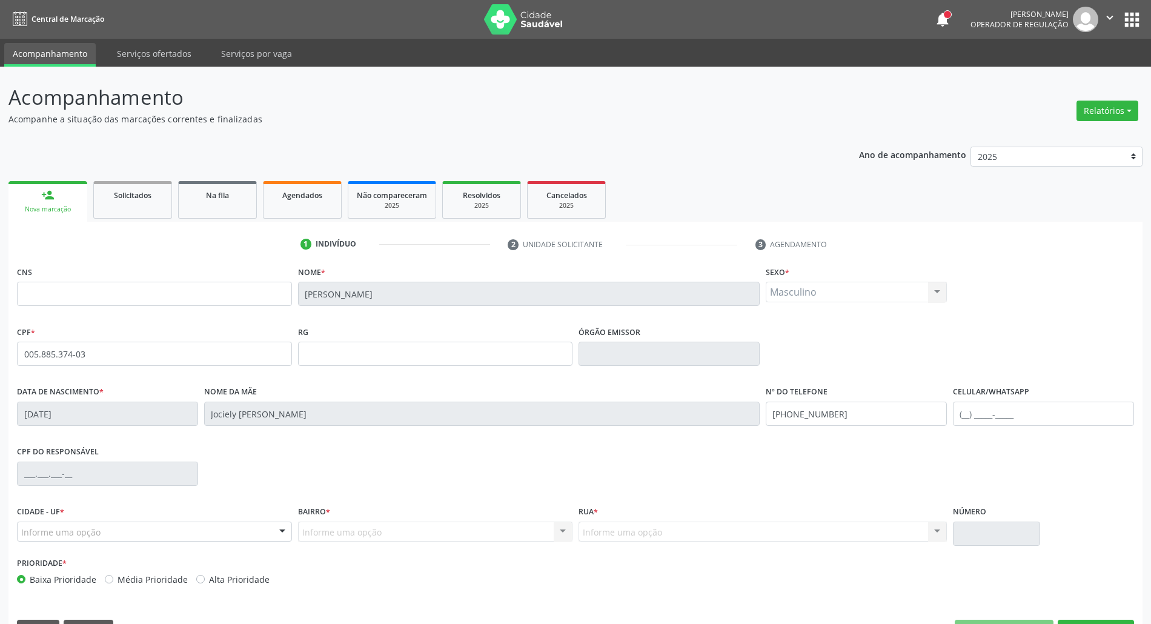
scroll to position [33, 0]
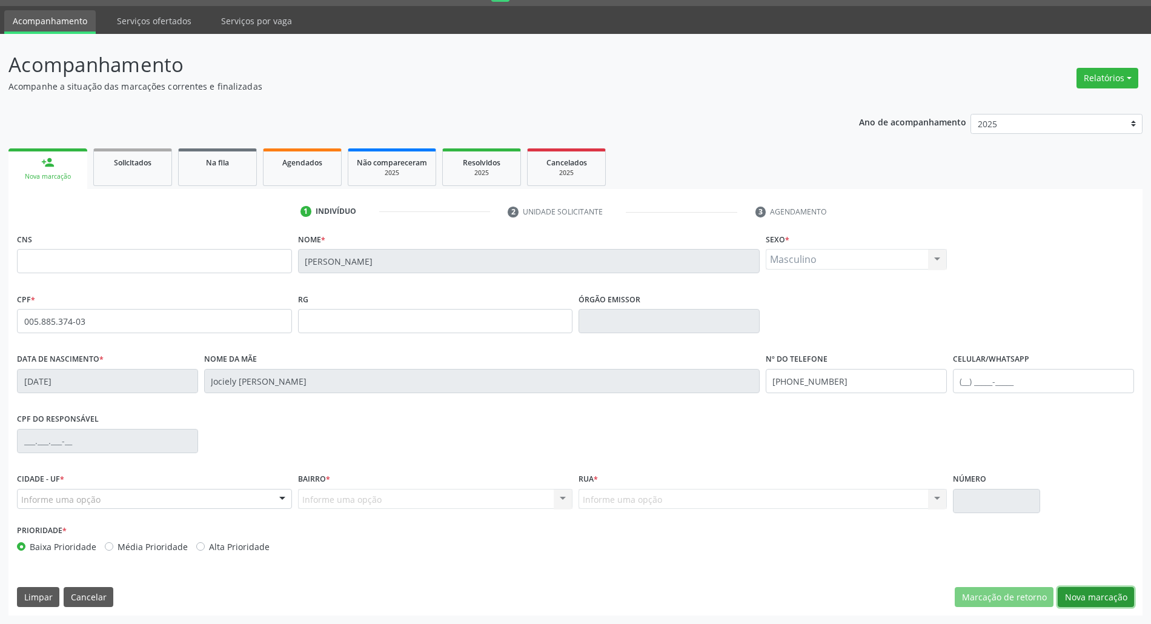
click at [1089, 597] on button "Nova marcação" at bounding box center [1095, 597] width 76 height 21
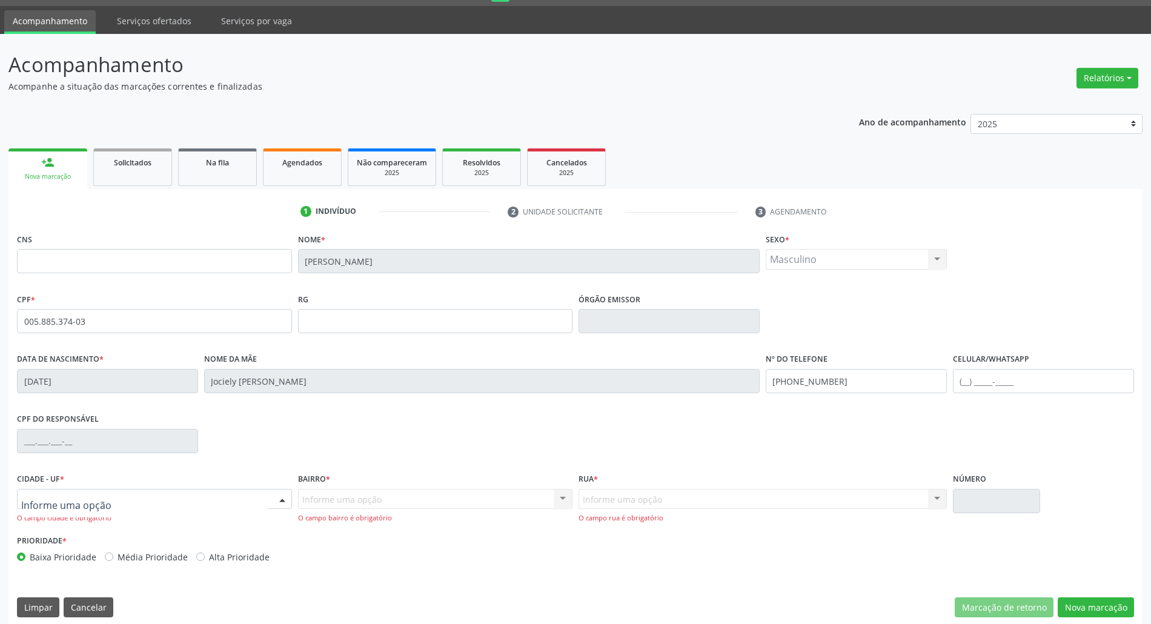
drag, startPoint x: 47, startPoint y: 501, endPoint x: 64, endPoint y: 480, distance: 27.6
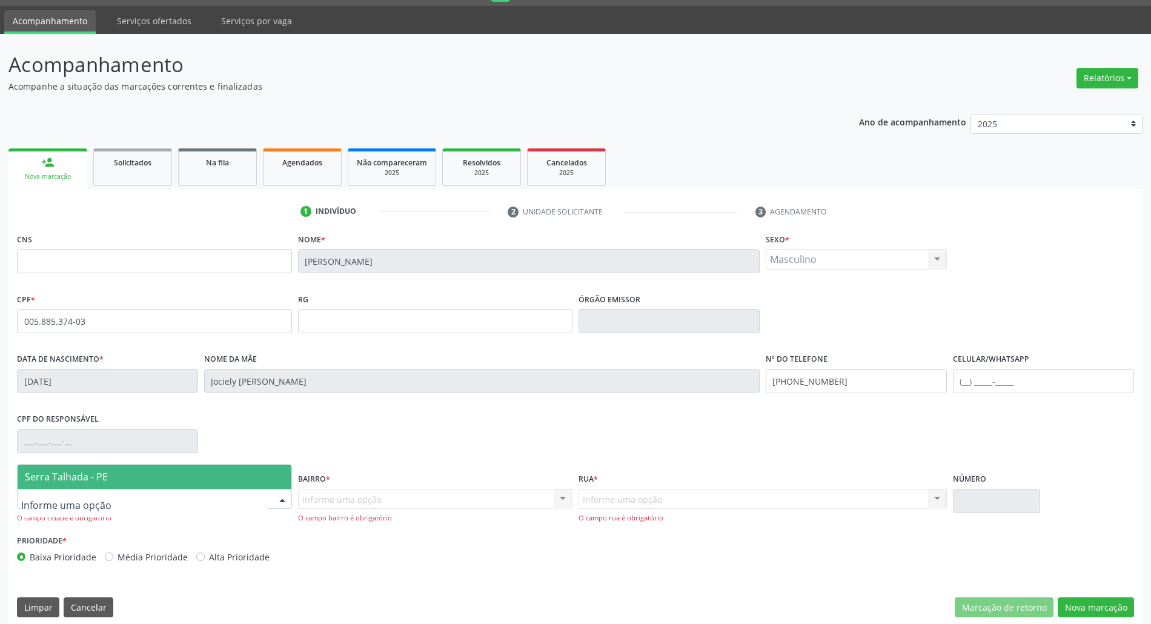
click at [74, 475] on span "Serra Talhada - PE" at bounding box center [66, 476] width 83 height 13
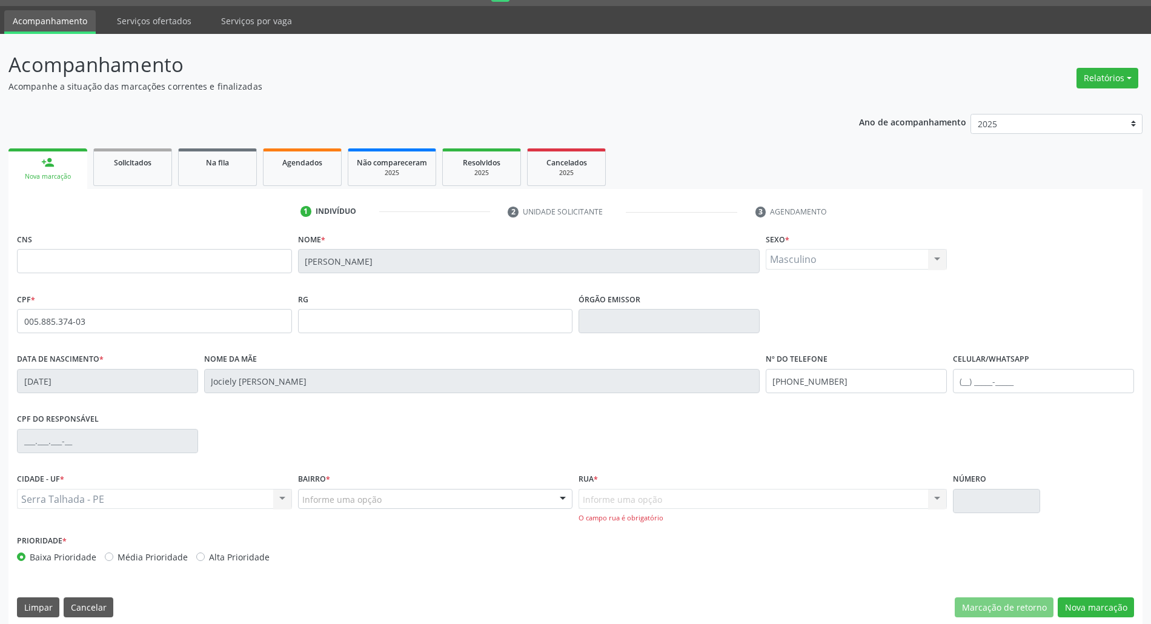
scroll to position [44, 0]
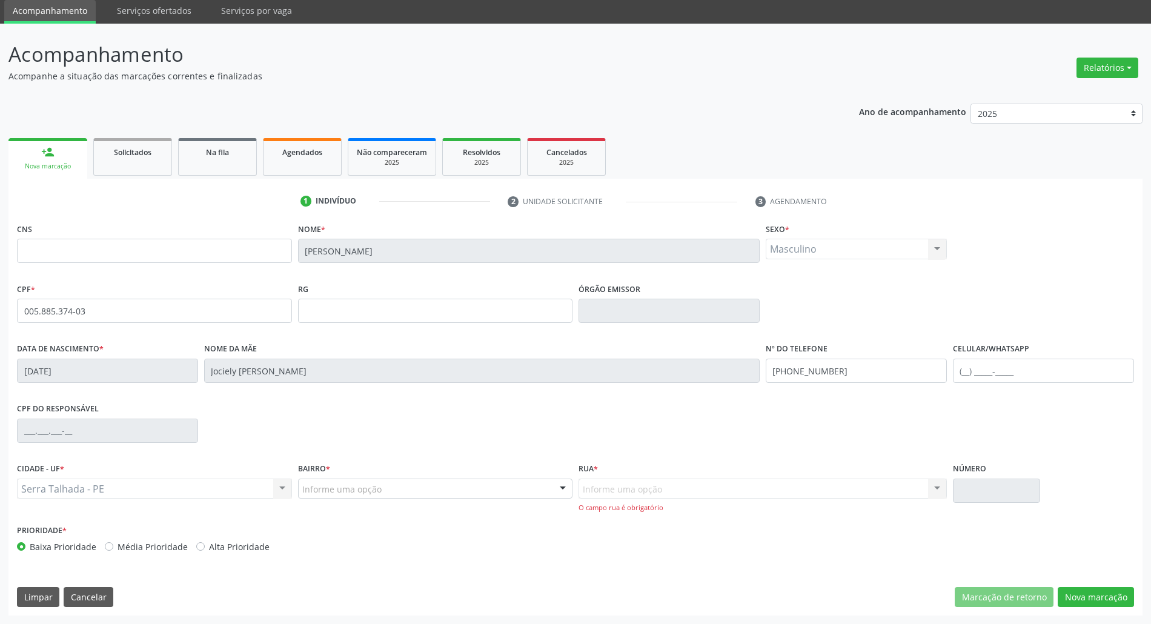
click at [708, 487] on div "Informe uma opção Nenhum resultado encontrado para: " " Nenhuma opção encontrad…" at bounding box center [762, 495] width 368 height 35
click at [528, 490] on div "Informe uma opção" at bounding box center [435, 488] width 275 height 21
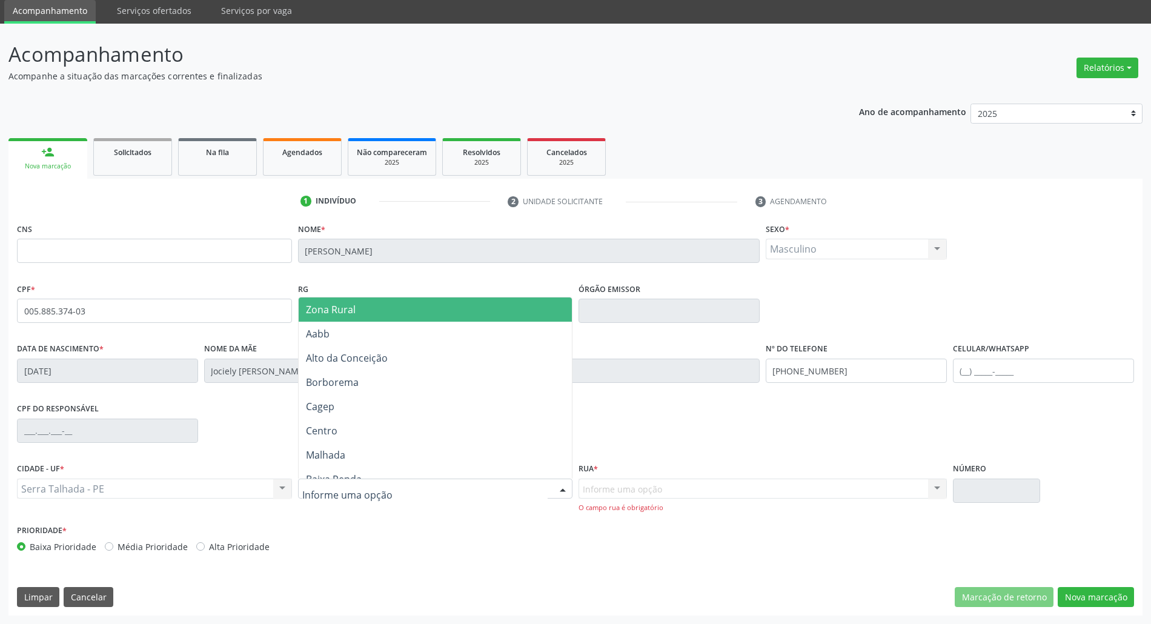
drag, startPoint x: 440, startPoint y: 310, endPoint x: 584, endPoint y: 485, distance: 227.1
click at [441, 319] on span "Zona Rural" at bounding box center [436, 309] width 274 height 24
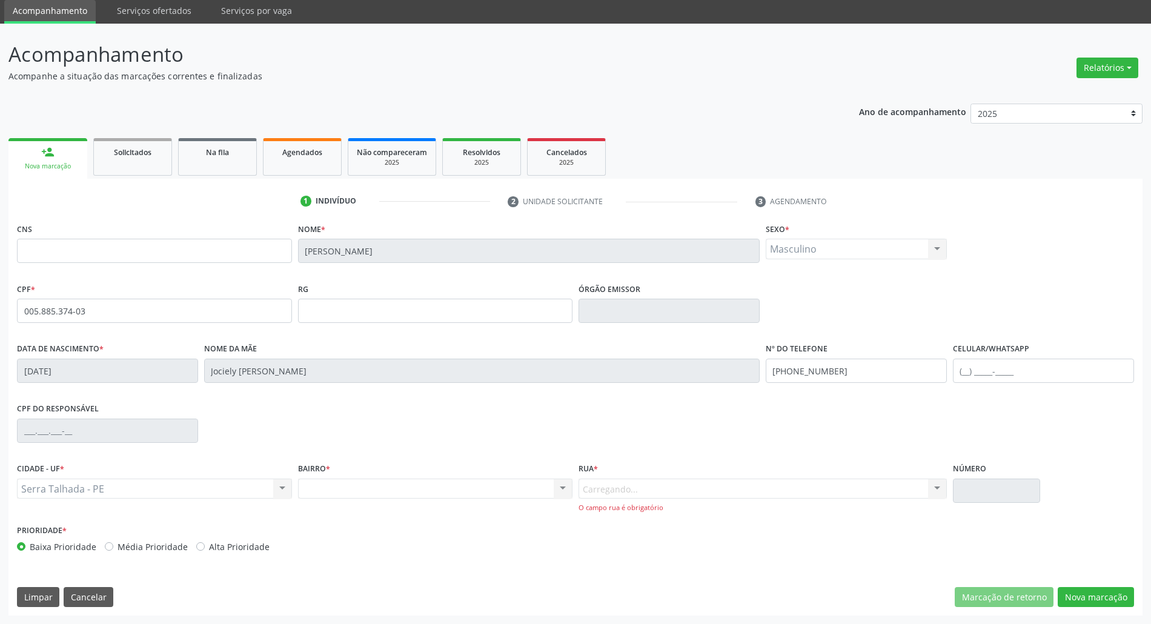
click at [601, 488] on div "Carregando... Nenhum resultado encontrado para: " " Nenhuma opção encontrada. D…" at bounding box center [762, 495] width 368 height 35
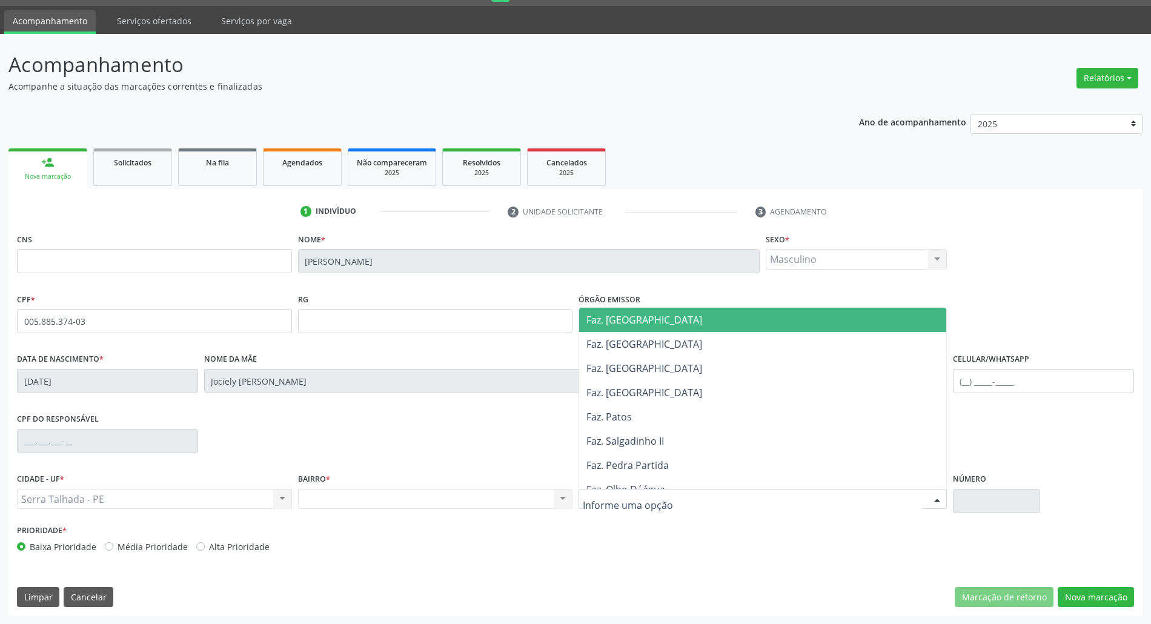
scroll to position [33, 0]
click at [609, 490] on div at bounding box center [762, 499] width 368 height 21
